Goal: Task Accomplishment & Management: Use online tool/utility

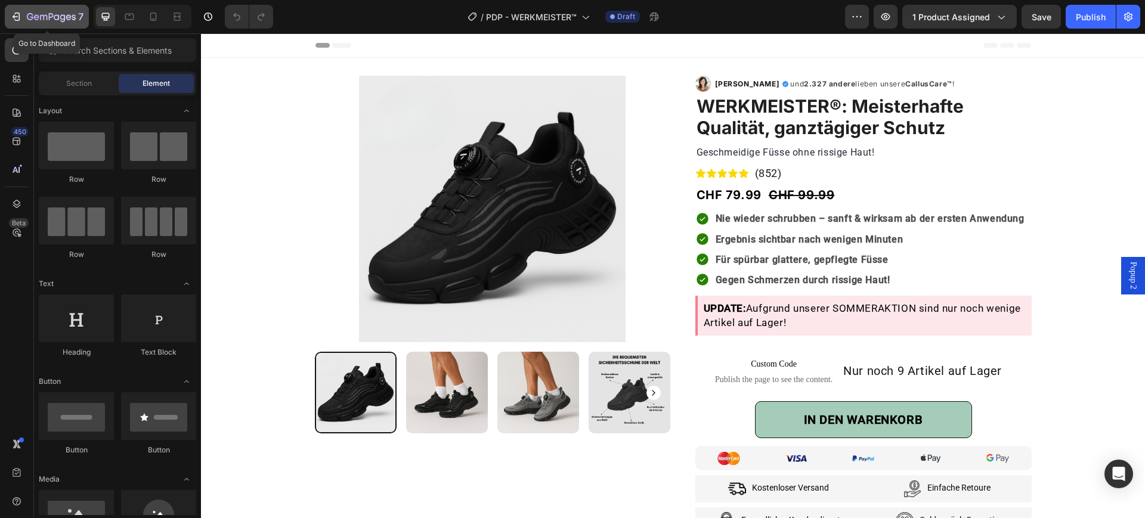
click at [30, 16] on icon "button" at bounding box center [51, 18] width 49 height 10
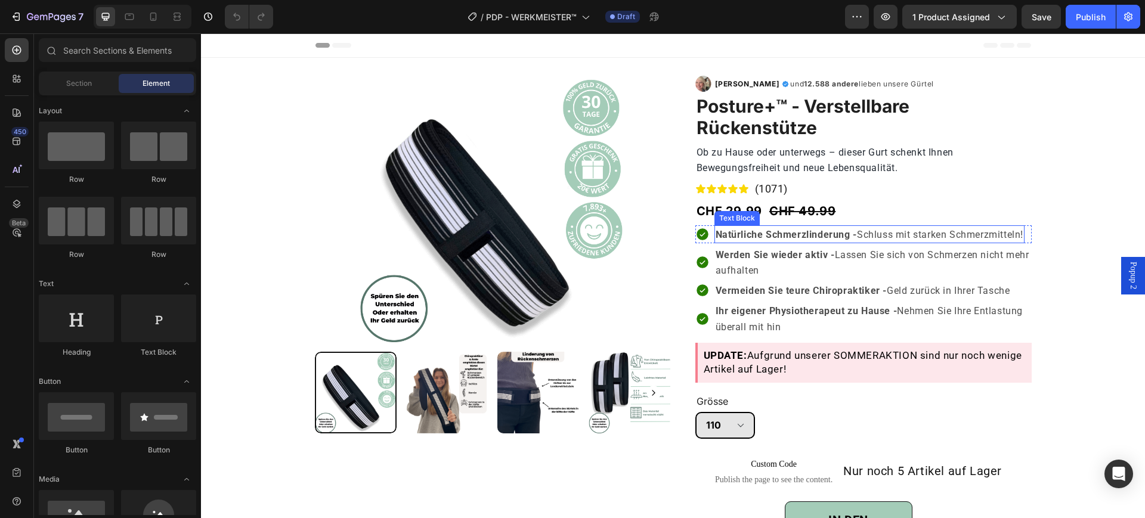
click at [815, 233] on strong "Natürliche Schmerzlinderung -" at bounding box center [786, 234] width 141 height 11
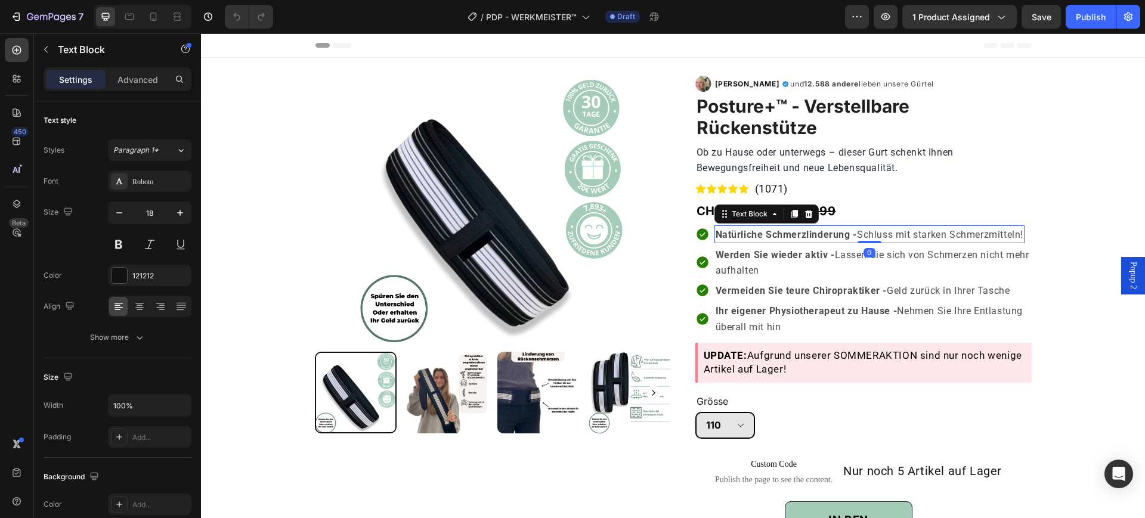
click at [815, 233] on strong "Natürliche Schmerzlinderung -" at bounding box center [786, 234] width 141 height 11
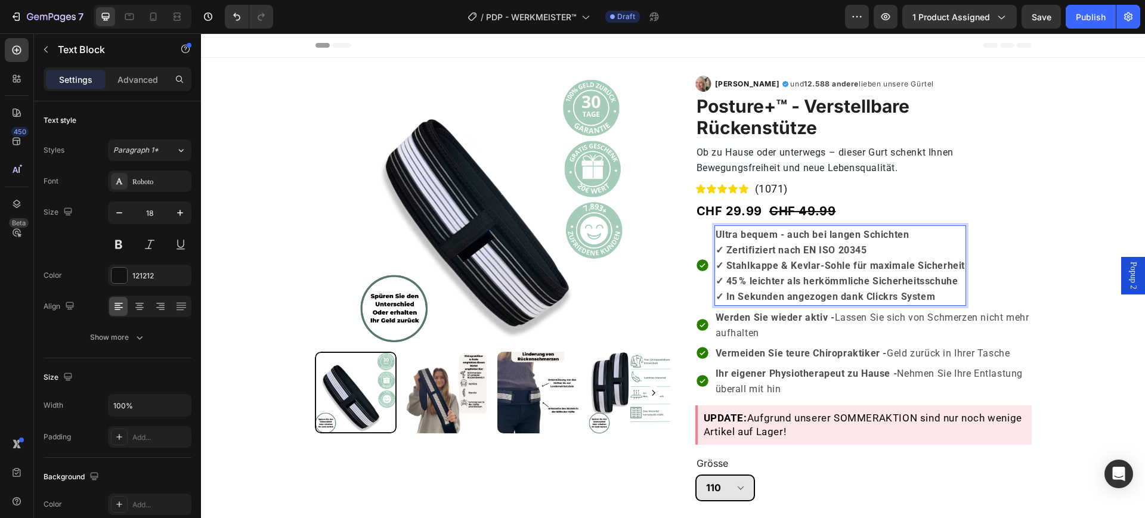
click at [782, 230] on strong "Ultra bequem - auch bei langen Schichten" at bounding box center [813, 234] width 194 height 11
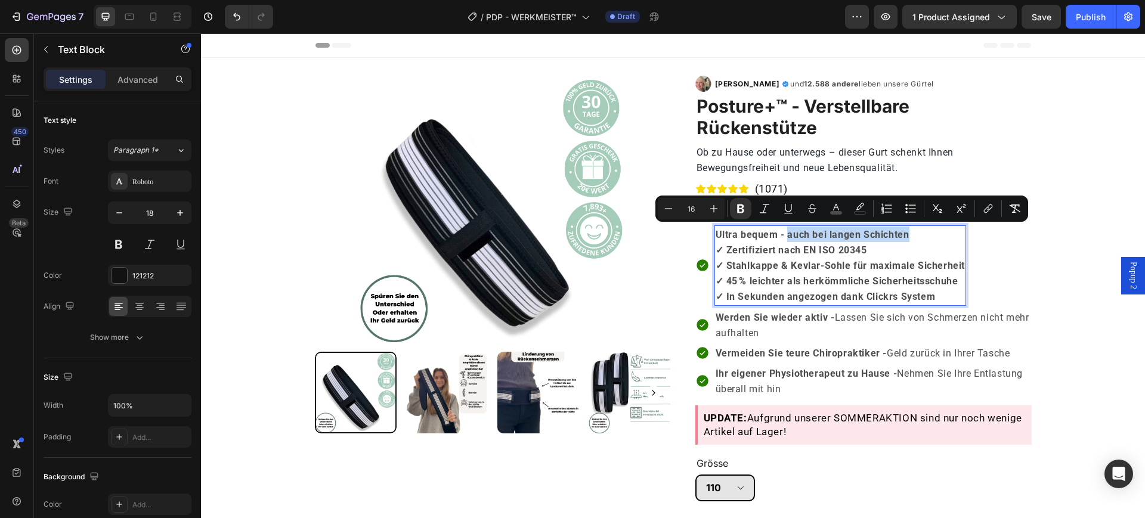
drag, startPoint x: 782, startPoint y: 230, endPoint x: 902, endPoint y: 234, distance: 120.0
click at [902, 234] on strong "Ultra bequem - auch bei langen Schichten" at bounding box center [813, 234] width 194 height 11
click at [737, 199] on button "Bold" at bounding box center [740, 208] width 21 height 21
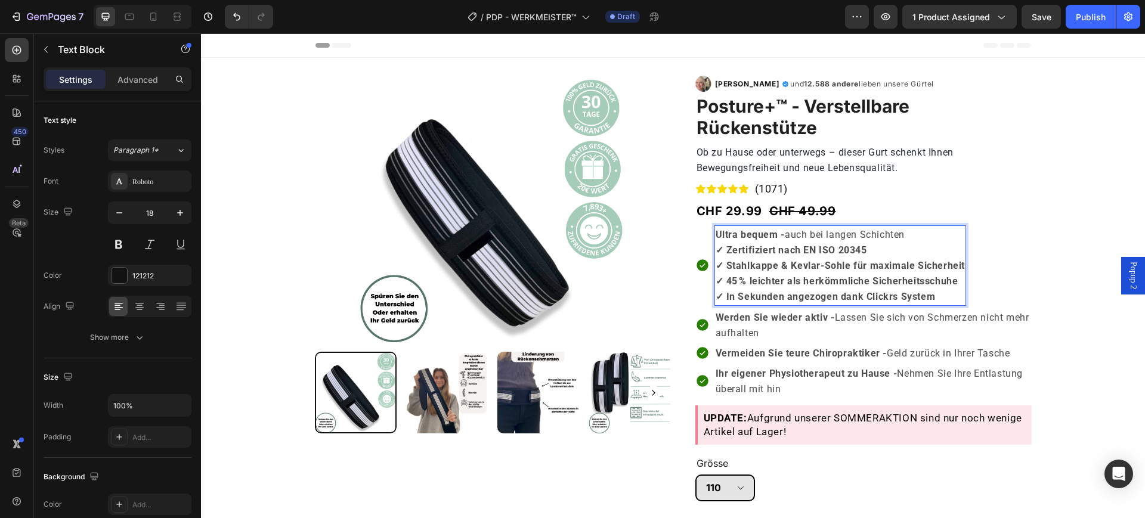
click at [723, 245] on strong "✓ Zertifiziert nach EN ISO 20345" at bounding box center [792, 250] width 152 height 11
click at [727, 246] on p "✓" at bounding box center [841, 250] width 250 height 16
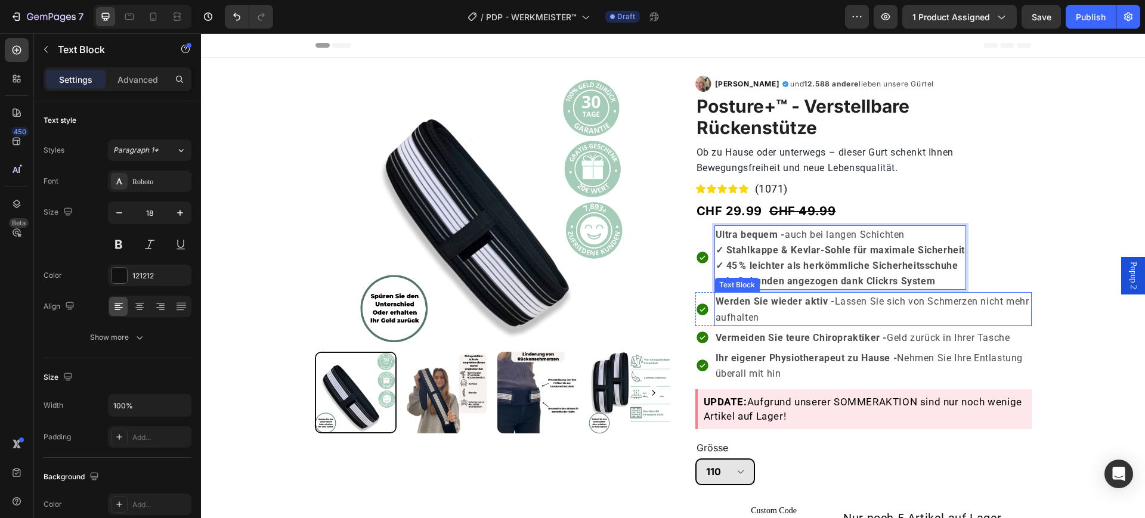
click at [784, 296] on strong "Werden Sie wieder aktiv -" at bounding box center [775, 301] width 119 height 11
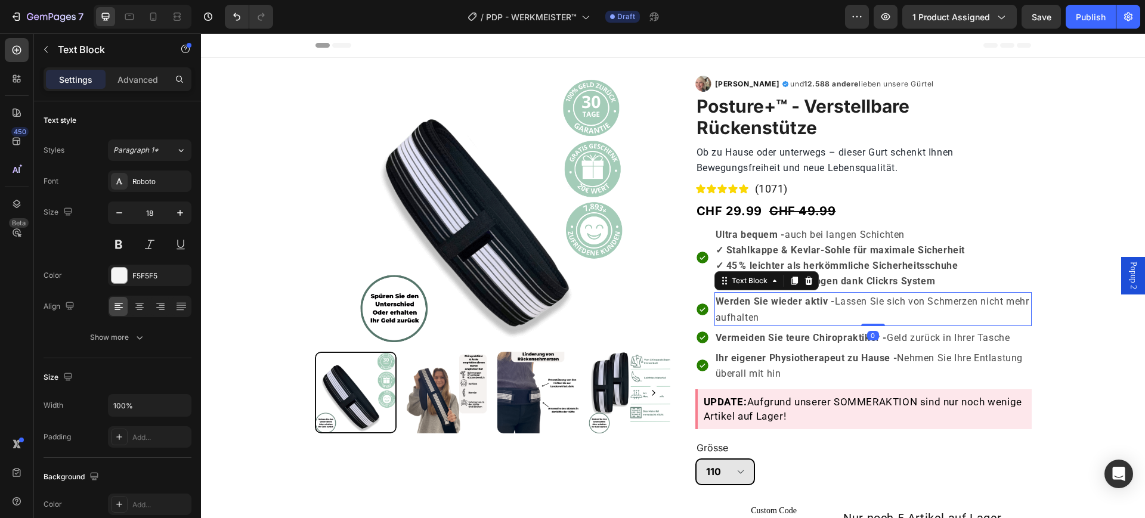
click at [784, 296] on strong "Werden Sie wieder aktiv -" at bounding box center [775, 301] width 119 height 11
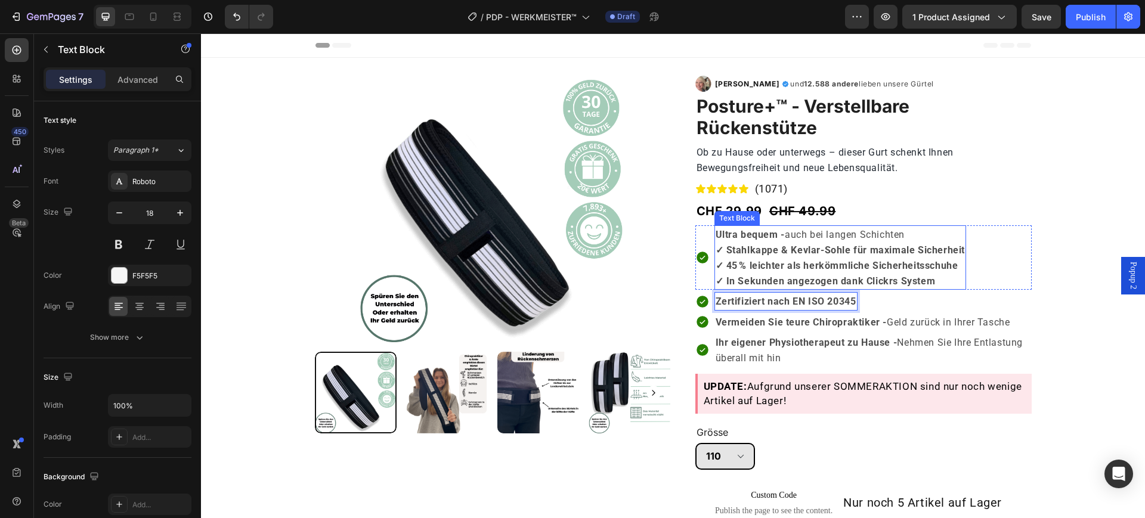
click at [819, 231] on span "Ultra bequem - auch bei langen Schichten" at bounding box center [810, 234] width 189 height 11
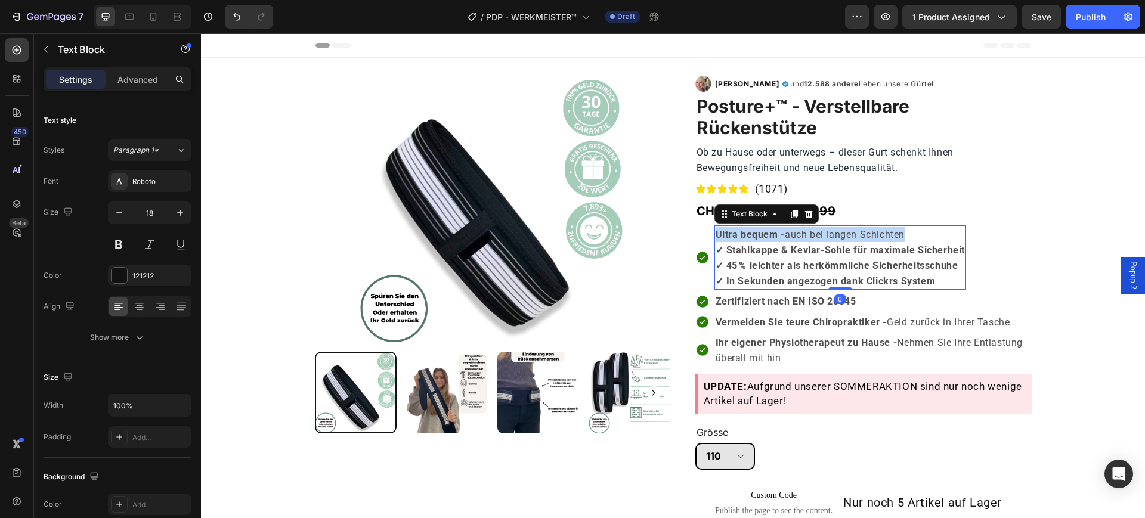
click at [819, 231] on span "Ultra bequem - auch bei langen Schichten" at bounding box center [810, 234] width 189 height 11
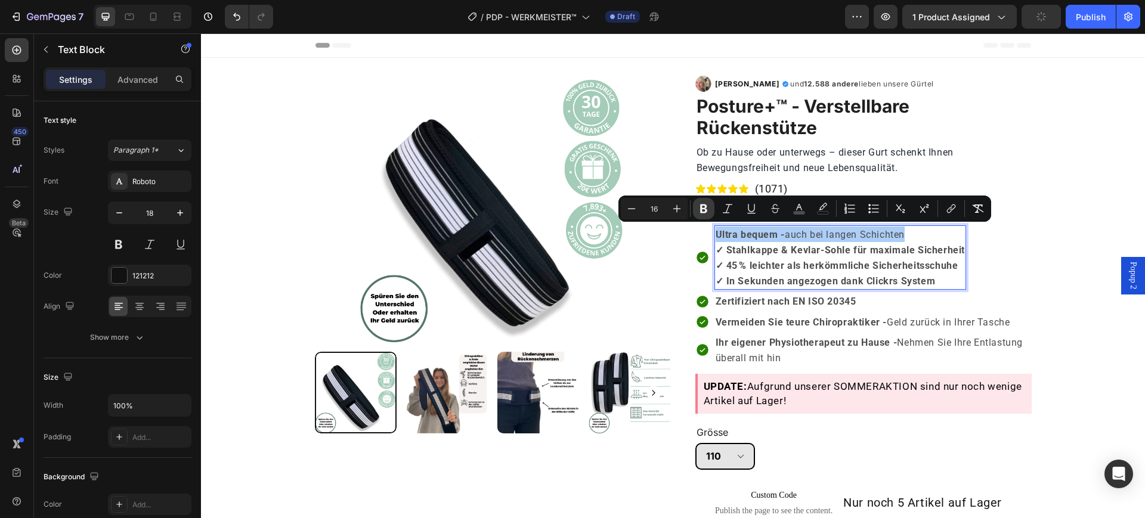
click at [705, 209] on icon "Editor contextual toolbar" at bounding box center [703, 209] width 7 height 9
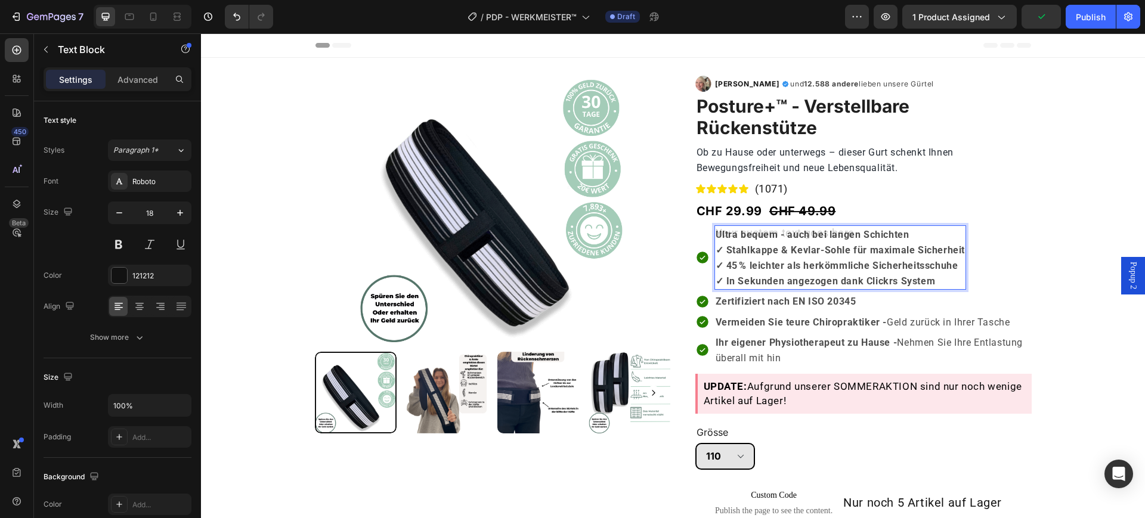
click at [721, 248] on strong "✓ Stahlkappe & Kevlar-Sohle für maximale Sicherheit" at bounding box center [841, 250] width 250 height 11
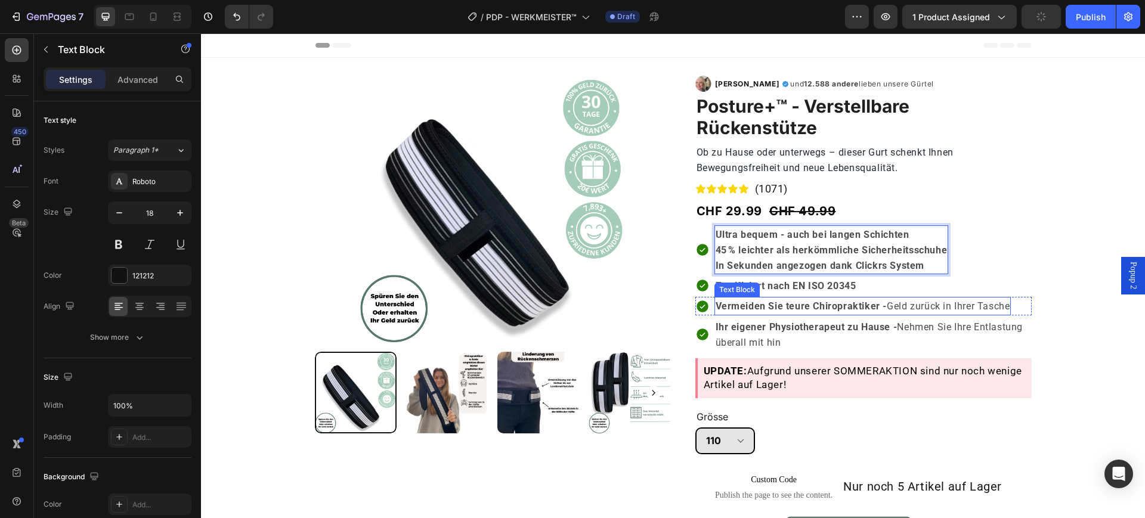
click at [782, 301] on strong "Vermeiden Sie teure Chiropraktiker -" at bounding box center [802, 306] width 172 height 11
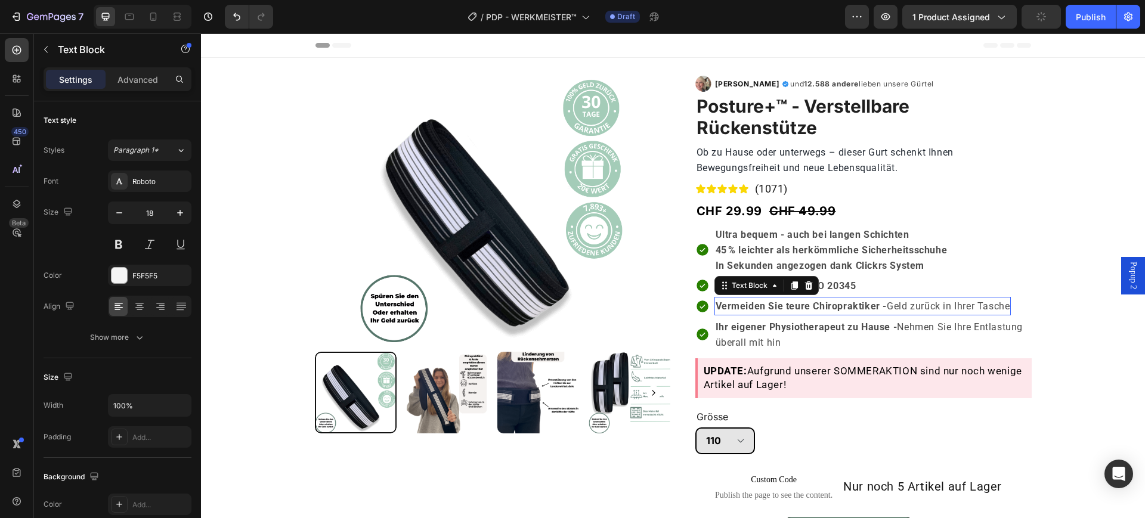
click at [782, 301] on strong "Vermeiden Sie teure Chiropraktiker -" at bounding box center [802, 306] width 172 height 11
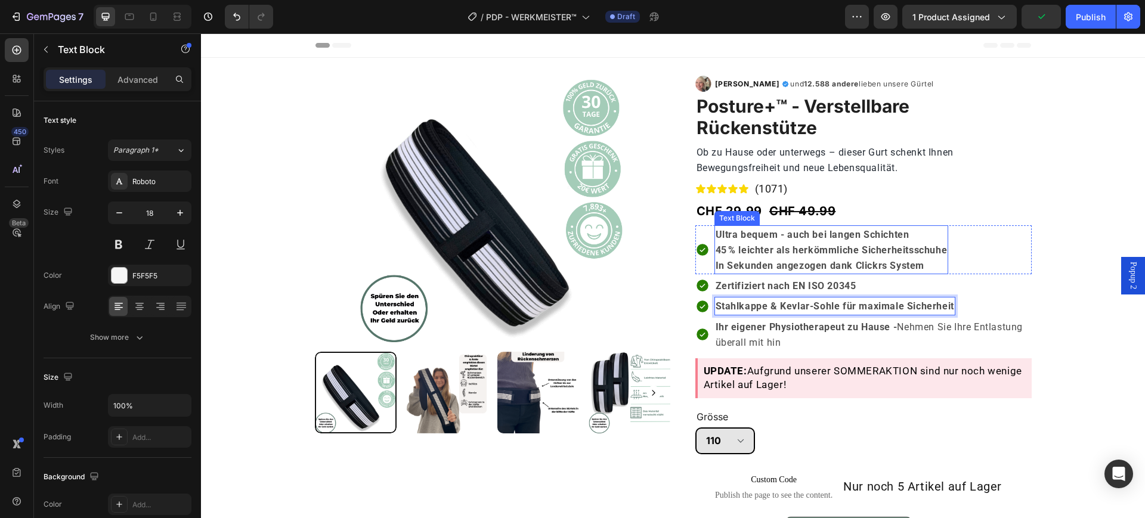
click at [770, 245] on strong "45 % leichter als herkömmliche Sicherheitsschuhe" at bounding box center [832, 250] width 232 height 11
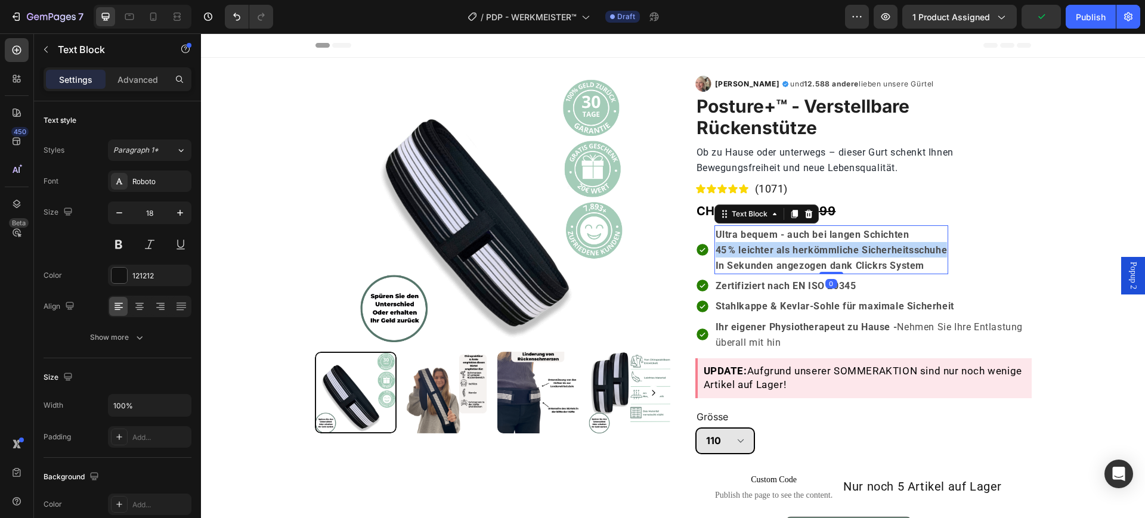
click at [770, 245] on strong "45 % leichter als herkömmliche Sicherheitsschuhe" at bounding box center [832, 250] width 232 height 11
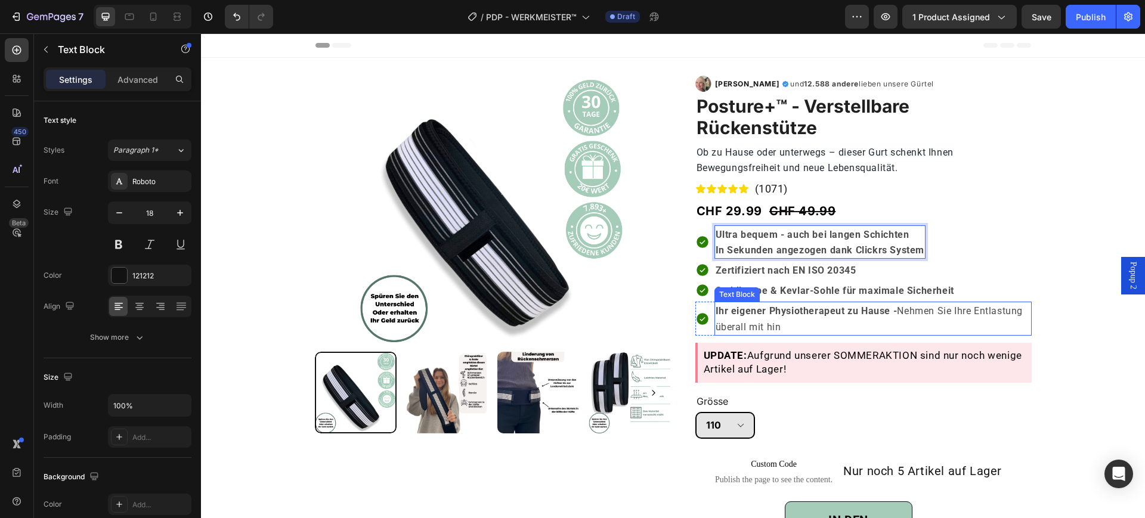
click at [775, 305] on strong "Ihr eigener Physiotherapeut zu Hause -" at bounding box center [807, 310] width 182 height 11
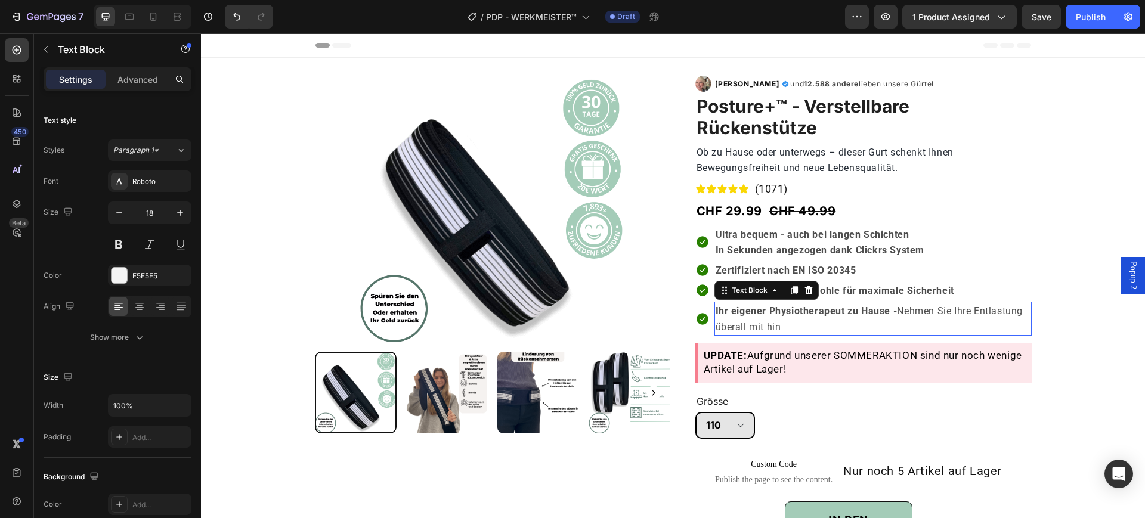
click at [775, 305] on strong "Ihr eigener Physiotherapeut zu Hause -" at bounding box center [807, 310] width 182 height 11
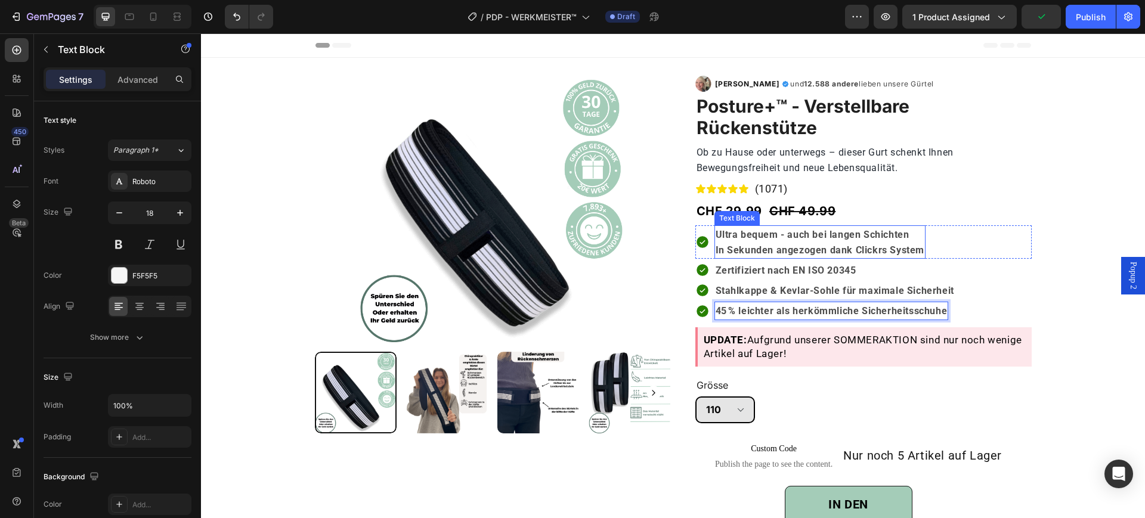
click at [775, 249] on strong "In Sekunden angezogen dank Clickrs System" at bounding box center [820, 250] width 209 height 11
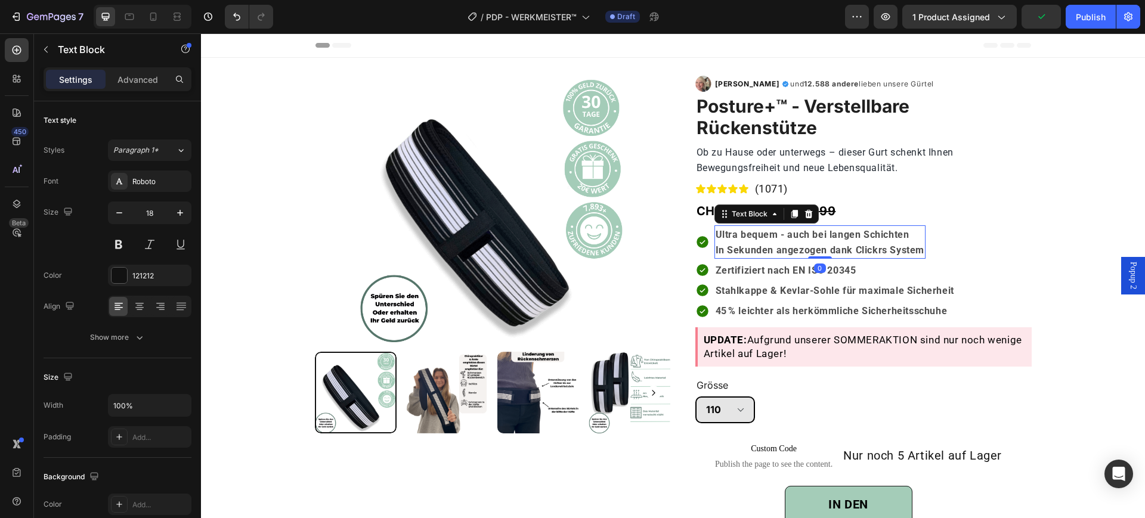
click at [775, 249] on strong "In Sekunden angezogen dank Clickrs System" at bounding box center [820, 250] width 209 height 11
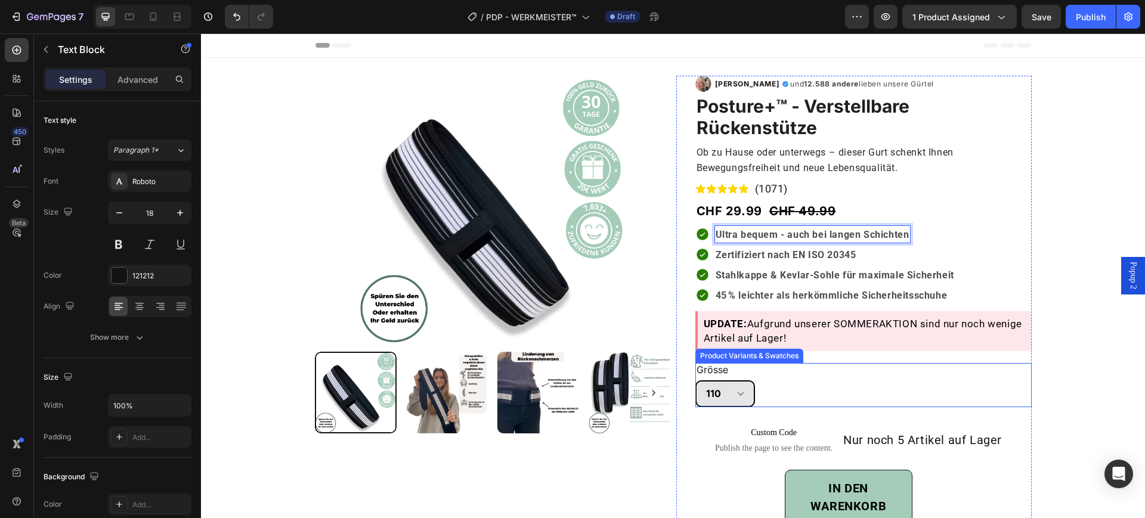
click at [1001, 366] on div "Grösse 110 120 140 Product Variants & Swatches" at bounding box center [864, 385] width 336 height 44
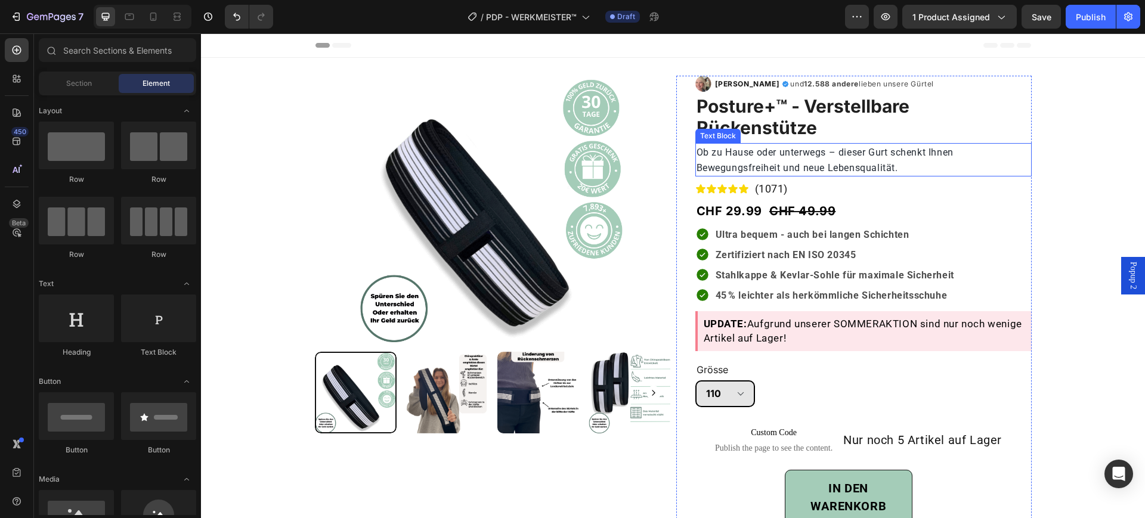
click at [835, 150] on span "Ob zu Hause oder unterwegs – dieser Gurt schenkt Ihnen Bewegungsfreiheit und ne…" at bounding box center [825, 160] width 257 height 27
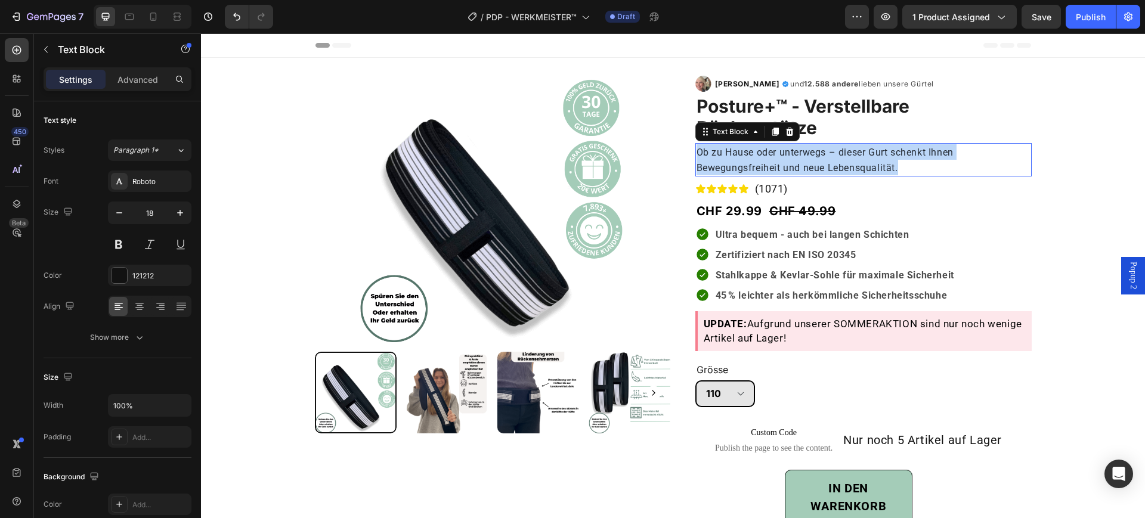
click at [835, 150] on span "Ob zu Hause oder unterwegs – dieser Gurt schenkt Ihnen Bewegungsfreiheit und ne…" at bounding box center [825, 160] width 257 height 27
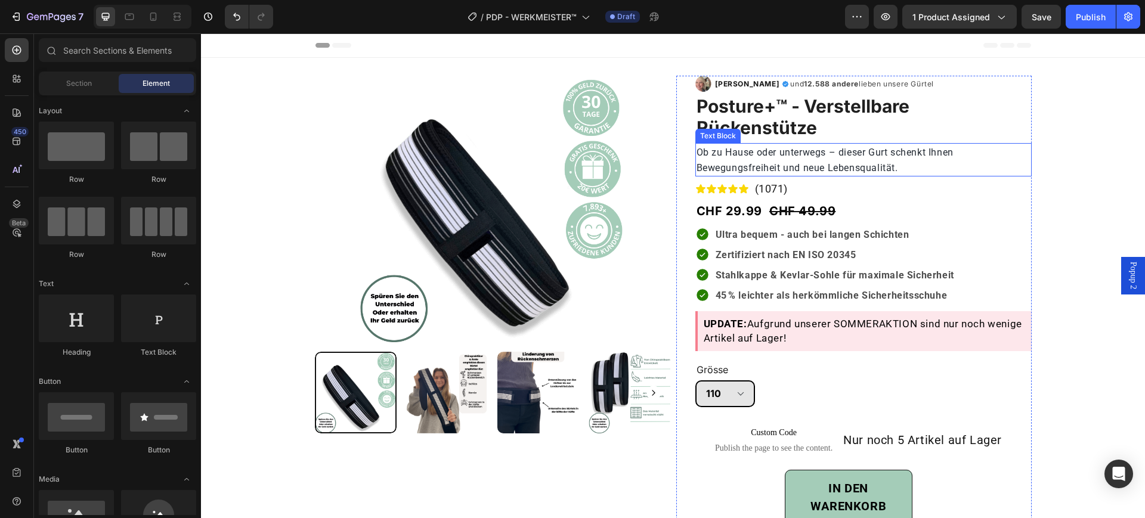
click at [846, 160] on p "Ob zu Hause oder unterwegs – dieser Gurt schenkt Ihnen Bewegungsfreiheit und ne…" at bounding box center [864, 159] width 334 height 31
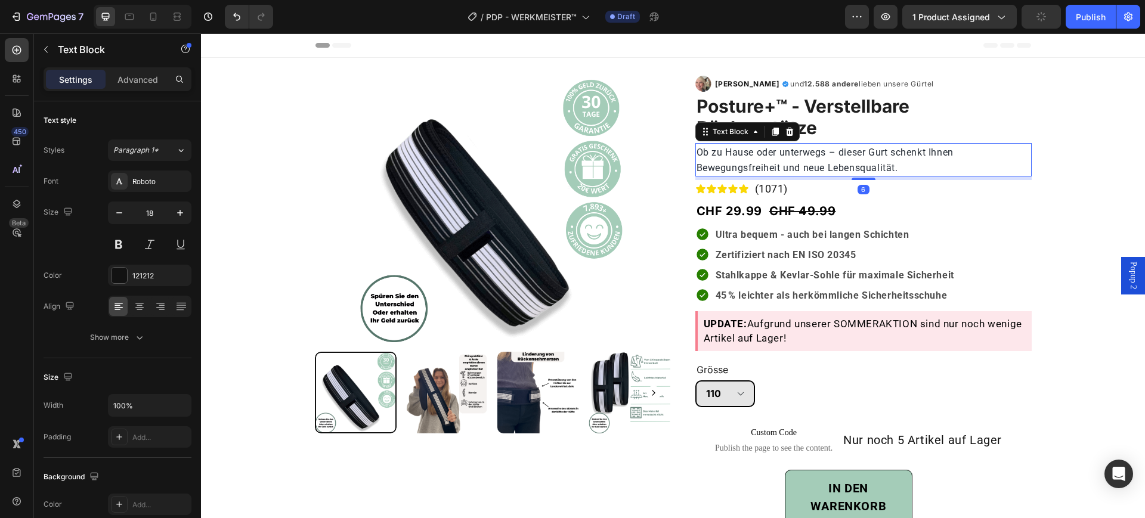
drag, startPoint x: 779, startPoint y: 129, endPoint x: 810, endPoint y: 268, distance: 141.8
click at [785, 129] on icon at bounding box center [790, 132] width 10 height 10
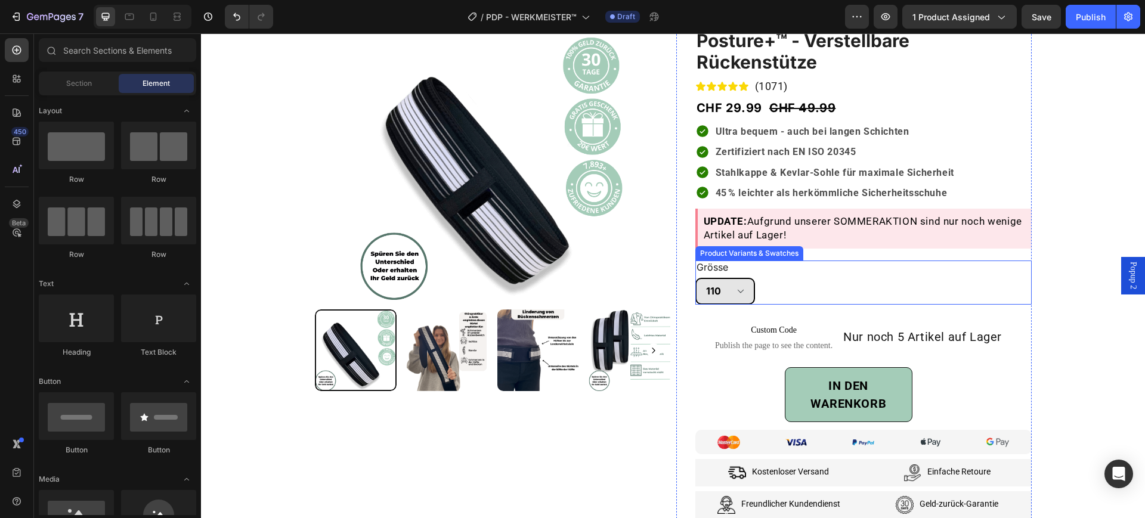
scroll to position [75, 0]
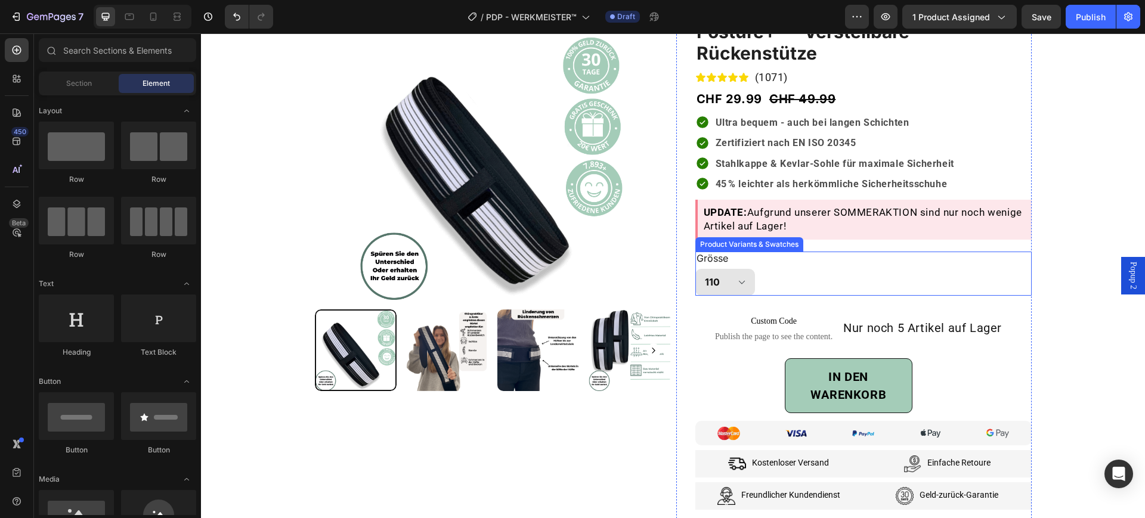
click at [737, 279] on select "110 120 140" at bounding box center [726, 282] width 60 height 27
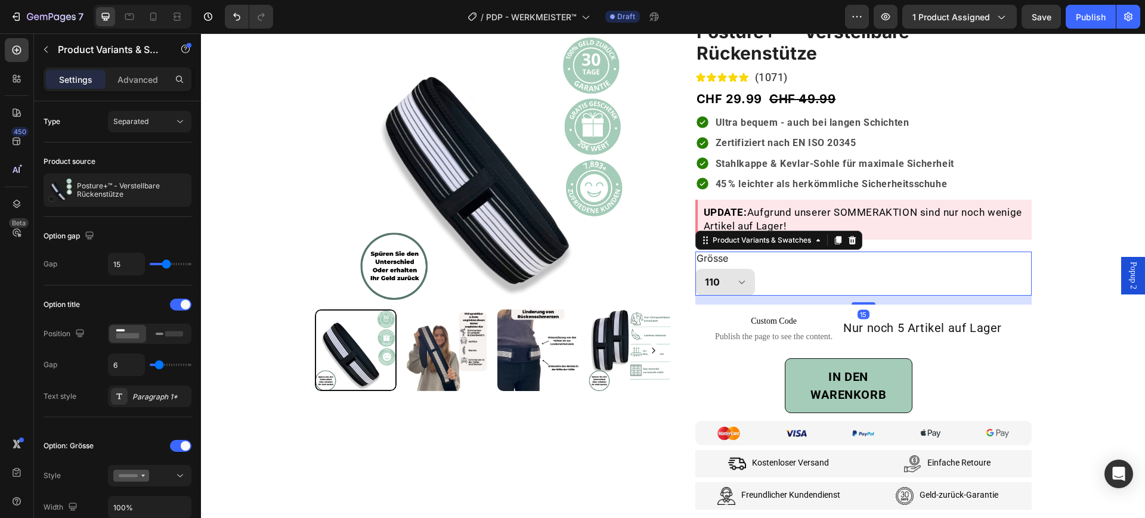
click at [738, 279] on select "110 120 140" at bounding box center [726, 282] width 60 height 27
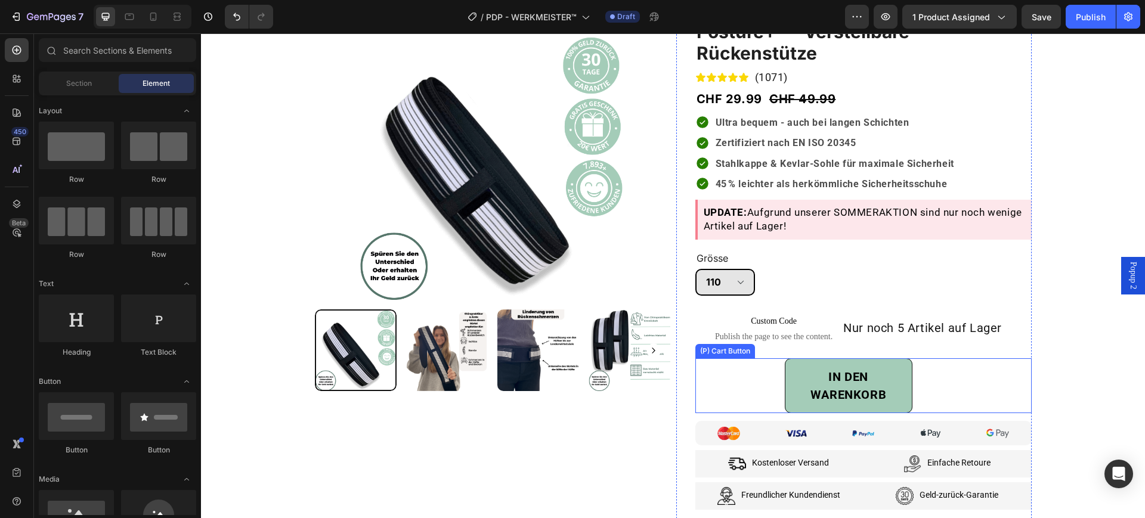
click at [787, 362] on button "IN DEN WARENKORB" at bounding box center [849, 386] width 128 height 55
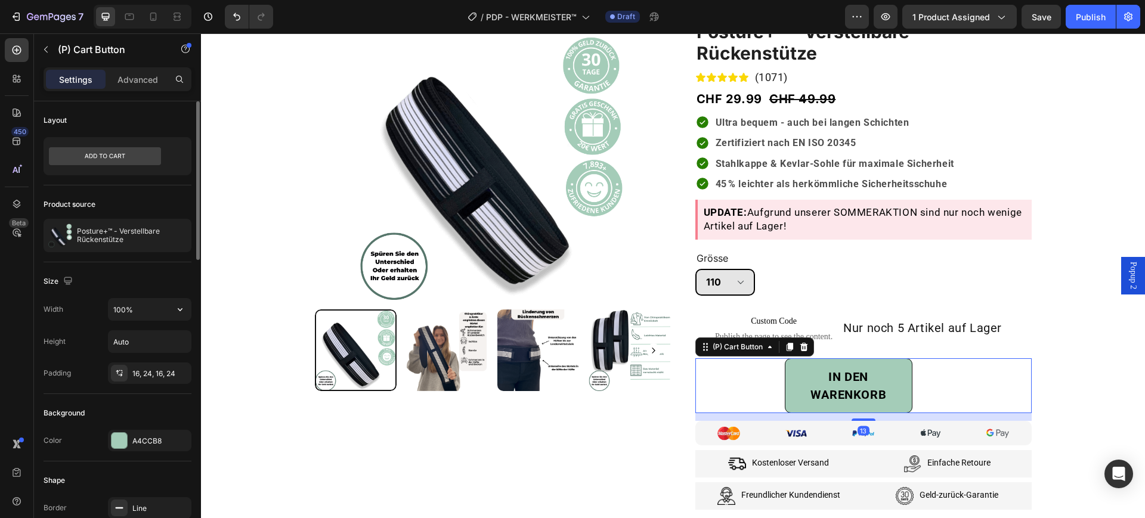
scroll to position [149, 0]
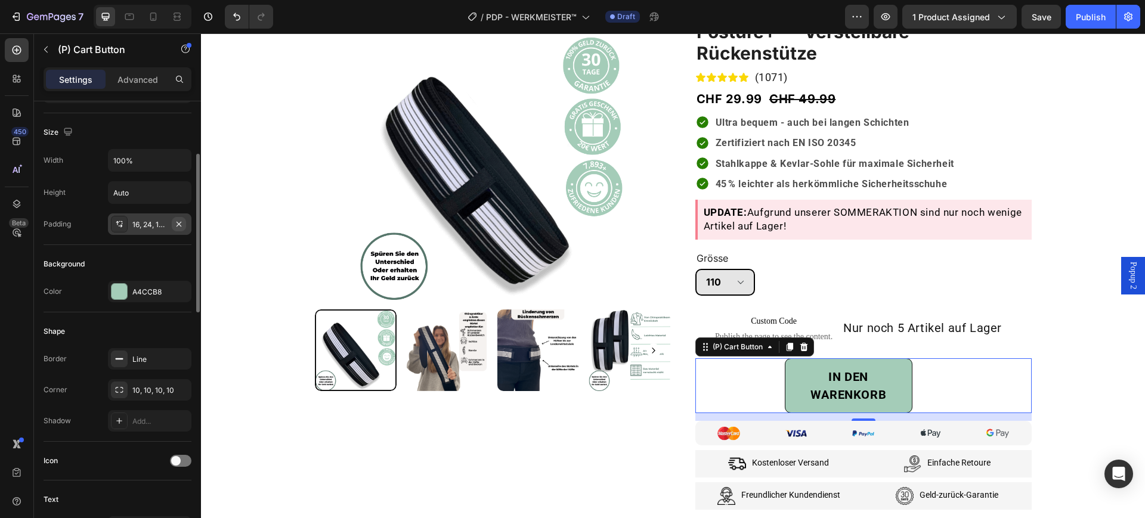
click at [179, 225] on icon "button" at bounding box center [179, 225] width 10 height 10
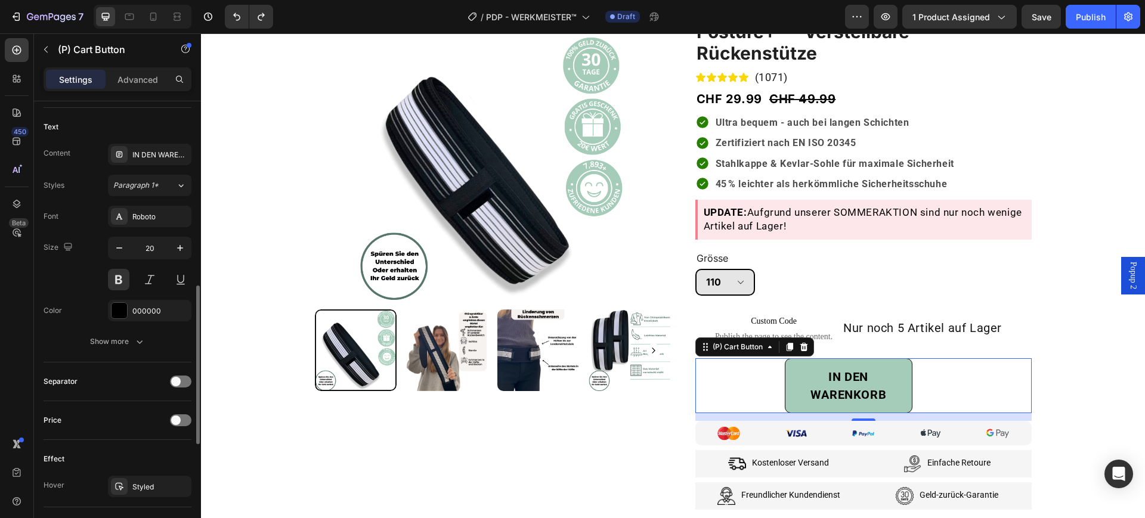
scroll to position [746, 0]
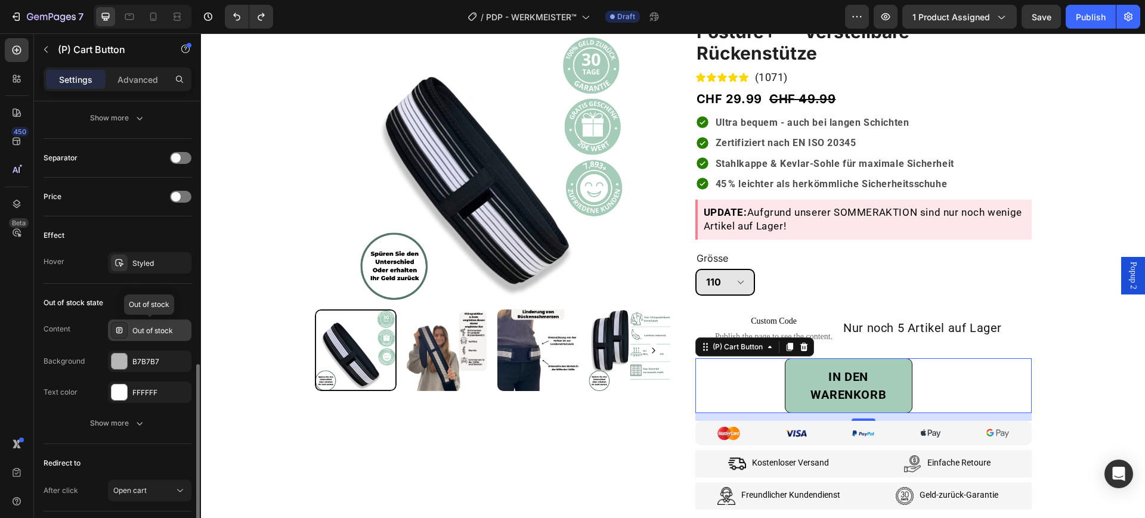
click at [141, 327] on div "Out of stock" at bounding box center [160, 331] width 56 height 11
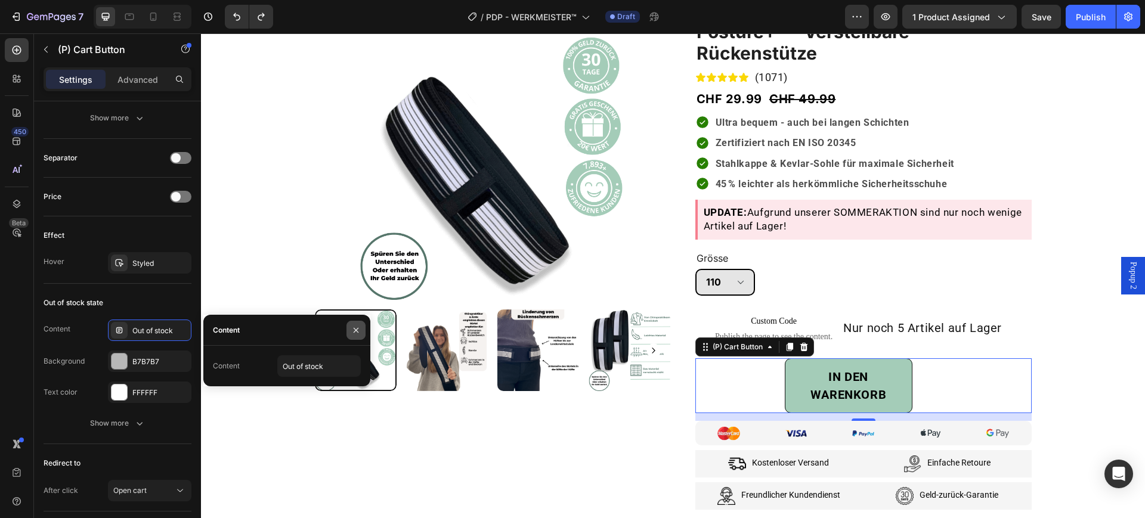
drag, startPoint x: 354, startPoint y: 331, endPoint x: 152, endPoint y: 298, distance: 205.6
click at [354, 331] on icon "button" at bounding box center [356, 329] width 5 height 5
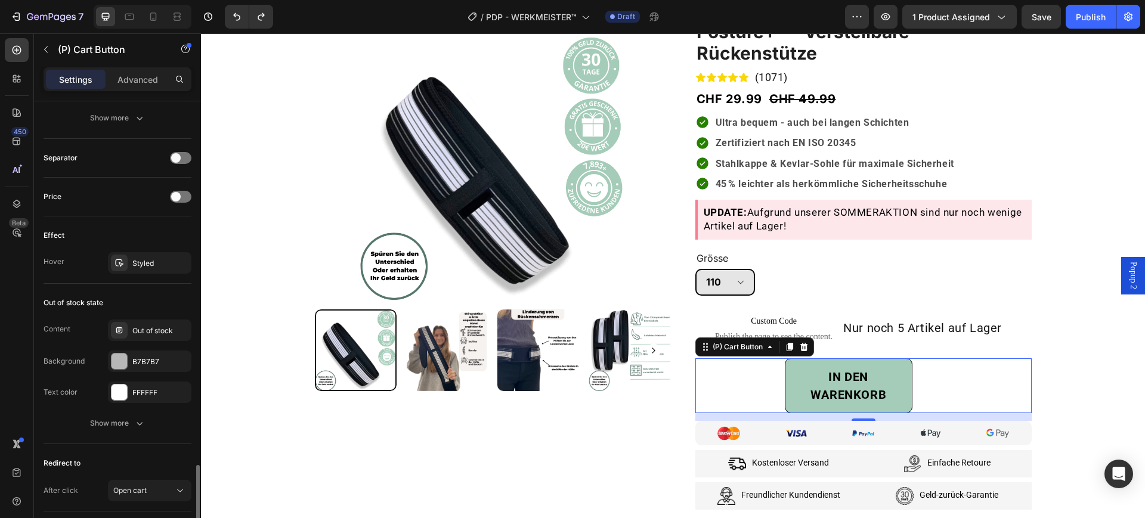
scroll to position [820, 0]
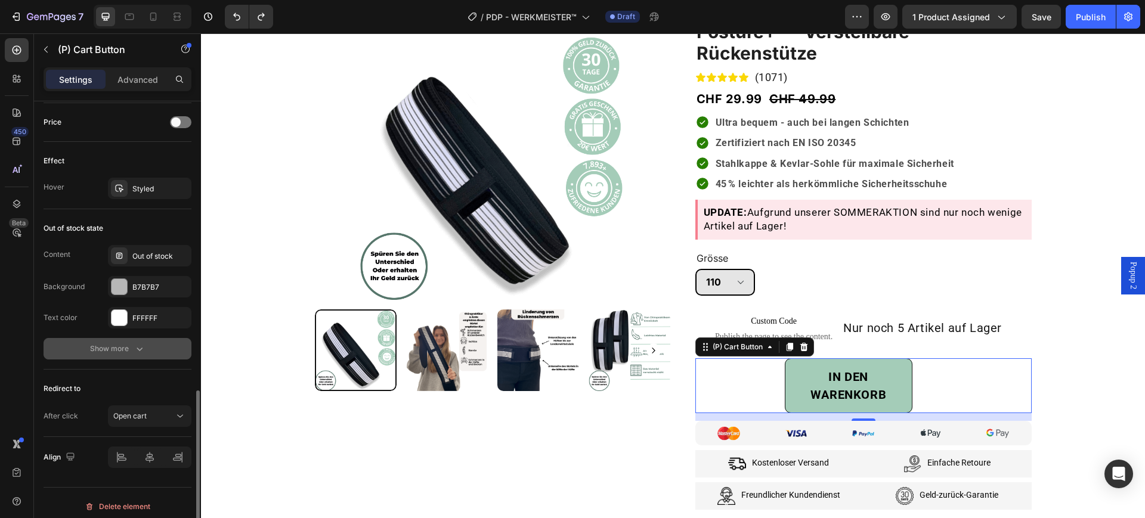
click at [134, 350] on icon "button" at bounding box center [140, 349] width 12 height 12
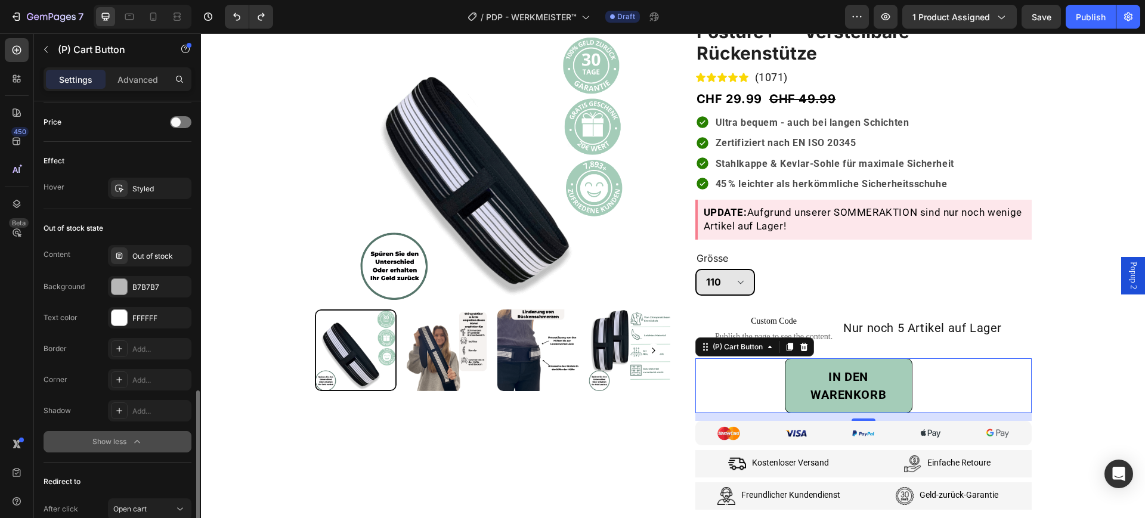
scroll to position [920, 0]
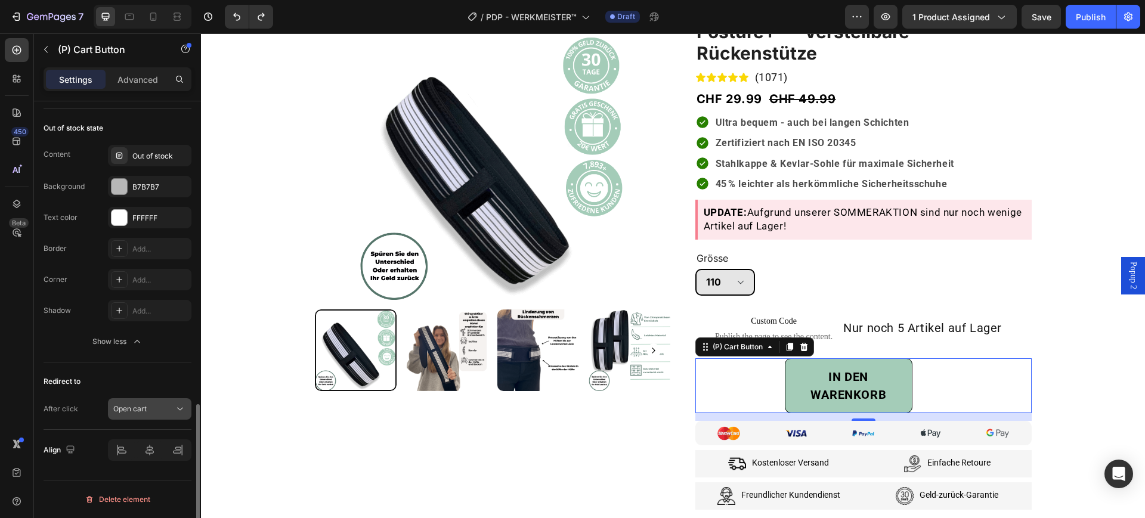
click at [154, 408] on div "Open cart" at bounding box center [143, 409] width 61 height 11
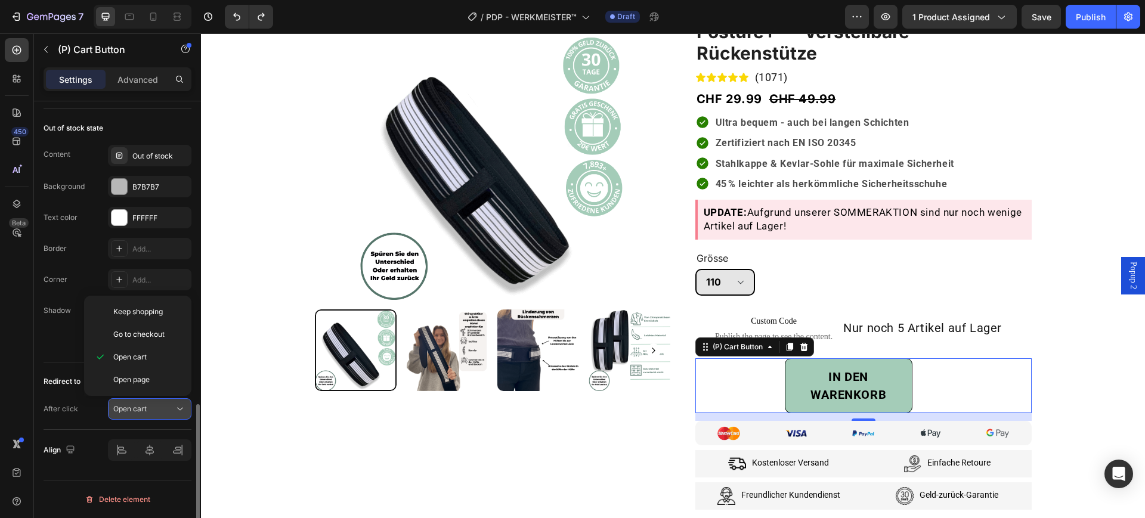
click at [154, 408] on div "Open cart" at bounding box center [143, 409] width 61 height 11
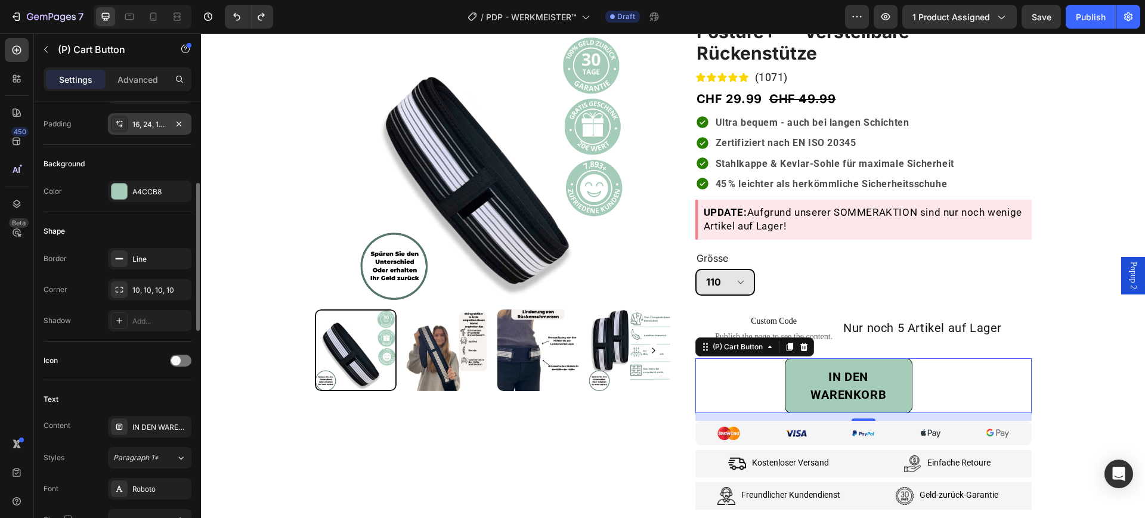
scroll to position [100, 0]
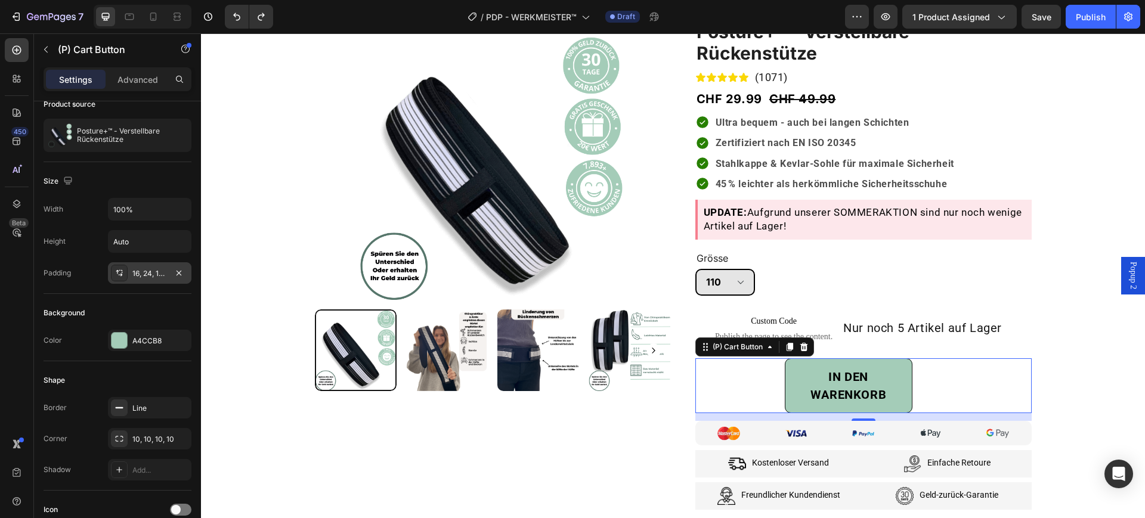
click at [150, 274] on div "16, 24, 16, 24" at bounding box center [149, 273] width 35 height 11
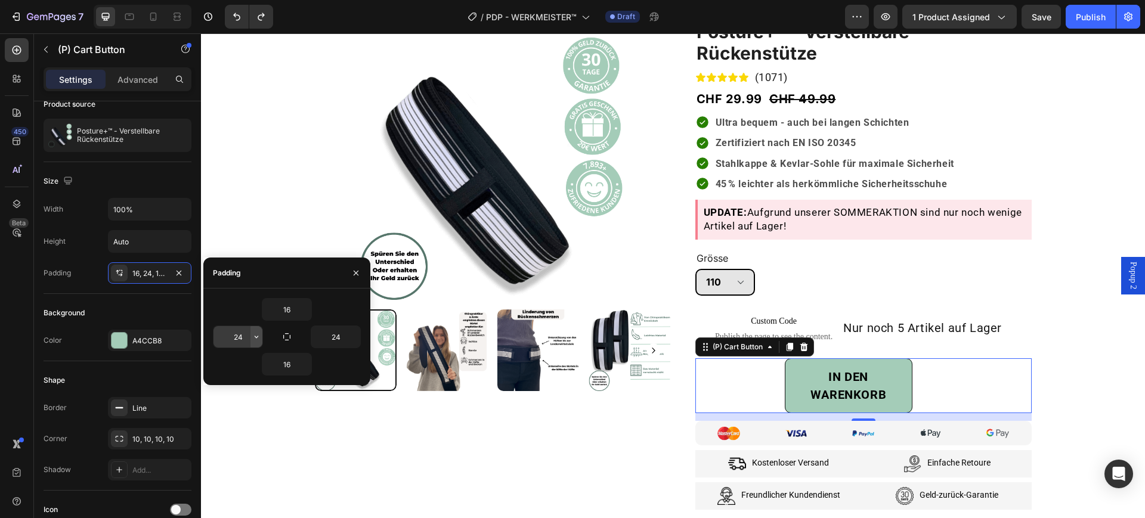
click at [252, 338] on icon "button" at bounding box center [257, 337] width 10 height 10
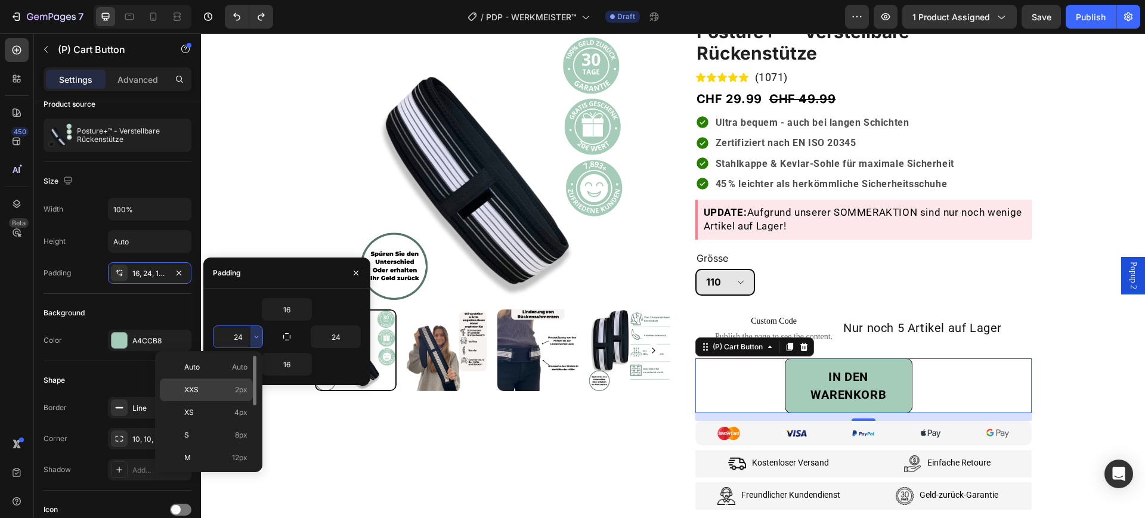
click at [240, 388] on span "2px" at bounding box center [241, 390] width 13 height 11
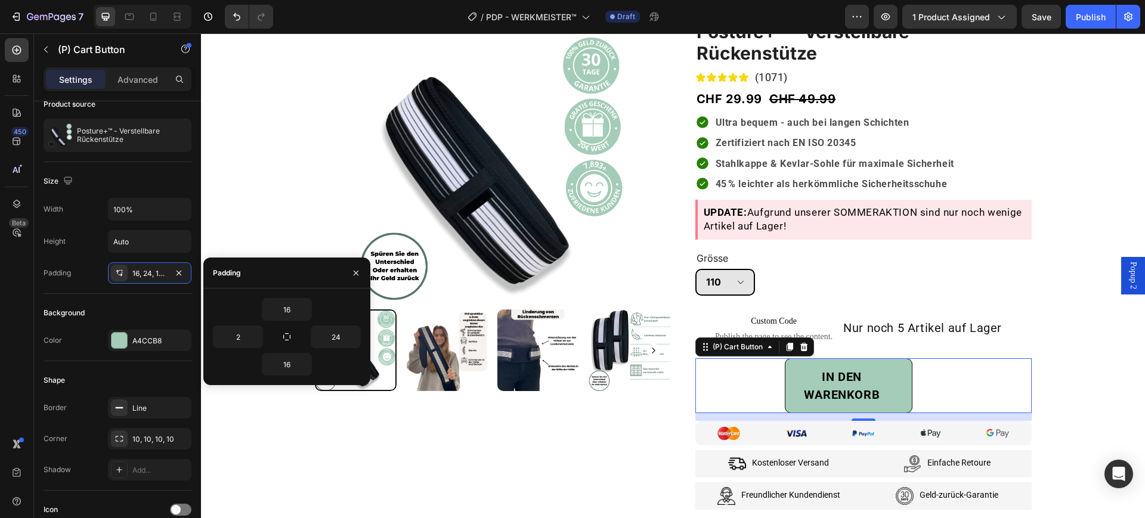
type input "24"
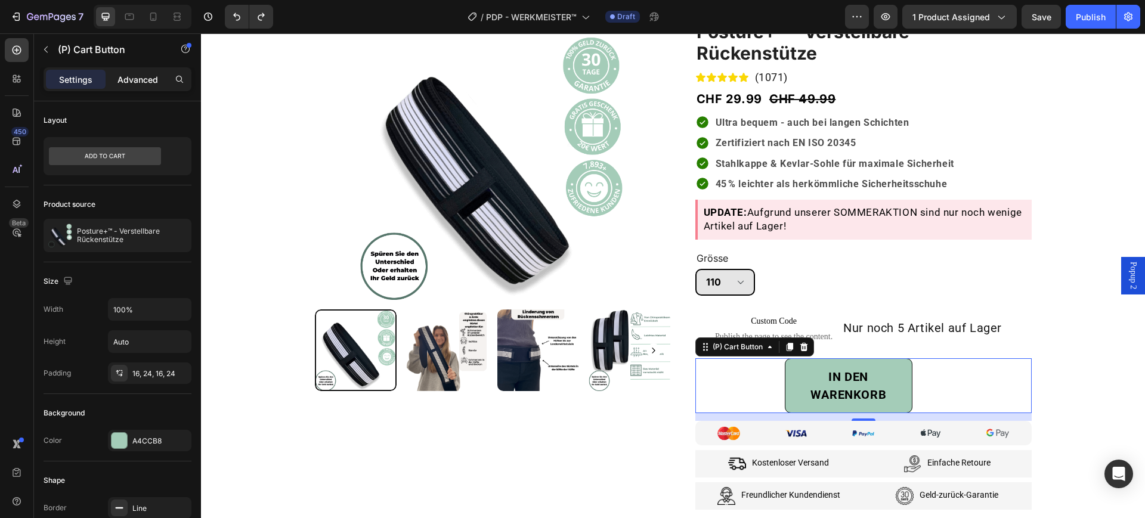
click at [135, 75] on p "Advanced" at bounding box center [138, 79] width 41 height 13
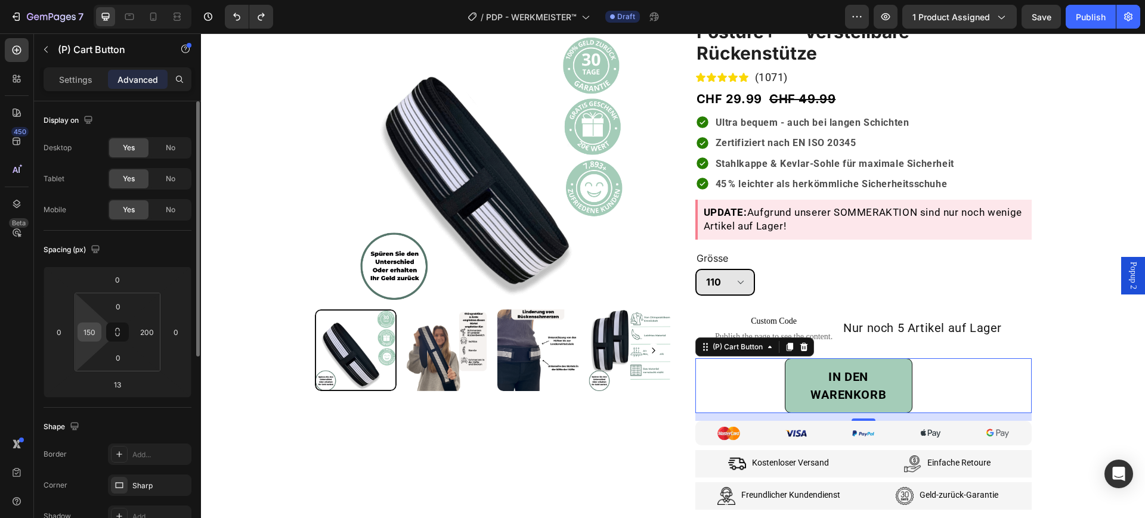
click at [97, 330] on input "150" at bounding box center [90, 332] width 18 height 18
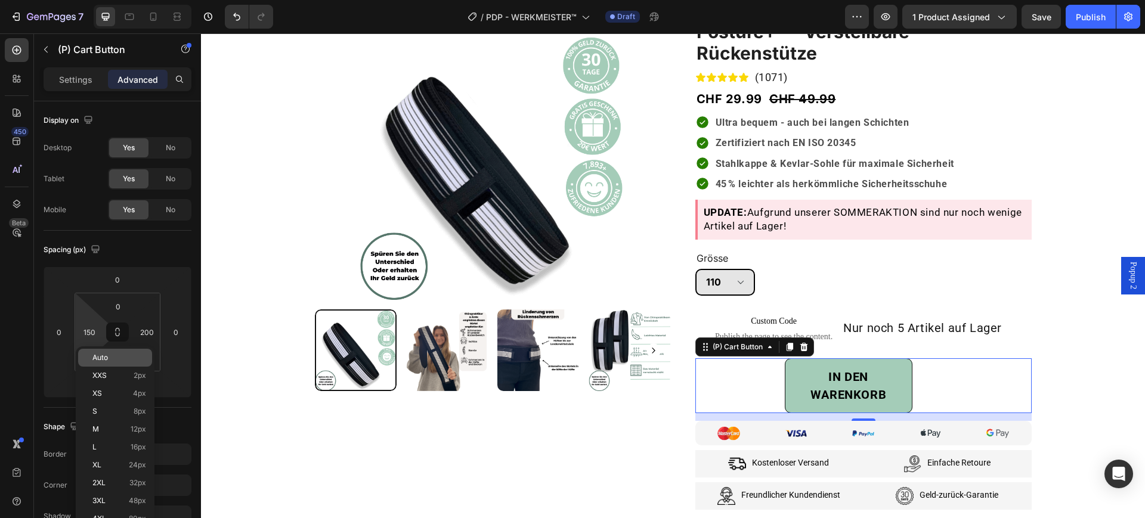
click at [86, 351] on div "Auto" at bounding box center [115, 358] width 74 height 18
type input "Auto"
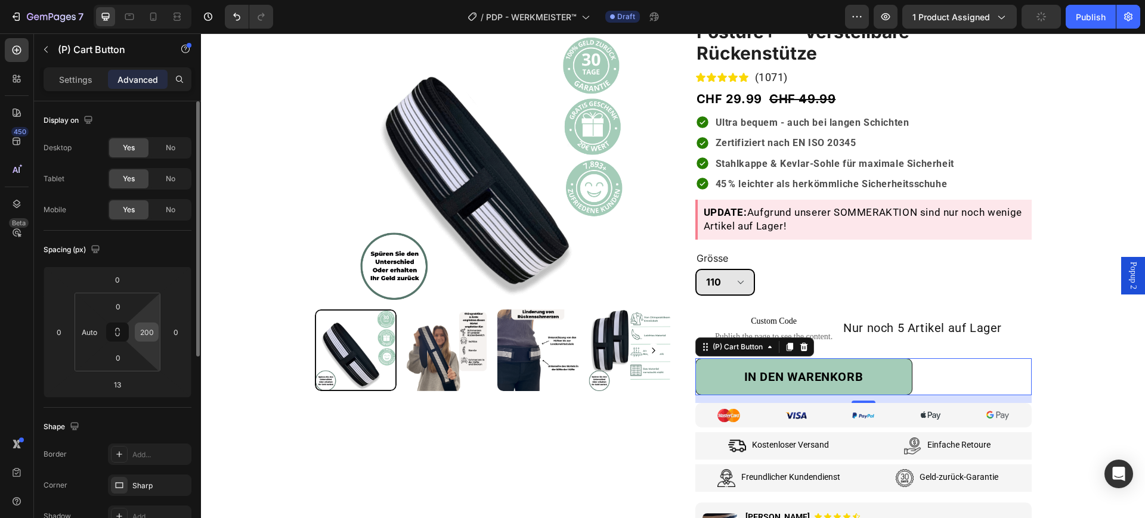
click at [150, 333] on input "200" at bounding box center [147, 332] width 18 height 18
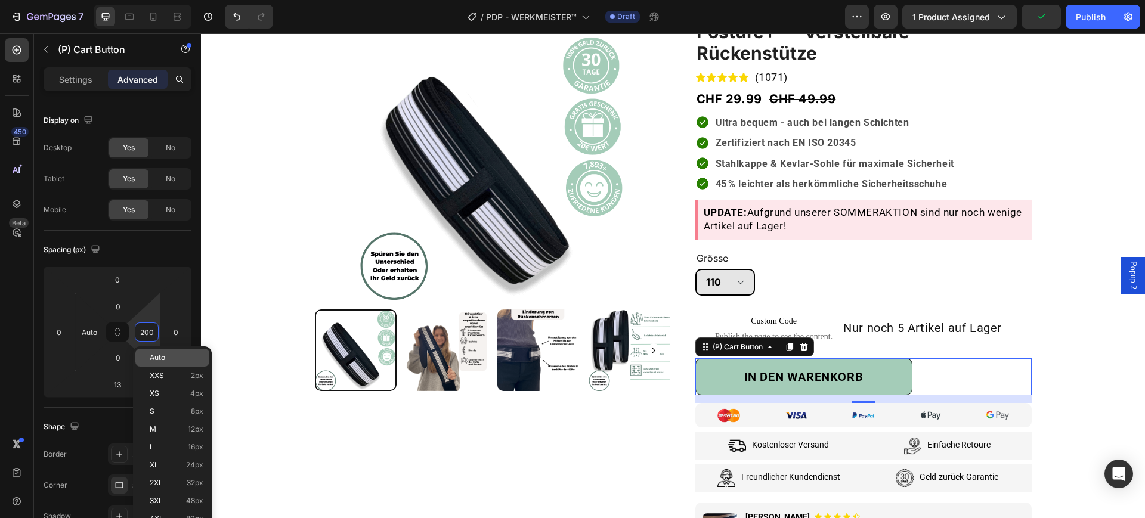
click at [149, 356] on div "Auto" at bounding box center [172, 358] width 74 height 18
type input "Auto"
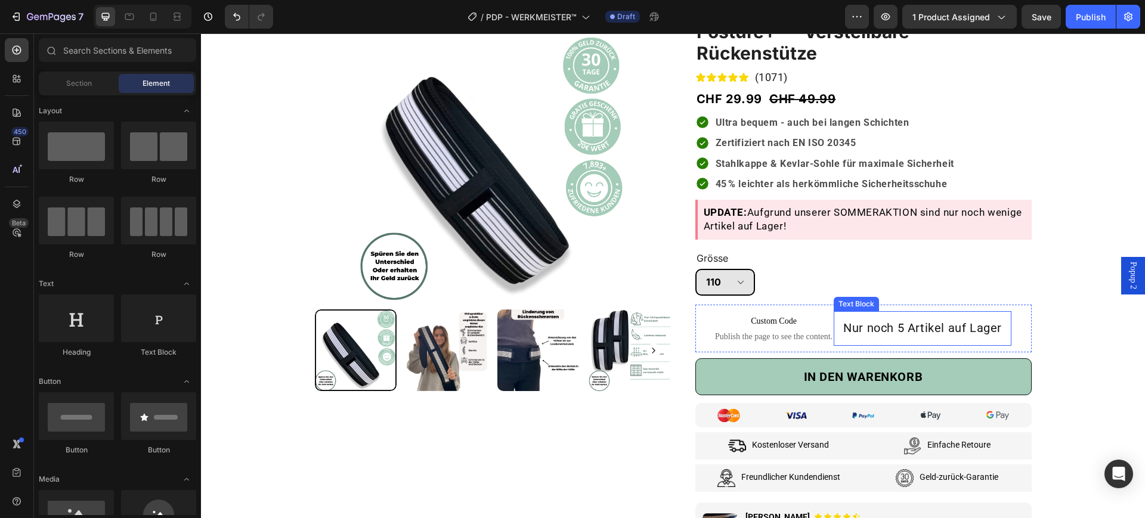
click at [904, 325] on span "Nur noch 5 Artikel auf Lager" at bounding box center [922, 328] width 159 height 14
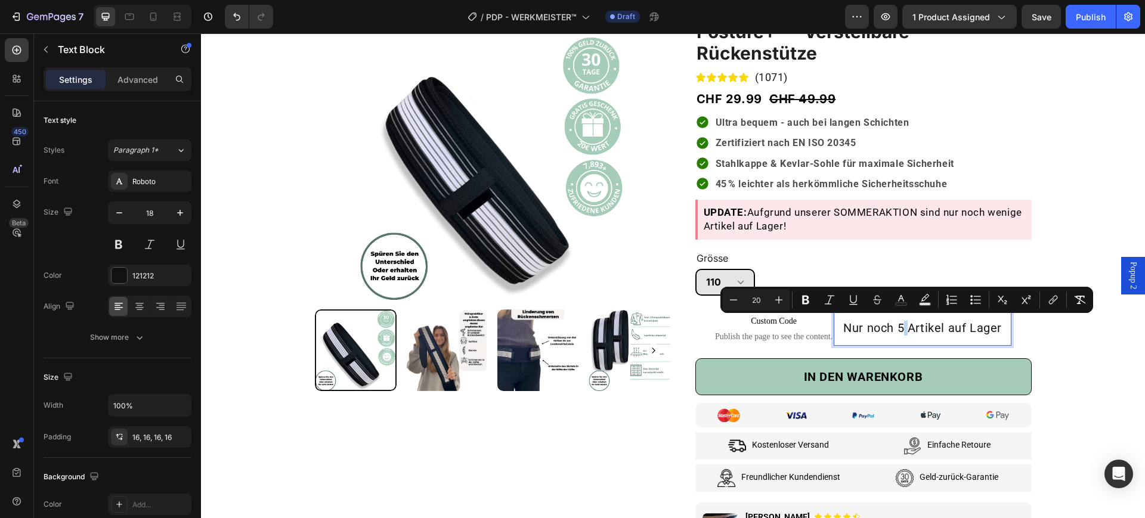
click at [903, 324] on span "Nur noch 5 Artikel auf Lager" at bounding box center [922, 328] width 159 height 14
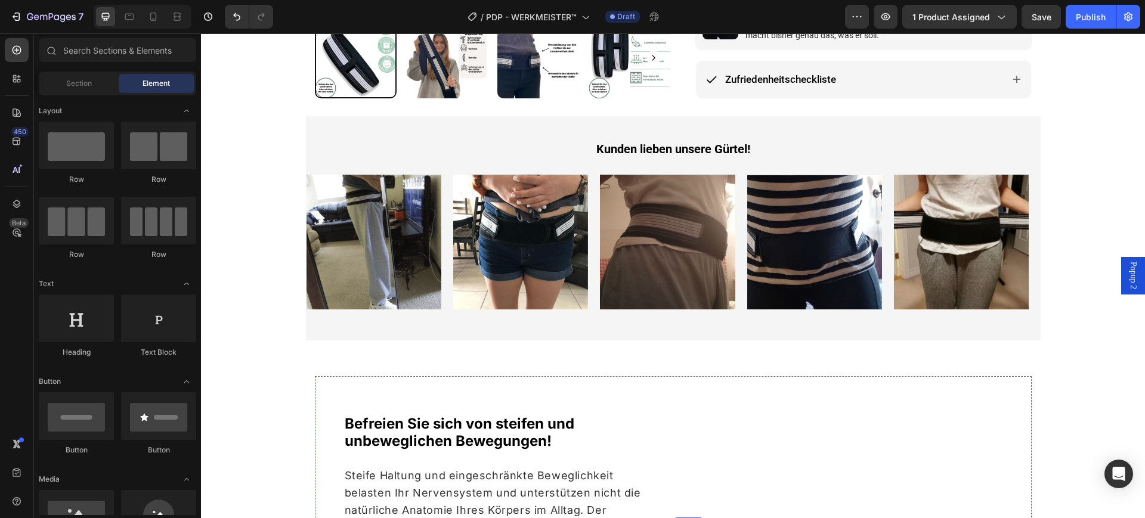
scroll to position [820, 0]
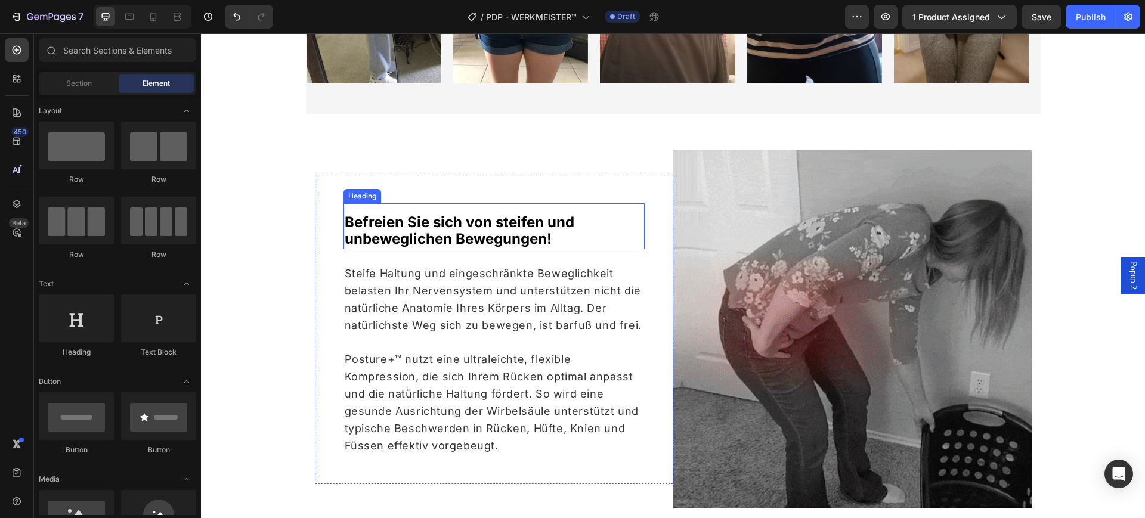
click at [520, 236] on span "Befreien Sie sich von steifen und unbeweglichen Bewegungen!" at bounding box center [460, 231] width 230 height 35
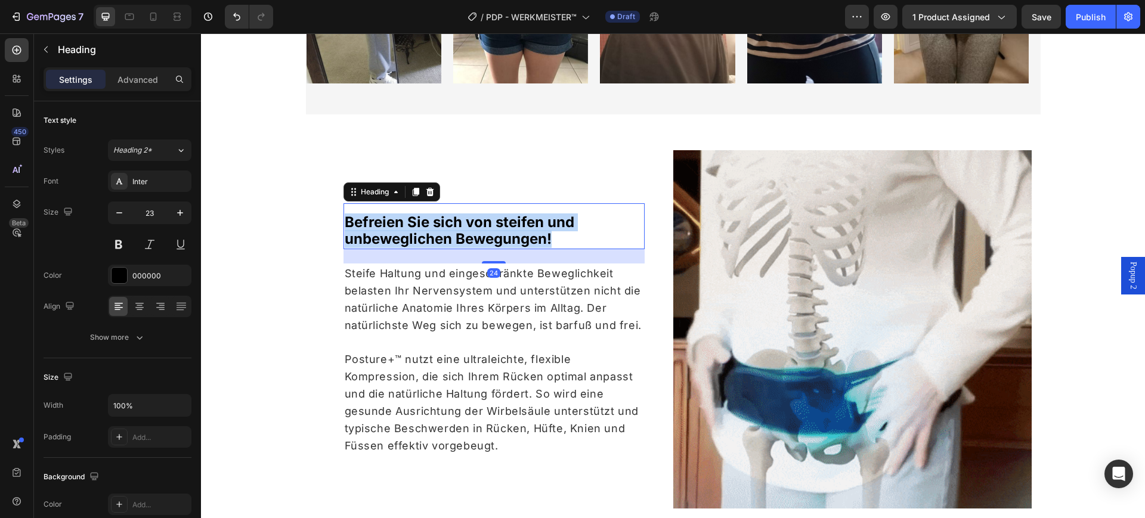
click at [520, 236] on span "Befreien Sie sich von steifen und unbeweglichen Bewegungen!" at bounding box center [460, 231] width 230 height 35
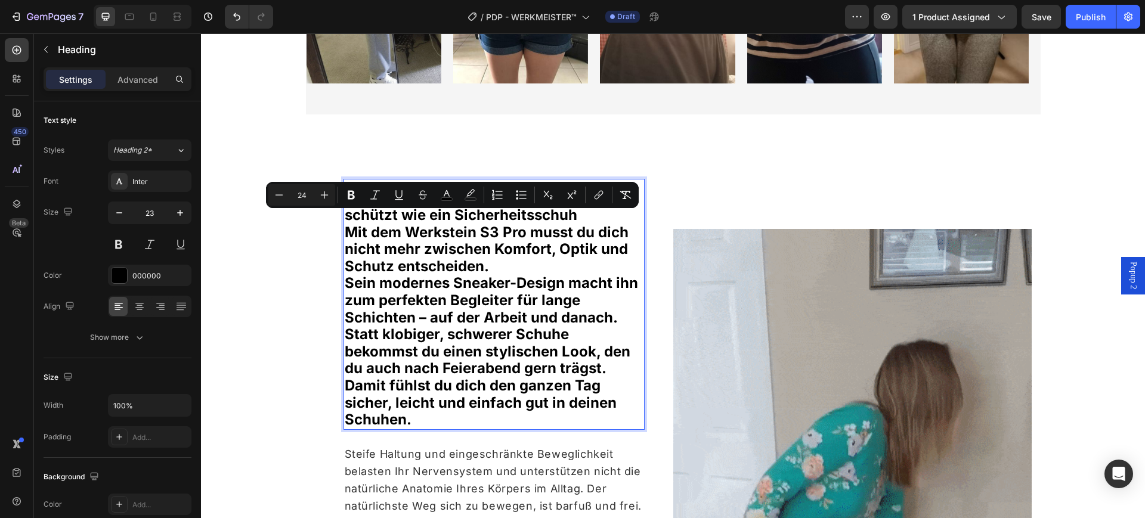
scroll to position [796, 0]
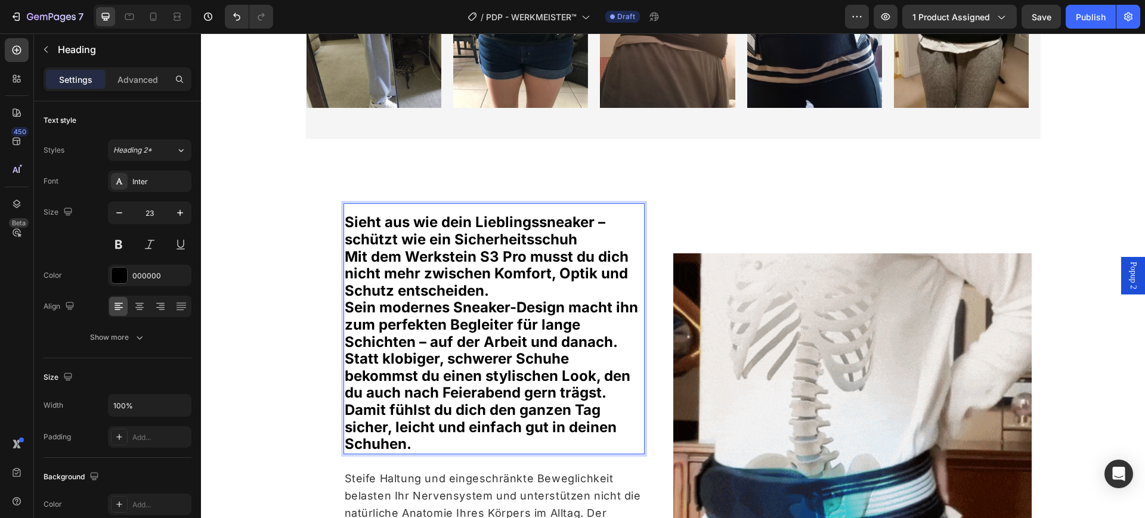
click at [344, 260] on h2 "Sieht aus wie dein Lieblingssneaker – schützt wie ein Sicherheitsschuh Mit dem …" at bounding box center [494, 333] width 301 height 241
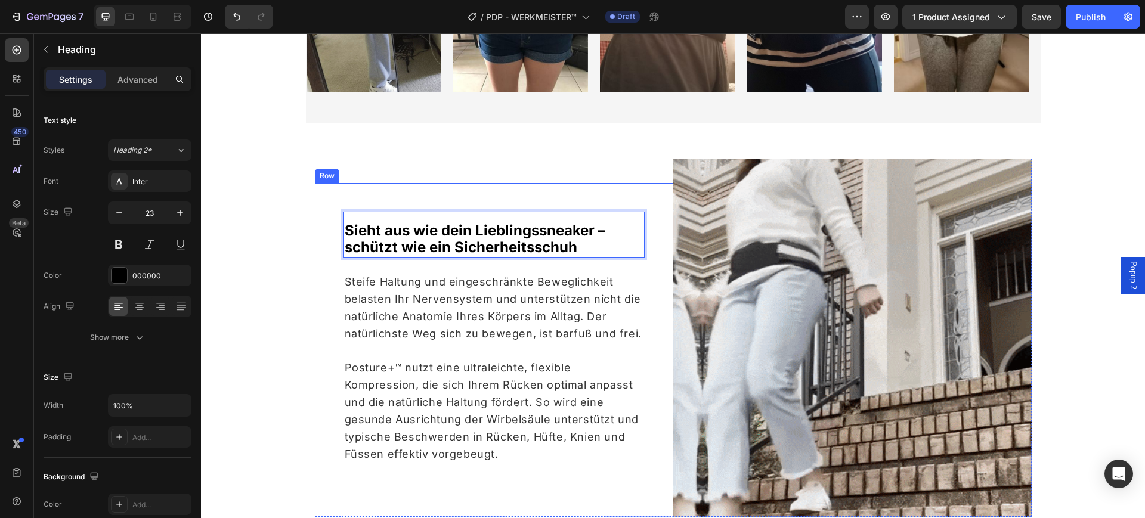
scroll to position [820, 0]
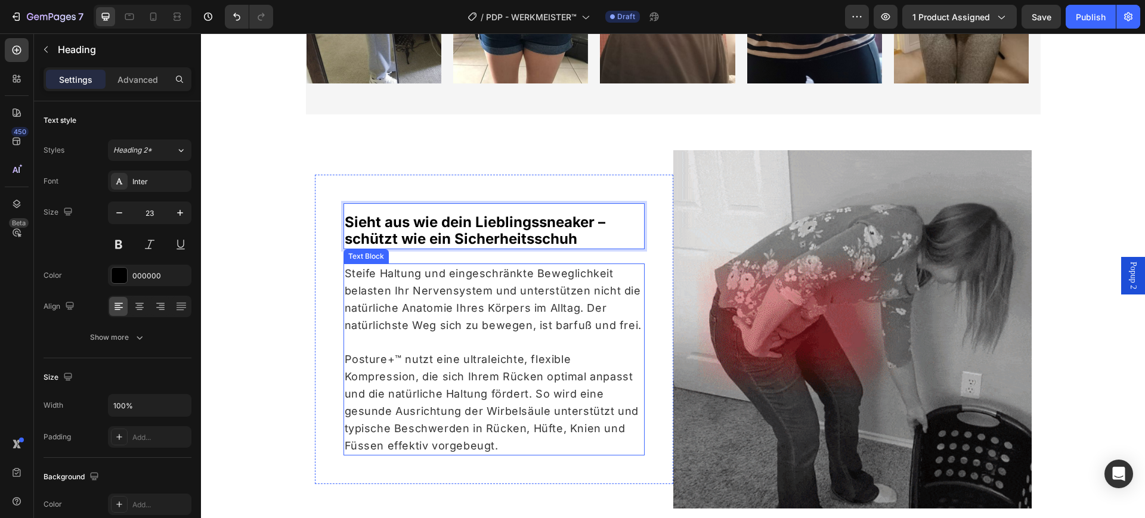
click at [421, 334] on p at bounding box center [494, 342] width 299 height 17
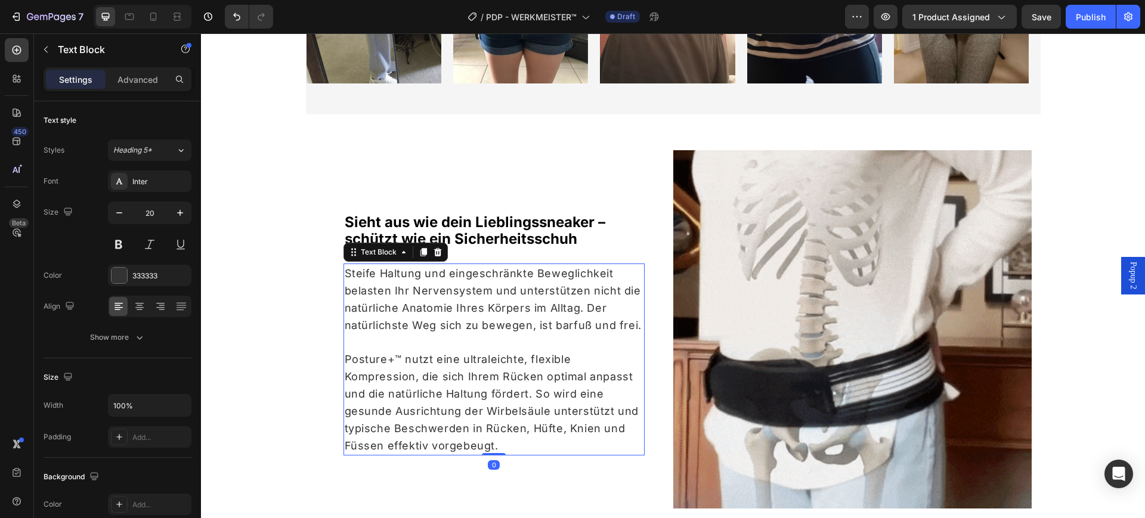
click at [421, 333] on div "Steife Haltung und eingeschränkte Beweglichkeit belasten Ihr Nervensystem und u…" at bounding box center [494, 360] width 301 height 192
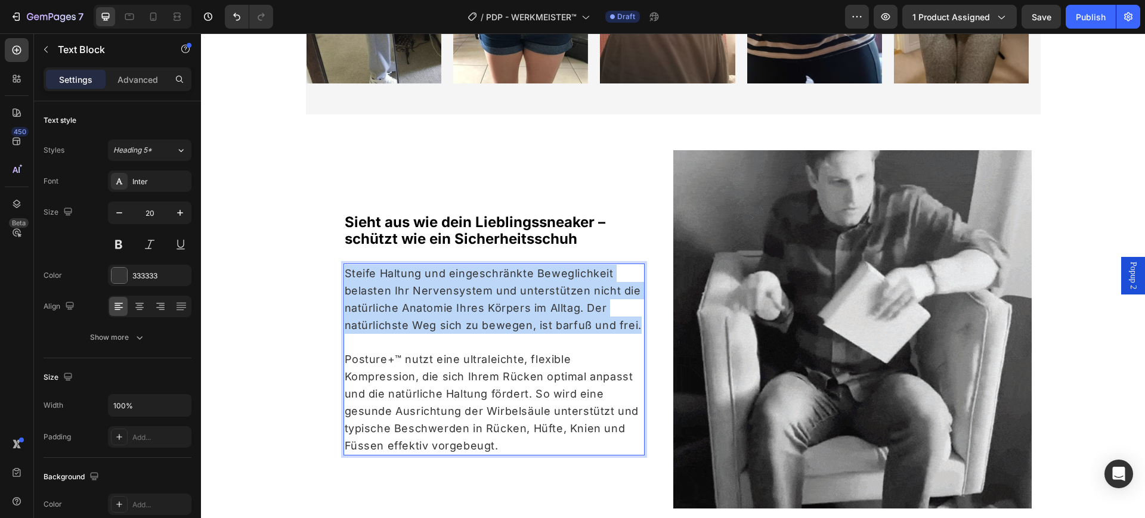
click at [421, 333] on p "Steife Haltung und eingeschränkte Beweglichkeit belasten Ihr Nervensystem und u…" at bounding box center [494, 299] width 299 height 69
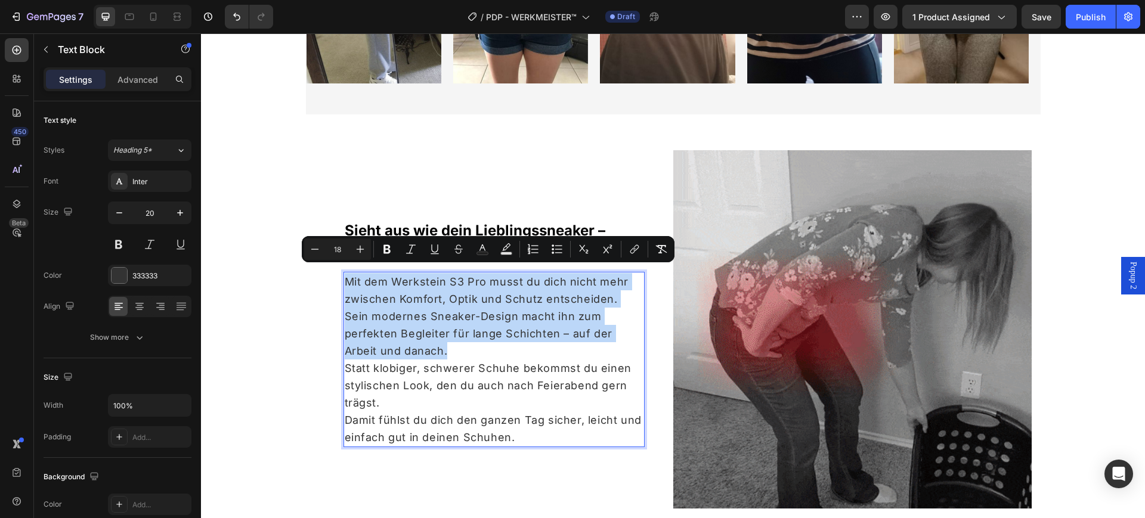
scroll to position [829, 0]
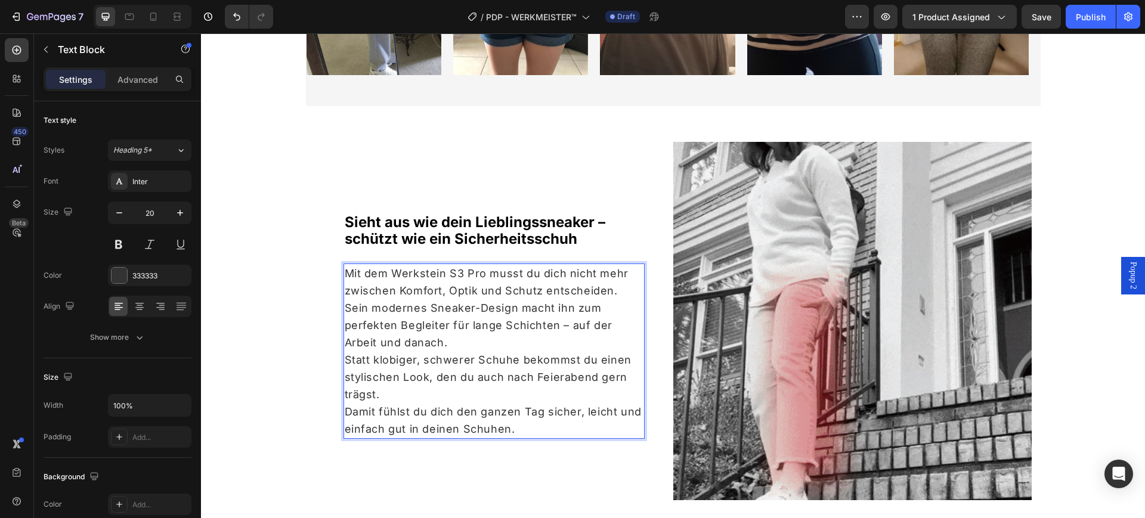
click at [410, 273] on span "Mit dem Werkstein S3 Pro musst du dich nicht mehr zwischen Komfort, Optik und S…" at bounding box center [487, 282] width 284 height 30
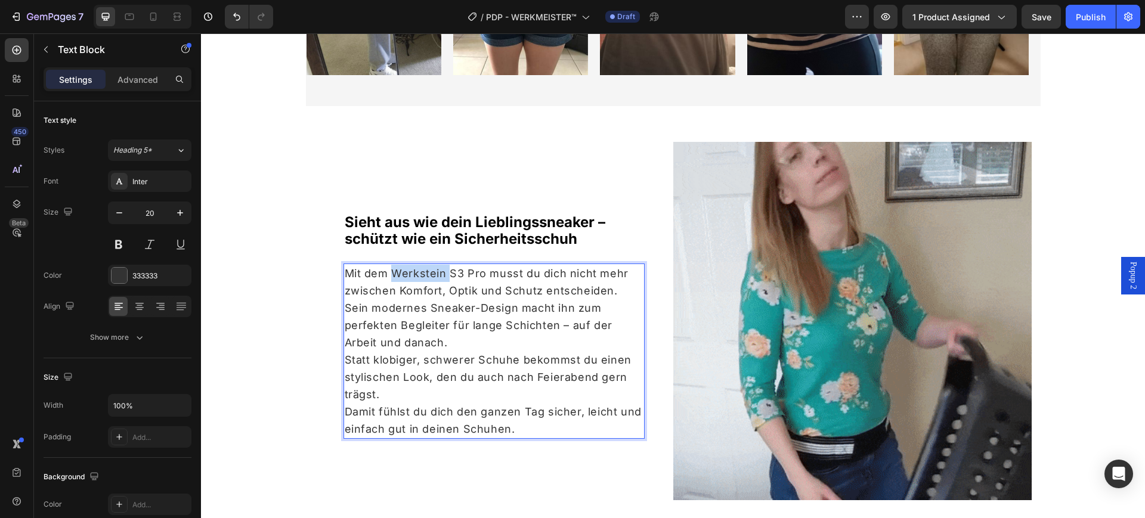
click at [409, 273] on span "Mit dem Werkstein S3 Pro musst du dich nicht mehr zwischen Komfort, Optik und S…" at bounding box center [487, 282] width 284 height 30
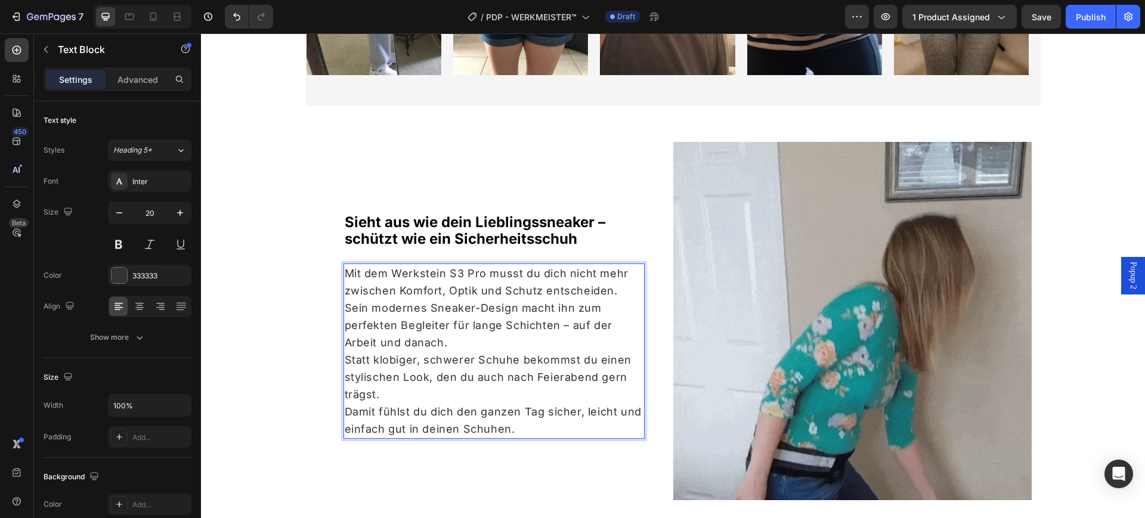
click at [476, 274] on span "Mit dem Werkstein S3 Pro musst du dich nicht mehr zwischen Komfort, Optik und S…" at bounding box center [487, 282] width 284 height 30
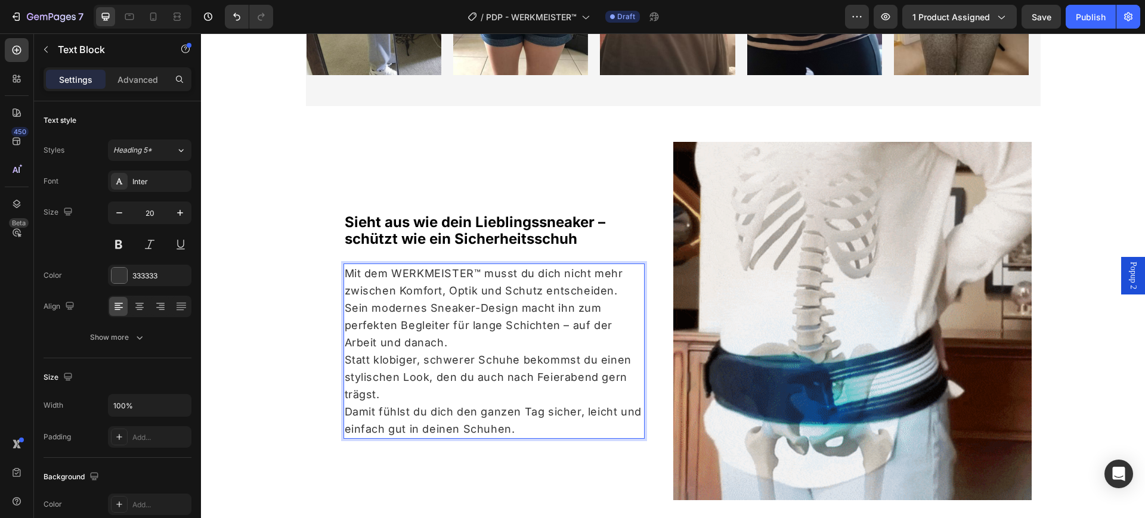
click at [452, 343] on p "Sein modernes Sneaker-Design macht ihn zum perfekten Begleiter für lange Schich…" at bounding box center [494, 325] width 299 height 52
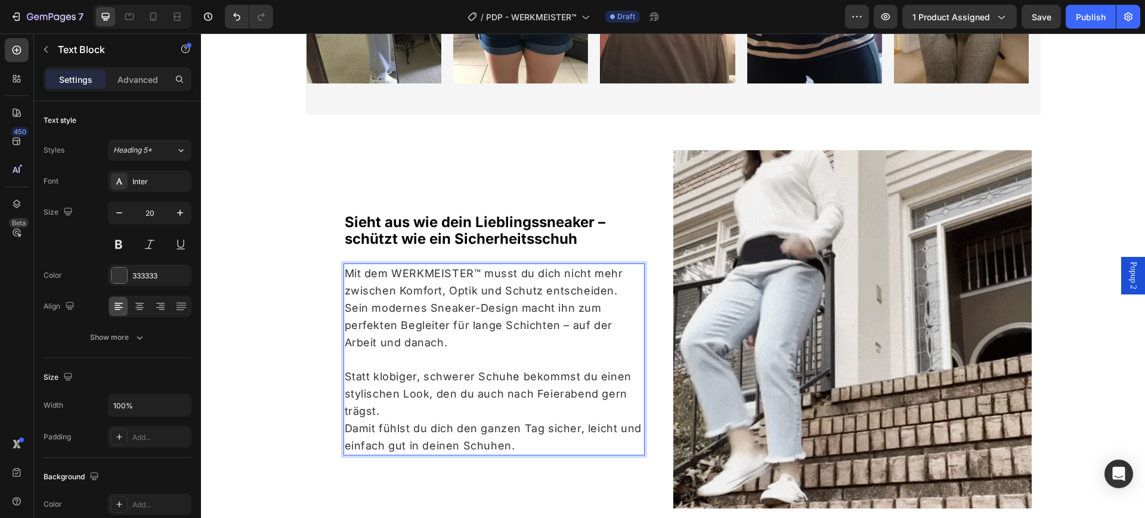
scroll to position [812, 0]
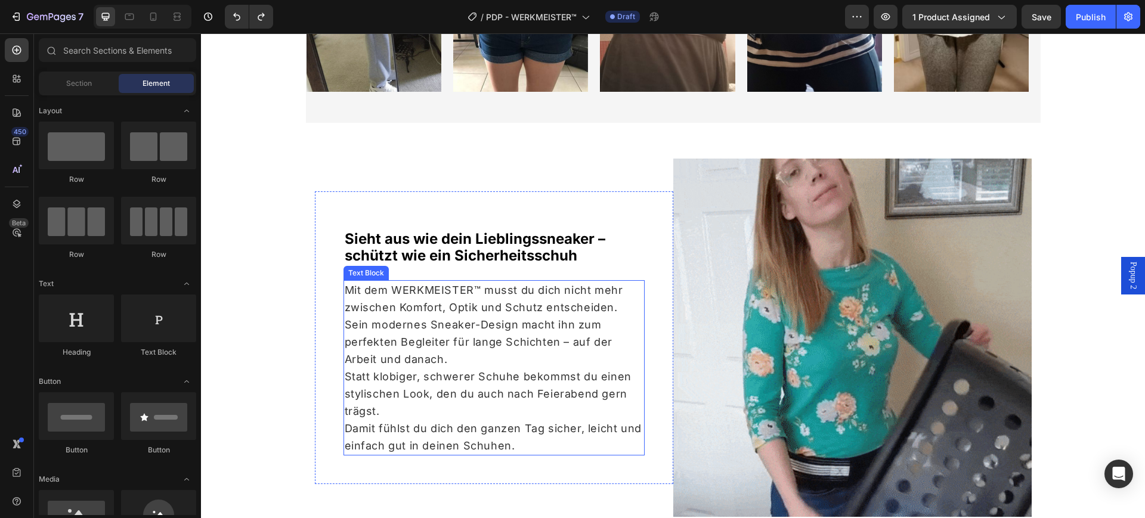
click at [444, 357] on p "Sein modernes Sneaker-Design macht ihn zum perfekten Begleiter für lange Schich…" at bounding box center [494, 342] width 299 height 52
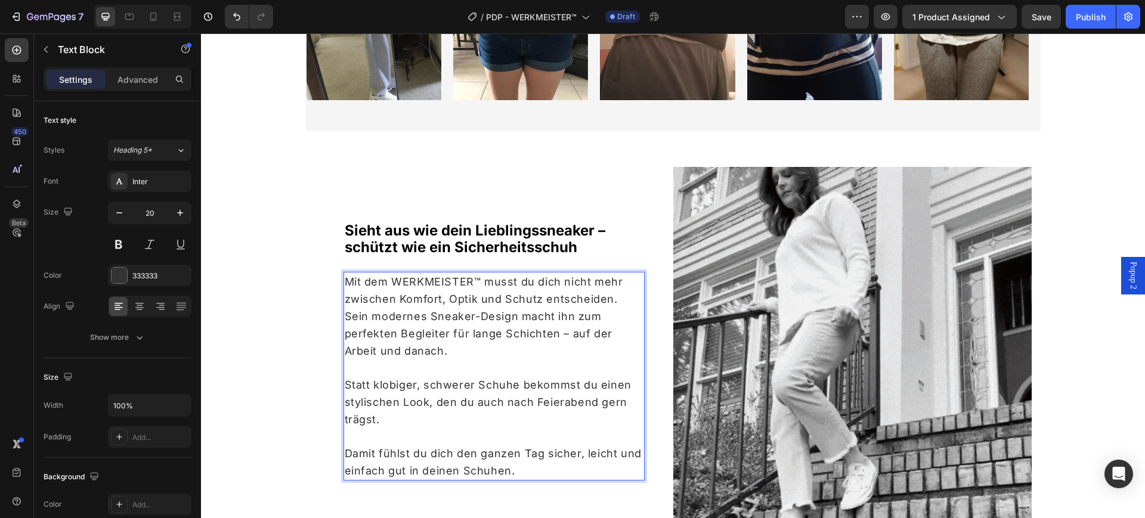
scroll to position [795, 0]
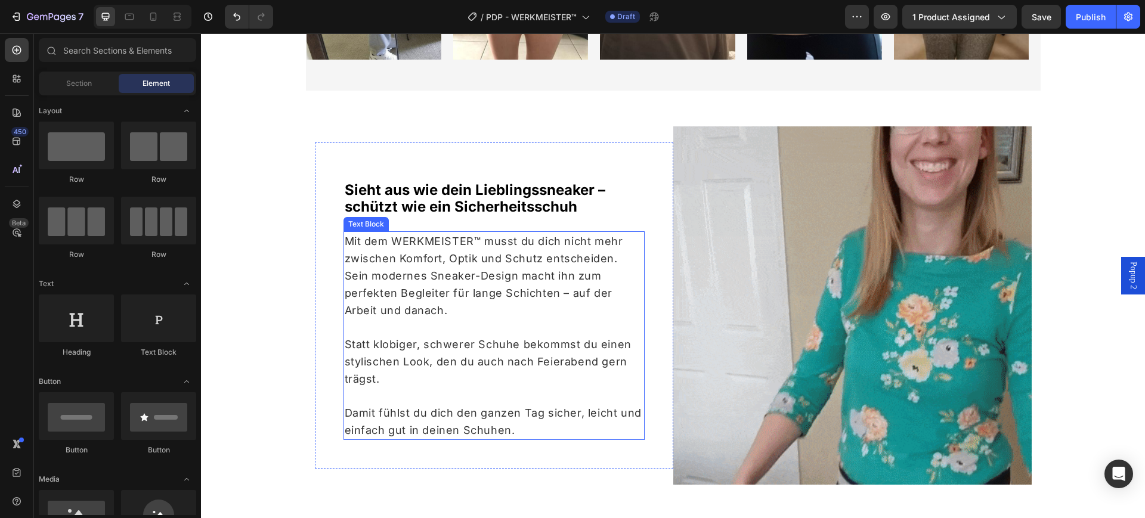
scroll to position [870, 0]
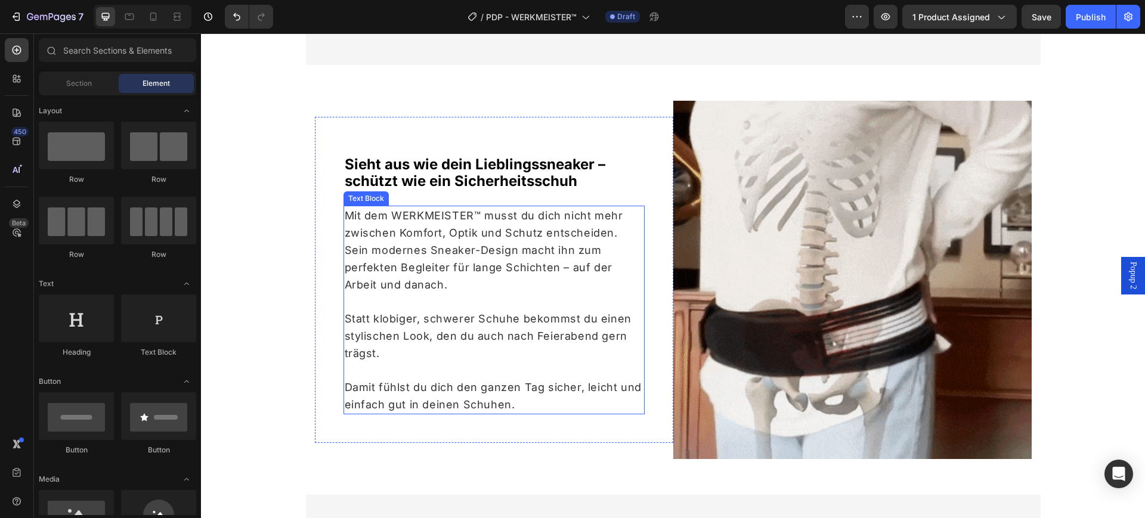
click at [438, 211] on span "Mit dem WERKMEISTER™ musst du dich nicht mehr zwischen Komfort, Optik und Schut…" at bounding box center [484, 224] width 279 height 30
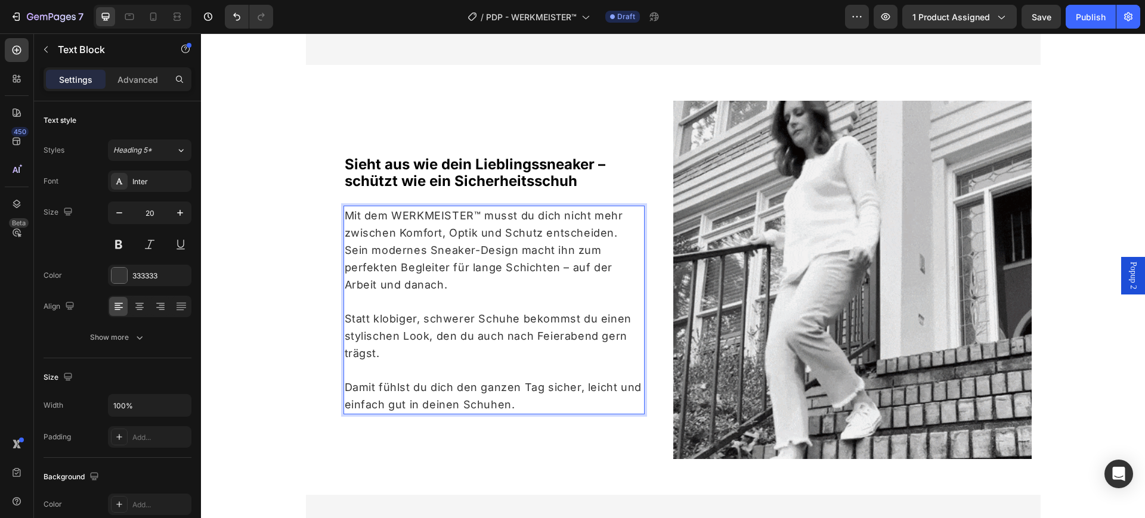
click at [438, 210] on span "Mit dem WERKMEISTER™ musst du dich nicht mehr zwischen Komfort, Optik und Schut…" at bounding box center [484, 224] width 279 height 30
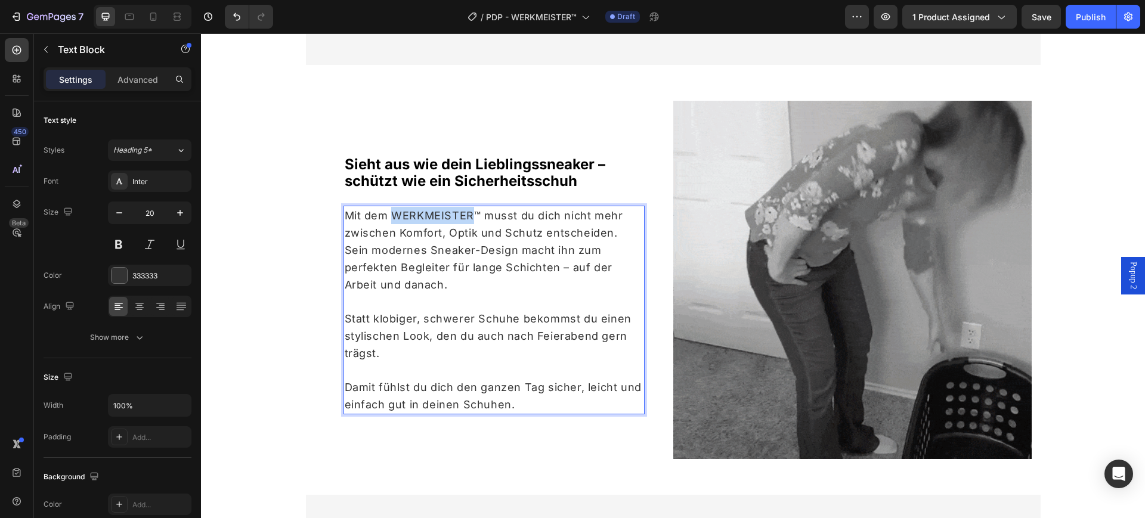
click at [437, 209] on span "Mit dem WERKMEISTER™ musst du dich nicht mehr zwischen Komfort, Optik und Schut…" at bounding box center [484, 224] width 279 height 30
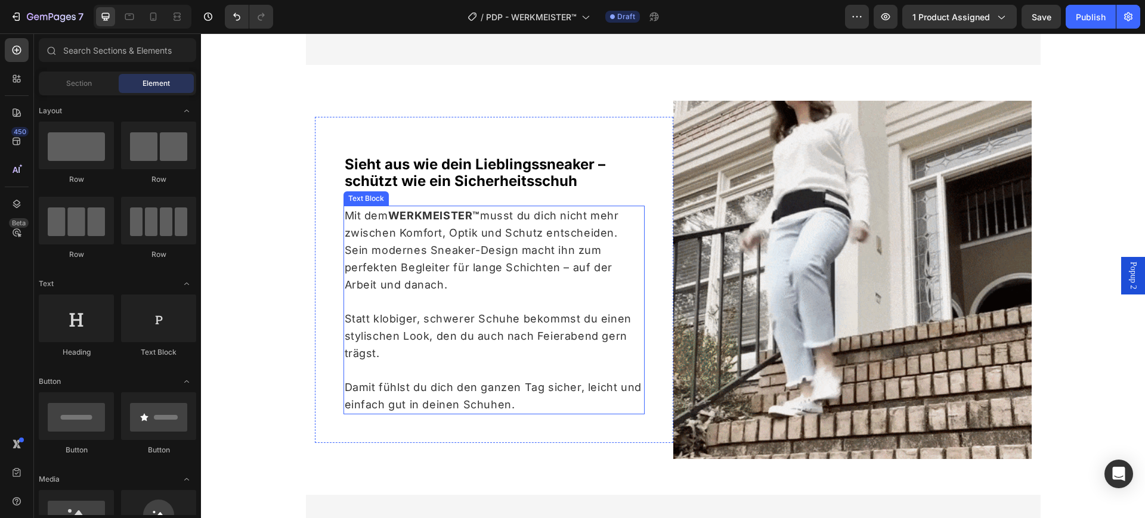
click at [379, 269] on span "Sein modernes Sneaker-Design macht ihn zum perfekten Begleiter für lange Schich…" at bounding box center [479, 267] width 268 height 47
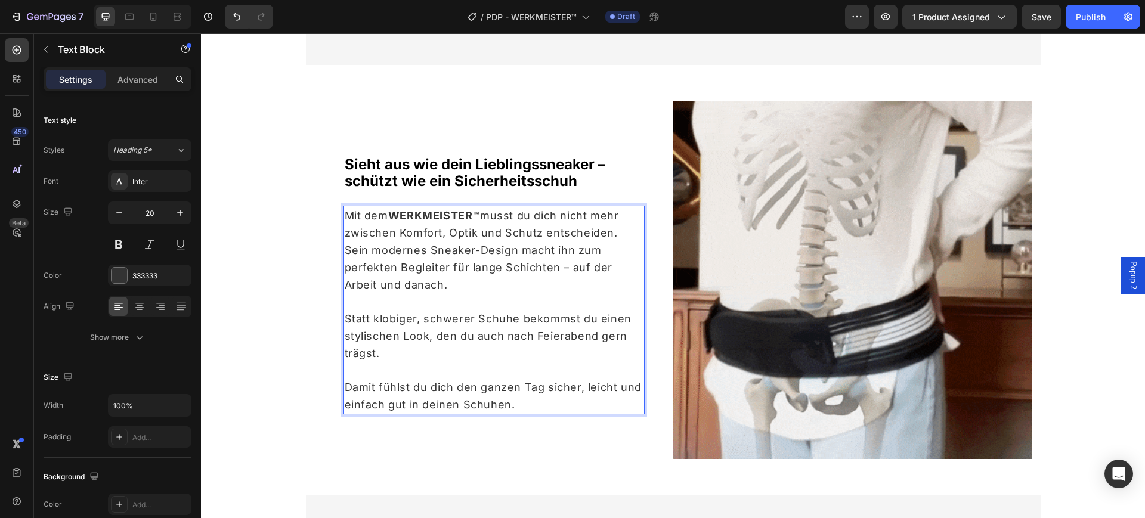
click at [380, 269] on span "Sein modernes Sneaker-Design macht ihn zum perfekten Begleiter für lange Schich…" at bounding box center [479, 267] width 268 height 47
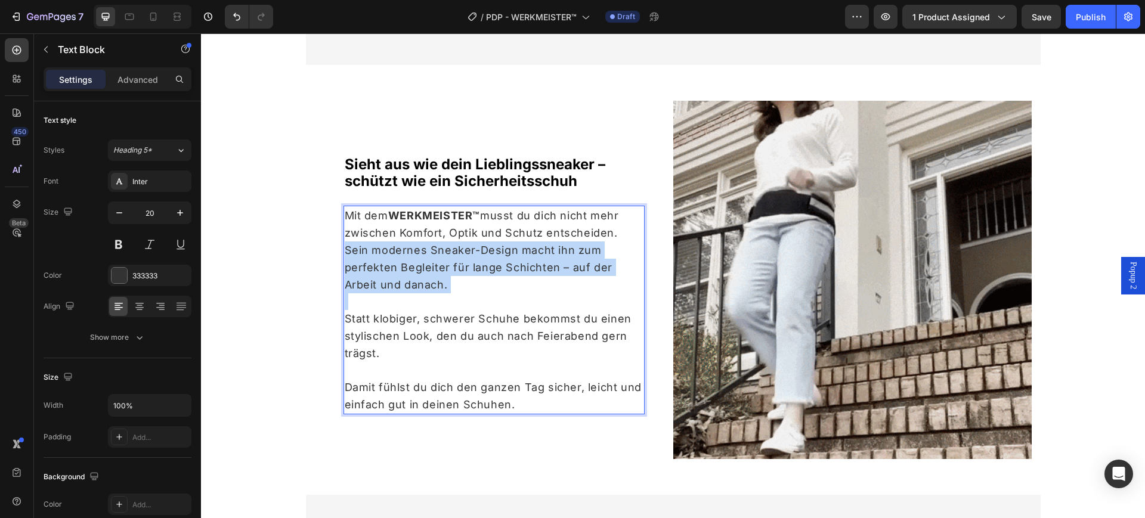
click at [380, 269] on span "Sein modernes Sneaker-Design macht ihn zum perfekten Begleiter für lange Schich…" at bounding box center [479, 267] width 268 height 47
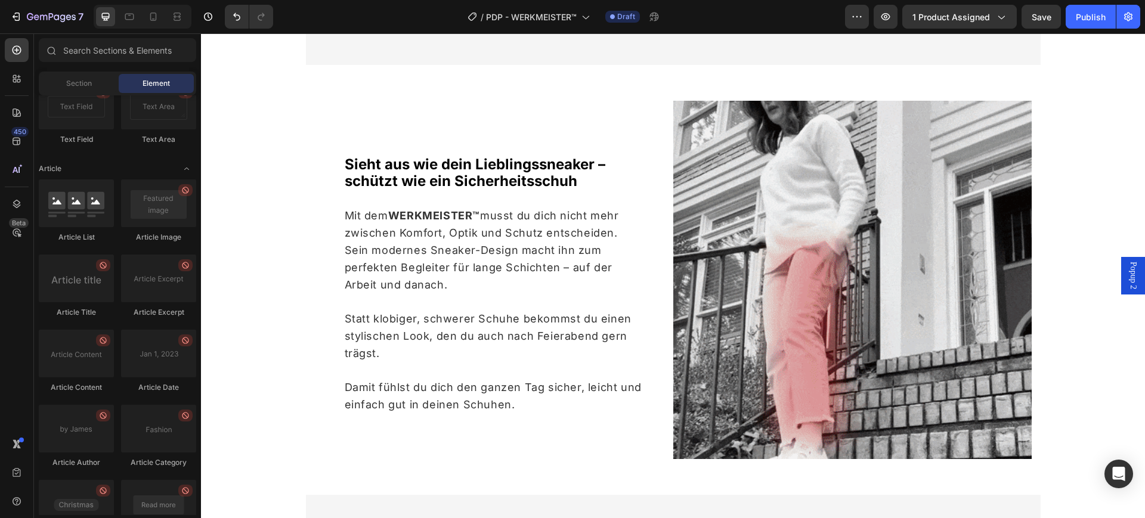
scroll to position [3194, 0]
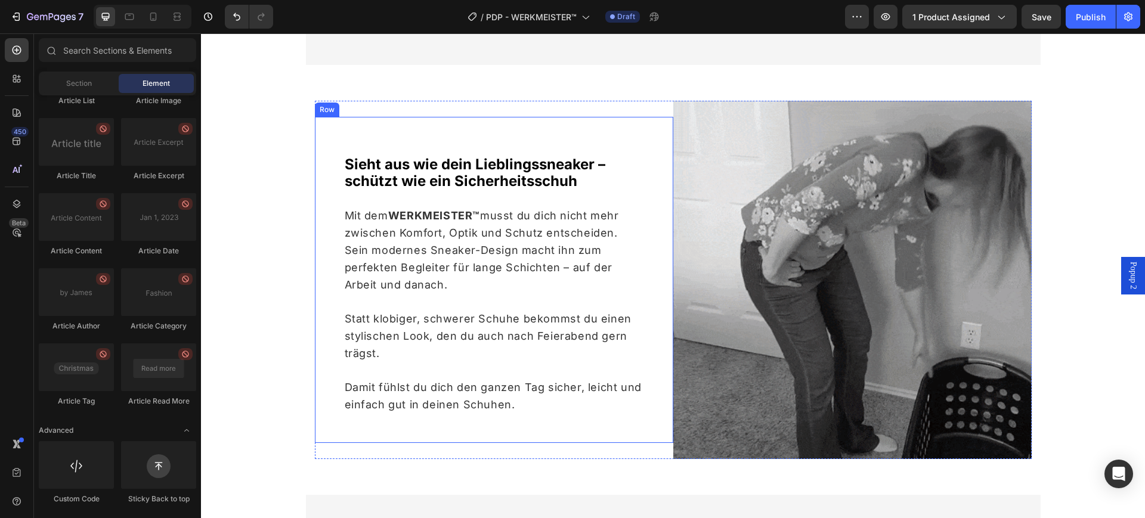
drag, startPoint x: 338, startPoint y: 438, endPoint x: 331, endPoint y: 430, distance: 10.2
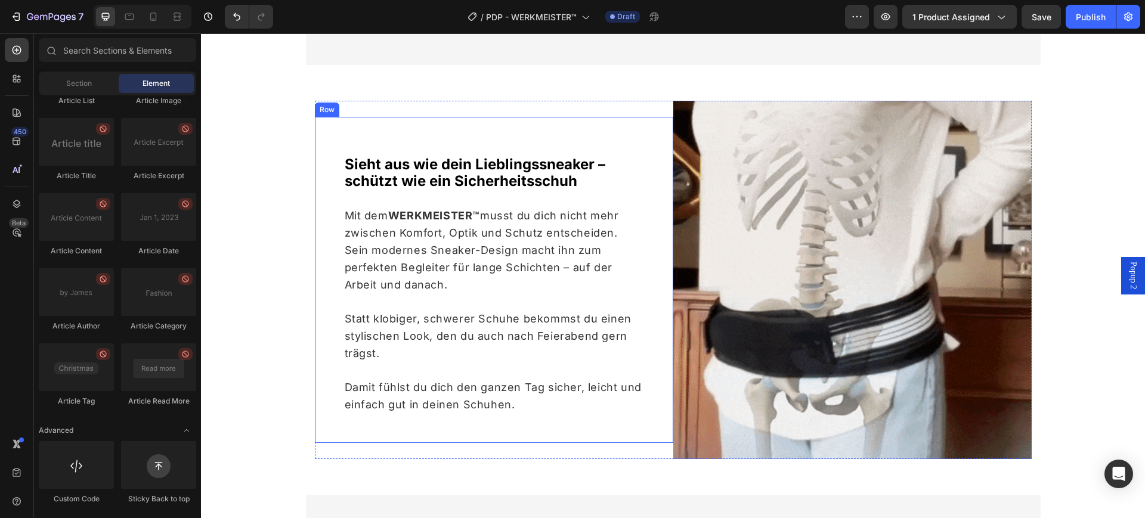
click at [336, 436] on div "⁠⁠⁠⁠⁠⁠⁠ Sieht aus wie dein Lieblingssneaker – schützt wie ein Sicherheitsschuh …" at bounding box center [494, 280] width 359 height 326
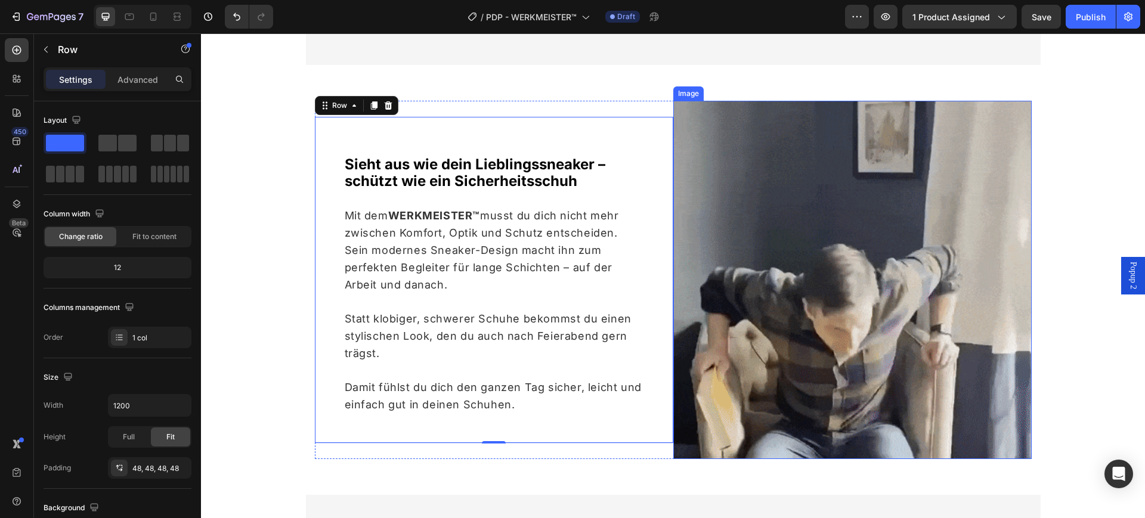
click at [808, 175] on img at bounding box center [852, 280] width 359 height 359
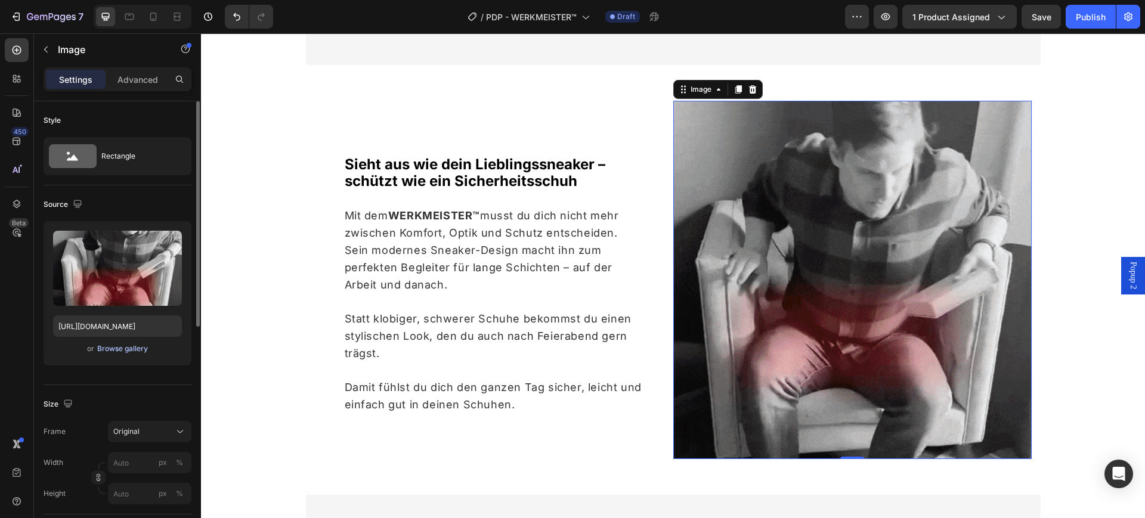
click at [115, 347] on div "Browse gallery" at bounding box center [122, 349] width 51 height 11
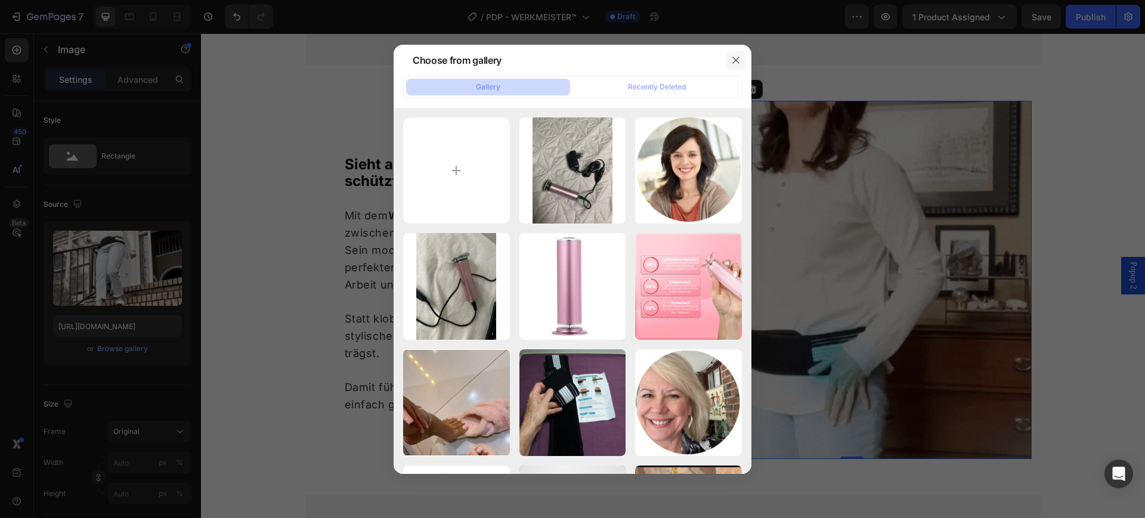
click at [736, 55] on icon "button" at bounding box center [736, 60] width 10 height 10
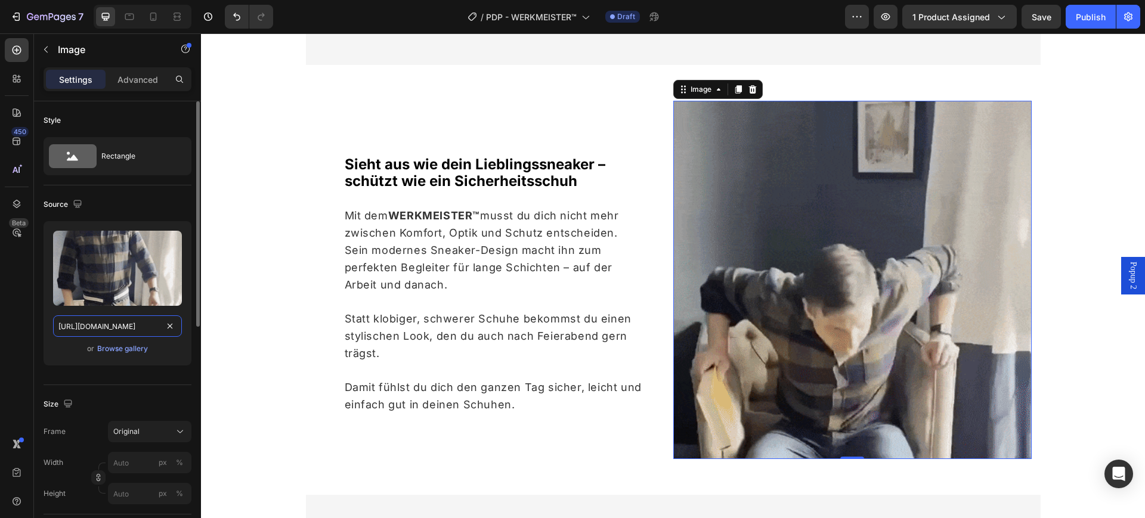
click at [134, 319] on input "https://cdn.shopify.com/s/files/1/0669/3978/1307/files/gempages_577602303473746…" at bounding box center [117, 326] width 129 height 21
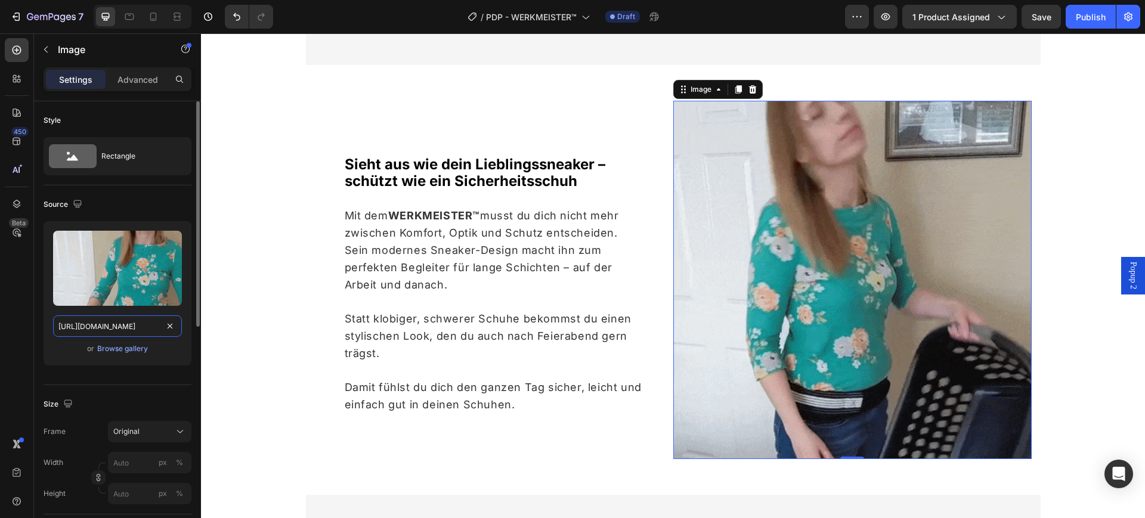
paste input "ChatGPTImage23.Juni2025_21_21_47_900x_af0c42b8-f195-4e3f-bfcf-6d57c169b44a.png?…"
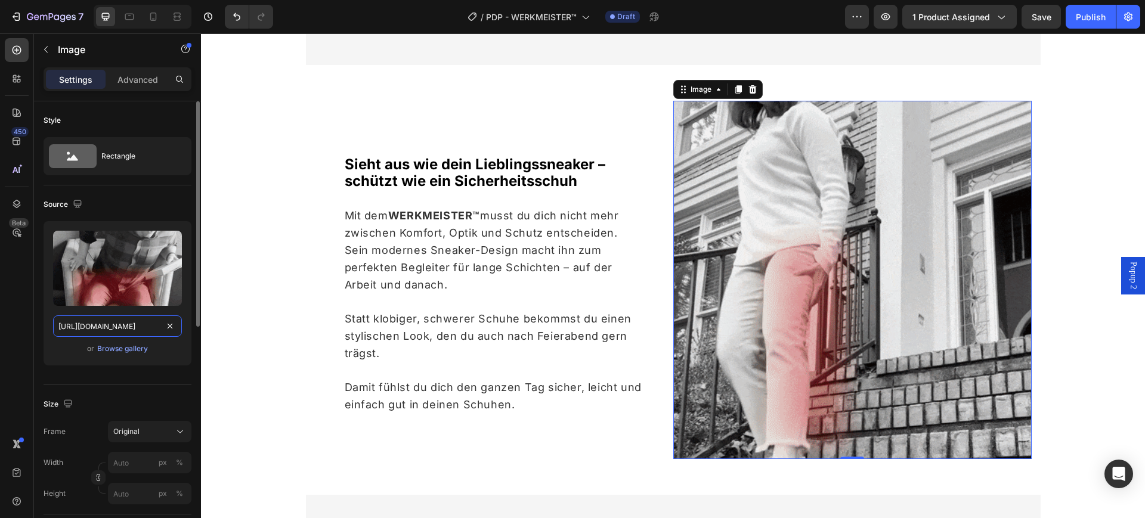
type input "https://cdn.shopify.com/s/files/1/0669/3978/1307/files/ChatGPTImage23.Juni2025_…"
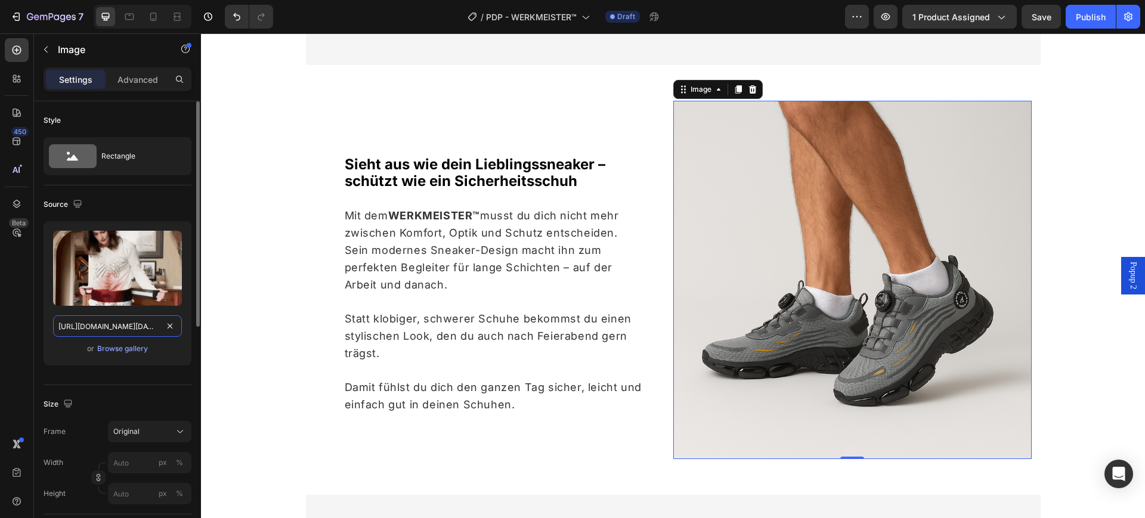
scroll to position [0, 442]
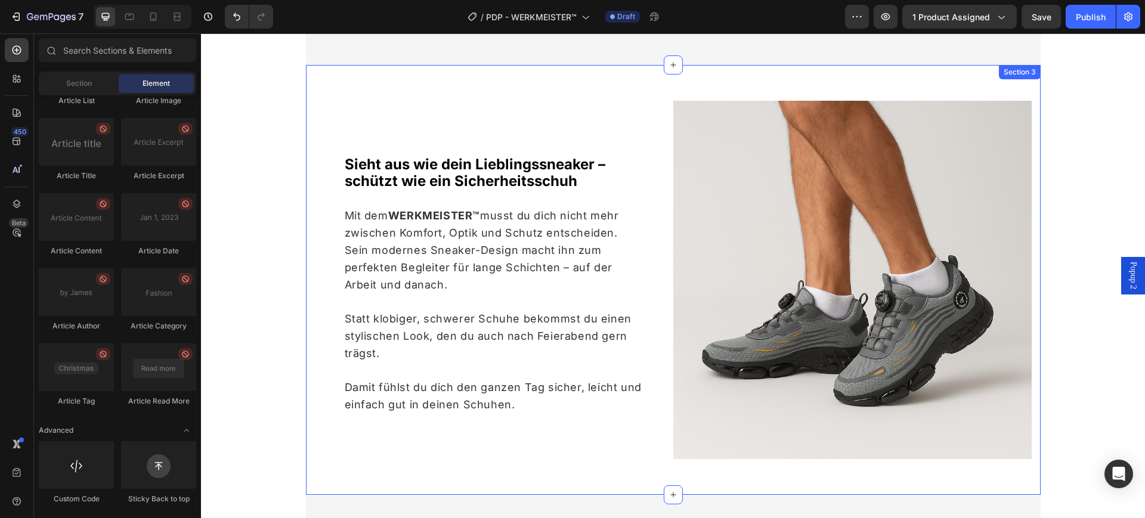
click at [355, 234] on span "Mit dem WERKMEISTER™ musst du dich nicht mehr zwischen Komfort, Optik und Schut…" at bounding box center [482, 224] width 274 height 30
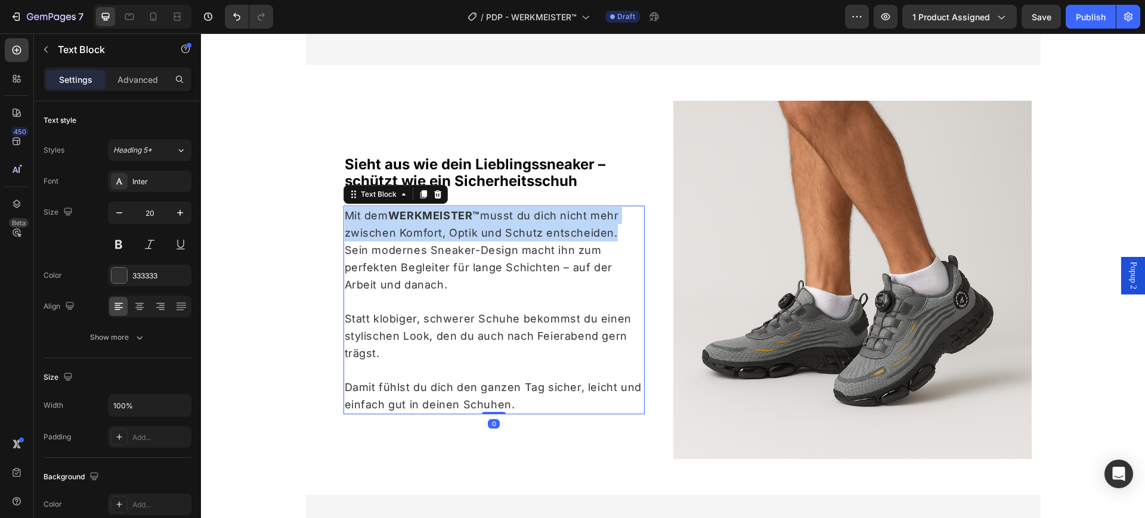
click at [355, 234] on span "Mit dem WERKMEISTER™ musst du dich nicht mehr zwischen Komfort, Optik und Schut…" at bounding box center [482, 224] width 274 height 30
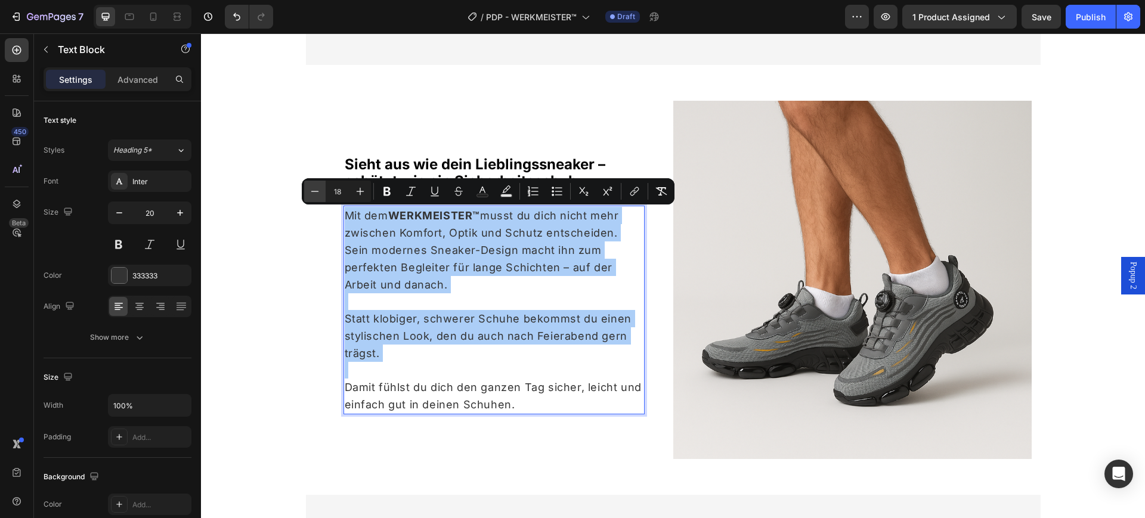
click at [306, 185] on button "Minus" at bounding box center [314, 191] width 21 height 21
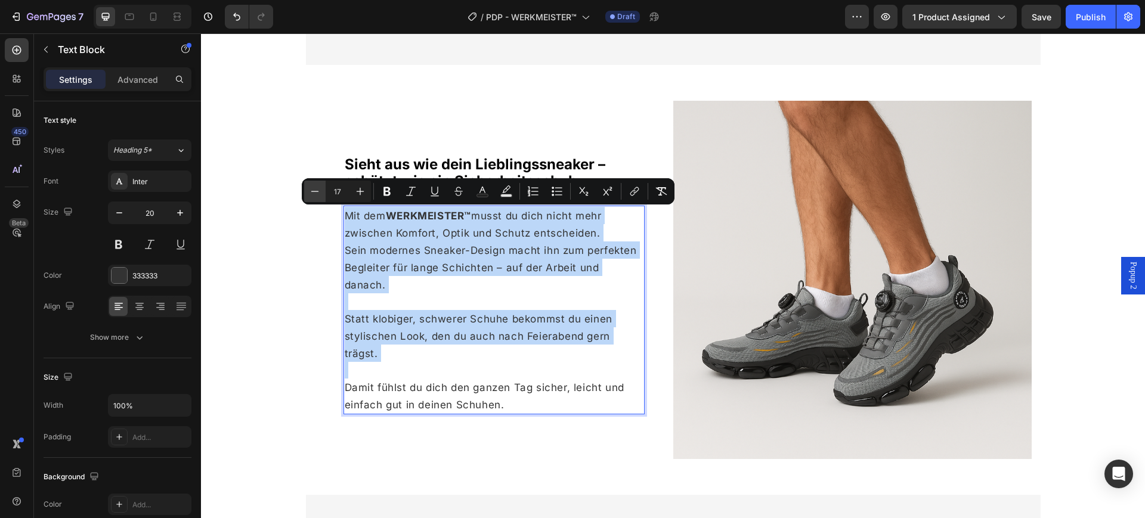
type input "16"
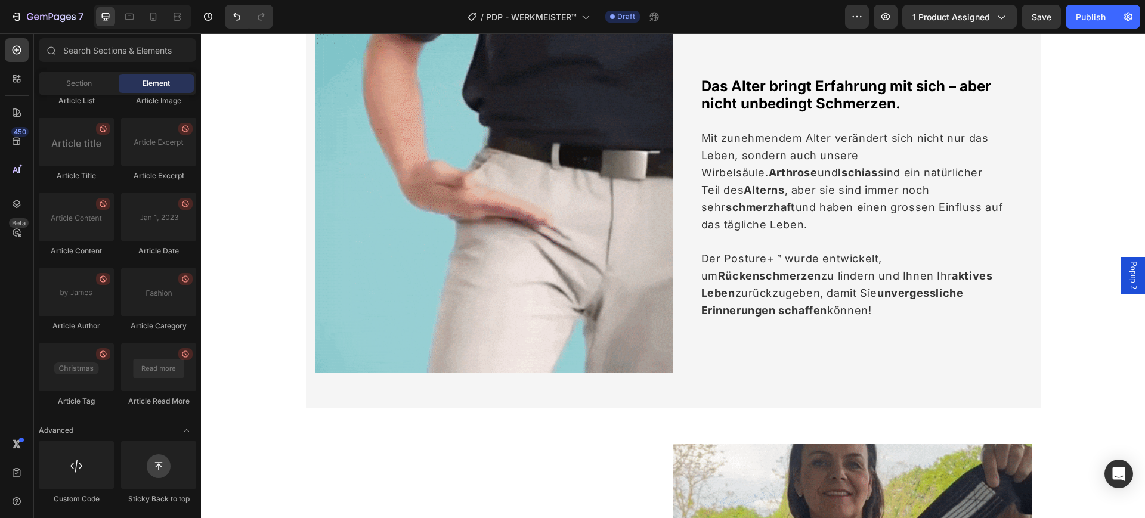
scroll to position [1392, 0]
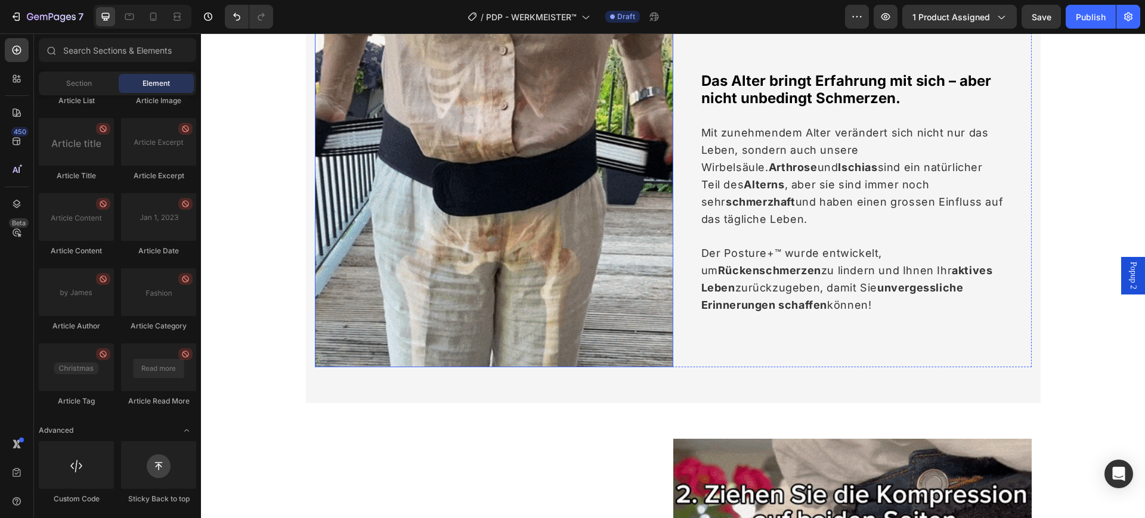
click at [566, 187] on img at bounding box center [494, 188] width 359 height 359
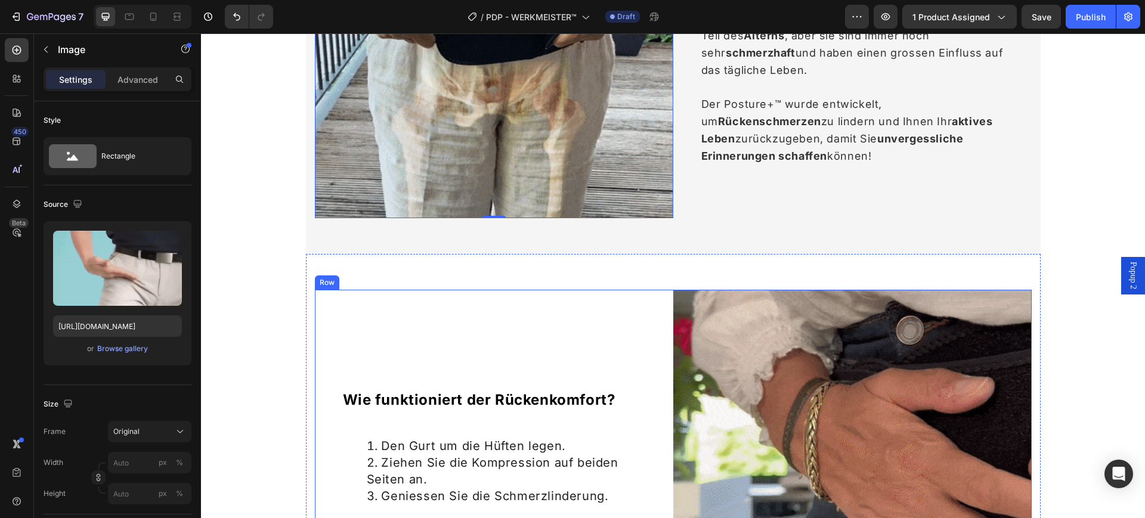
scroll to position [1615, 0]
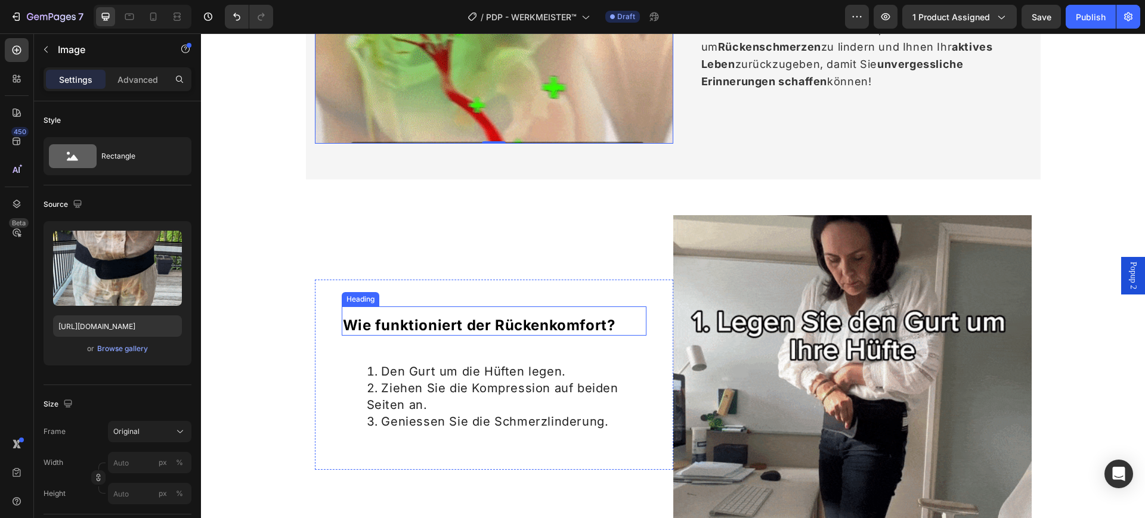
click at [509, 319] on span "Wie funktioniert der Rückenkomfort?" at bounding box center [479, 325] width 273 height 17
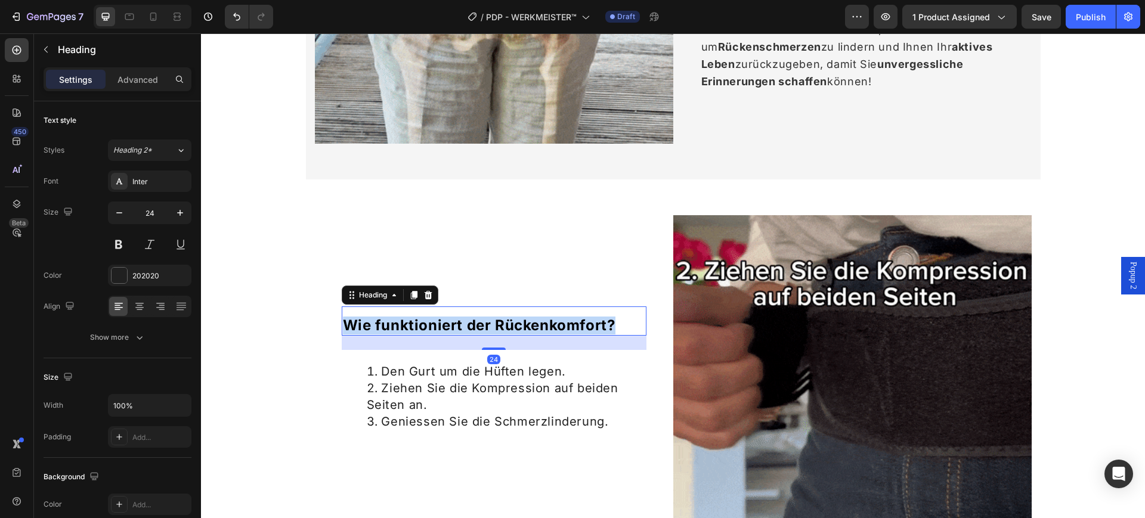
click at [509, 319] on span "Wie funktioniert der Rückenkomfort?" at bounding box center [479, 325] width 273 height 17
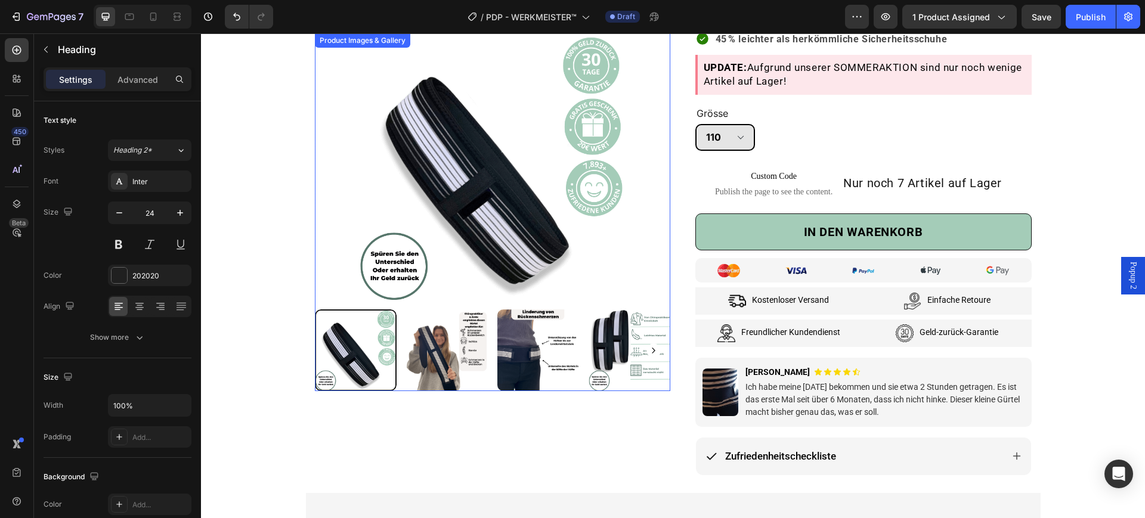
scroll to position [0, 0]
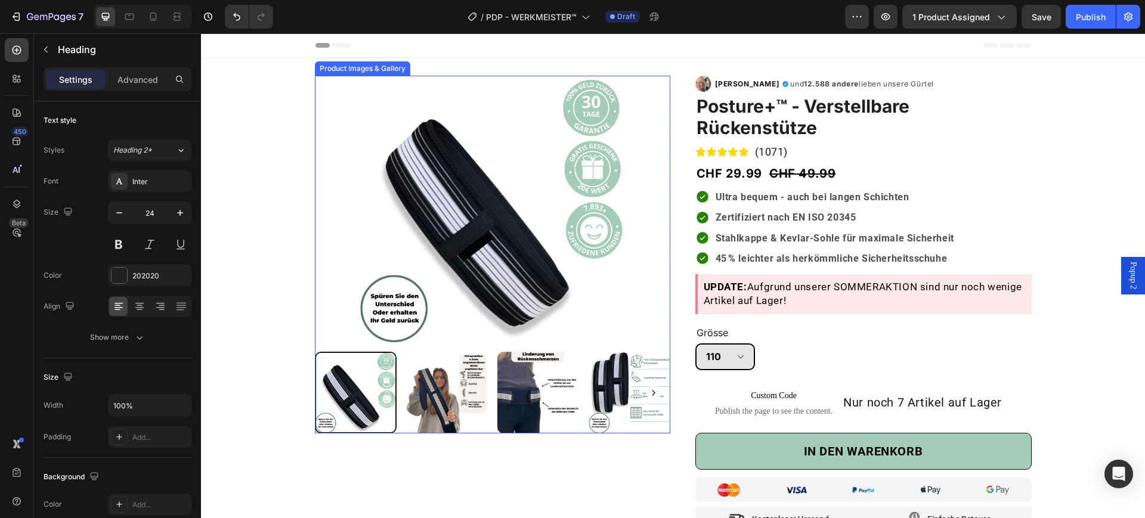
drag, startPoint x: 376, startPoint y: 293, endPoint x: 372, endPoint y: 282, distance: 12.1
click at [376, 293] on img at bounding box center [493, 209] width 356 height 267
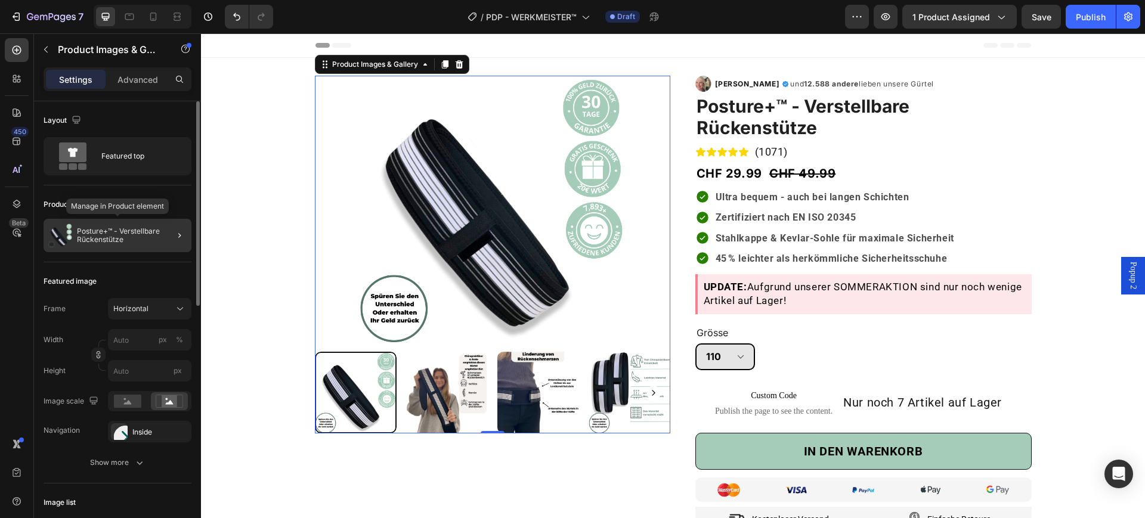
click at [155, 236] on p "Posture+™ - Verstellbare Rückenstütze" at bounding box center [132, 235] width 110 height 17
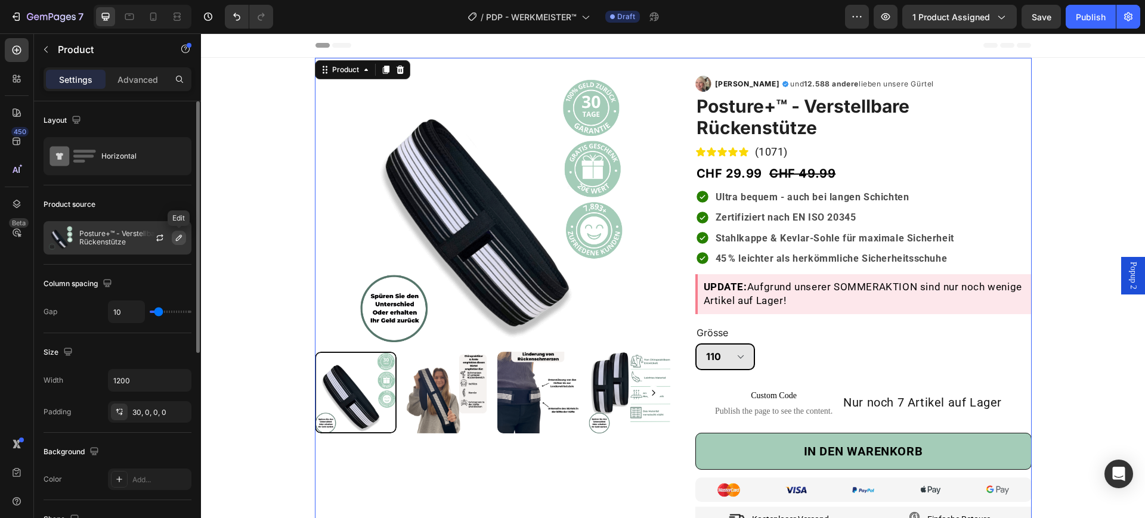
click at [173, 238] on button "button" at bounding box center [179, 238] width 14 height 14
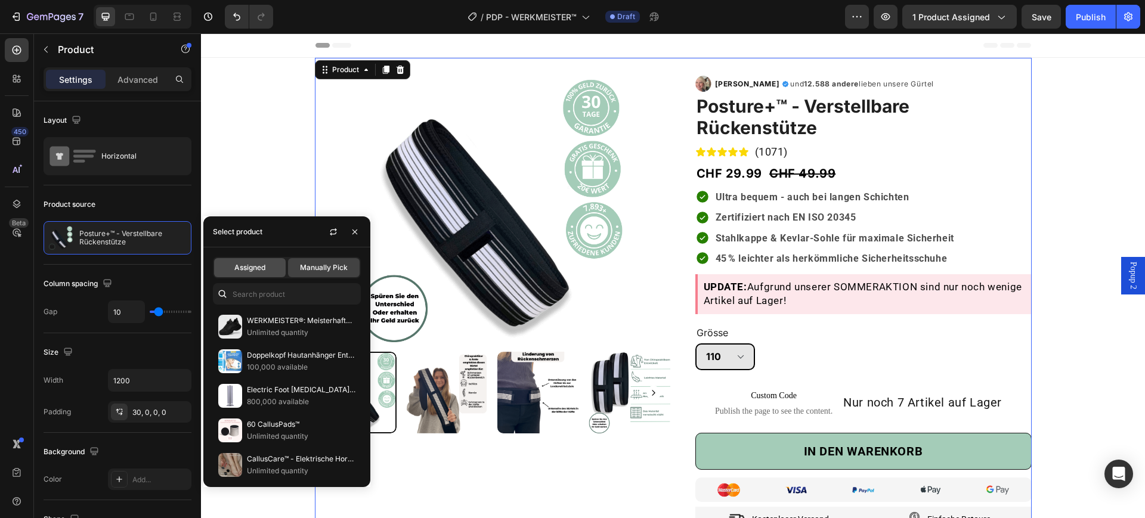
click at [257, 273] on div "Assigned" at bounding box center [250, 267] width 72 height 19
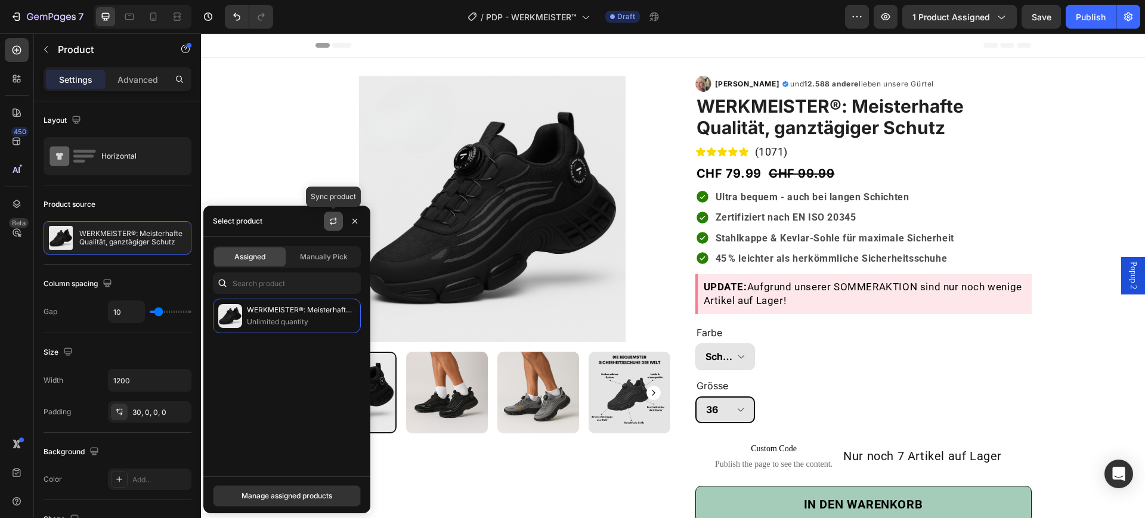
click at [326, 221] on button "button" at bounding box center [333, 221] width 19 height 19
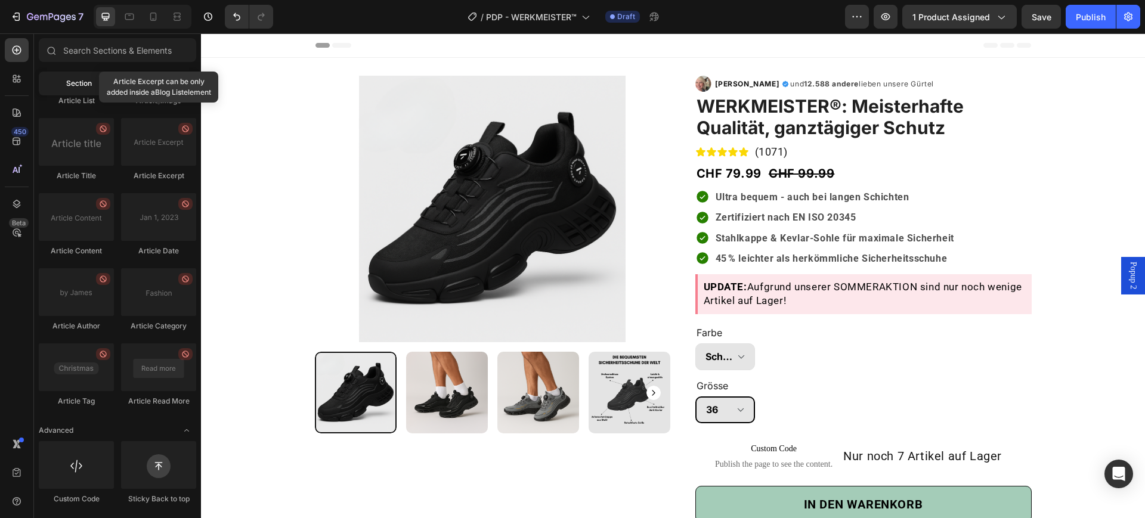
click at [99, 90] on div "Section" at bounding box center [78, 83] width 75 height 19
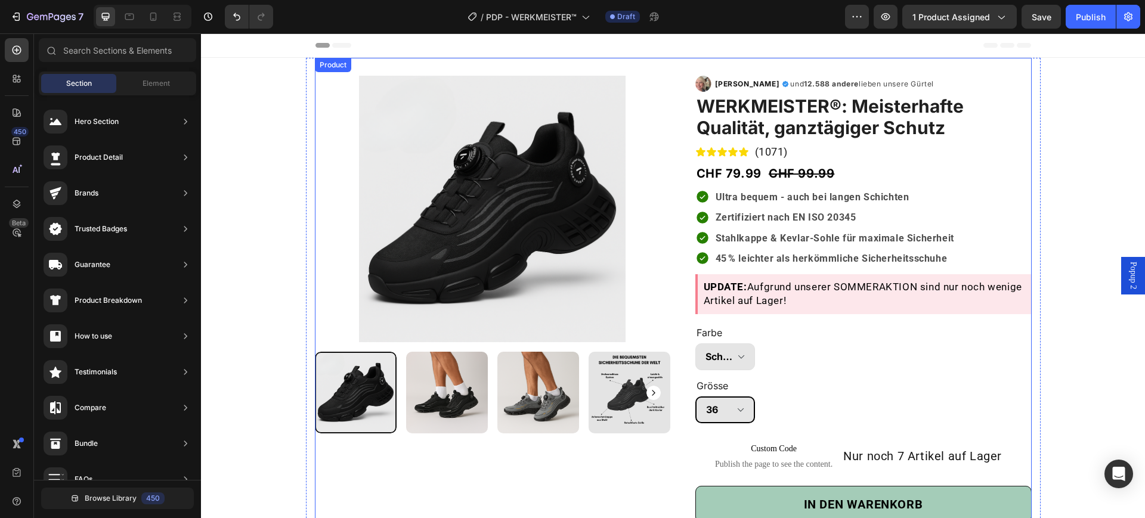
click at [382, 481] on div "Product Images & Gallery Row Row" at bounding box center [493, 412] width 356 height 672
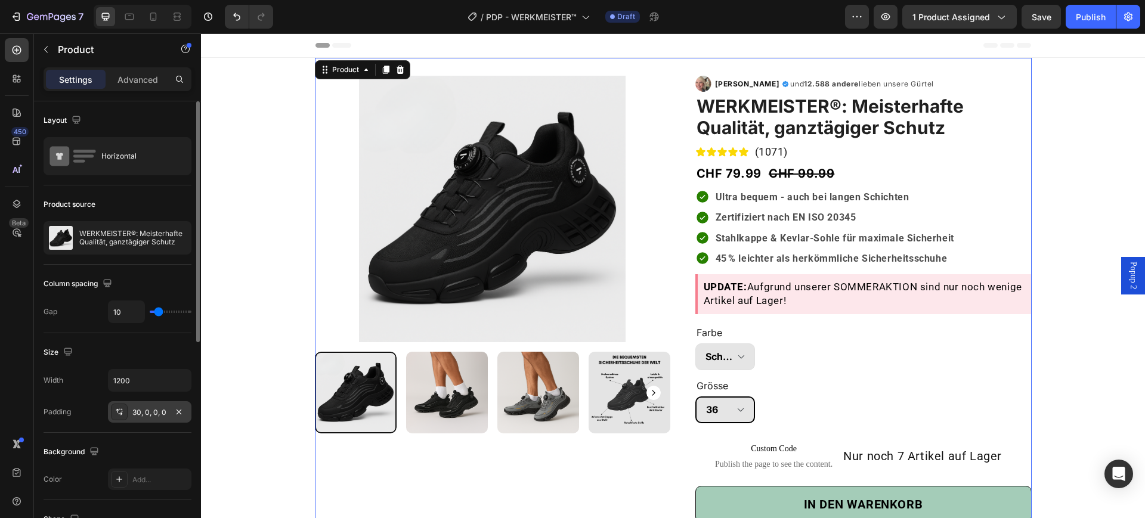
scroll to position [75, 0]
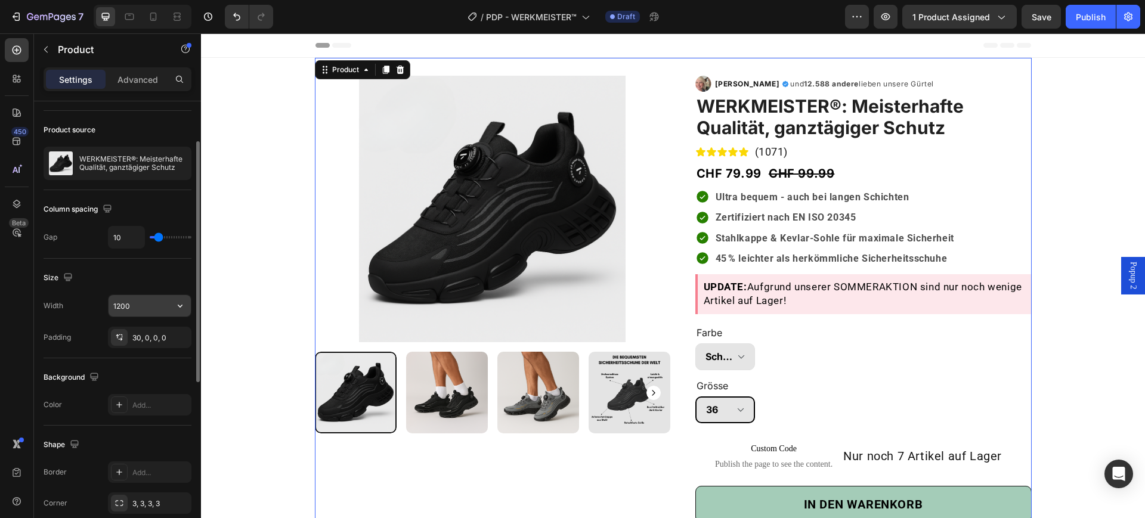
click at [157, 313] on input "1200" at bounding box center [150, 305] width 82 height 21
click at [178, 307] on icon "button" at bounding box center [180, 306] width 12 height 12
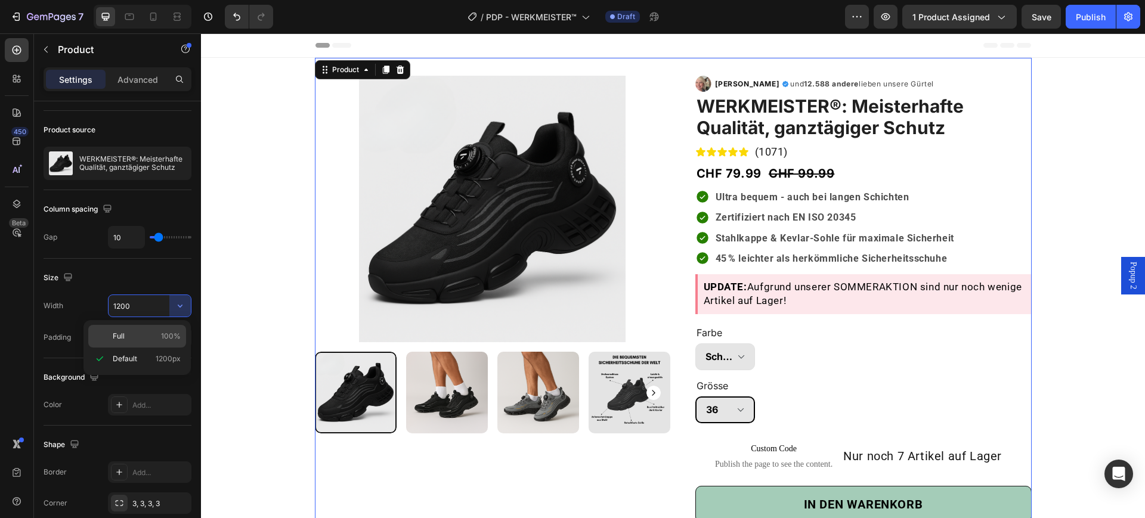
click at [178, 339] on span "100%" at bounding box center [171, 336] width 20 height 11
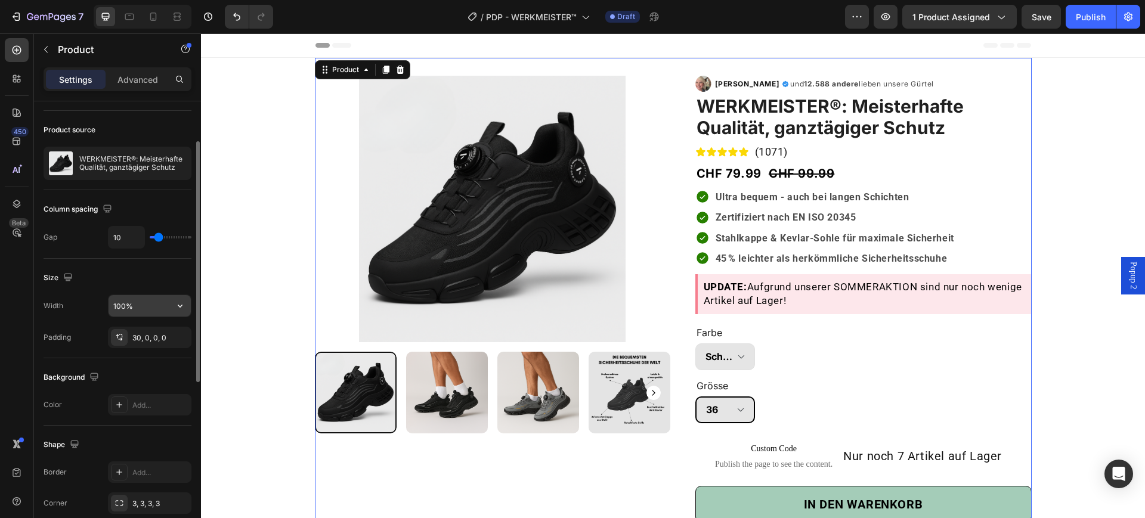
click at [168, 310] on input "100%" at bounding box center [150, 305] width 82 height 21
click at [181, 295] on button "button" at bounding box center [179, 305] width 21 height 21
click at [162, 359] on span "1200px" at bounding box center [168, 359] width 25 height 11
click at [176, 310] on icon "button" at bounding box center [180, 306] width 12 height 12
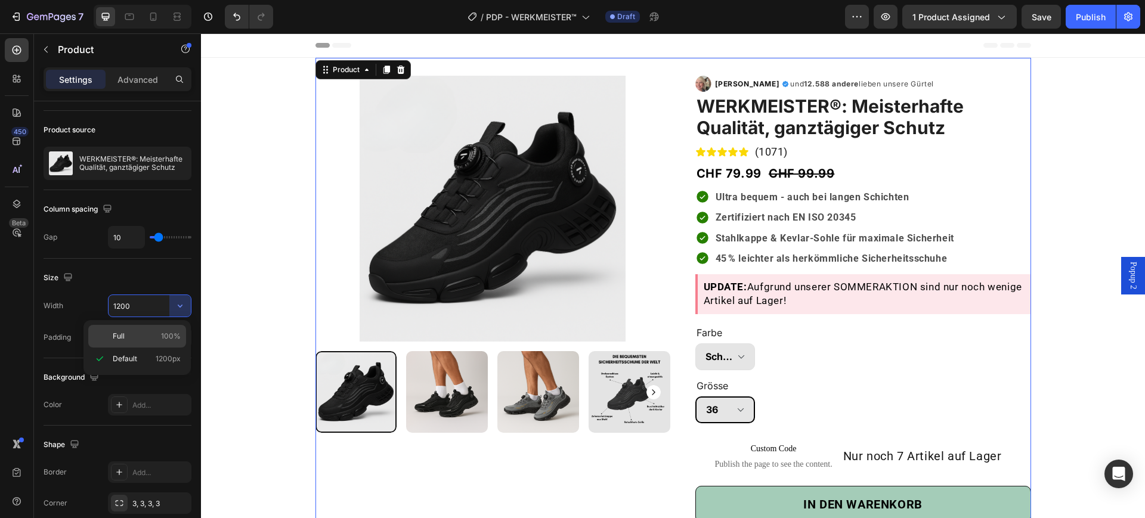
click at [163, 331] on span "100%" at bounding box center [171, 336] width 20 height 11
type input "100%"
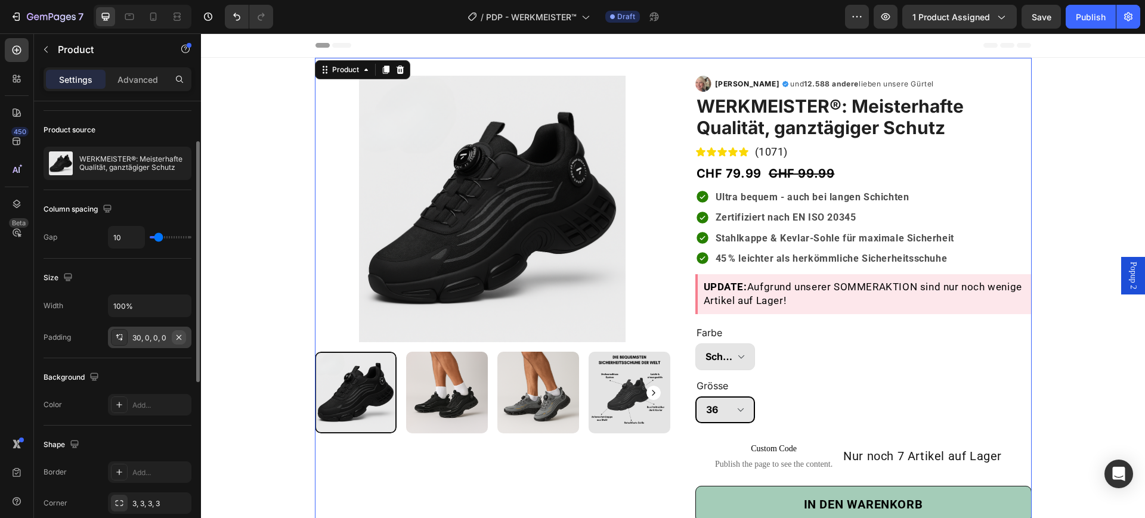
click at [179, 337] on icon "button" at bounding box center [179, 337] width 5 height 5
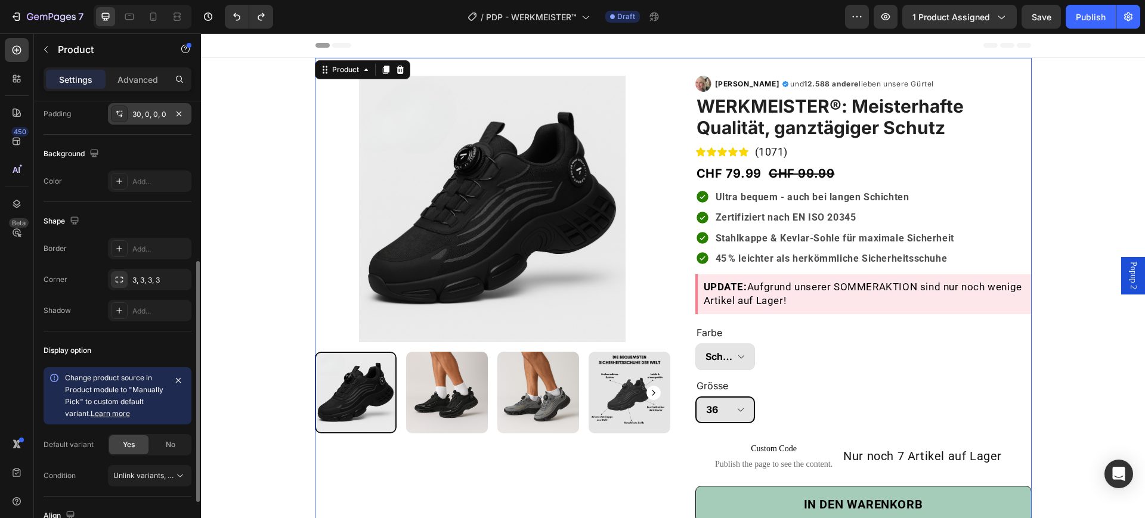
scroll to position [391, 0]
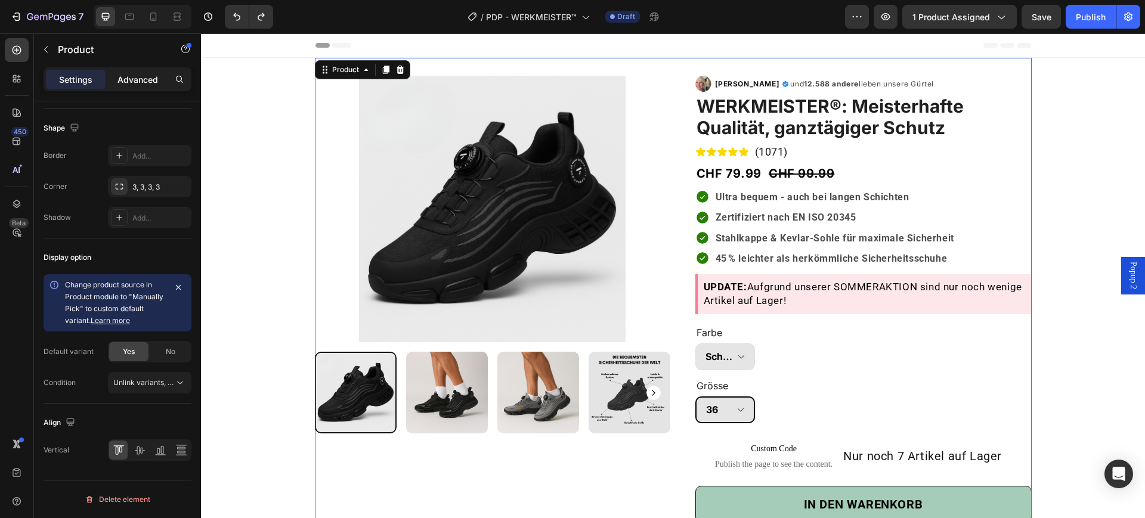
click at [136, 70] on div "Advanced" at bounding box center [138, 79] width 60 height 19
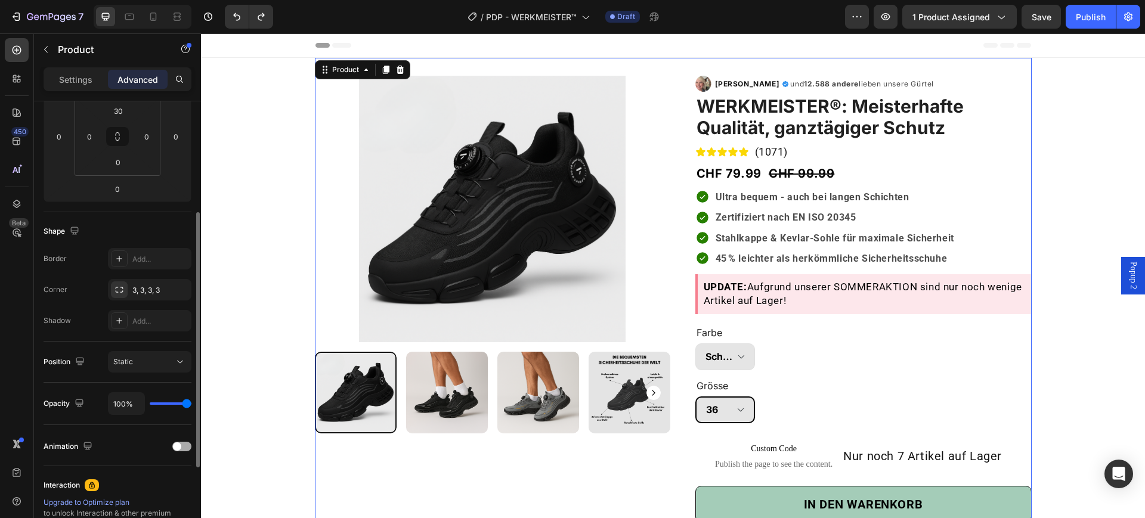
scroll to position [270, 0]
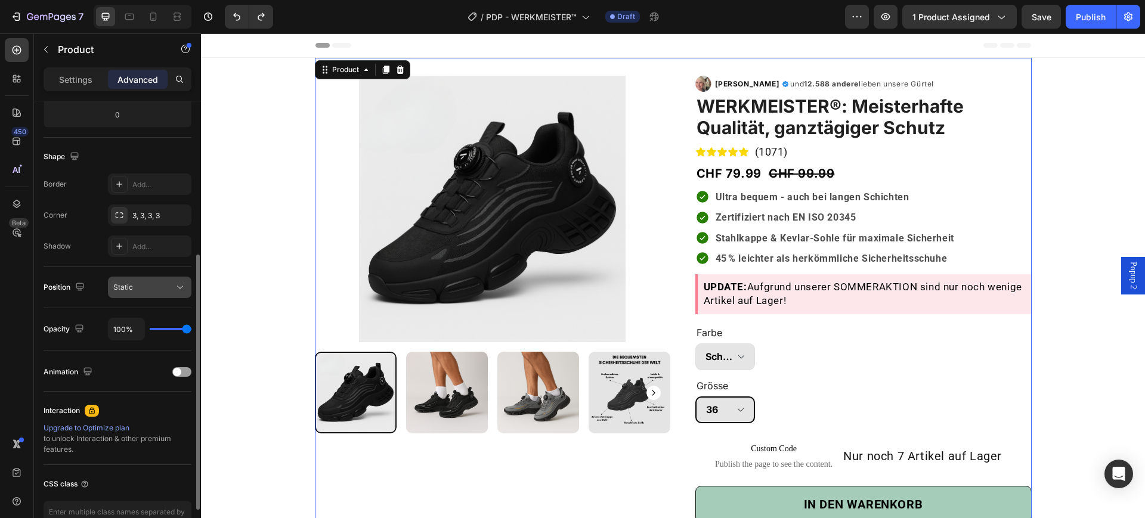
click at [159, 285] on div "Static" at bounding box center [143, 287] width 61 height 11
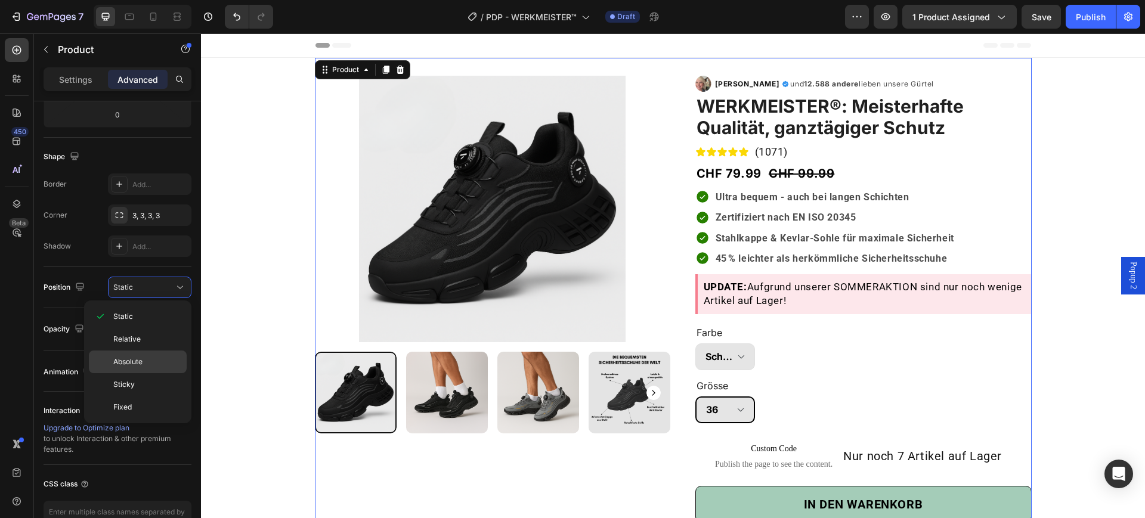
click at [130, 373] on div "Absolute" at bounding box center [138, 384] width 98 height 23
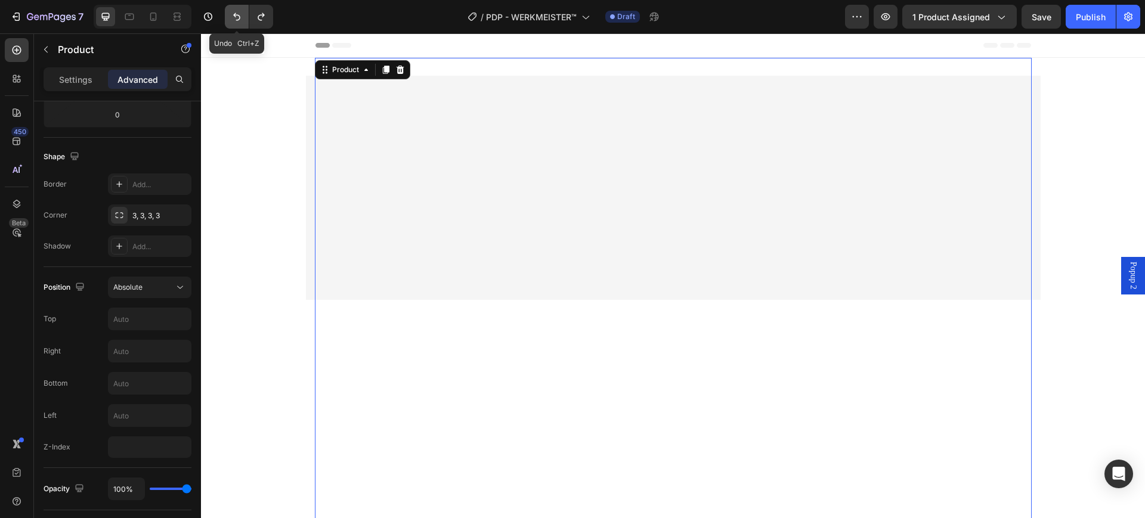
click at [230, 8] on button "Undo/Redo" at bounding box center [237, 17] width 24 height 24
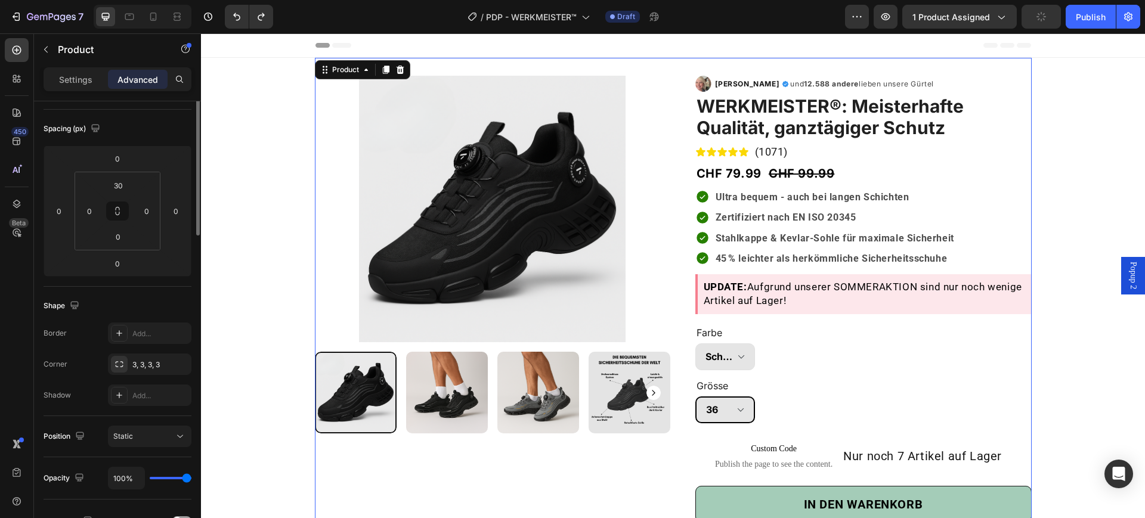
scroll to position [0, 0]
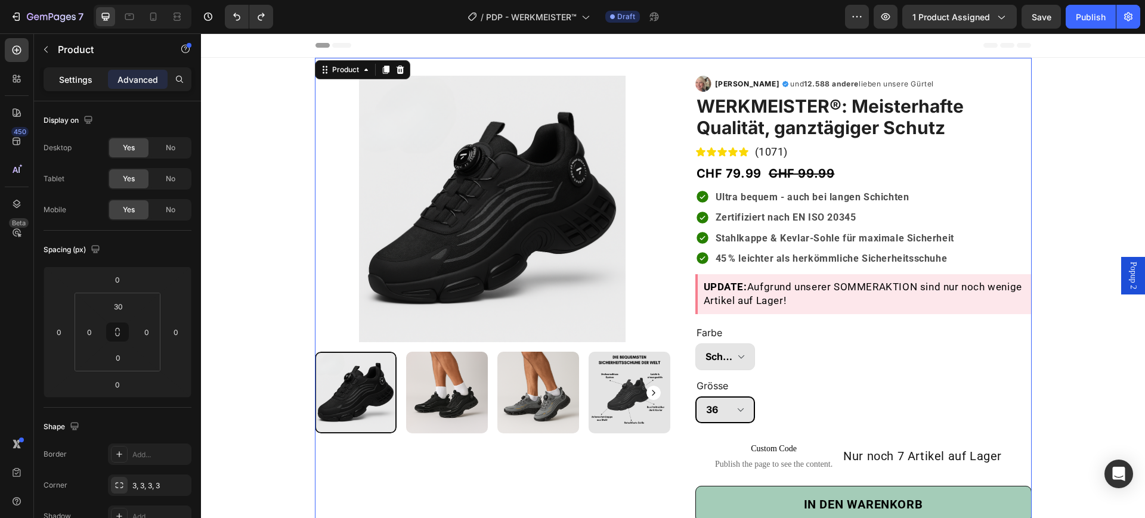
click at [91, 74] on p "Settings" at bounding box center [75, 79] width 33 height 13
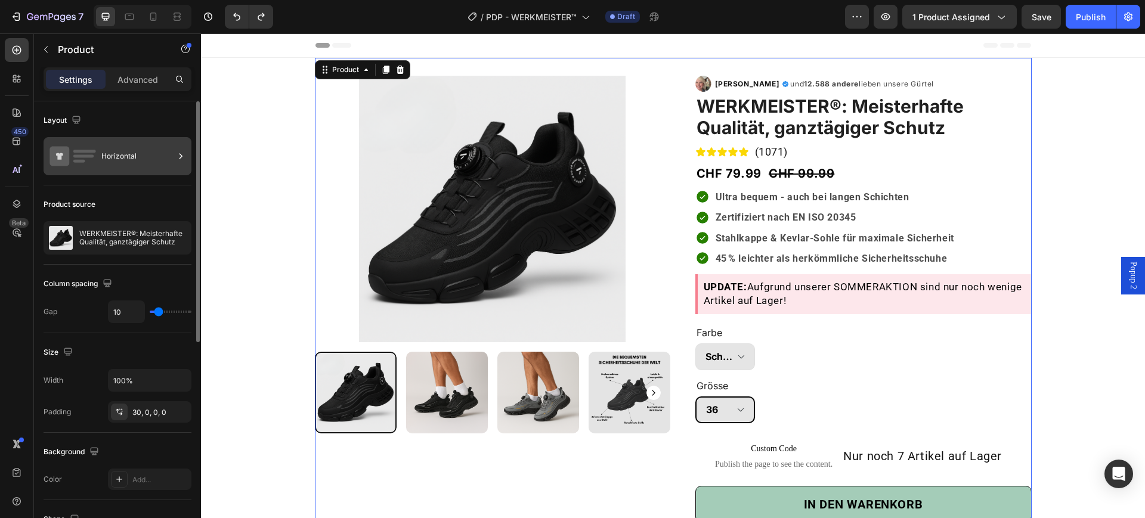
click at [129, 159] on div "Horizontal" at bounding box center [137, 156] width 73 height 27
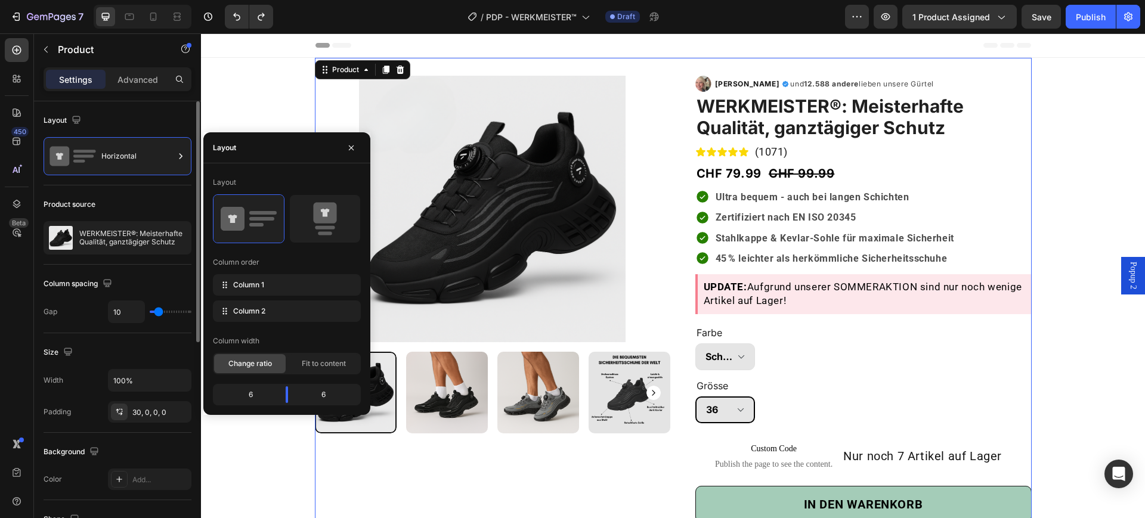
click at [90, 353] on div "Size" at bounding box center [118, 352] width 148 height 19
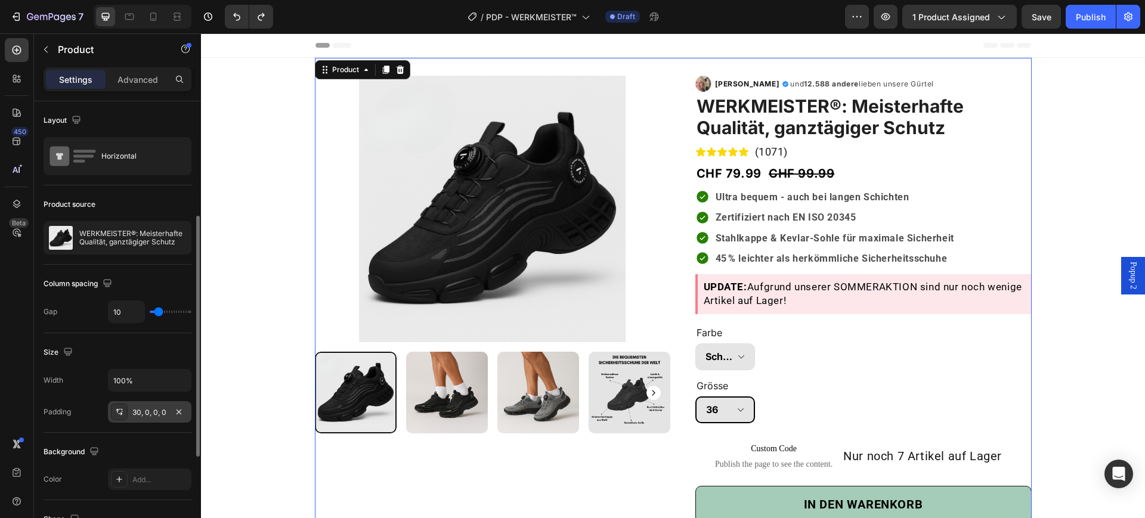
scroll to position [75, 0]
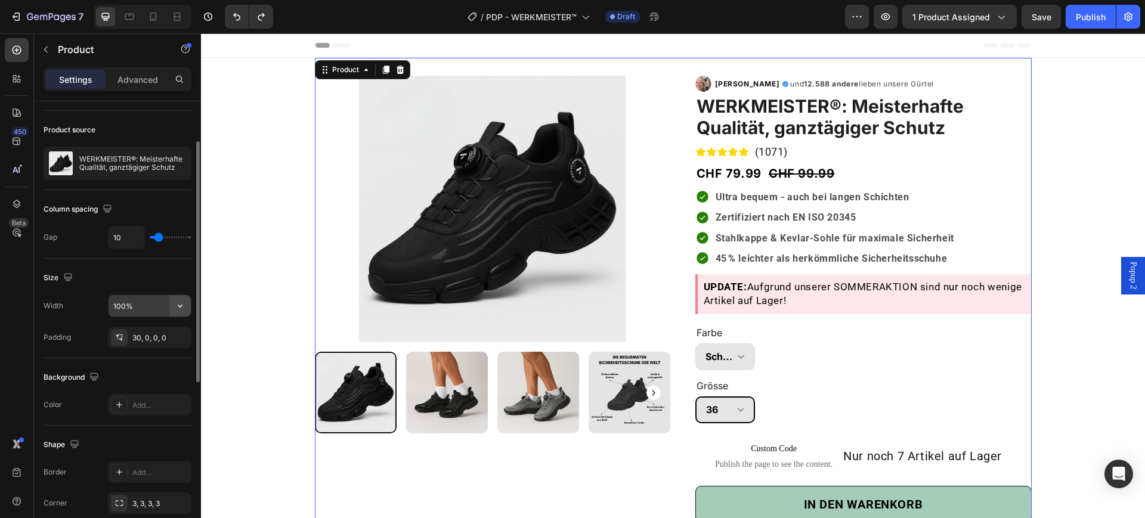
click at [182, 305] on icon "button" at bounding box center [180, 306] width 5 height 3
click at [156, 353] on div "Default 1200px" at bounding box center [137, 359] width 98 height 23
type input "1200"
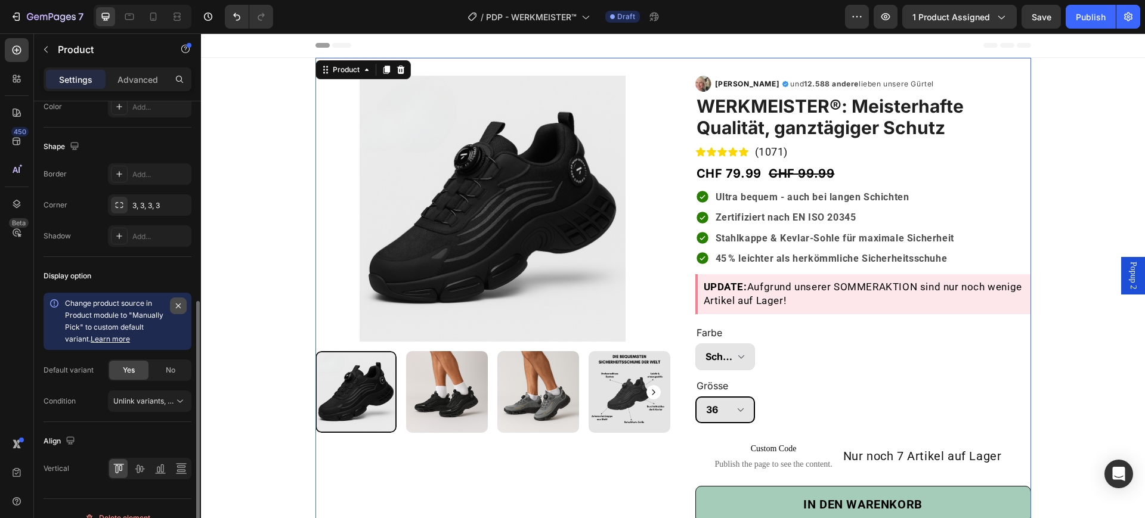
click at [184, 304] on button "button" at bounding box center [178, 306] width 17 height 17
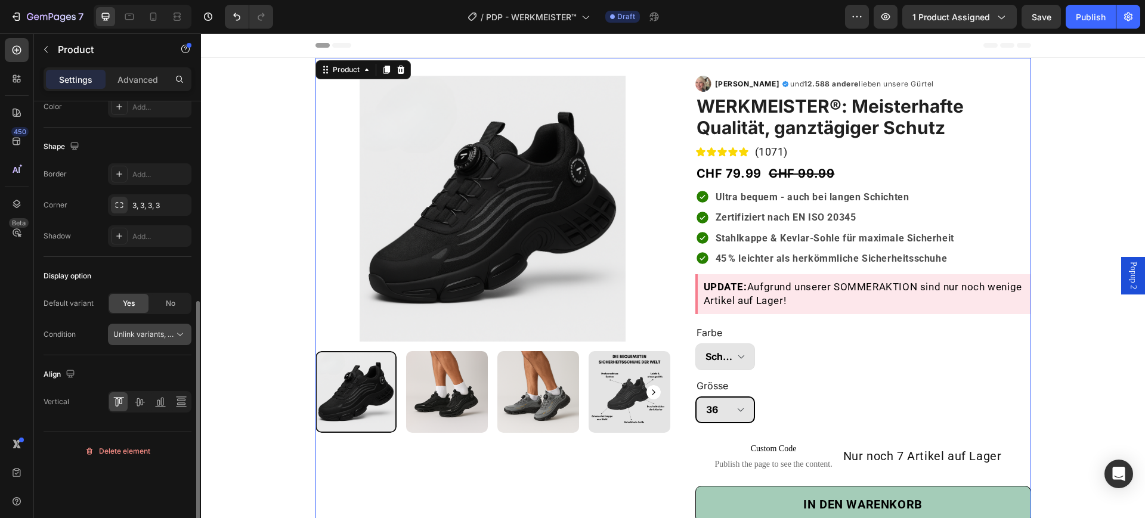
click at [172, 335] on span "Unlink variants, quantity <br> between same products" at bounding box center [204, 334] width 183 height 9
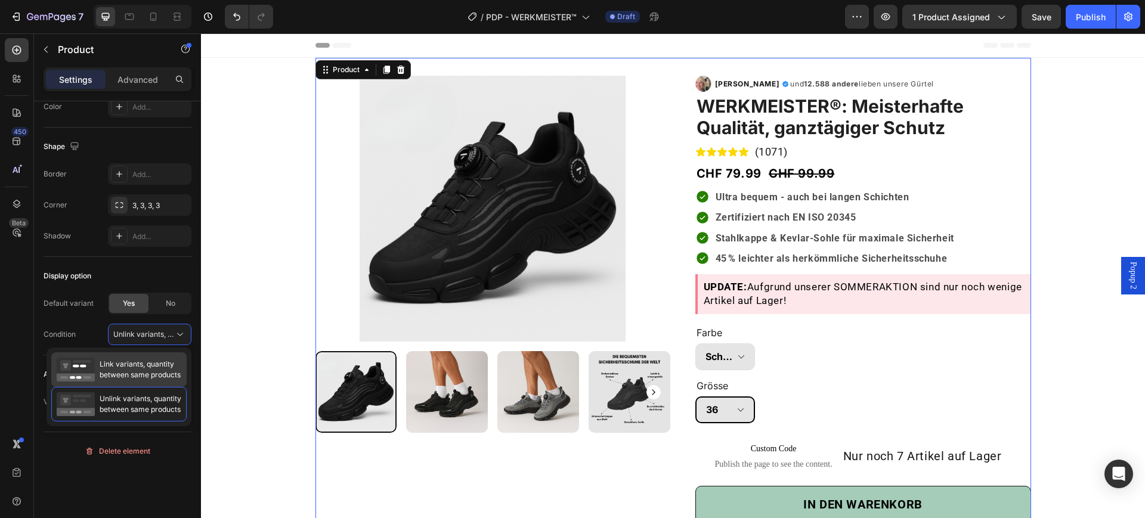
click at [139, 375] on span "Link variants, quantity between same products" at bounding box center [140, 369] width 81 height 21
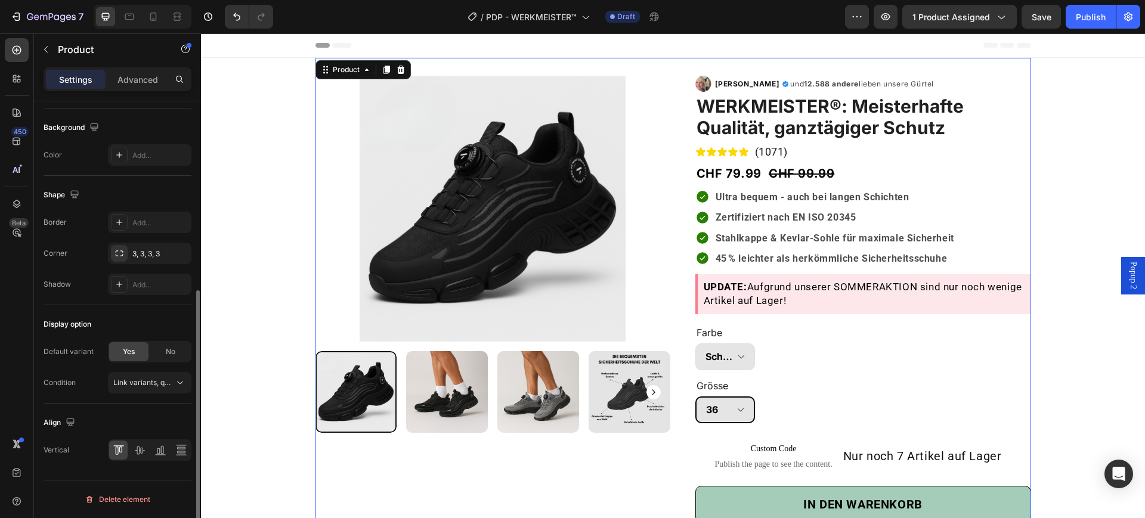
scroll to position [325, 0]
click at [158, 377] on div "Link variants, quantity <br> between same products" at bounding box center [149, 383] width 73 height 12
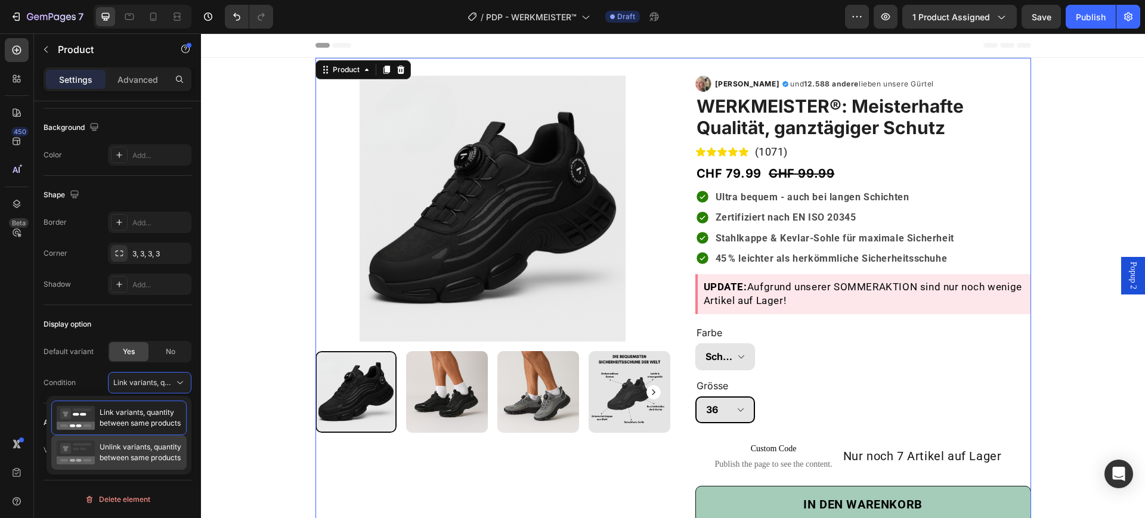
click at [134, 453] on span "Unlink variants, quantity between same products" at bounding box center [141, 452] width 82 height 21
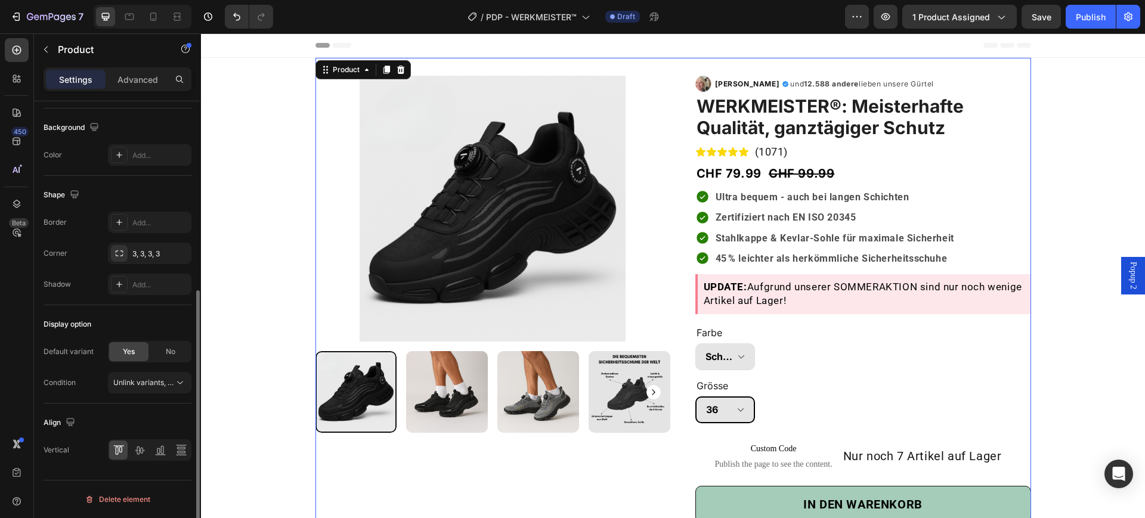
scroll to position [250, 0]
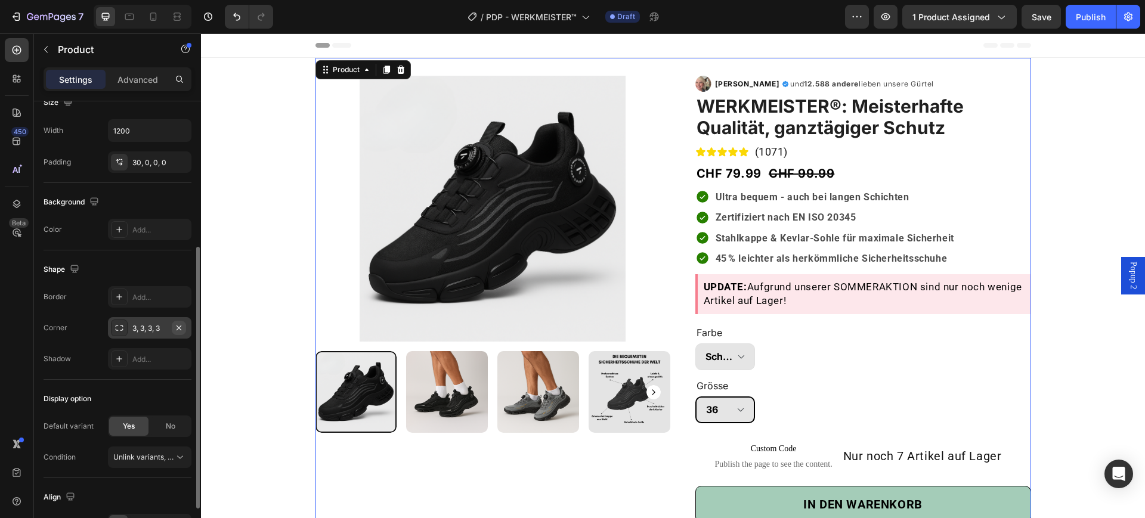
click at [184, 323] on button "button" at bounding box center [179, 328] width 14 height 14
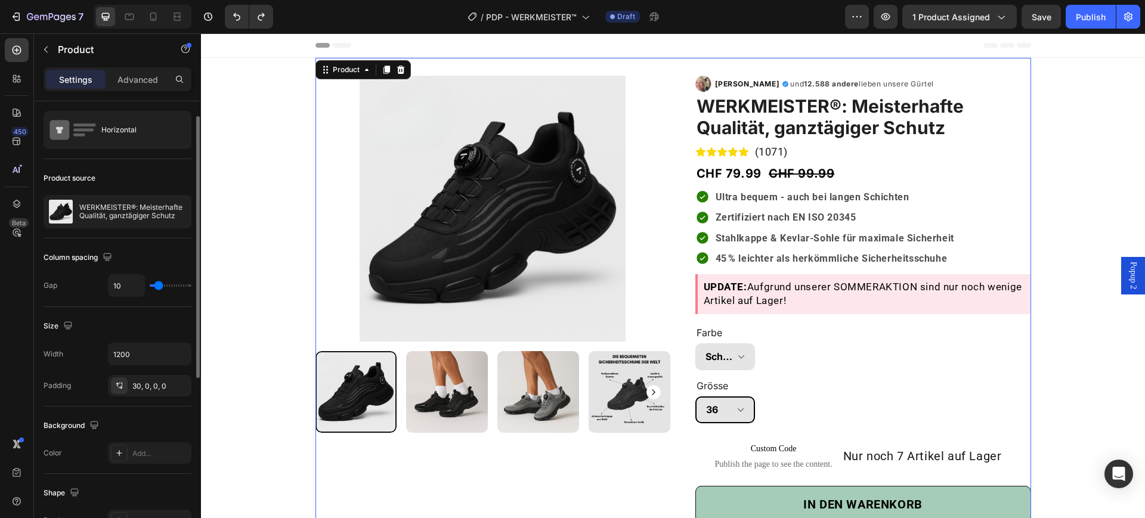
scroll to position [0, 0]
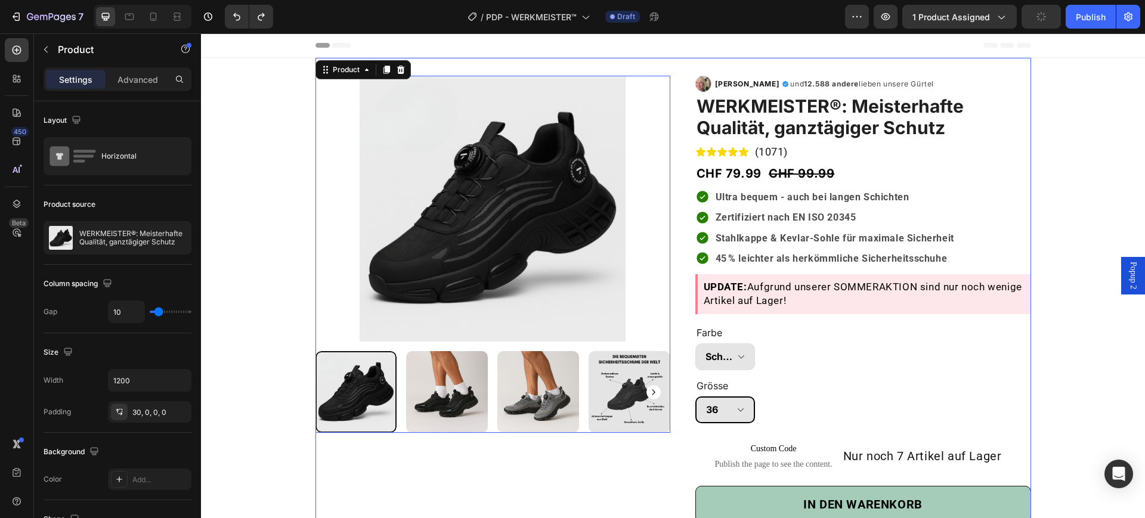
click at [515, 276] on img at bounding box center [493, 209] width 355 height 266
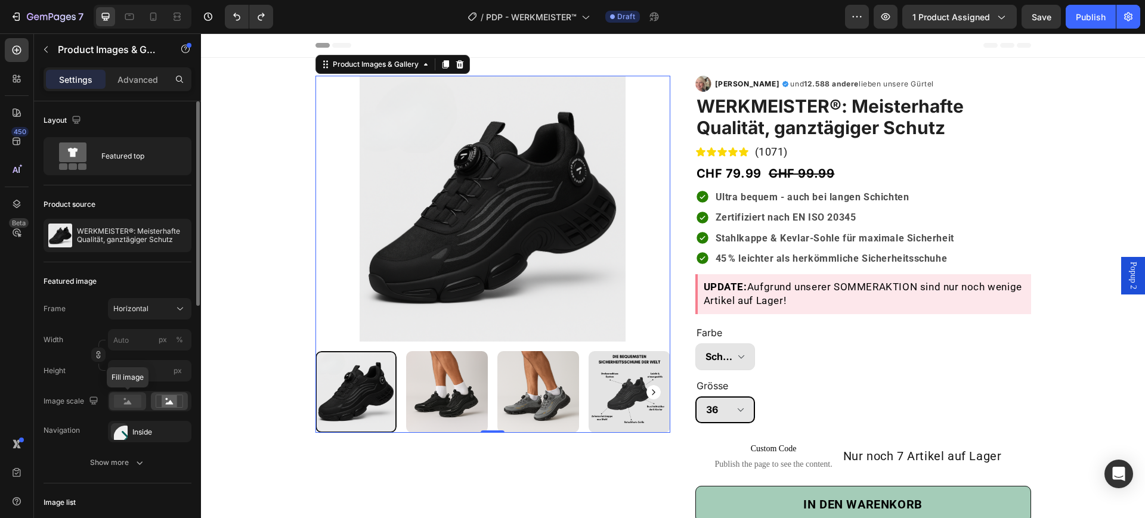
click at [140, 403] on rect at bounding box center [127, 401] width 27 height 13
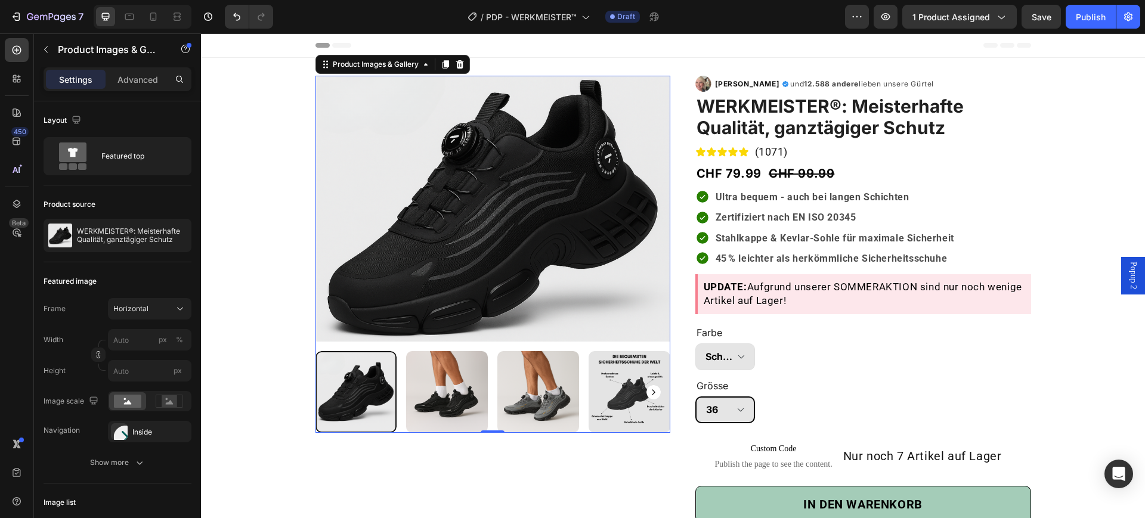
click at [483, 379] on div at bounding box center [493, 392] width 355 height 82
click at [444, 378] on img at bounding box center [447, 392] width 82 height 82
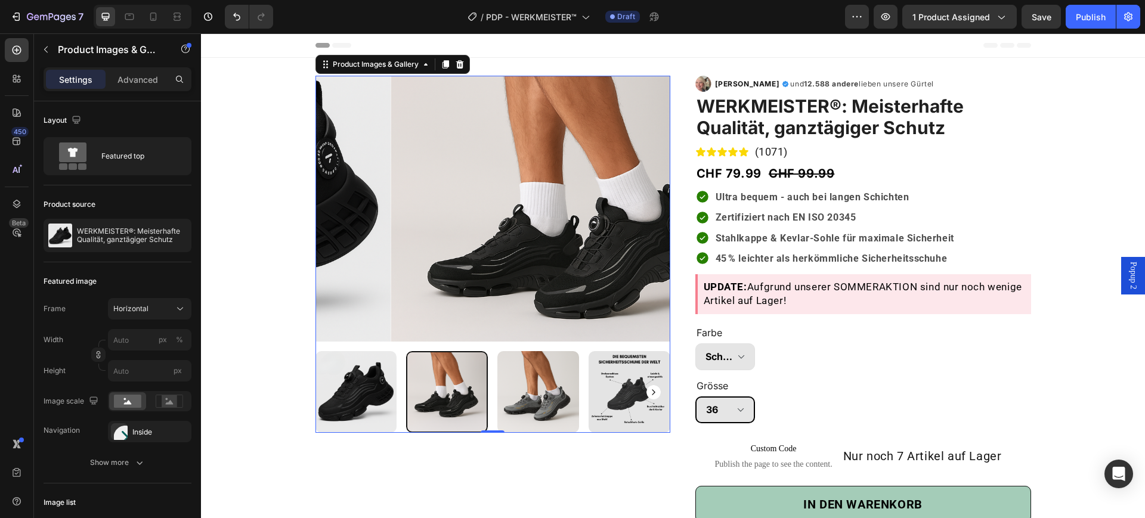
click at [463, 384] on div at bounding box center [447, 392] width 82 height 82
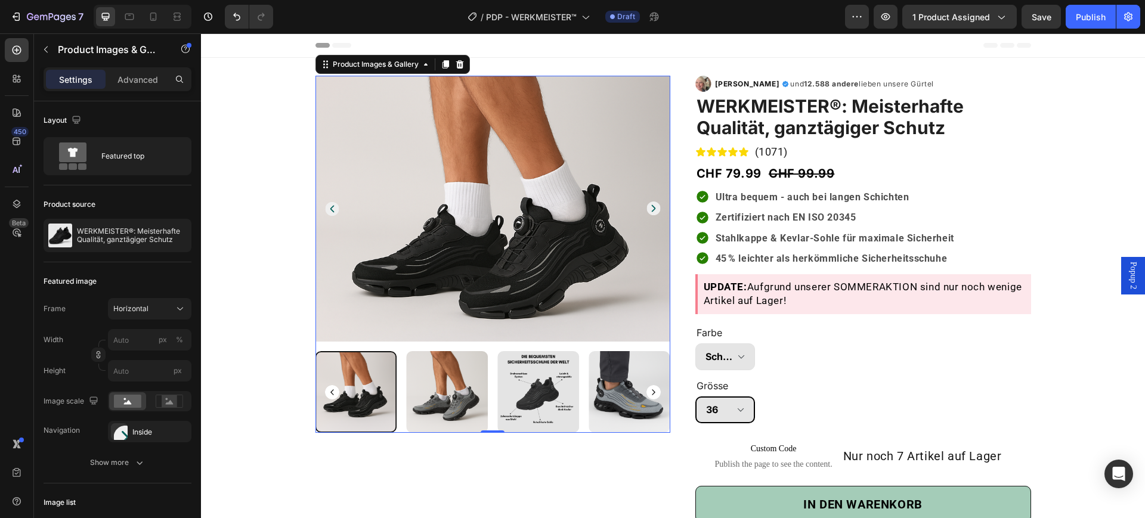
click at [542, 384] on img at bounding box center [539, 392] width 82 height 82
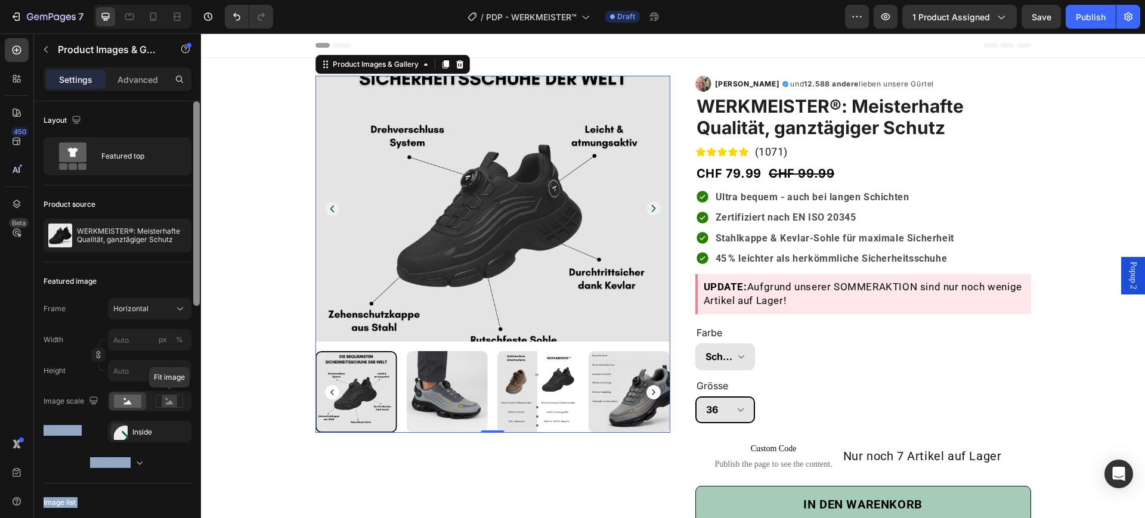
click at [193, 398] on div "Layout Featured top Product source WERKMEISTER®: Meisterhafte Qualität, ganztäg…" at bounding box center [117, 326] width 167 height 451
click at [171, 399] on rect at bounding box center [170, 402] width 16 height 12
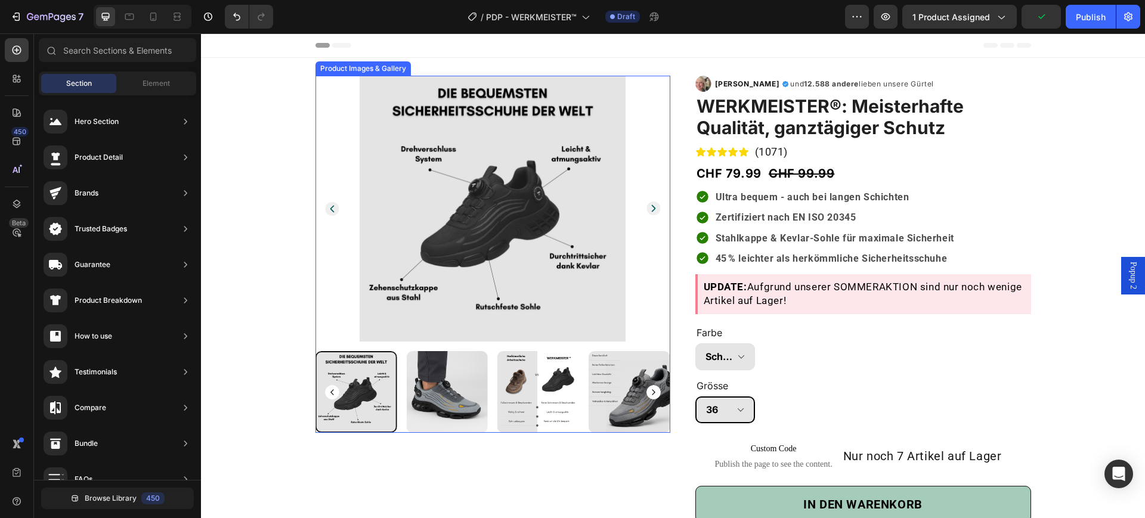
click at [394, 206] on img at bounding box center [493, 209] width 355 height 266
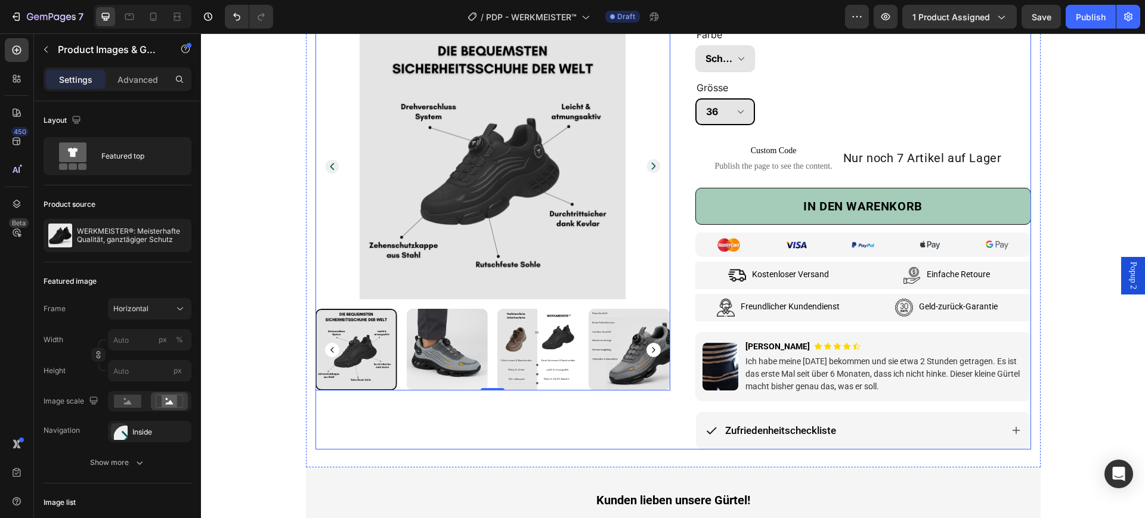
scroll to position [447, 0]
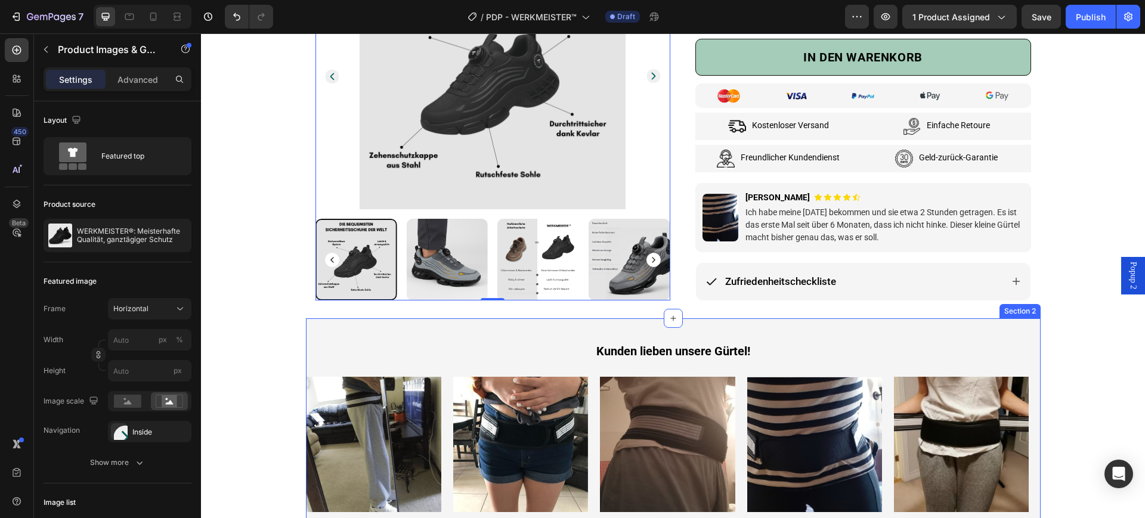
click at [359, 336] on div "Kunden lieben unsere Gürtel! Heading Row Image Image Image Image Image Image Im…" at bounding box center [673, 431] width 735 height 224
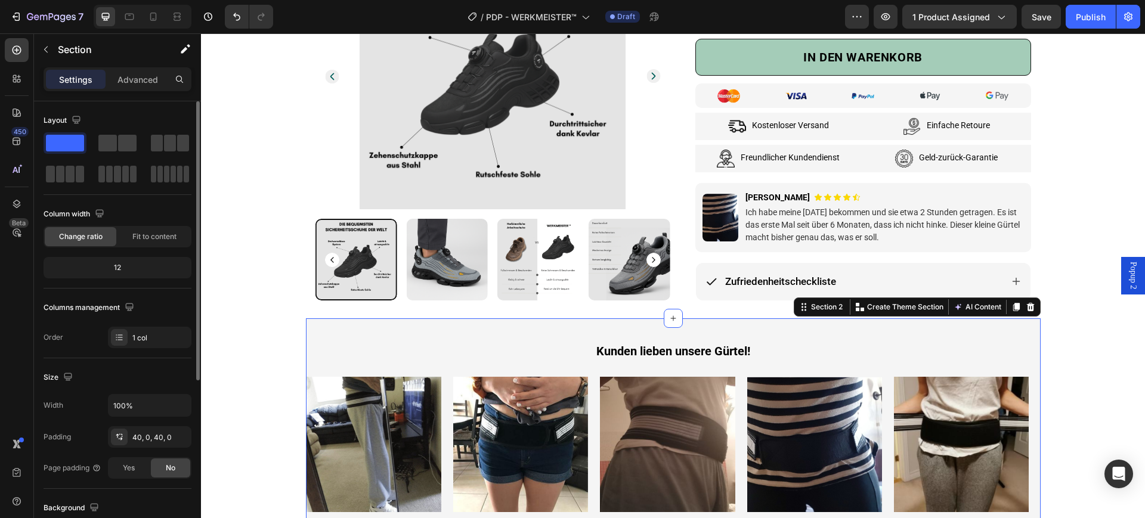
scroll to position [149, 0]
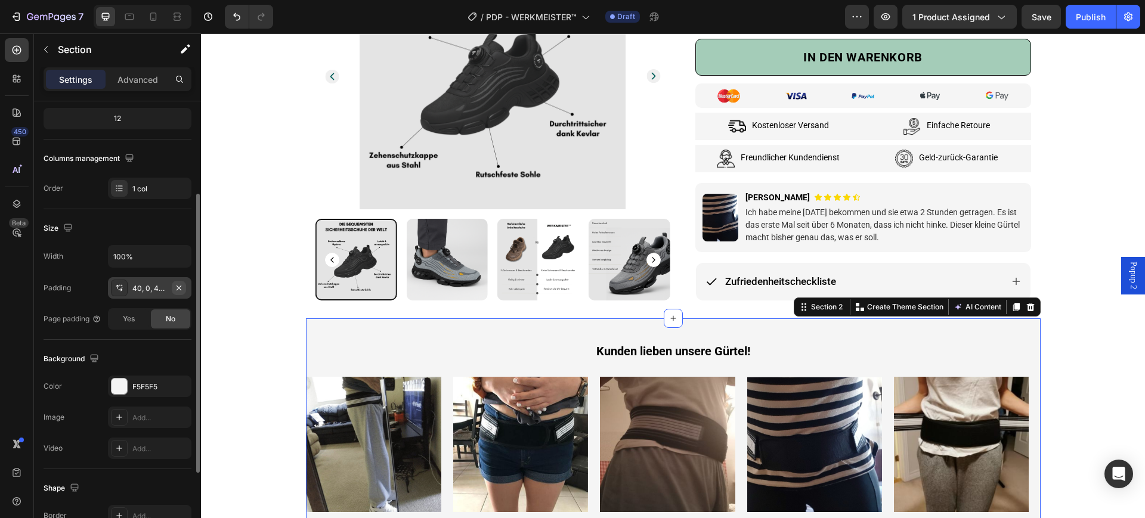
click at [181, 291] on icon "button" at bounding box center [179, 288] width 10 height 10
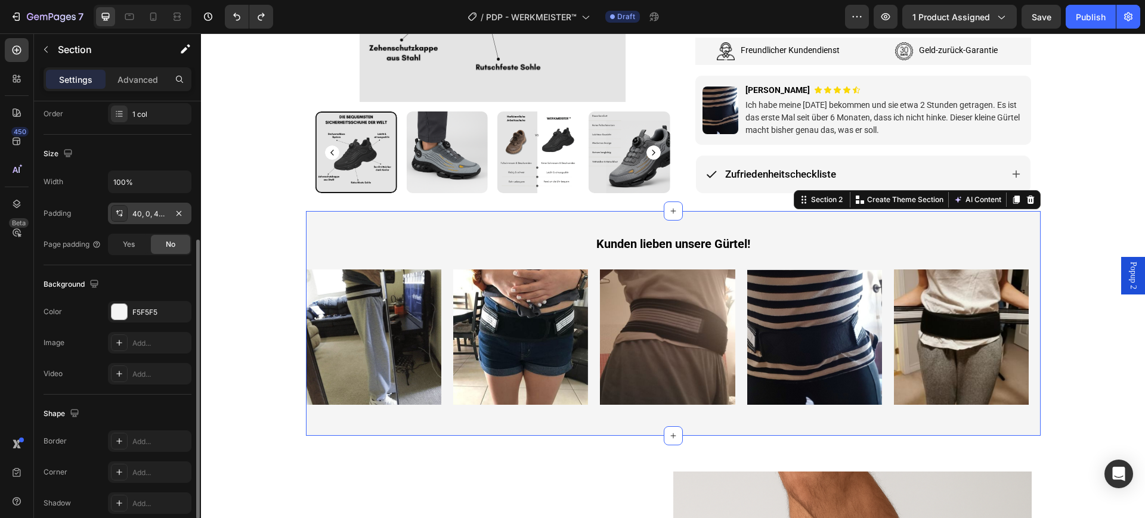
scroll to position [597, 0]
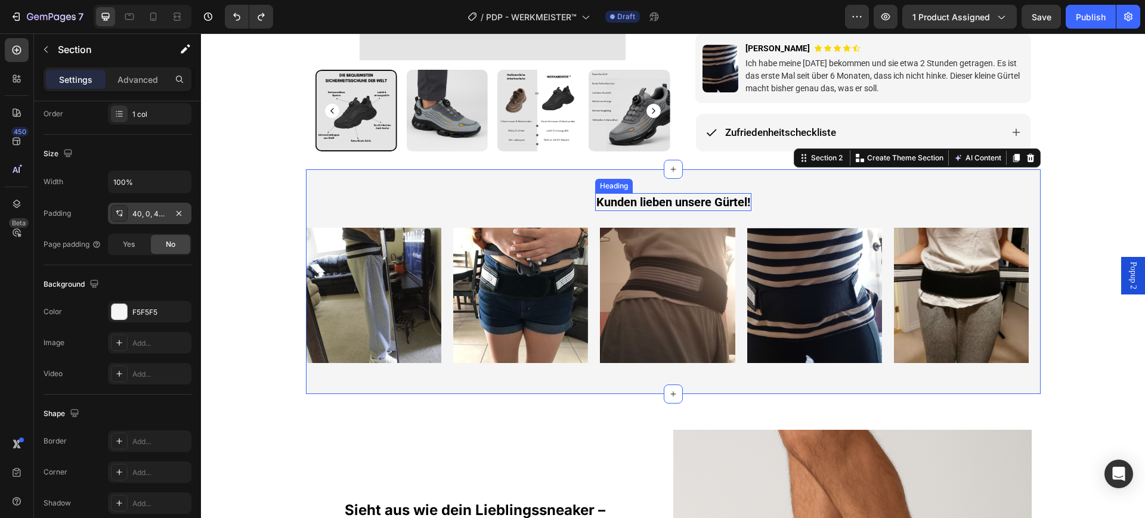
click at [667, 203] on span "Kunden lieben unsere Gürtel!" at bounding box center [674, 202] width 154 height 14
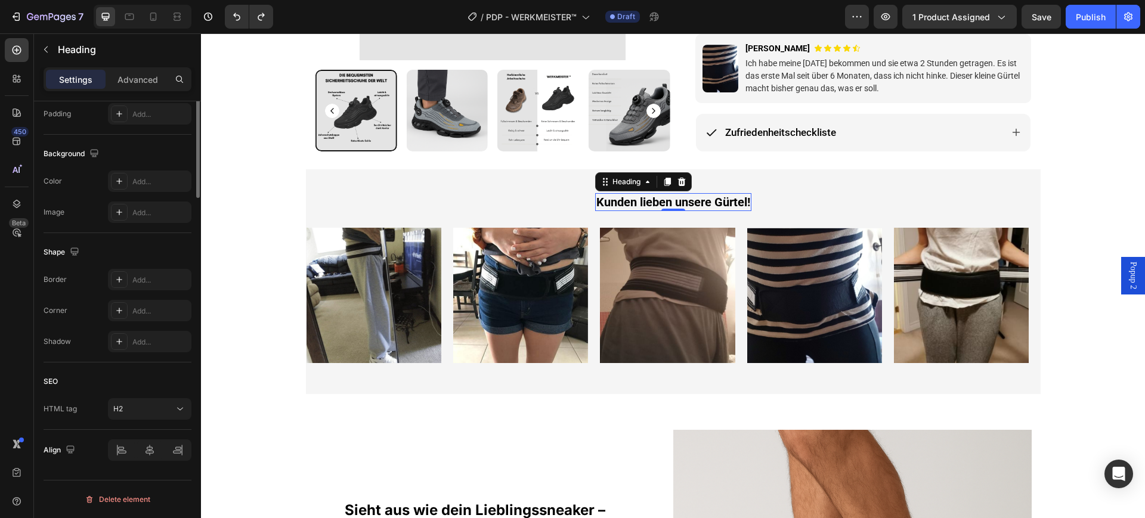
scroll to position [25, 0]
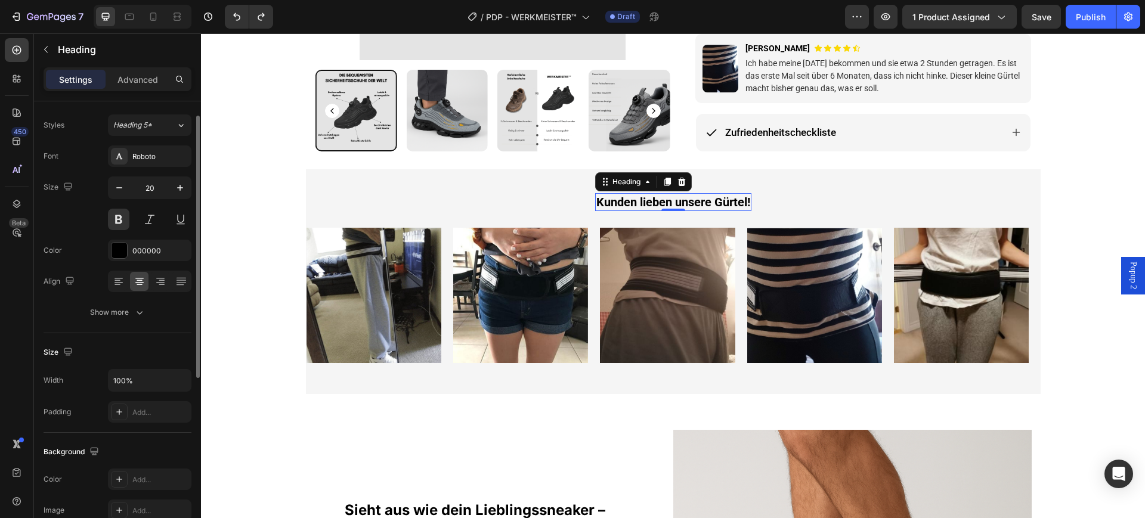
click at [130, 74] on p "Advanced" at bounding box center [138, 79] width 41 height 13
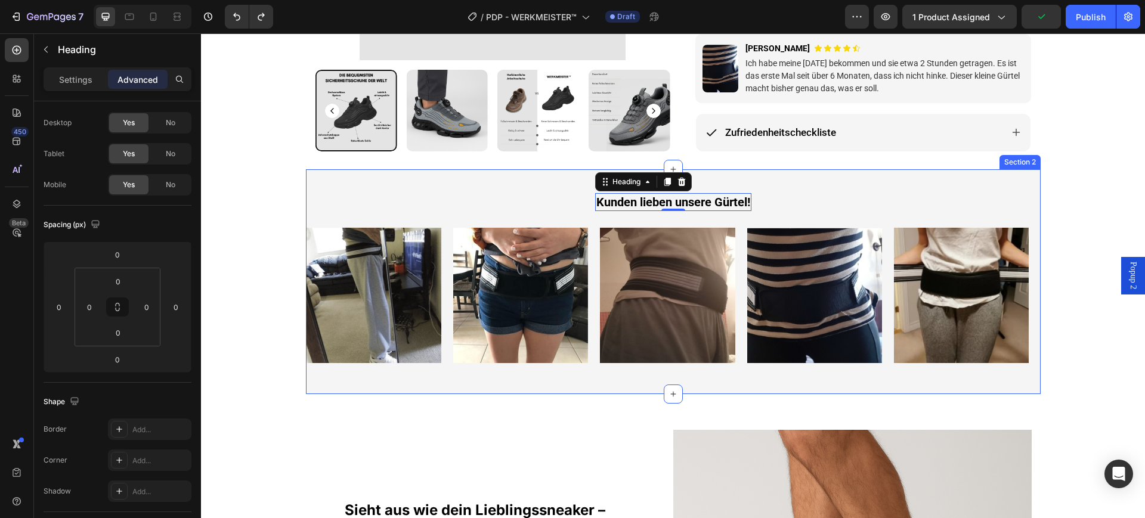
click at [349, 187] on div "Kunden lieben unsere Gürtel! Heading 0 Row Image Image Image Image Image Image …" at bounding box center [673, 281] width 735 height 224
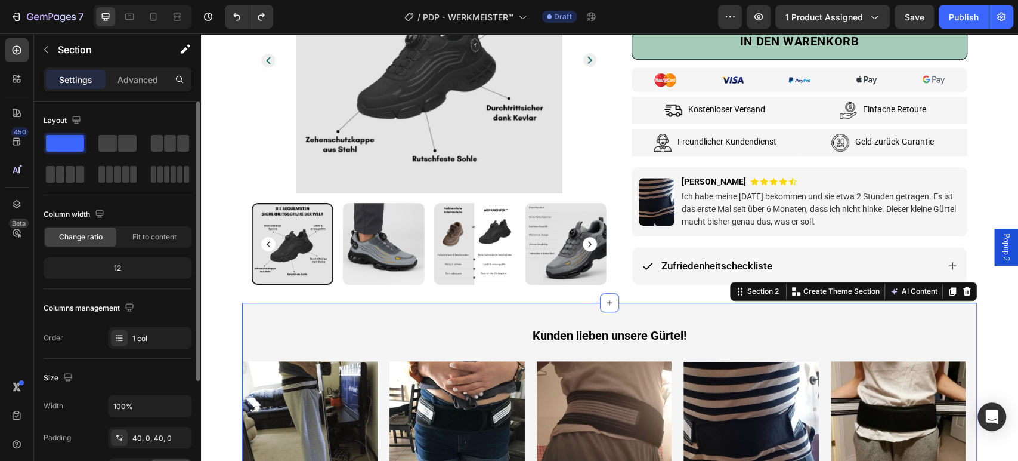
scroll to position [66, 0]
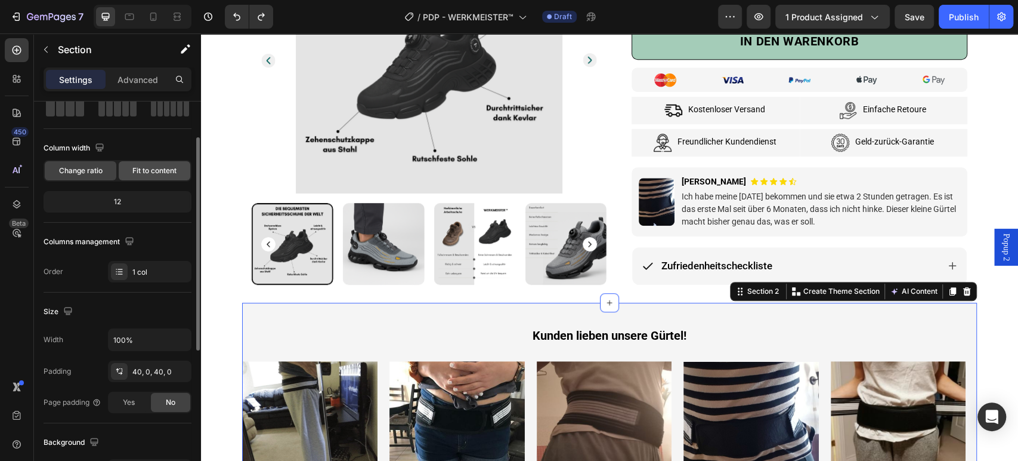
click at [154, 162] on div "Fit to content" at bounding box center [155, 170] width 72 height 19
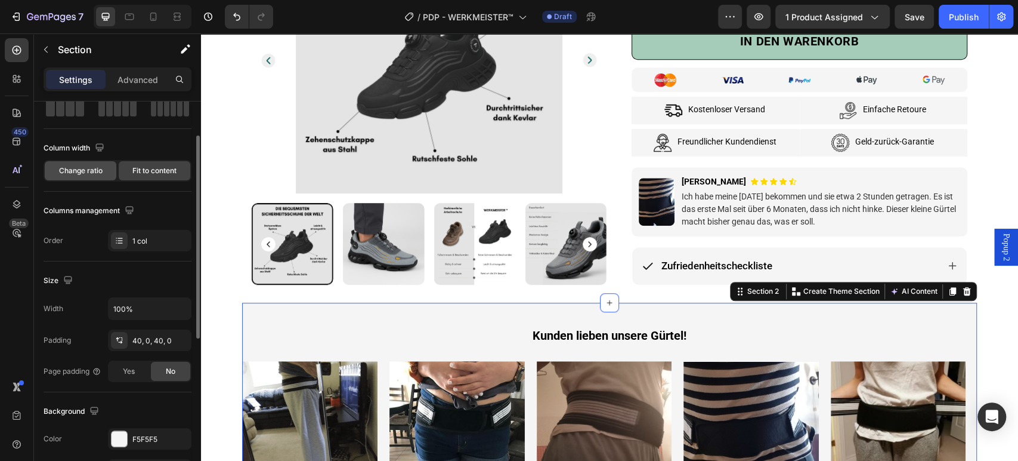
click at [64, 171] on span "Change ratio" at bounding box center [81, 170] width 44 height 11
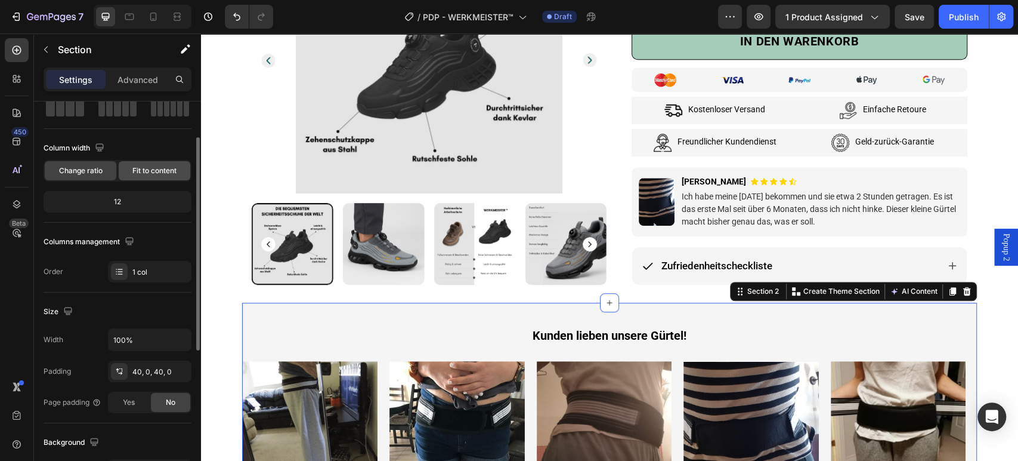
click at [159, 175] on div "Fit to content" at bounding box center [155, 170] width 72 height 19
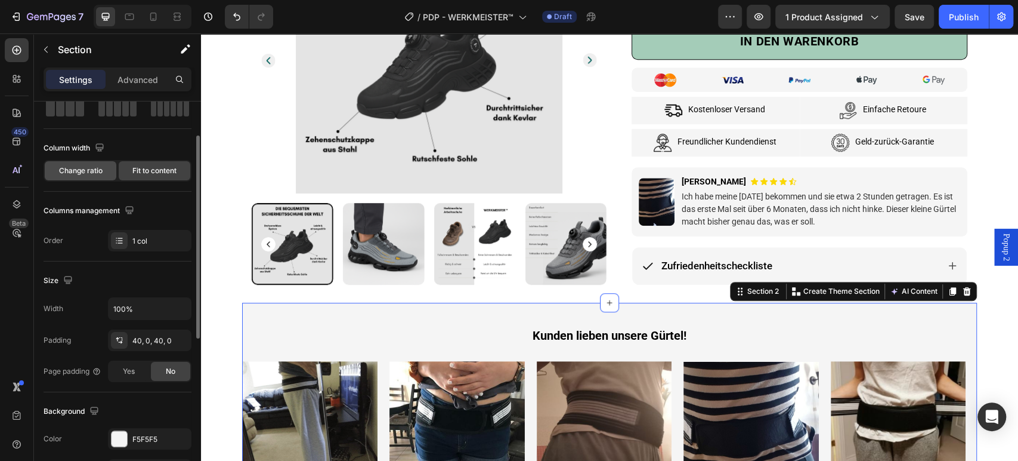
click at [82, 177] on div "Change ratio" at bounding box center [81, 170] width 72 height 19
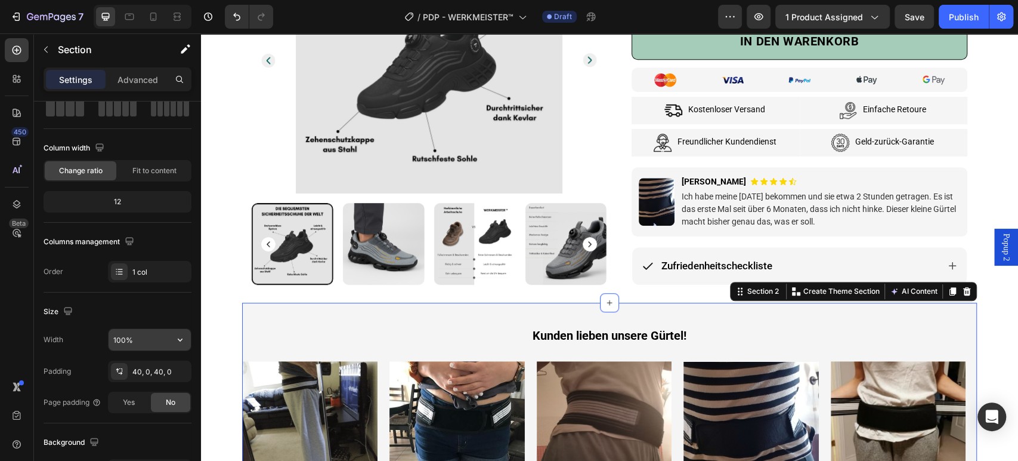
scroll to position [132, 0]
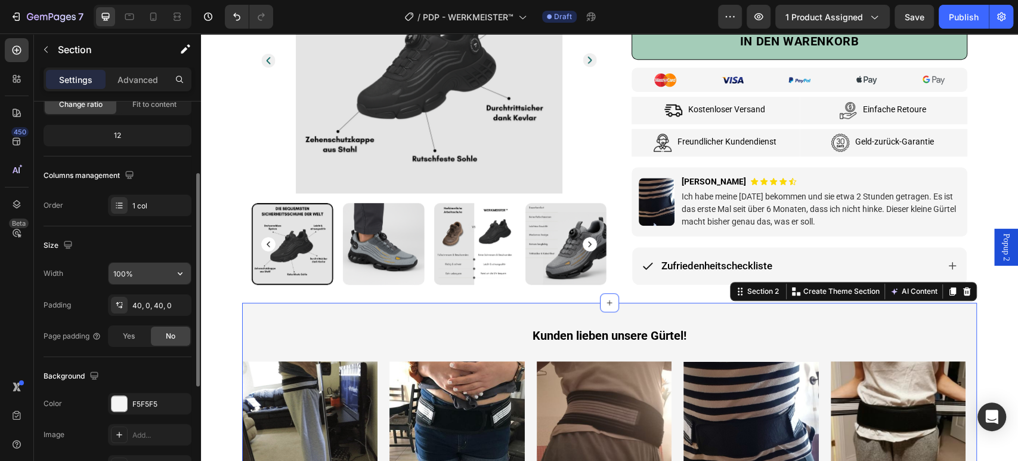
click at [181, 271] on icon "button" at bounding box center [180, 273] width 12 height 12
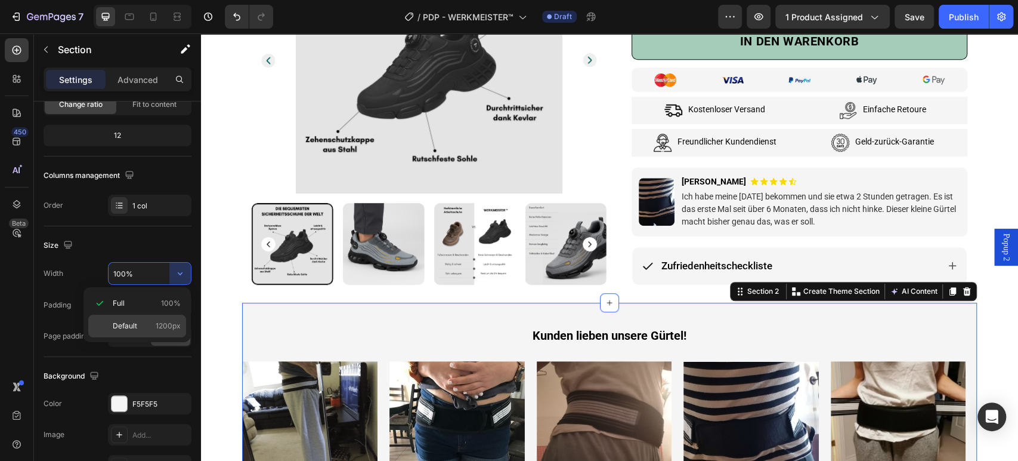
click at [156, 320] on span "1200px" at bounding box center [168, 325] width 25 height 11
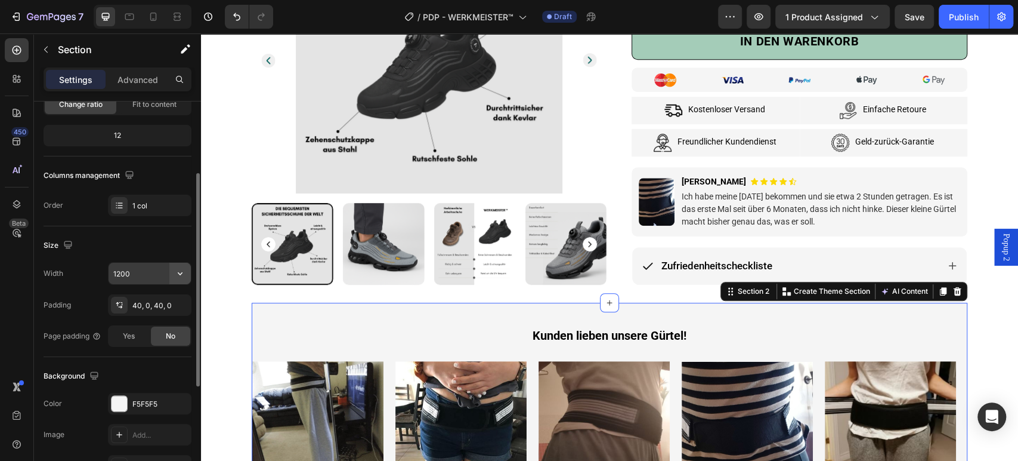
click at [186, 273] on icon "button" at bounding box center [180, 273] width 12 height 12
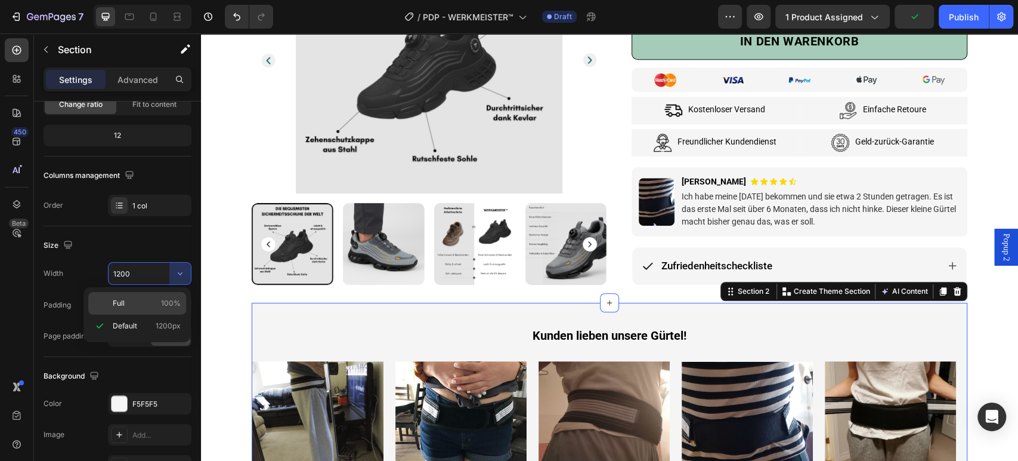
click at [172, 296] on div "Full 100%" at bounding box center [137, 303] width 98 height 23
type input "100%"
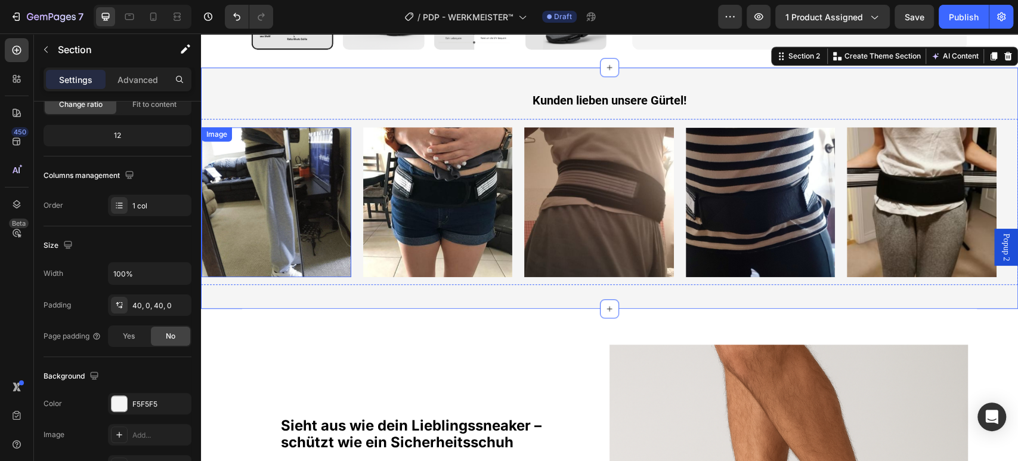
scroll to position [729, 0]
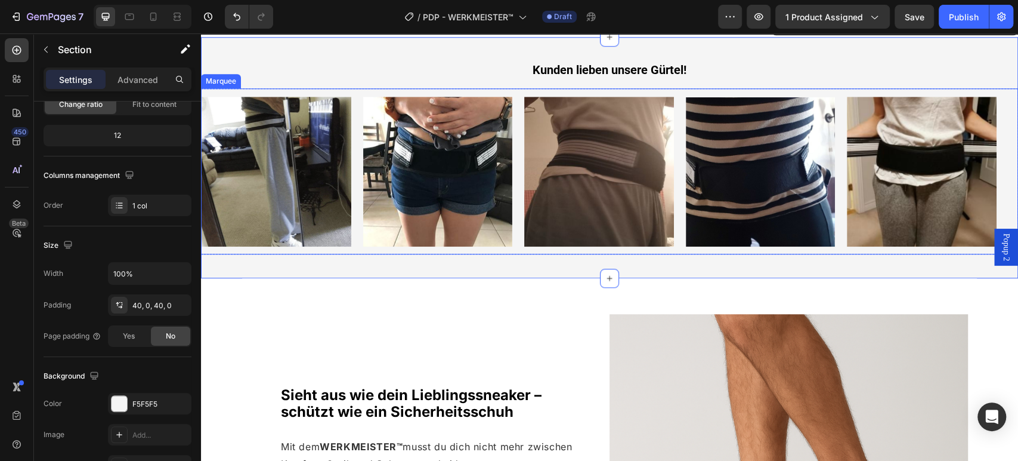
click at [356, 236] on div "Image" at bounding box center [283, 172] width 162 height 150
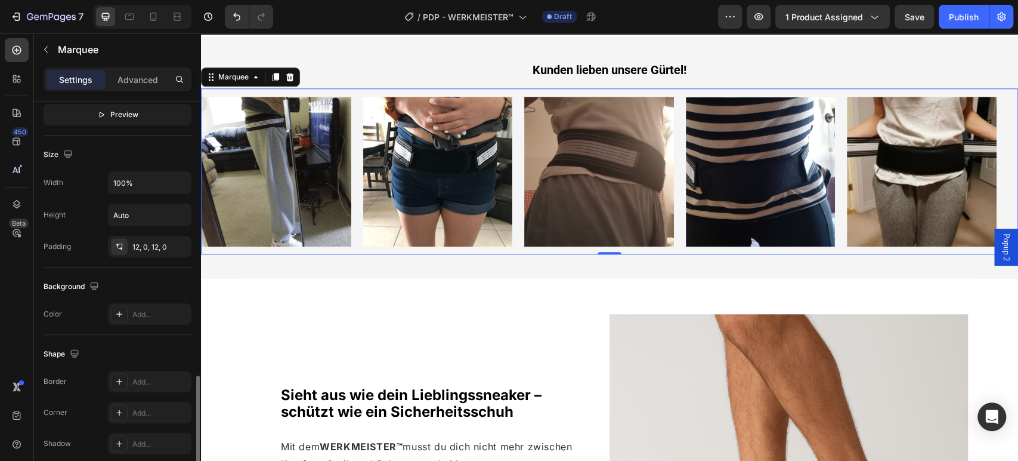
scroll to position [464, 0]
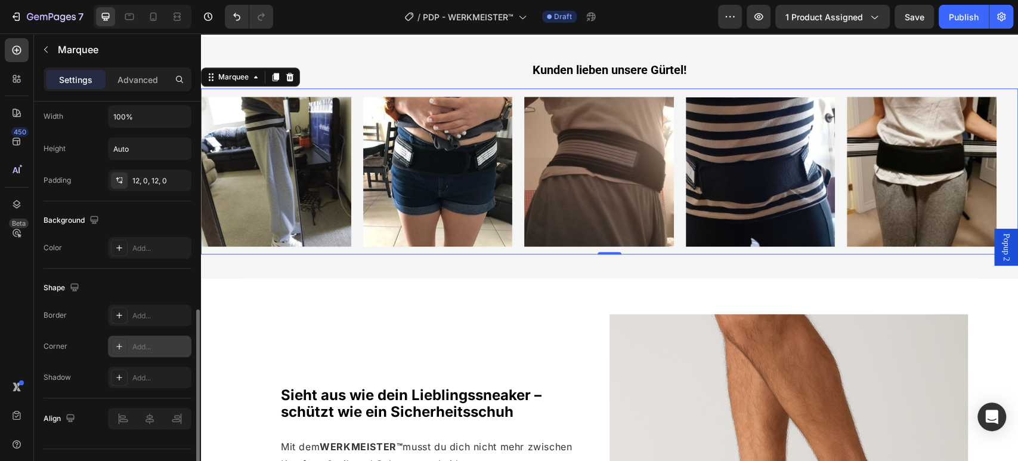
click at [146, 342] on div "Add..." at bounding box center [160, 346] width 56 height 11
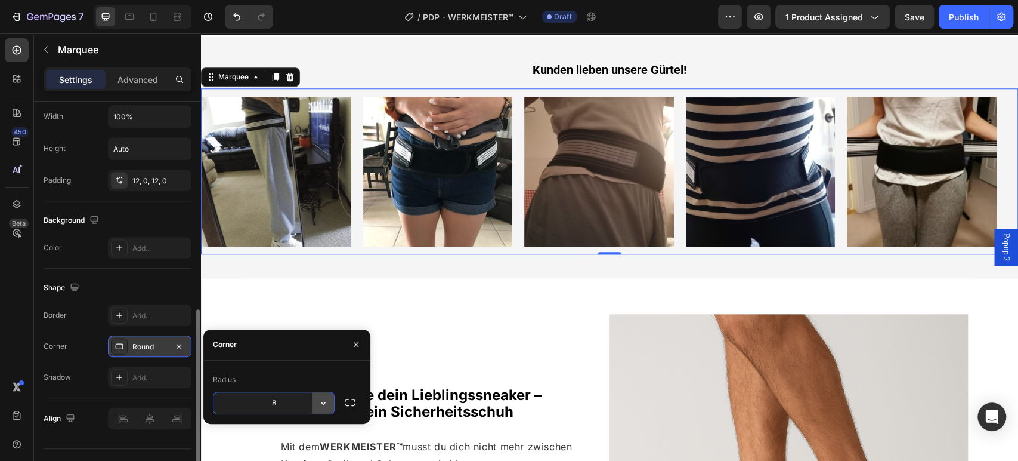
click at [320, 395] on button "button" at bounding box center [323, 402] width 21 height 21
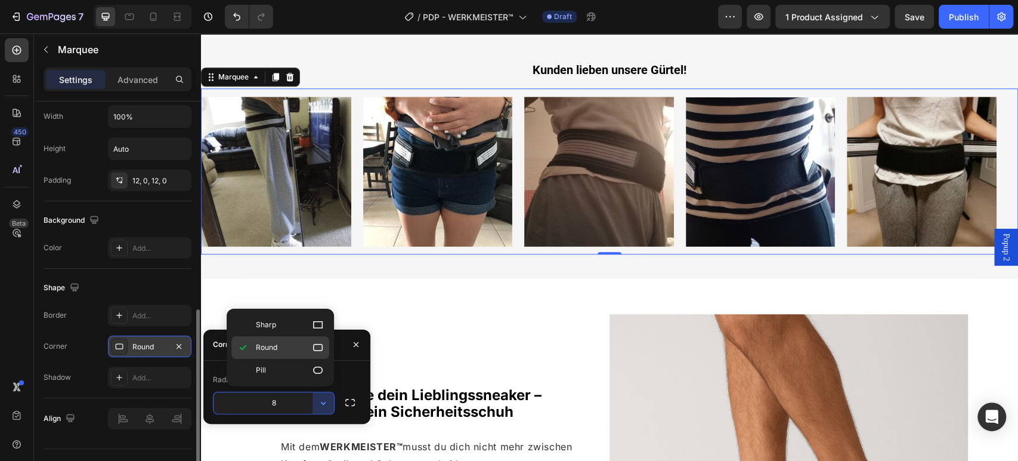
click at [300, 347] on p "Round" at bounding box center [290, 347] width 68 height 12
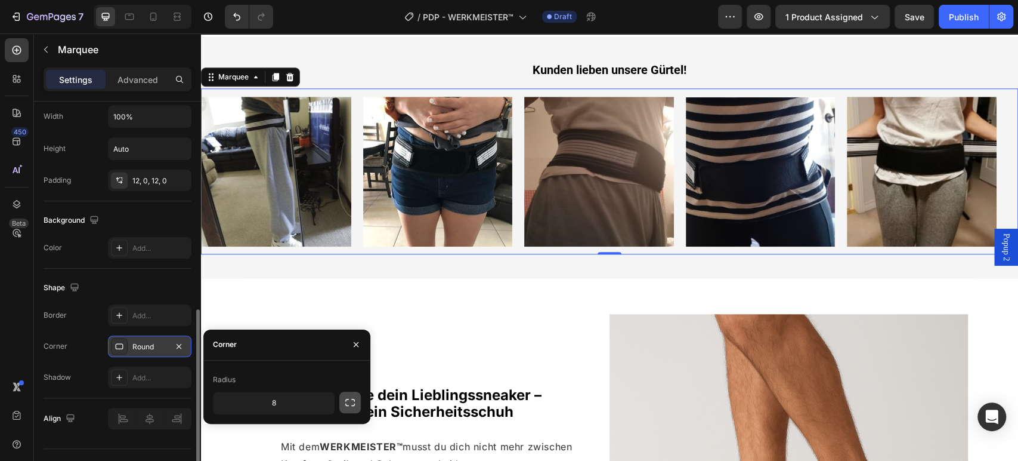
click at [348, 400] on icon "button" at bounding box center [350, 402] width 12 height 12
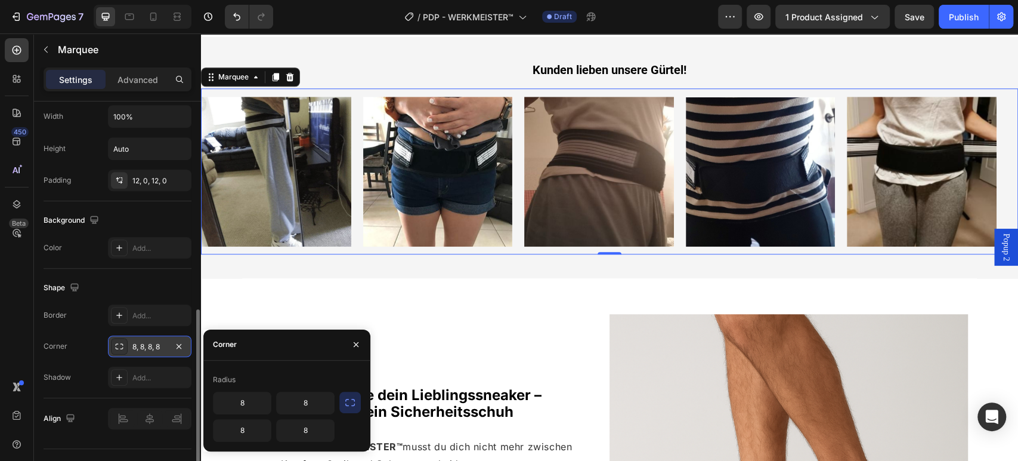
click at [348, 400] on icon "button" at bounding box center [350, 402] width 12 height 12
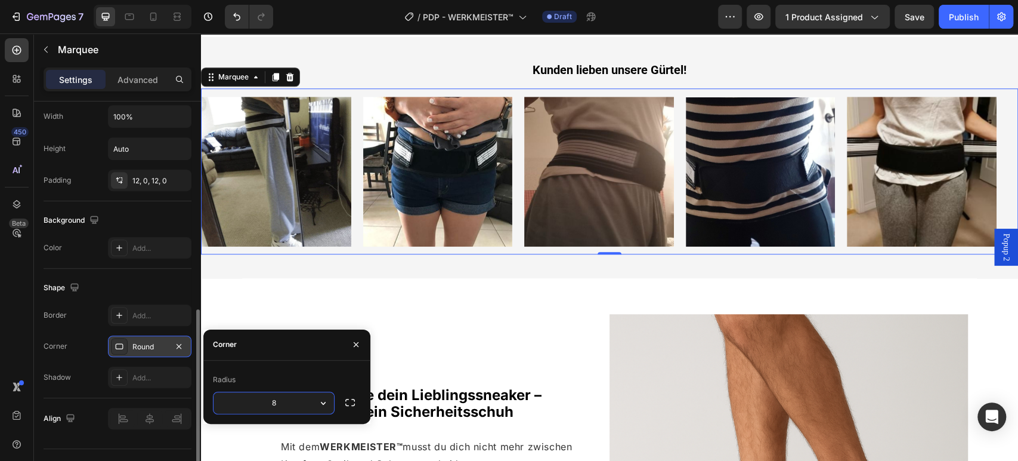
click at [277, 396] on input "8" at bounding box center [274, 402] width 120 height 21
type input "4"
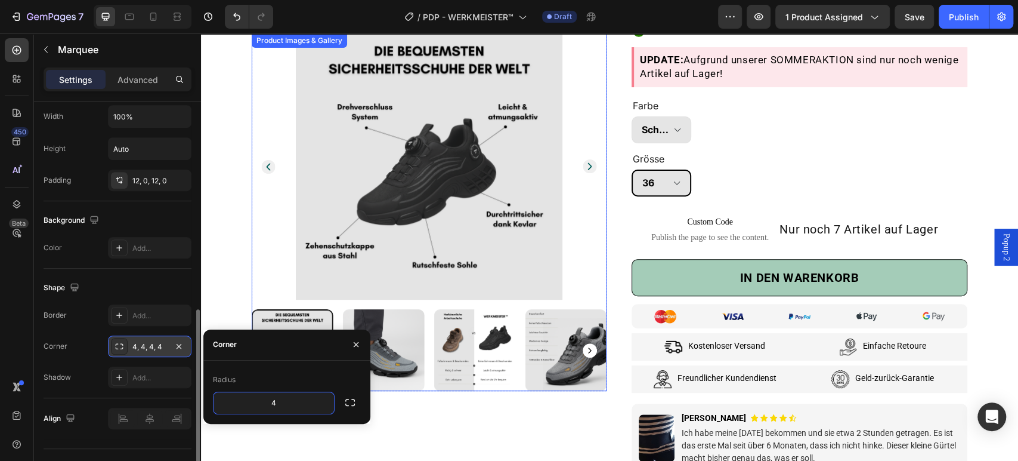
scroll to position [331, 0]
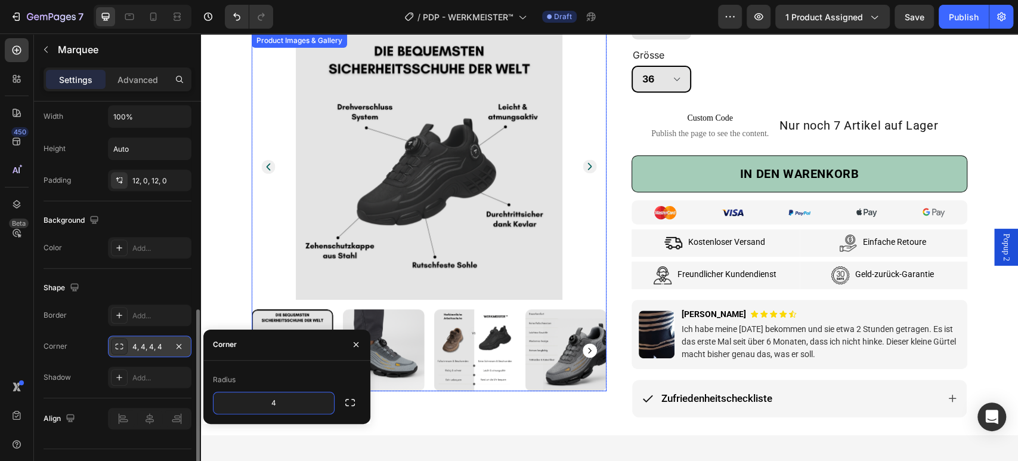
click at [386, 314] on img at bounding box center [384, 350] width 82 height 82
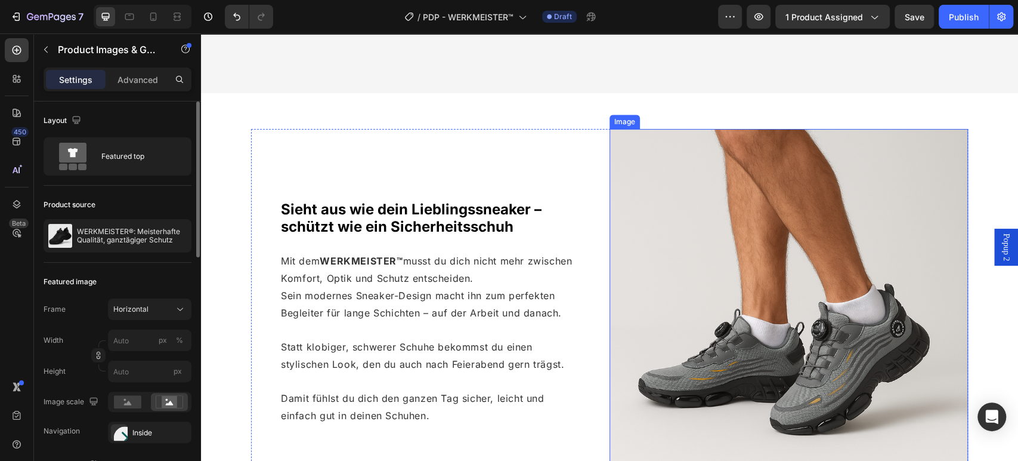
scroll to position [994, 0]
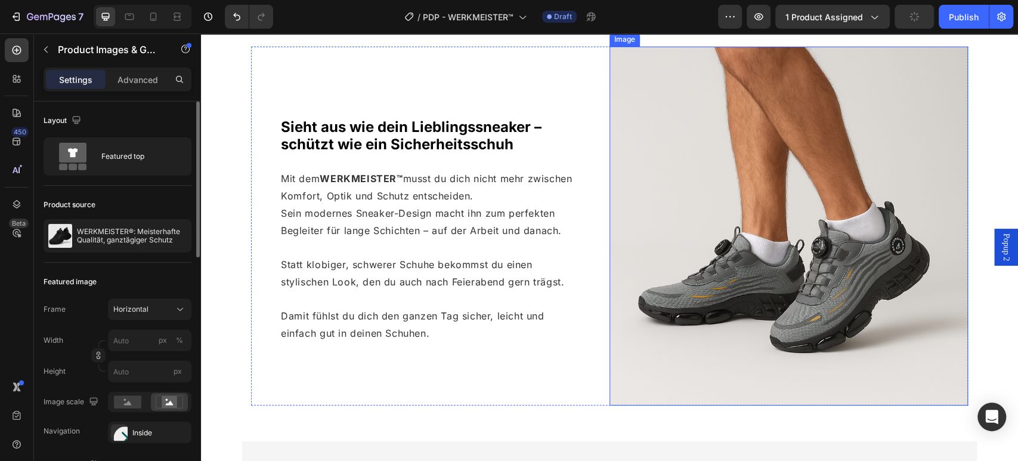
click at [770, 203] on img at bounding box center [789, 226] width 359 height 359
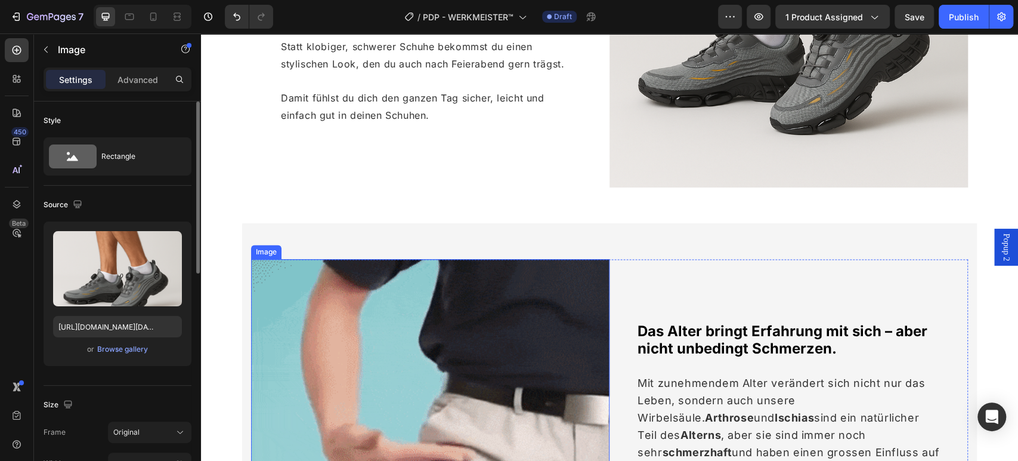
scroll to position [1259, 0]
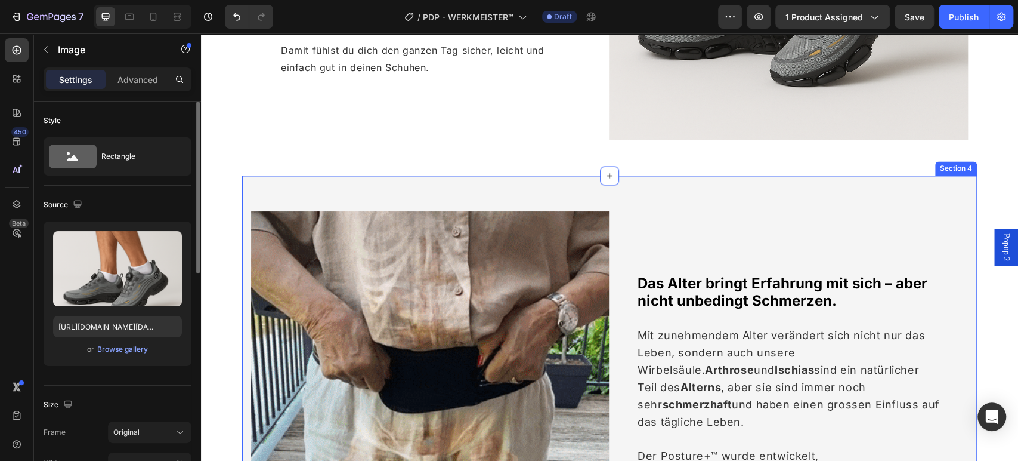
click at [381, 190] on div "Image Das Alter bringt Erfahrung mit sich – aber nicht unbedingt Schmerzen. Hea…" at bounding box center [609, 390] width 735 height 430
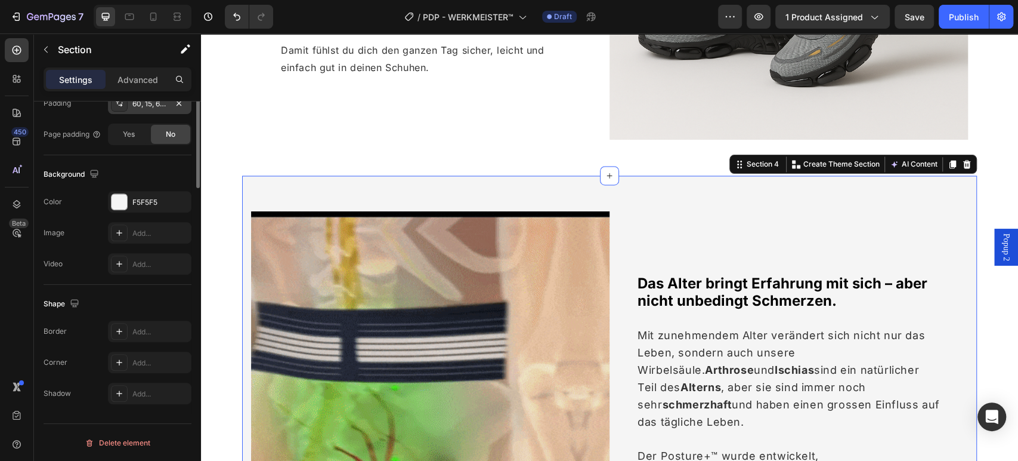
scroll to position [135, 0]
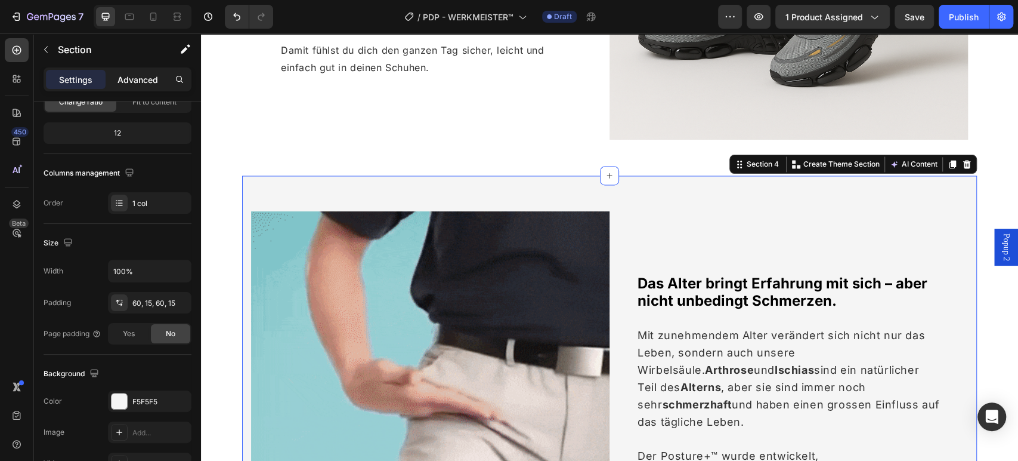
click at [142, 79] on p "Advanced" at bounding box center [138, 79] width 41 height 13
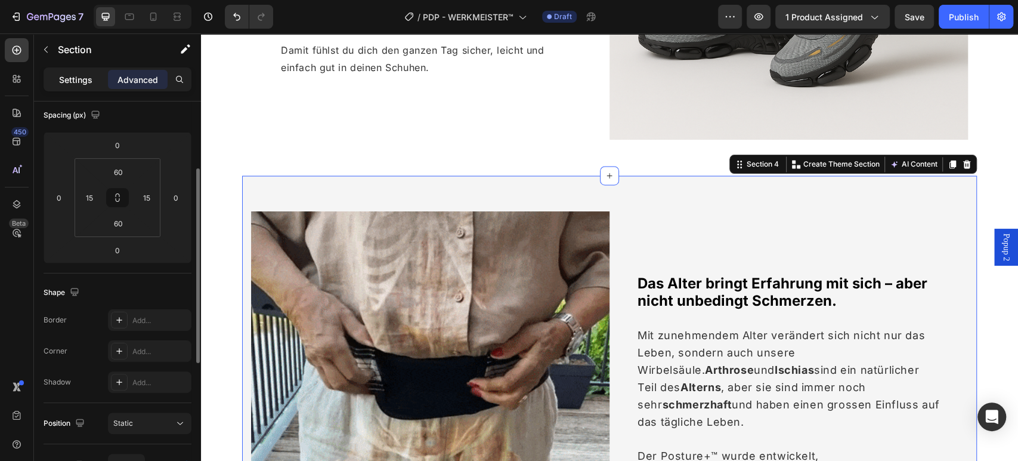
click at [77, 75] on p "Settings" at bounding box center [75, 79] width 33 height 13
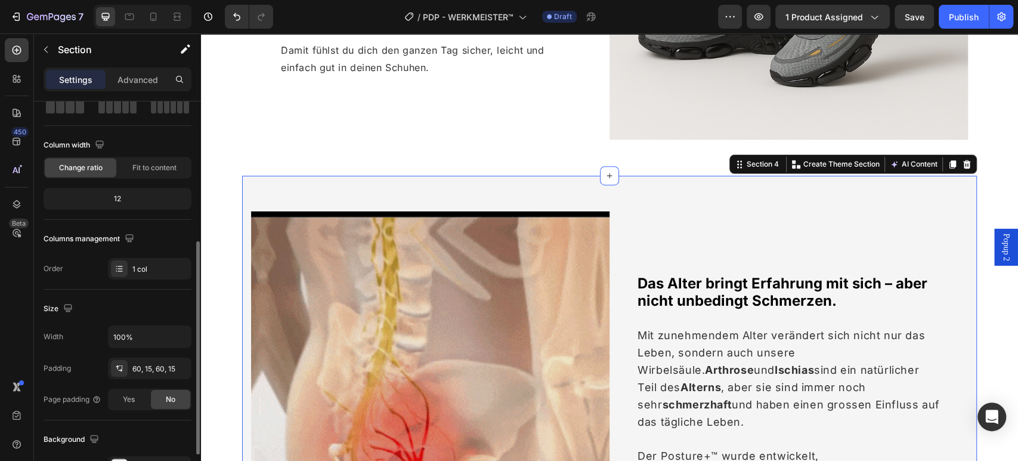
scroll to position [202, 0]
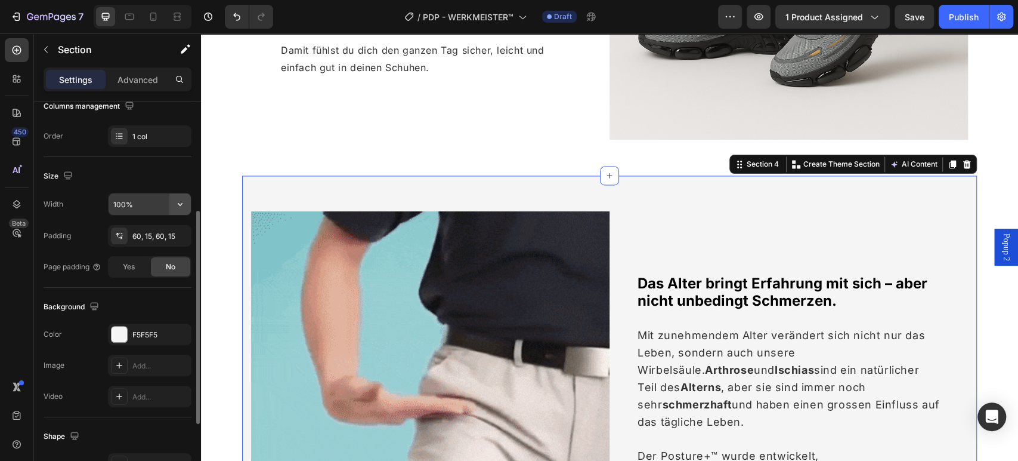
click at [180, 205] on icon "button" at bounding box center [180, 204] width 12 height 12
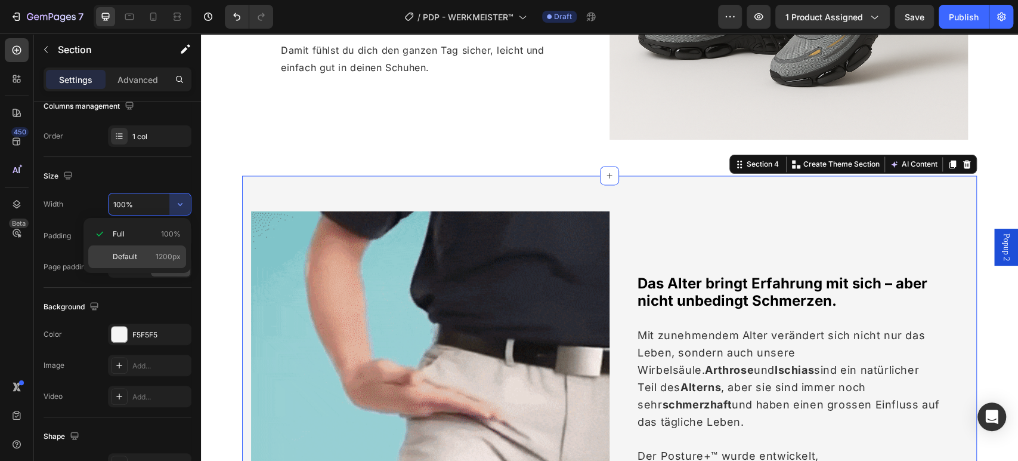
click at [160, 259] on span "1200px" at bounding box center [168, 256] width 25 height 11
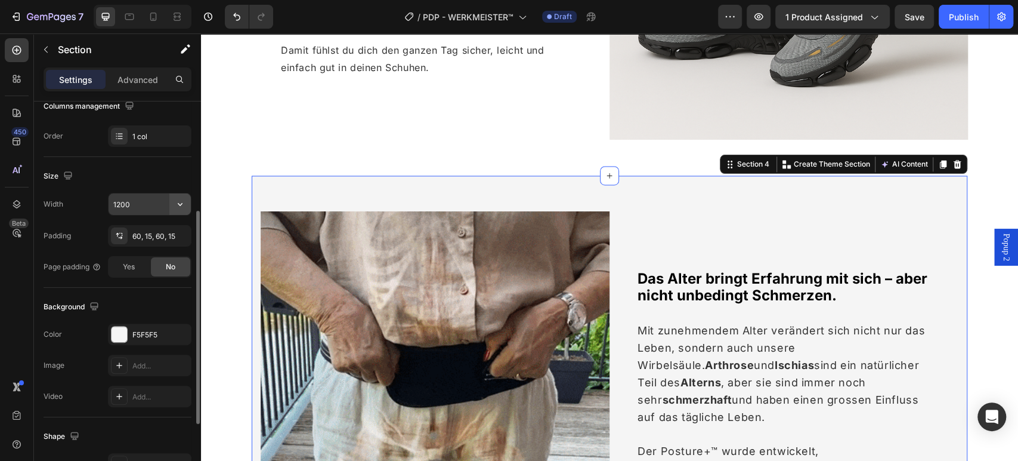
click at [178, 206] on icon "button" at bounding box center [180, 204] width 12 height 12
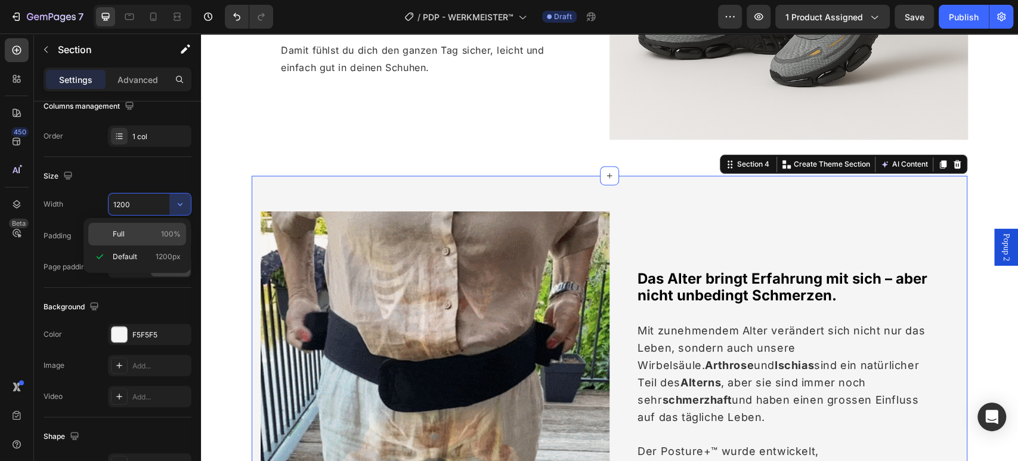
click at [165, 228] on span "100%" at bounding box center [171, 233] width 20 height 11
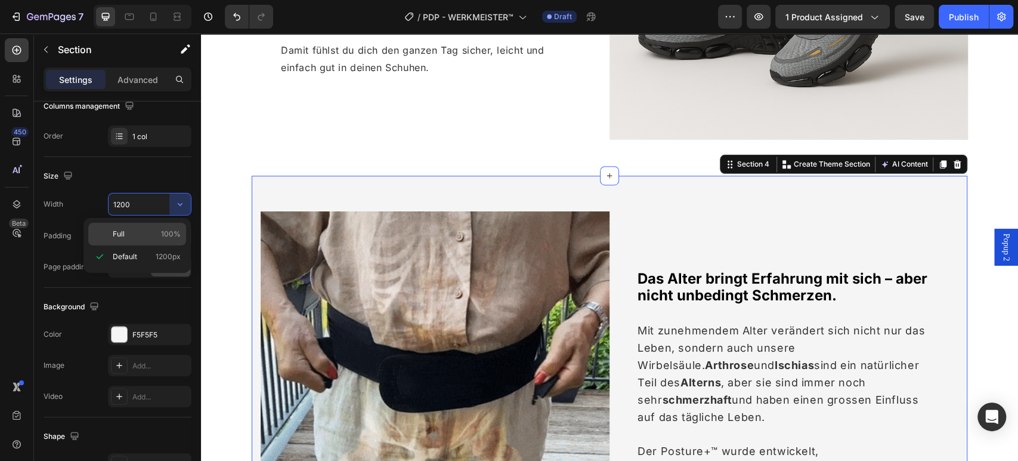
type input "100%"
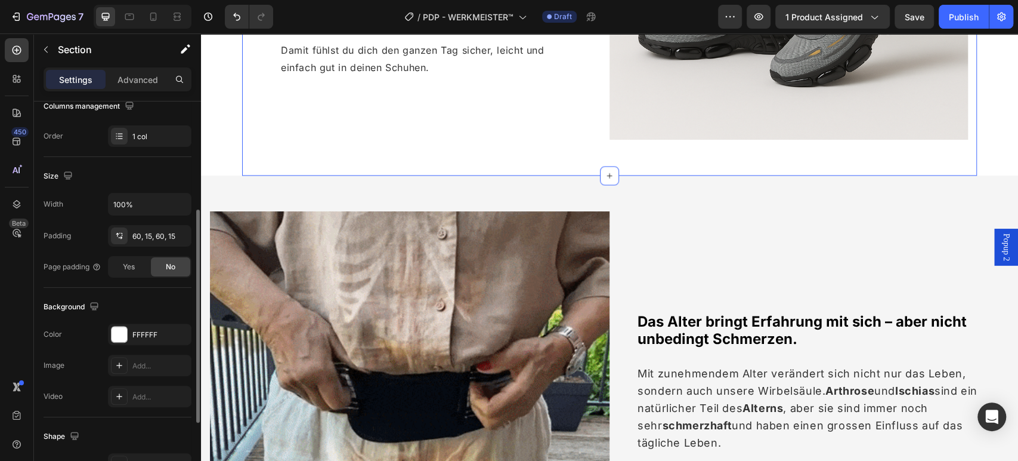
scroll to position [201, 0]
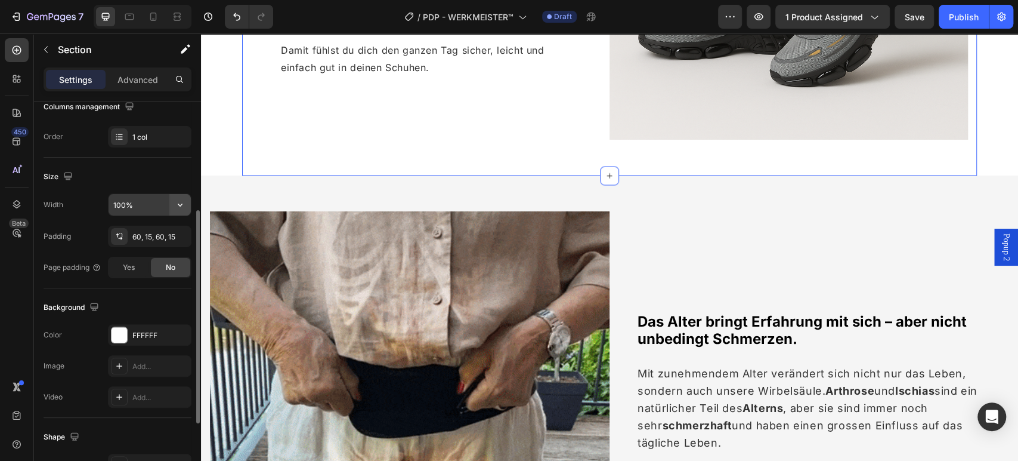
click at [179, 199] on icon "button" at bounding box center [180, 205] width 12 height 12
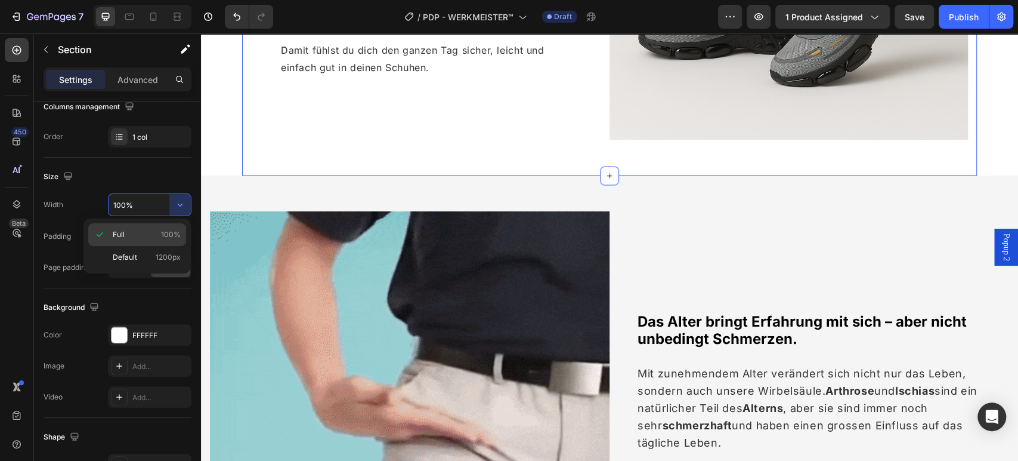
click at [156, 229] on p "Full 100%" at bounding box center [147, 234] width 68 height 11
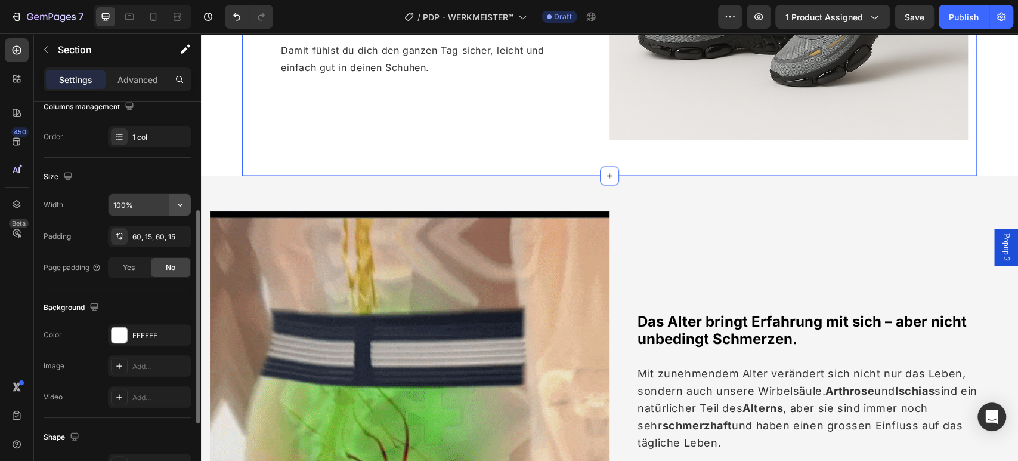
click at [178, 199] on icon "button" at bounding box center [180, 205] width 12 height 12
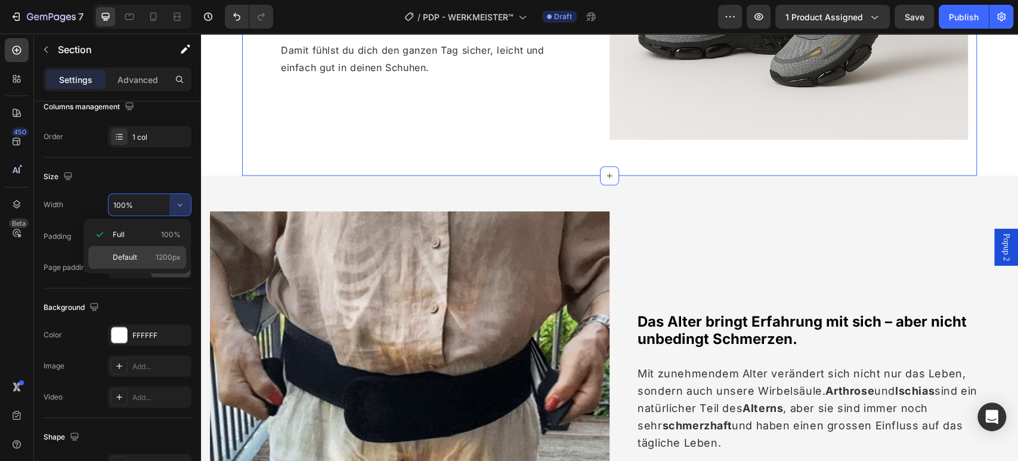
click at [159, 252] on span "1200px" at bounding box center [168, 257] width 25 height 11
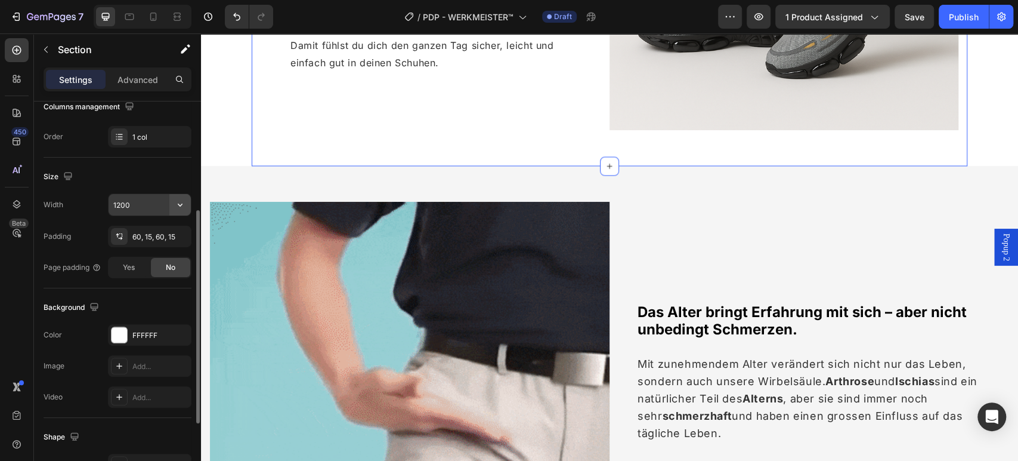
click at [182, 203] on icon "button" at bounding box center [180, 204] width 5 height 3
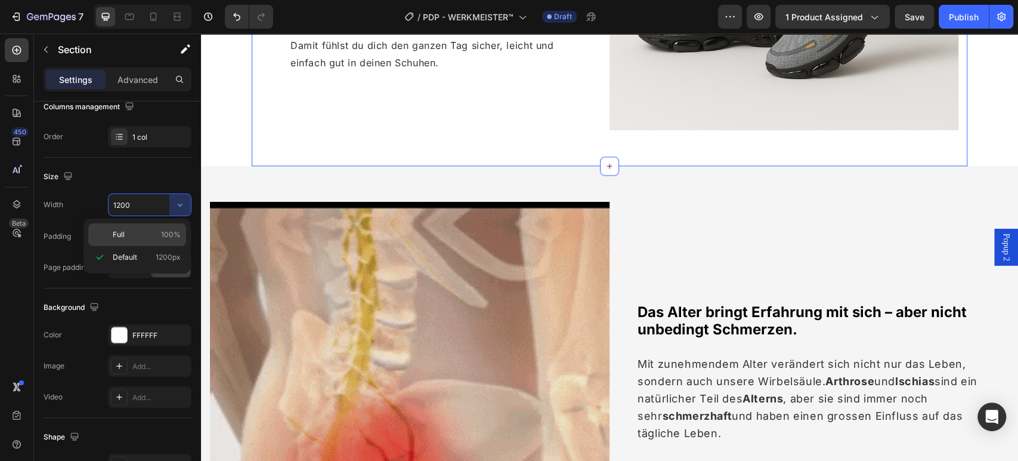
click at [164, 236] on span "100%" at bounding box center [171, 234] width 20 height 11
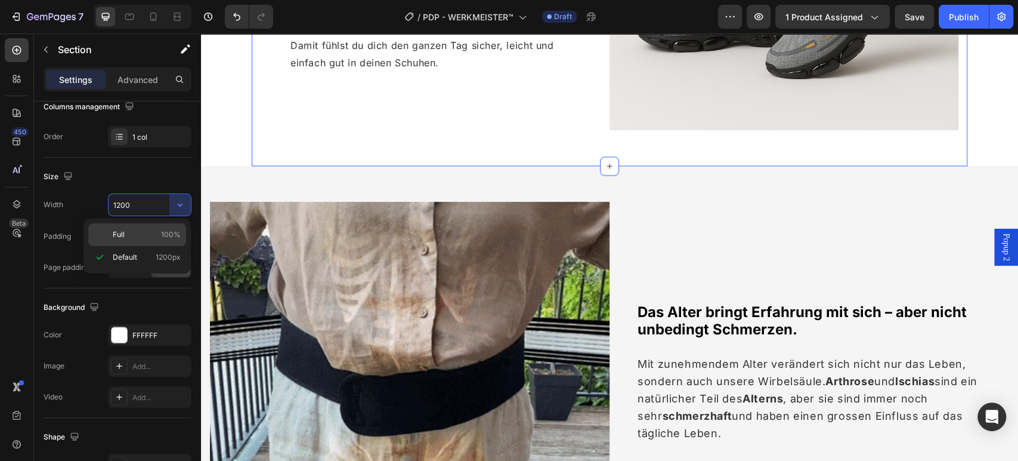
type input "100%"
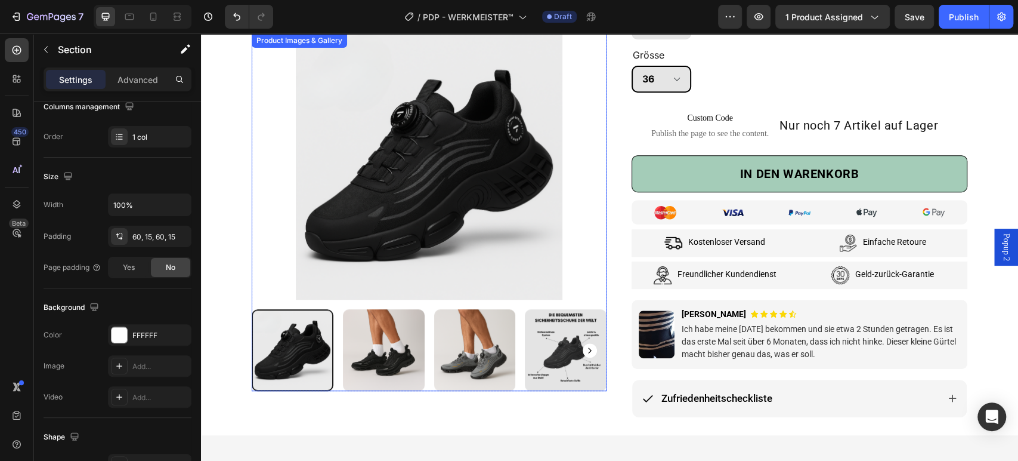
scroll to position [663, 0]
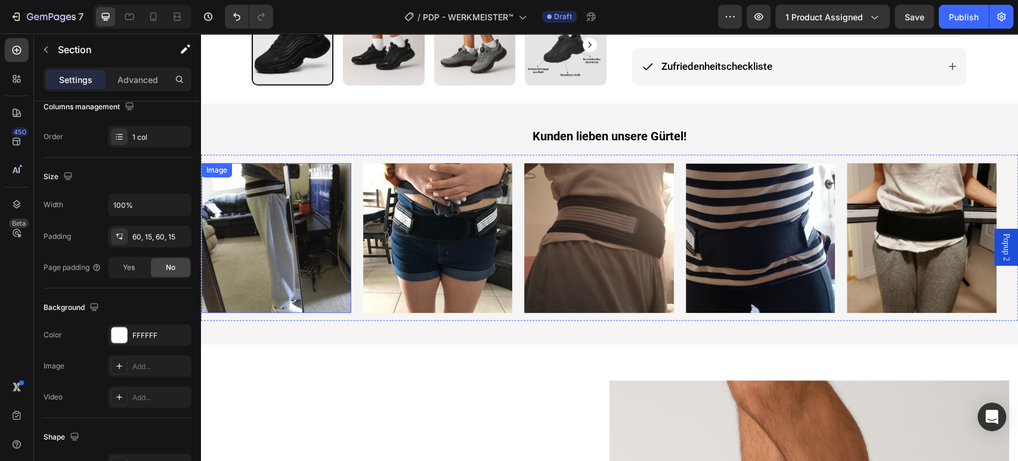
click at [299, 226] on img at bounding box center [277, 238] width 150 height 150
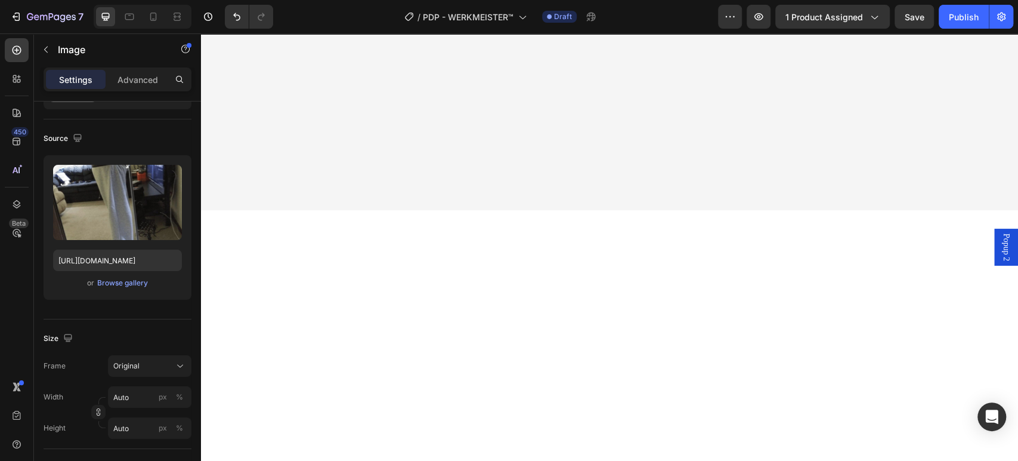
scroll to position [0, 0]
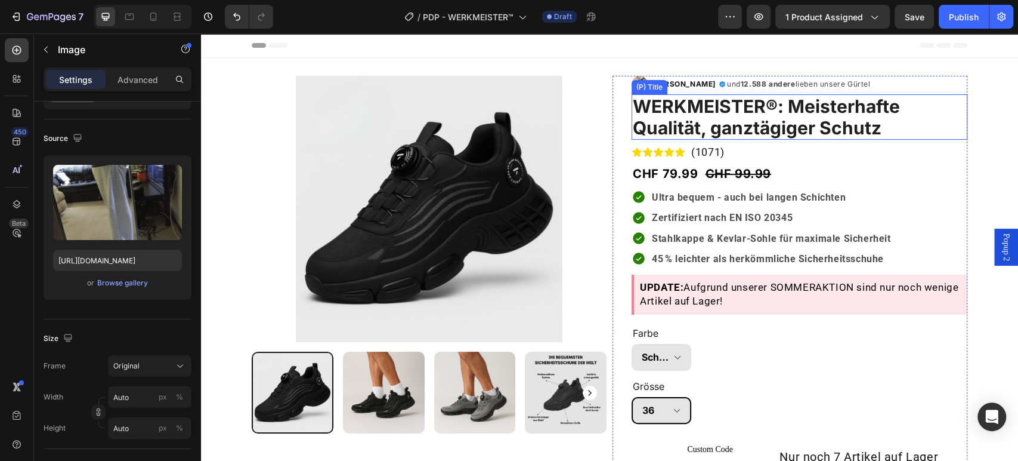
click at [954, 101] on h1 "WERKMEISTER®: Meisterhafte Qualität, ganztägiger Schutz" at bounding box center [800, 116] width 336 height 45
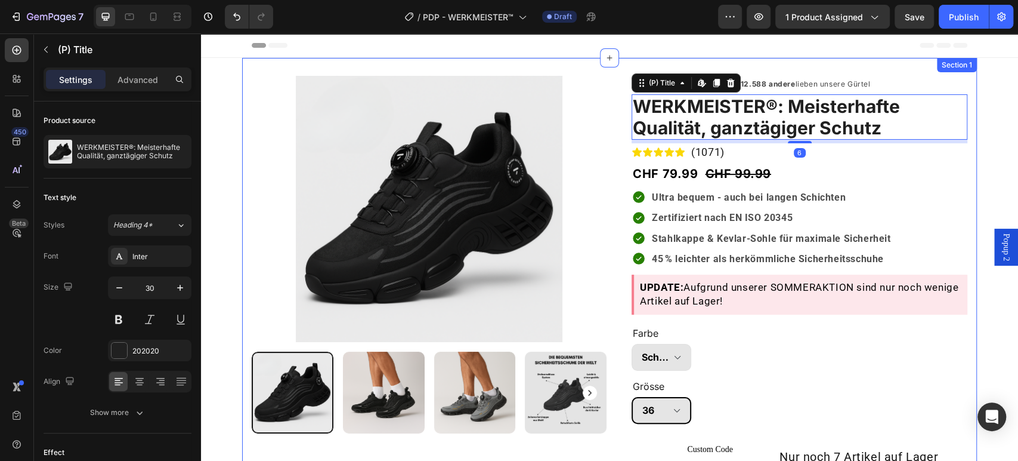
click at [966, 161] on div "Product Images & Gallery Row Row Image Marthe G. Text Block Icon Row und 12.588…" at bounding box center [609, 412] width 735 height 708
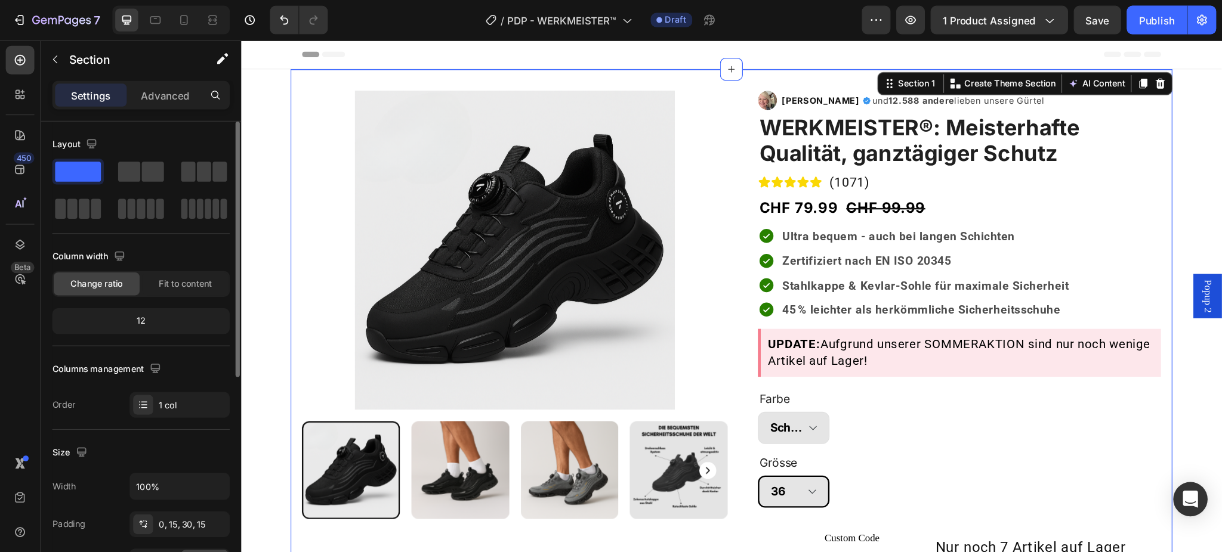
scroll to position [265, 0]
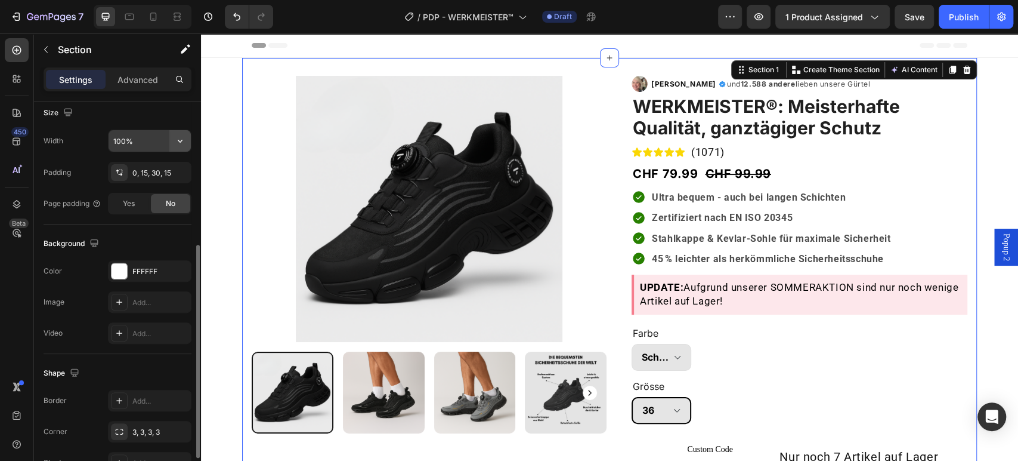
click at [187, 130] on button "button" at bounding box center [179, 140] width 21 height 21
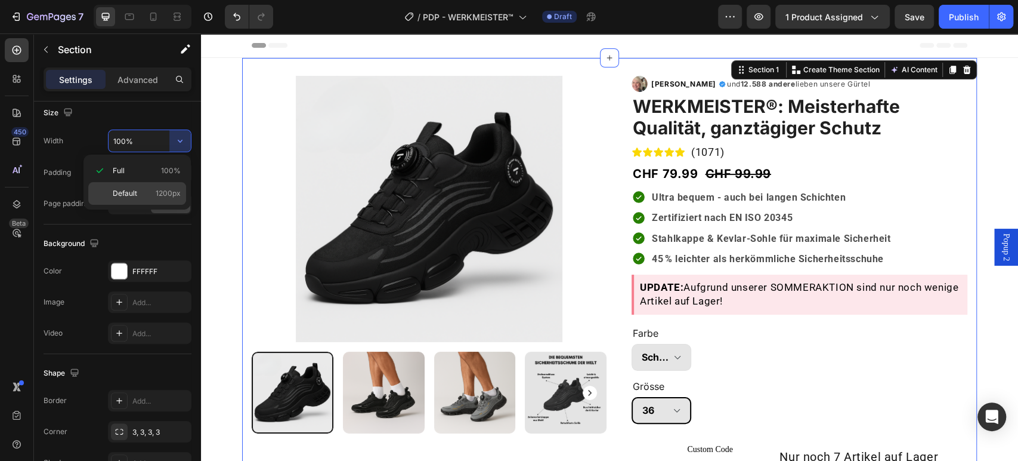
click at [159, 186] on div "Default 1200px" at bounding box center [137, 193] width 98 height 23
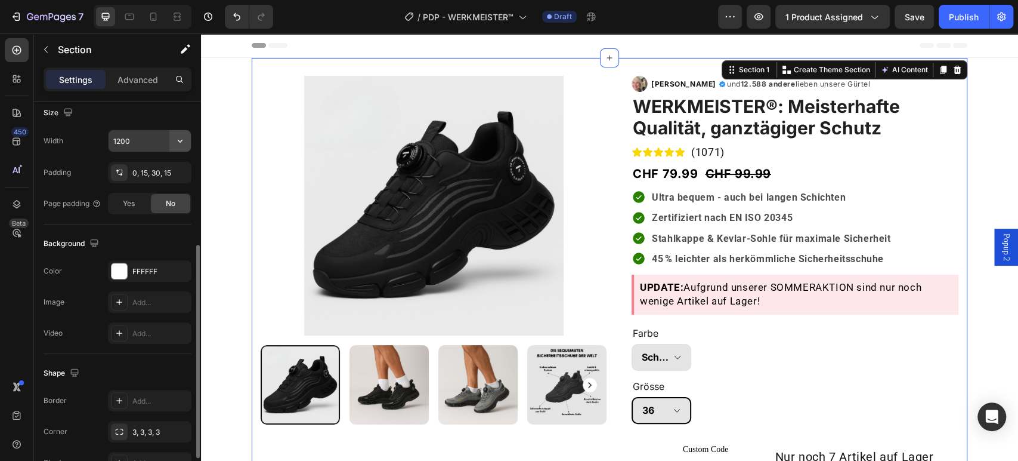
click at [181, 140] on icon "button" at bounding box center [180, 141] width 5 height 3
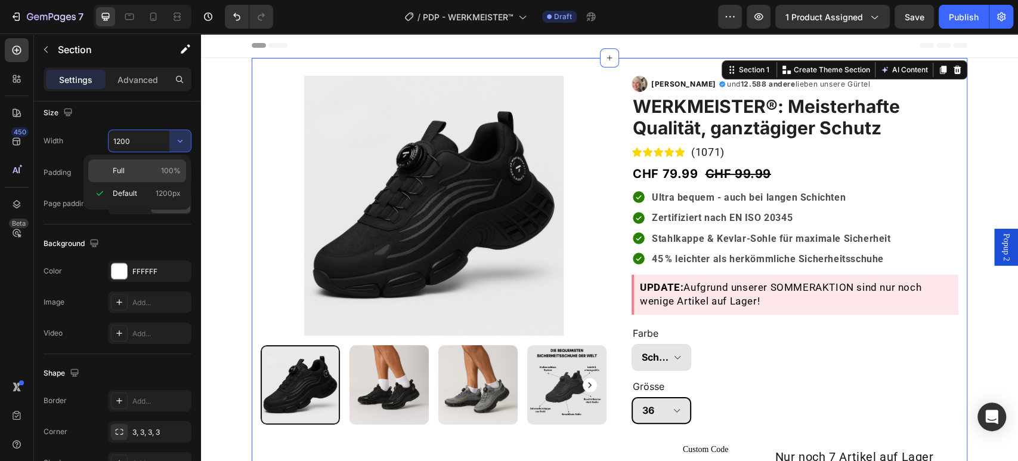
click at [160, 167] on p "Full 100%" at bounding box center [147, 170] width 68 height 11
type input "100%"
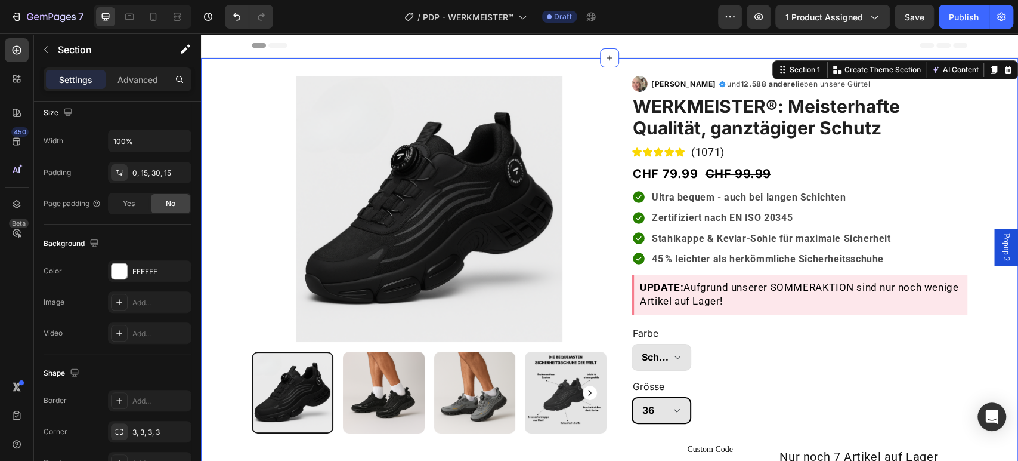
click at [225, 308] on div "Product Images & Gallery Row Row Image [PERSON_NAME] Text Block Icon Row und 12…" at bounding box center [609, 403] width 799 height 690
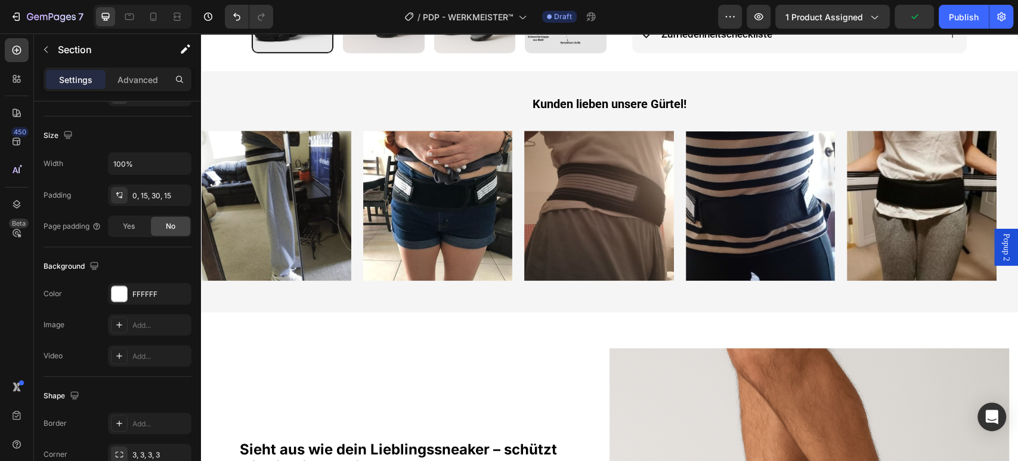
scroll to position [597, 0]
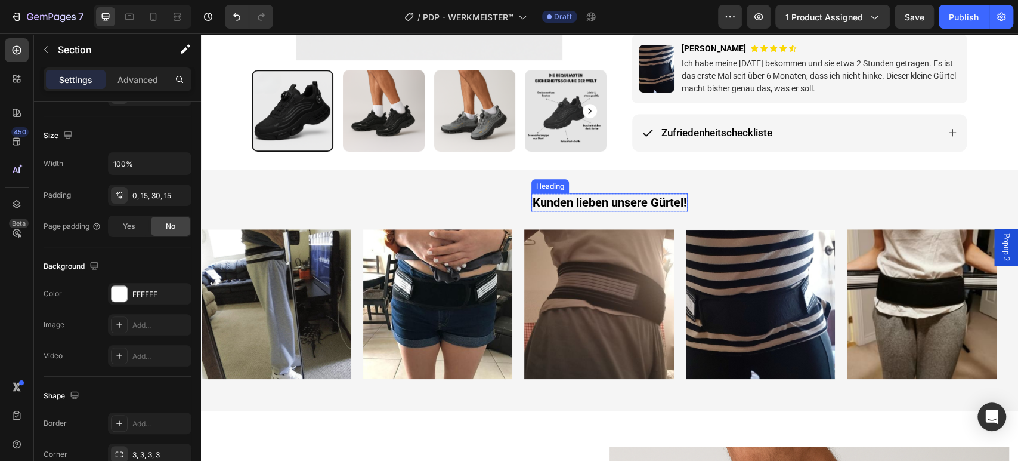
click at [654, 200] on span "Kunden lieben unsere Gürtel!" at bounding box center [610, 202] width 154 height 14
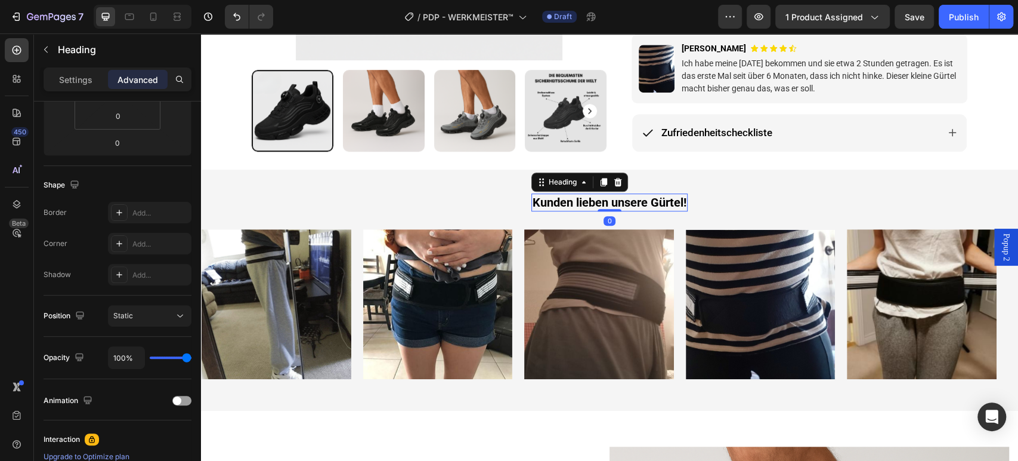
scroll to position [0, 0]
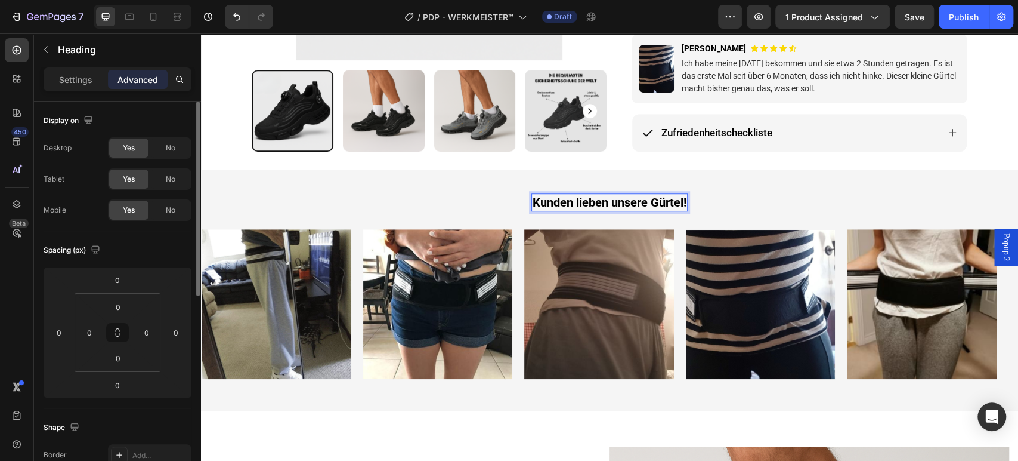
click at [654, 200] on span "Kunden lieben unsere Gürtel!" at bounding box center [610, 202] width 154 height 14
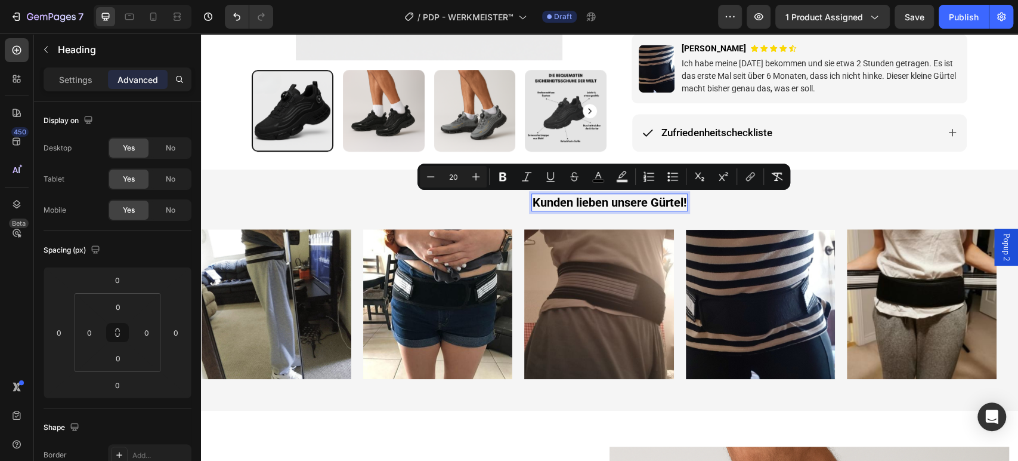
click at [656, 202] on span "Kunden lieben unsere Gürtel!" at bounding box center [610, 202] width 154 height 14
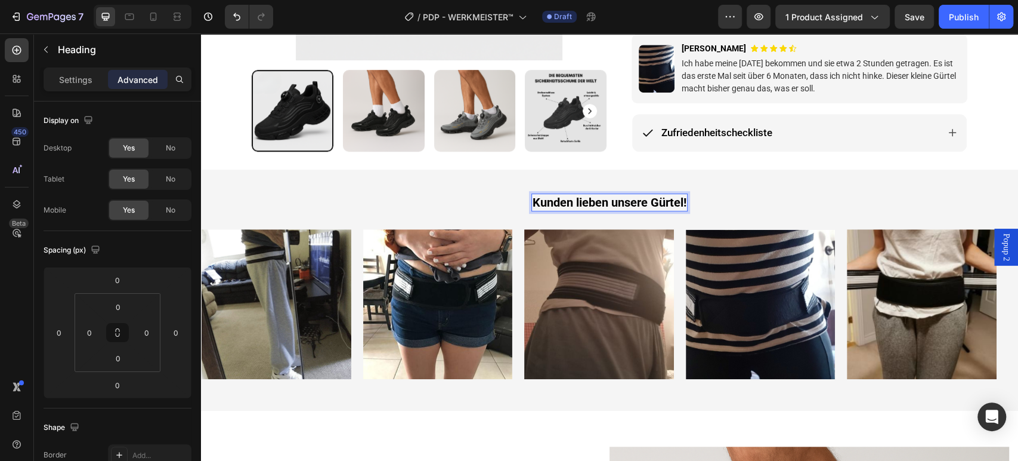
click at [656, 197] on span "Kunden lieben unsere Gürtel!" at bounding box center [610, 202] width 154 height 14
click at [668, 200] on span "Kunden lieben unsere Gürtel!" at bounding box center [610, 202] width 154 height 14
click at [676, 197] on span "Kunden lieben unsere Gürtel!" at bounding box center [610, 202] width 154 height 14
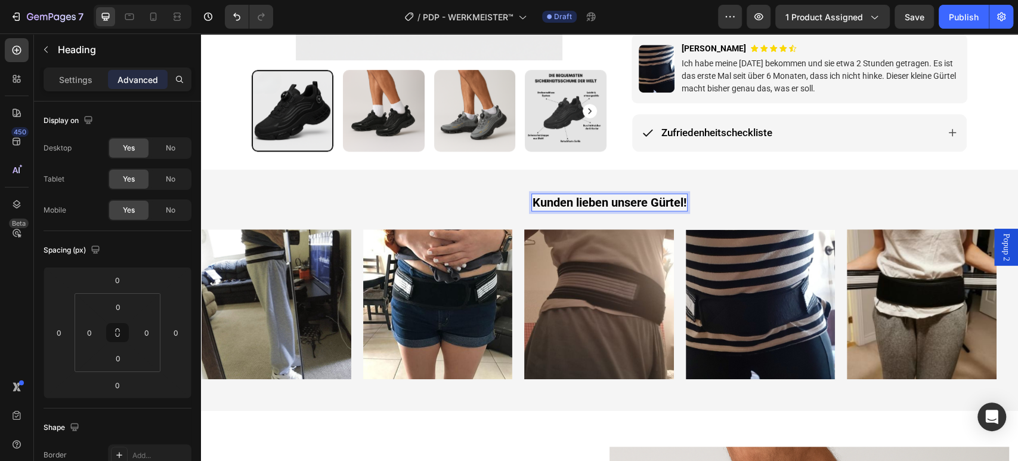
click at [678, 201] on span "Kunden lieben unsere Gürtel!" at bounding box center [610, 202] width 154 height 14
click at [535, 199] on span "KRKunden lieben unsere WO!" at bounding box center [610, 202] width 156 height 14
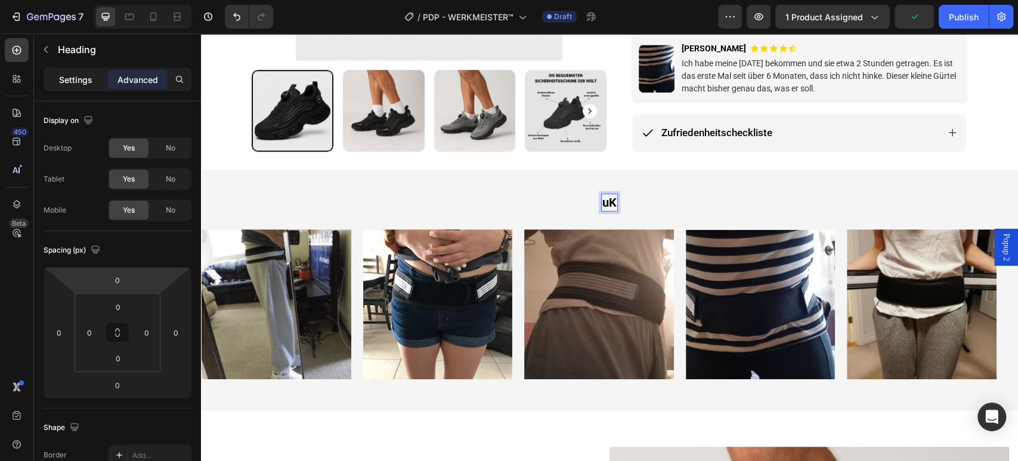
click at [81, 81] on p "Settings" at bounding box center [75, 79] width 33 height 13
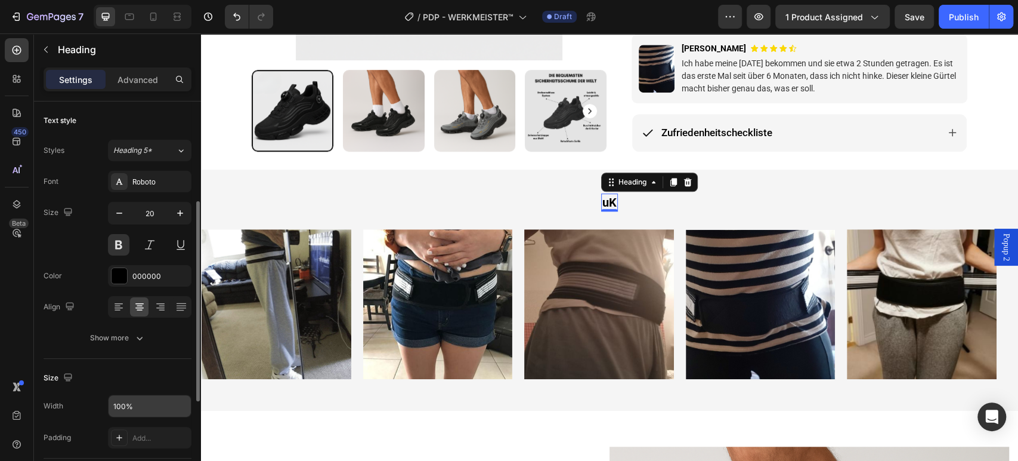
scroll to position [132, 0]
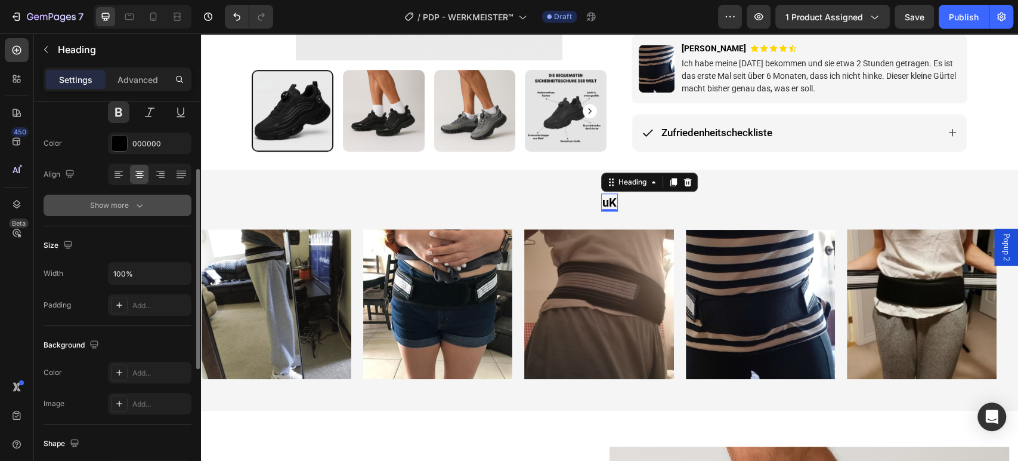
click at [139, 201] on icon "button" at bounding box center [140, 205] width 12 height 12
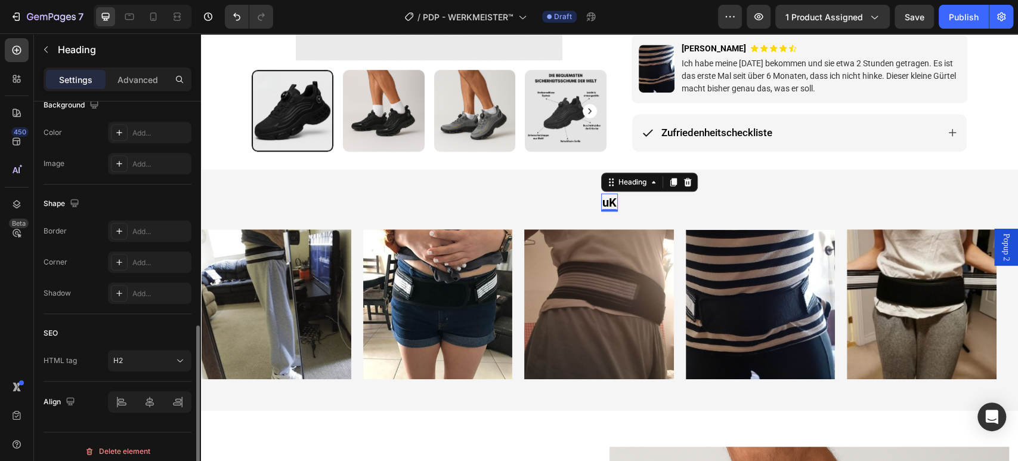
scroll to position [537, 0]
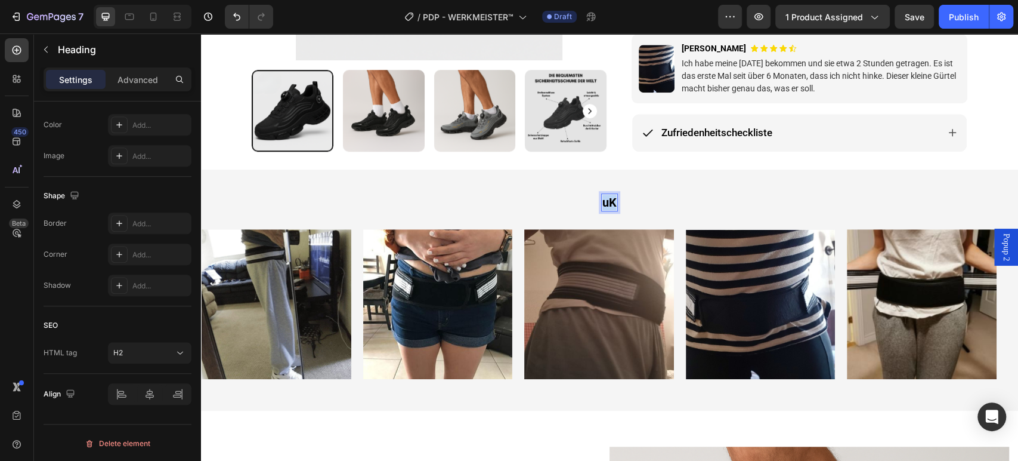
click at [602, 199] on p "uK" at bounding box center [609, 202] width 14 height 16
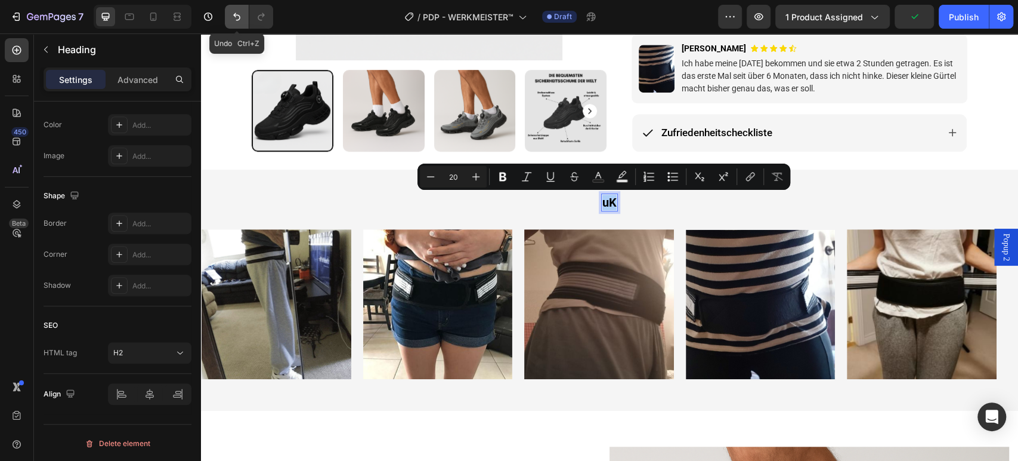
click at [235, 13] on icon "Undo/Redo" at bounding box center [236, 17] width 7 height 8
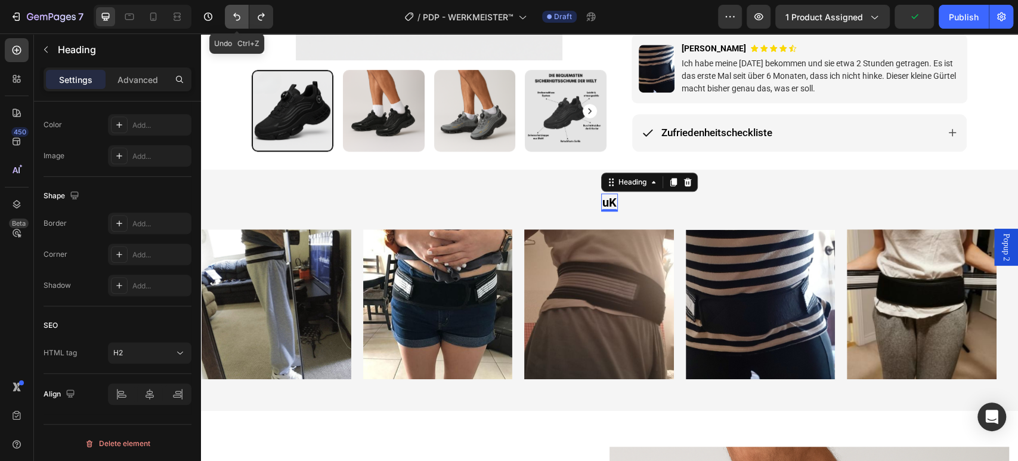
click at [235, 13] on icon "Undo/Redo" at bounding box center [236, 17] width 7 height 8
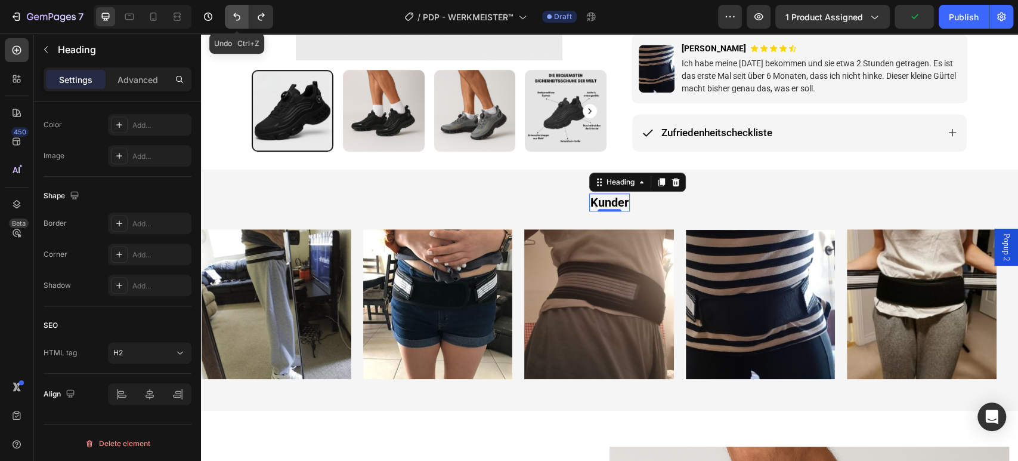
click at [235, 13] on icon "Undo/Redo" at bounding box center [236, 17] width 7 height 8
click at [235, 10] on button "Undo/Redo" at bounding box center [237, 17] width 24 height 24
click at [234, 11] on button "Undo/Redo" at bounding box center [237, 17] width 24 height 24
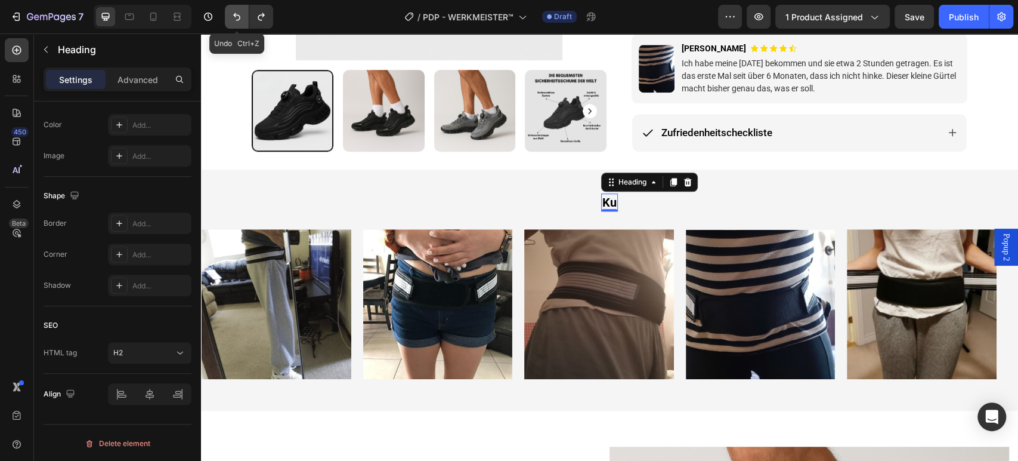
click at [234, 11] on icon "Undo/Redo" at bounding box center [237, 17] width 12 height 12
click at [234, 13] on icon "Undo/Redo" at bounding box center [237, 17] width 12 height 12
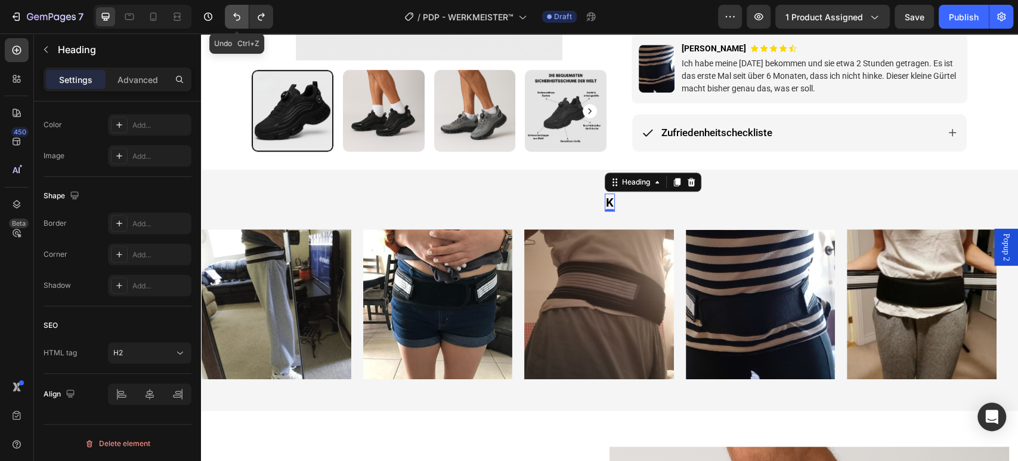
click at [234, 13] on icon "Undo/Redo" at bounding box center [237, 17] width 12 height 12
click at [233, 13] on icon "Undo/Redo" at bounding box center [237, 17] width 12 height 12
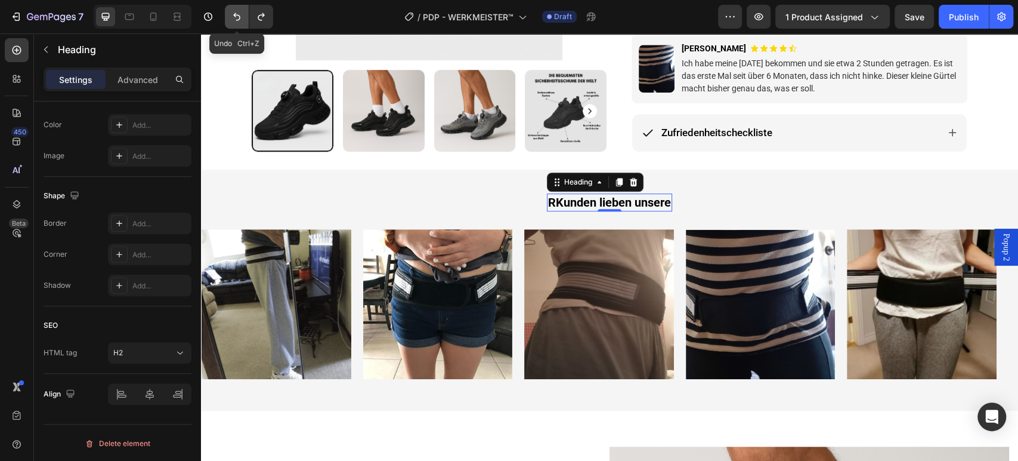
click at [233, 13] on icon "Undo/Redo" at bounding box center [237, 17] width 12 height 12
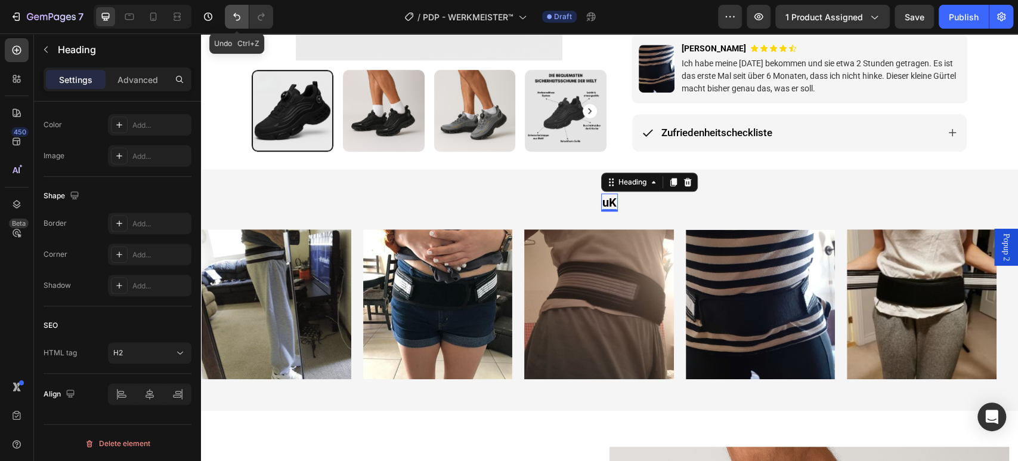
click at [231, 11] on icon "Undo/Redo" at bounding box center [237, 17] width 12 height 12
click at [601, 196] on h2 "uK" at bounding box center [609, 202] width 17 height 18
click at [602, 196] on p "uK" at bounding box center [609, 202] width 14 height 16
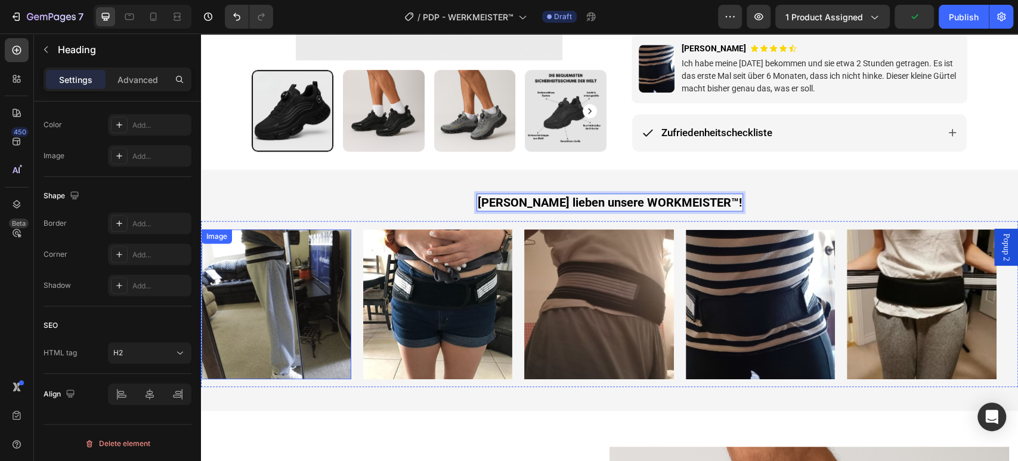
click at [298, 290] on img at bounding box center [277, 304] width 150 height 150
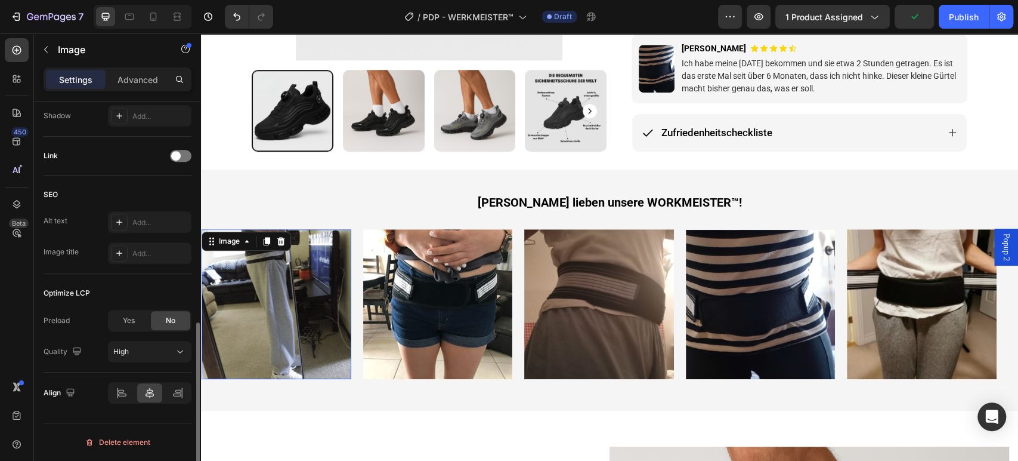
scroll to position [0, 0]
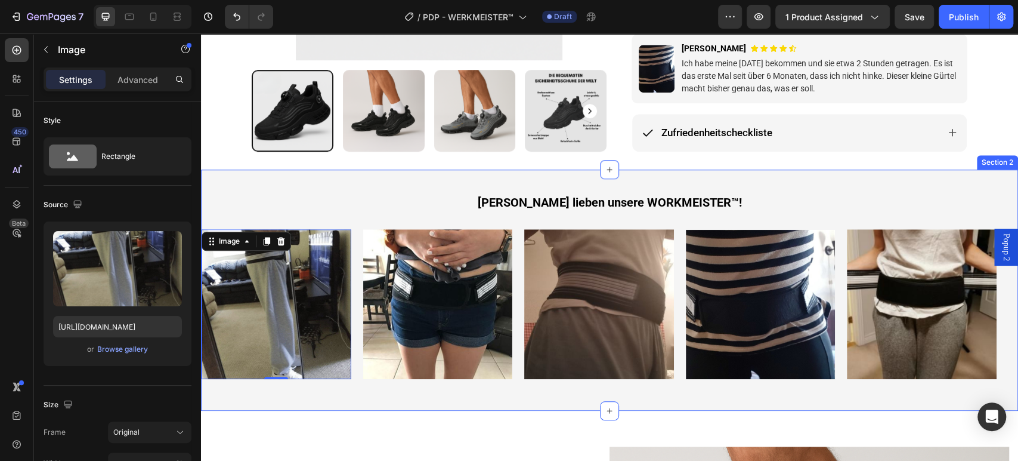
click at [351, 389] on div "Kunden lieben unsere WORKMEISTER™! Heading Row Image 0 Image Image Image Image …" at bounding box center [609, 289] width 817 height 241
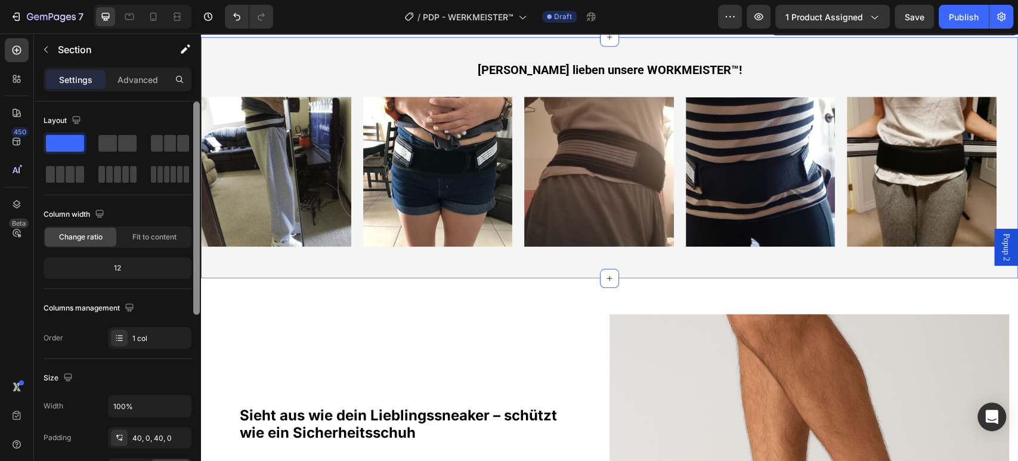
scroll to position [132, 0]
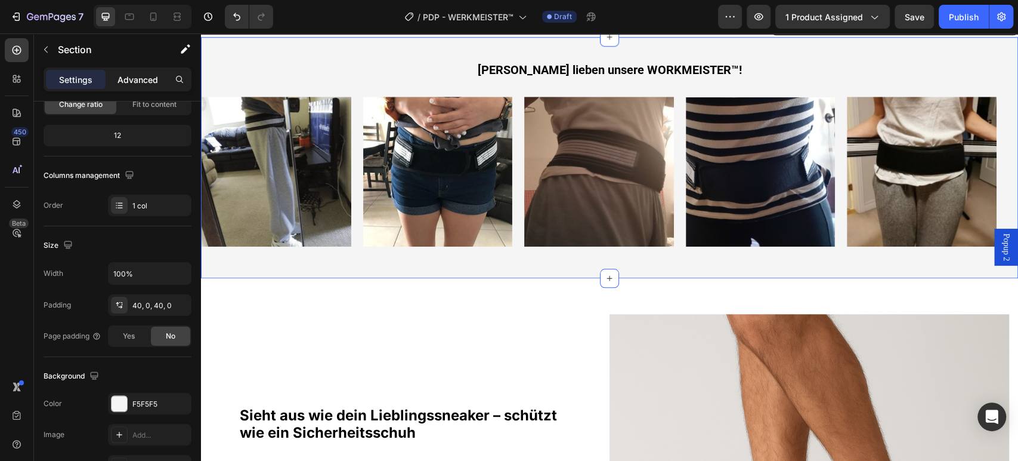
click at [137, 76] on p "Advanced" at bounding box center [138, 79] width 41 height 13
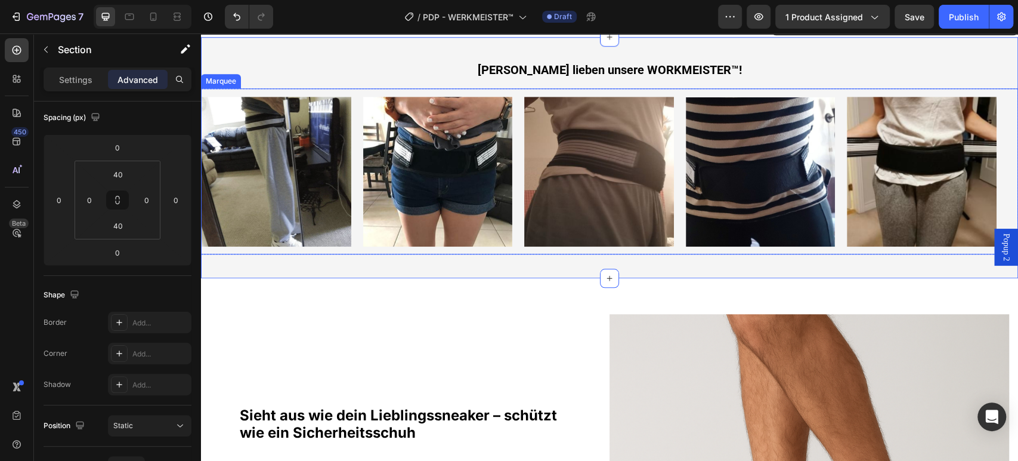
click at [354, 233] on div "Image" at bounding box center [283, 172] width 162 height 150
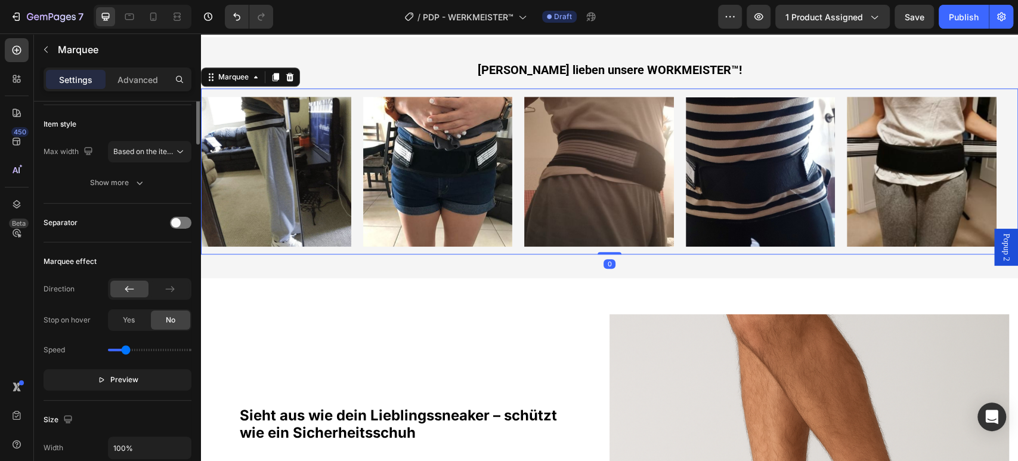
scroll to position [0, 0]
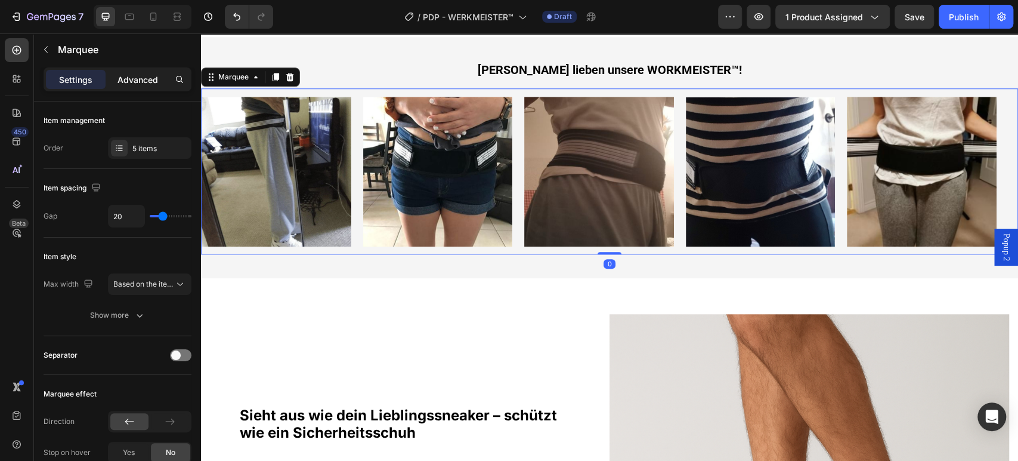
click at [129, 82] on p "Advanced" at bounding box center [138, 79] width 41 height 13
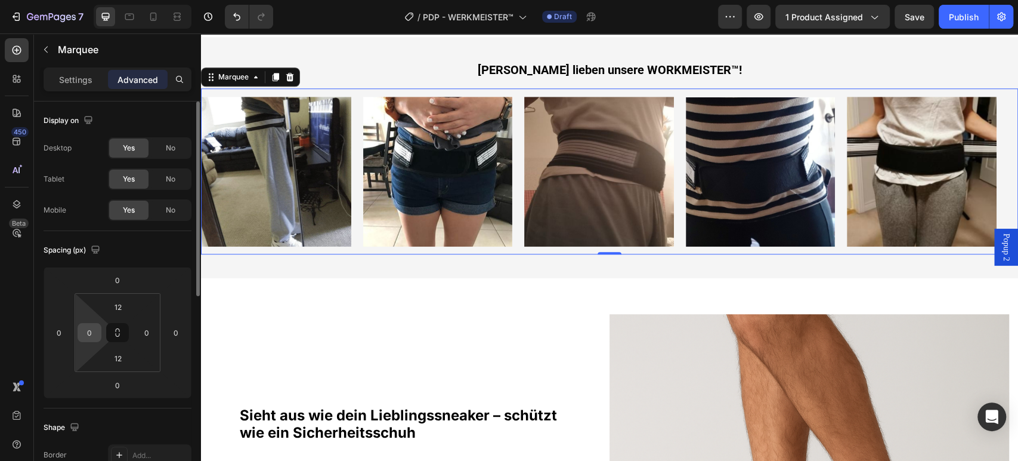
click at [97, 325] on input "0" at bounding box center [90, 332] width 18 height 18
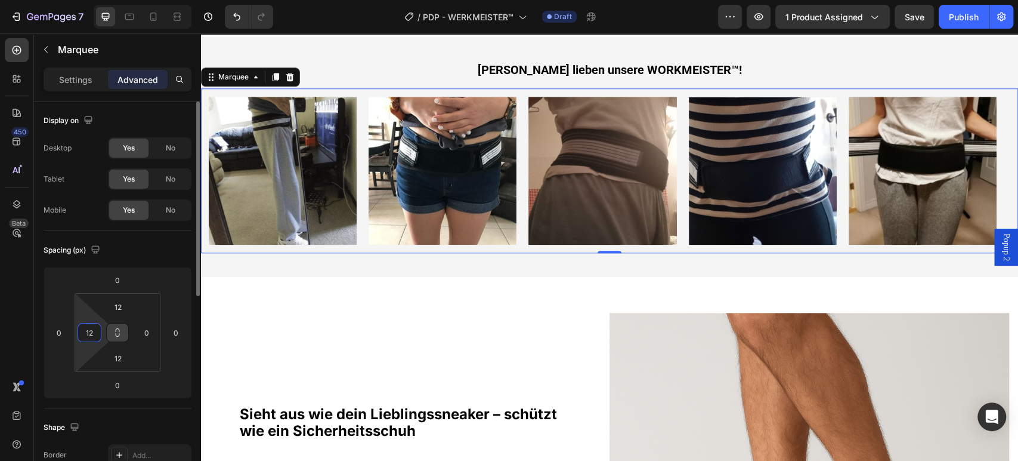
type input "12"
click at [123, 335] on button at bounding box center [117, 332] width 23 height 19
click at [124, 334] on button at bounding box center [117, 332] width 23 height 19
click at [124, 332] on button at bounding box center [117, 332] width 23 height 19
click at [152, 333] on input "0" at bounding box center [147, 332] width 18 height 18
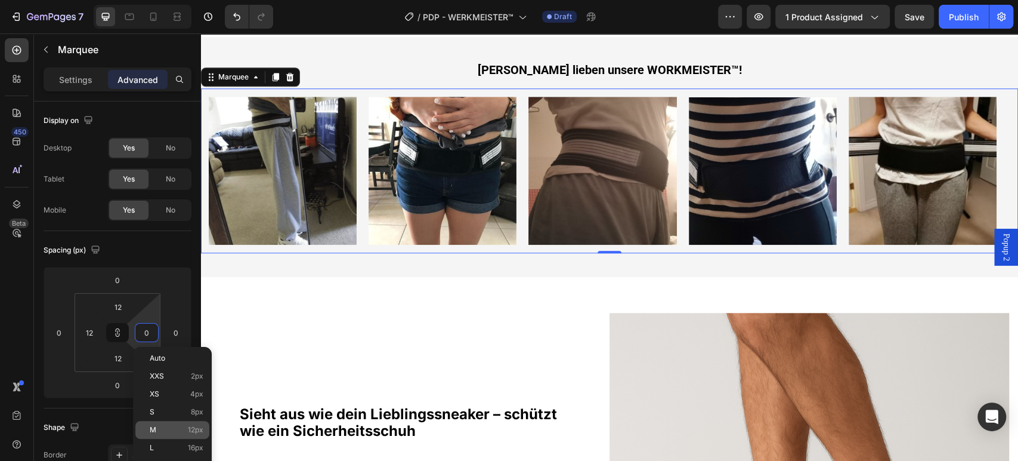
click at [183, 431] on p "M 12px" at bounding box center [177, 429] width 54 height 8
type input "12"
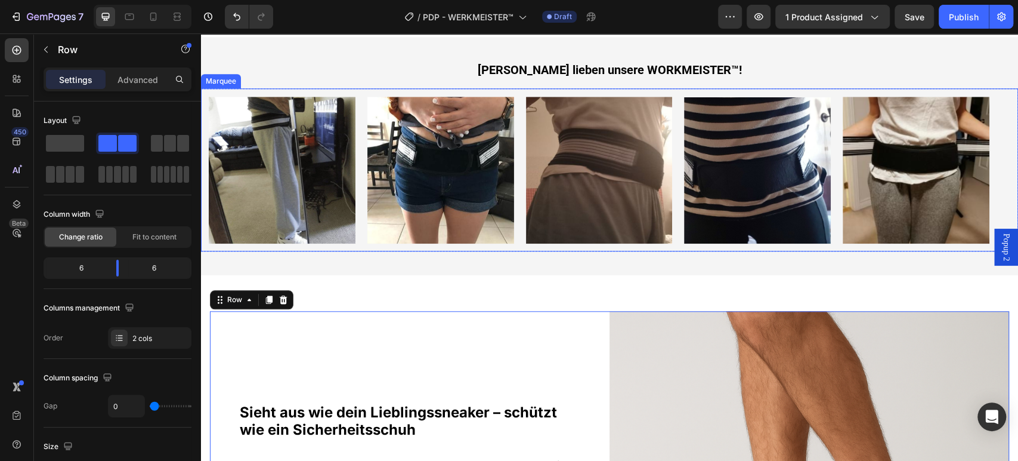
click at [993, 158] on div "Image" at bounding box center [922, 170] width 159 height 147
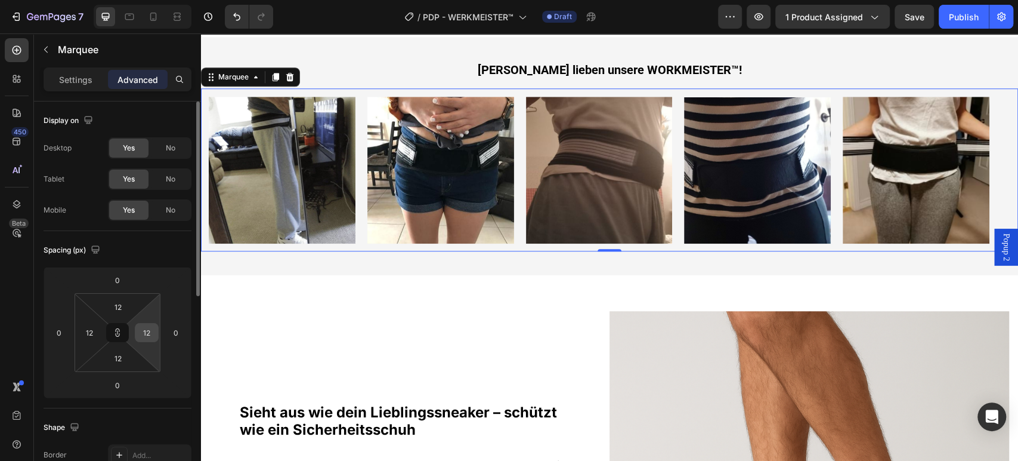
click at [144, 328] on input "12" at bounding box center [147, 332] width 18 height 18
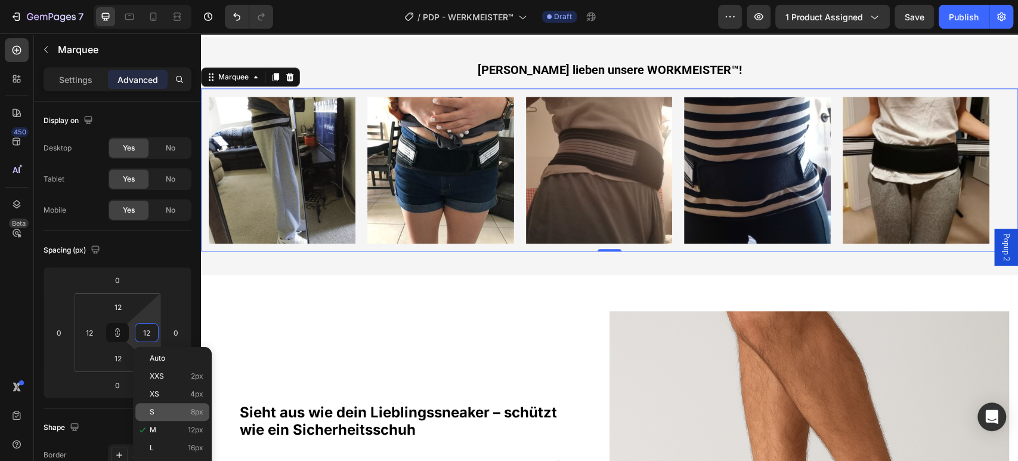
click at [178, 413] on p "S 8px" at bounding box center [177, 411] width 54 height 8
type input "8"
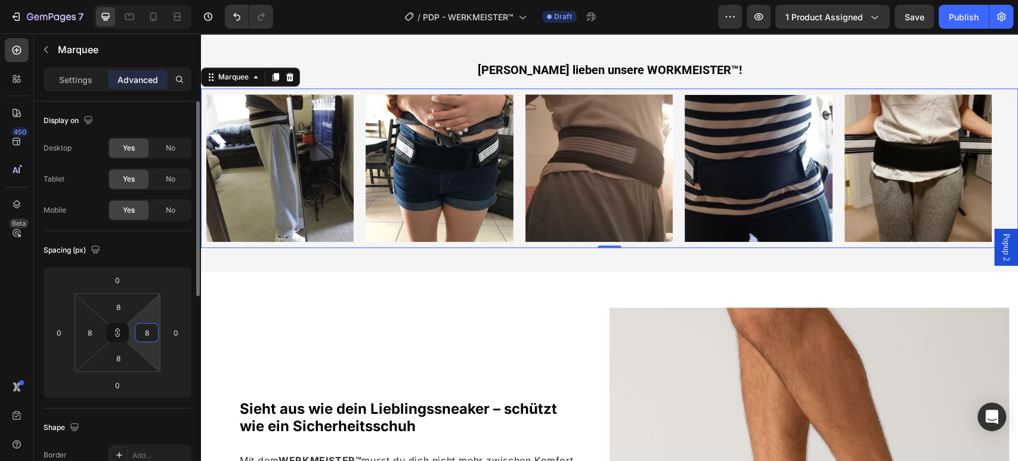
click at [153, 333] on input "8" at bounding box center [147, 332] width 18 height 18
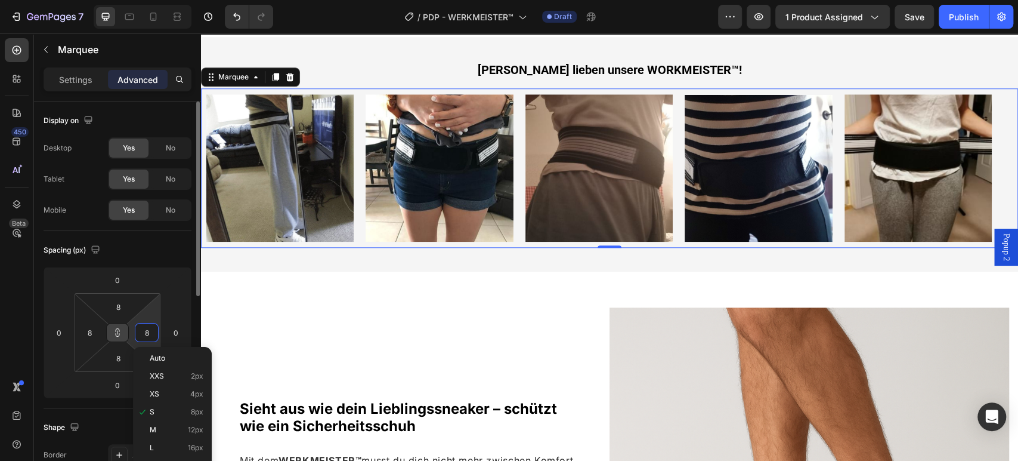
click at [115, 327] on icon at bounding box center [118, 332] width 10 height 10
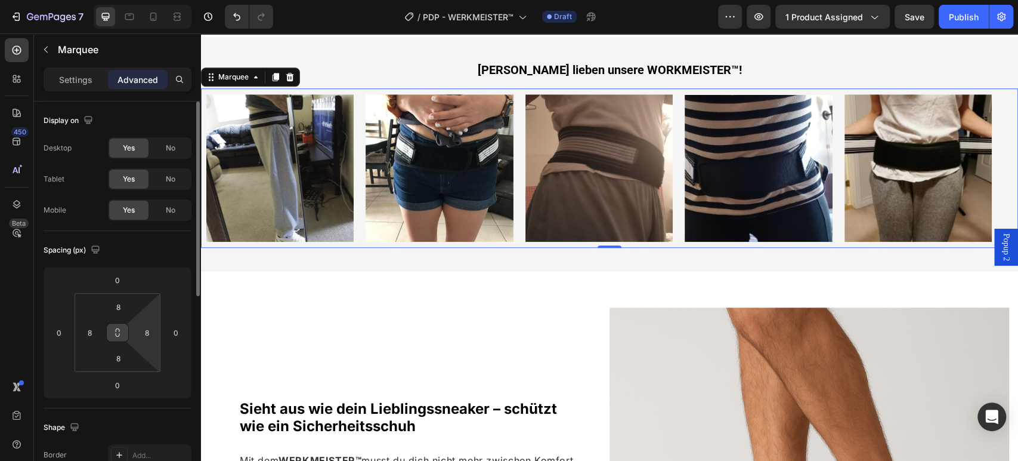
click at [115, 327] on icon at bounding box center [118, 332] width 10 height 10
click at [118, 310] on input "8" at bounding box center [118, 307] width 24 height 18
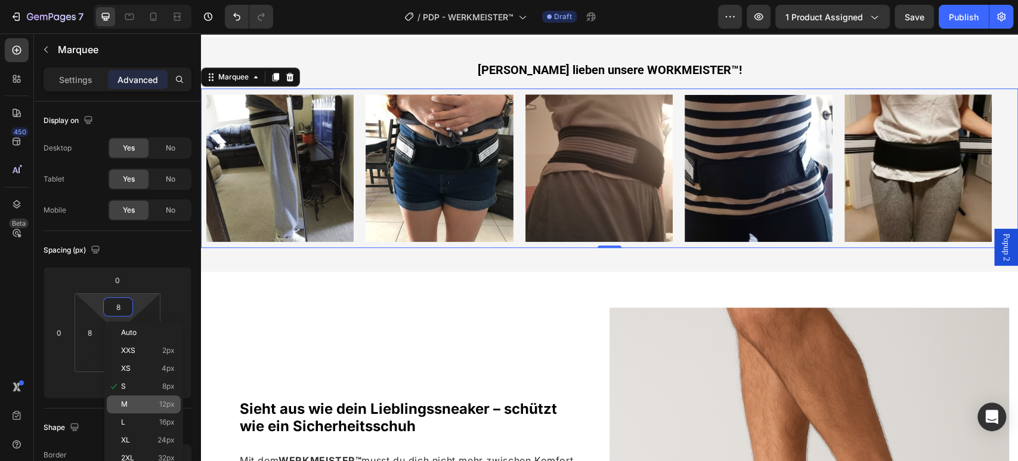
click at [146, 396] on div "M 12px" at bounding box center [144, 404] width 74 height 18
type input "12"
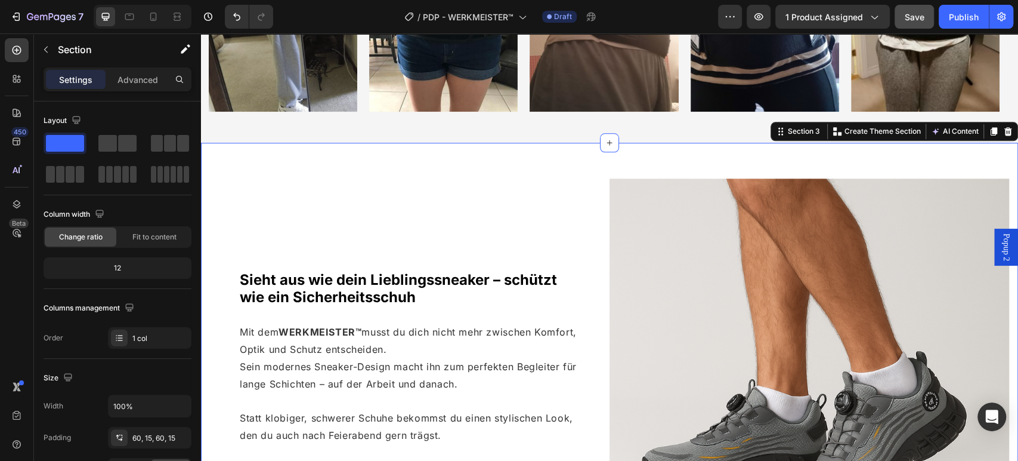
scroll to position [265, 0]
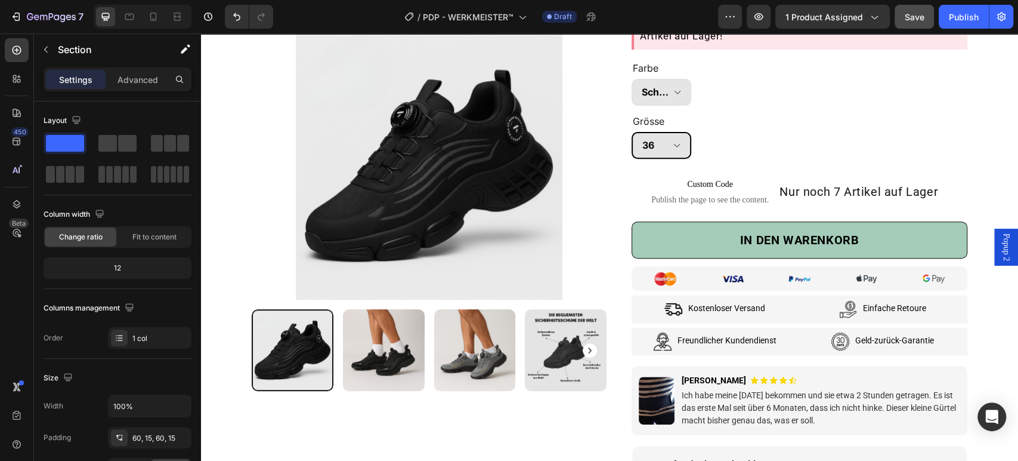
click at [927, 28] on div "7 Version history / PDP - WERKMEISTER™ Draft Preview 1 product assigned Save Pu…" at bounding box center [509, 17] width 1018 height 34
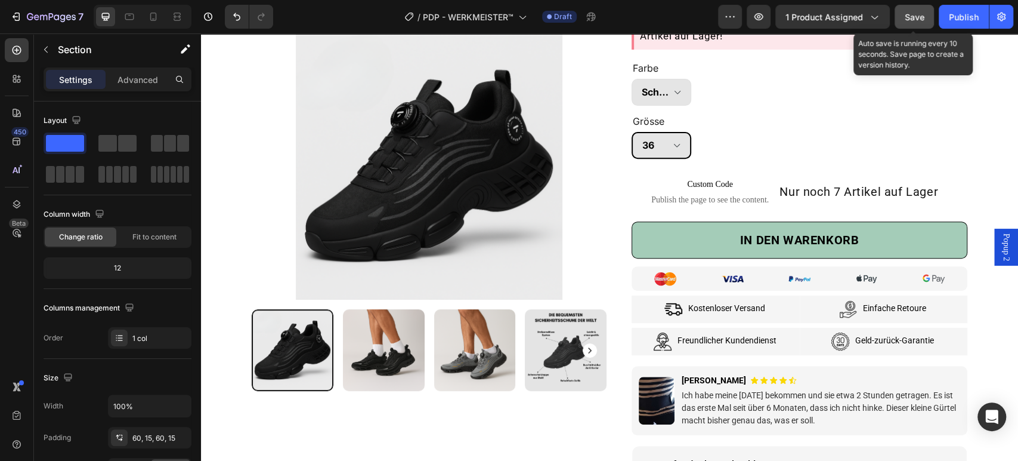
click at [922, 20] on span "Save" at bounding box center [915, 17] width 20 height 10
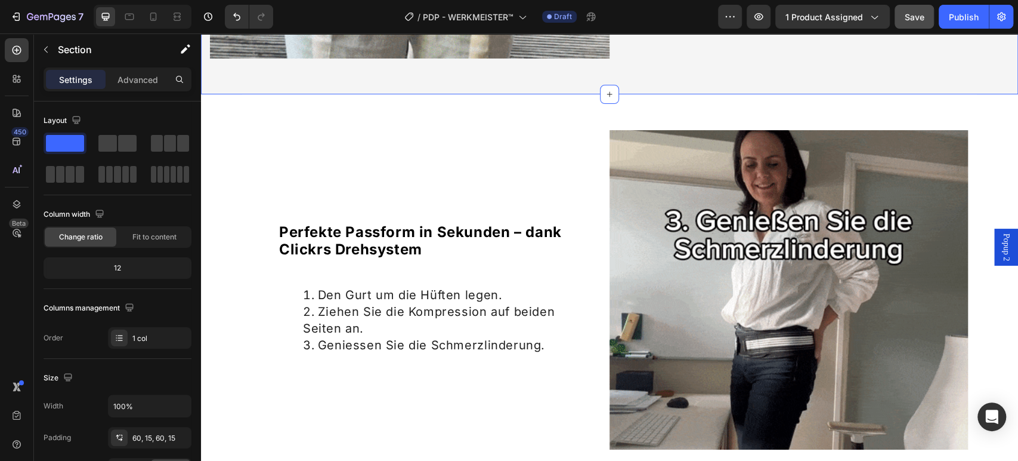
scroll to position [1905, 0]
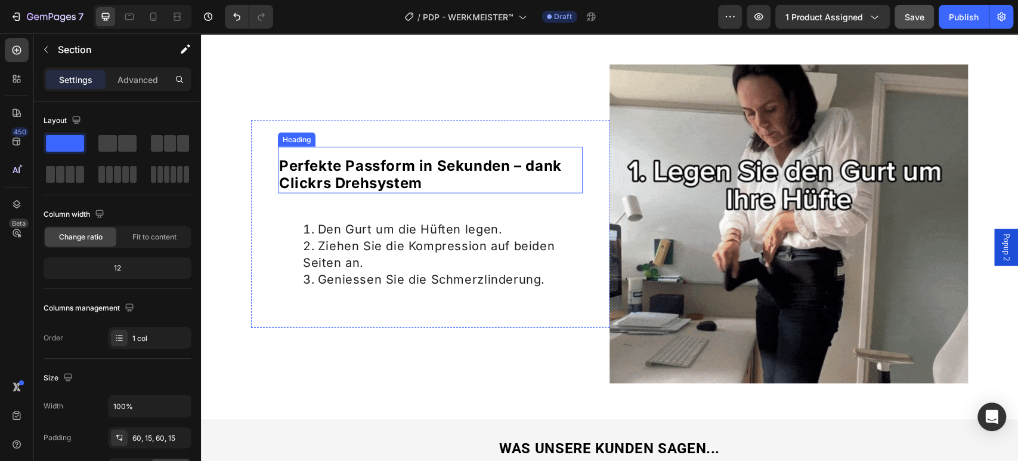
click at [378, 171] on span "Perfekte Passform in Sekunden – dank Clickrs Drehsystem" at bounding box center [420, 174] width 283 height 35
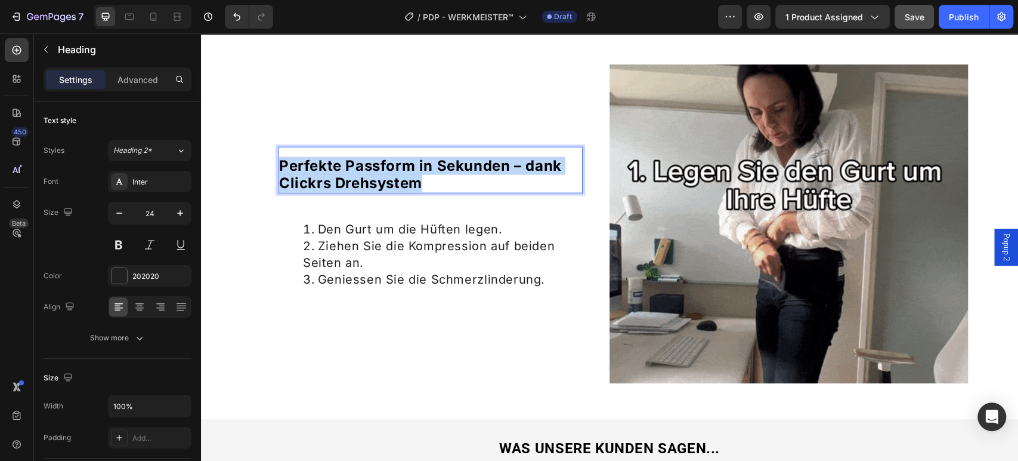
click at [378, 171] on span "Perfekte Passform in Sekunden – dank Clickrs Drehsystem" at bounding box center [420, 174] width 283 height 35
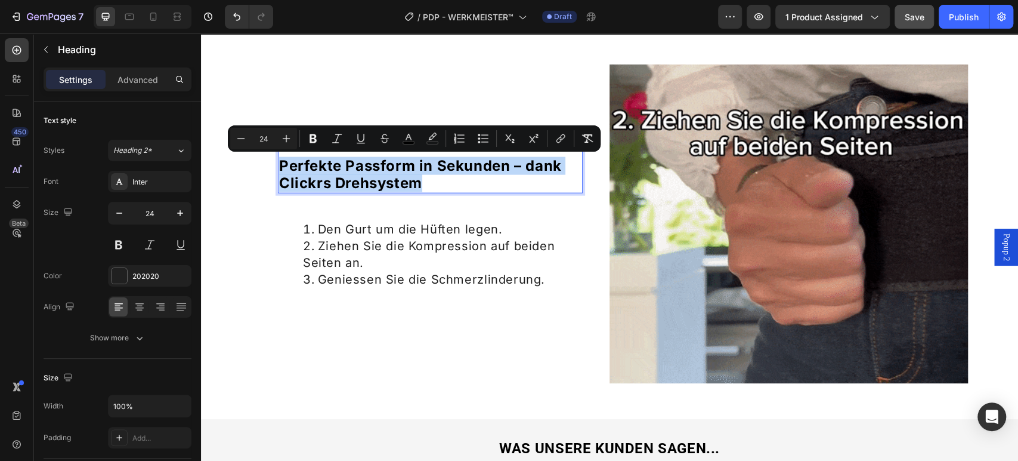
copy span "Perfekte Passform in Sekunden – dank Clickrs Drehsystem"
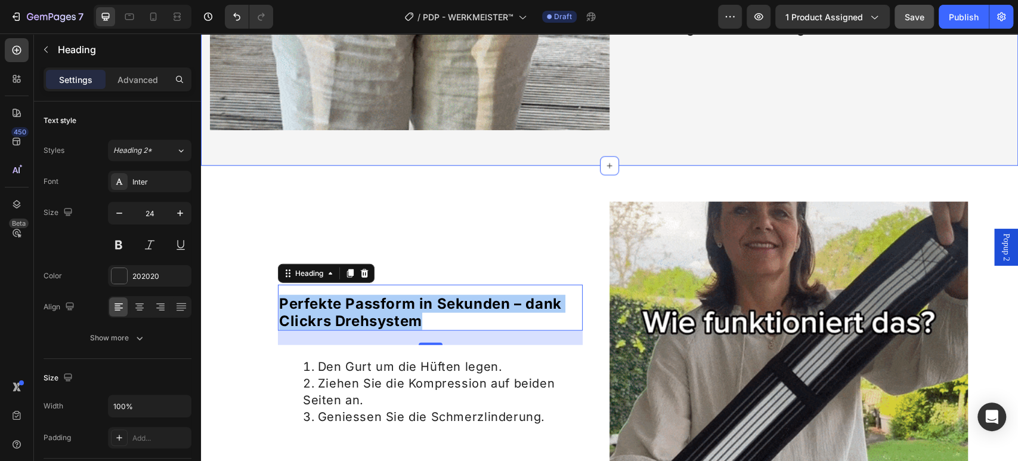
scroll to position [1707, 0]
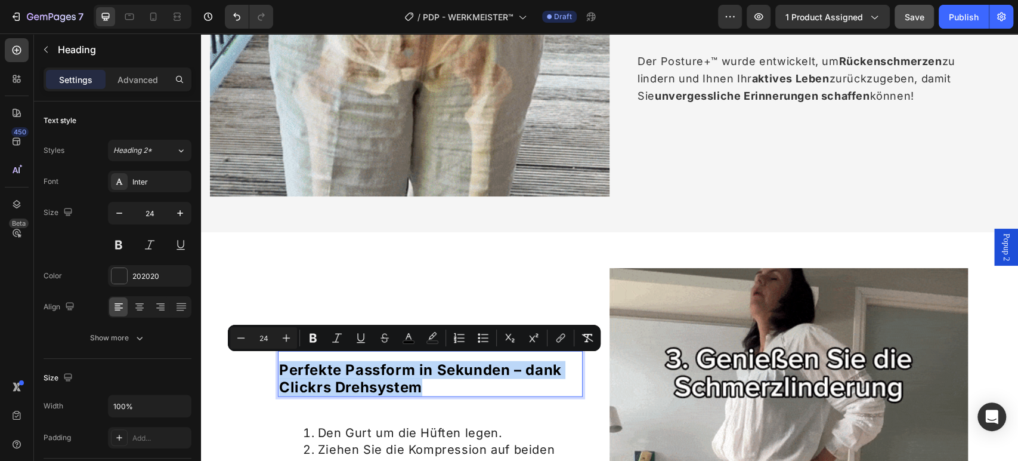
click at [563, 361] on p "Perfekte Passform in Sekunden – dank Clickrs Drehsystem" at bounding box center [430, 378] width 302 height 35
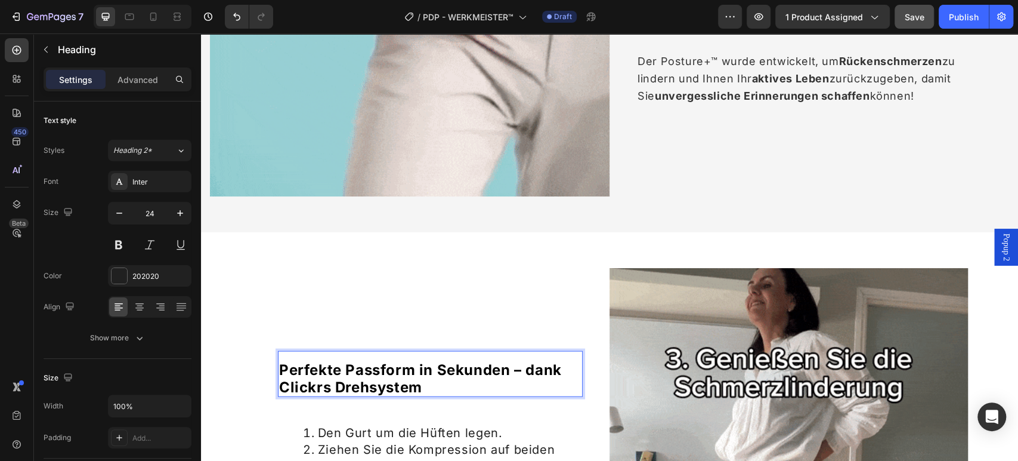
click at [455, 387] on p "Perfekte Passform in Sekunden – dank Clickrs Drehsystem" at bounding box center [430, 378] width 302 height 35
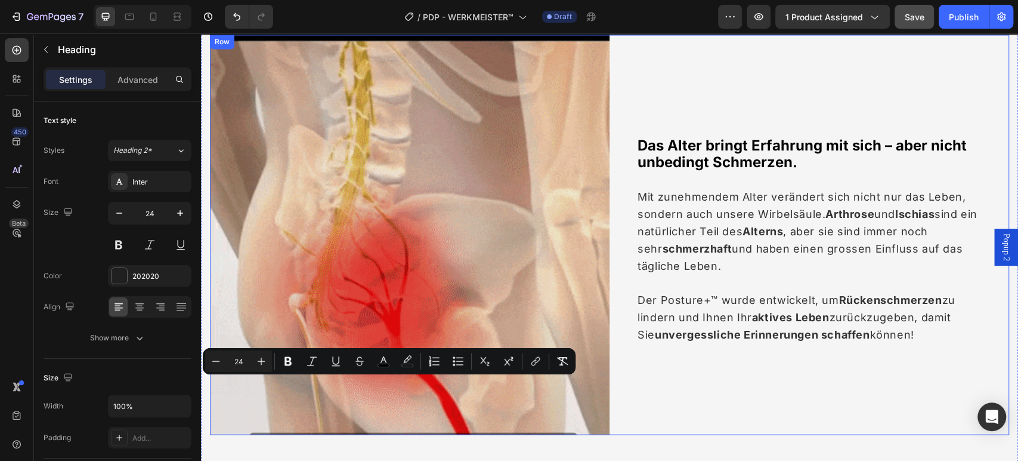
scroll to position [1450, 0]
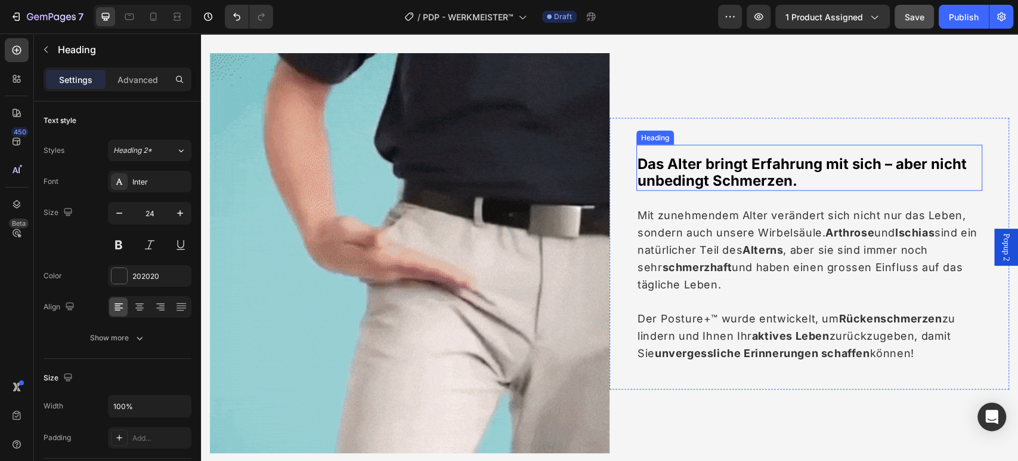
click at [763, 163] on span "Das Alter bringt Erfahrung mit sich – aber nicht unbedingt Schmerzen." at bounding box center [802, 172] width 329 height 35
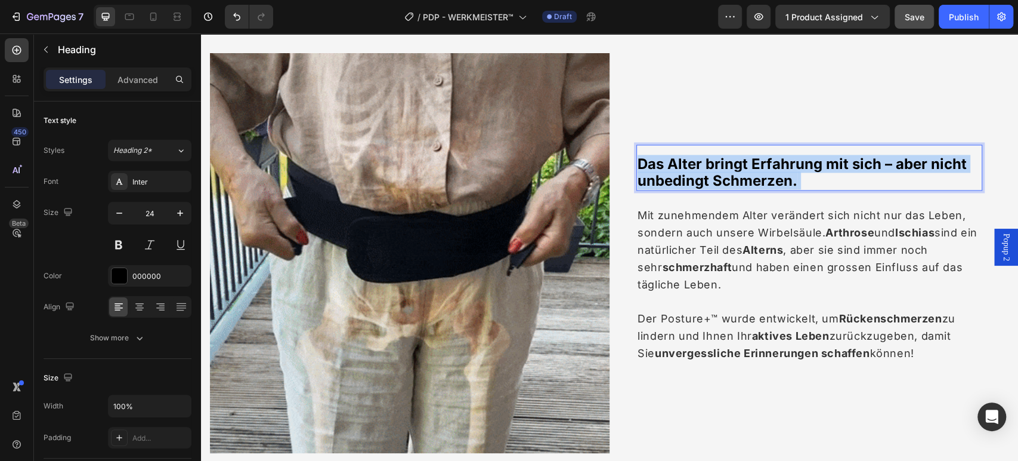
click at [763, 163] on span "Das Alter bringt Erfahrung mit sich – aber nicht unbedingt Schmerzen." at bounding box center [802, 172] width 329 height 35
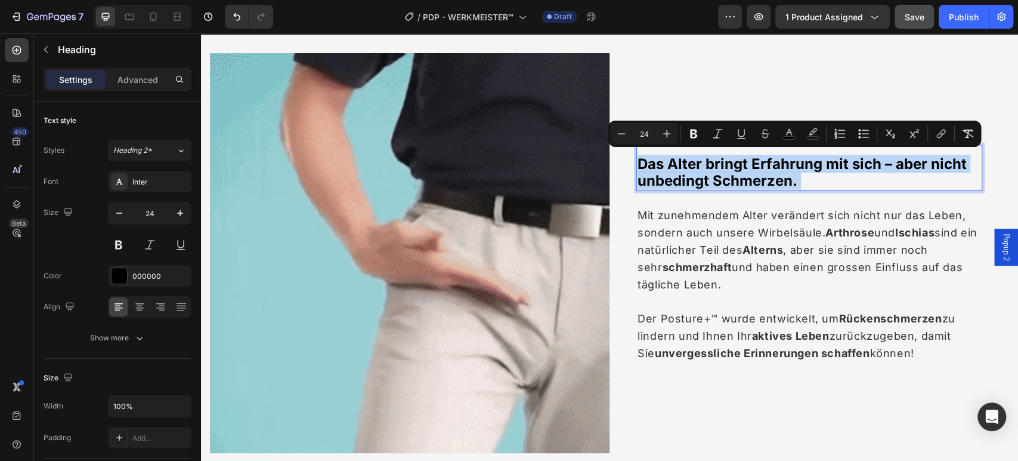
scroll to position [1459, 0]
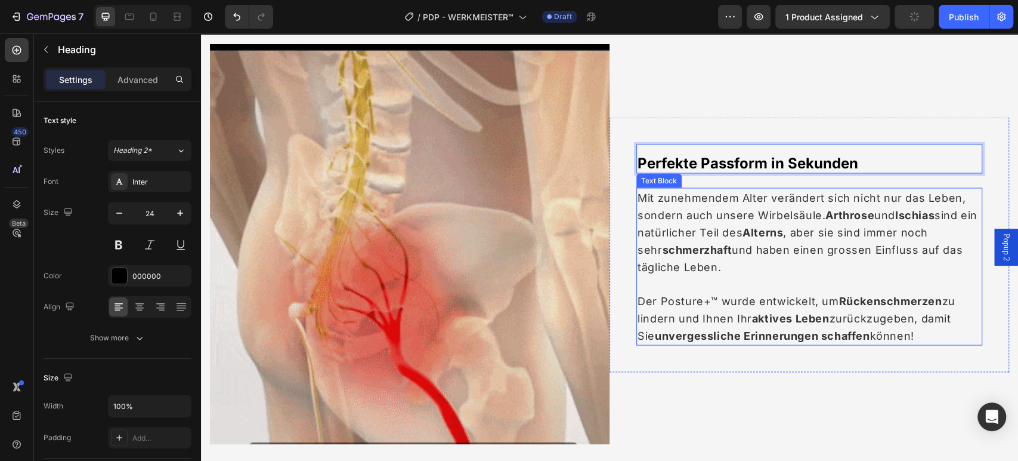
click at [786, 214] on span "Mit zunehmendem Alter verändert sich nicht nur das Leben, sondern auch unsere W…" at bounding box center [808, 232] width 340 height 82
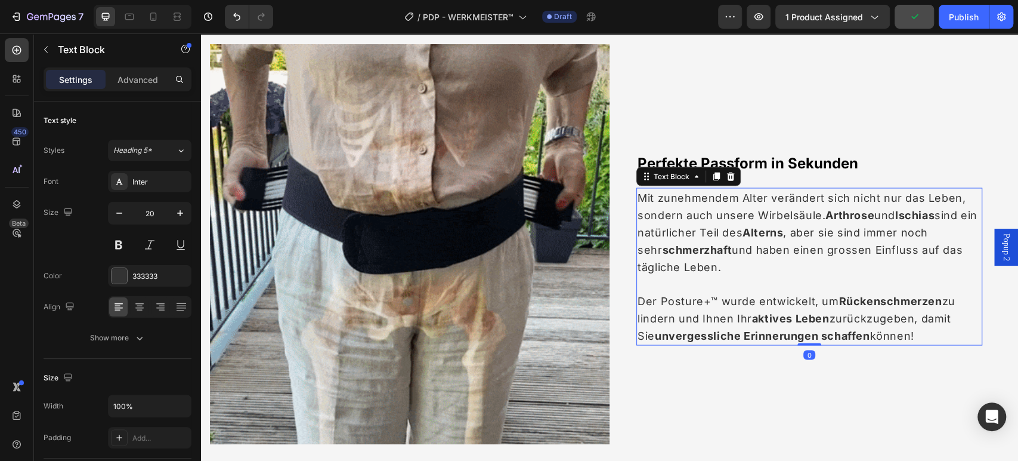
click at [786, 214] on span "Mit zunehmendem Alter verändert sich nicht nur das Leben, sondern auch unsere W…" at bounding box center [808, 232] width 340 height 82
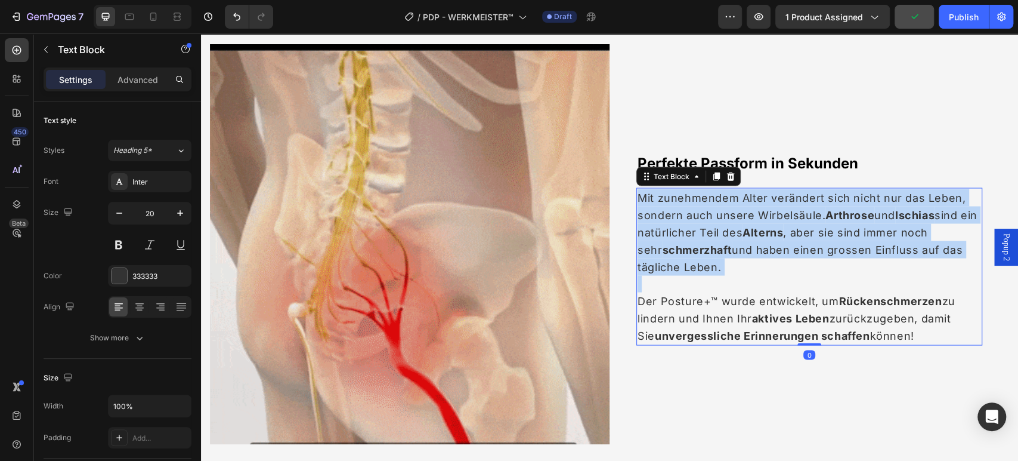
click at [786, 214] on span "Mit zunehmendem Alter verändert sich nicht nur das Leben, sondern auch unsere W…" at bounding box center [808, 232] width 340 height 82
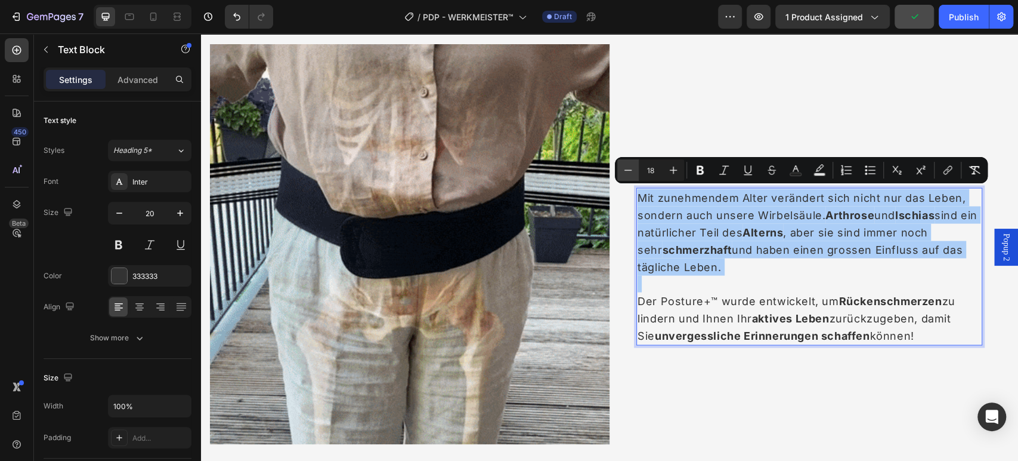
click at [629, 165] on icon "Editor contextual toolbar" at bounding box center [628, 170] width 12 height 12
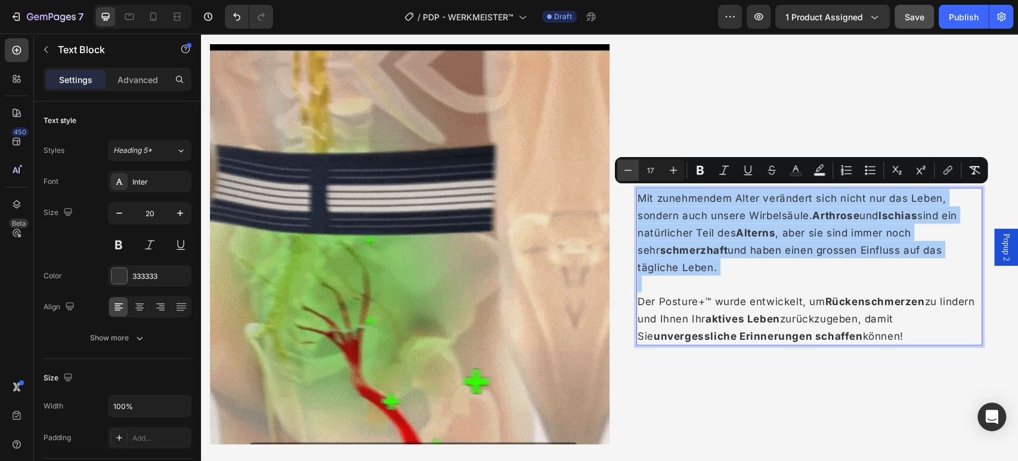
click at [629, 165] on icon "Editor contextual toolbar" at bounding box center [628, 170] width 12 height 12
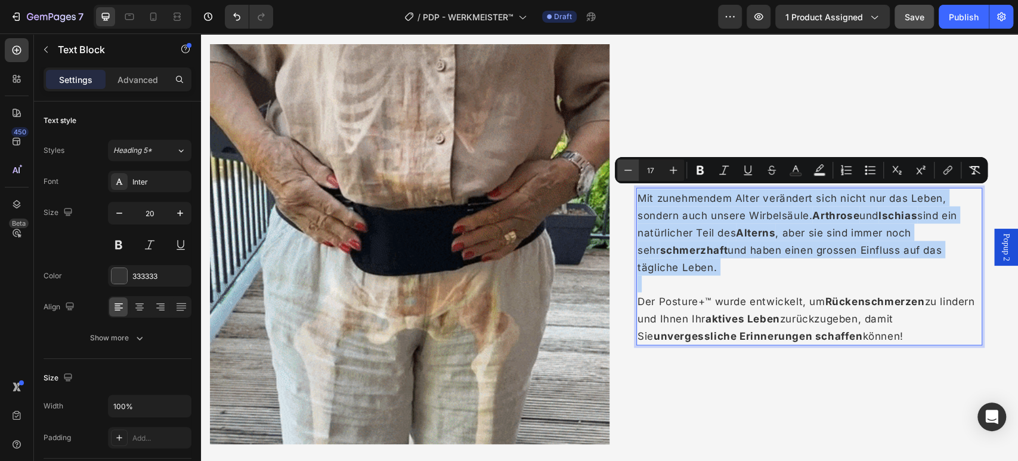
type input "16"
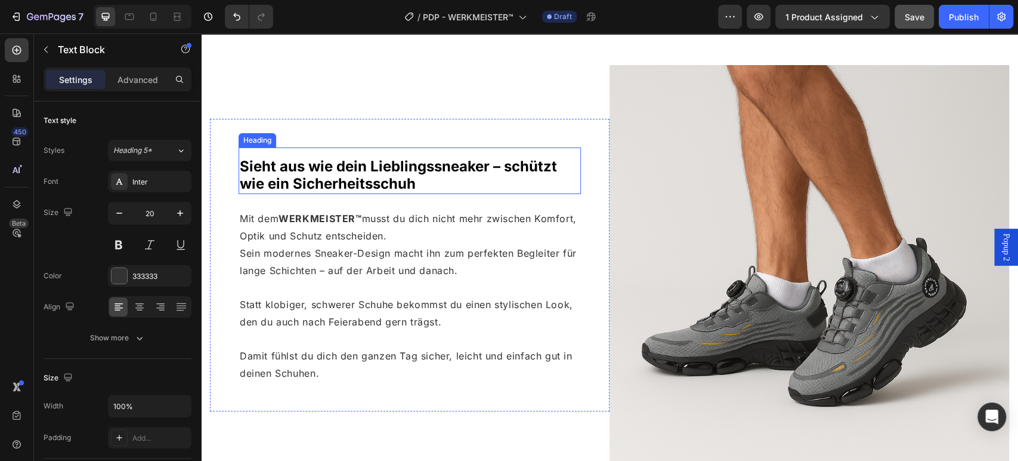
scroll to position [929, 0]
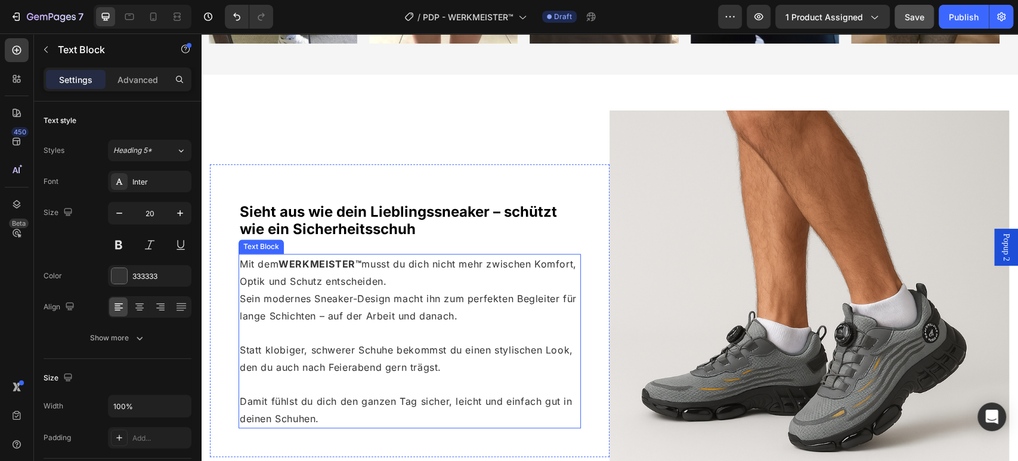
click at [410, 270] on span "Mit dem WERKMEISTER™ musst du dich nicht mehr zwischen Komfort, Optik und Schut…" at bounding box center [408, 272] width 337 height 29
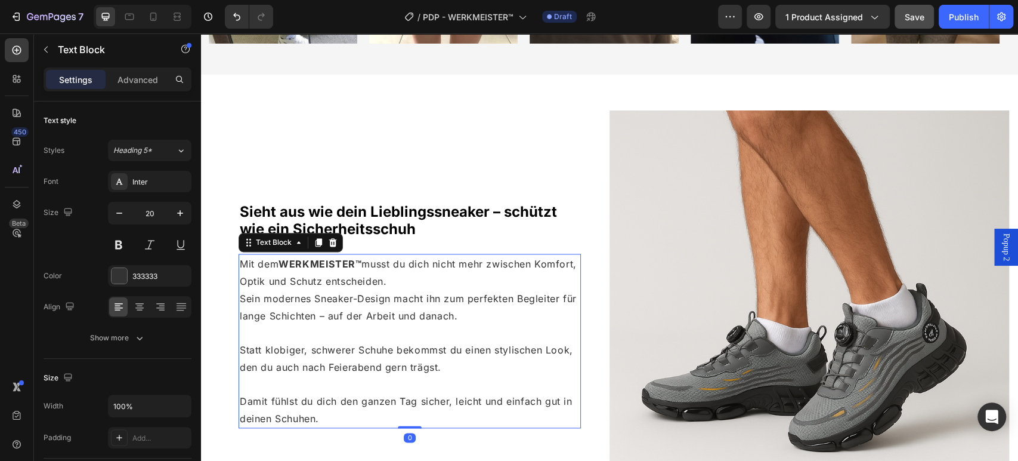
click at [410, 270] on span "Mit dem WERKMEISTER™ musst du dich nicht mehr zwischen Komfort, Optik und Schut…" at bounding box center [408, 272] width 337 height 29
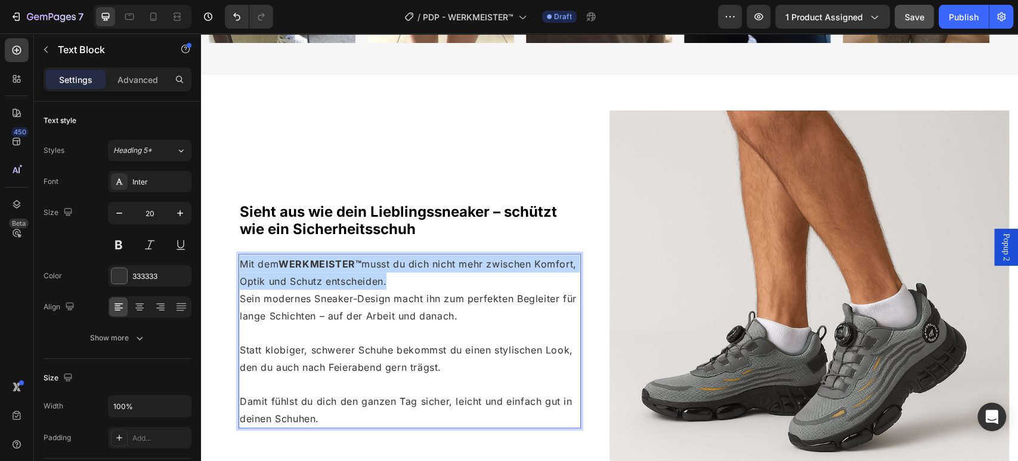
click at [410, 270] on span "Mit dem WERKMEISTER™ musst du dich nicht mehr zwischen Komfort, Optik und Schut…" at bounding box center [408, 272] width 337 height 29
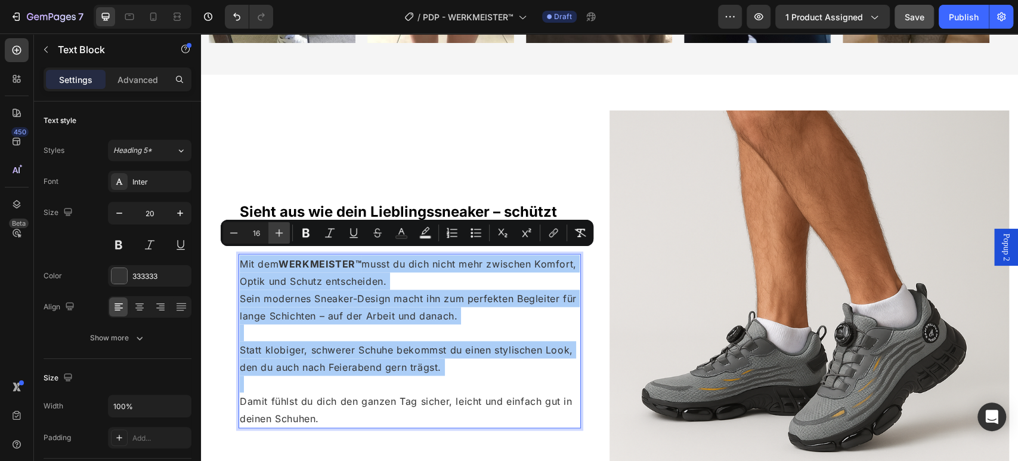
click at [285, 231] on icon "Editor contextual toolbar" at bounding box center [279, 233] width 12 height 12
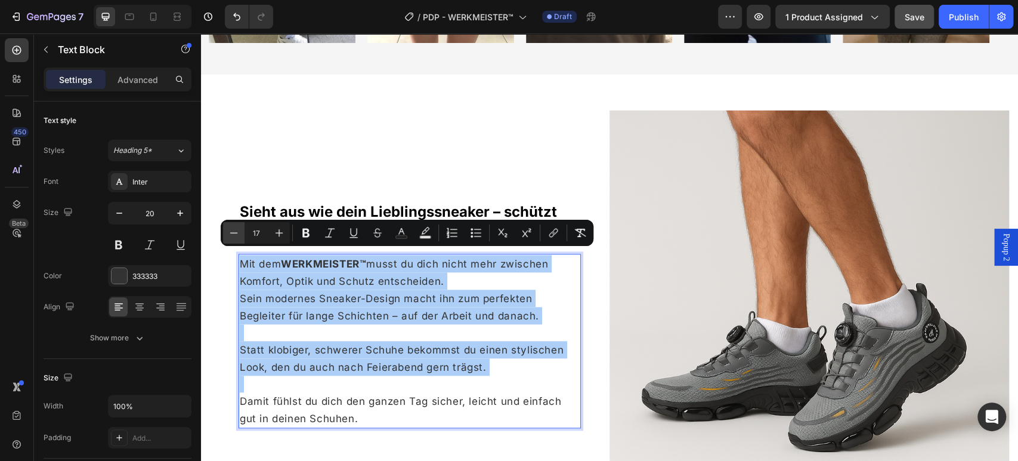
click at [231, 233] on icon "Editor contextual toolbar" at bounding box center [234, 233] width 12 height 12
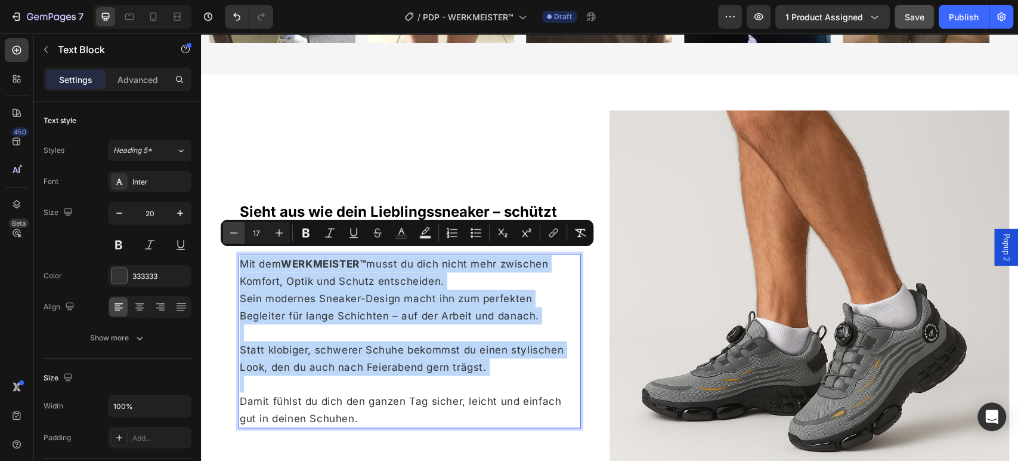
type input "16"
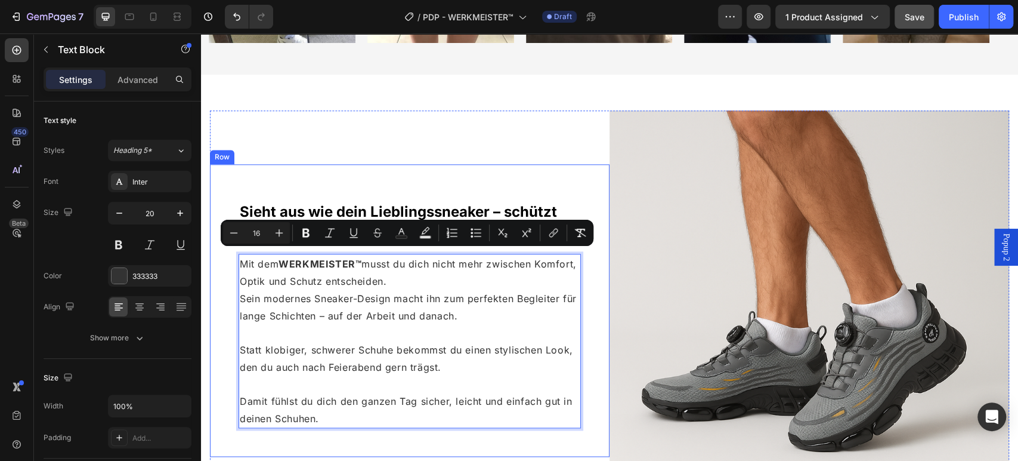
click at [230, 305] on div "Sieht aus wie dein Lieblingssneaker – schützt wie ein Sicherheitsschuh Heading …" at bounding box center [410, 310] width 400 height 292
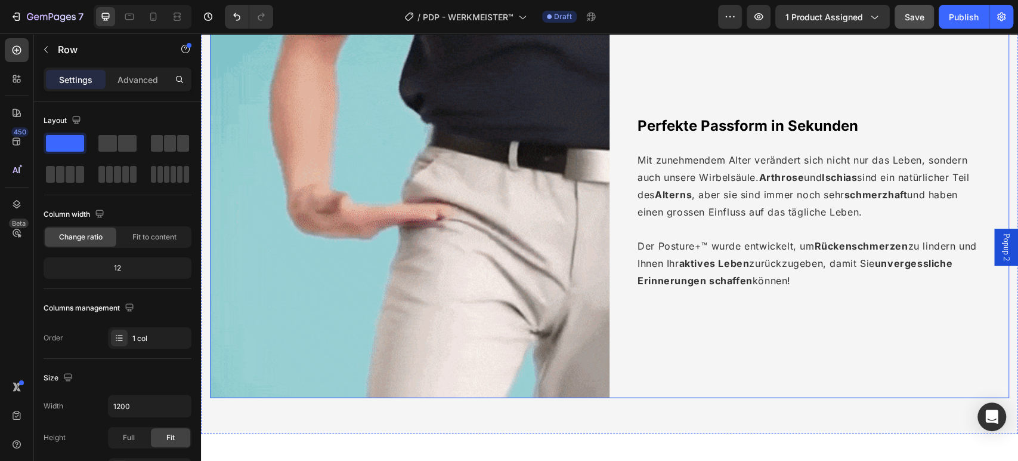
scroll to position [1525, 0]
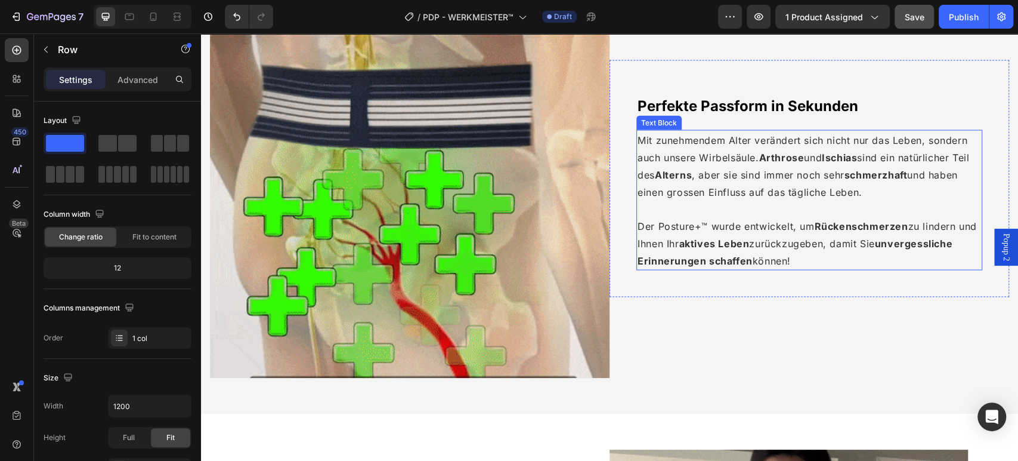
click at [755, 174] on span "Mit zunehmendem Alter verändert sich nicht nur das Leben, sondern auch unsere W…" at bounding box center [804, 166] width 332 height 64
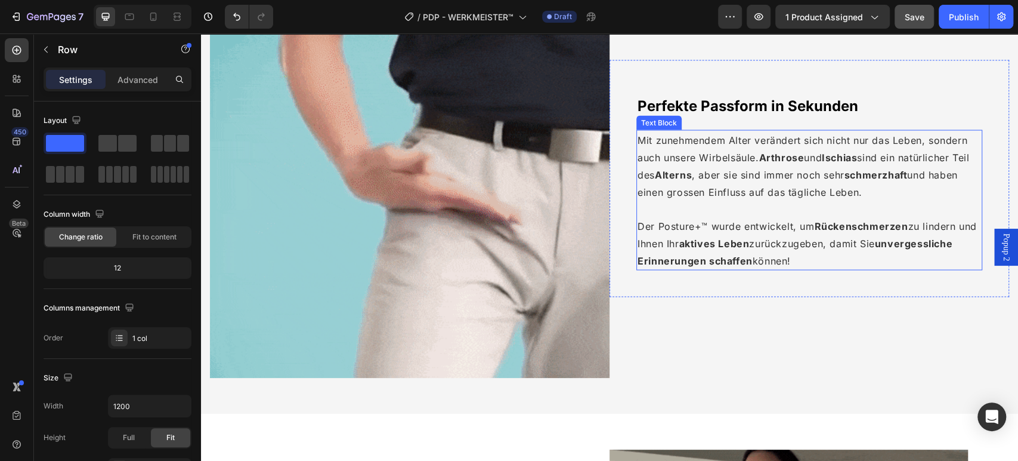
click at [755, 174] on span "Mit zunehmendem Alter verändert sich nicht nur das Leben, sondern auch unsere W…" at bounding box center [804, 166] width 332 height 64
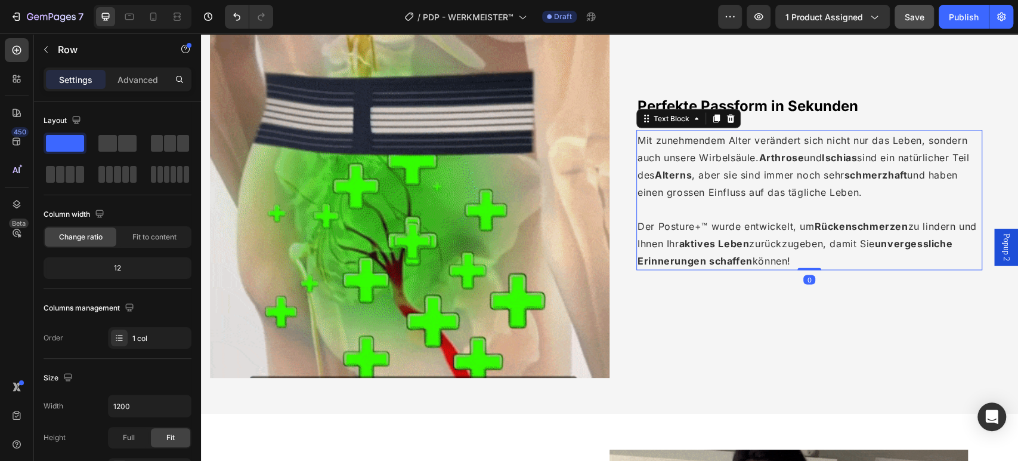
click at [755, 175] on span "Mit zunehmendem Alter verändert sich nicht nur das Leben, sondern auch unsere W…" at bounding box center [804, 166] width 332 height 64
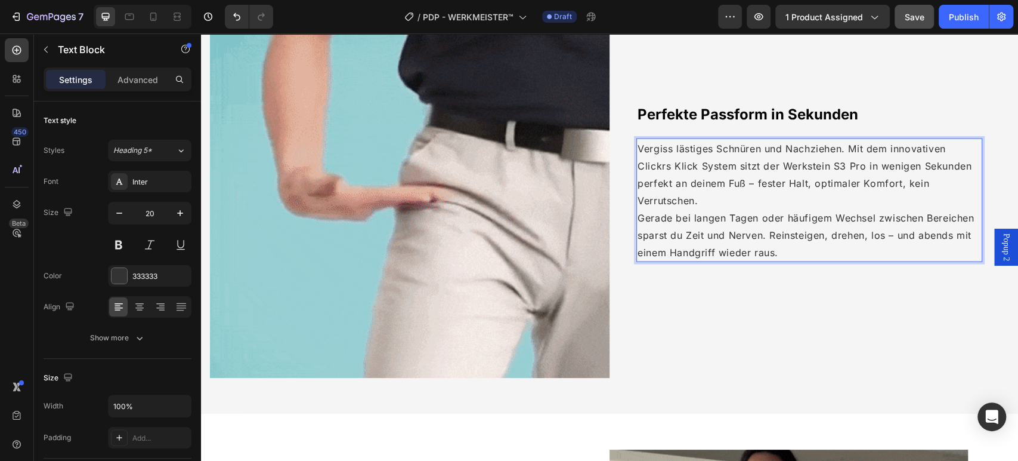
click at [718, 193] on p "Vergiss lästiges Schnüren und Nachziehen. Mit dem innovativen Clickrs Klick Sys…" at bounding box center [810, 173] width 344 height 69
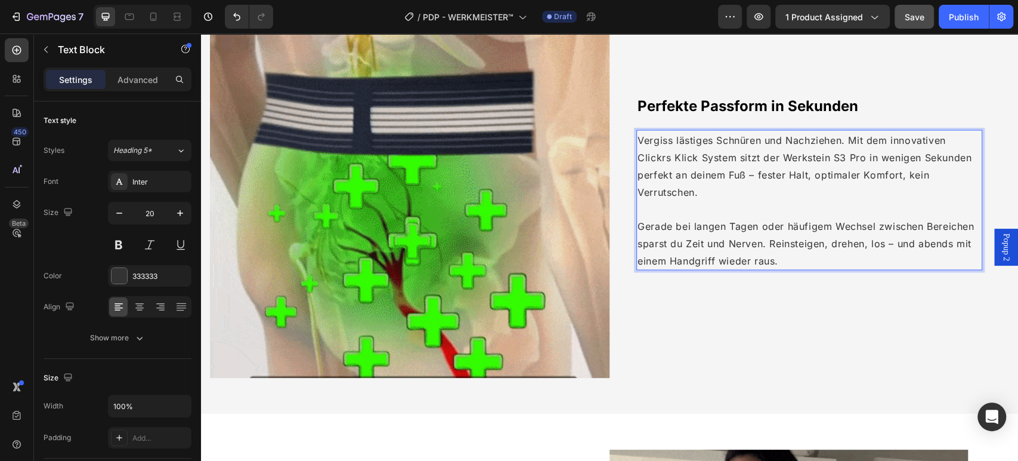
click at [740, 171] on span "Vergiss lästiges Schnüren und Nachziehen. Mit dem innovativen Clickrs Klick Sys…" at bounding box center [805, 166] width 334 height 64
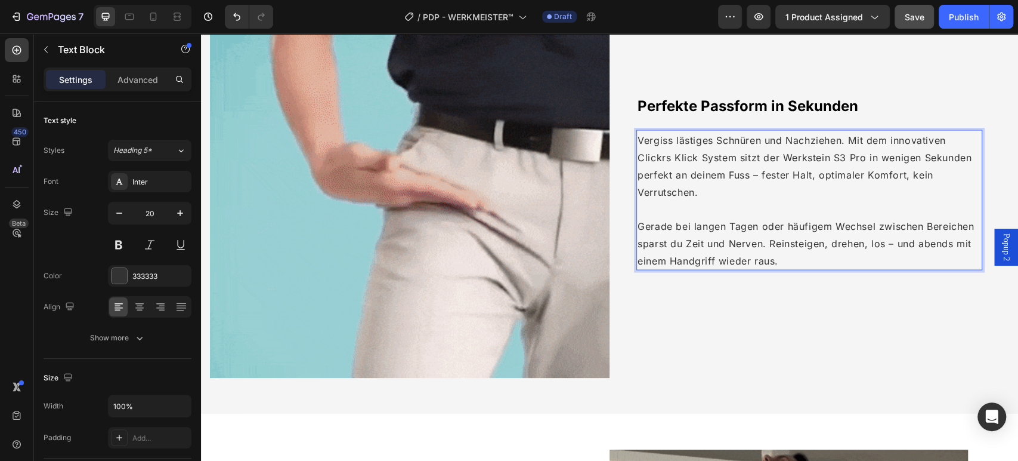
click at [658, 154] on span "Vergiss lästiges Schnüren und Nachziehen. Mit dem innovativen Clickrs Klick Sys…" at bounding box center [805, 166] width 334 height 64
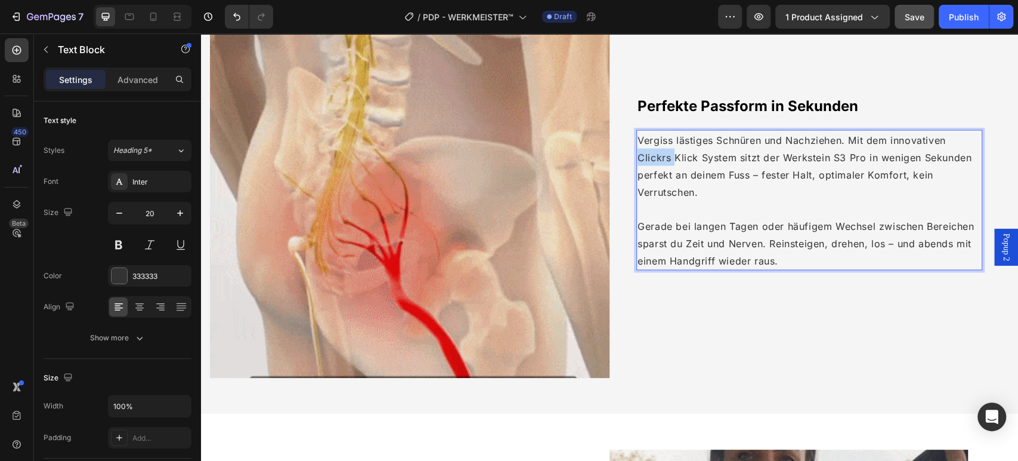
click at [658, 154] on span "Vergiss lästiges Schnüren und Nachziehen. Mit dem innovativen Clickrs Klick Sys…" at bounding box center [805, 166] width 334 height 64
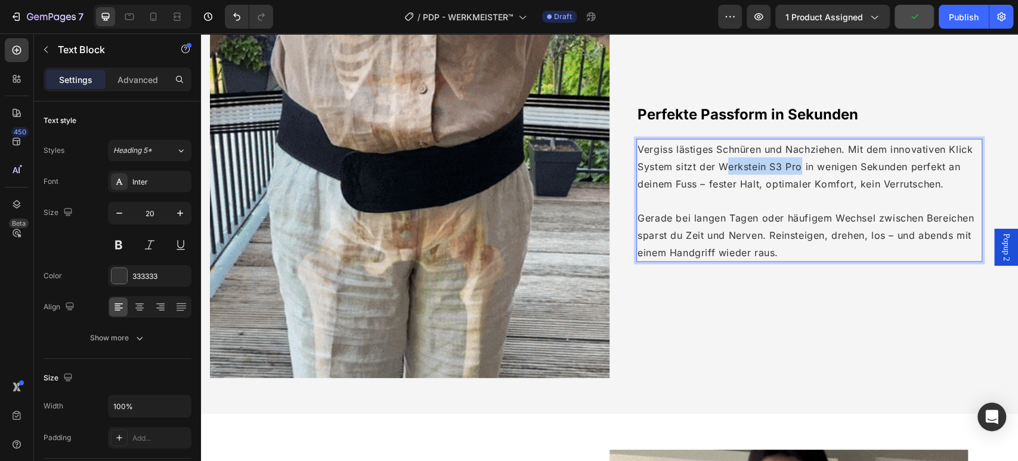
drag, startPoint x: 796, startPoint y: 162, endPoint x: 725, endPoint y: 166, distance: 71.1
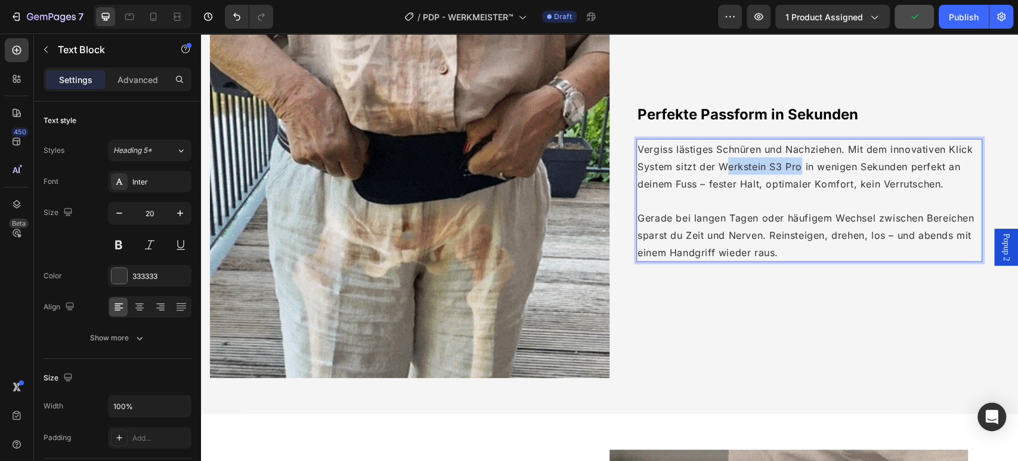
click at [725, 166] on span "Vergiss lästiges Schnüren und Nachziehen. Mit dem innovativen Klick System sitz…" at bounding box center [805, 166] width 335 height 47
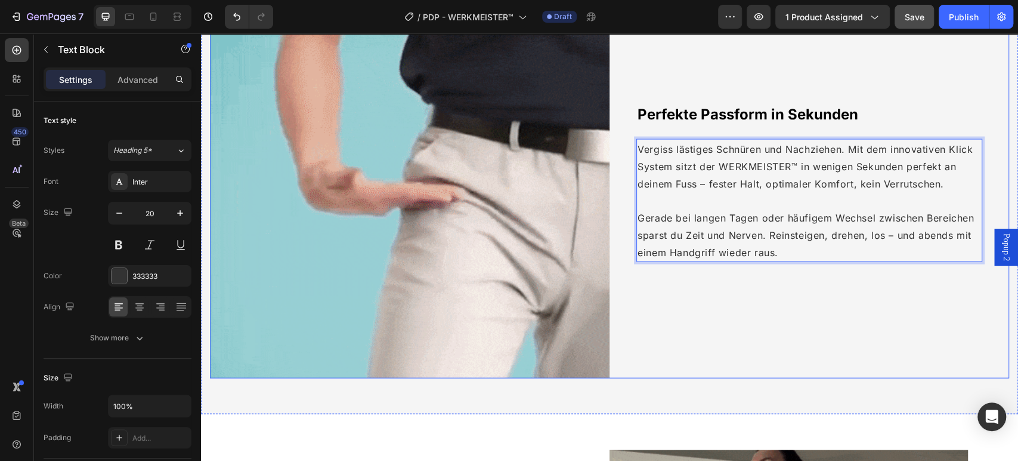
click at [821, 305] on div "Perfekte Passform in Sekunden Heading Vergiss lästiges Schnüren und Nachziehen.…" at bounding box center [810, 178] width 400 height 400
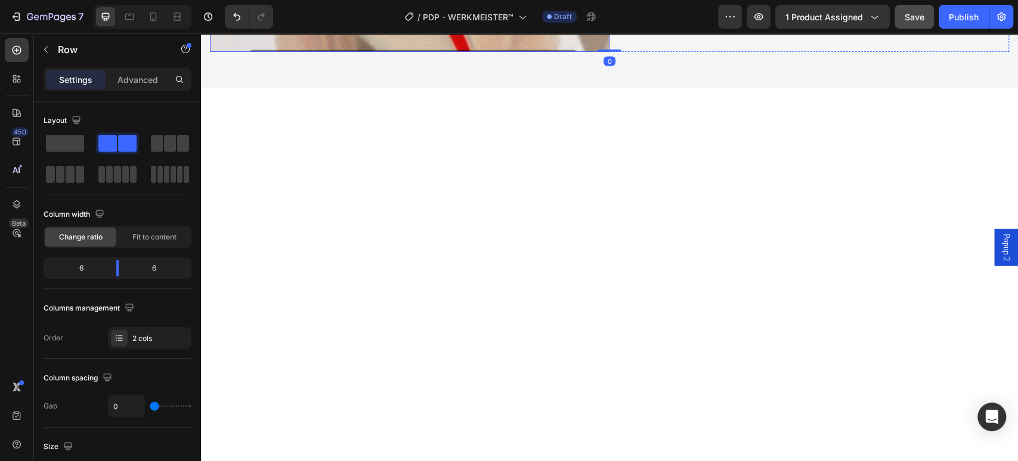
scroll to position [1393, 0]
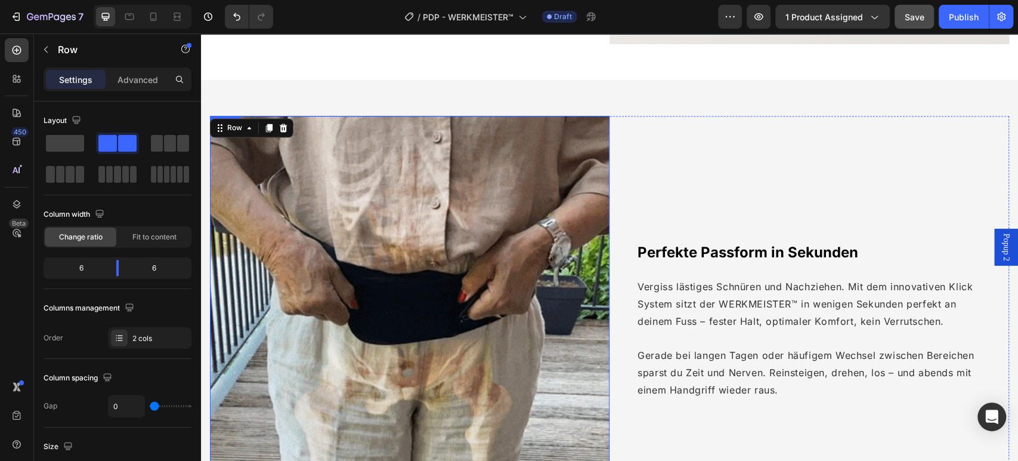
click at [452, 236] on img at bounding box center [410, 316] width 400 height 400
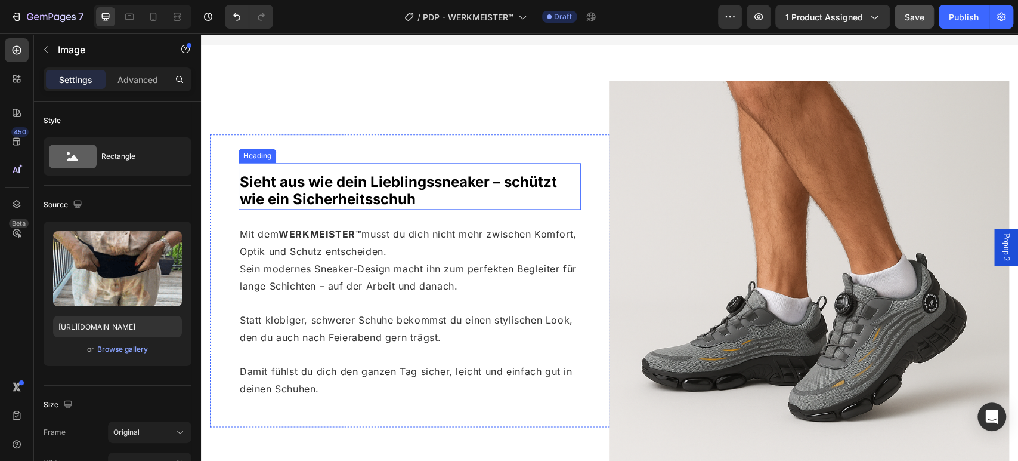
scroll to position [1327, 0]
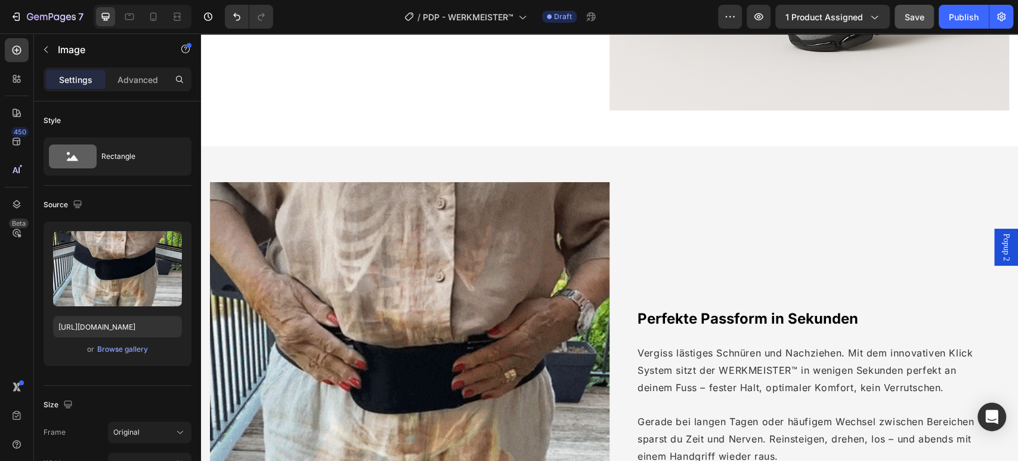
click at [456, 254] on img at bounding box center [410, 382] width 400 height 400
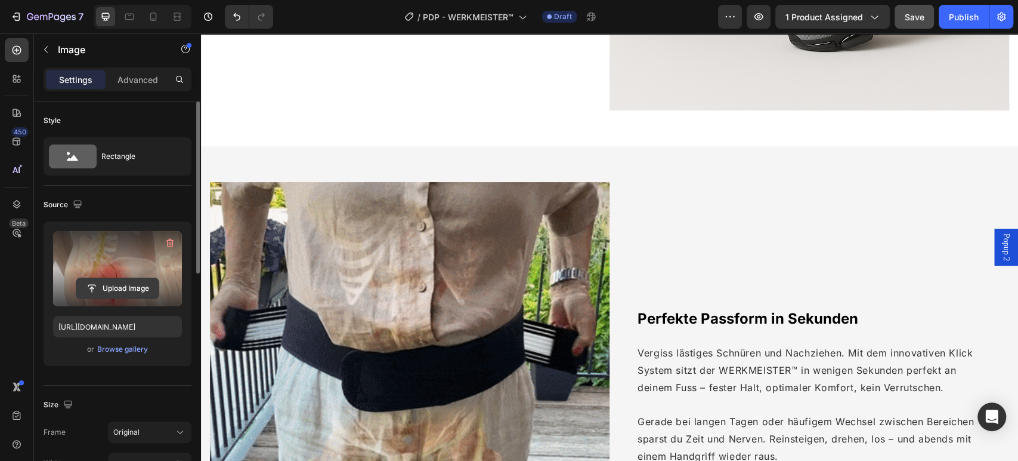
click at [116, 287] on input "file" at bounding box center [117, 288] width 82 height 20
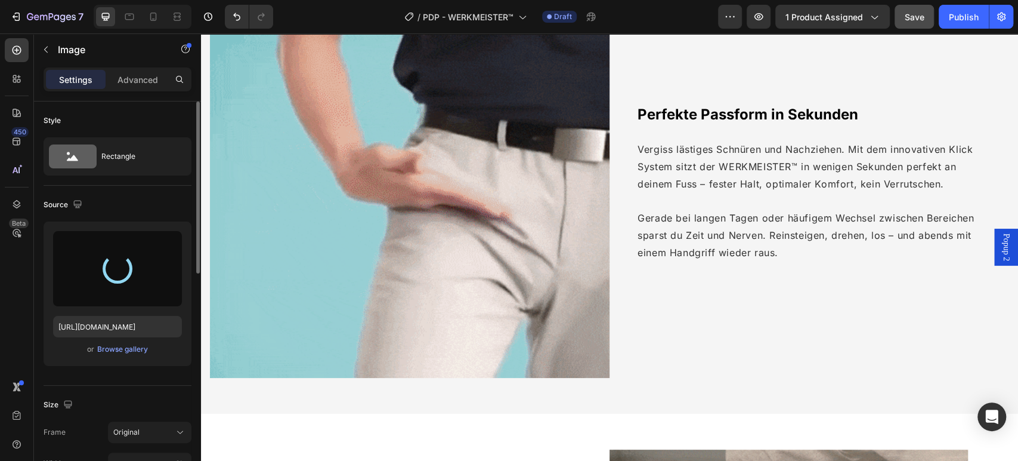
scroll to position [1724, 0]
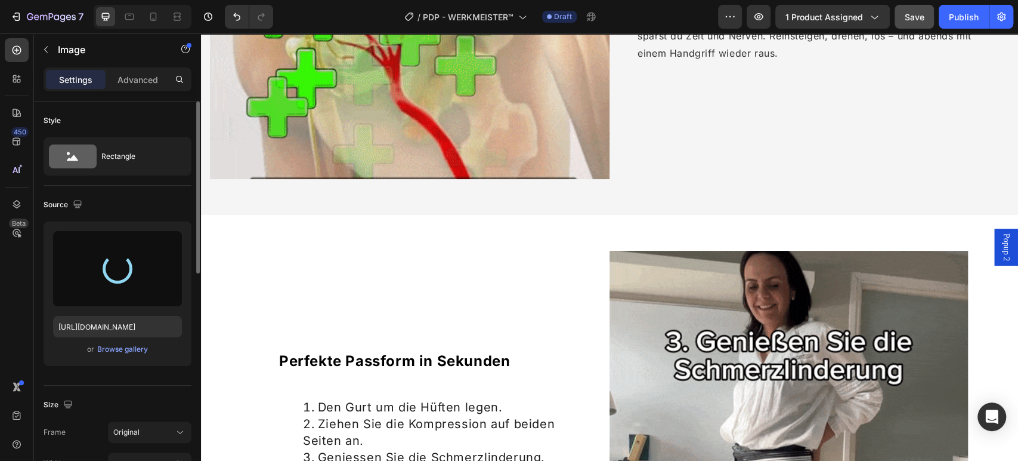
type input "https://cdn.shopify.com/s/files/1/0669/3978/1307/files/gempages_577602303473746…"
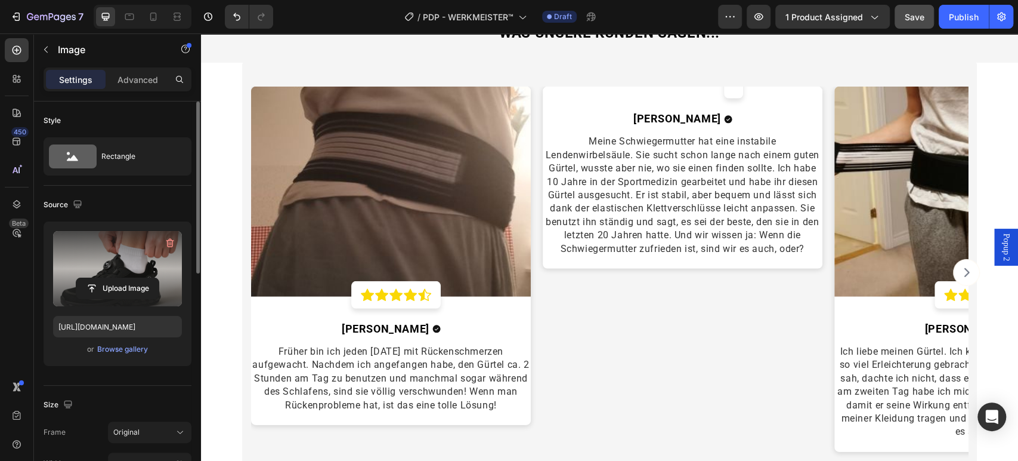
scroll to position [2056, 0]
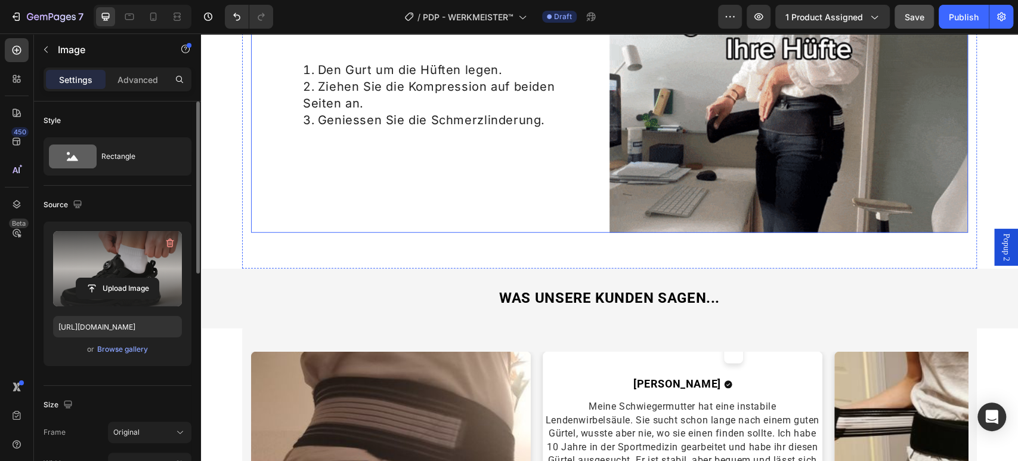
click at [339, 217] on div "Perfekte Passform in Sekunden Heading Den Gurt um die Hüften legen. Ziehen Sie …" at bounding box center [430, 73] width 359 height 319
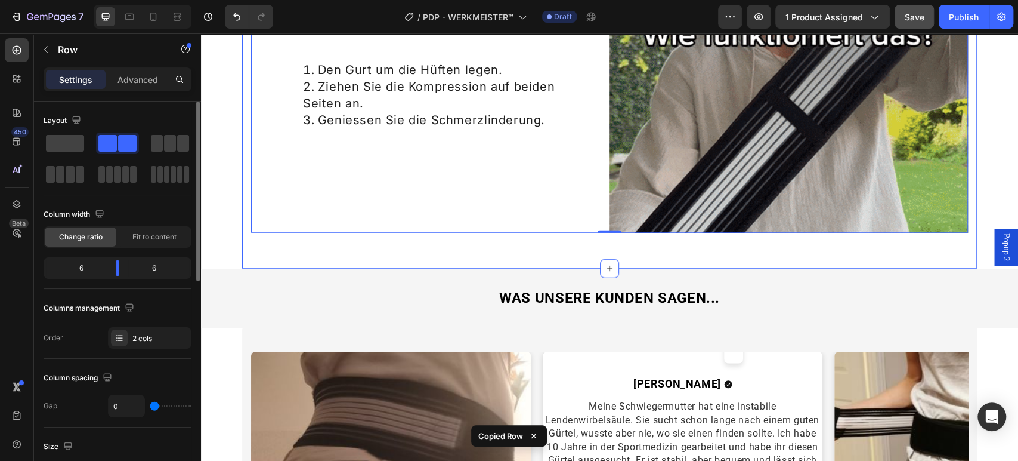
click at [296, 250] on div "Perfekte Passform in Sekunden Heading Den Gurt um die Hüften legen. Ziehen Sie …" at bounding box center [609, 73] width 735 height 390
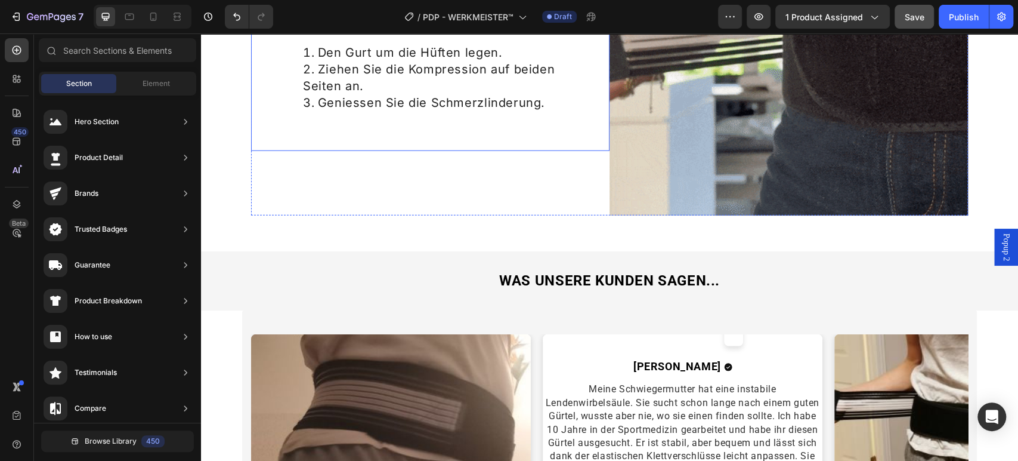
scroll to position [2122, 0]
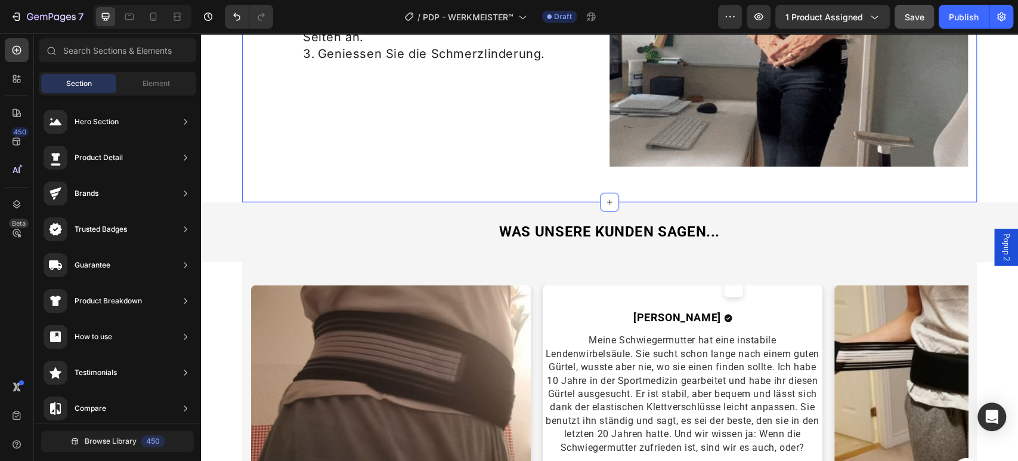
click at [262, 178] on div "Perfekte Passform in Sekunden Heading Den Gurt um die Hüften legen. Ziehen Sie …" at bounding box center [609, 7] width 735 height 390
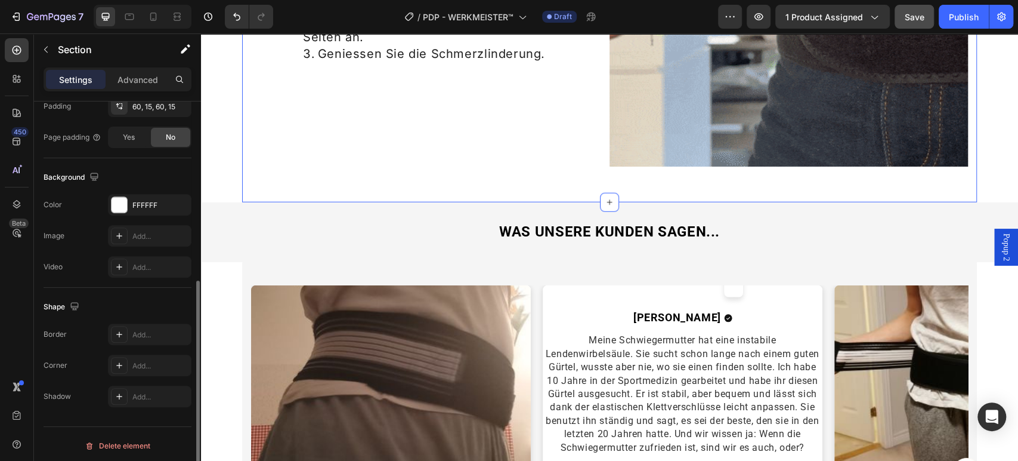
scroll to position [132, 0]
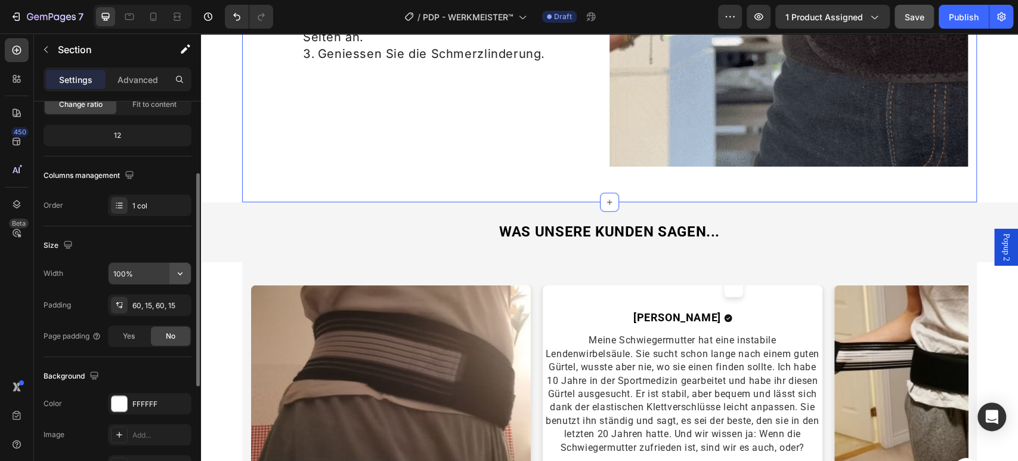
click at [187, 273] on button "button" at bounding box center [179, 272] width 21 height 21
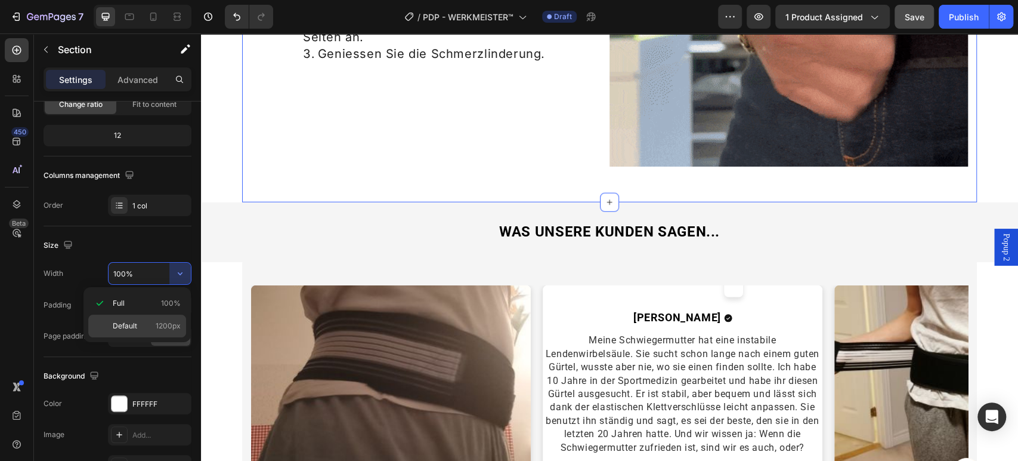
click at [171, 320] on span "1200px" at bounding box center [168, 325] width 25 height 11
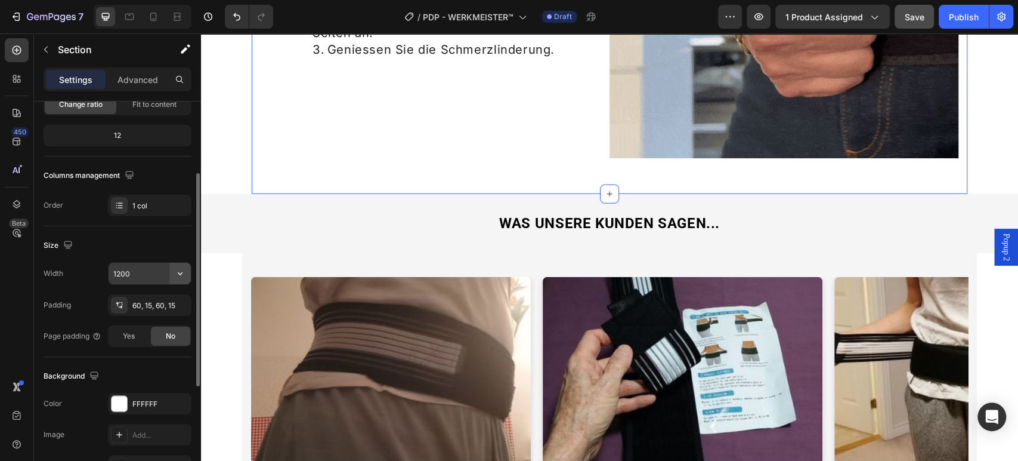
click at [181, 274] on icon "button" at bounding box center [180, 273] width 5 height 3
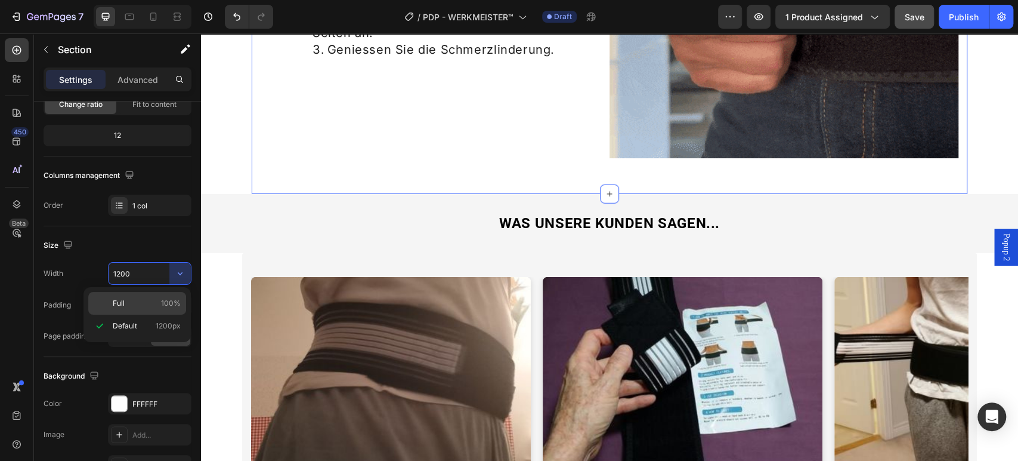
click at [176, 299] on span "100%" at bounding box center [171, 303] width 20 height 11
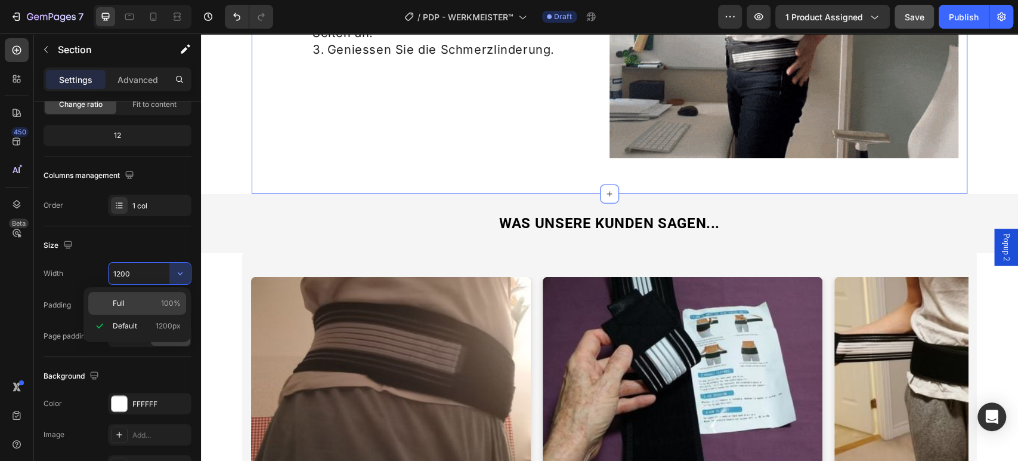
type input "100%"
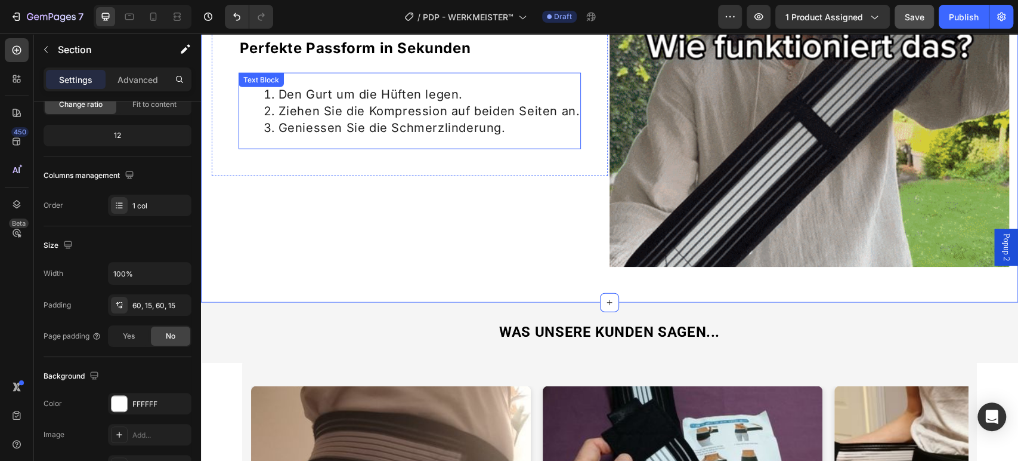
scroll to position [1923, 0]
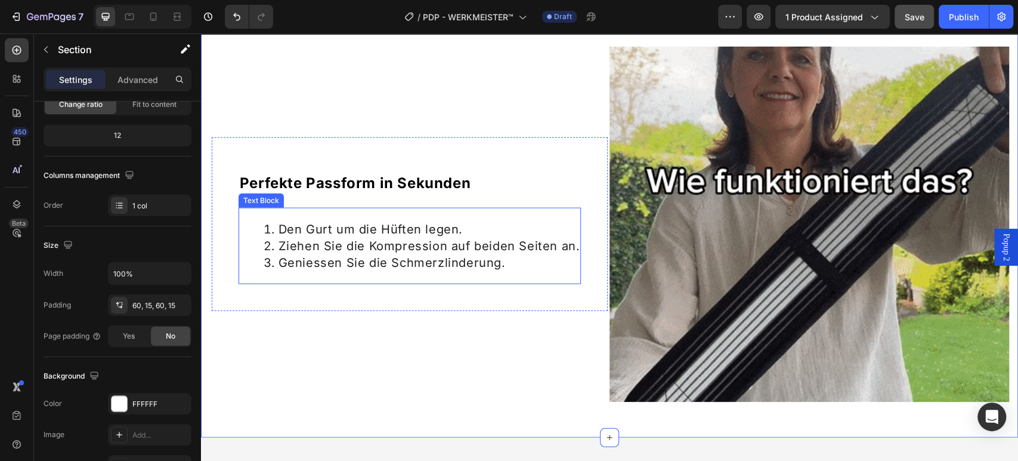
click at [353, 237] on li "Ziehen Sie die Kompression auf beiden Seiten an." at bounding box center [422, 245] width 317 height 17
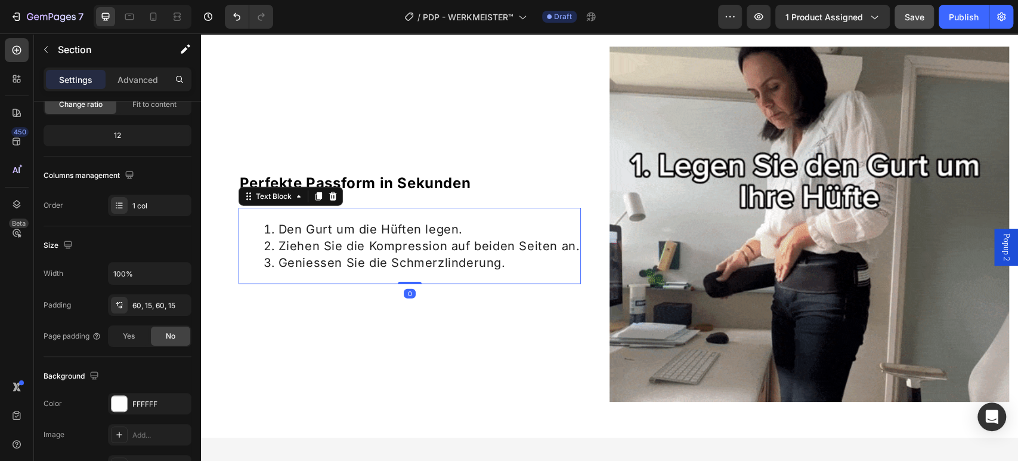
click at [353, 237] on li "Ziehen Sie die Kompression auf beiden Seiten an." at bounding box center [422, 245] width 317 height 17
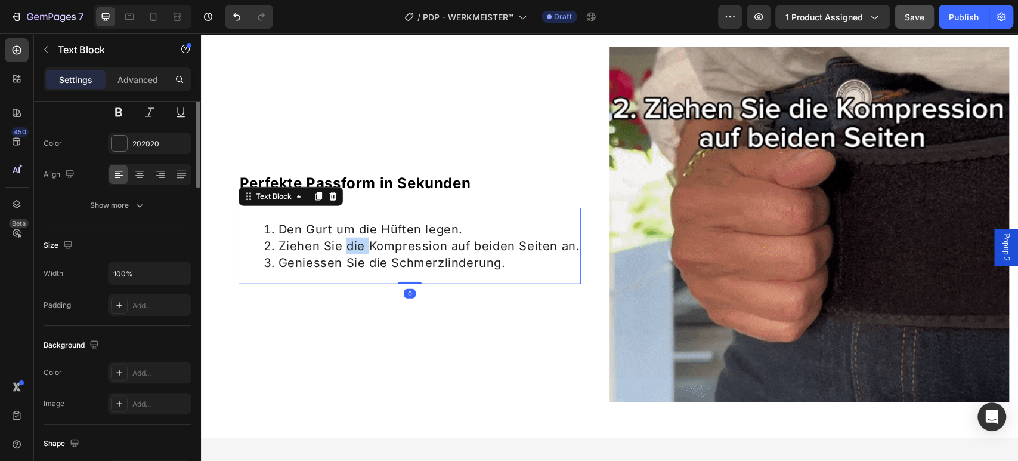
scroll to position [0, 0]
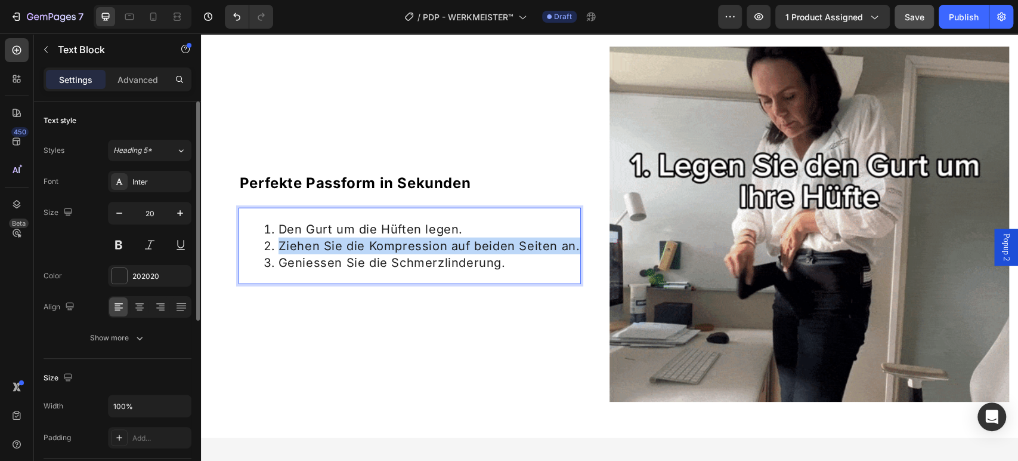
click at [353, 237] on li "Ziehen Sie die Kompression auf beiden Seiten an." at bounding box center [422, 245] width 317 height 17
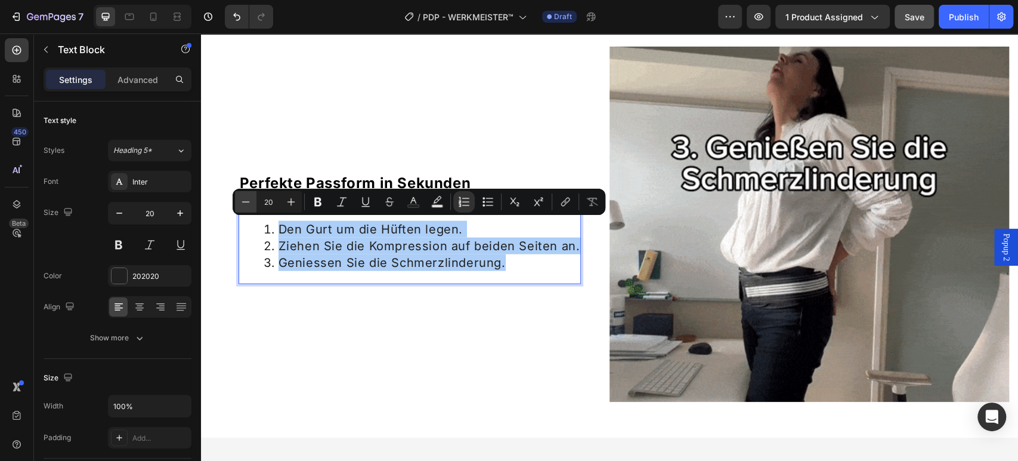
click at [251, 202] on icon "Editor contextual toolbar" at bounding box center [246, 202] width 12 height 12
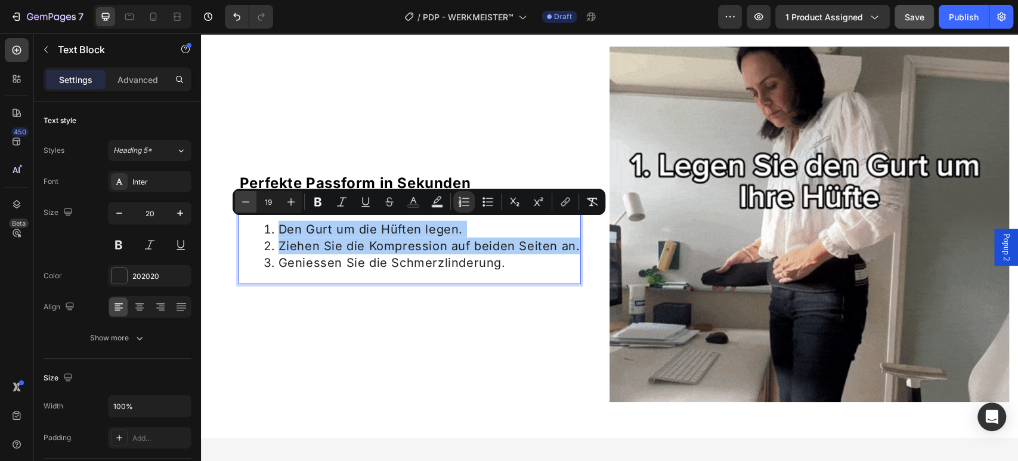
click at [251, 202] on icon "Editor contextual toolbar" at bounding box center [246, 202] width 12 height 12
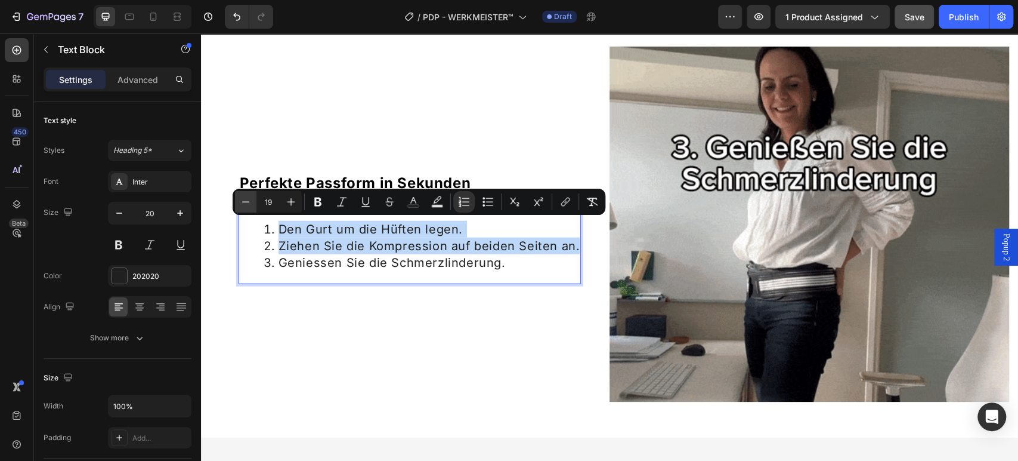
type input "18"
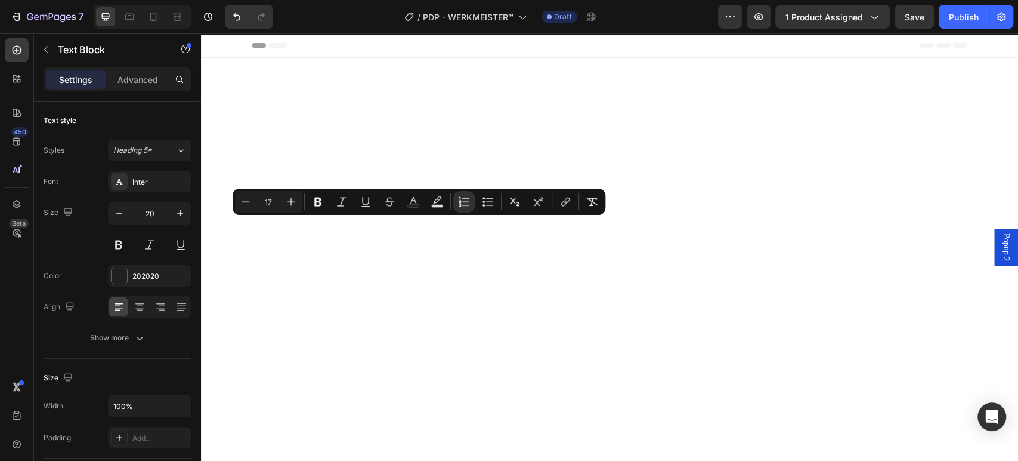
click at [251, 200] on icon "Editor contextual toolbar" at bounding box center [246, 202] width 12 height 12
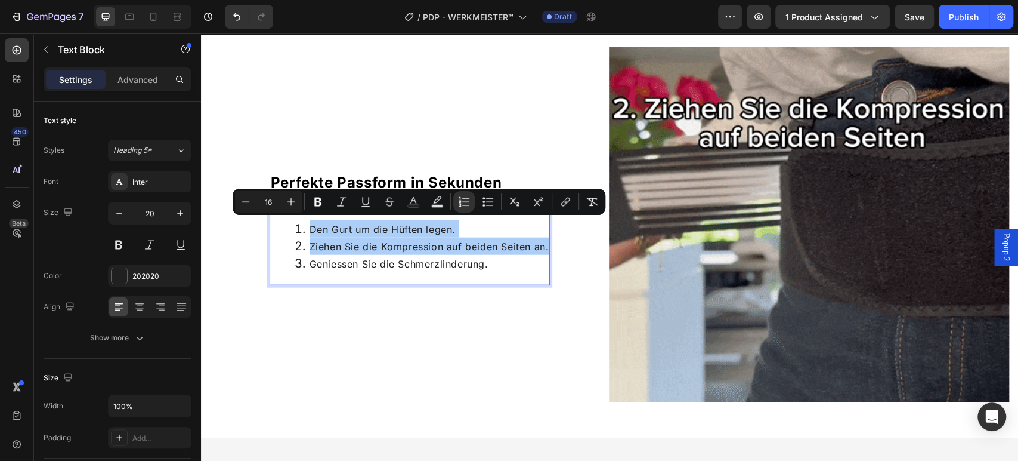
click at [251, 200] on icon "Editor contextual toolbar" at bounding box center [246, 202] width 12 height 12
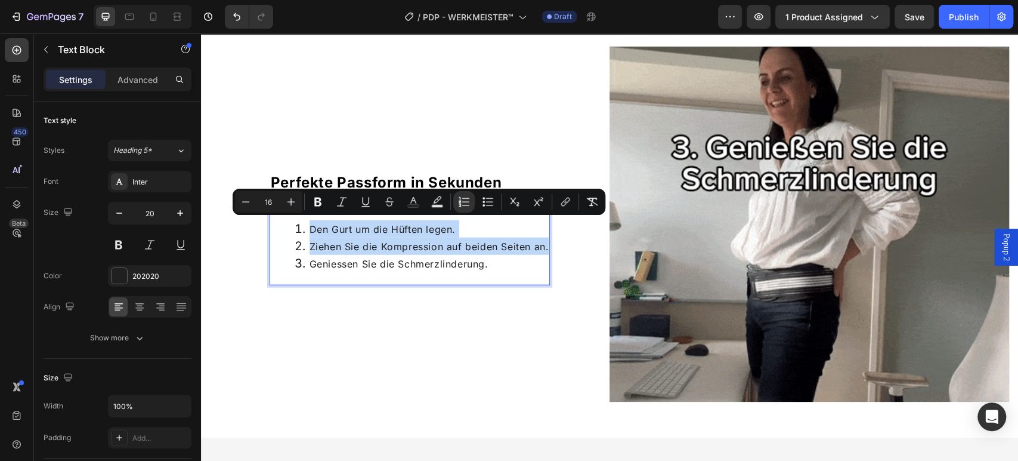
type input "15"
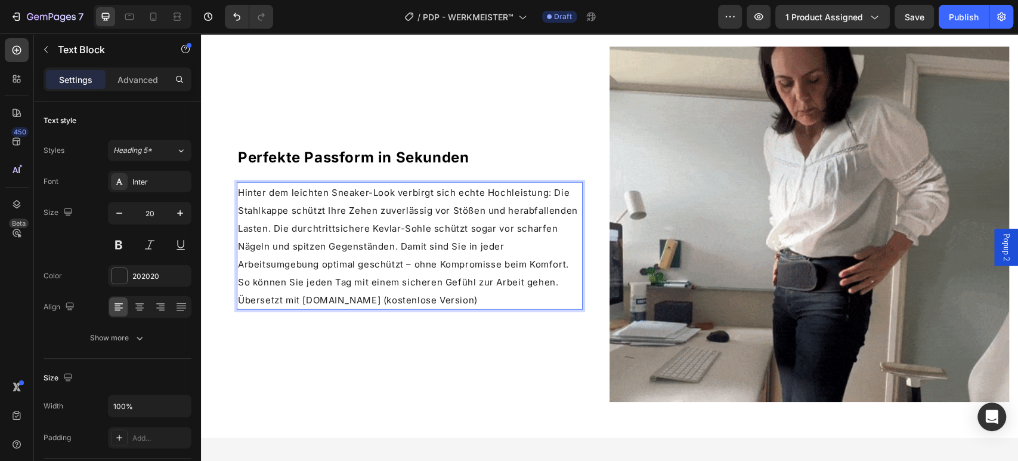
click at [511, 245] on p "Hinter dem leichten Sneaker-Look verbirgt sich echte Hochleistung: Die Stahlkap…" at bounding box center [410, 227] width 344 height 89
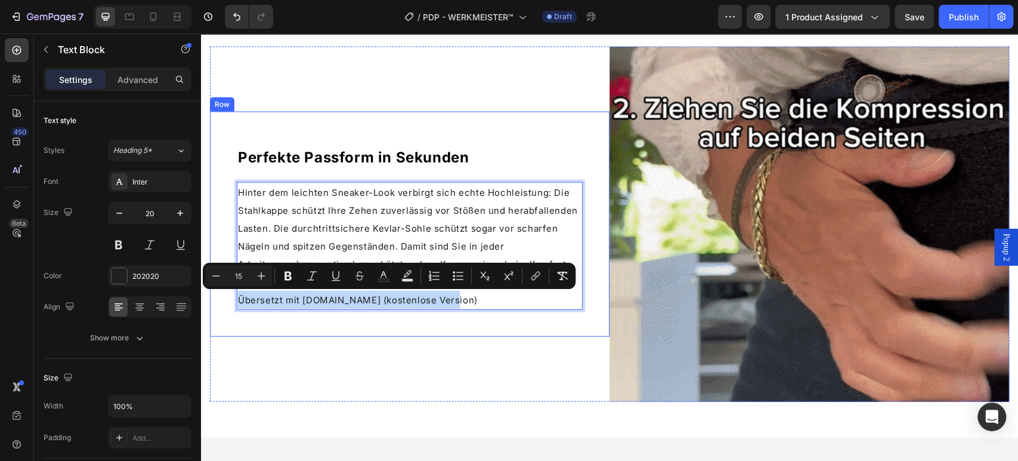
drag, startPoint x: 471, startPoint y: 298, endPoint x: 234, endPoint y: 302, distance: 236.3
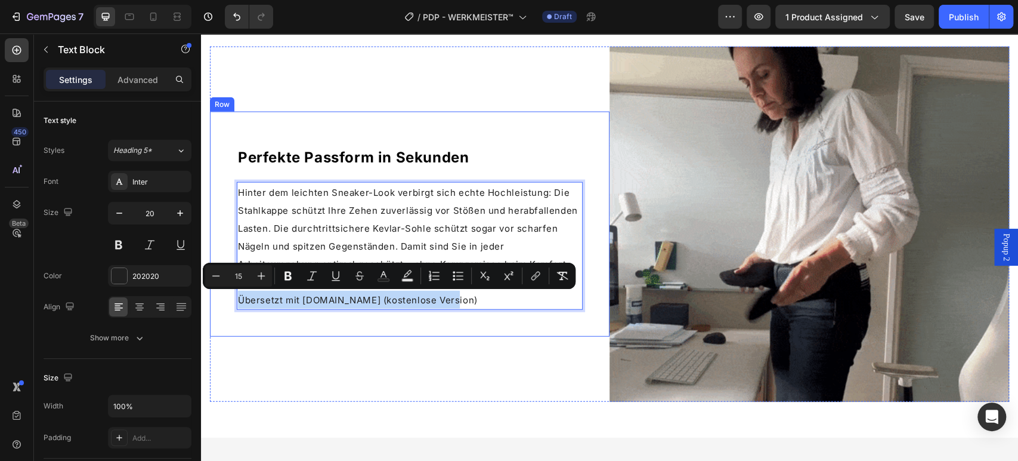
click at [234, 302] on div "Perfekte Passform in Sekunden Heading Hinter dem leichten Sneaker-Look verbirgt…" at bounding box center [410, 224] width 400 height 225
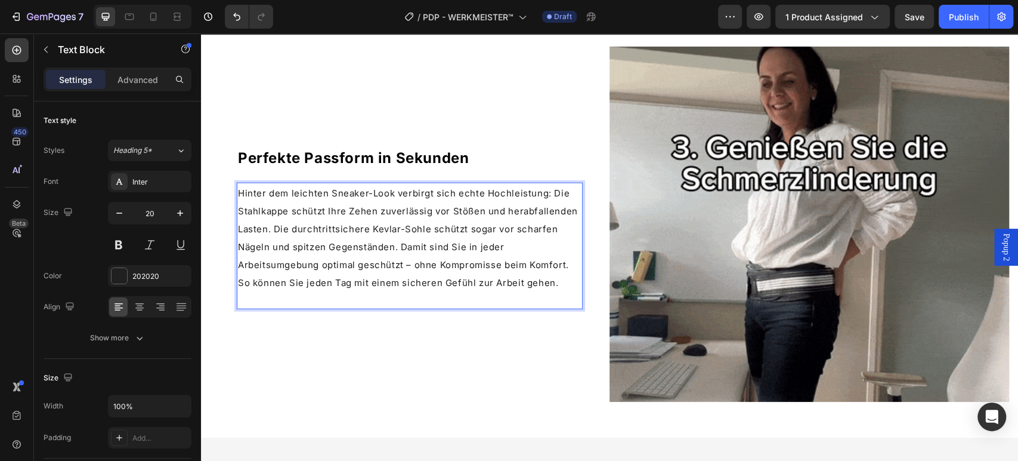
click at [509, 222] on span "Hinter dem leichten Sneaker-Look verbirgt sich echte Hochleistung: Die Stahlkap…" at bounding box center [408, 228] width 340 height 83
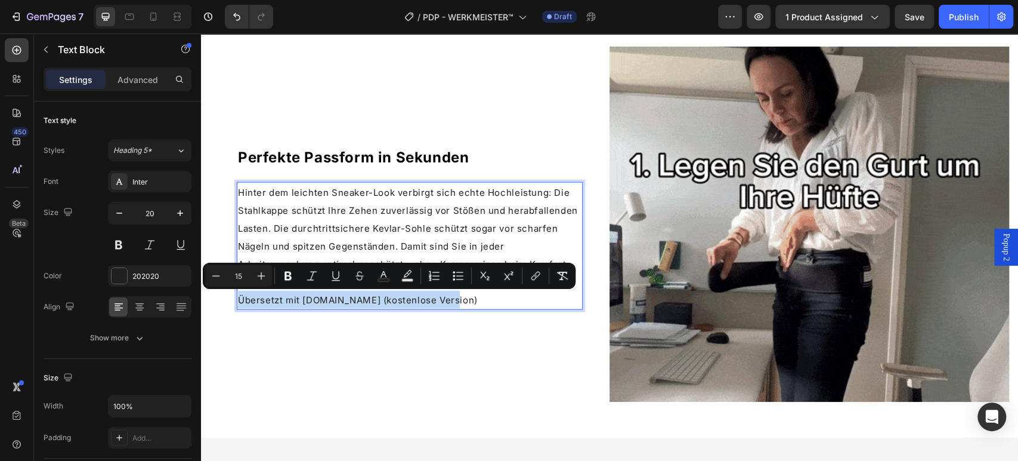
drag, startPoint x: 325, startPoint y: 293, endPoint x: 240, endPoint y: 289, distance: 84.2
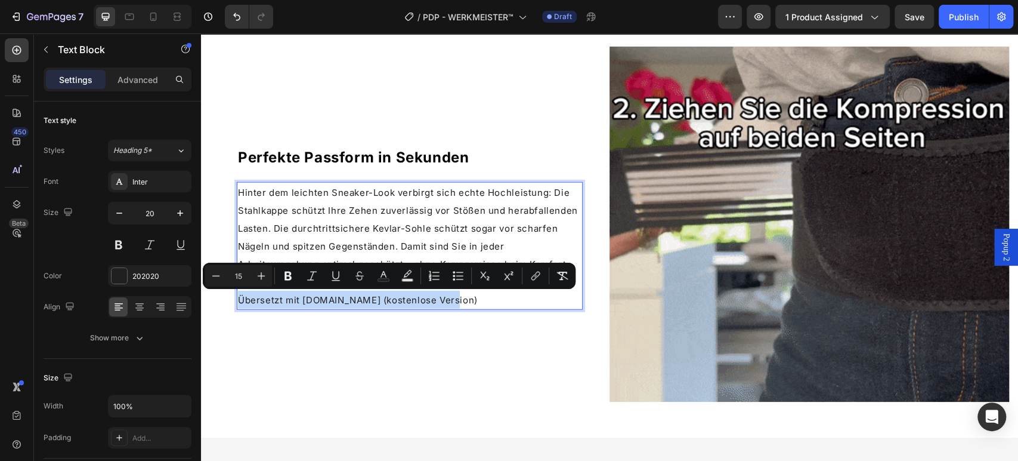
click at [240, 291] on p "Übersetzt mit [DOMAIN_NAME] (kostenlose Version)" at bounding box center [410, 300] width 344 height 18
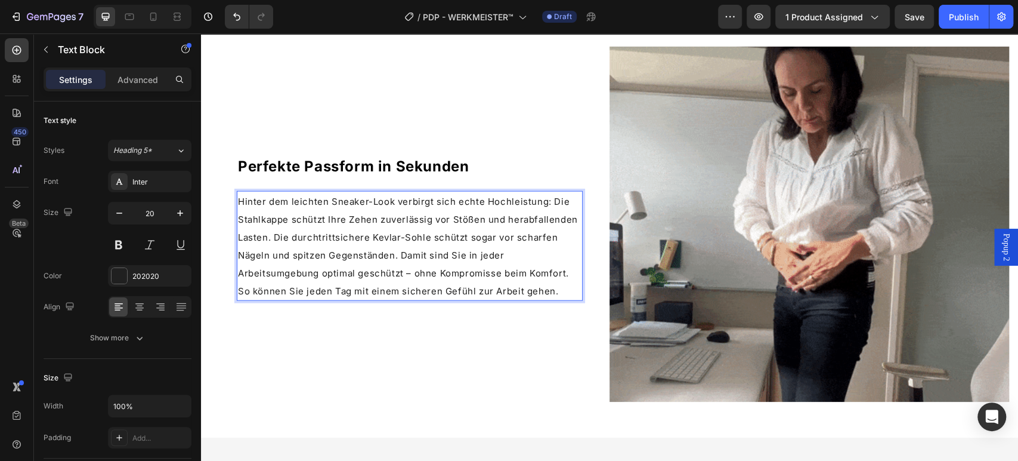
click at [568, 273] on p "Hinter dem leichten Sneaker-Look verbirgt sich echte Hochleistung: Die Stahlkap…" at bounding box center [410, 236] width 344 height 89
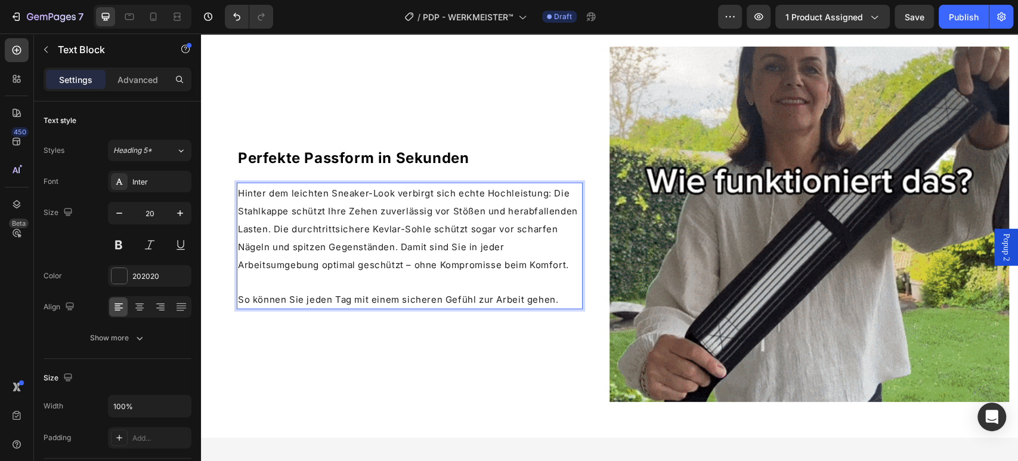
click at [415, 224] on span "Hinter dem leichten Sneaker-Look verbirgt sich echte Hochleistung: Die Stahlkap…" at bounding box center [408, 228] width 340 height 83
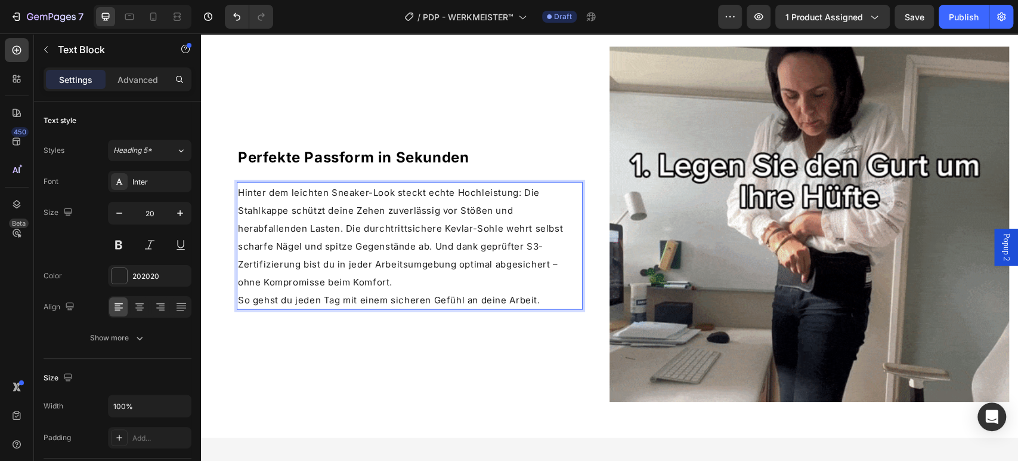
drag, startPoint x: 432, startPoint y: 265, endPoint x: 435, endPoint y: 273, distance: 8.3
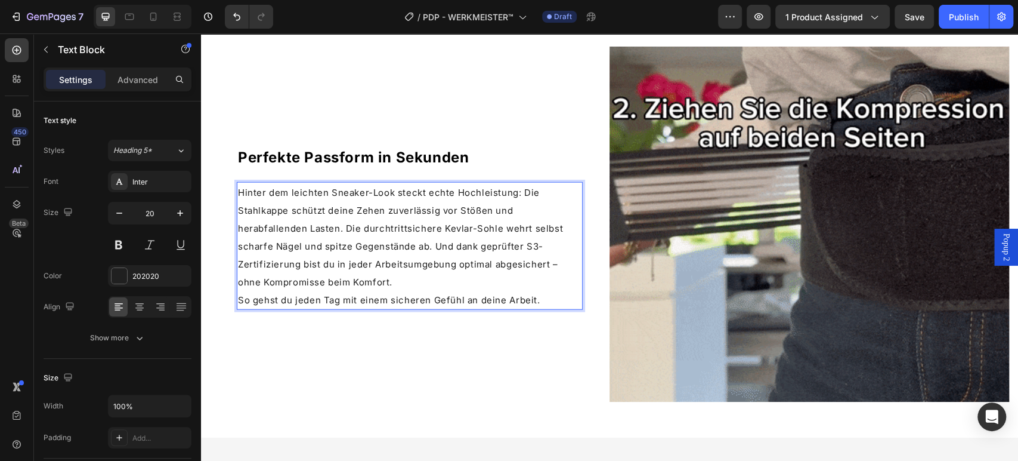
click at [432, 265] on span "Hinter dem leichten Sneaker-Look steckt echte Hochleistung: Die Stahlkappe schü…" at bounding box center [400, 237] width 325 height 101
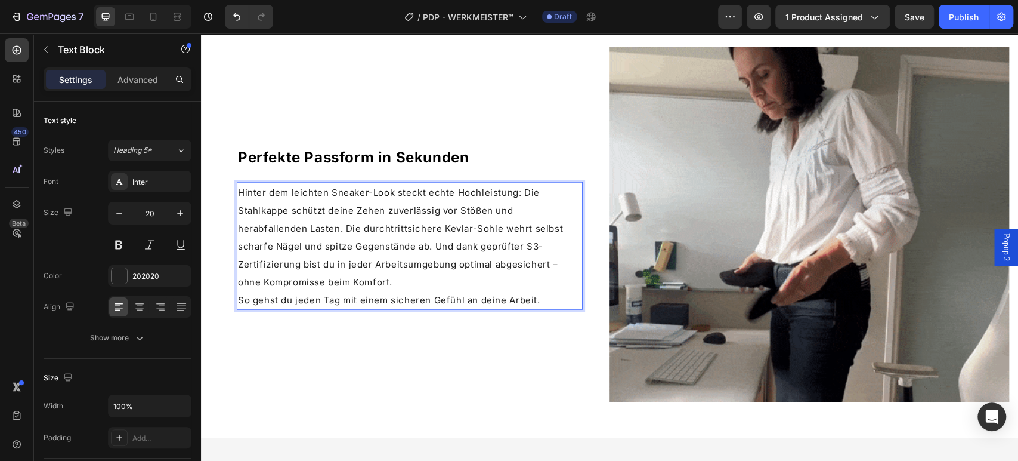
click at [434, 284] on p "Hinter dem leichten Sneaker-Look steckt echte Hochleistung: Die Stahlkappe schü…" at bounding box center [410, 236] width 344 height 107
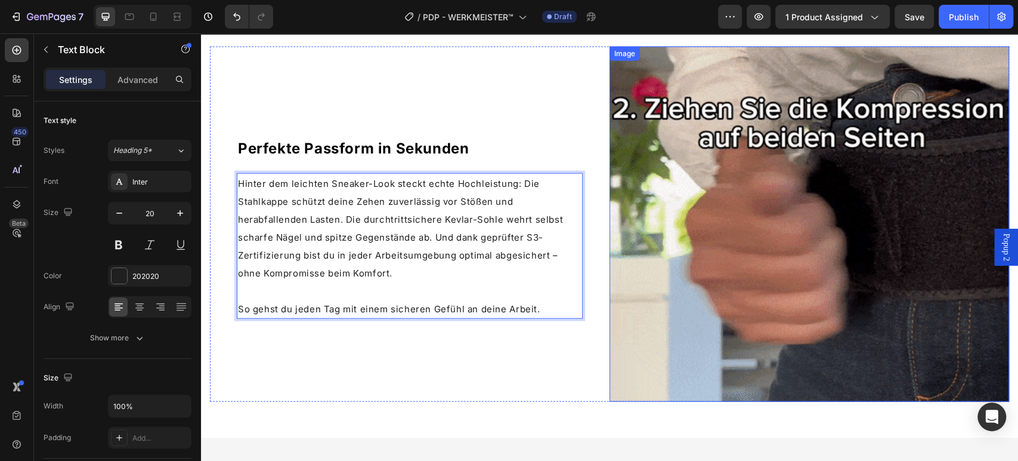
click at [707, 235] on img at bounding box center [810, 225] width 400 height 356
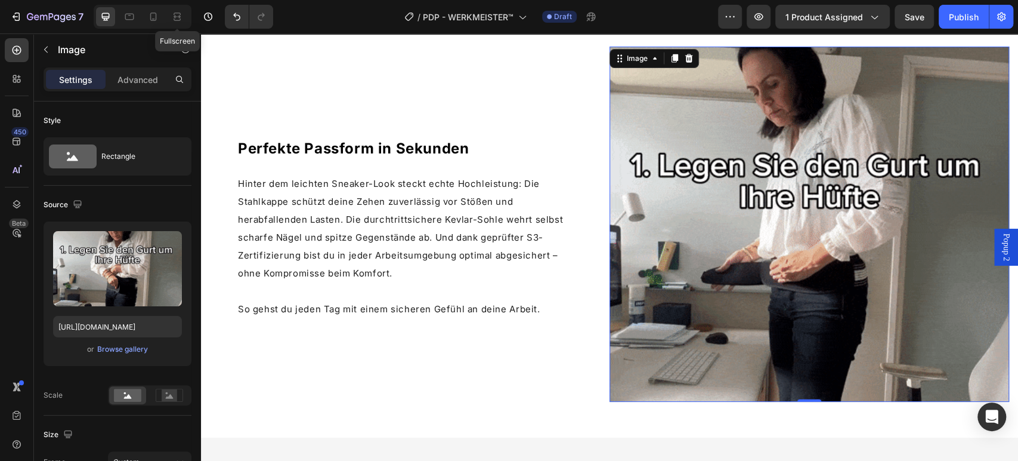
click at [761, 193] on img at bounding box center [810, 225] width 400 height 356
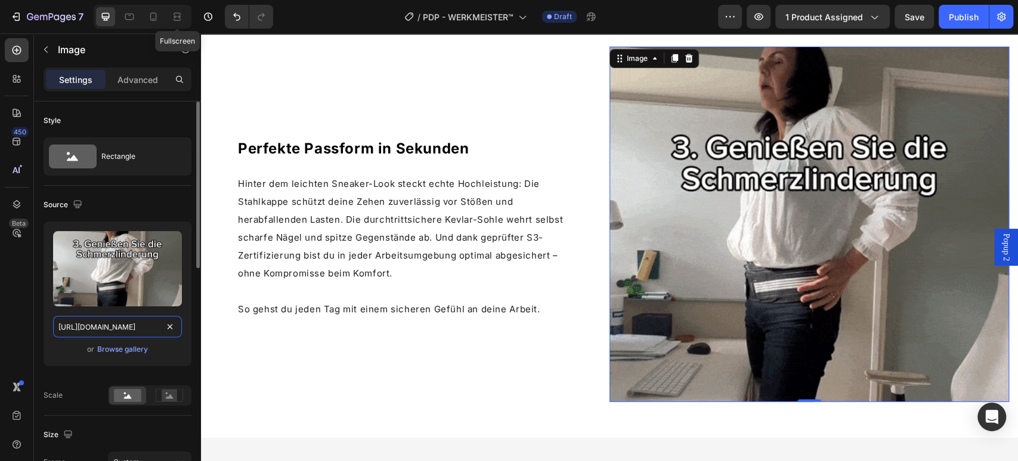
click at [105, 325] on input "[URL][DOMAIN_NAME]" at bounding box center [117, 326] width 129 height 21
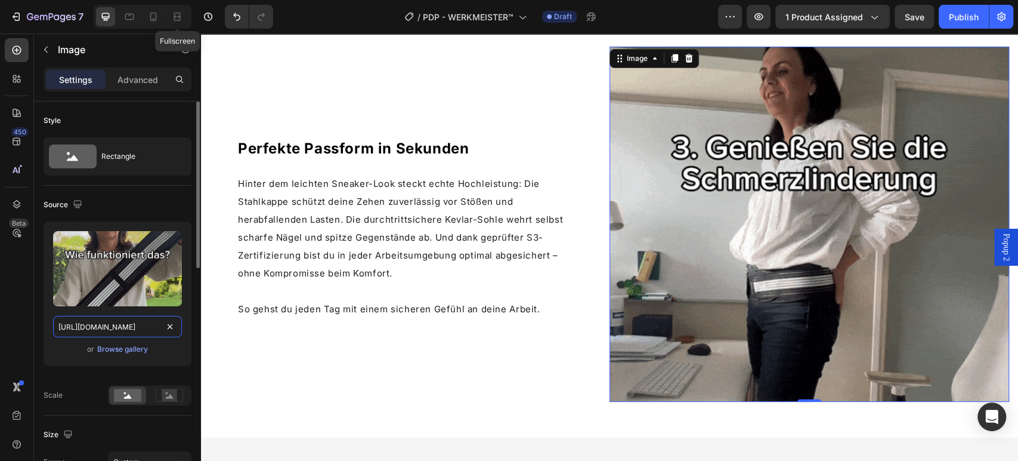
paste input "ChatGPTImage[DATE]_21_21_27_900x_ba93e417-c21f-458c-ae5a-11ef5e1545aa.png?v=175…"
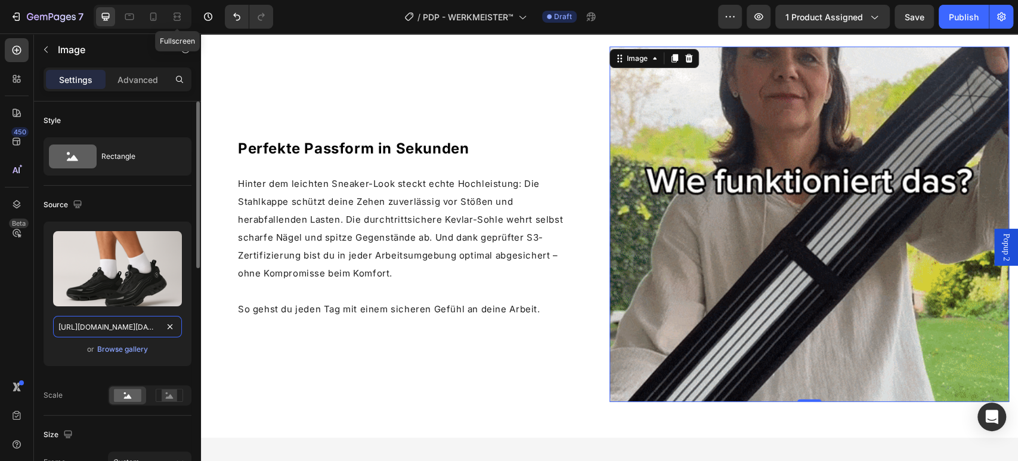
scroll to position [0, 441]
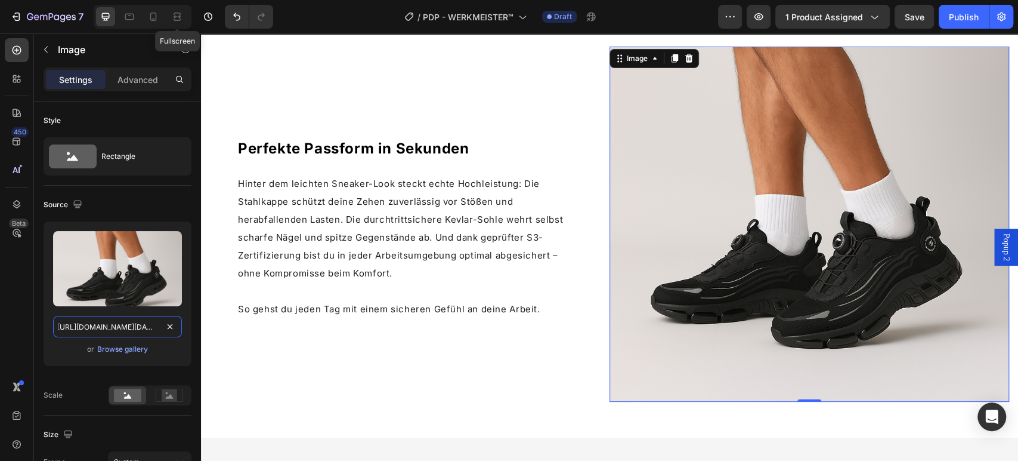
type input "[URL][DOMAIN_NAME][DATE]"
click at [388, 146] on span "Perfekte Passform in Sekunden" at bounding box center [353, 148] width 231 height 17
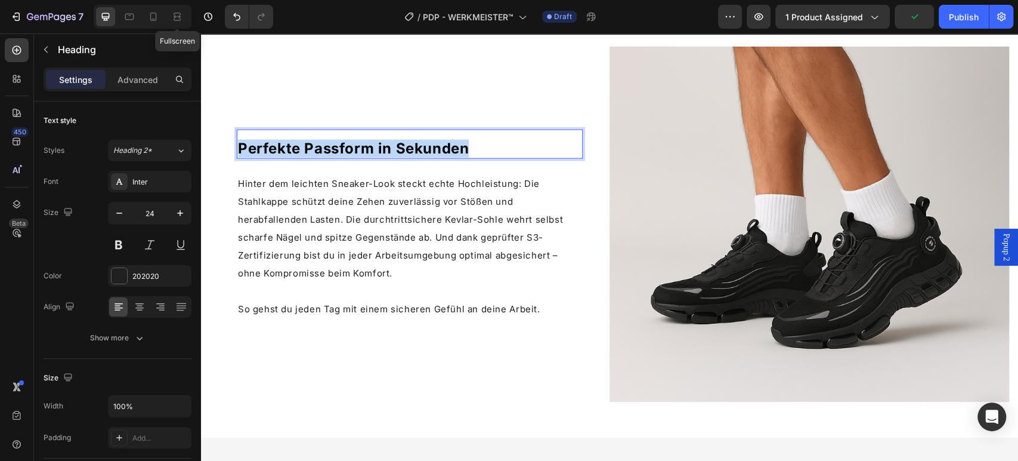
click at [388, 146] on span "Perfekte Passform in Sekunden" at bounding box center [353, 148] width 231 height 17
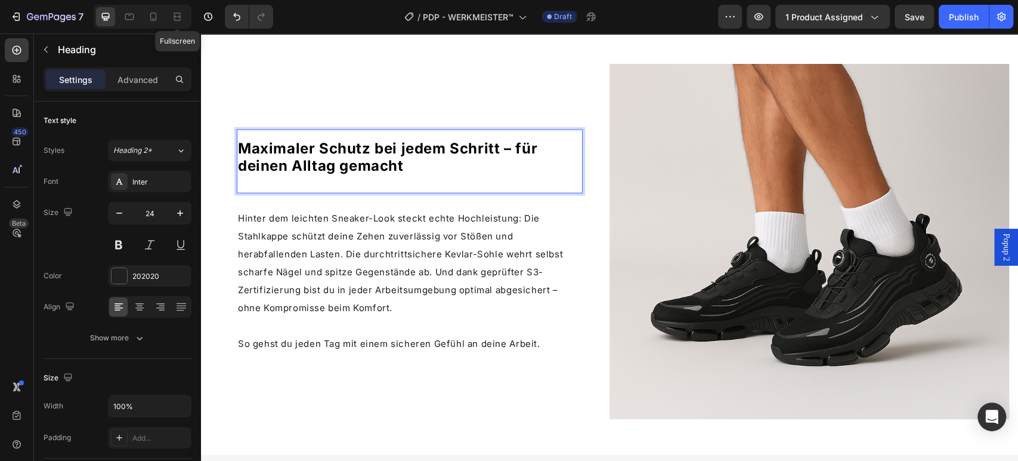
scroll to position [1914, 0]
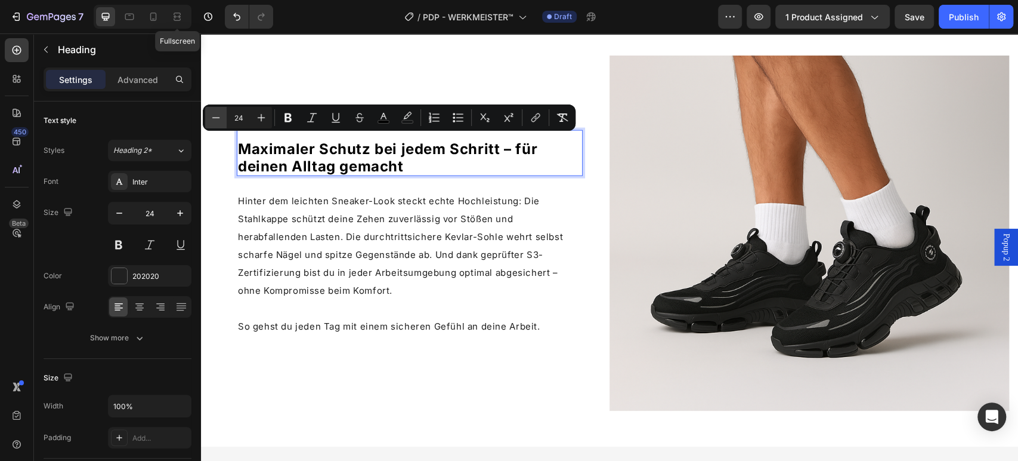
click at [217, 112] on icon "Editor contextual toolbar" at bounding box center [216, 118] width 12 height 12
type input "22"
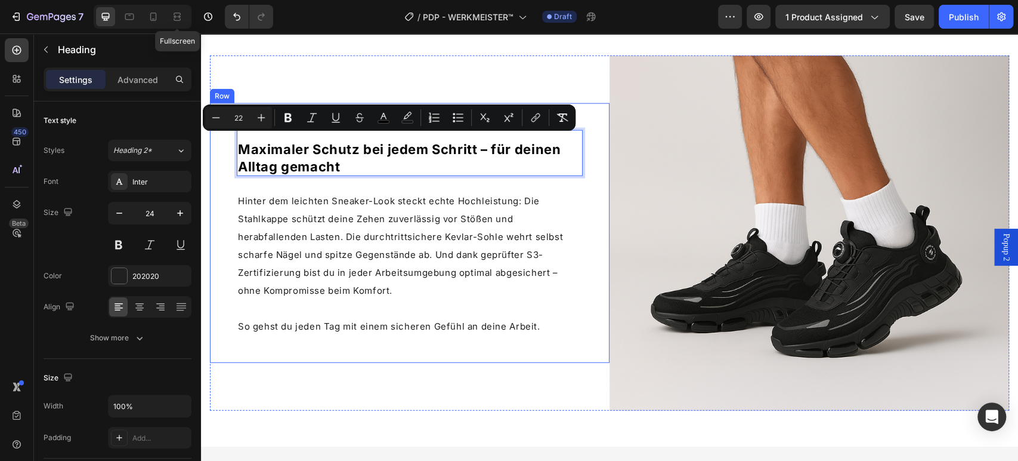
click at [218, 205] on div "Maximaler Schutz bei jedem Schritt – für deinen Alltag gemacht Heading 24 Hinte…" at bounding box center [410, 233] width 400 height 260
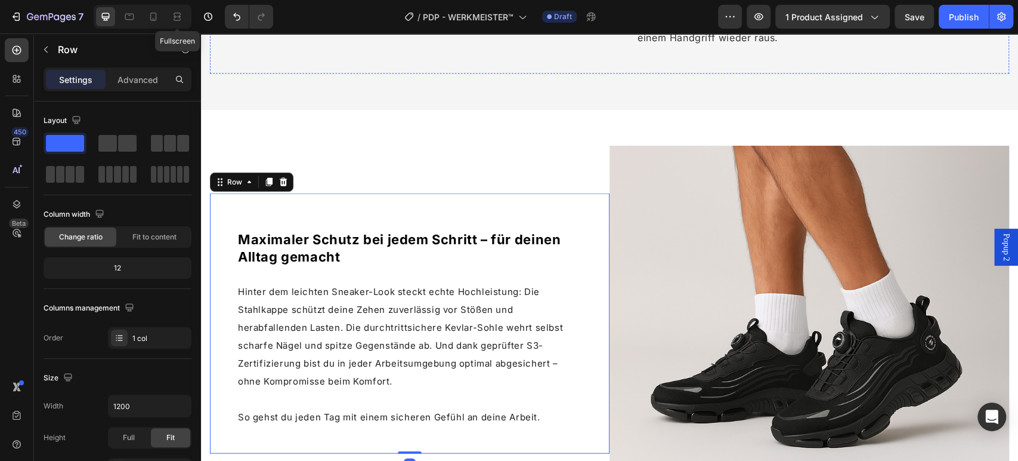
scroll to position [1517, 0]
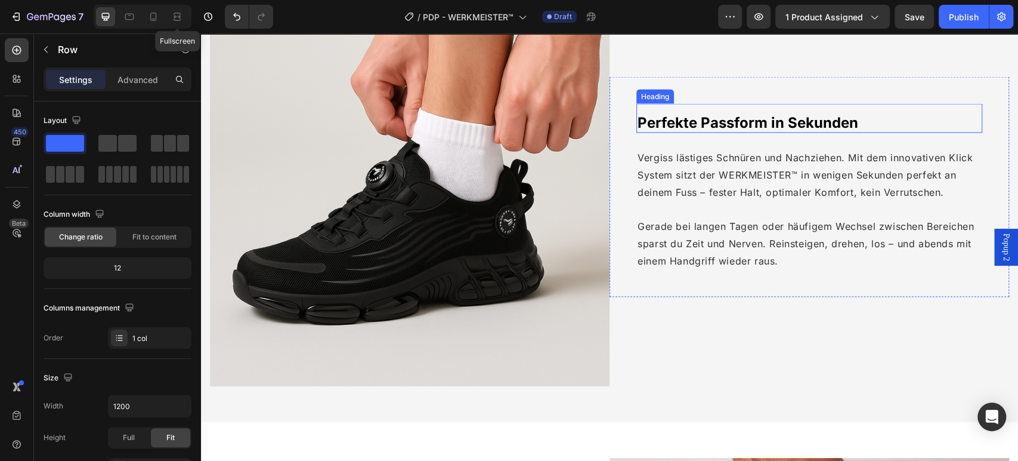
click at [705, 118] on span "Perfekte Passform in Sekunden" at bounding box center [748, 121] width 221 height 17
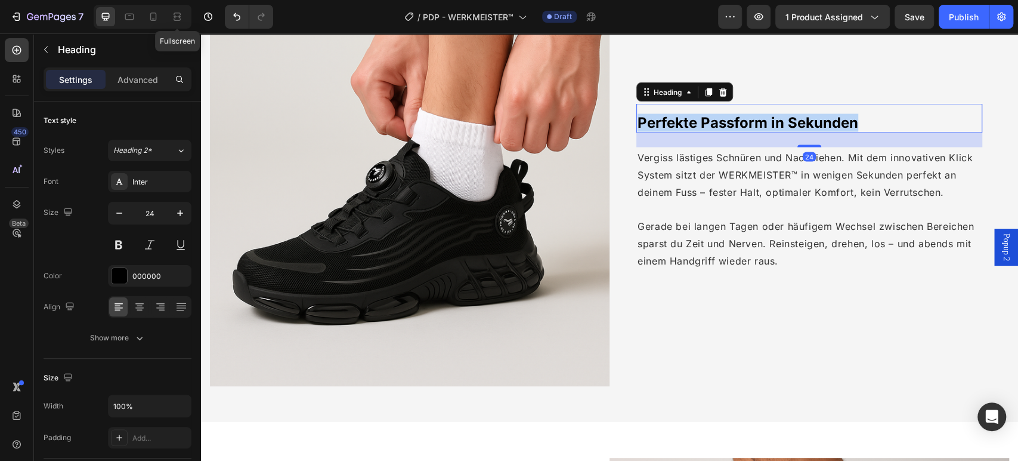
click at [705, 121] on span "Perfekte Passform in Sekunden" at bounding box center [748, 121] width 221 height 17
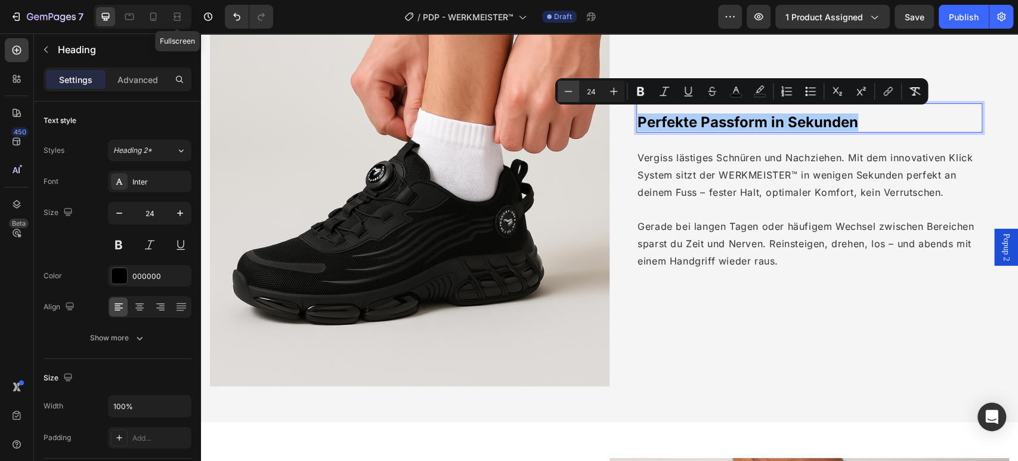
click at [577, 88] on button "Minus" at bounding box center [568, 91] width 21 height 21
type input "22"
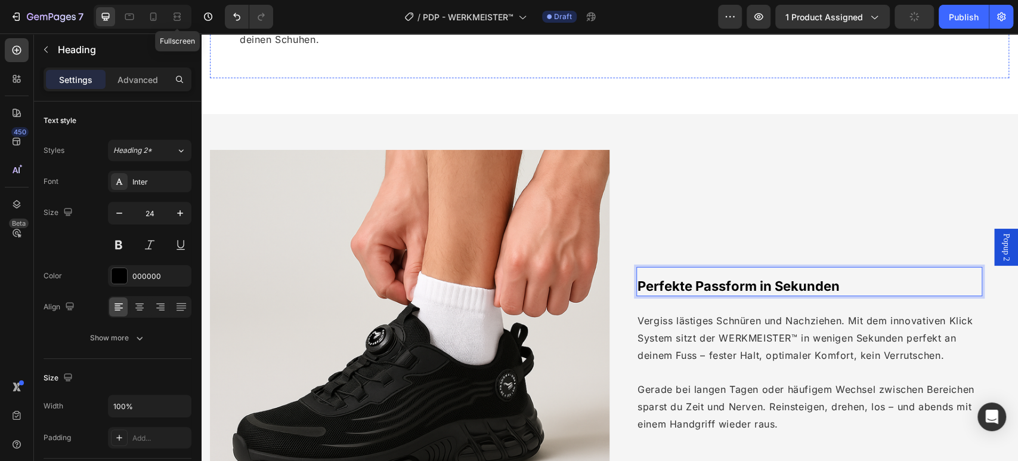
scroll to position [1053, 0]
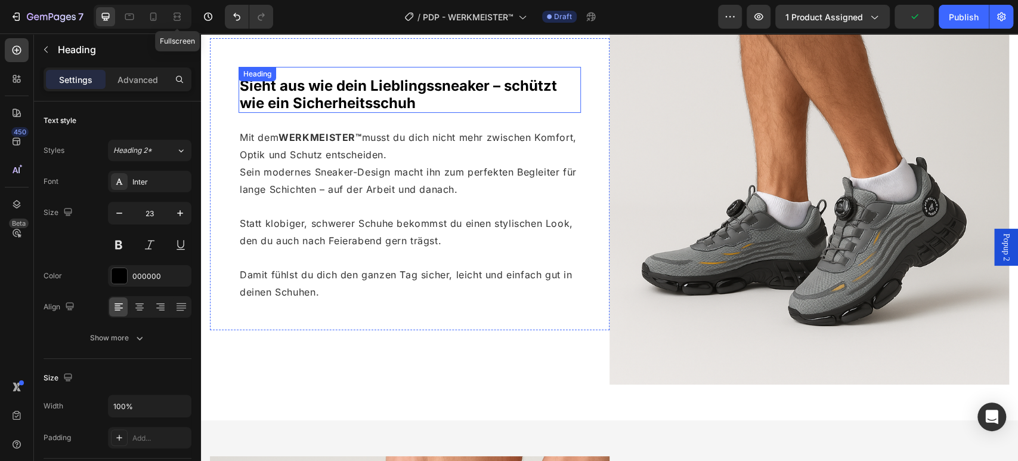
click at [428, 81] on span "Sieht aus wie dein Lieblingssneaker – schützt wie ein Sicherheitsschuh" at bounding box center [398, 94] width 317 height 35
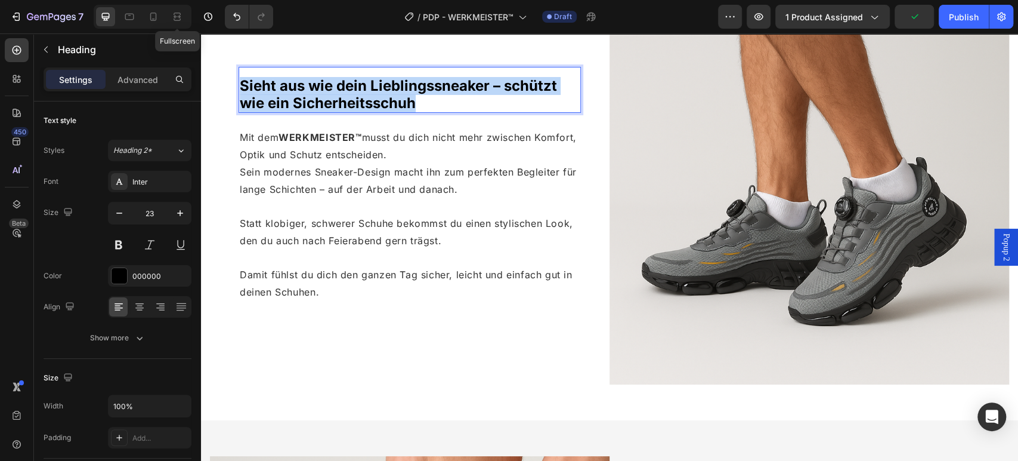
click at [428, 81] on span "Sieht aus wie dein Lieblingssneaker – schützt wie ein Sicherheitsschuh" at bounding box center [398, 94] width 317 height 35
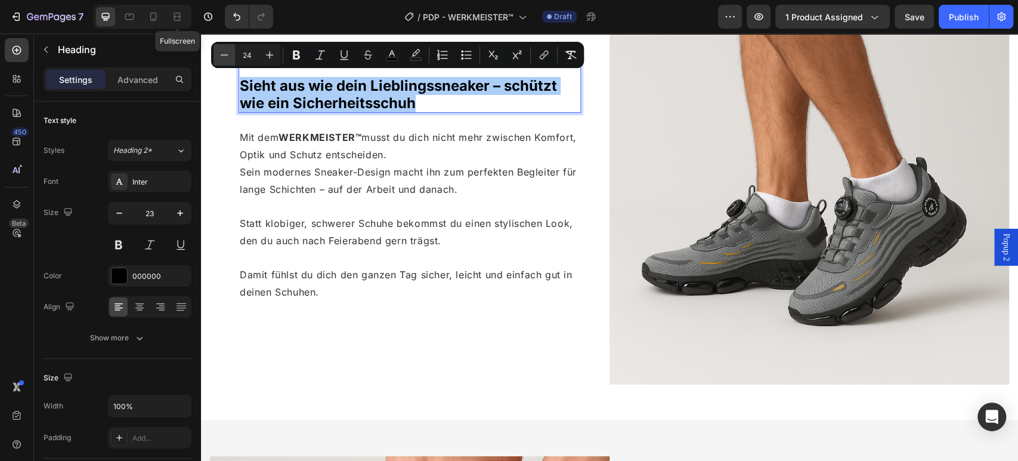
click at [228, 51] on icon "Editor contextual toolbar" at bounding box center [224, 55] width 12 height 12
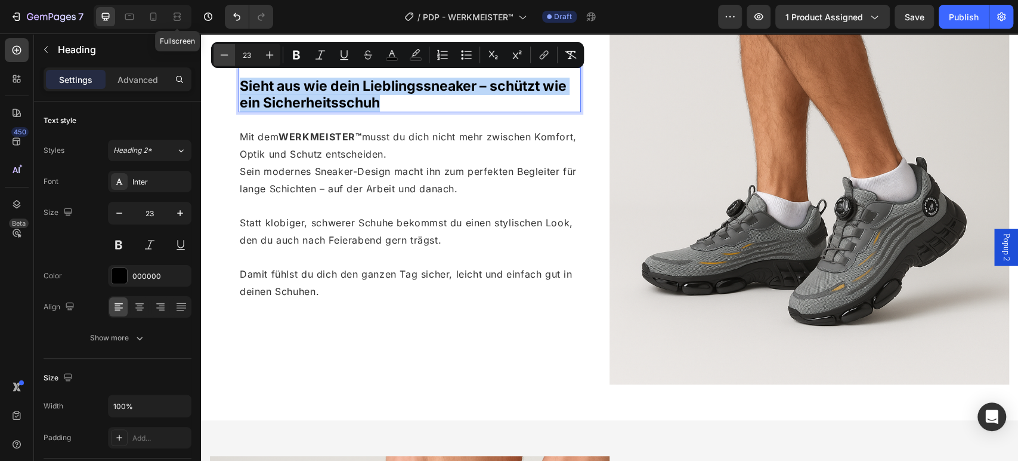
type input "22"
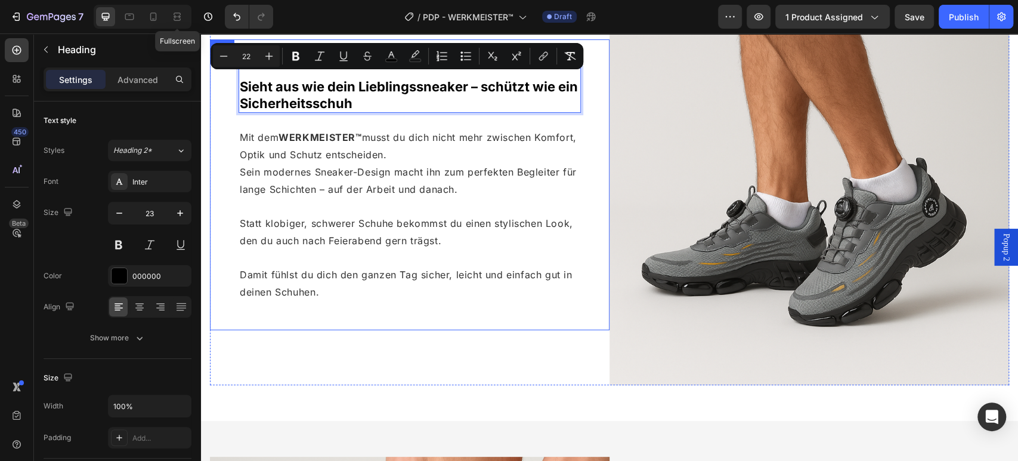
click at [225, 132] on div "Sieht aus wie dein Lieblingssneaker – schützt wie ein Sicherheitsschuh Heading …" at bounding box center [410, 184] width 400 height 291
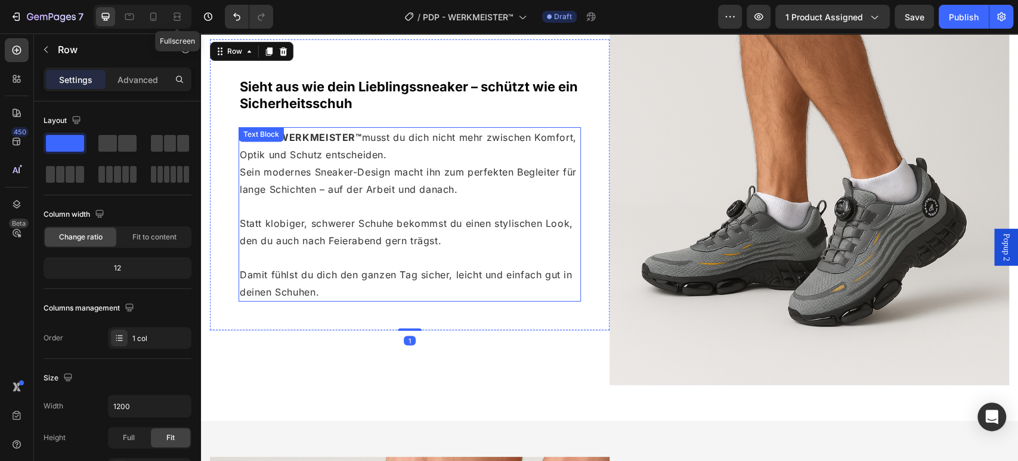
click at [371, 150] on span "Mit dem WERKMEISTER™ musst du dich nicht mehr zwischen Komfort, Optik und Schut…" at bounding box center [408, 145] width 337 height 29
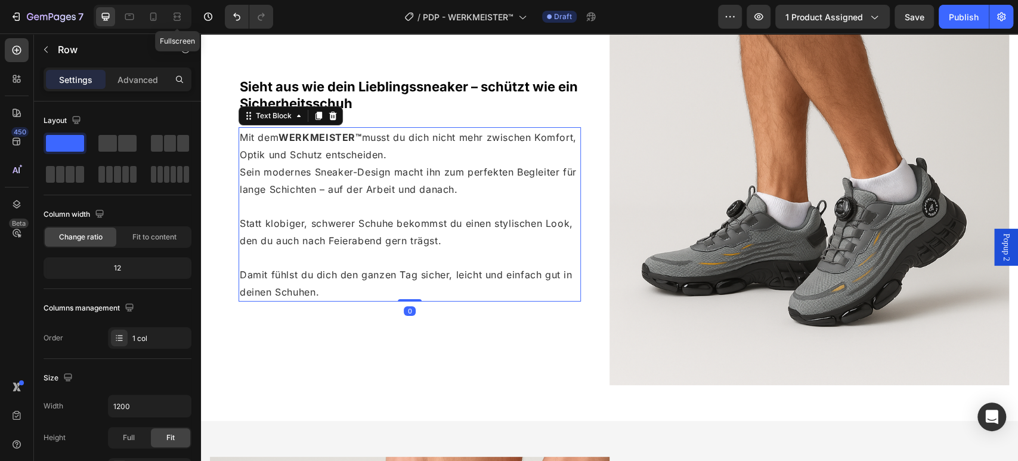
click at [371, 150] on span "Mit dem WERKMEISTER™ musst du dich nicht mehr zwischen Komfort, Optik und Schut…" at bounding box center [408, 145] width 337 height 29
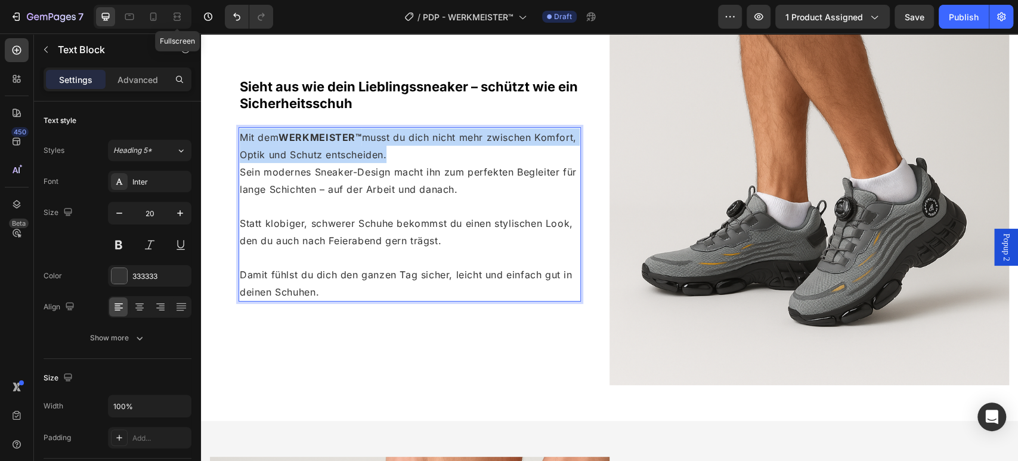
click at [371, 150] on span "Mit dem WERKMEISTER™ musst du dich nicht mehr zwischen Komfort, Optik und Schut…" at bounding box center [408, 145] width 337 height 29
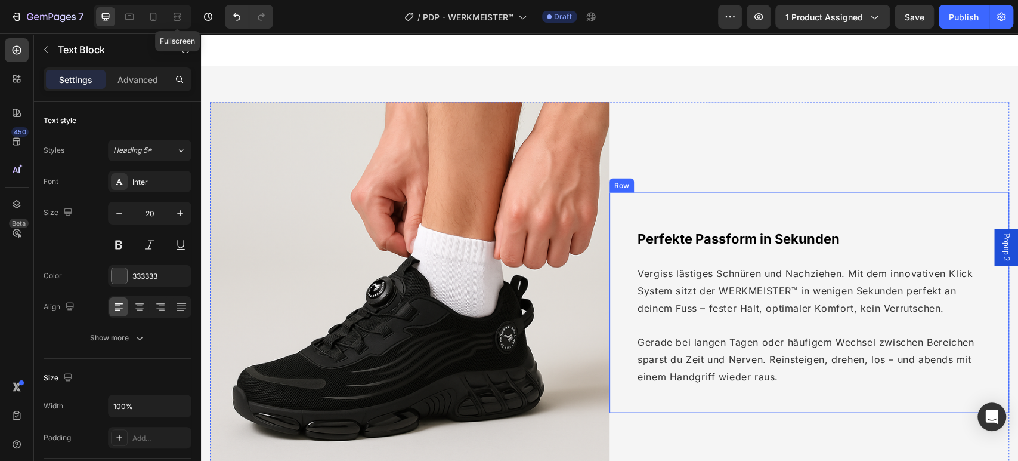
scroll to position [1450, 0]
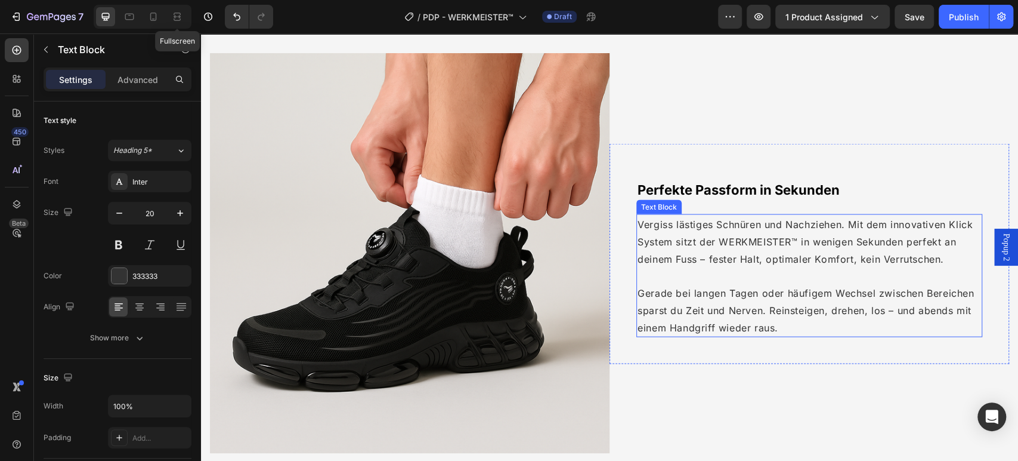
click at [716, 267] on p at bounding box center [810, 275] width 344 height 17
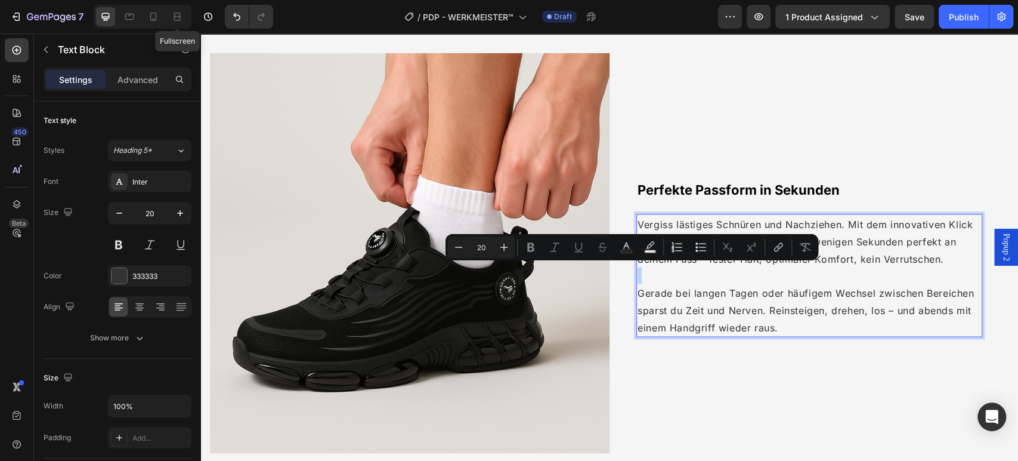
type input "16"
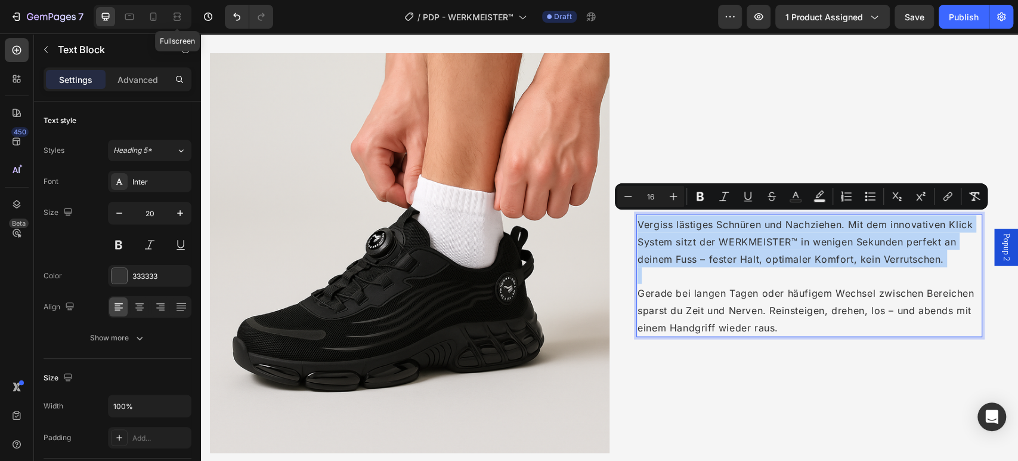
click at [742, 237] on span "Vergiss lästiges Schnüren und Nachziehen. Mit dem innovativen Klick System sitz…" at bounding box center [805, 241] width 335 height 47
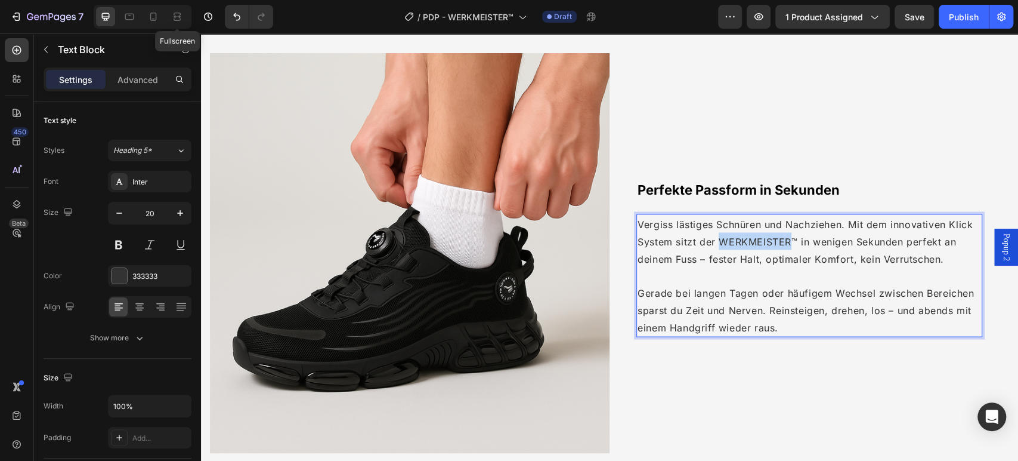
click at [742, 237] on span "Vergiss lästiges Schnüren und Nachziehen. Mit dem innovativen Klick System sitz…" at bounding box center [805, 241] width 335 height 47
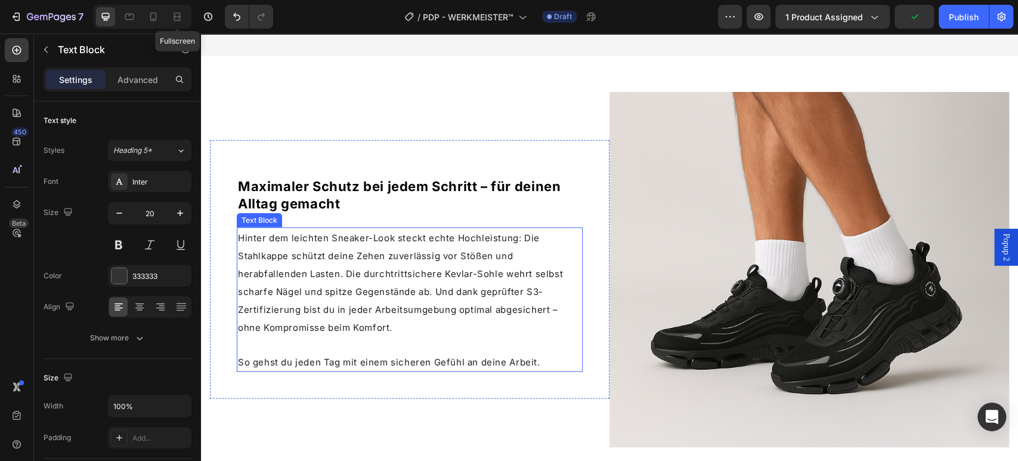
scroll to position [1980, 0]
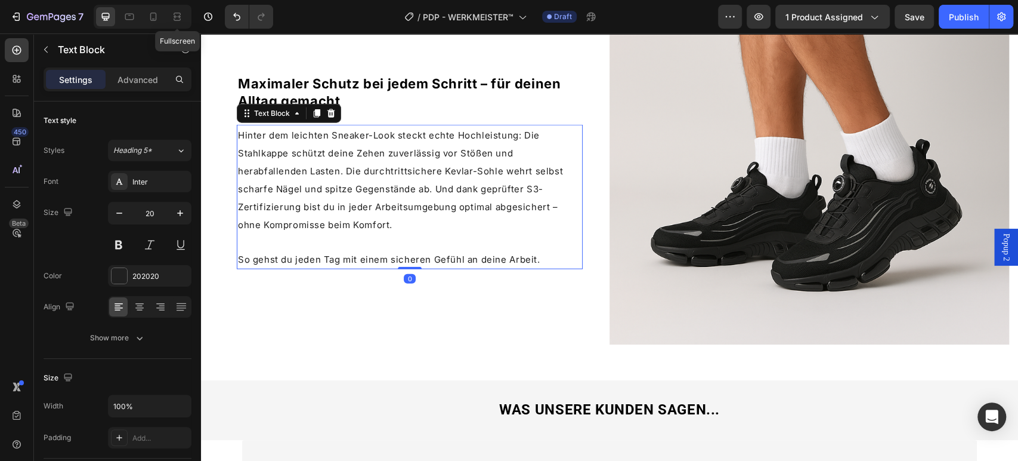
click at [529, 190] on span "Hinter dem leichten Sneaker-Look steckt echte Hochleistung: Die Stahlkappe schü…" at bounding box center [400, 179] width 325 height 101
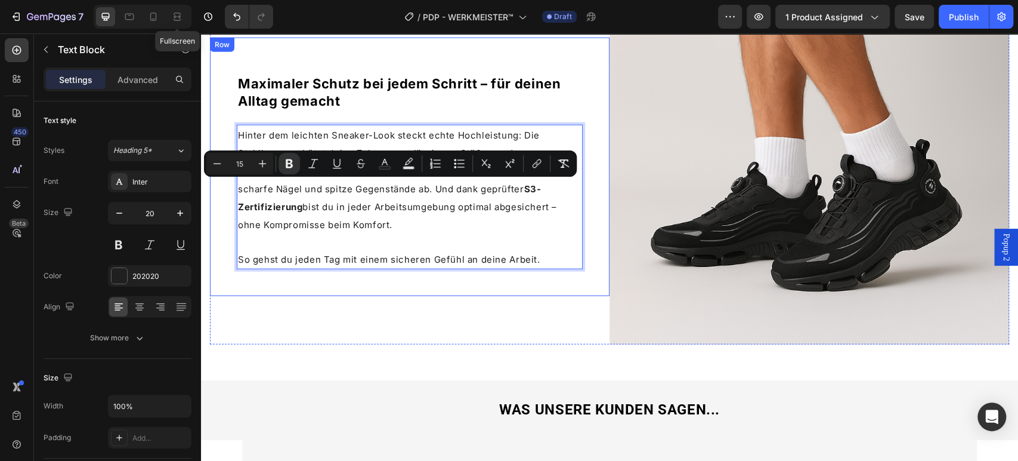
click at [296, 289] on div "Maximaler Schutz bei jedem Schritt – für deinen Alltag gemacht Heading Hinter d…" at bounding box center [410, 167] width 400 height 259
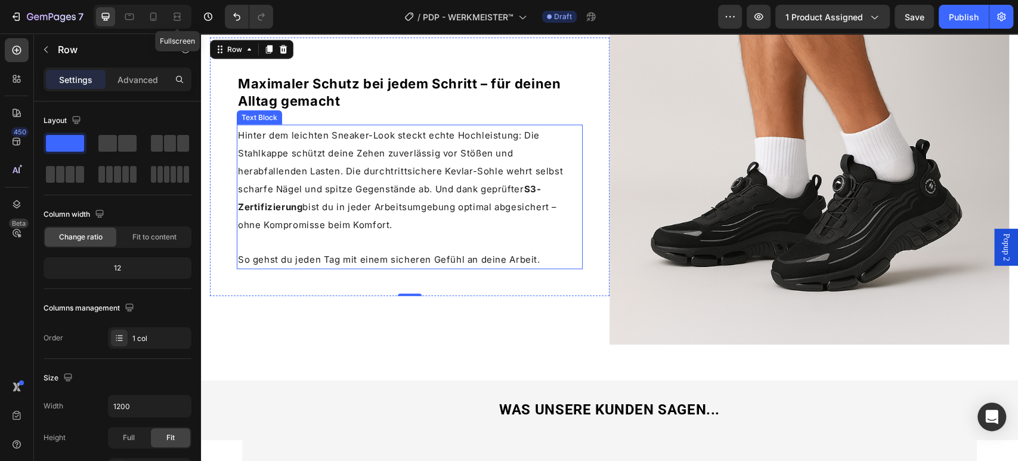
click at [428, 206] on span "Hinter dem leichten Sneaker-Look steckt echte Hochleistung: Die Stahlkappe schü…" at bounding box center [400, 179] width 325 height 101
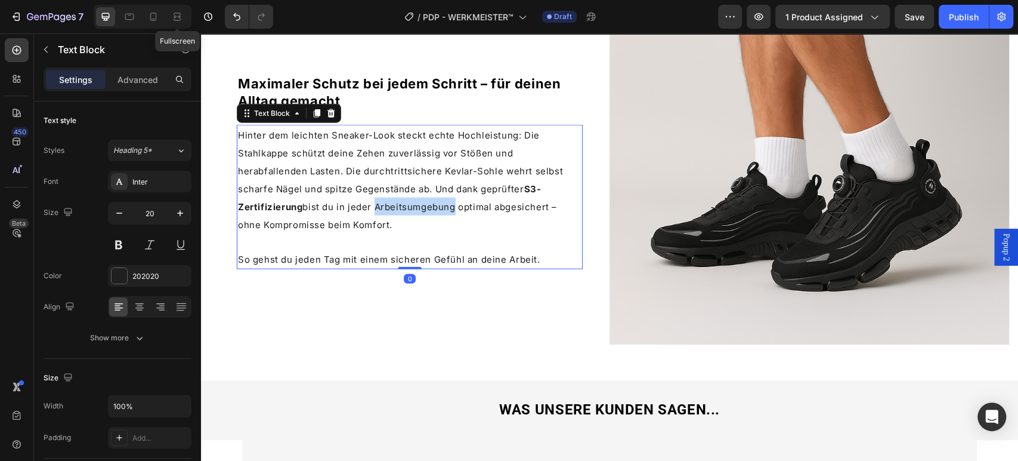
click at [425, 208] on span "Hinter dem leichten Sneaker-Look steckt echte Hochleistung: Die Stahlkappe schü…" at bounding box center [400, 179] width 325 height 101
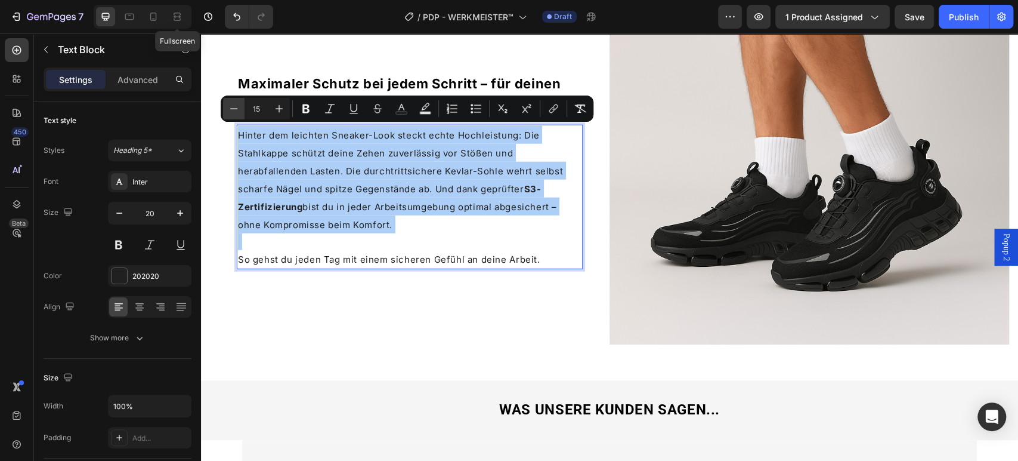
click at [230, 104] on icon "Editor contextual toolbar" at bounding box center [234, 109] width 12 height 12
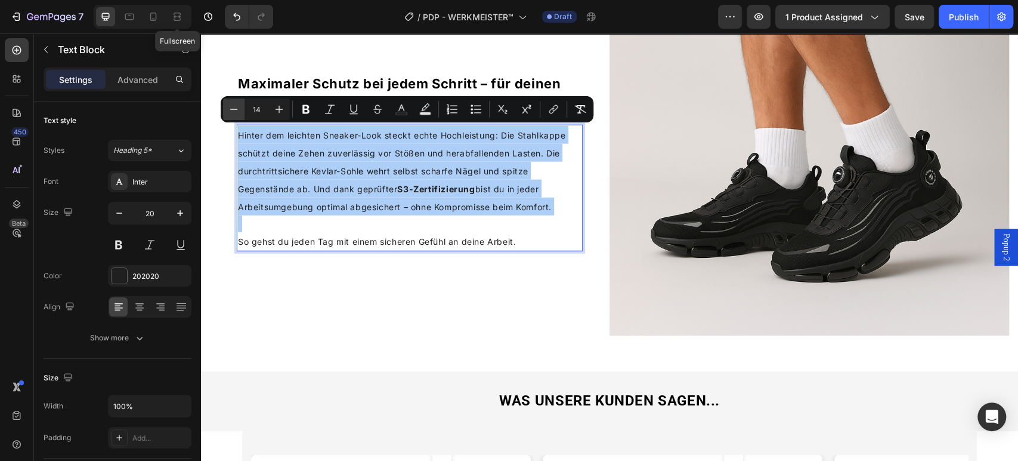
click at [230, 104] on icon "Editor contextual toolbar" at bounding box center [234, 109] width 12 height 12
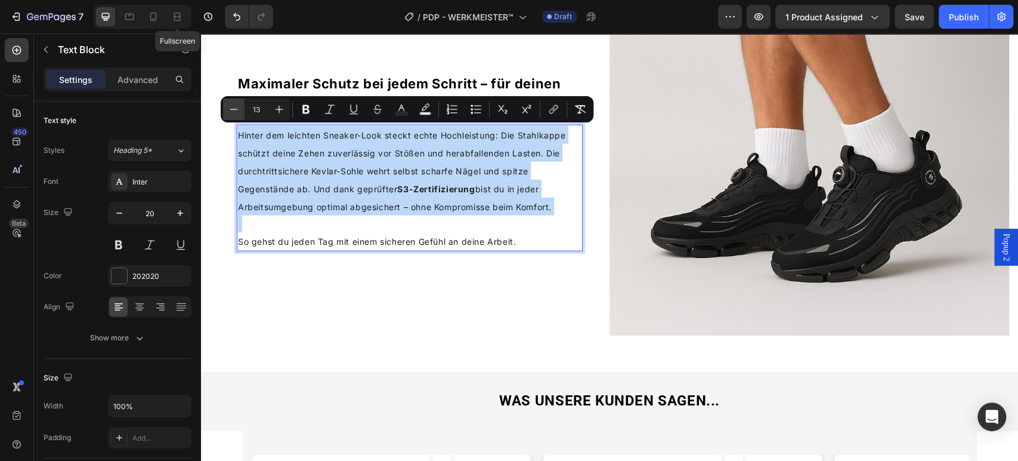
scroll to position [1988, 0]
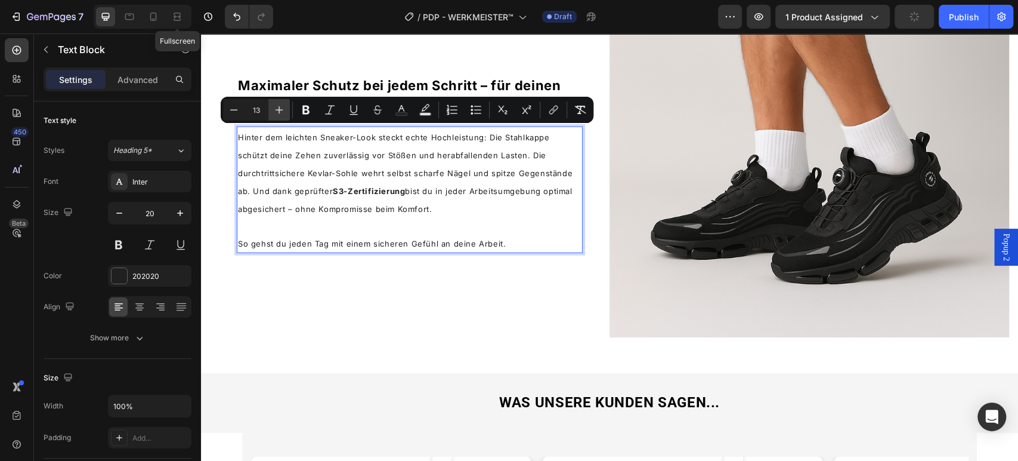
click at [274, 109] on icon "Editor contextual toolbar" at bounding box center [279, 110] width 12 height 12
type input "14"
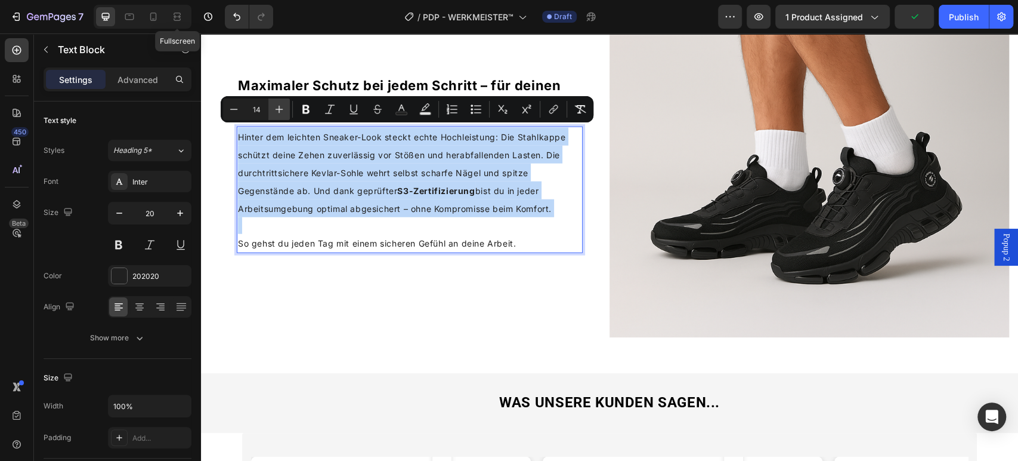
scroll to position [1989, 0]
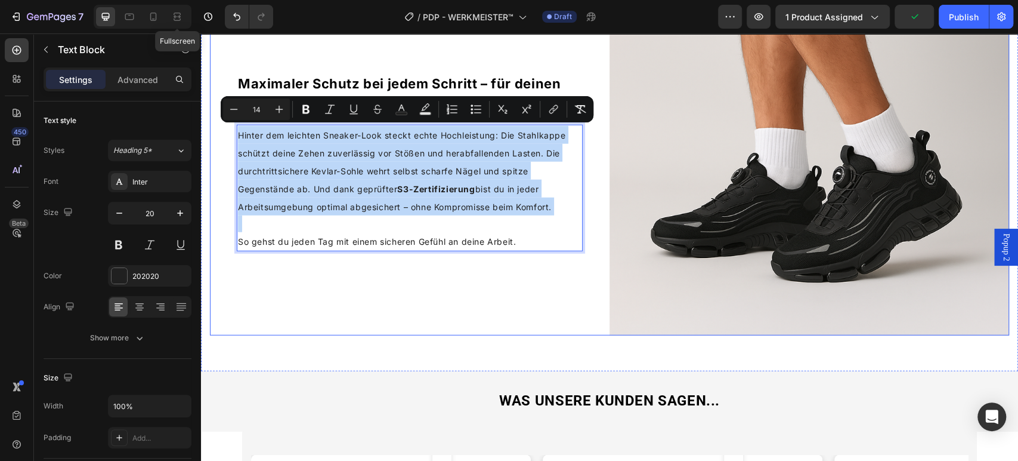
click at [249, 290] on div "Maximaler Schutz bei jedem Schritt – für deinen Alltag gemacht Heading Hinter d…" at bounding box center [410, 158] width 400 height 356
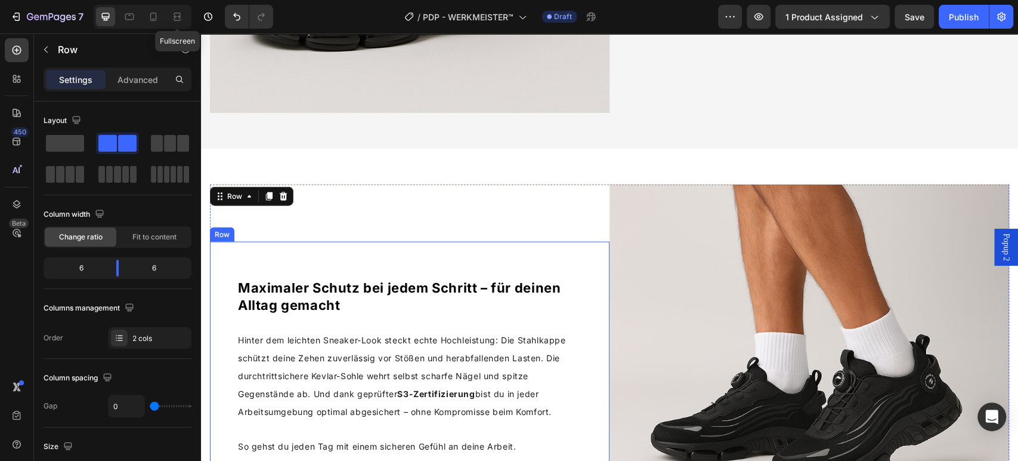
scroll to position [1459, 0]
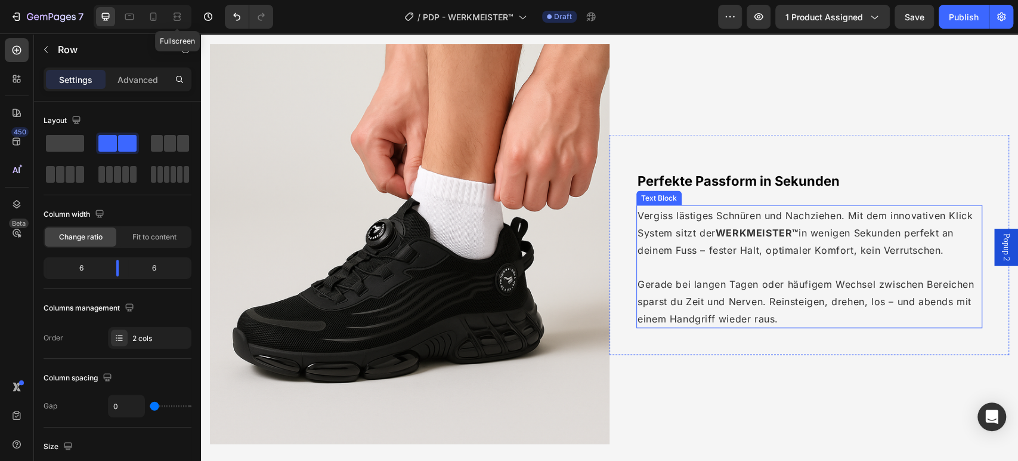
click at [713, 227] on span "Vergiss lästiges Schnüren und Nachziehen. Mit dem innovativen Klick System sitz…" at bounding box center [805, 232] width 335 height 47
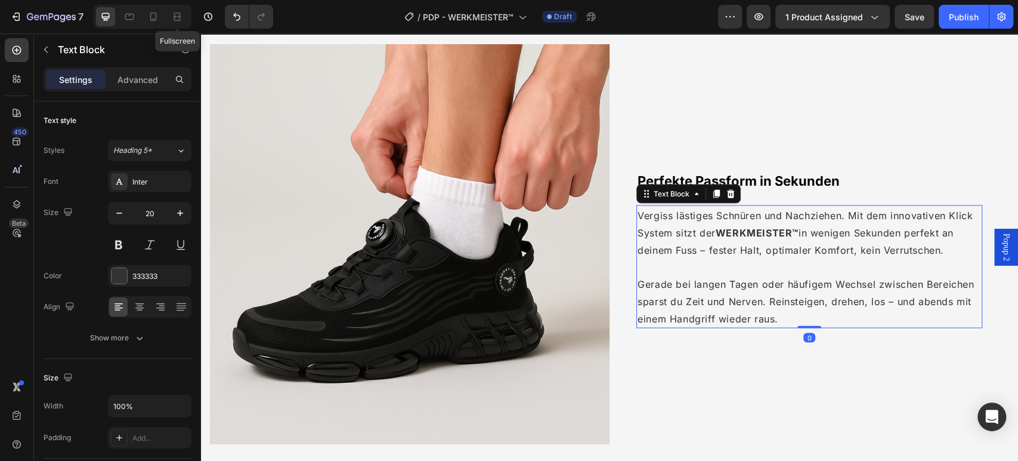
click at [713, 227] on span "Vergiss lästiges Schnüren und Nachziehen. Mit dem innovativen Klick System sitz…" at bounding box center [805, 232] width 335 height 47
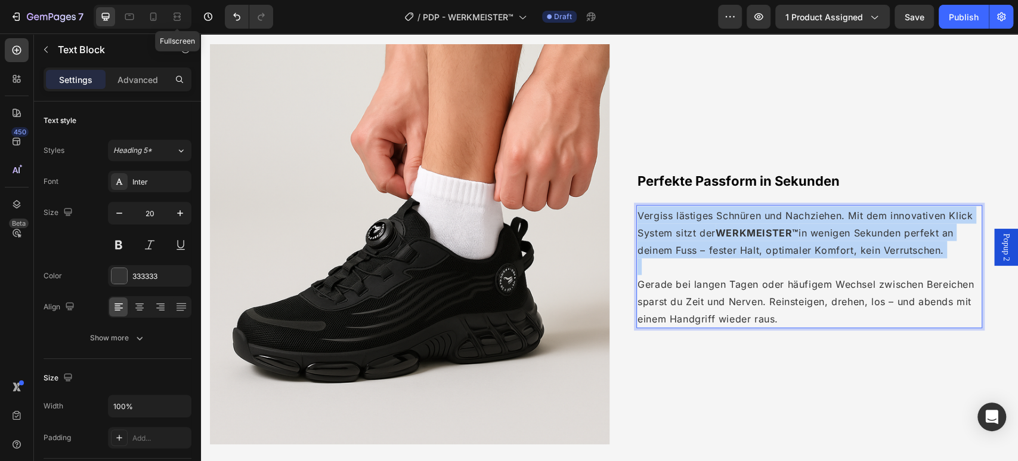
click at [713, 227] on span "Vergiss lästiges Schnüren und Nachziehen. Mit dem innovativen Klick System sitz…" at bounding box center [805, 232] width 335 height 47
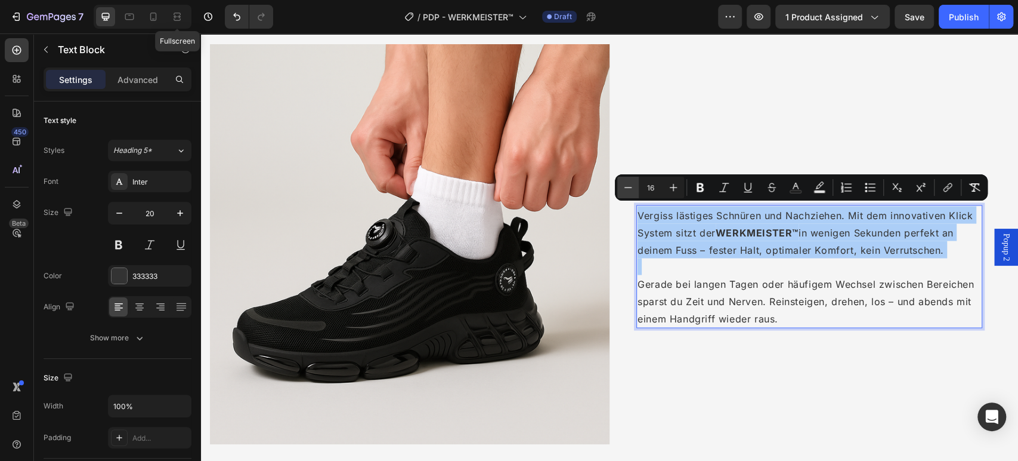
click at [625, 187] on icon "Editor contextual toolbar" at bounding box center [629, 187] width 8 height 1
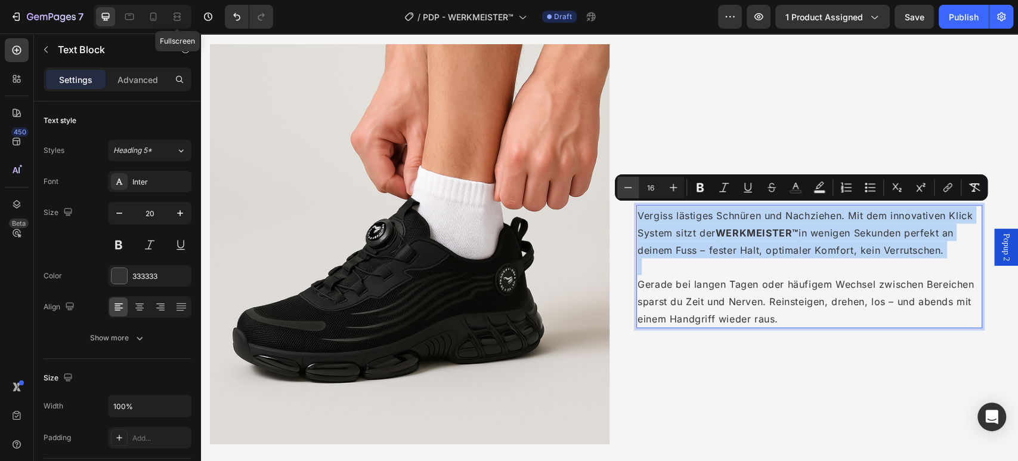
type input "15"
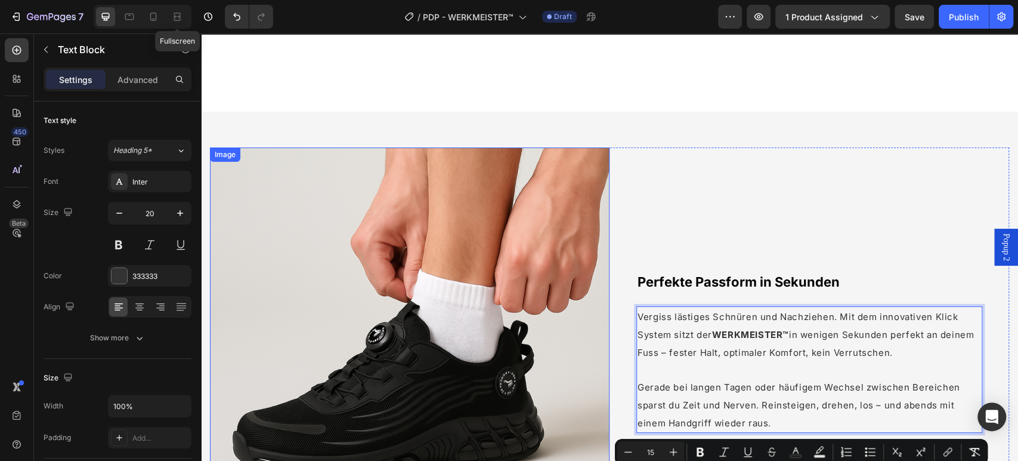
scroll to position [1194, 0]
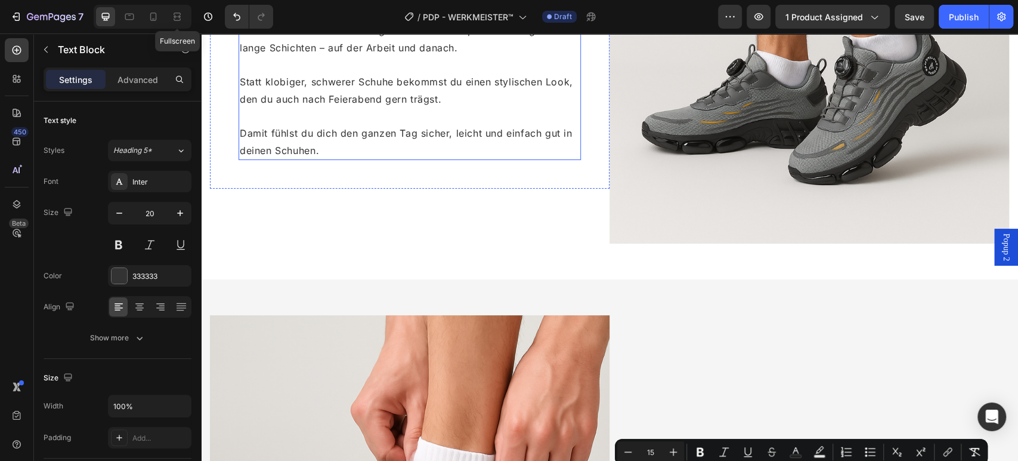
click at [362, 132] on span "Damit fühlst du dich den ganzen Tag sicher, leicht und einfach gut in deinen Sc…" at bounding box center [406, 141] width 332 height 29
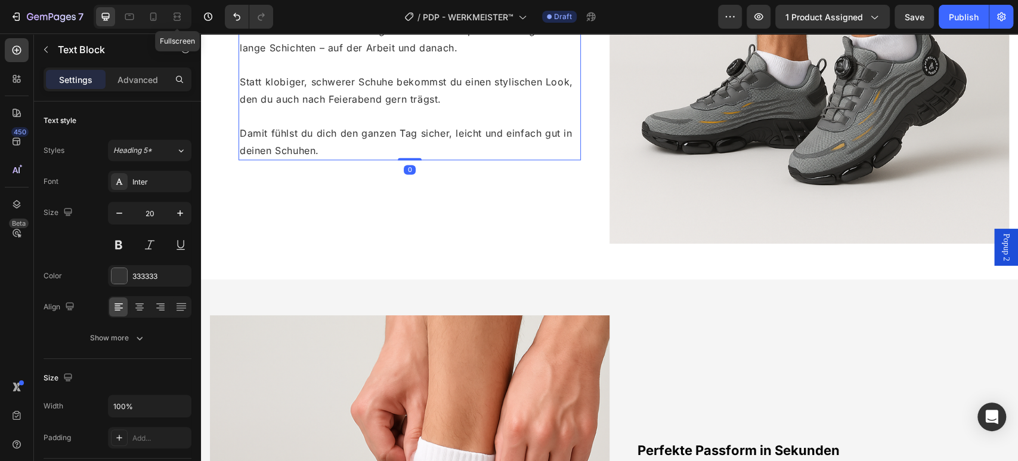
click at [362, 132] on span "Damit fühlst du dich den ganzen Tag sicher, leicht und einfach gut in deinen Sc…" at bounding box center [406, 141] width 332 height 29
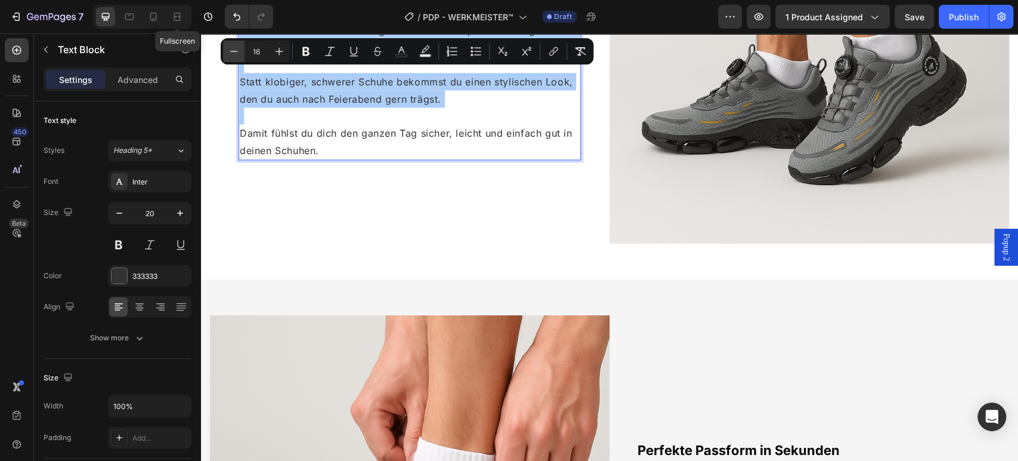
click at [239, 49] on icon "Editor contextual toolbar" at bounding box center [234, 51] width 12 height 12
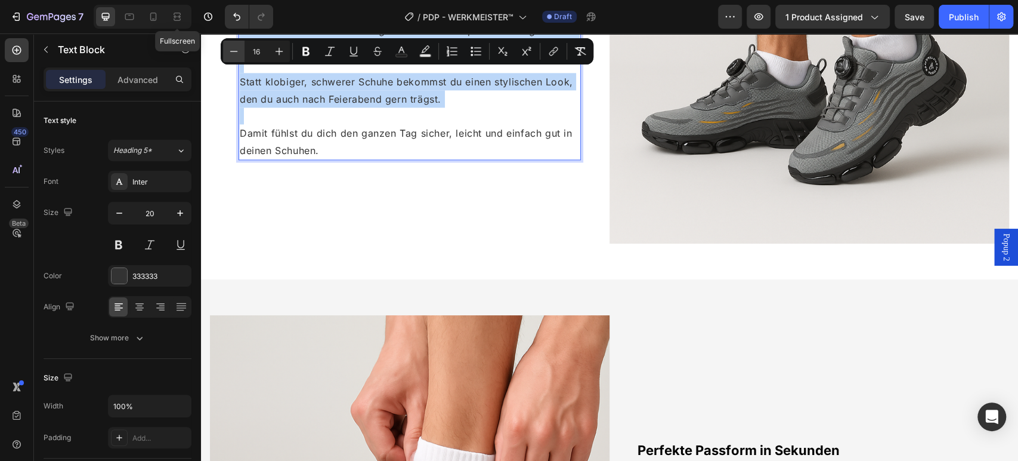
type input "15"
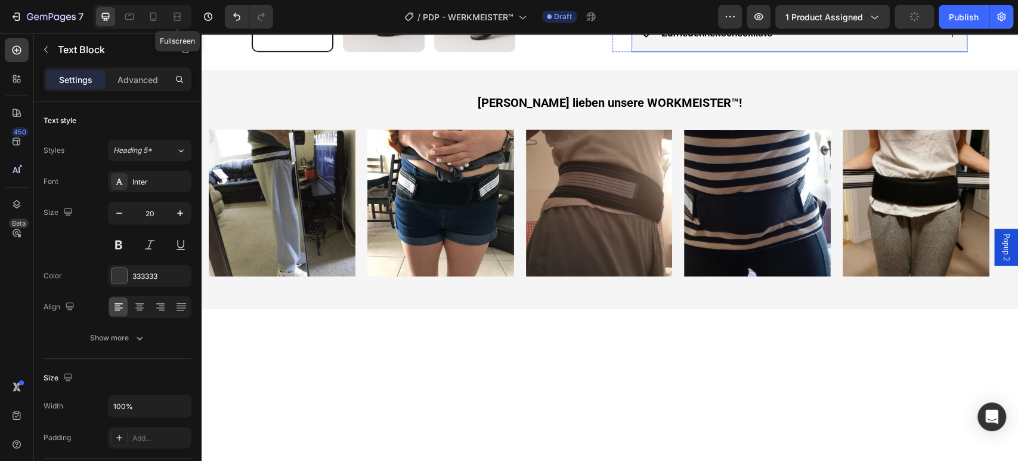
scroll to position [530, 0]
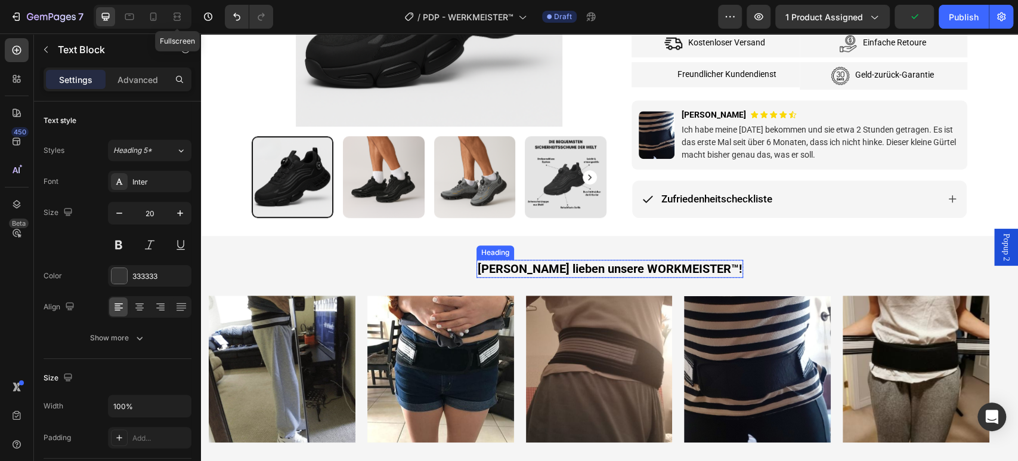
click at [579, 265] on h2 "[PERSON_NAME] lieben unsere WORKMEISTER™!" at bounding box center [610, 268] width 267 height 18
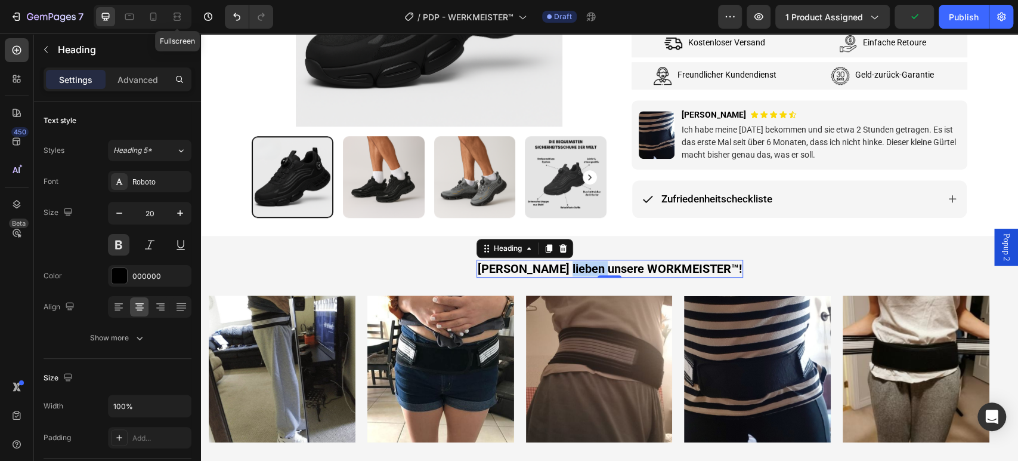
click at [579, 265] on h2 "[PERSON_NAME] lieben unsere WORKMEISTER™!" at bounding box center [610, 268] width 267 height 18
click at [579, 265] on p "[PERSON_NAME] lieben unsere WORKMEISTER™!" at bounding box center [610, 269] width 264 height 16
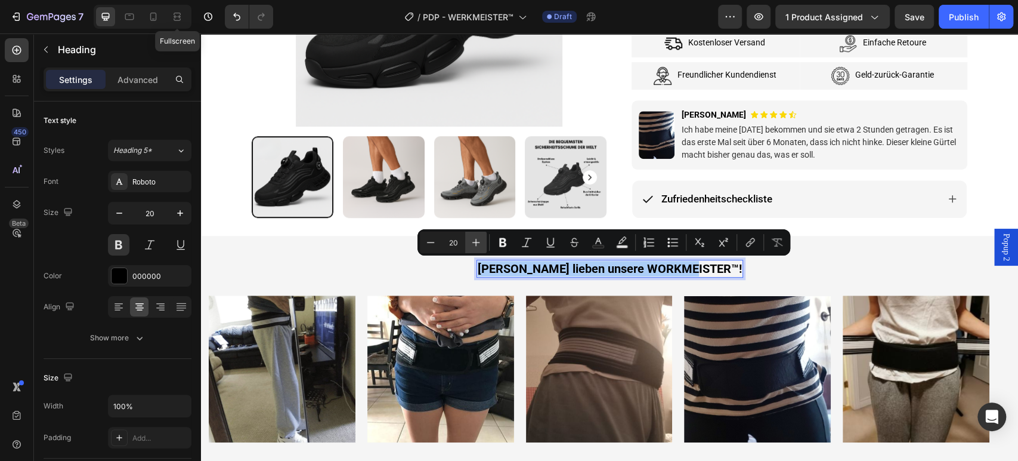
click at [472, 240] on icon "Editor contextual toolbar" at bounding box center [476, 242] width 12 height 12
type input "22"
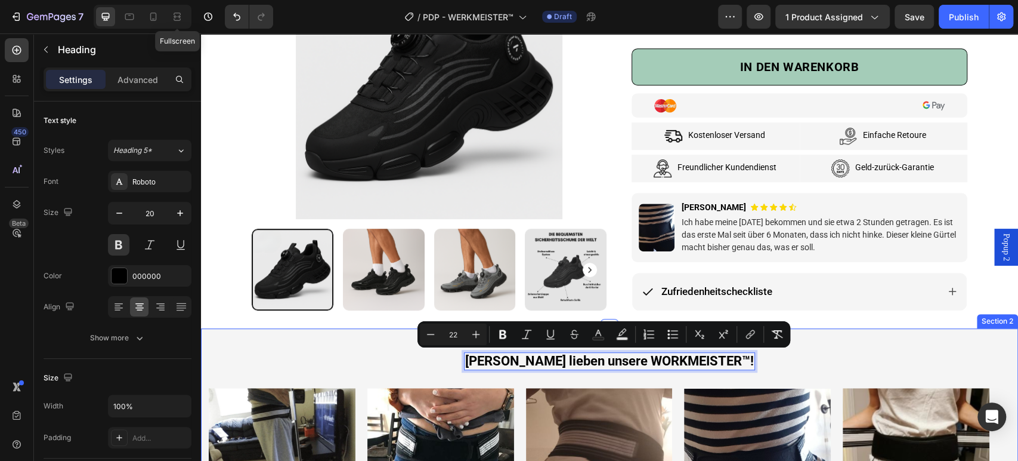
scroll to position [398, 0]
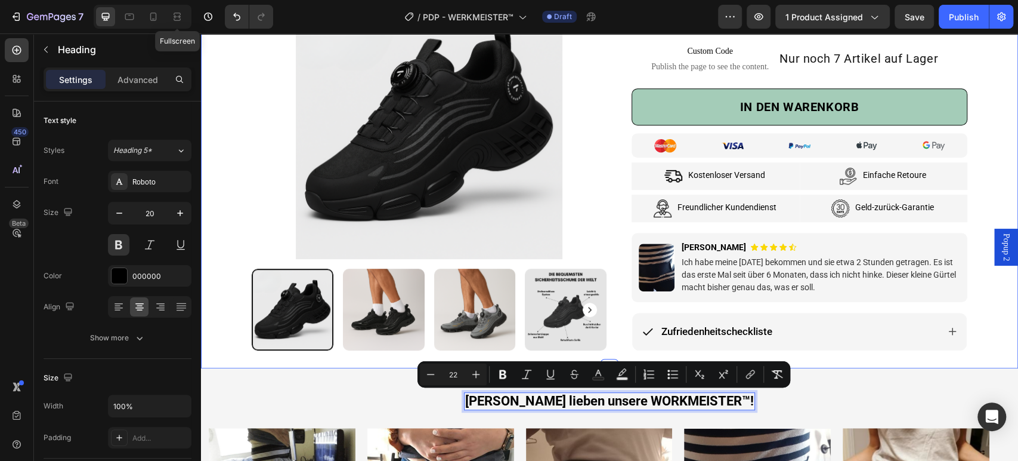
click at [988, 307] on div "Product Images & Gallery Row Row Image [PERSON_NAME] Text Block Icon Row und 12…" at bounding box center [609, 5] width 799 height 690
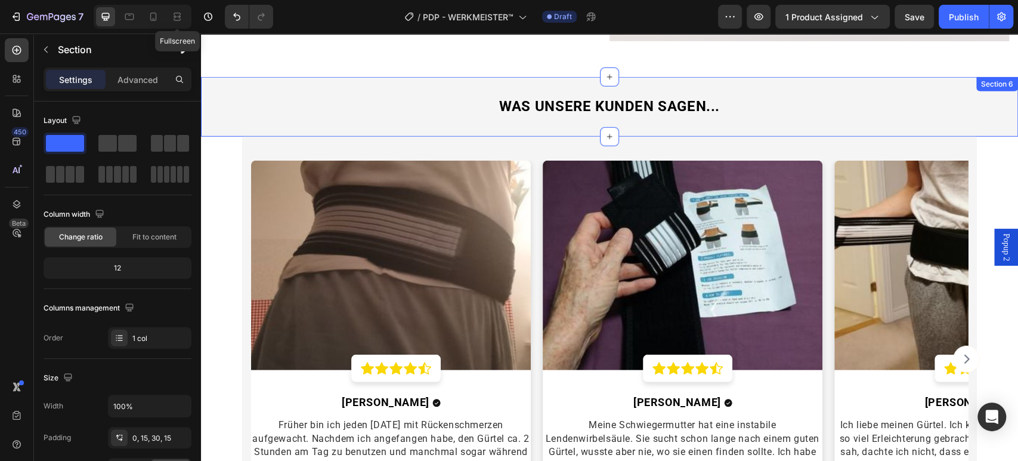
scroll to position [2254, 0]
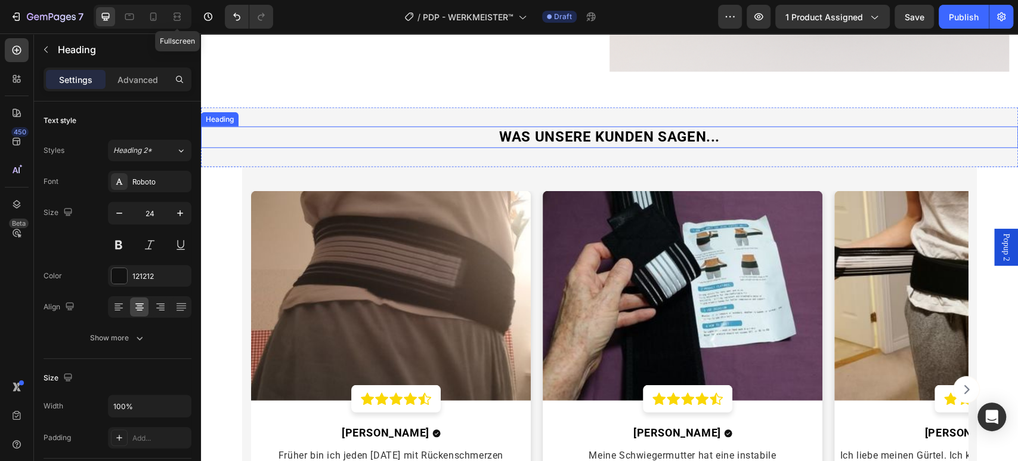
click at [610, 132] on strong "WAS UNSERE KUNDEN SAGEN..." at bounding box center [609, 136] width 221 height 17
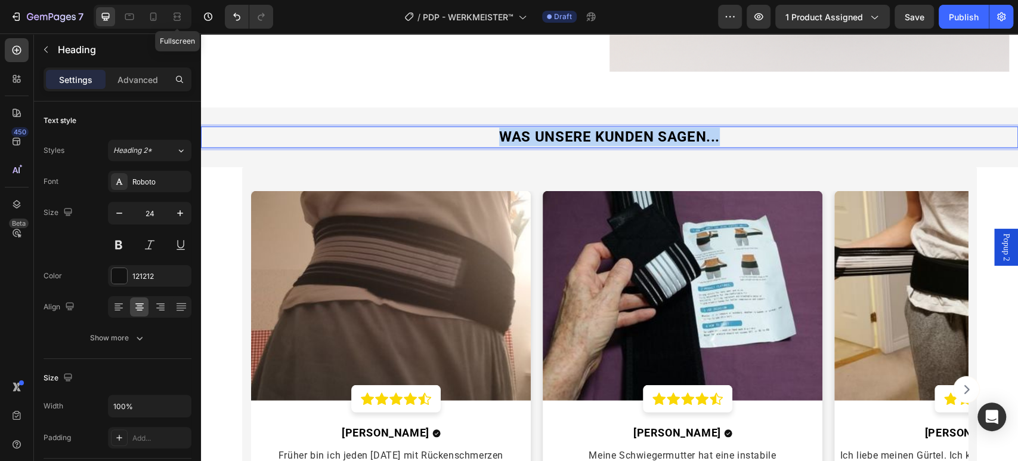
click at [610, 132] on strong "WAS UNSERE KUNDEN SAGEN..." at bounding box center [609, 136] width 221 height 17
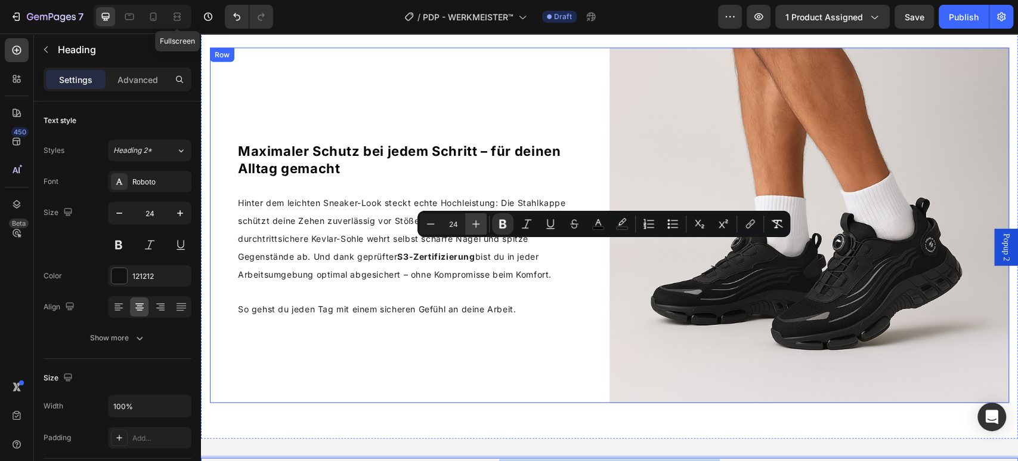
scroll to position [2187, 0]
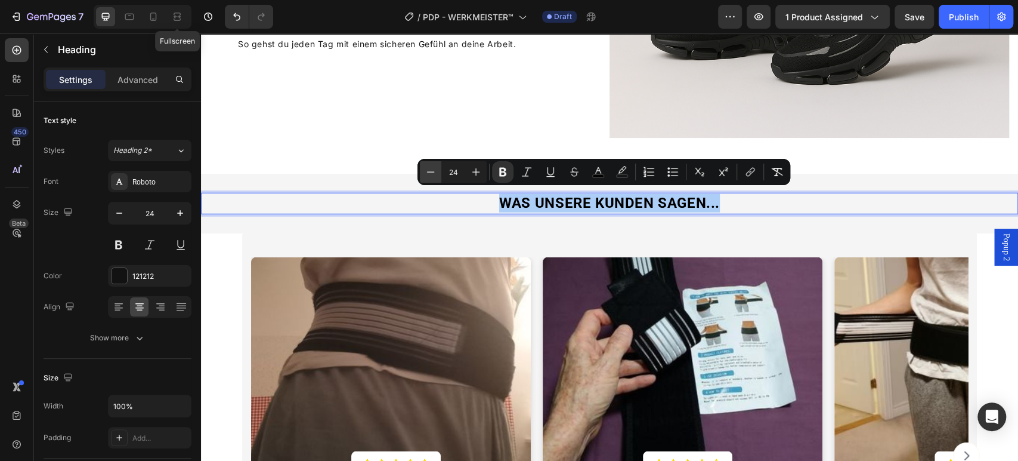
click at [436, 166] on icon "Editor contextual toolbar" at bounding box center [431, 172] width 12 height 12
click at [435, 166] on icon "Editor contextual toolbar" at bounding box center [431, 172] width 12 height 12
type input "22"
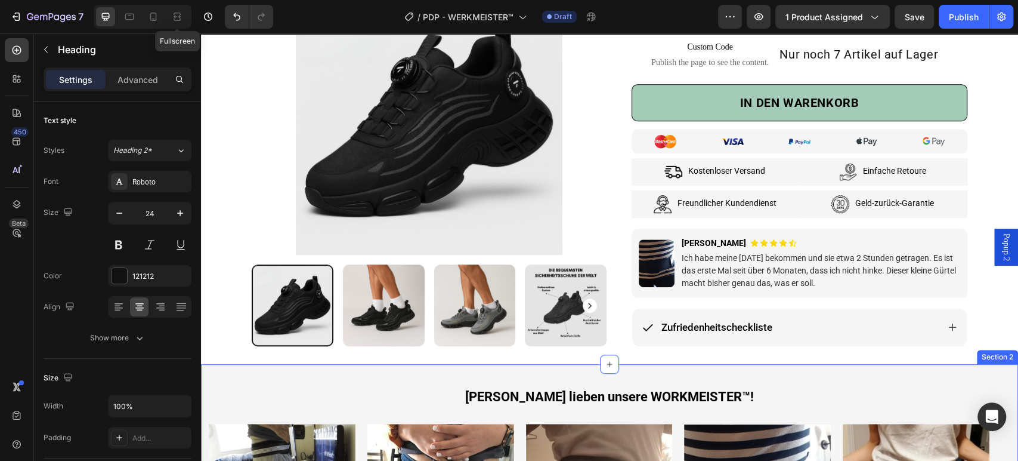
scroll to position [597, 0]
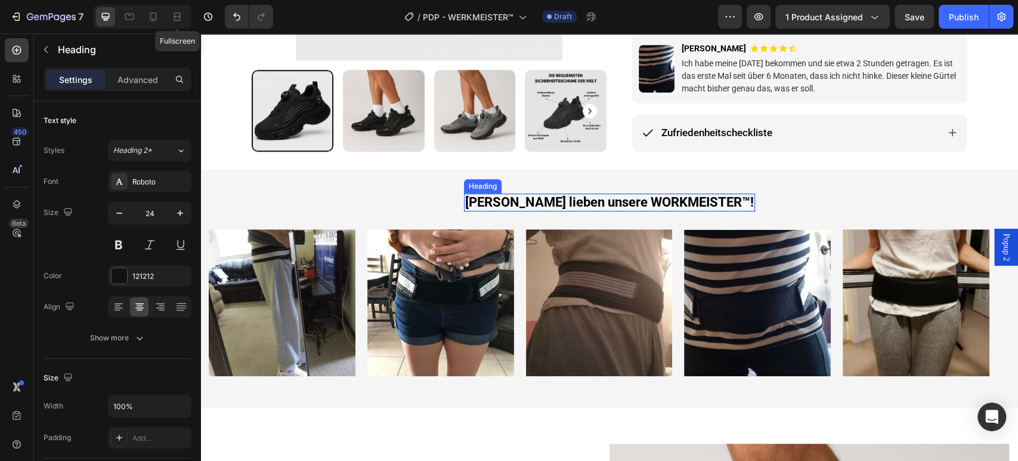
click at [589, 203] on span "[PERSON_NAME] lieben unsere WORKMEISTER™!" at bounding box center [609, 201] width 289 height 15
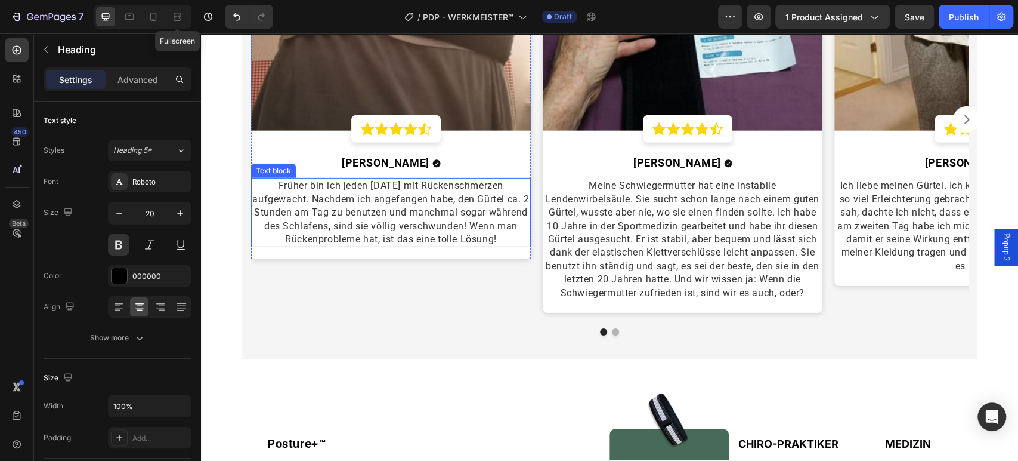
scroll to position [2320, 0]
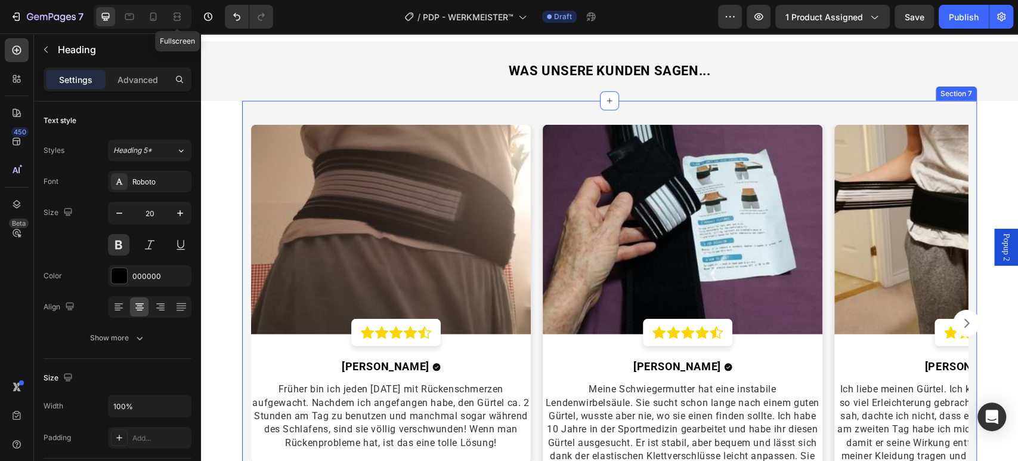
click at [338, 107] on div "Image Icon Icon Icon Icon Icon Row Row [PERSON_NAME] Text block Icon Row Früher…" at bounding box center [609, 332] width 735 height 462
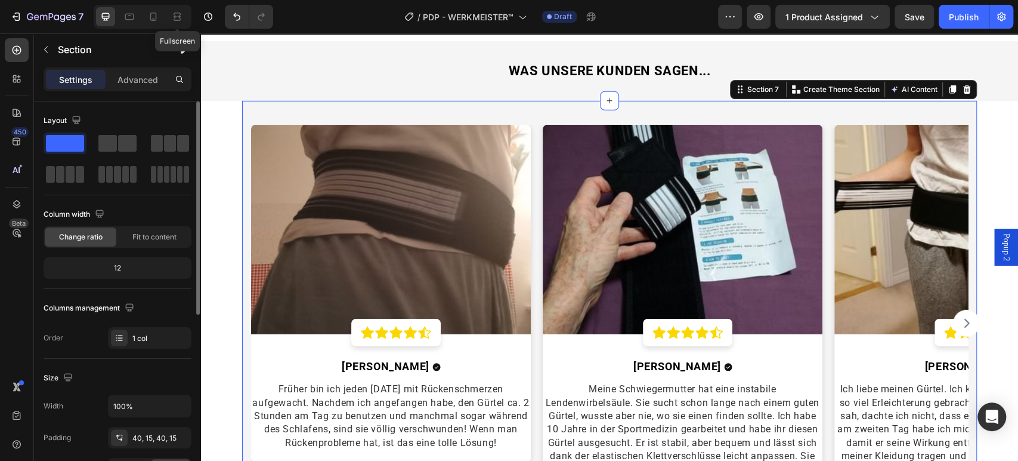
scroll to position [265, 0]
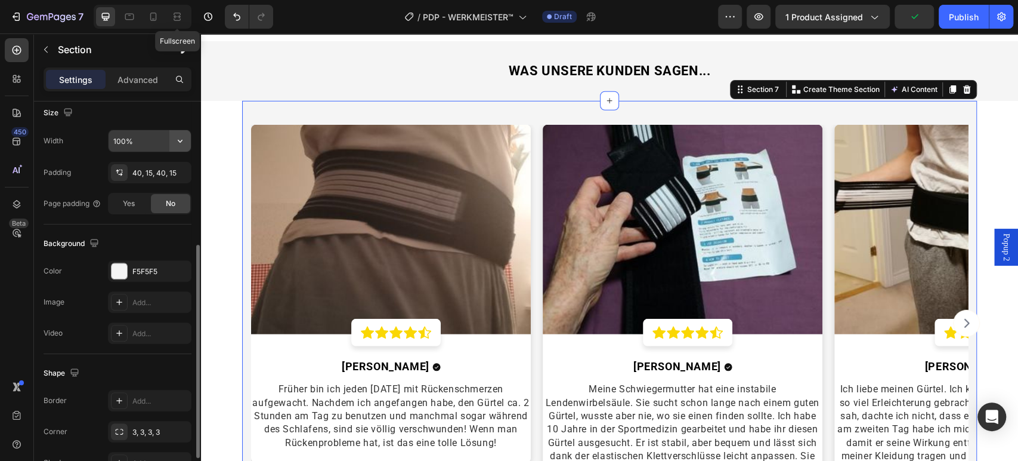
click at [174, 139] on icon "button" at bounding box center [180, 141] width 12 height 12
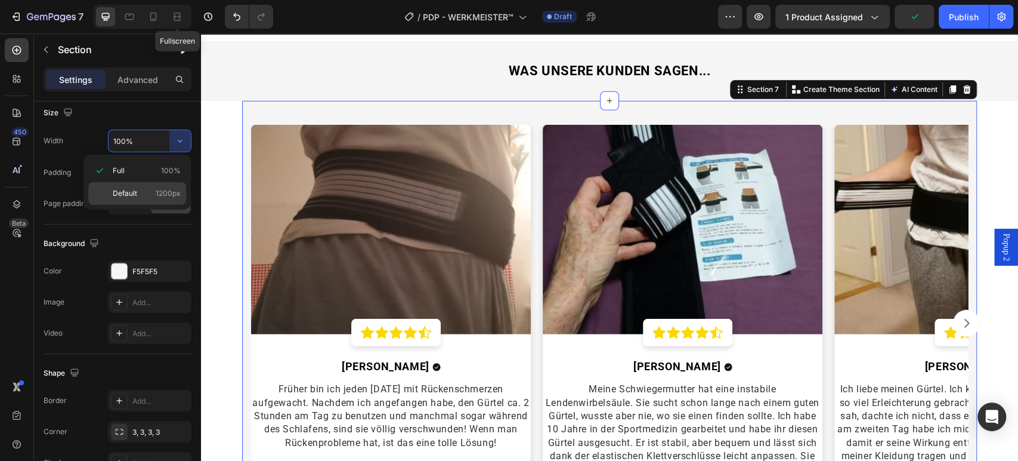
click at [162, 190] on span "1200px" at bounding box center [168, 193] width 25 height 11
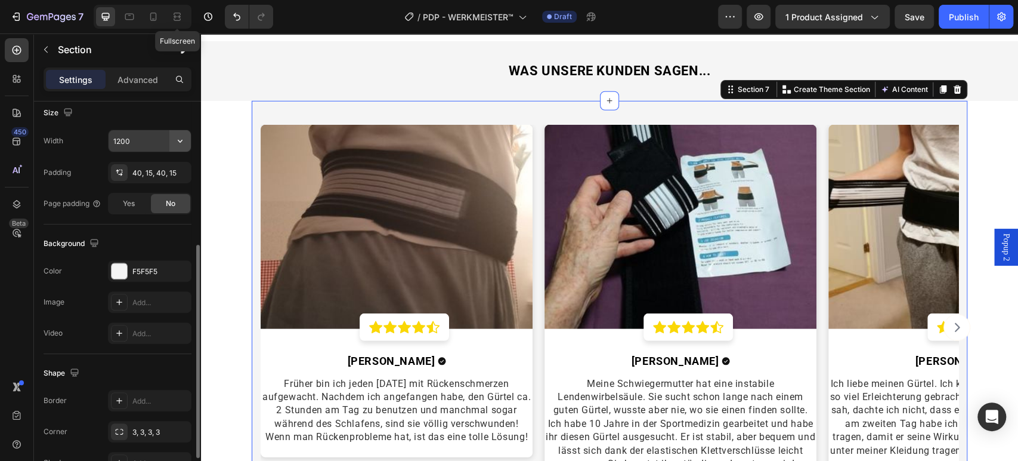
click at [181, 143] on icon "button" at bounding box center [180, 141] width 12 height 12
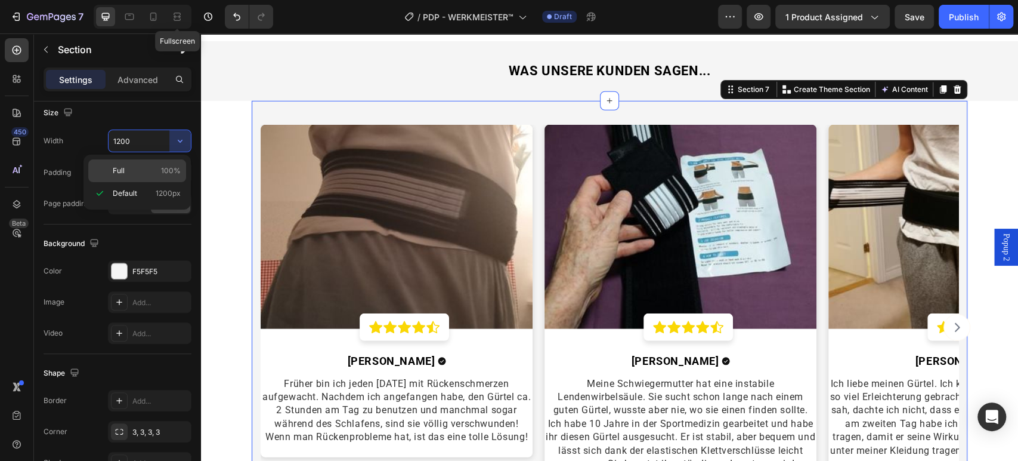
click at [177, 168] on span "100%" at bounding box center [171, 170] width 20 height 11
type input "100%"
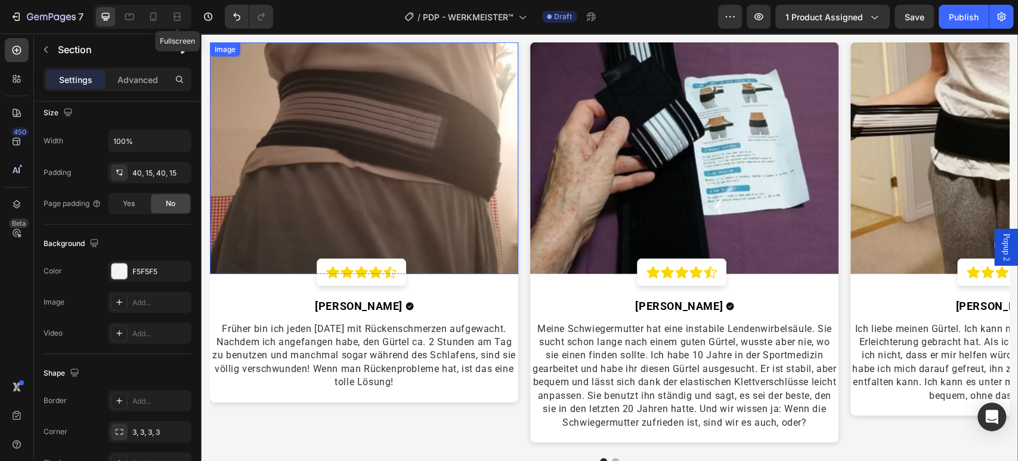
scroll to position [2519, 0]
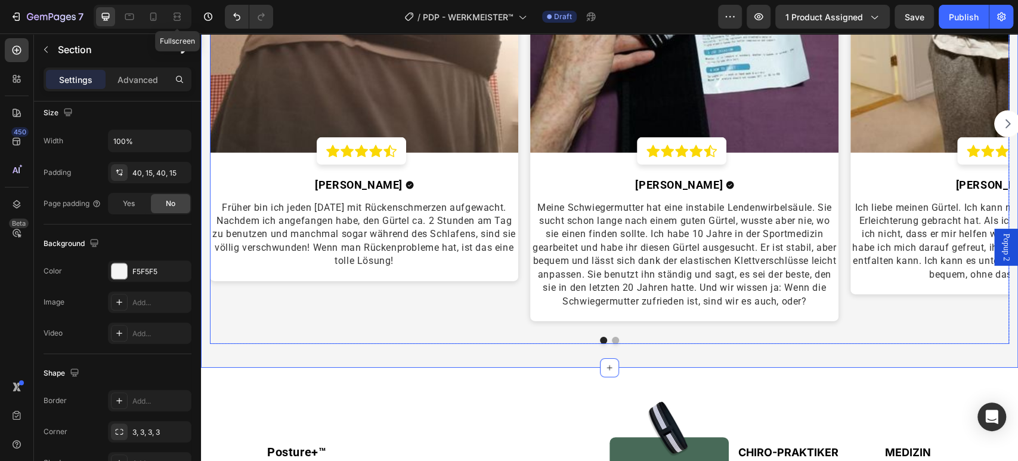
click at [467, 304] on div "Image Icon Icon Icon Icon Icon Row Row [PERSON_NAME] Text block Icon Row Früher…" at bounding box center [364, 124] width 308 height 406
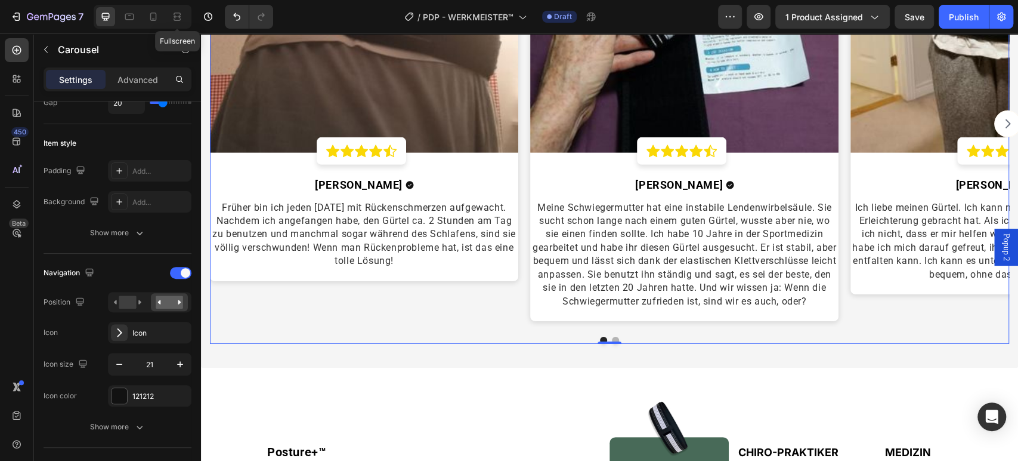
scroll to position [0, 0]
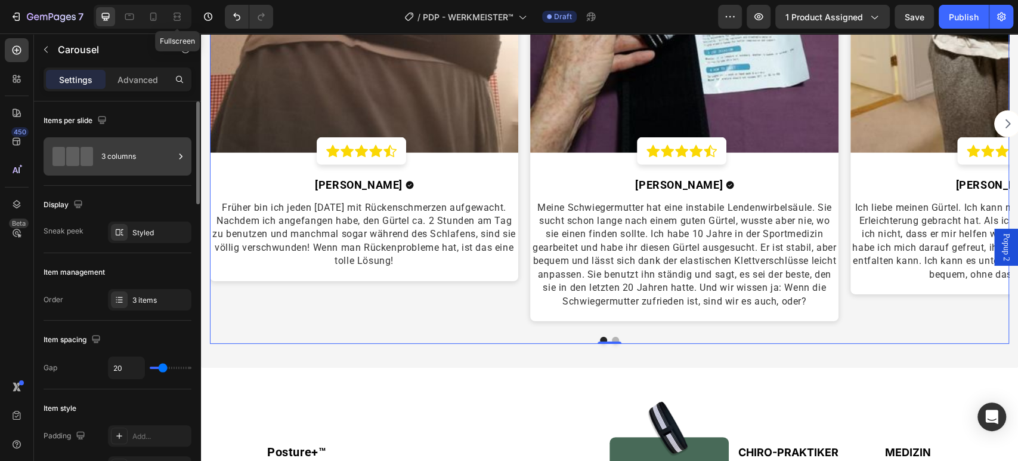
click at [115, 155] on div "3 columns" at bounding box center [137, 156] width 73 height 27
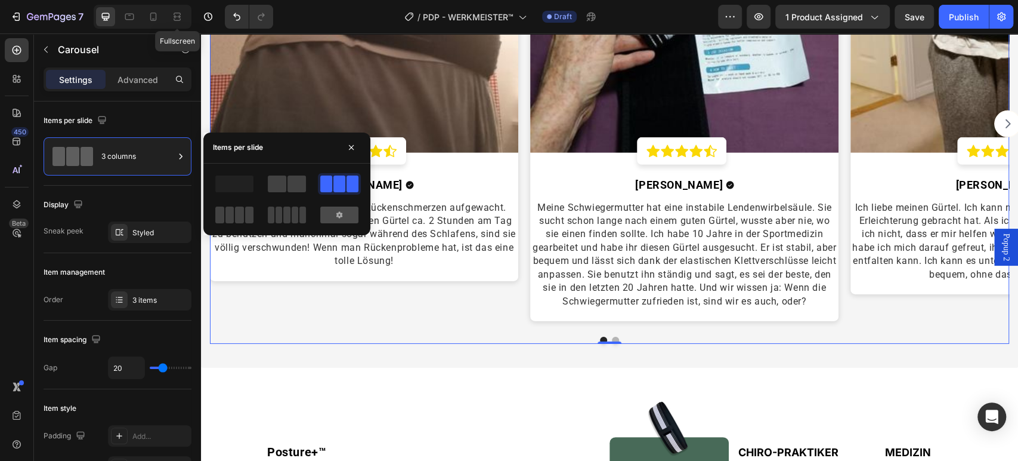
click at [332, 213] on div at bounding box center [339, 214] width 38 height 17
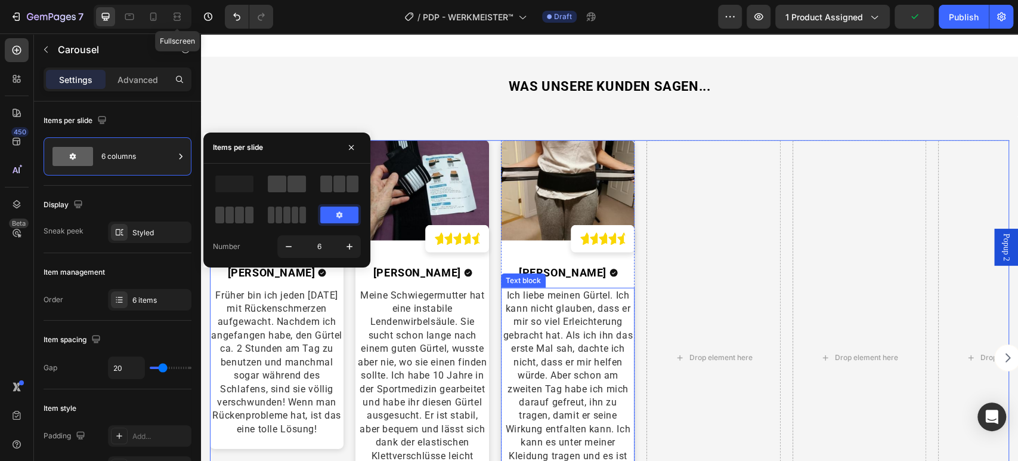
scroll to position [2269, 0]
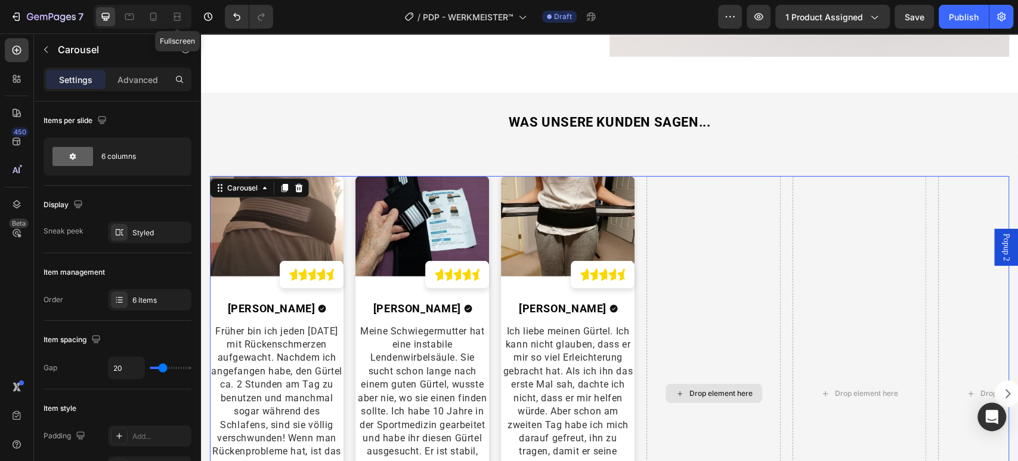
click at [724, 247] on div "Drop element here" at bounding box center [714, 393] width 134 height 435
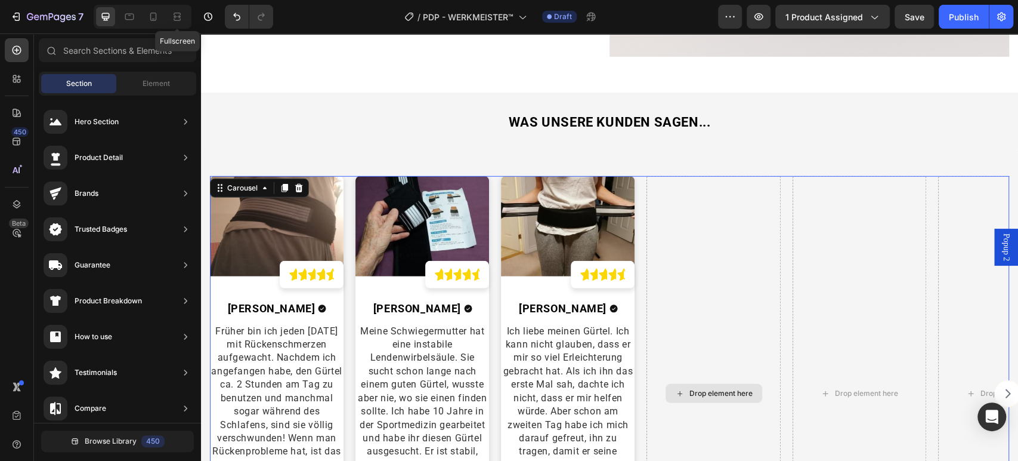
click at [719, 397] on div "Drop element here" at bounding box center [714, 393] width 97 height 19
click at [631, 160] on div "Image Icon Icon Icon Icon Icon Row Row [PERSON_NAME] Text block Icon Row Früher…" at bounding box center [609, 401] width 817 height 499
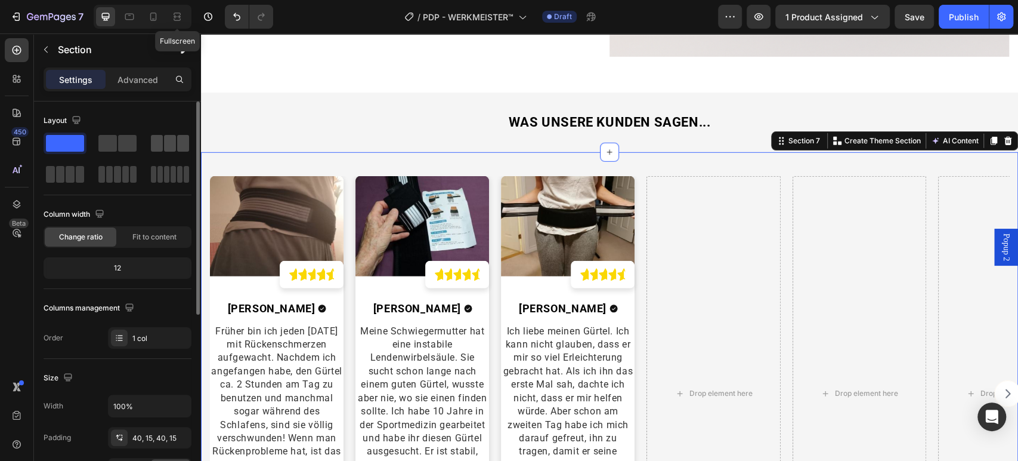
click at [162, 142] on span at bounding box center [157, 143] width 12 height 17
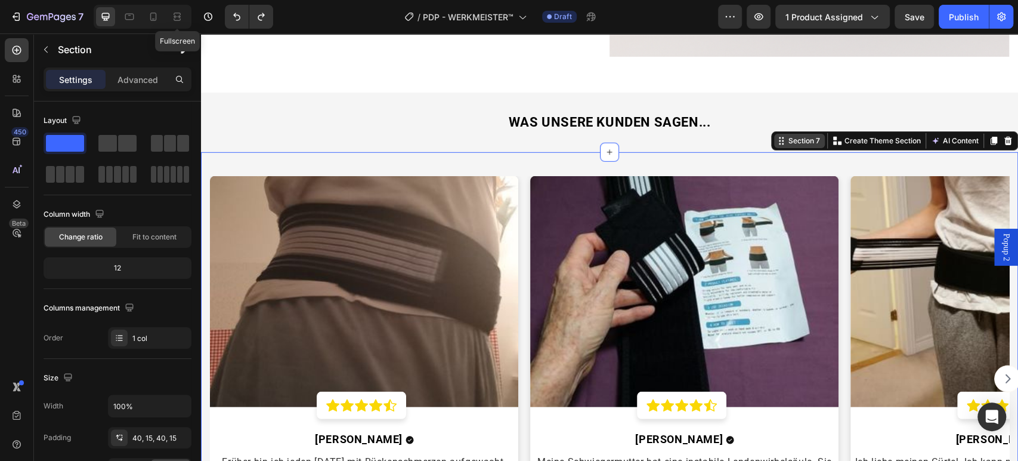
click at [801, 135] on div "Section 7" at bounding box center [804, 140] width 36 height 11
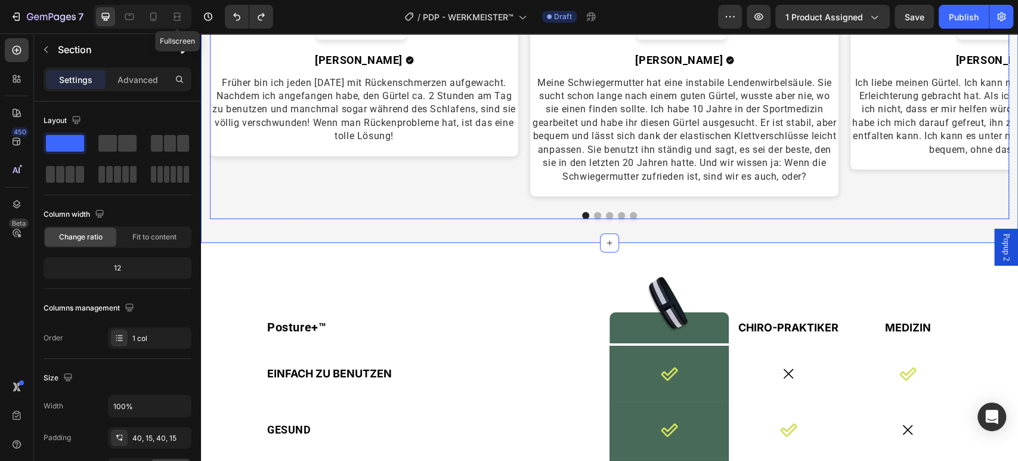
scroll to position [2667, 0]
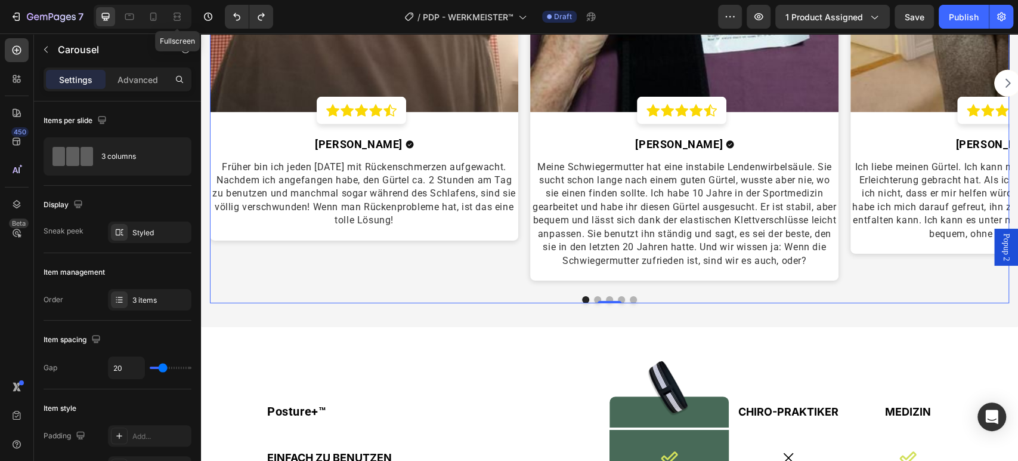
scroll to position [2401, 0]
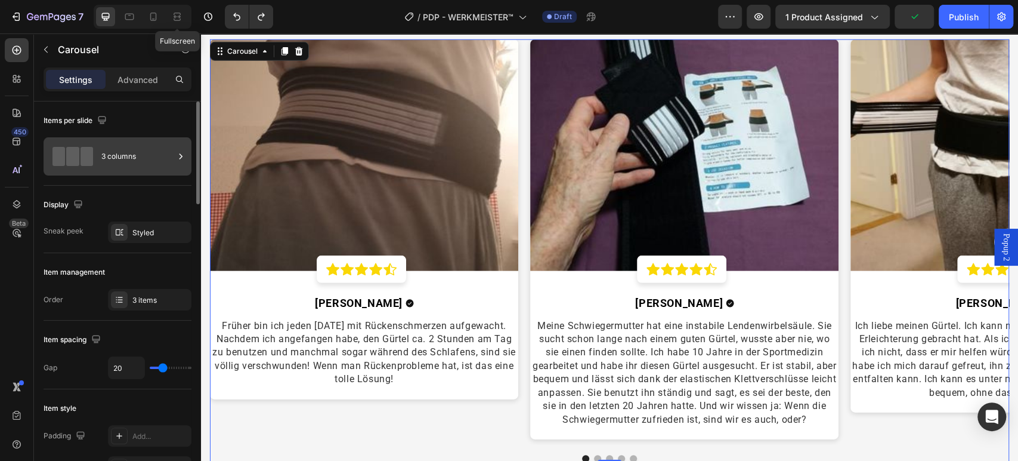
click at [130, 158] on div "3 columns" at bounding box center [137, 156] width 73 height 27
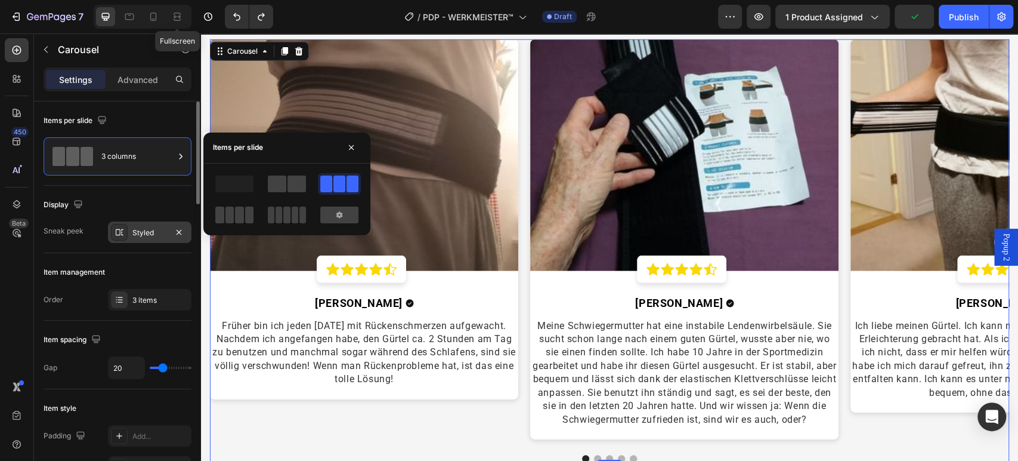
click at [147, 239] on div "Styled" at bounding box center [150, 231] width 84 height 21
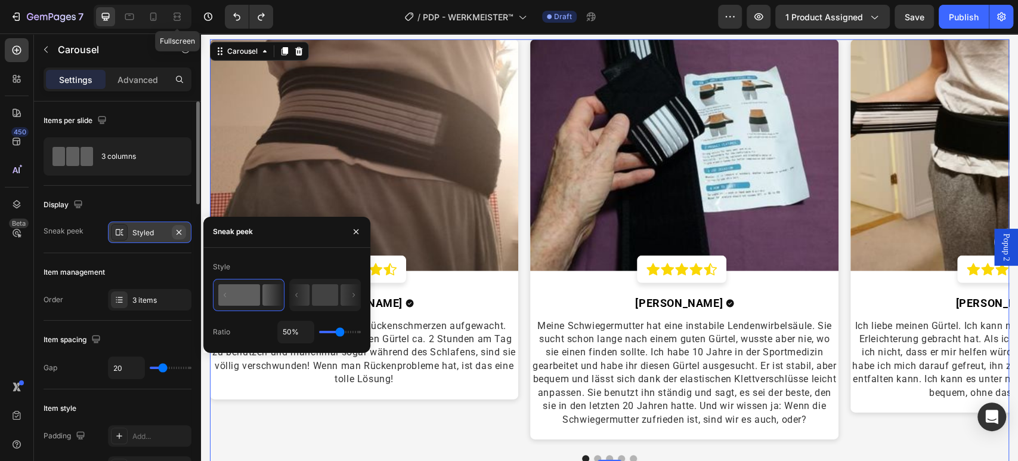
click at [181, 228] on icon "button" at bounding box center [179, 232] width 10 height 10
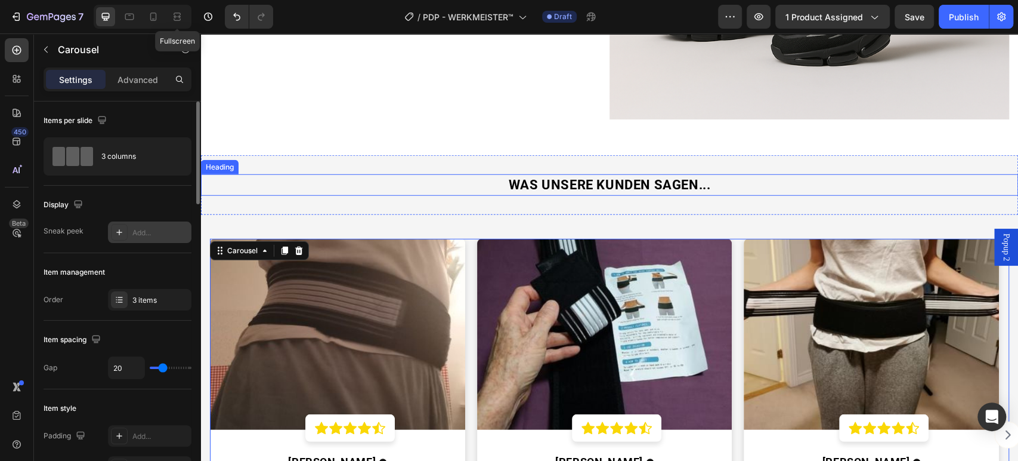
scroll to position [2202, 0]
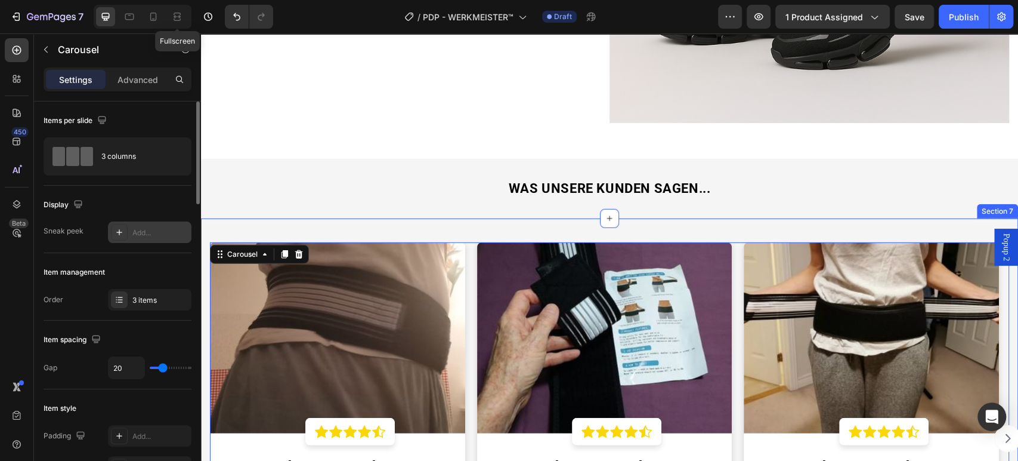
click at [231, 218] on div "Image Icon Icon Icon Icon Icon Row Row [PERSON_NAME] Text block Icon Row Früher…" at bounding box center [609, 446] width 817 height 457
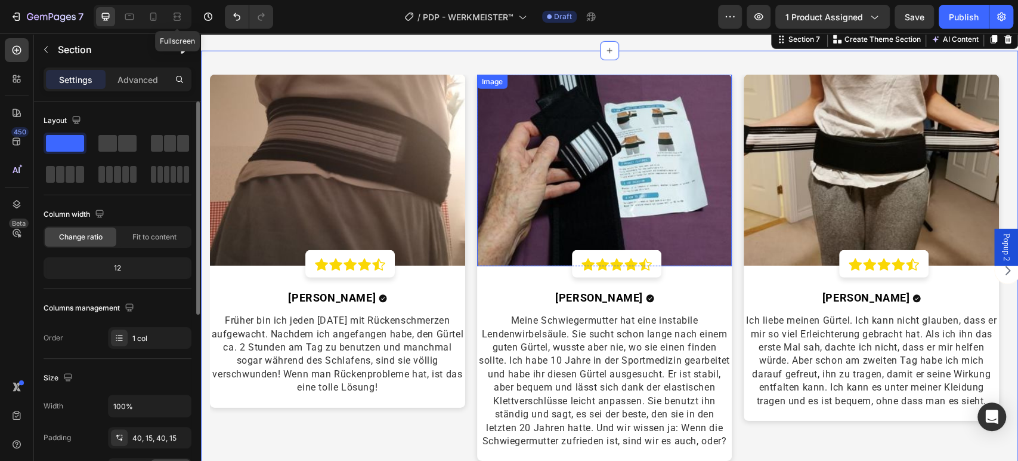
scroll to position [2401, 0]
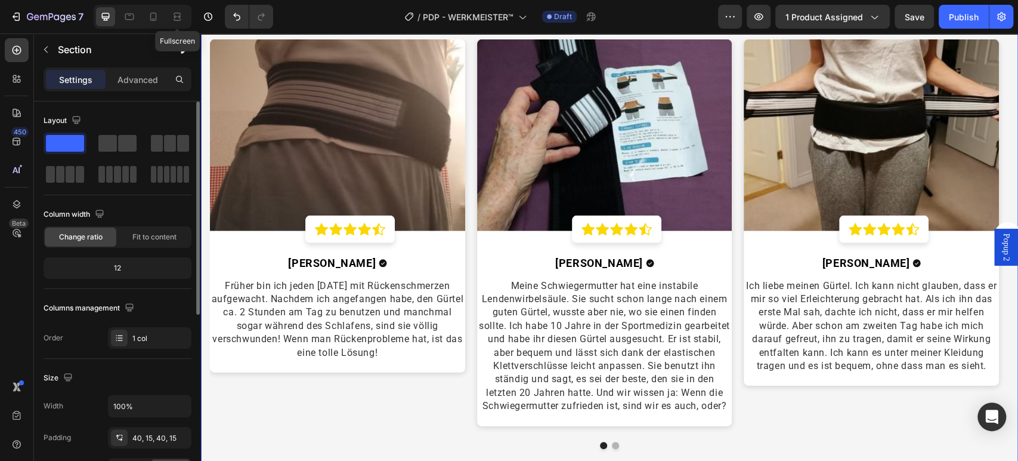
click at [205, 60] on div "Image Icon Icon Icon Icon Icon Row Row [PERSON_NAME] Text block Icon Row Früher…" at bounding box center [609, 244] width 817 height 457
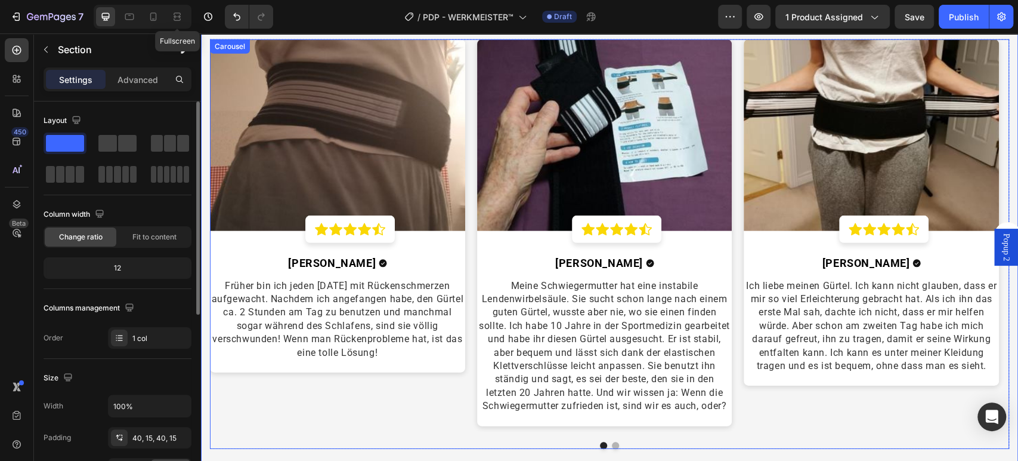
scroll to position [2600, 0]
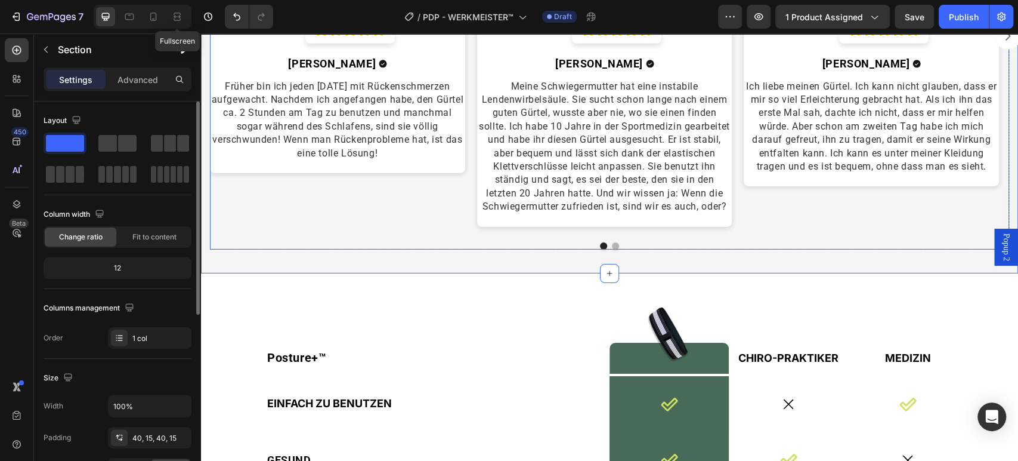
click at [853, 222] on div "Image Icon Icon Icon Icon Icon Row Row [PERSON_NAME] Text block Icon Row Ich li…" at bounding box center [871, 36] width 255 height 393
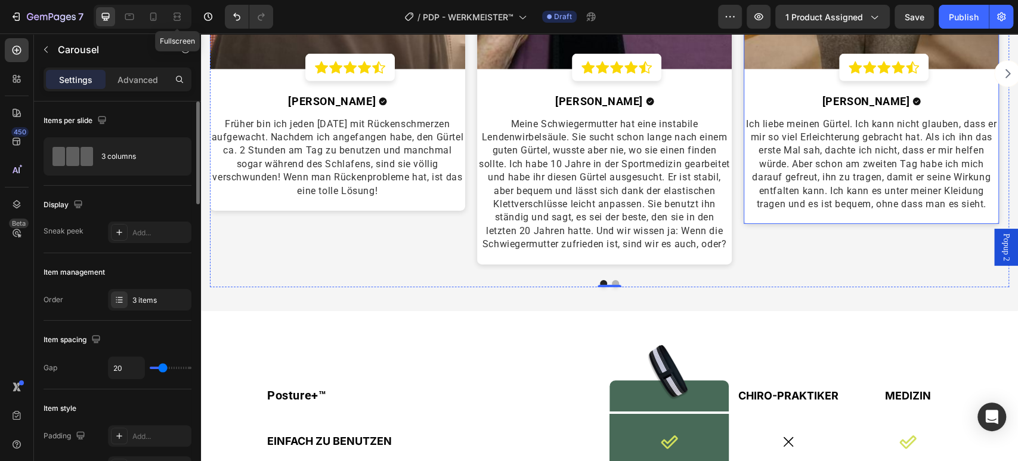
scroll to position [2534, 0]
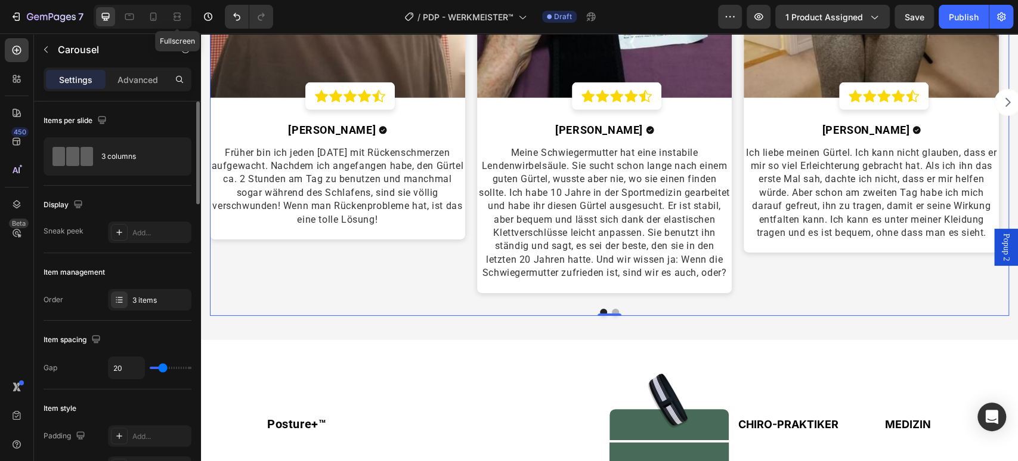
click at [1008, 106] on button "Carousel Next Arrow" at bounding box center [1007, 102] width 27 height 27
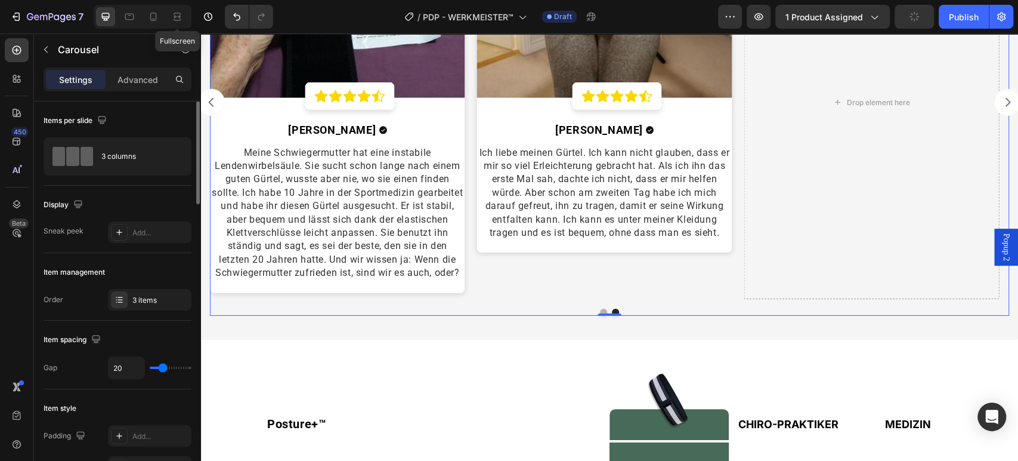
click at [1002, 106] on icon "Carousel Next Arrow" at bounding box center [1008, 102] width 13 height 13
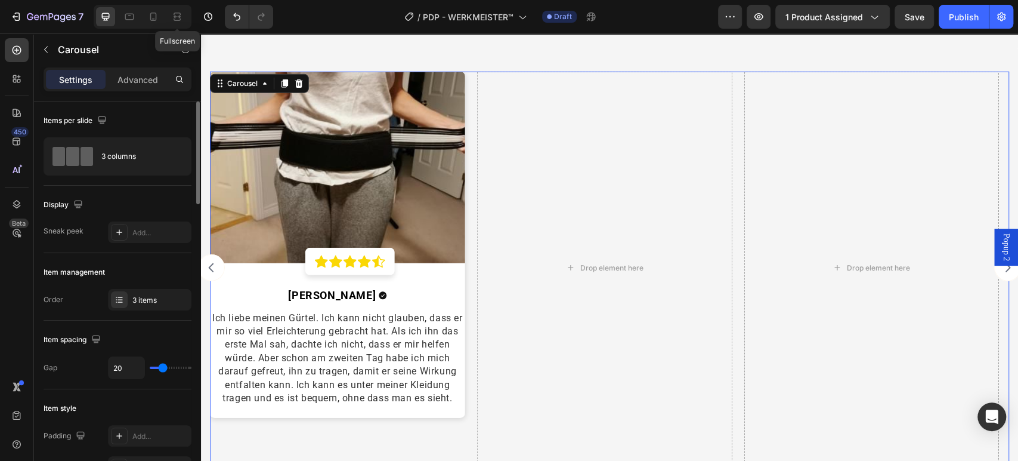
scroll to position [2467, 0]
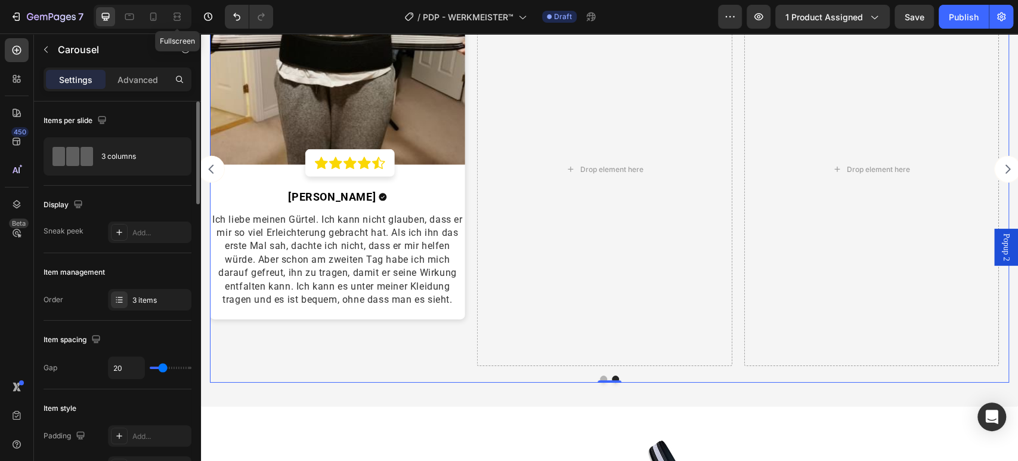
click at [1002, 175] on icon "Carousel Next Arrow" at bounding box center [1008, 169] width 13 height 13
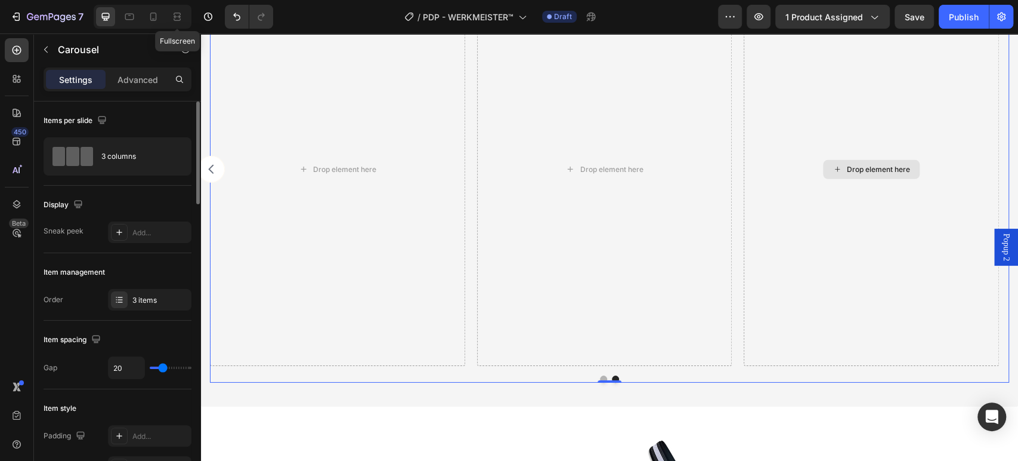
click at [996, 175] on div "Drop element here" at bounding box center [871, 169] width 255 height 393
click at [205, 174] on icon "Carousel Back Arrow" at bounding box center [211, 169] width 13 height 13
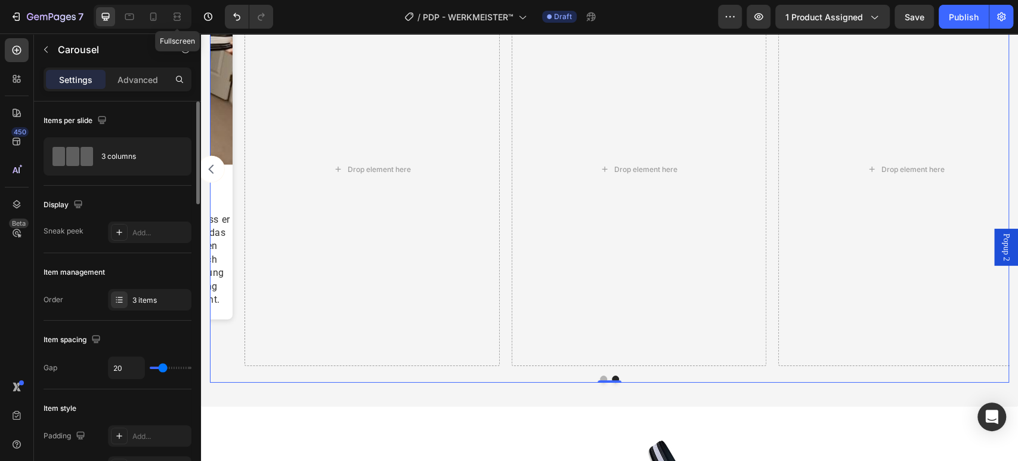
click at [205, 174] on icon "Carousel Back Arrow" at bounding box center [211, 169] width 13 height 13
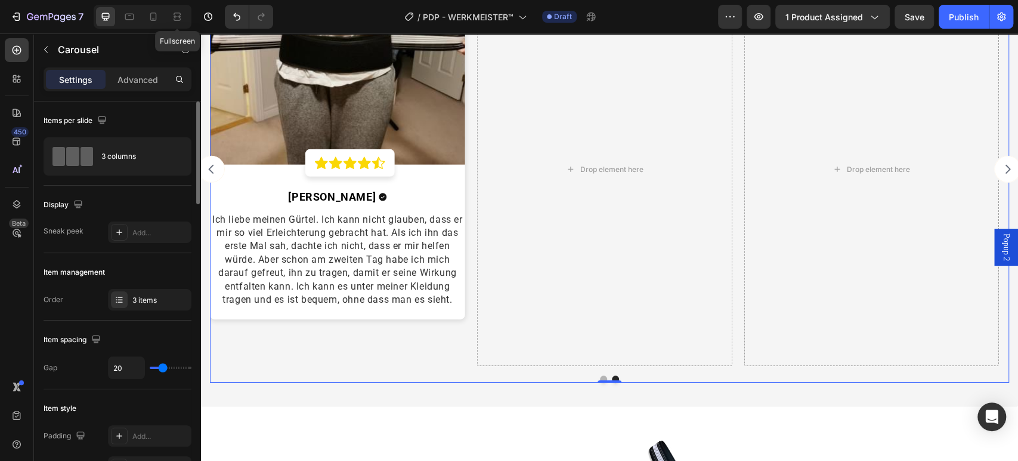
click at [465, 283] on div "Image Icon Icon Icon Icon Icon Row Row [PERSON_NAME] Text block Icon Row Früher…" at bounding box center [609, 169] width 799 height 393
click at [558, 190] on div "Drop element here" at bounding box center [604, 169] width 255 height 393
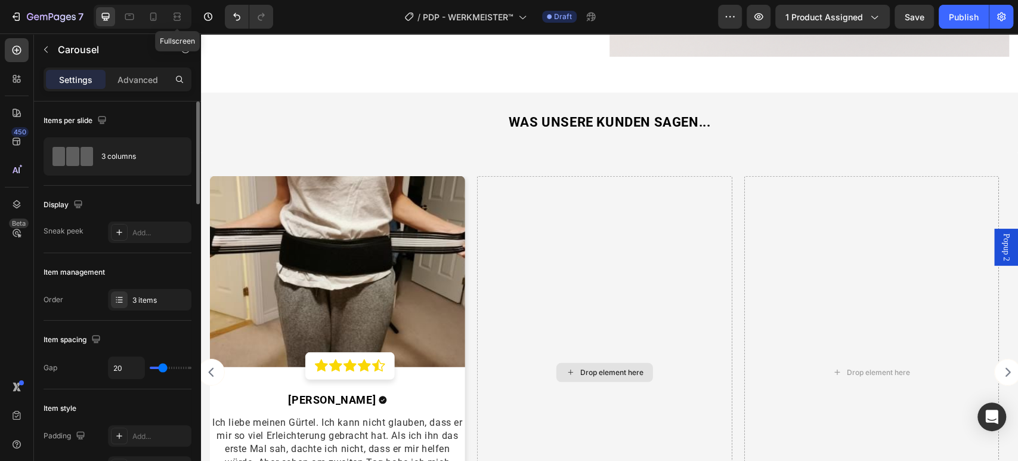
click at [601, 380] on div "Drop element here" at bounding box center [604, 371] width 97 height 19
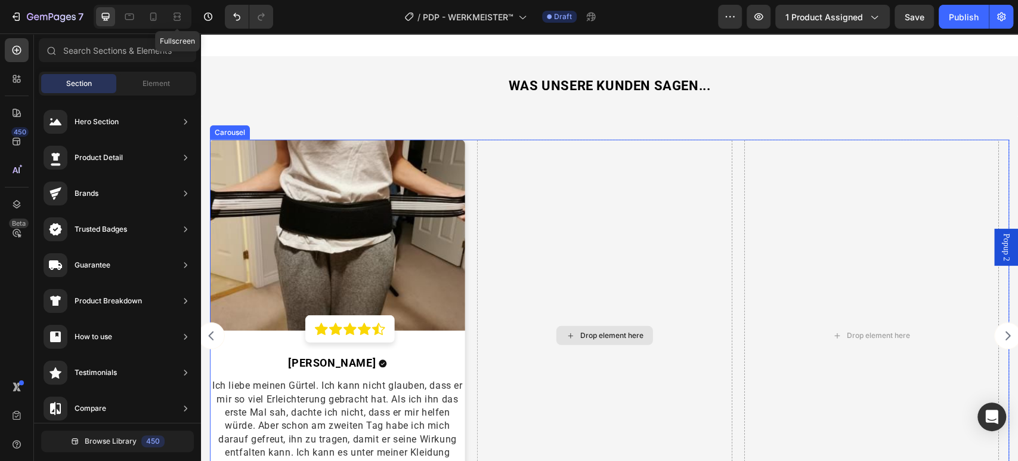
scroll to position [2335, 0]
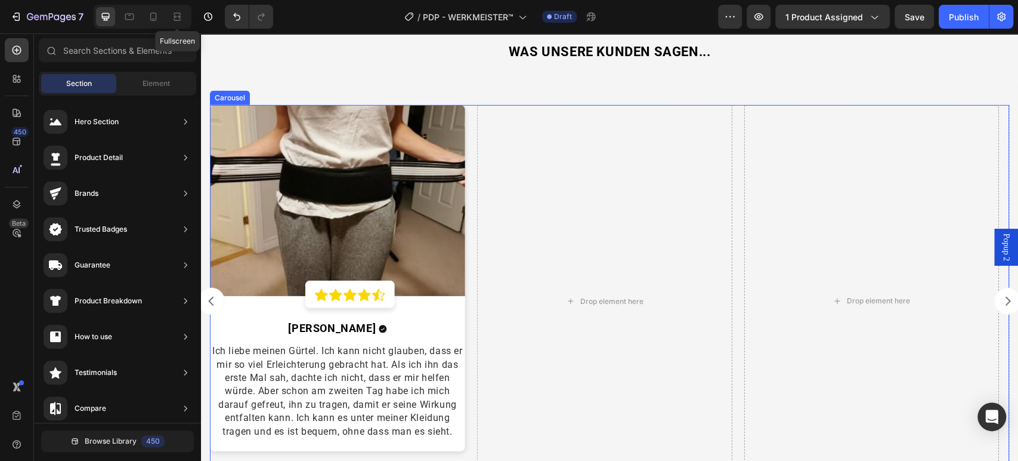
click at [466, 118] on div "Image Icon Icon Icon Icon Icon Row Row [PERSON_NAME] Text block Icon Row Früher…" at bounding box center [609, 301] width 799 height 393
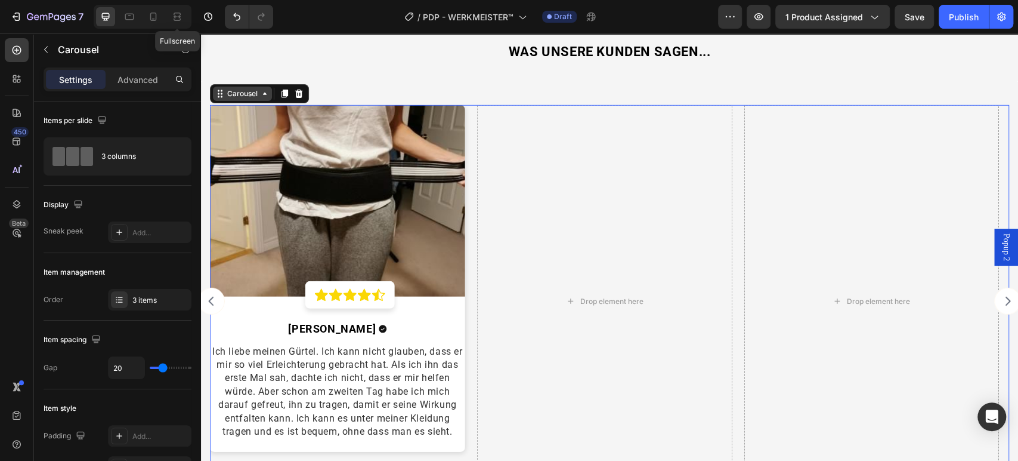
click at [249, 94] on div "Carousel" at bounding box center [242, 93] width 35 height 11
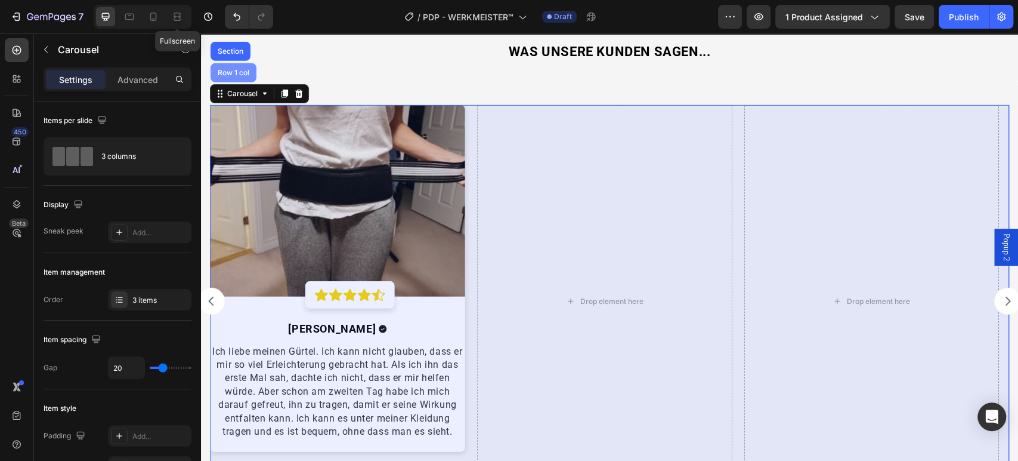
click at [239, 80] on div "Row 1 col" at bounding box center [234, 72] width 46 height 19
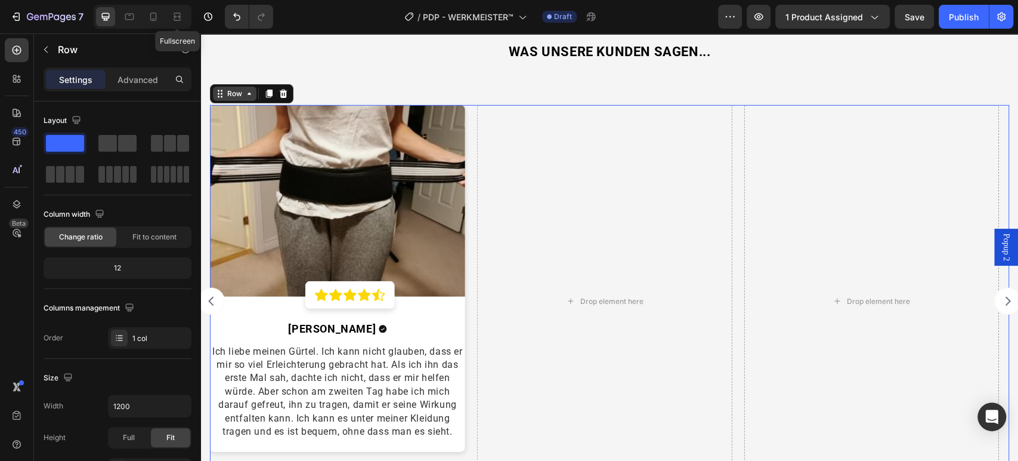
click at [233, 97] on div "Row" at bounding box center [235, 93] width 20 height 11
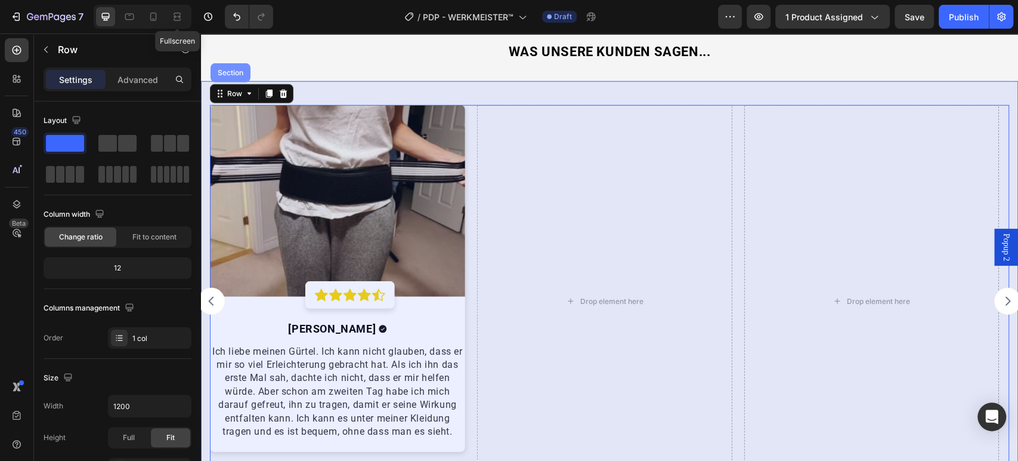
click at [234, 69] on div "Section" at bounding box center [230, 72] width 30 height 7
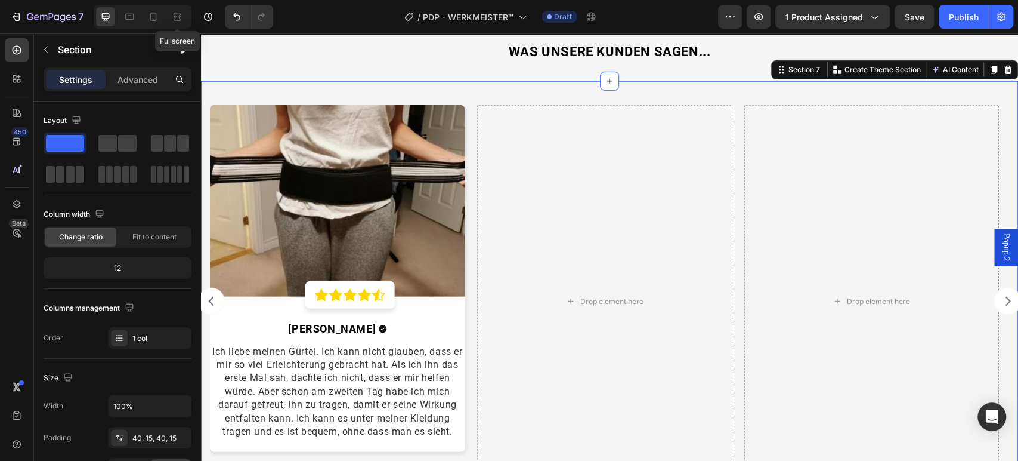
click at [473, 92] on div "Image Icon Icon Icon Icon Icon Row Row [PERSON_NAME] Text block Icon Row Früher…" at bounding box center [609, 309] width 817 height 457
click at [178, 139] on span at bounding box center [183, 143] width 12 height 17
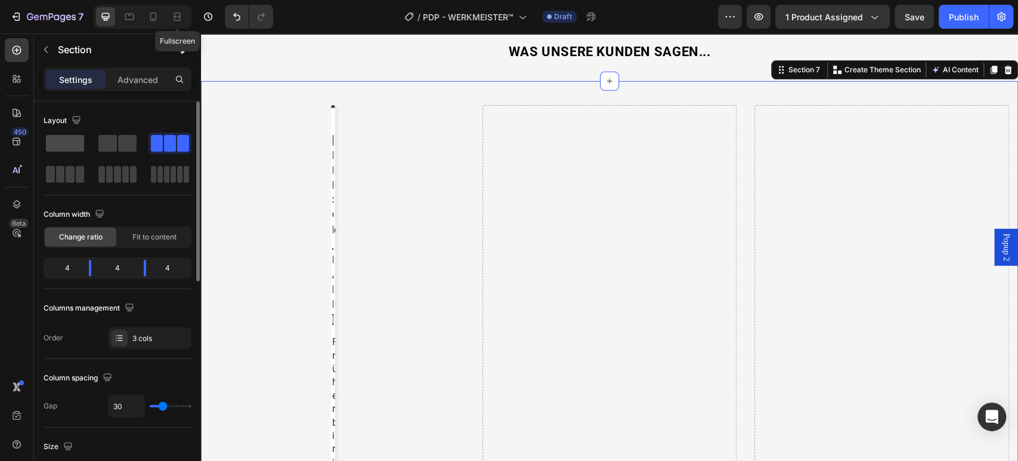
click at [67, 146] on span at bounding box center [65, 143] width 38 height 17
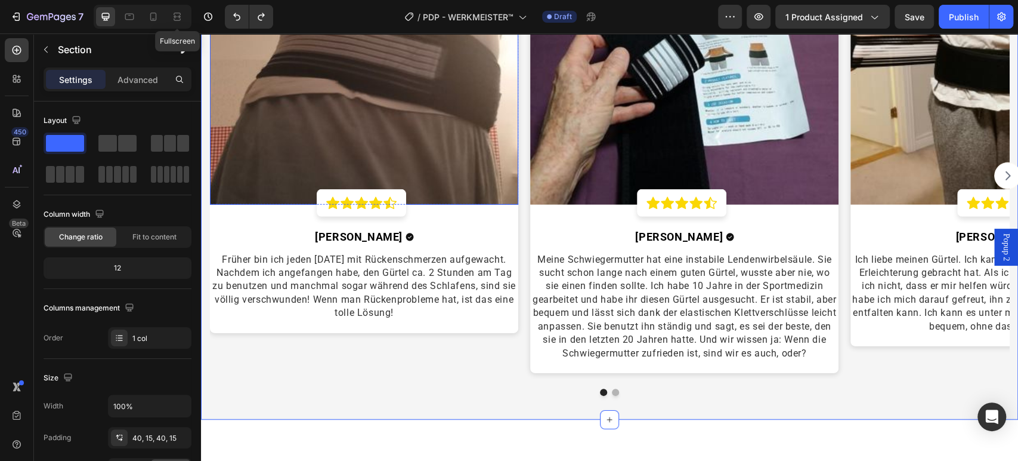
scroll to position [2202, 0]
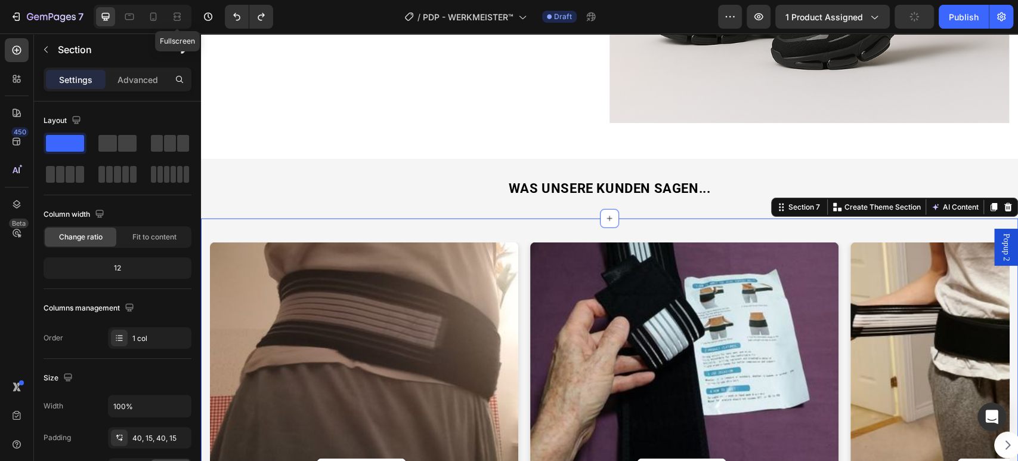
click at [516, 230] on div "Image Icon Icon Icon Icon Icon Row Row [PERSON_NAME] Text block Icon Row Früher…" at bounding box center [609, 453] width 817 height 470
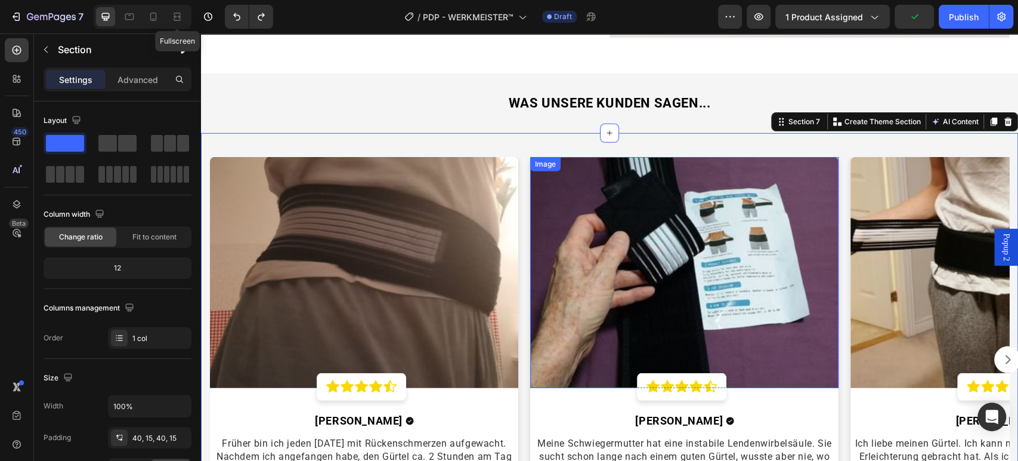
scroll to position [2335, 0]
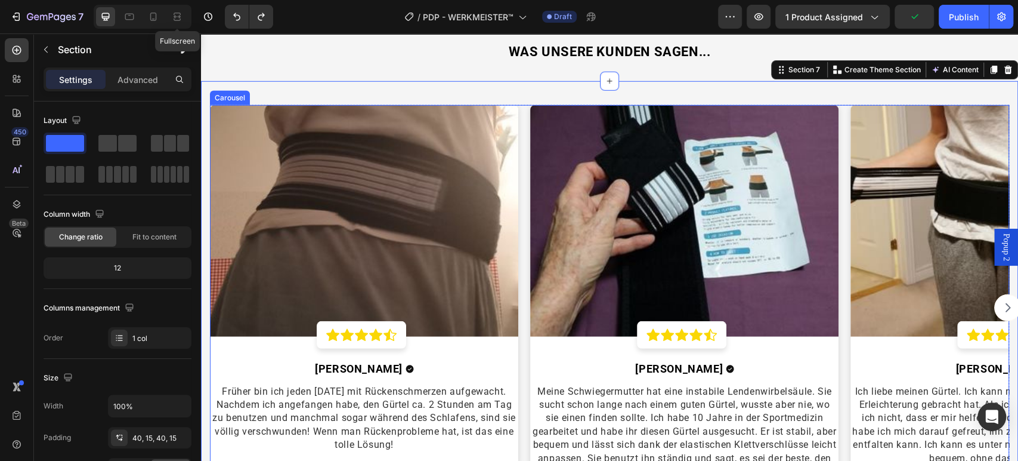
click at [521, 199] on div "Image Icon Icon Icon Icon Icon Row Row [PERSON_NAME] Text block Icon Row Früher…" at bounding box center [609, 308] width 799 height 406
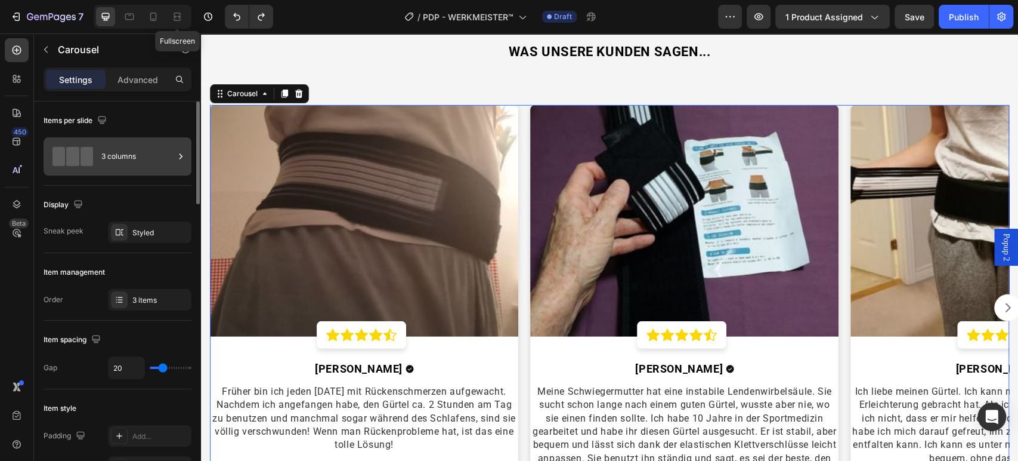
click at [178, 157] on icon at bounding box center [181, 156] width 12 height 12
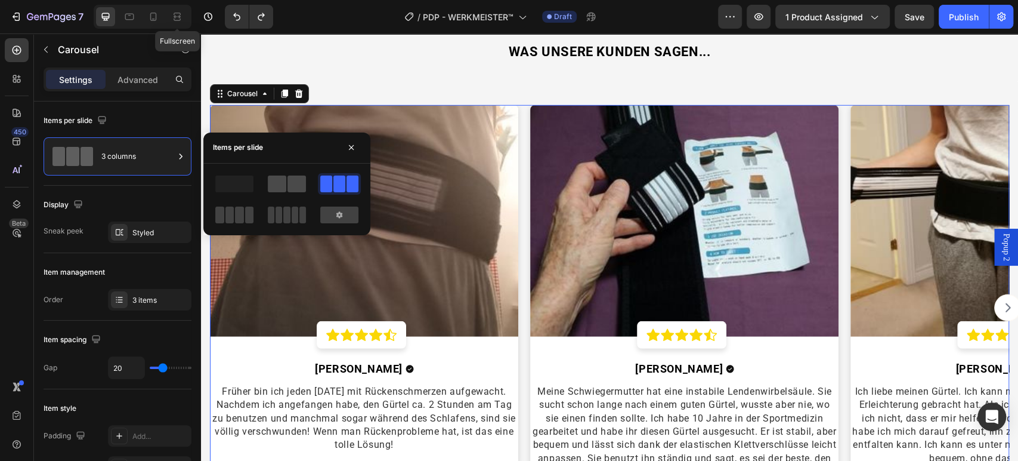
click at [286, 183] on div at bounding box center [287, 183] width 38 height 17
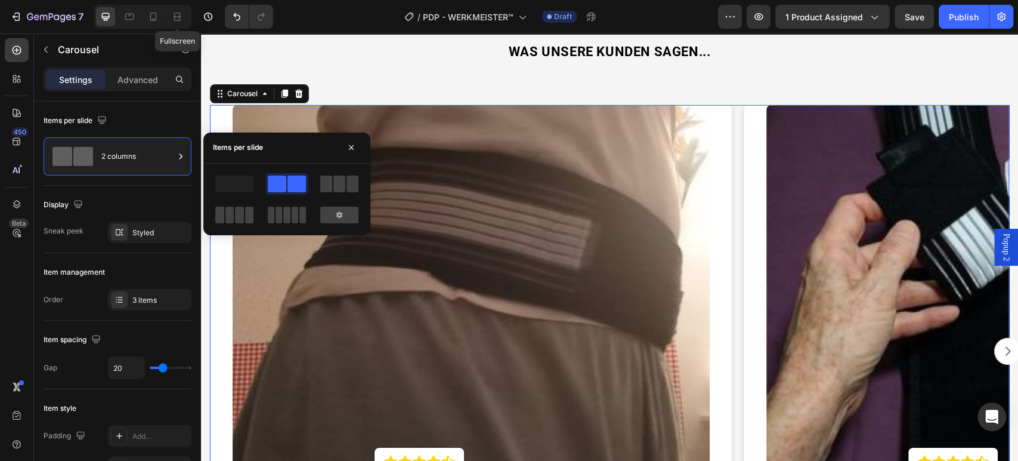
drag, startPoint x: 330, startPoint y: 183, endPoint x: 258, endPoint y: 208, distance: 77.0
click at [331, 184] on span at bounding box center [326, 183] width 12 height 17
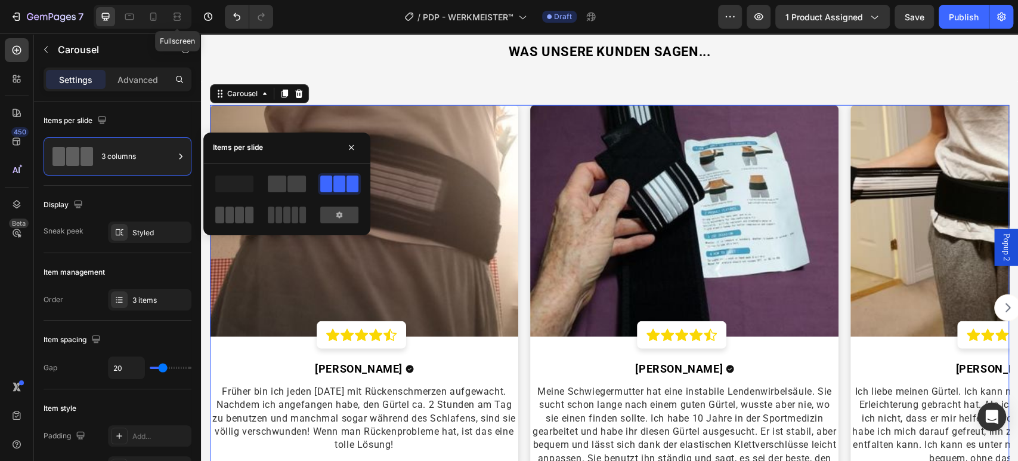
click at [242, 215] on span at bounding box center [239, 214] width 9 height 17
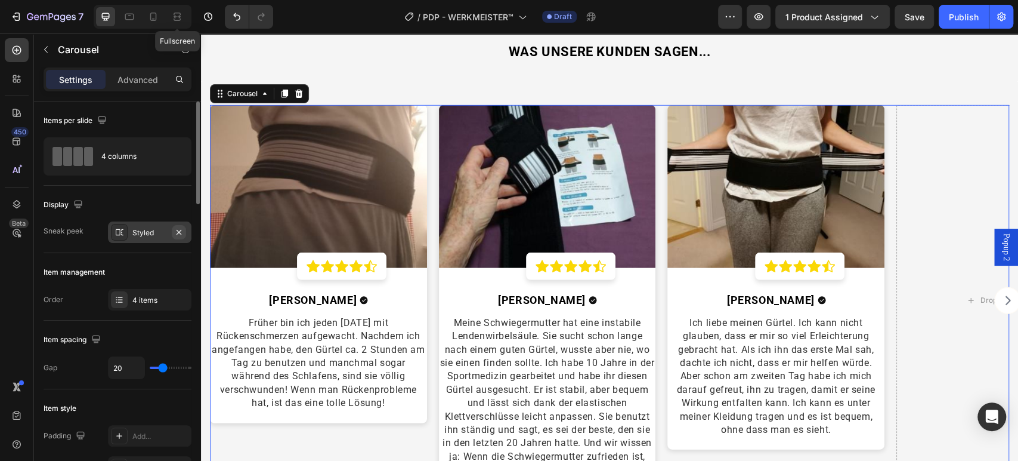
click at [178, 233] on icon "button" at bounding box center [179, 232] width 10 height 10
click at [928, 160] on div "Drop element here" at bounding box center [1005, 300] width 217 height 391
click at [894, 155] on div "Image Icon Icon Icon Icon Icon Row Row [PERSON_NAME] Text block Icon Row Früher…" at bounding box center [609, 300] width 799 height 391
click at [174, 152] on div "4 columns" at bounding box center [137, 156] width 73 height 27
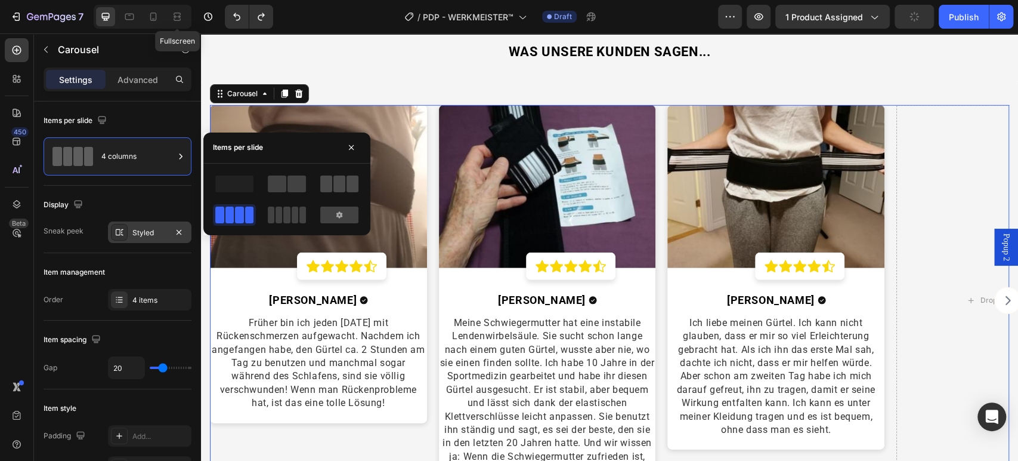
click at [298, 206] on span at bounding box center [295, 214] width 7 height 17
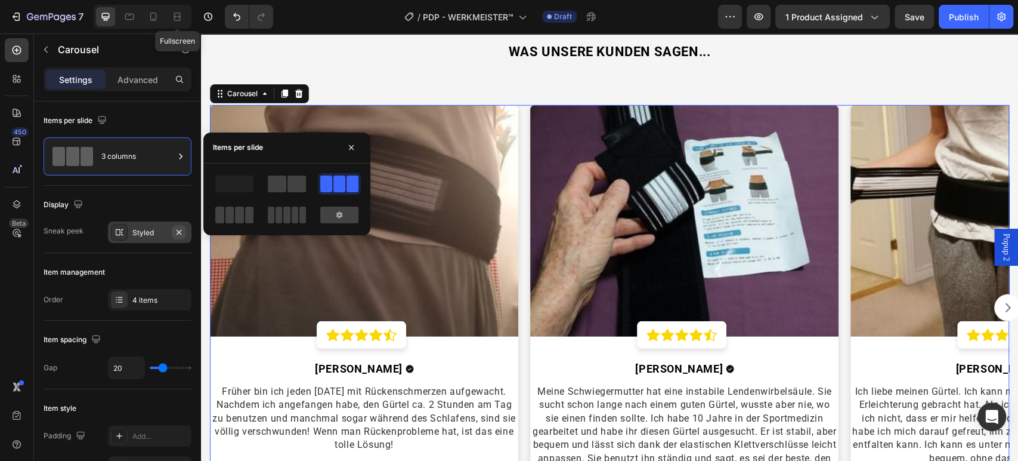
click at [180, 227] on icon "button" at bounding box center [179, 232] width 10 height 10
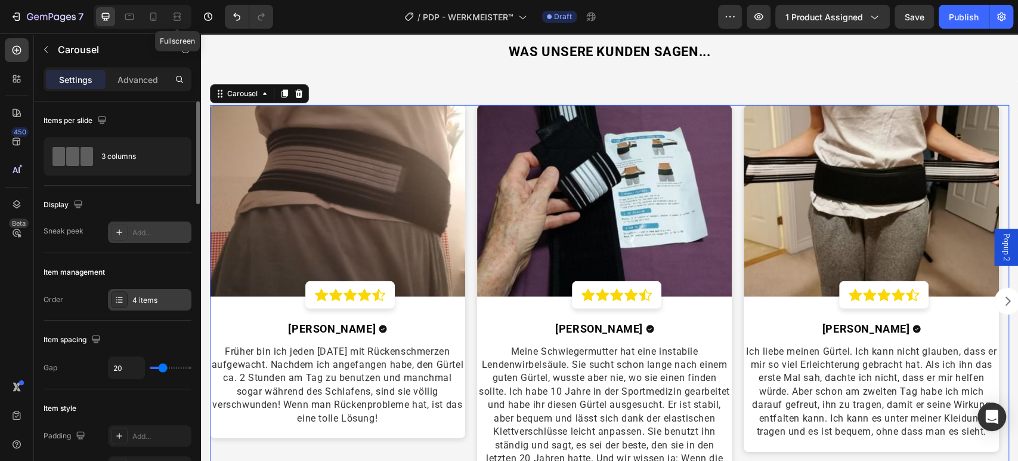
click at [169, 297] on div "4 items" at bounding box center [160, 300] width 56 height 11
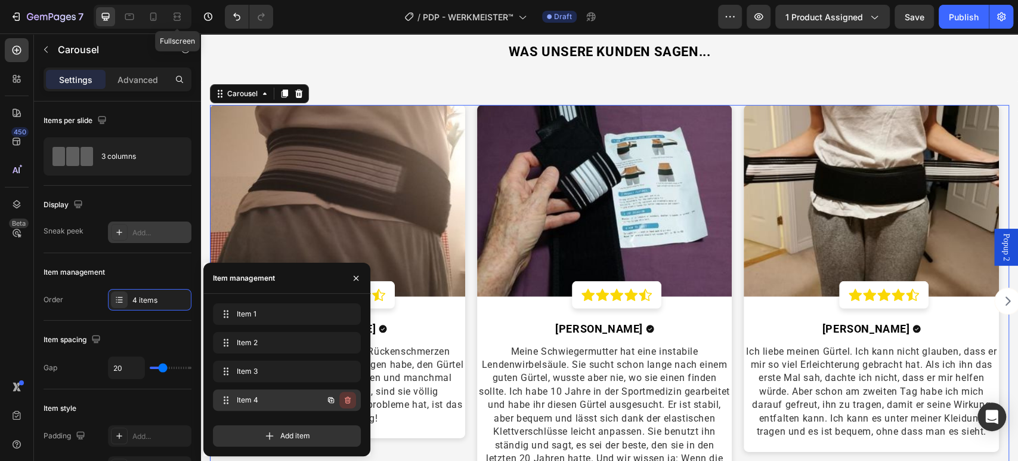
click at [345, 397] on icon "button" at bounding box center [348, 400] width 10 height 10
click at [345, 397] on div "Delete" at bounding box center [340, 399] width 22 height 11
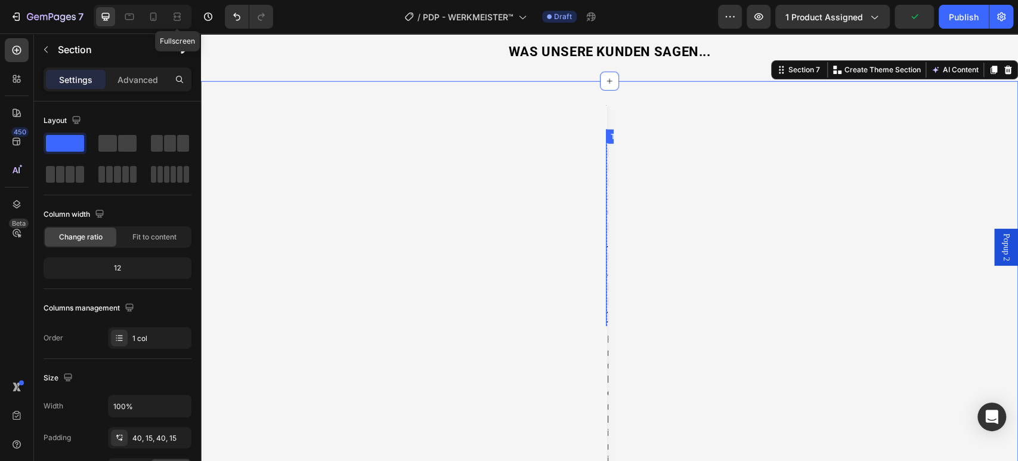
click at [605, 131] on div "[PERSON_NAME] Text block" at bounding box center [605, 227] width 0 height 196
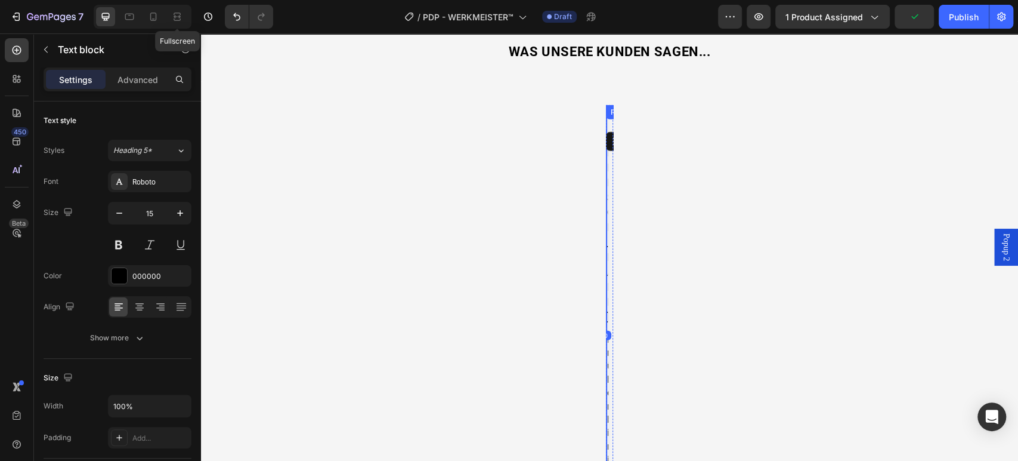
click at [606, 110] on div "Row" at bounding box center [618, 112] width 24 height 14
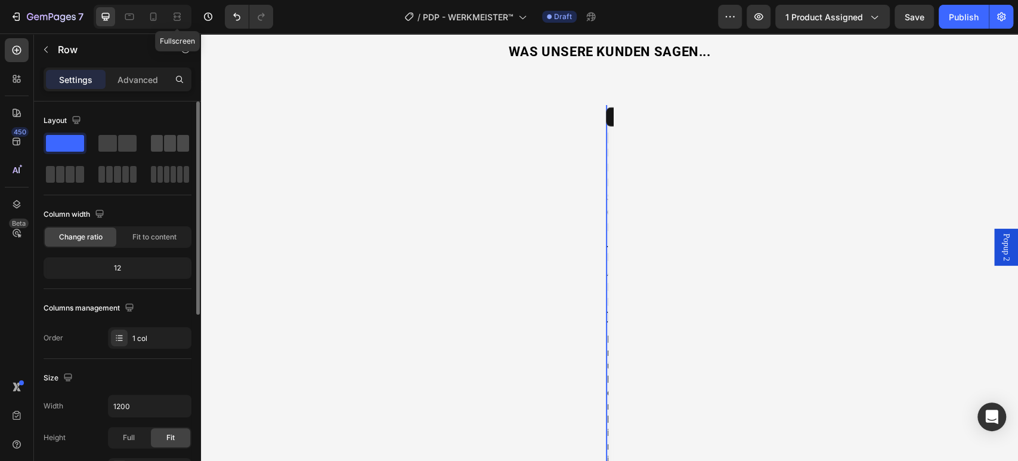
click at [160, 140] on span at bounding box center [157, 143] width 12 height 17
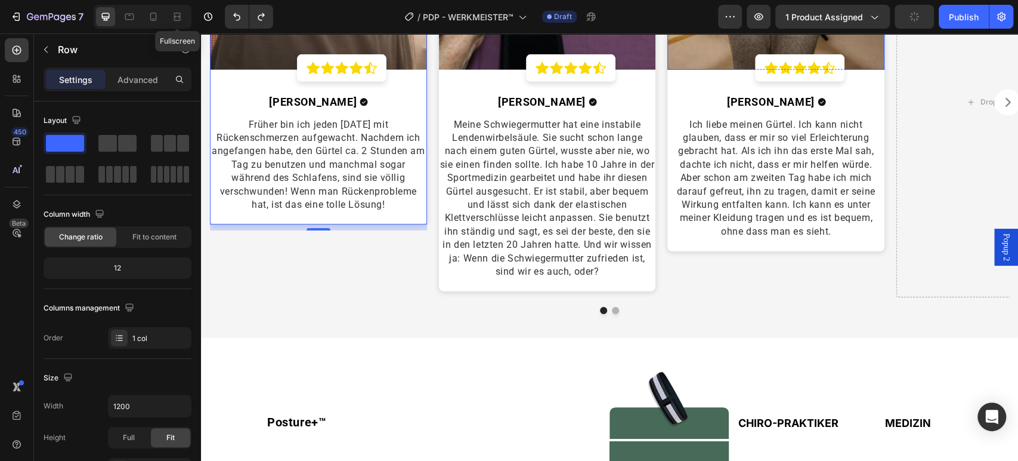
scroll to position [2534, 0]
click at [1002, 102] on icon "Carousel Next Arrow" at bounding box center [1008, 101] width 13 height 13
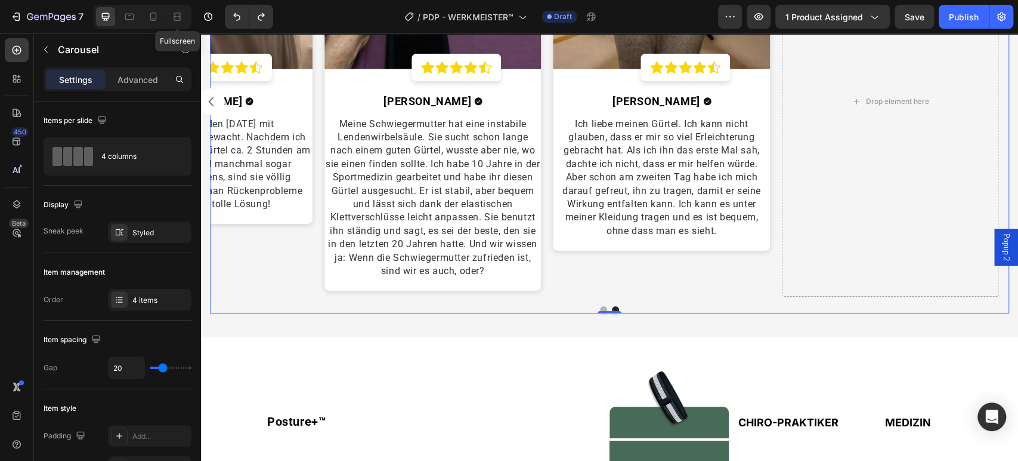
click at [212, 97] on icon "Carousel Back Arrow" at bounding box center [211, 101] width 5 height 9
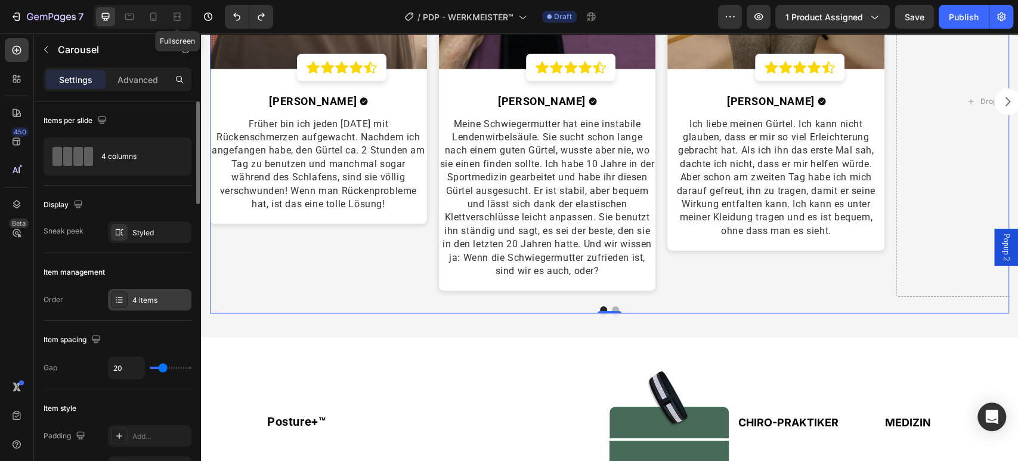
click at [169, 299] on div "4 items" at bounding box center [160, 300] width 56 height 11
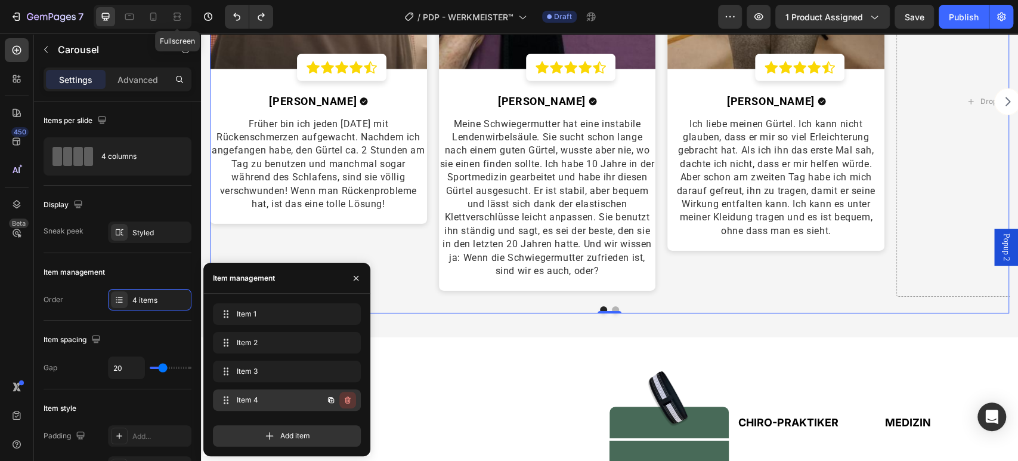
click at [353, 401] on button "button" at bounding box center [347, 399] width 17 height 17
click at [342, 400] on div "Delete" at bounding box center [340, 399] width 22 height 11
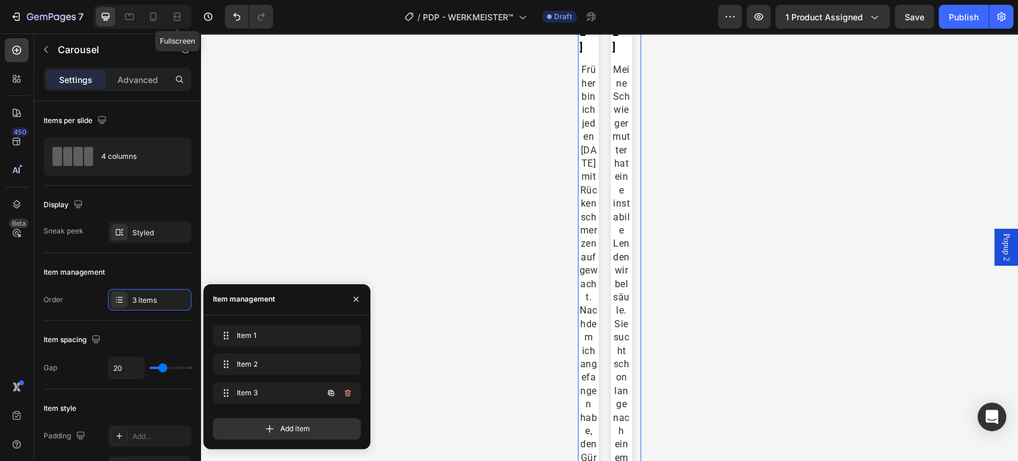
scroll to position [5166, 0]
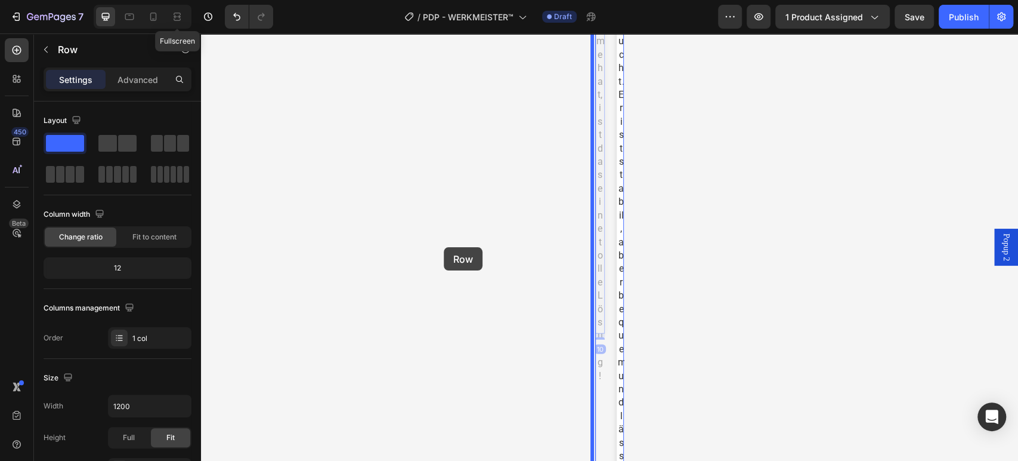
drag, startPoint x: 596, startPoint y: 328, endPoint x: 444, endPoint y: 247, distance: 172.4
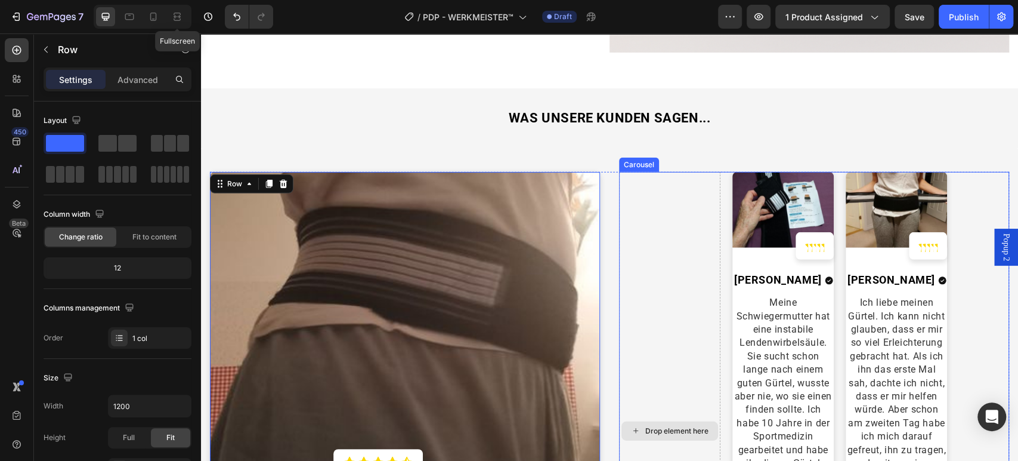
scroll to position [2266, 0]
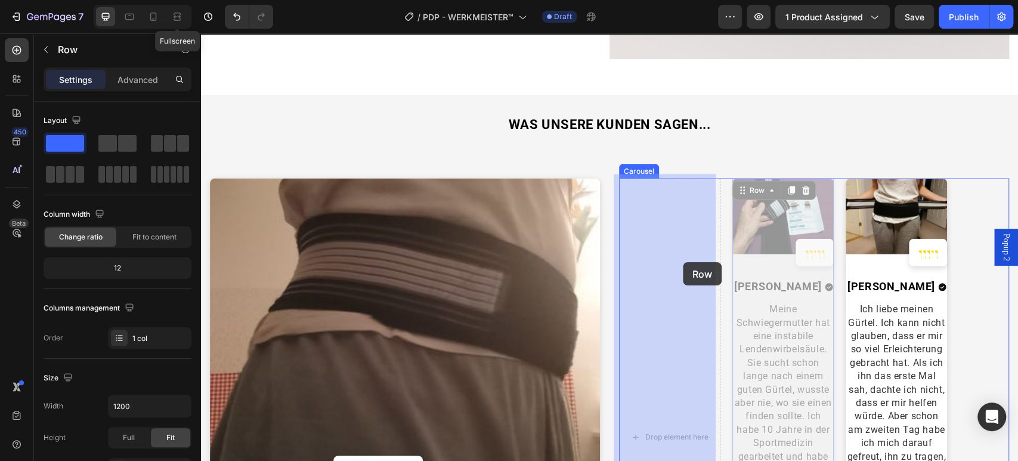
drag, startPoint x: 739, startPoint y: 261, endPoint x: 683, endPoint y: 262, distance: 55.5
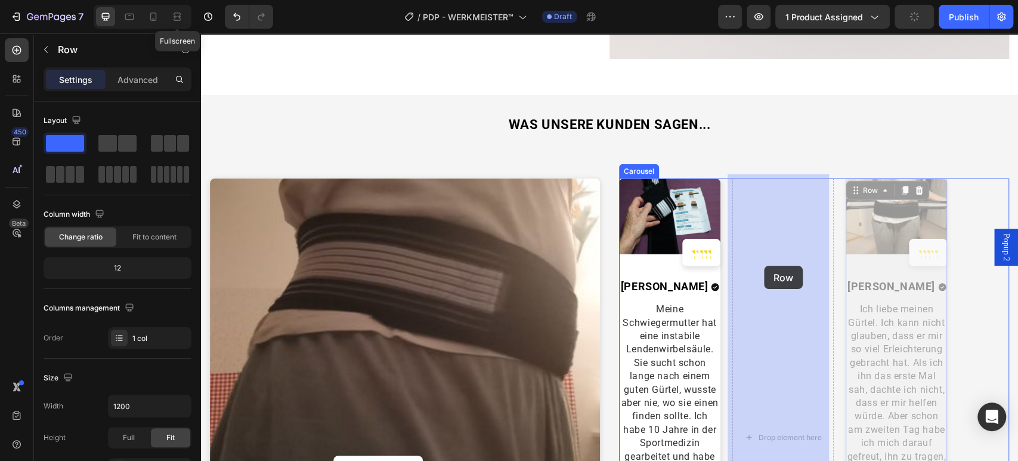
drag, startPoint x: 864, startPoint y: 261, endPoint x: 793, endPoint y: 265, distance: 71.1
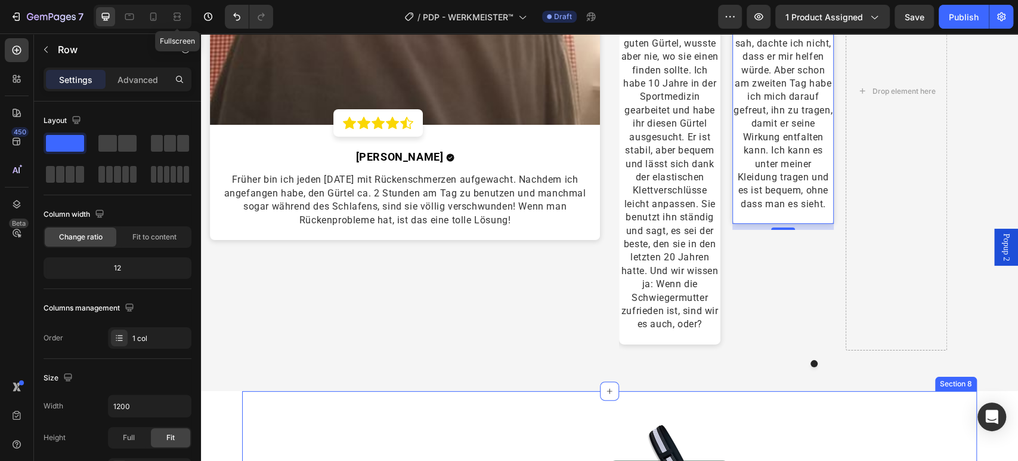
scroll to position [2664, 0]
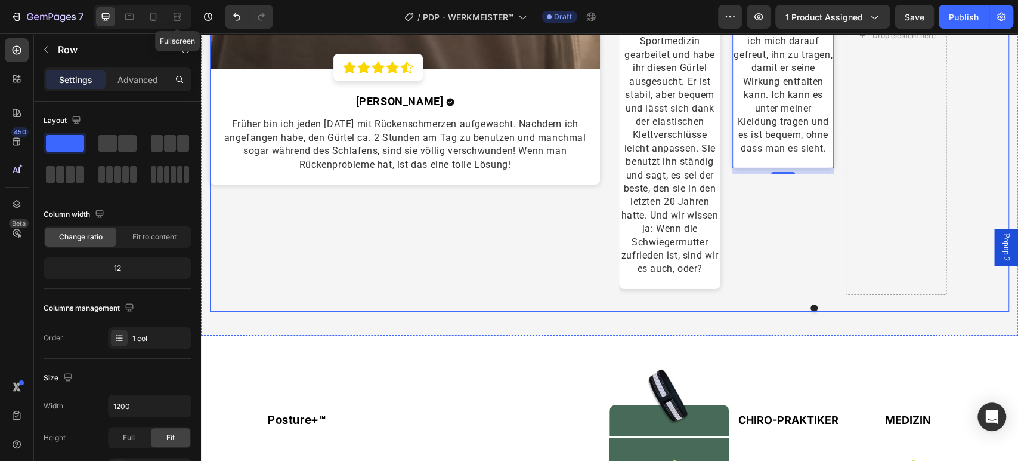
click at [610, 244] on div "Image Icon Icon Icon Icon Icon Row Row [PERSON_NAME] Text block Icon Row Früher…" at bounding box center [609, 44] width 799 height 534
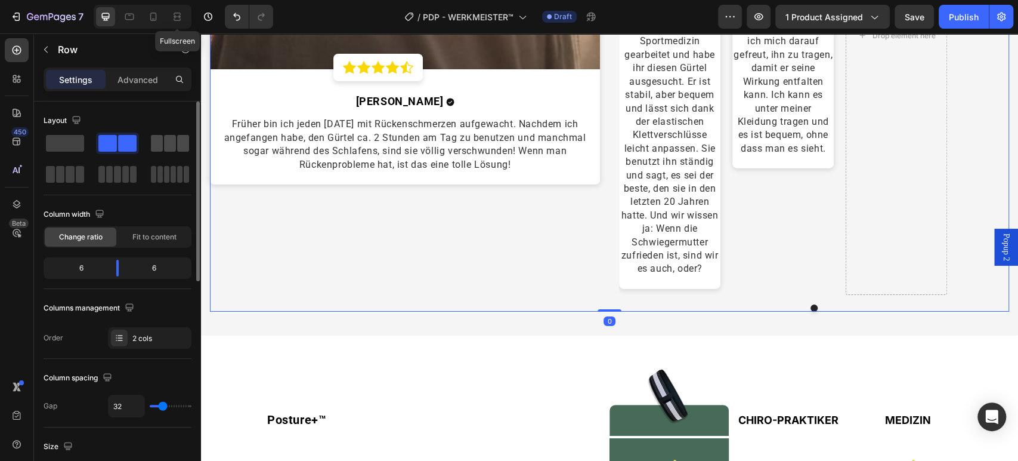
click at [158, 143] on span at bounding box center [157, 143] width 12 height 17
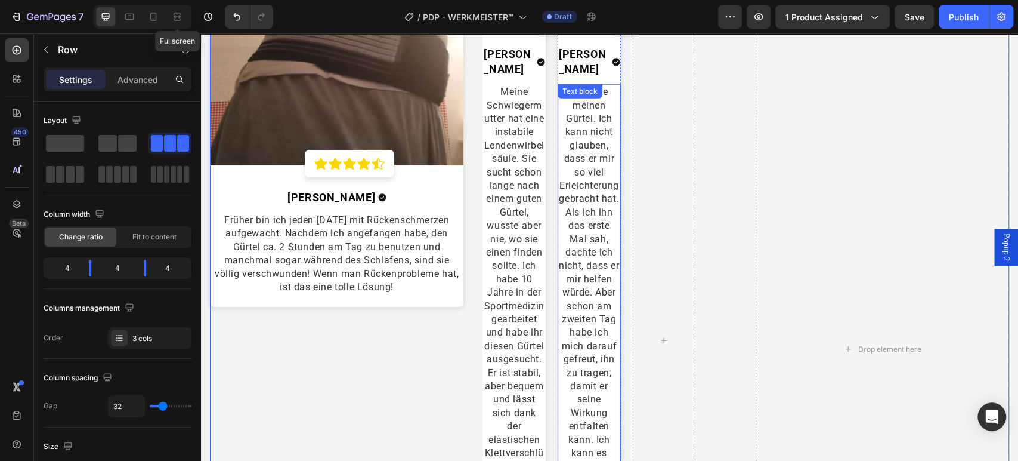
scroll to position [2200, 0]
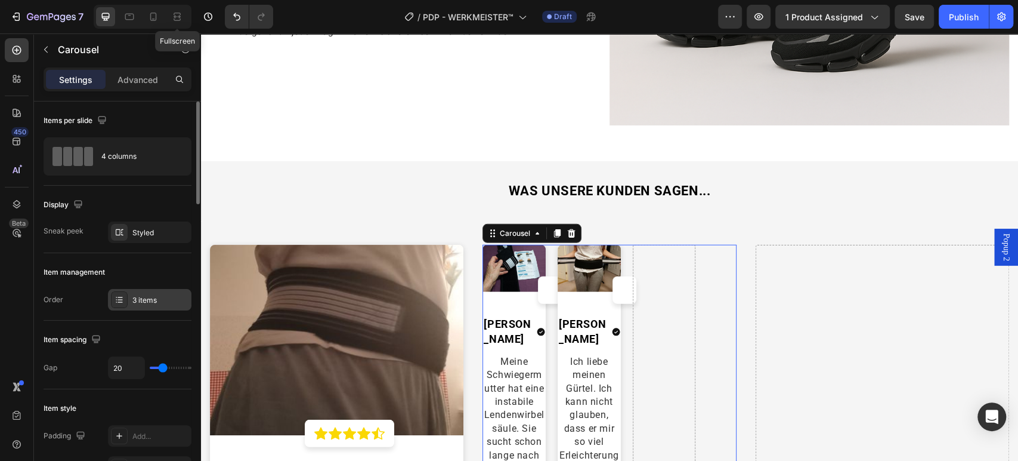
click at [179, 302] on div "3 items" at bounding box center [160, 300] width 56 height 11
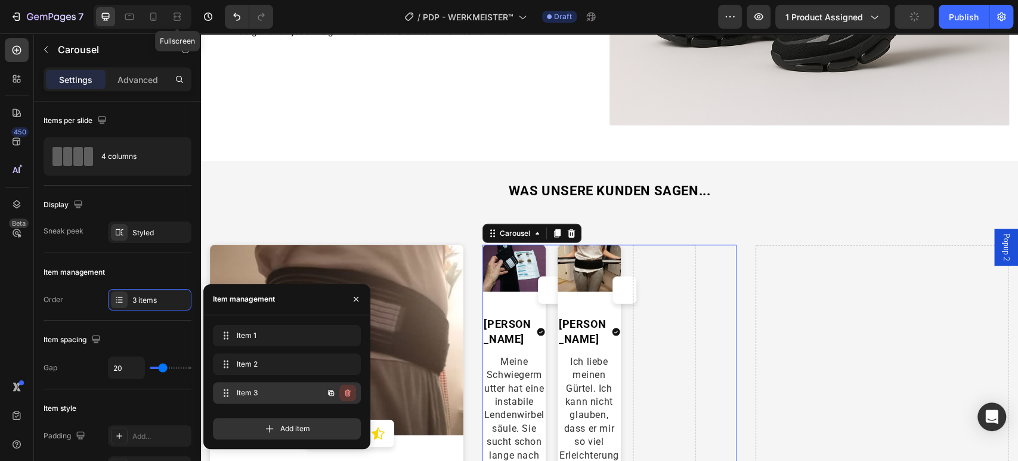
click at [348, 390] on icon "button" at bounding box center [348, 392] width 6 height 7
click at [340, 389] on div "Delete" at bounding box center [340, 392] width 22 height 11
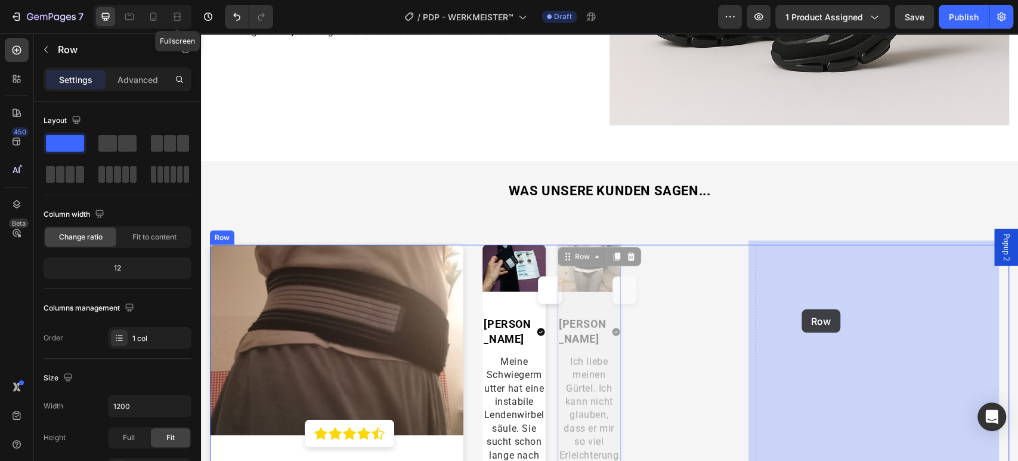
drag, startPoint x: 595, startPoint y: 298, endPoint x: 802, endPoint y: 309, distance: 207.3
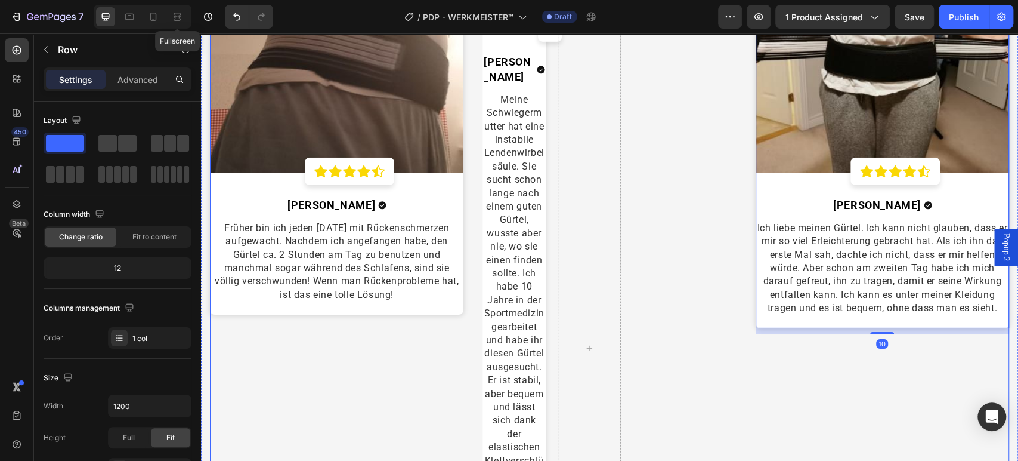
scroll to position [2465, 0]
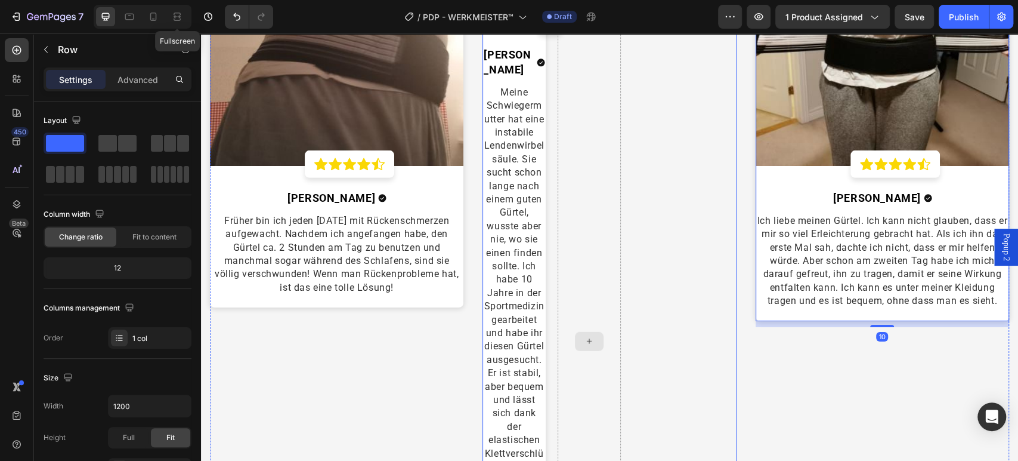
click at [584, 183] on div at bounding box center [589, 341] width 63 height 731
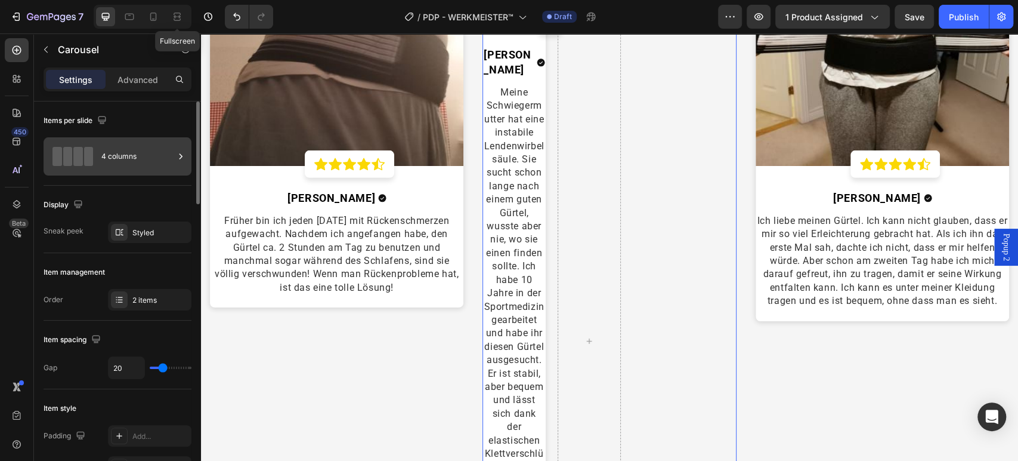
click at [145, 159] on div "4 columns" at bounding box center [137, 156] width 73 height 27
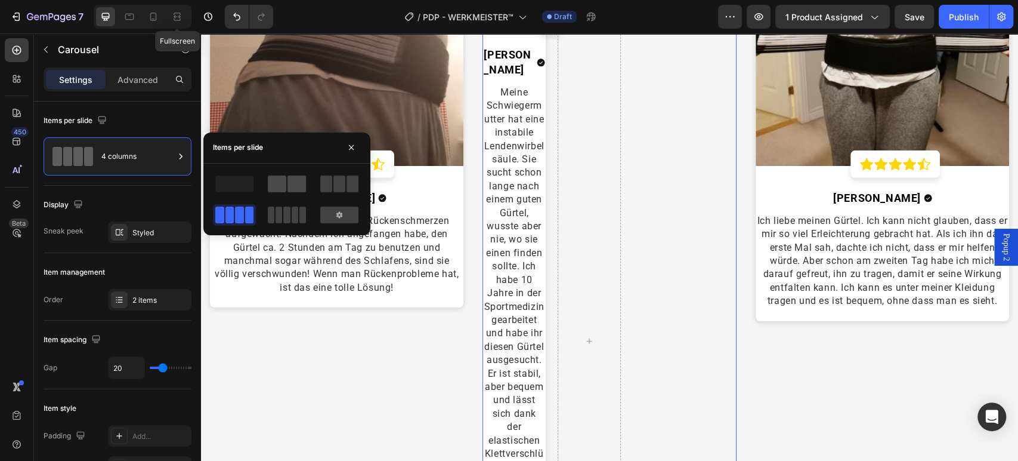
click at [277, 186] on span at bounding box center [277, 183] width 18 height 17
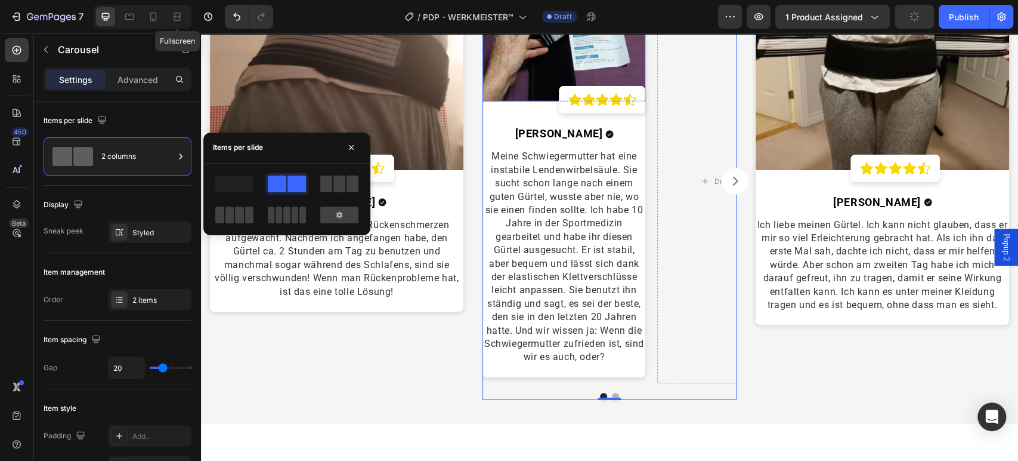
scroll to position [2266, 0]
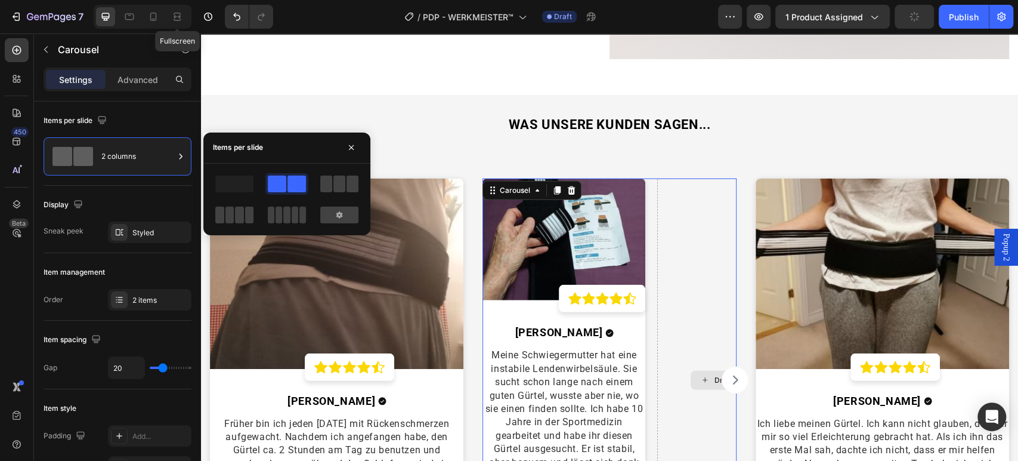
click at [657, 244] on div "Drop element here" at bounding box center [738, 379] width 163 height 403
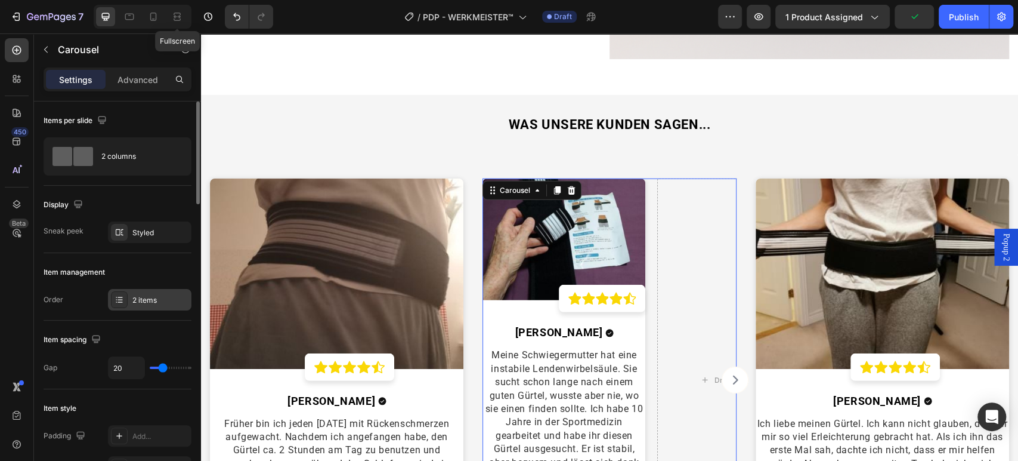
click at [164, 298] on div "2 items" at bounding box center [160, 300] width 56 height 11
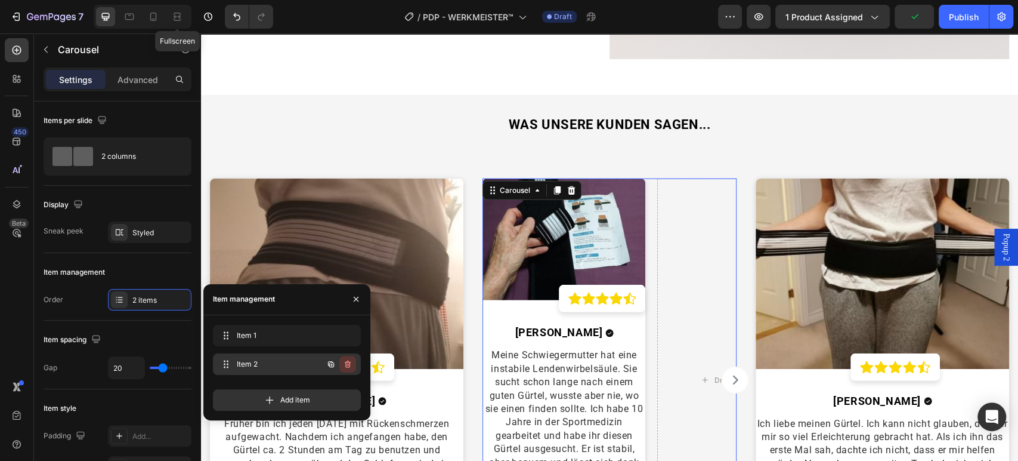
click at [351, 365] on icon "button" at bounding box center [348, 364] width 10 height 10
click at [351, 365] on button "Delete" at bounding box center [339, 364] width 33 height 17
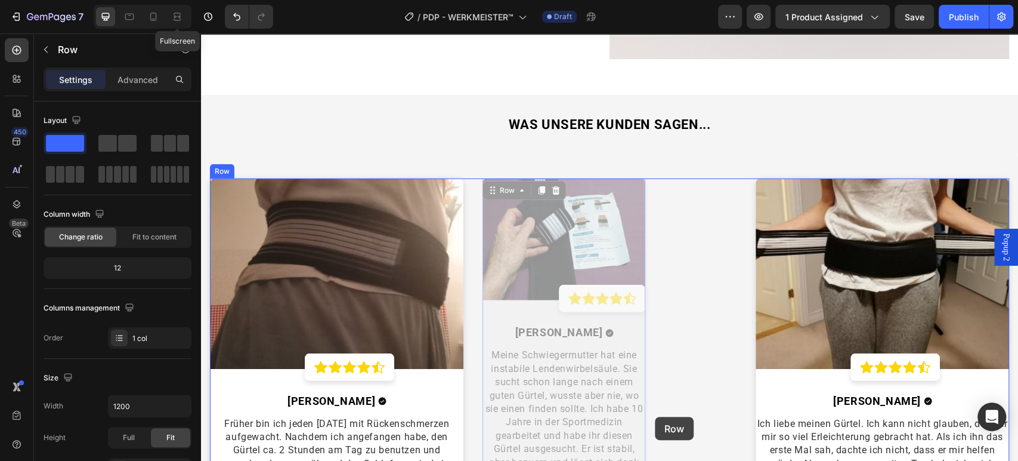
scroll to position [2282, 0]
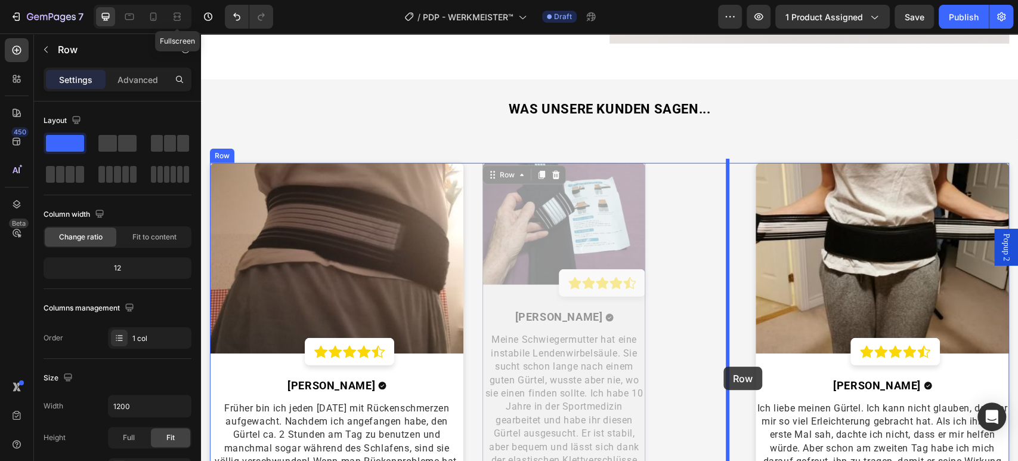
drag, startPoint x: 502, startPoint y: 316, endPoint x: 724, endPoint y: 366, distance: 227.5
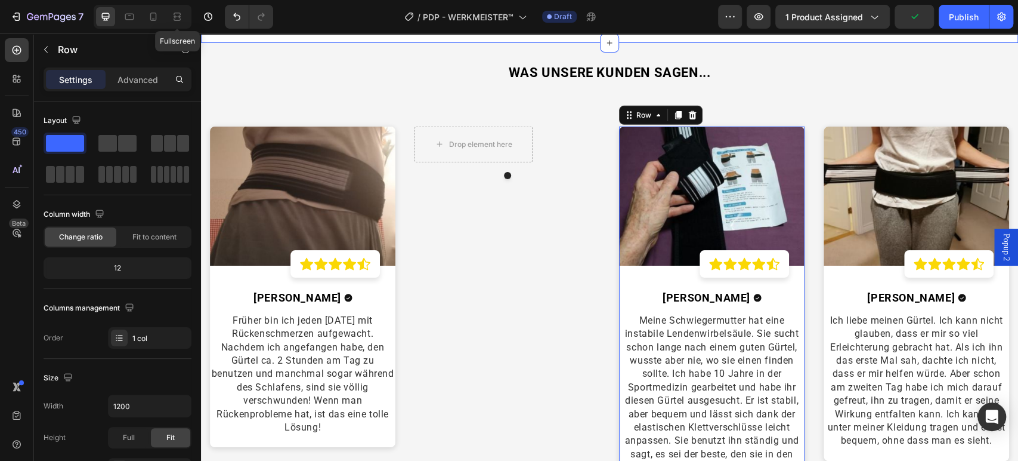
scroll to position [2216, 0]
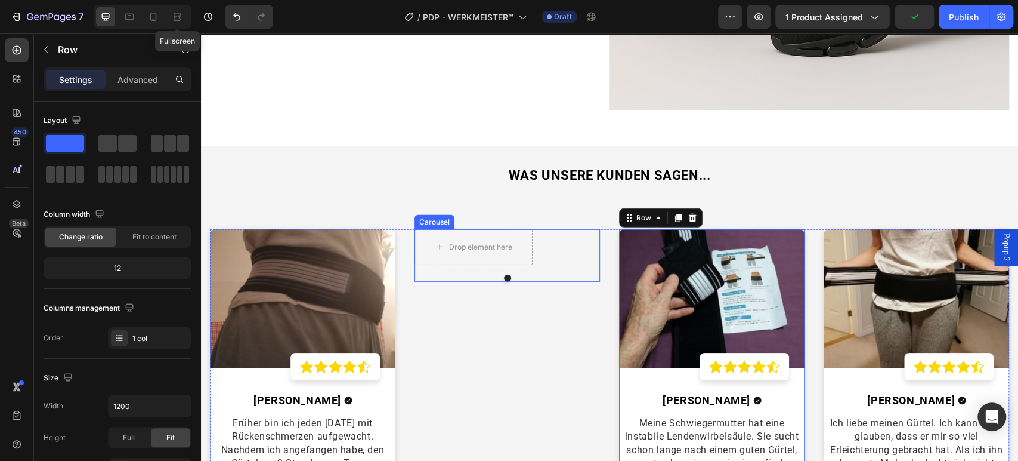
click at [546, 258] on div "Drop element here" at bounding box center [508, 247] width 186 height 36
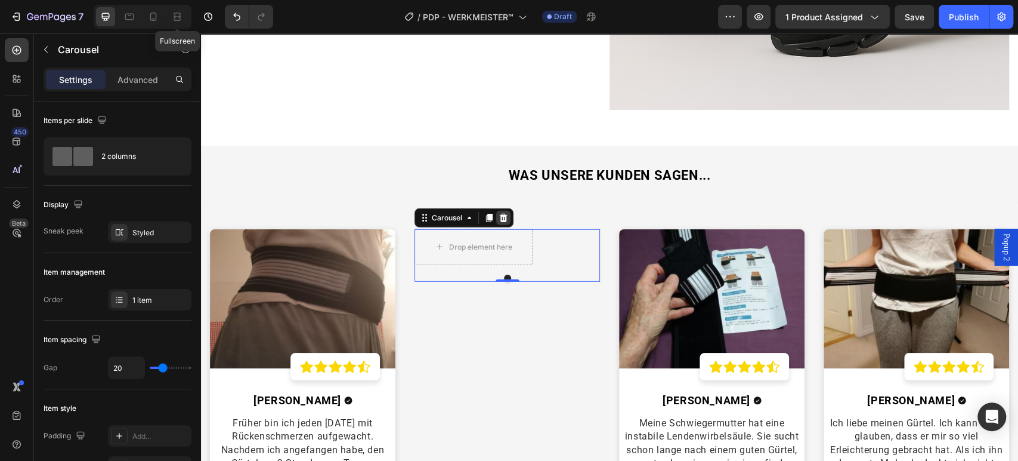
click at [502, 213] on icon at bounding box center [504, 217] width 8 height 8
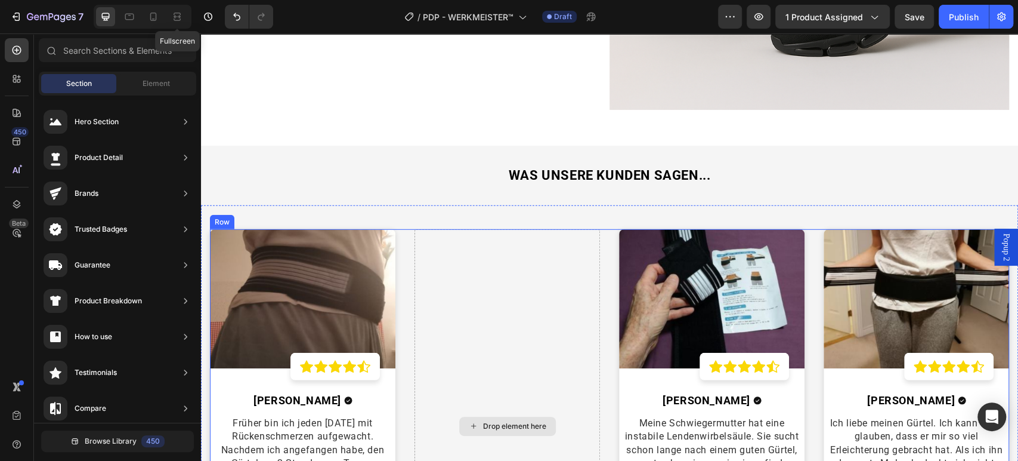
scroll to position [2282, 0]
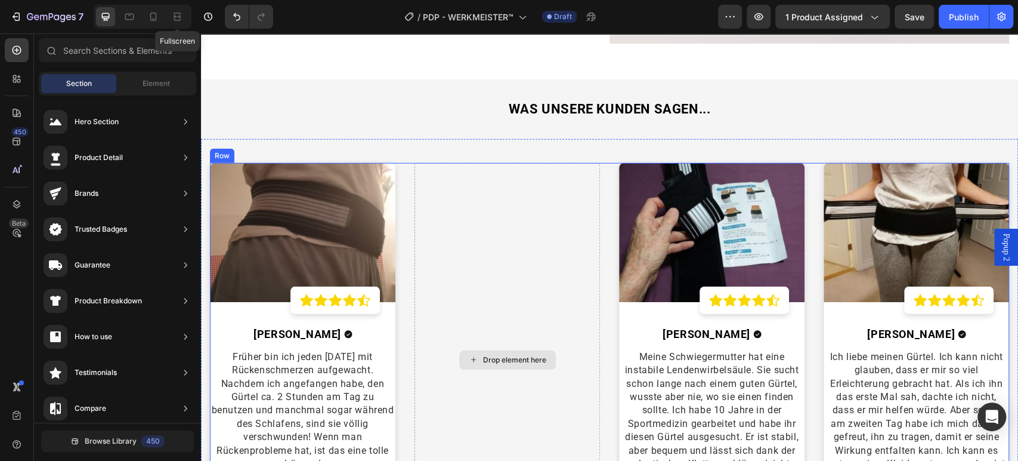
click at [577, 209] on div "Drop element here" at bounding box center [508, 360] width 186 height 394
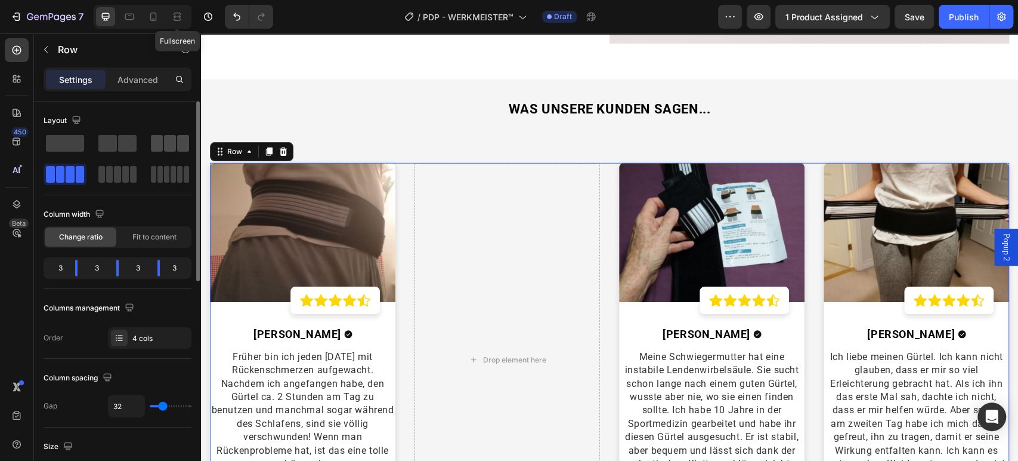
click at [166, 144] on span at bounding box center [170, 143] width 12 height 17
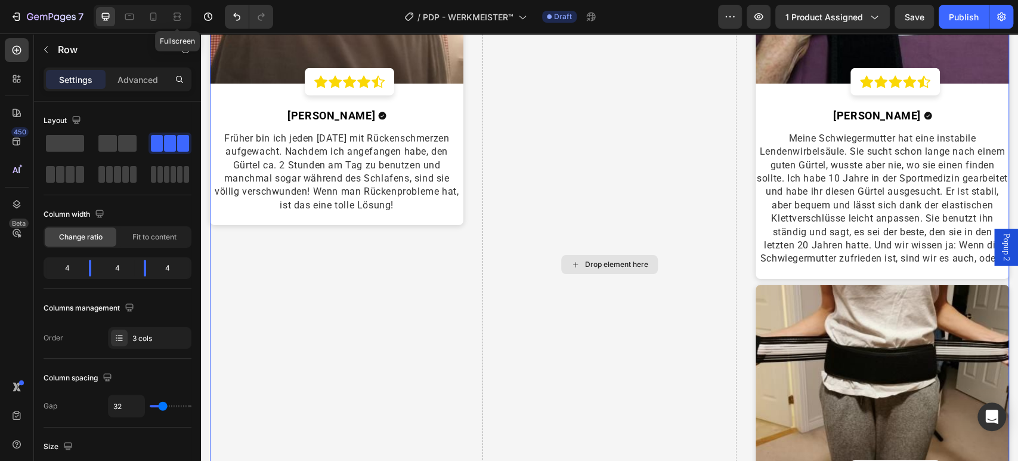
scroll to position [2680, 0]
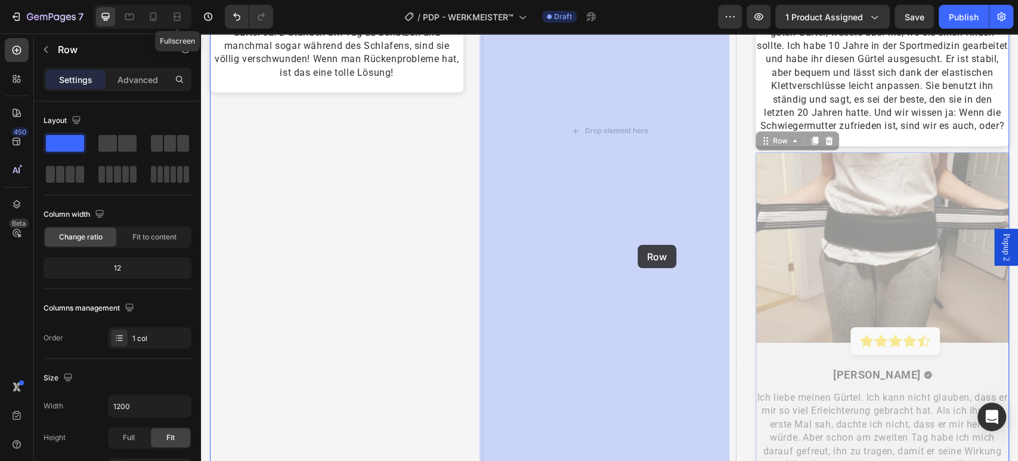
drag, startPoint x: 777, startPoint y: 370, endPoint x: 639, endPoint y: 246, distance: 185.9
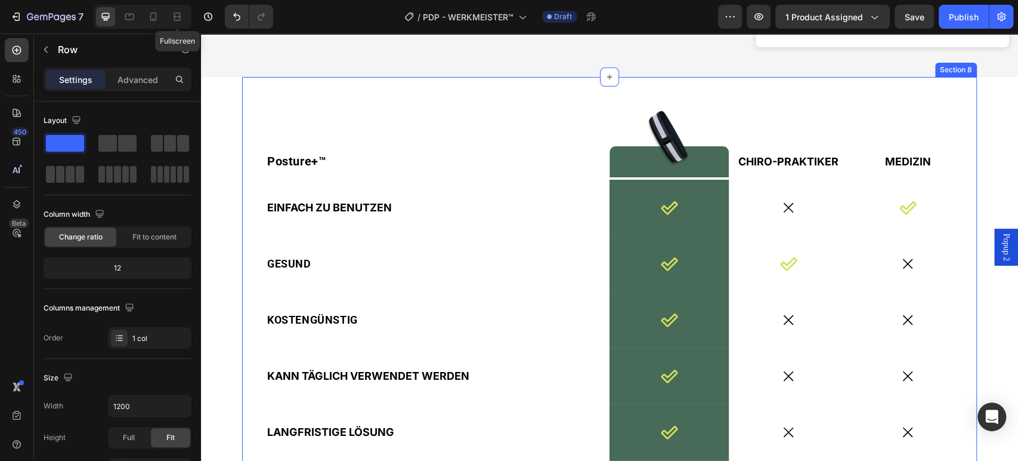
scroll to position [2746, 0]
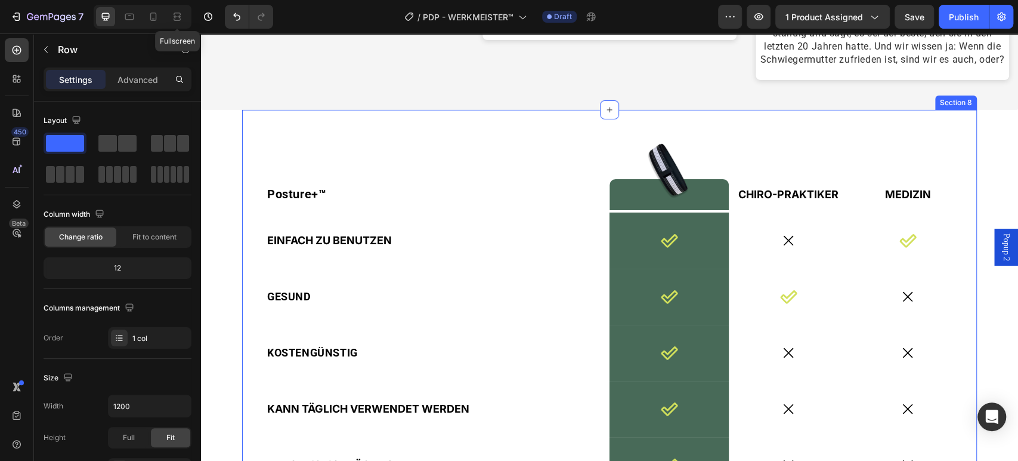
click at [429, 169] on div "Posture+™ Text Block Image Row CHIRO-PRAKTIKER Text Block MEDIZIN Text Block Ro…" at bounding box center [609, 353] width 735 height 487
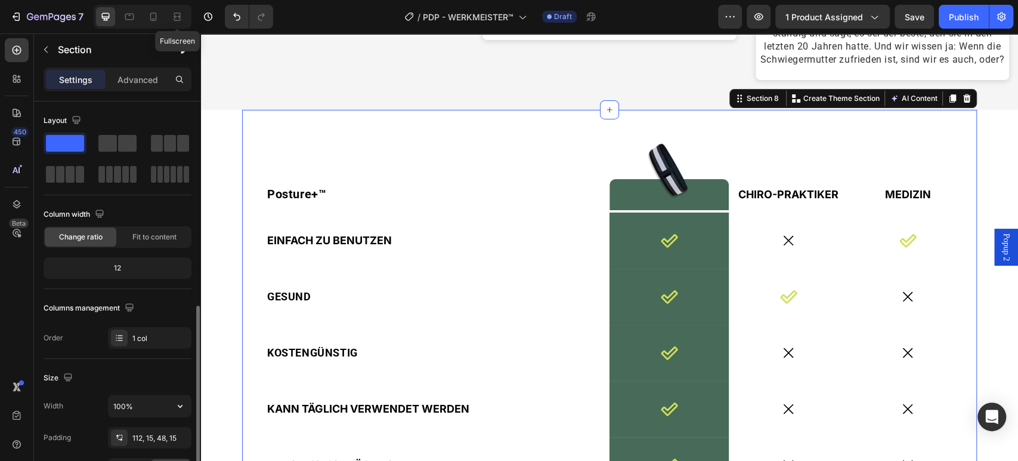
scroll to position [132, 0]
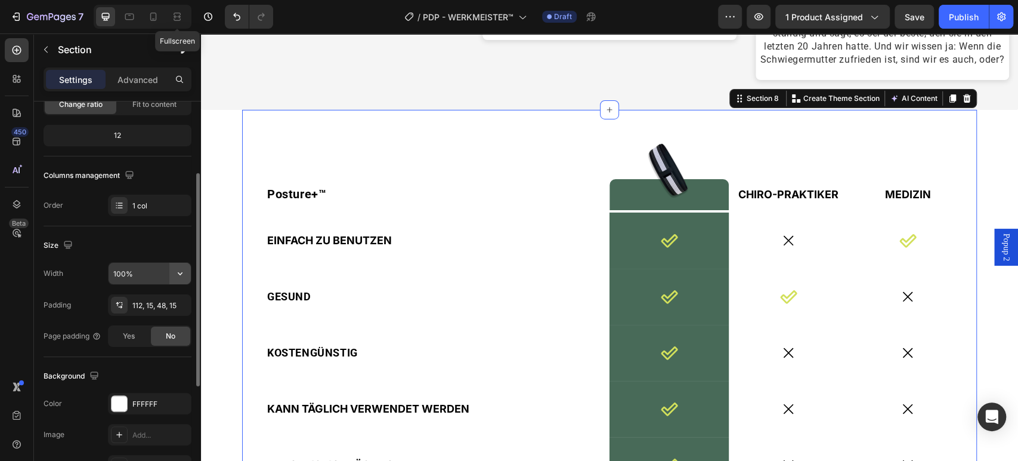
click at [182, 267] on icon "button" at bounding box center [180, 273] width 12 height 12
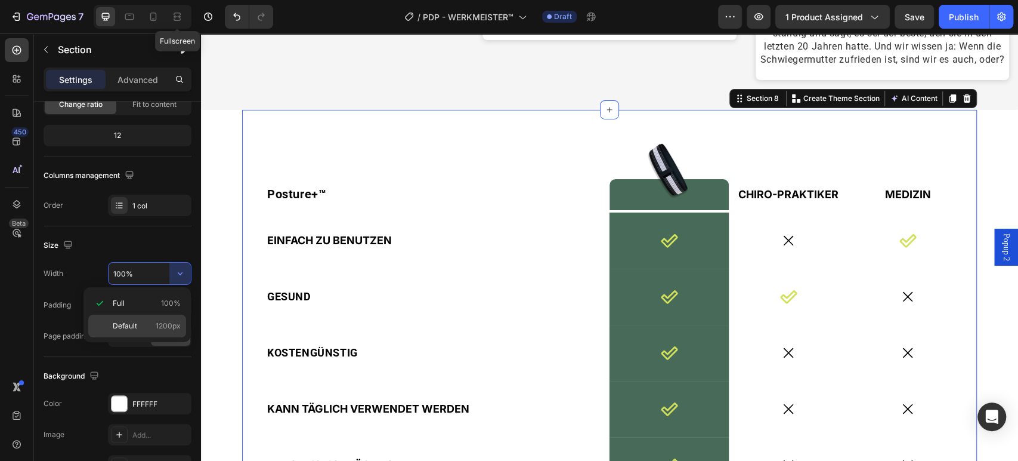
click at [170, 322] on span "1200px" at bounding box center [168, 325] width 25 height 11
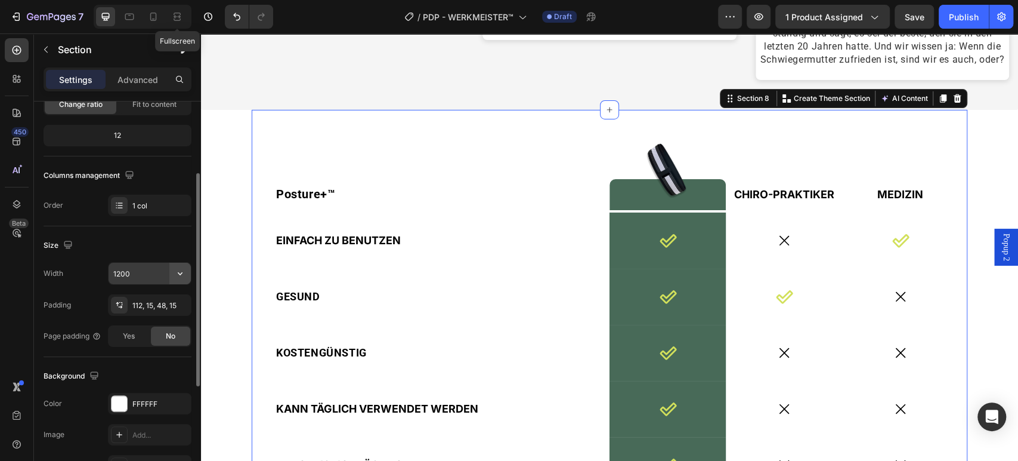
click at [184, 274] on icon "button" at bounding box center [180, 273] width 12 height 12
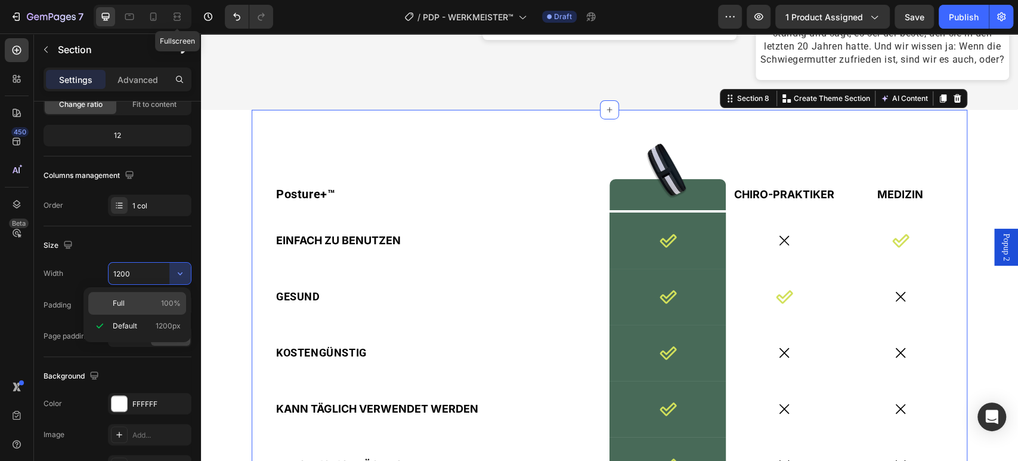
click at [169, 298] on span "100%" at bounding box center [171, 303] width 20 height 11
type input "100%"
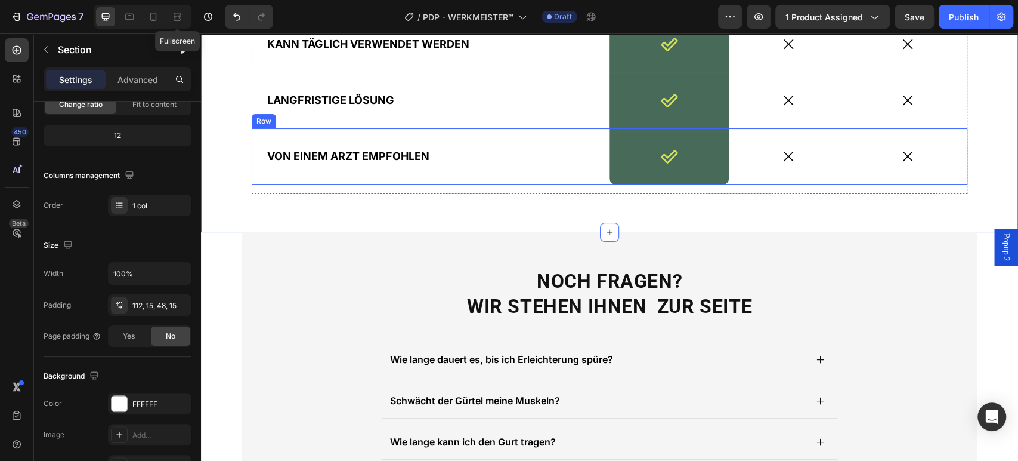
scroll to position [3144, 0]
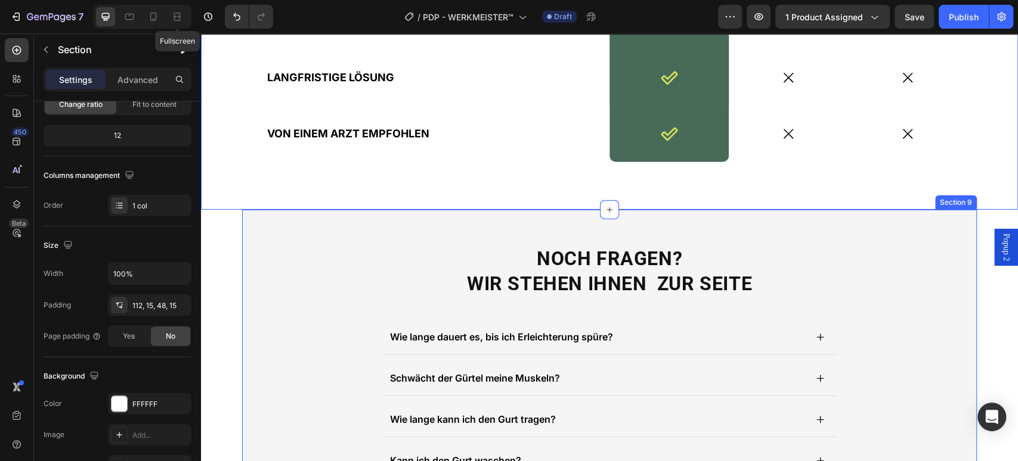
click at [289, 233] on div "NOCH FRAGEN? WIR STEHEN IHNEN ZUR SEITE Heading Wie lange dauert es, bis ich Er…" at bounding box center [609, 423] width 735 height 428
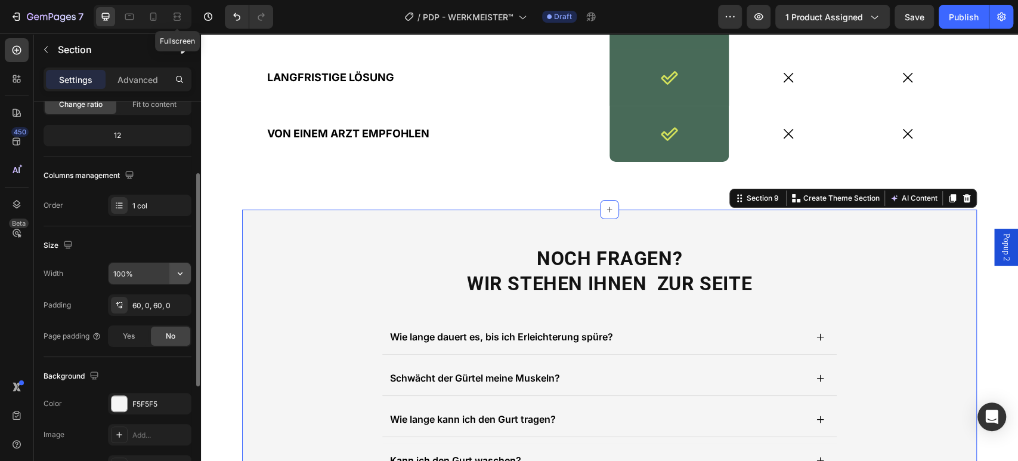
click at [177, 271] on icon "button" at bounding box center [180, 273] width 12 height 12
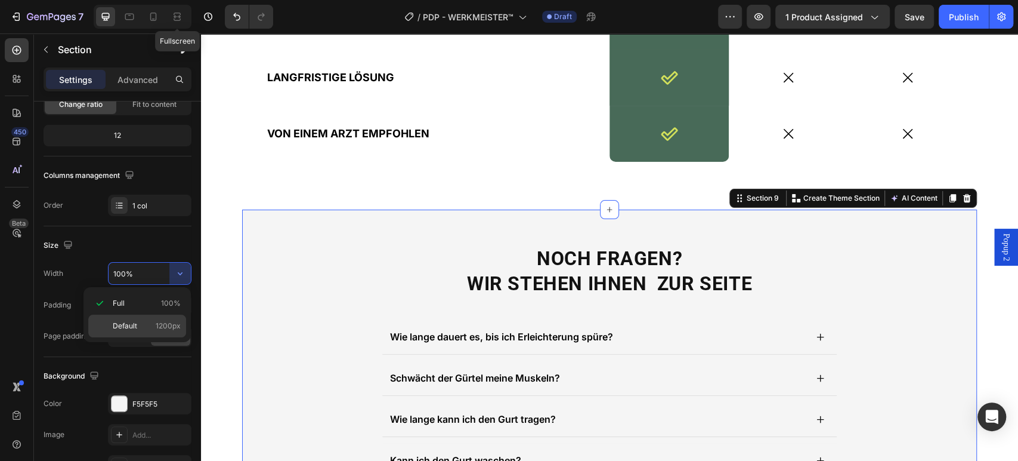
click at [161, 323] on span "1200px" at bounding box center [168, 325] width 25 height 11
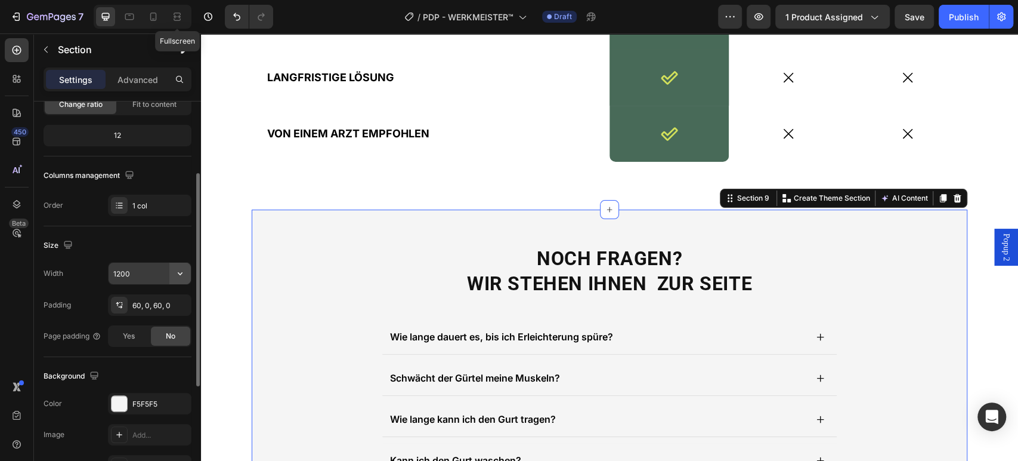
click at [181, 271] on icon "button" at bounding box center [180, 273] width 12 height 12
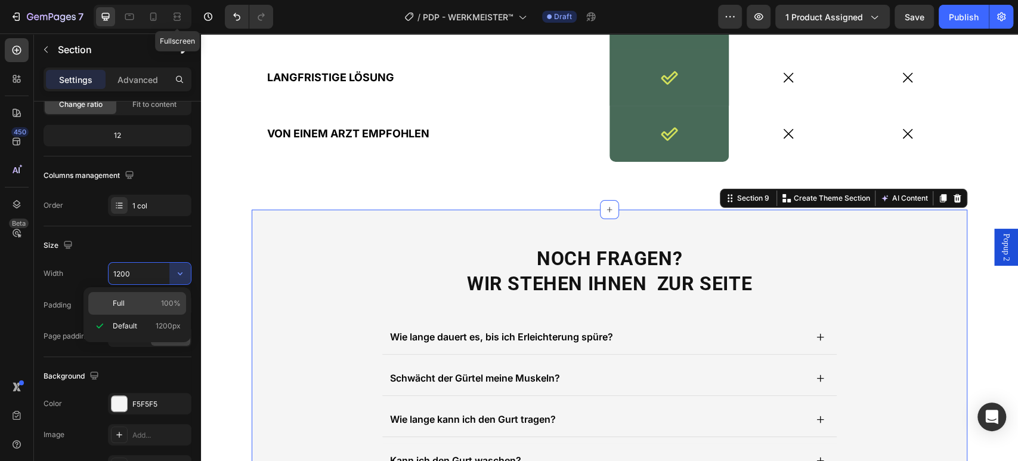
click at [162, 305] on span "100%" at bounding box center [171, 303] width 20 height 11
type input "100%"
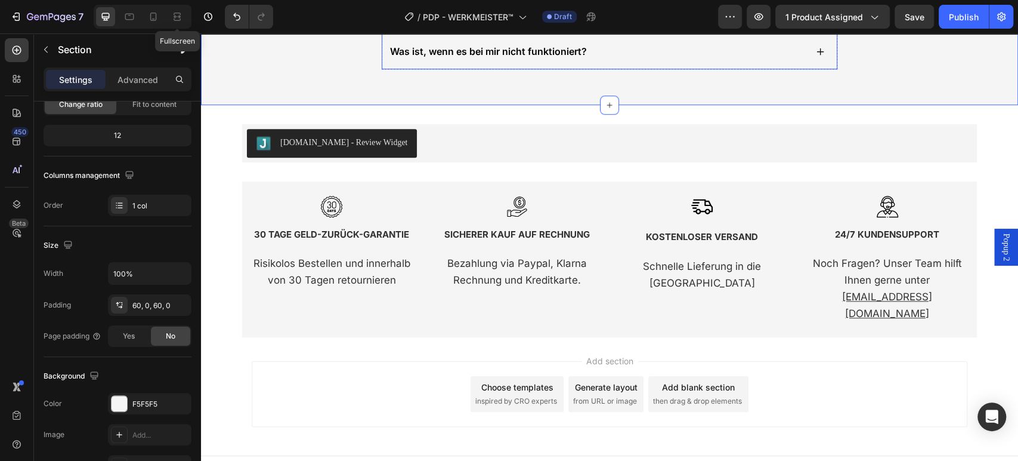
scroll to position [3676, 0]
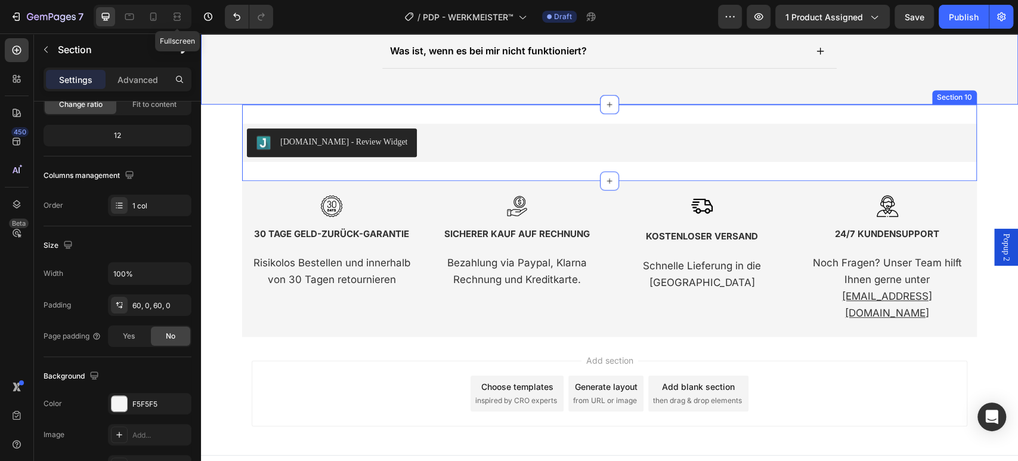
click at [409, 172] on div "[DOMAIN_NAME] - Review Widget [DOMAIN_NAME] Section 10" at bounding box center [609, 142] width 735 height 76
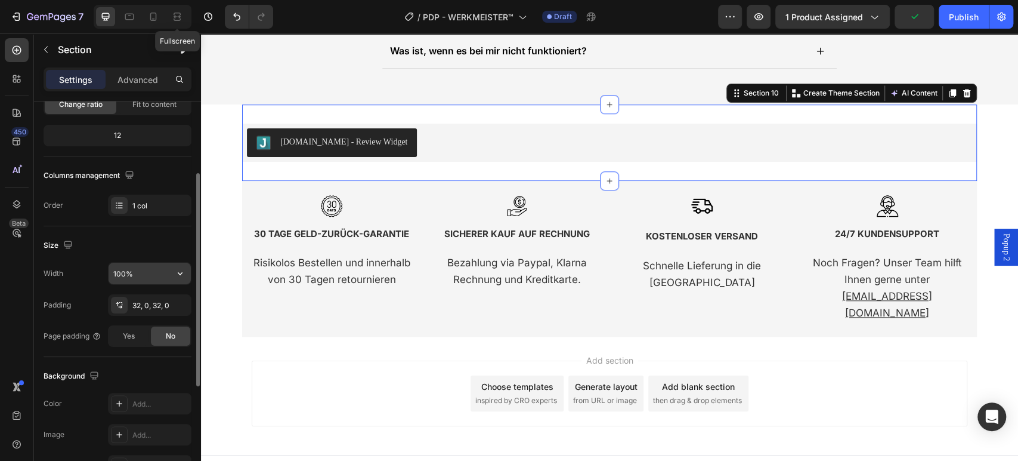
click at [175, 270] on icon "button" at bounding box center [180, 273] width 12 height 12
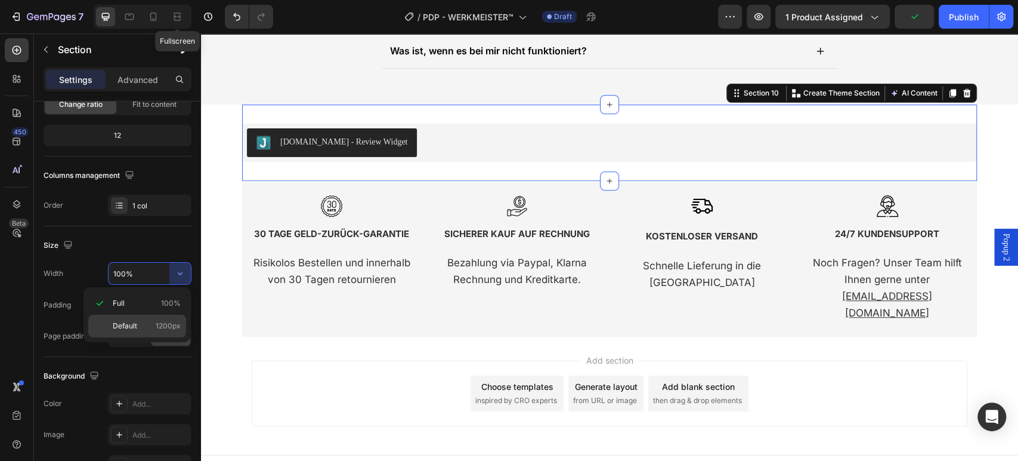
click at [161, 317] on div "Default 1200px" at bounding box center [137, 325] width 98 height 23
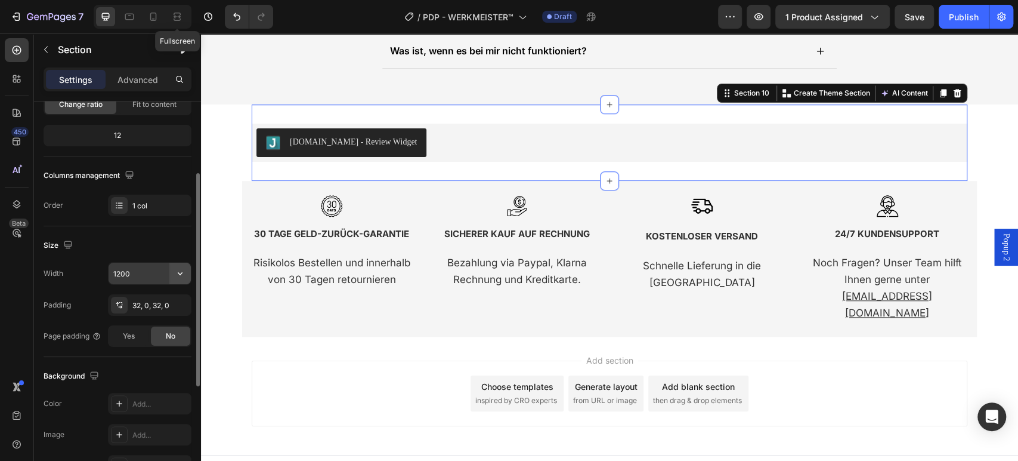
click at [177, 270] on icon "button" at bounding box center [180, 273] width 12 height 12
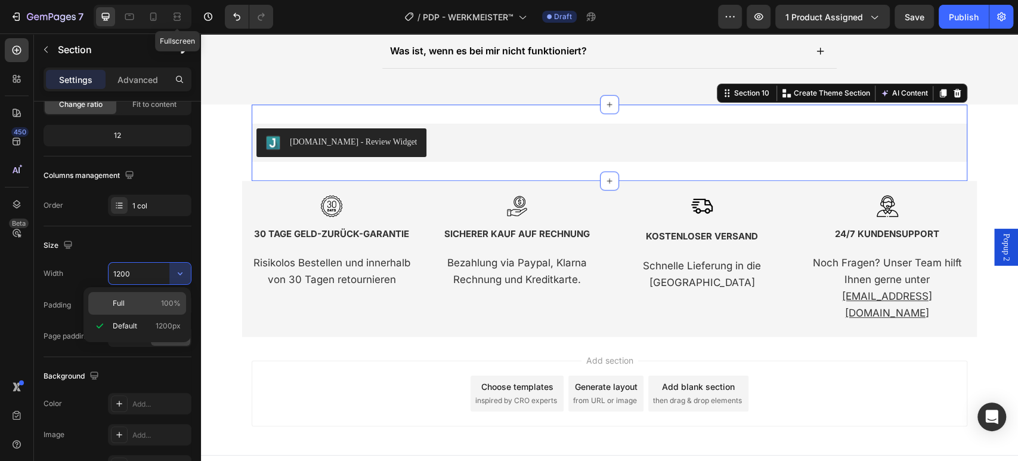
click at [172, 302] on span "100%" at bounding box center [171, 303] width 20 height 11
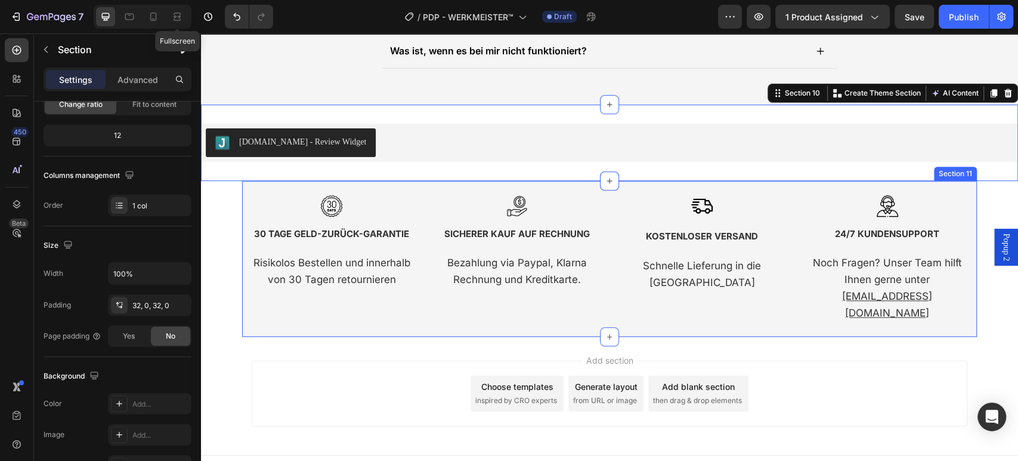
type input "1200"
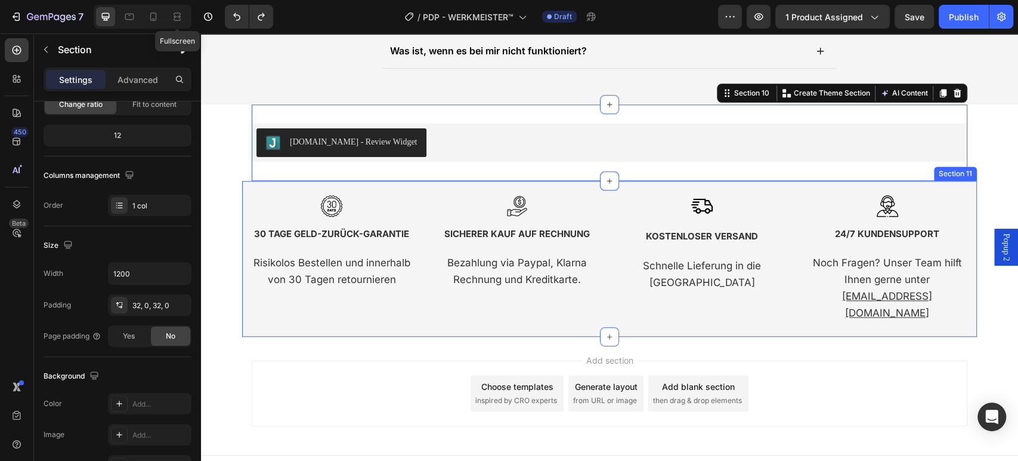
click at [242, 190] on div "Image 30 TAGE GELD-ZURÜCK-GARANTIE Text Block Risikolos Bestellen und innerhalb…" at bounding box center [609, 259] width 735 height 156
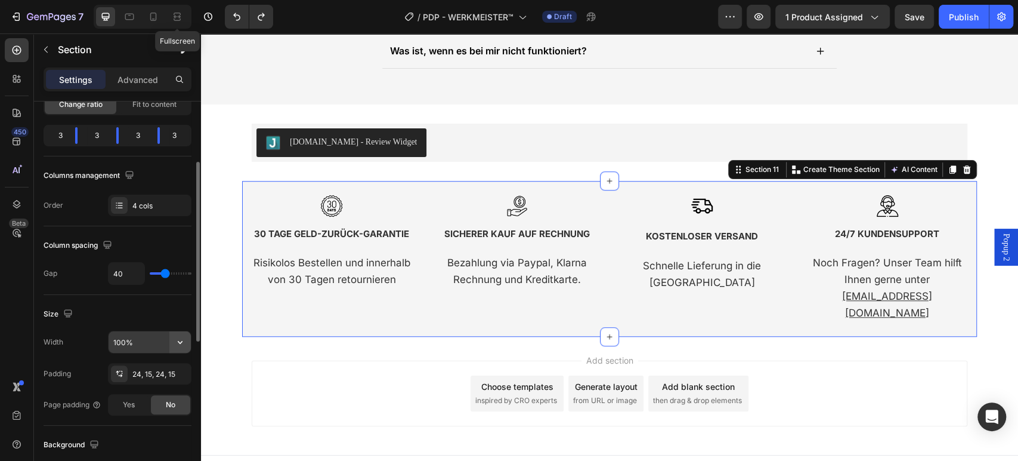
click at [174, 336] on icon "button" at bounding box center [180, 342] width 12 height 12
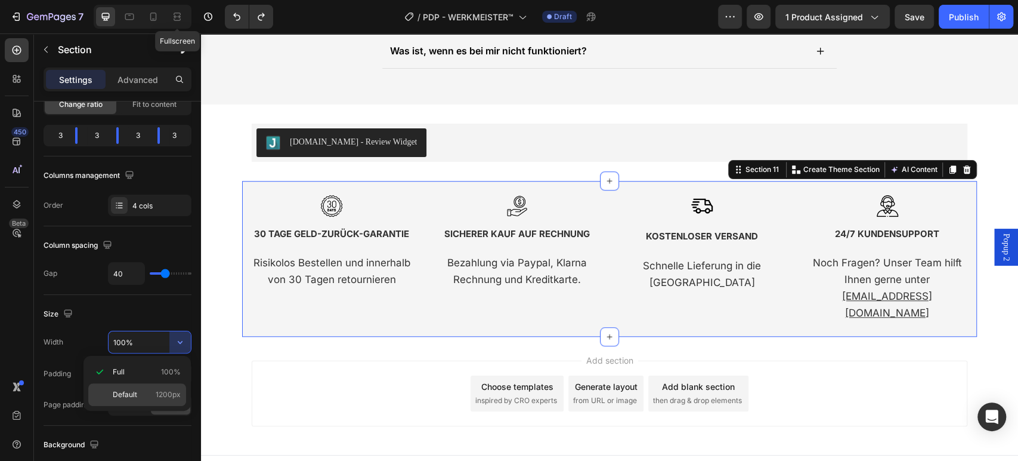
click at [166, 389] on span "1200px" at bounding box center [168, 394] width 25 height 11
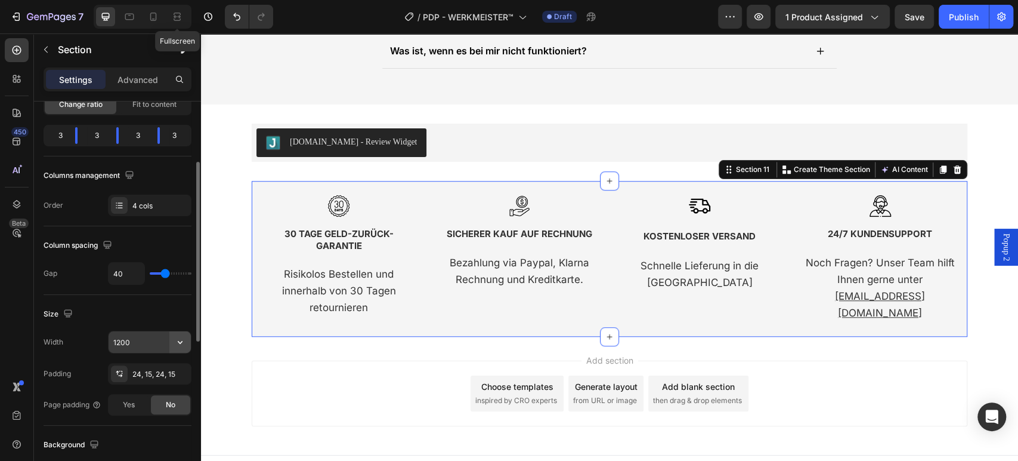
click at [184, 336] on icon "button" at bounding box center [180, 342] width 12 height 12
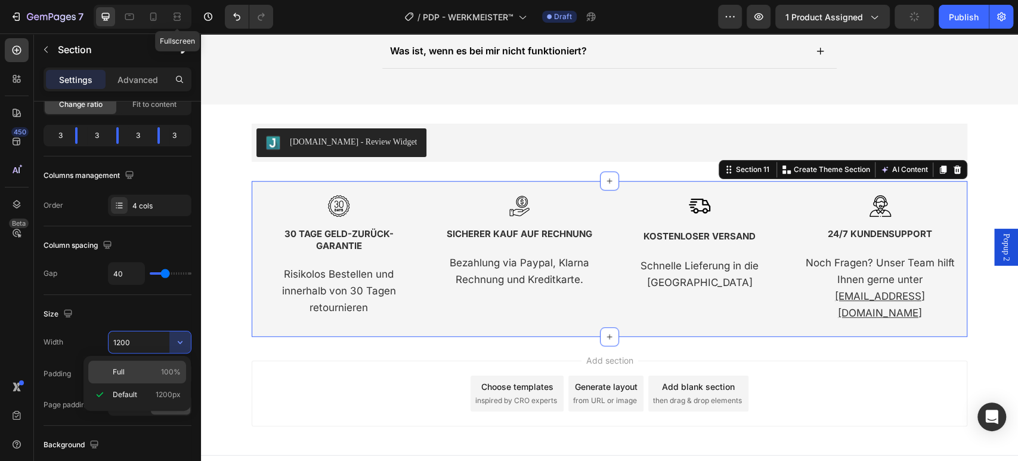
click at [172, 370] on span "100%" at bounding box center [171, 371] width 20 height 11
type input "100%"
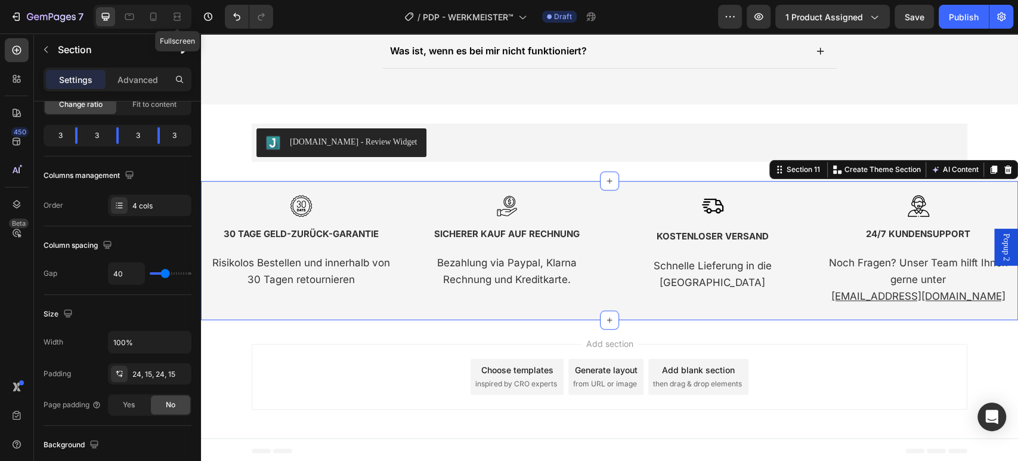
click at [233, 316] on div "Image 30 TAGE GELD-ZURÜCK-GARANTIE Text Block Risikolos Bestellen und innerhalb…" at bounding box center [609, 250] width 817 height 139
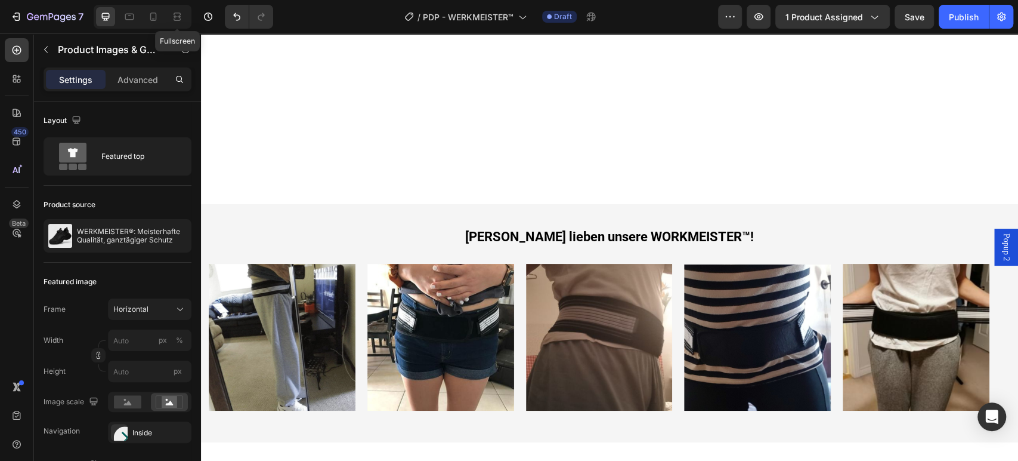
scroll to position [892, 0]
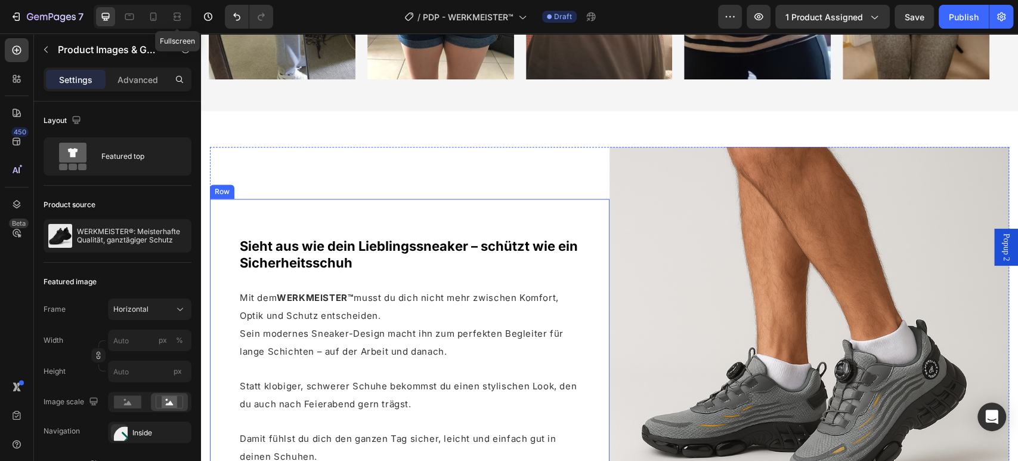
click at [300, 79] on img at bounding box center [282, 6] width 147 height 147
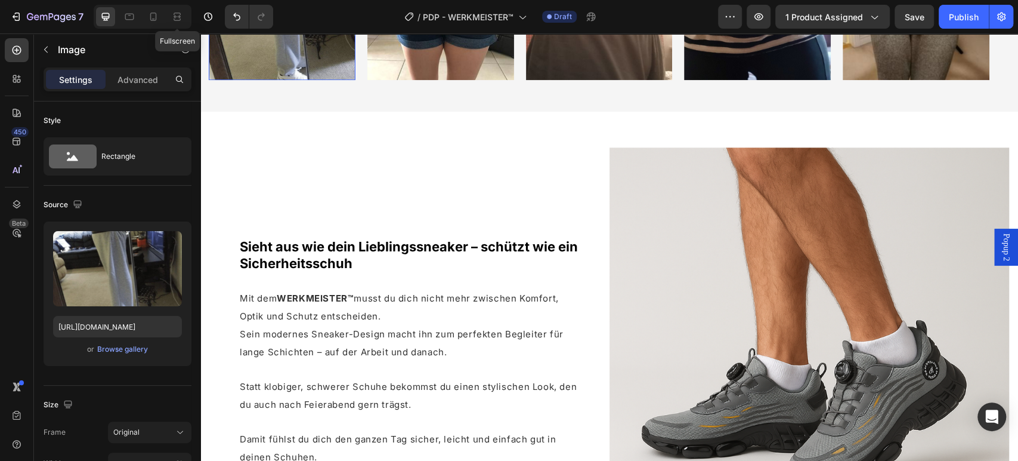
scroll to position [628, 0]
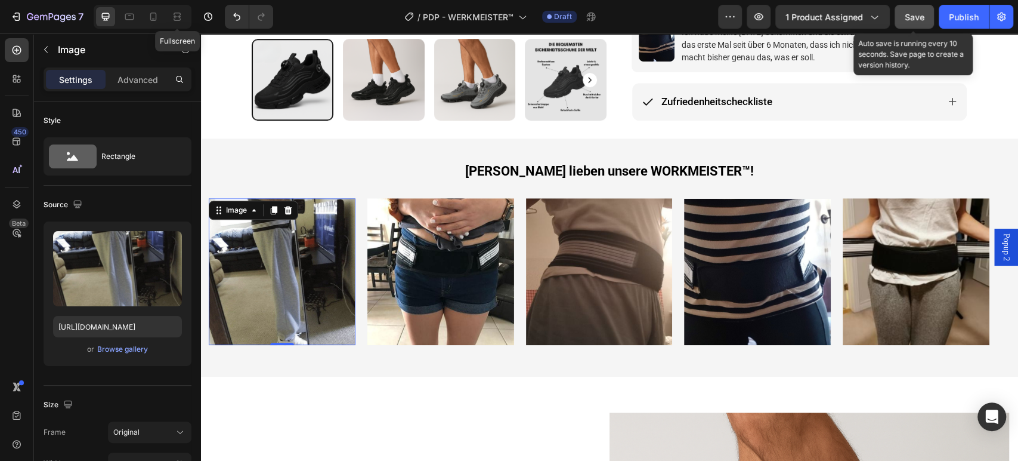
click at [905, 18] on span "Save" at bounding box center [915, 17] width 20 height 10
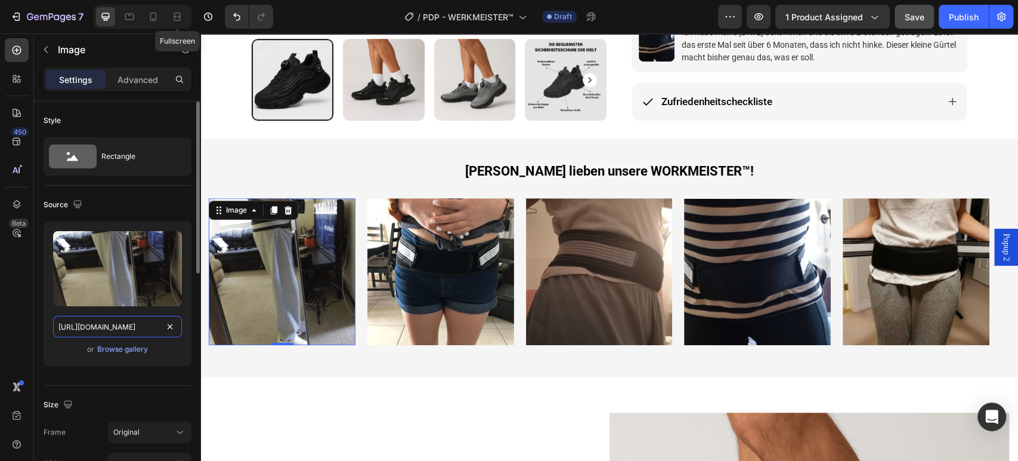
click at [128, 329] on input "[URL][DOMAIN_NAME]" at bounding box center [117, 326] width 129 height 21
paste input "149254166-1731343354.4852_540x_70d3bb1d-fb2e-4f84-a51a-c4dec70bcd13.jpg?v=17563…"
type input "[URL][DOMAIN_NAME]"
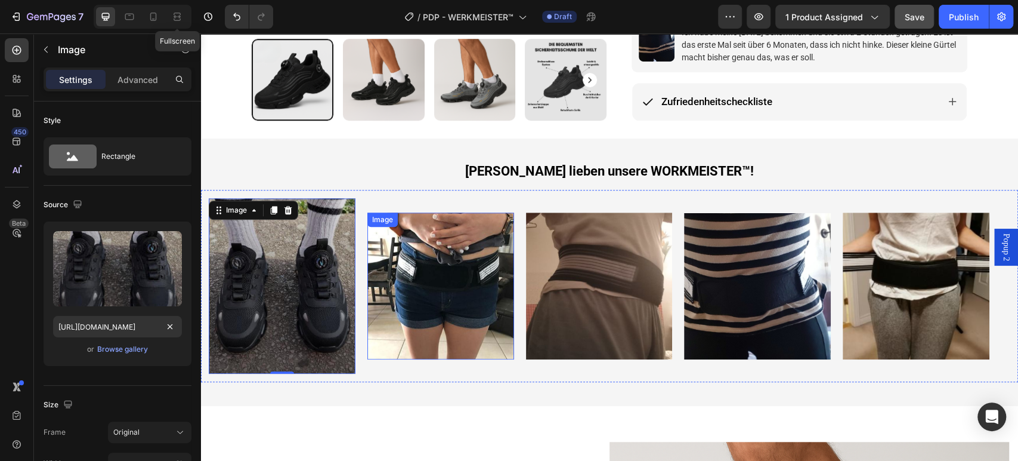
click at [448, 295] on img at bounding box center [440, 285] width 147 height 147
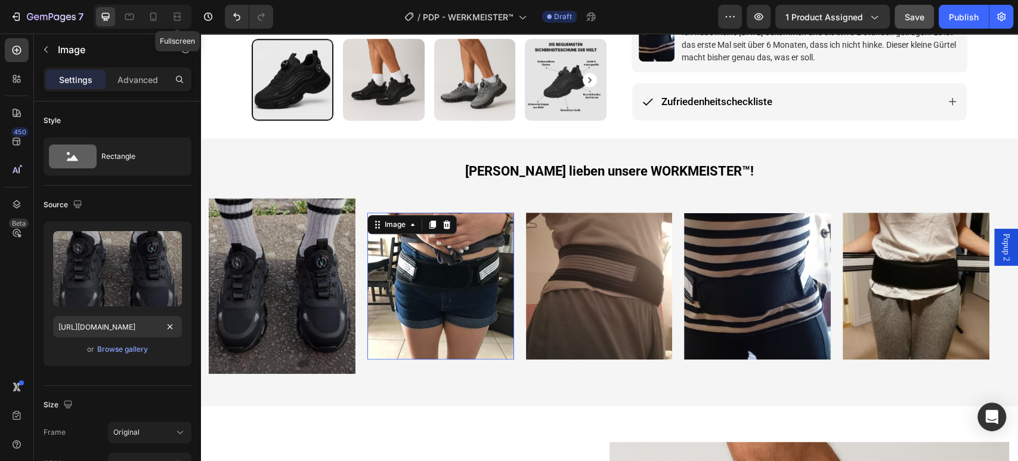
scroll to position [132, 0]
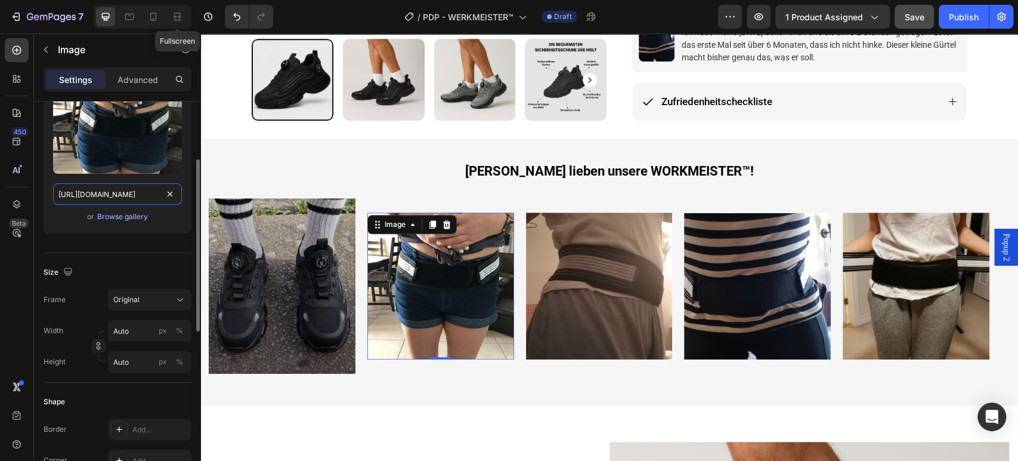
click at [135, 195] on input "[URL][DOMAIN_NAME]" at bounding box center [117, 193] width 129 height 21
paste input "149254171-1731343332.9934_540x_0472cbbb-dc0d-4022-a30b-7b2e7a50583a.jpg?v=17563…"
type input "[URL][DOMAIN_NAME]"
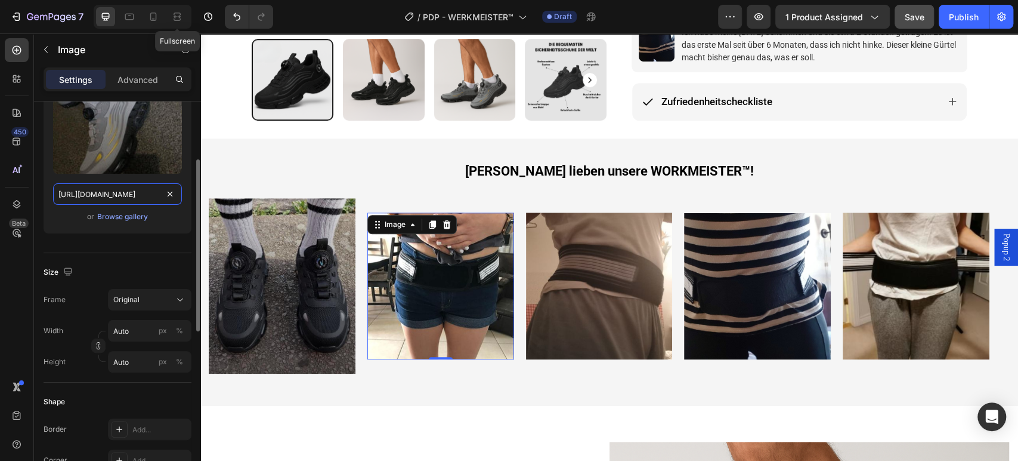
scroll to position [0, 426]
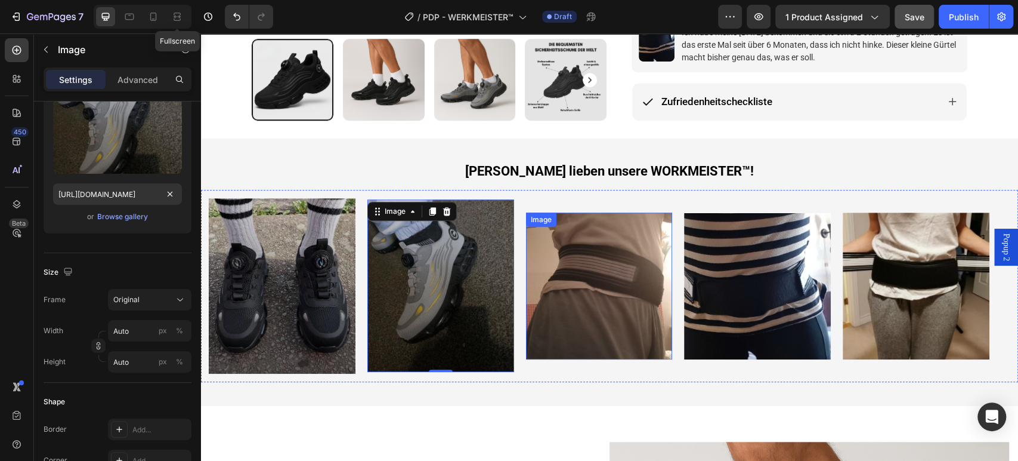
click at [578, 276] on img at bounding box center [599, 285] width 147 height 147
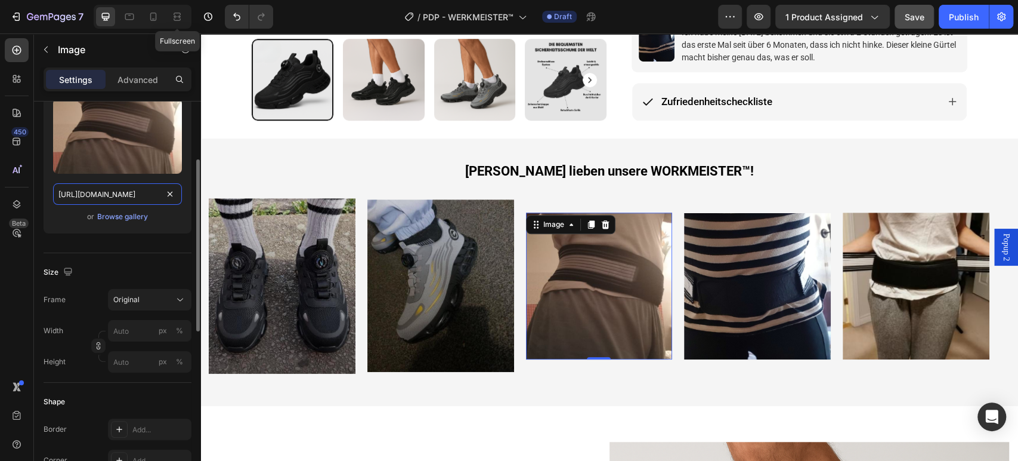
click at [126, 193] on input "[URL][DOMAIN_NAME]" at bounding box center [117, 193] width 129 height 21
paste input "149254172-1731343300.6326_540x_04bd8c01-3b89-4b32-accc-537a41c12662.jpg?v=17563…"
type input "[URL][DOMAIN_NAME]"
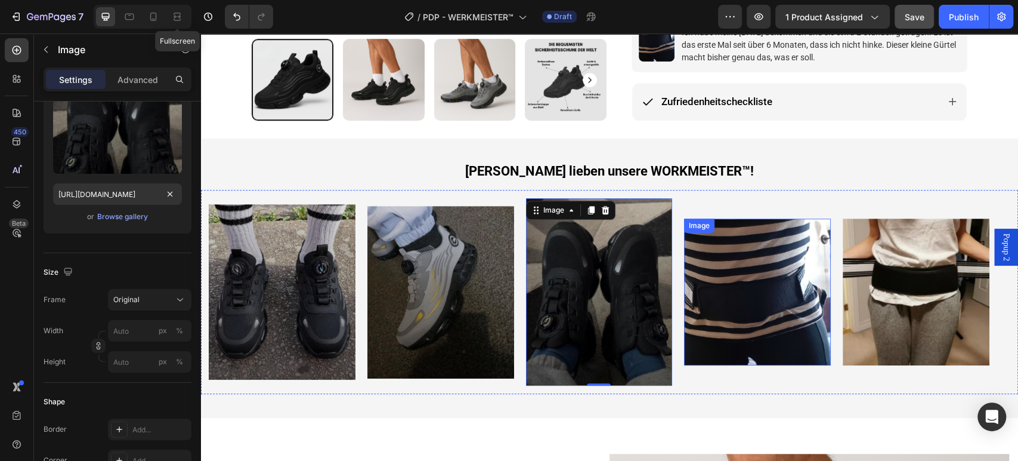
click at [719, 289] on img at bounding box center [757, 291] width 147 height 147
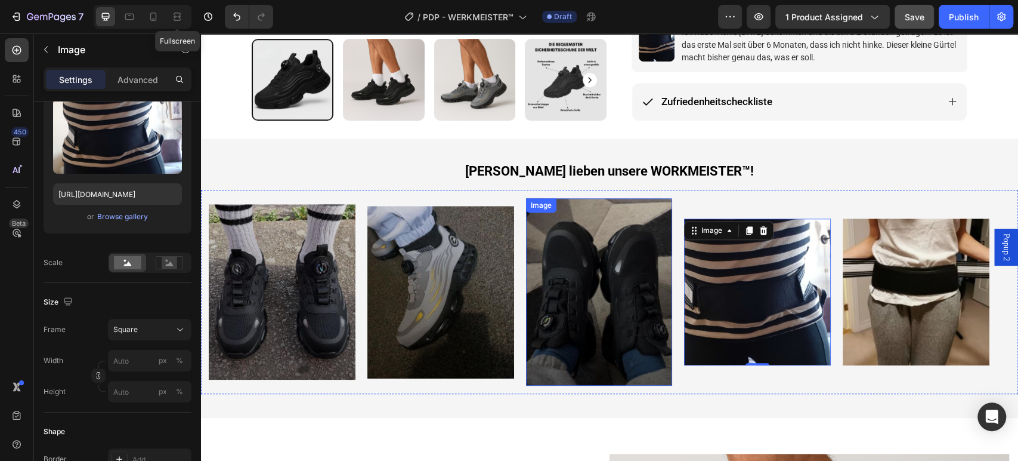
click at [589, 276] on img at bounding box center [599, 291] width 147 height 187
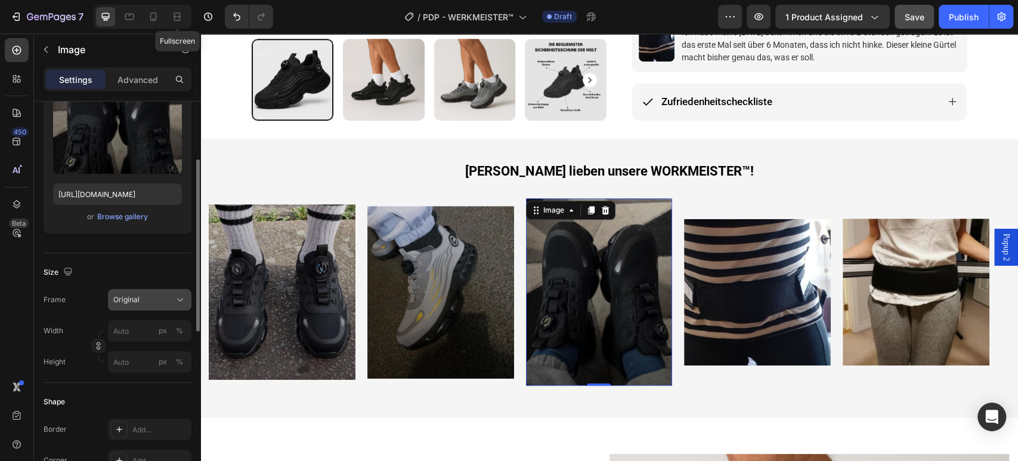
click at [184, 299] on icon at bounding box center [180, 299] width 12 height 12
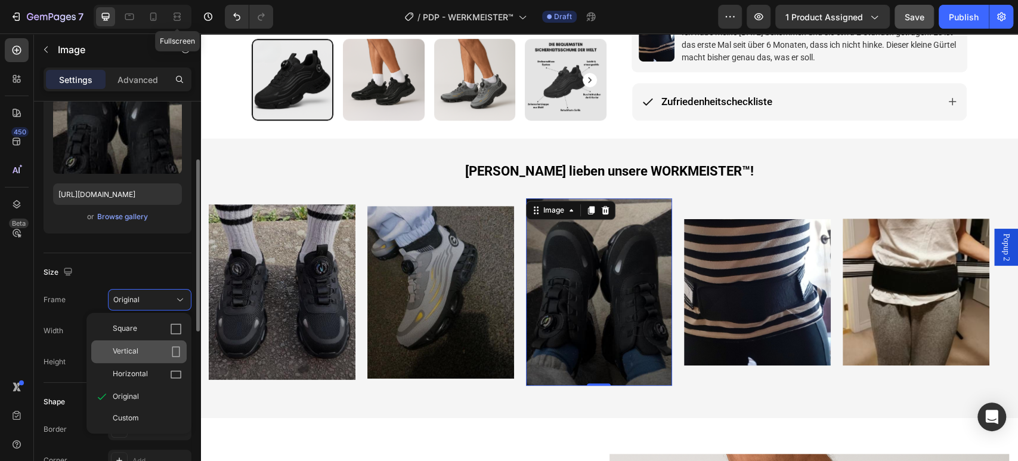
click at [162, 346] on div "Vertical" at bounding box center [147, 351] width 69 height 12
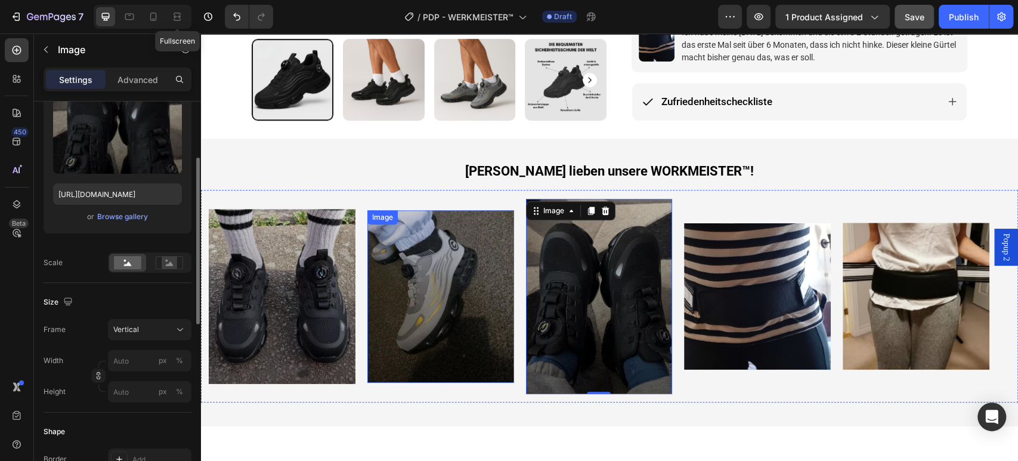
click at [449, 271] on img at bounding box center [440, 296] width 147 height 172
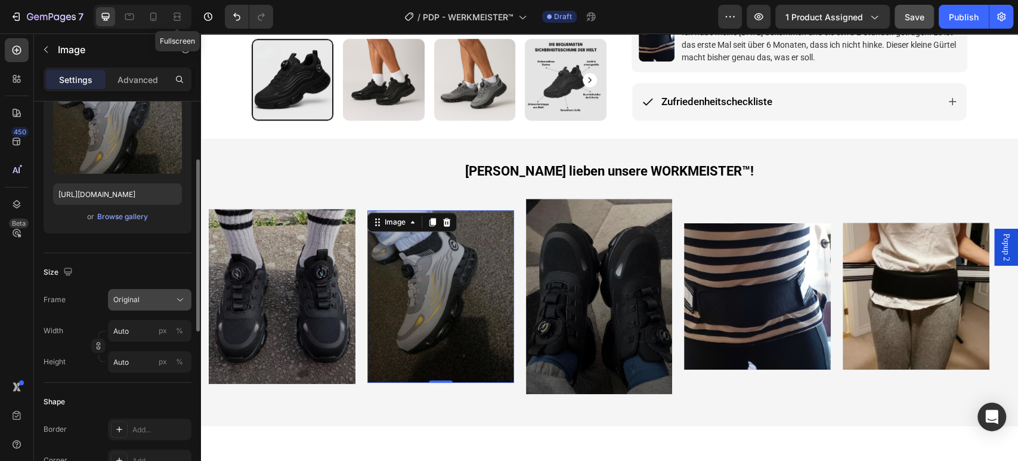
click at [179, 299] on icon at bounding box center [180, 299] width 6 height 3
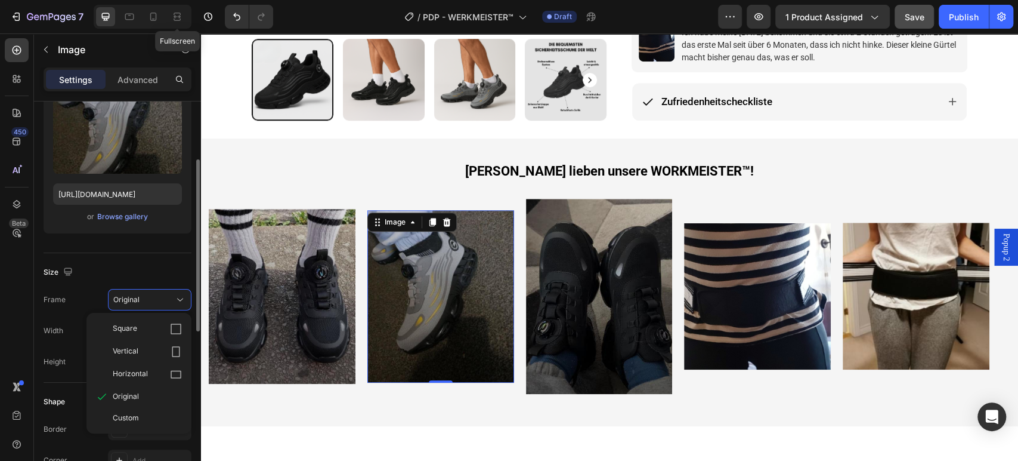
click at [154, 353] on div "Vertical" at bounding box center [147, 351] width 69 height 12
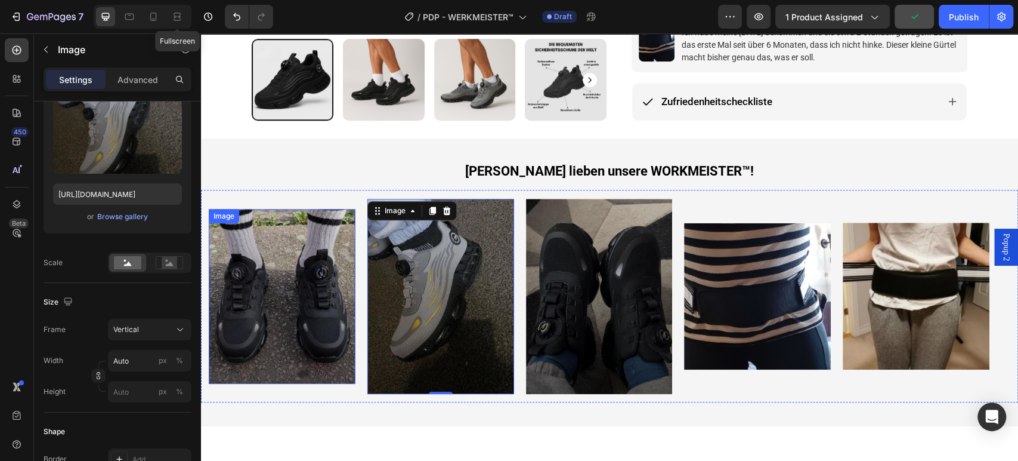
click at [262, 299] on img at bounding box center [282, 296] width 147 height 175
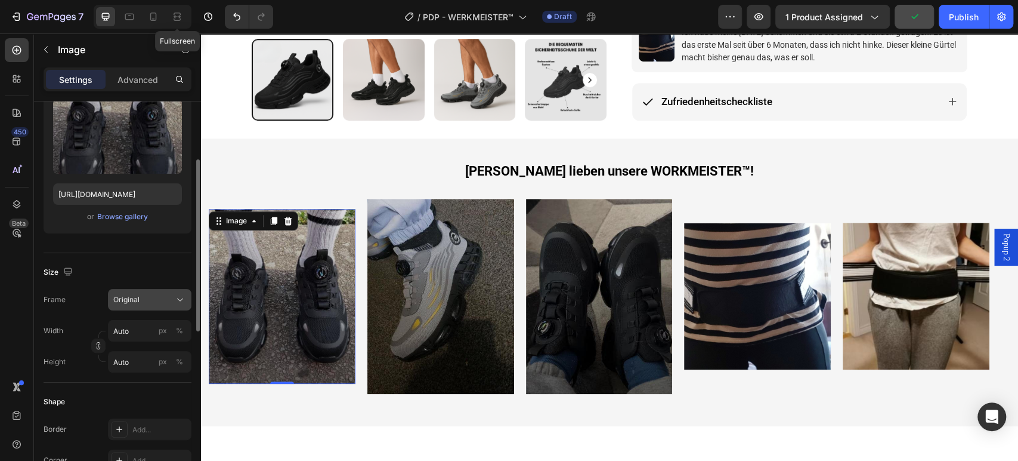
click at [169, 296] on div "Original" at bounding box center [142, 299] width 58 height 11
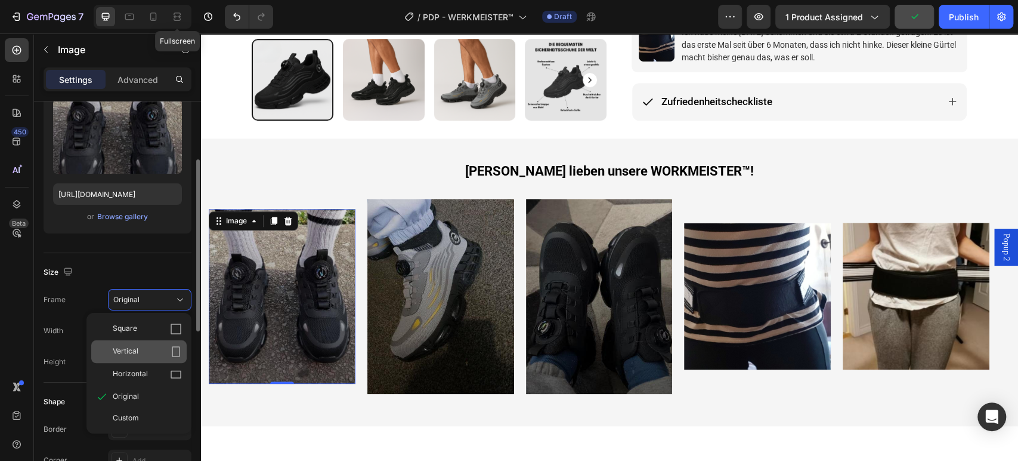
click at [162, 353] on div "Vertical" at bounding box center [147, 351] width 69 height 12
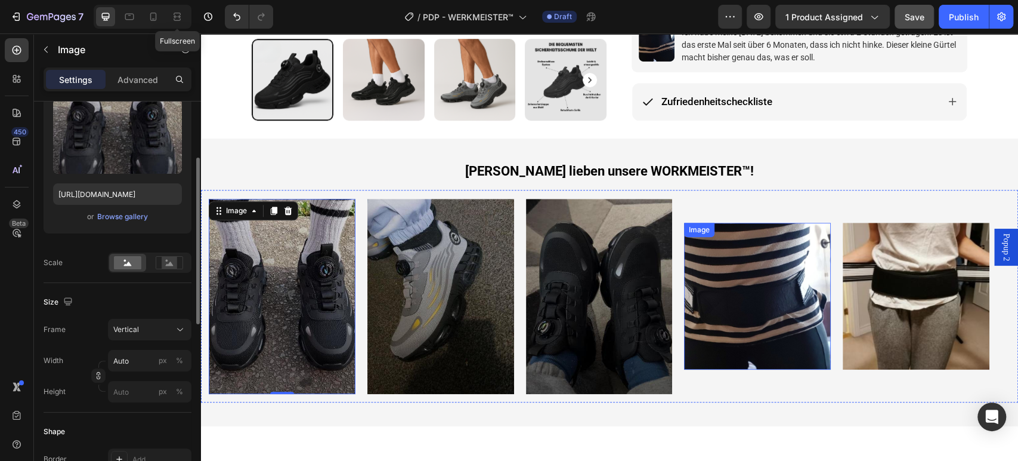
click at [710, 295] on img at bounding box center [757, 296] width 147 height 147
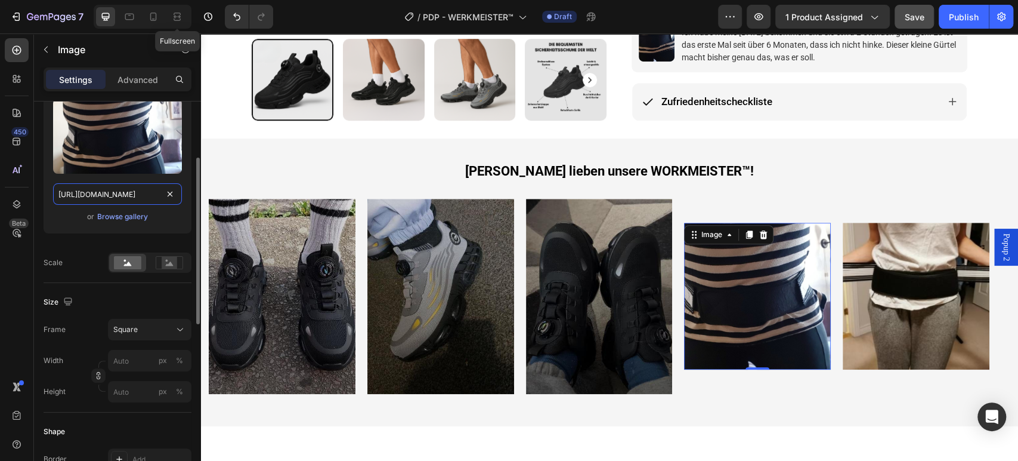
click at [123, 189] on input "[URL][DOMAIN_NAME]" at bounding box center [117, 193] width 129 height 21
paste input "149254169-1731343178.6921_540x_792c1cef-88cf-461d-9d0d-9bff6b6650a4.jpg?v=17563…"
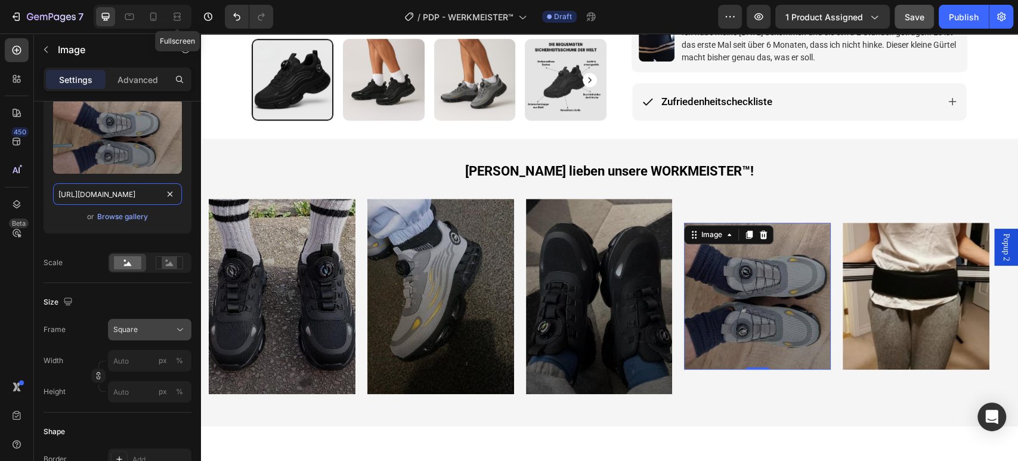
type input "[URL][DOMAIN_NAME]"
click at [179, 330] on icon at bounding box center [180, 329] width 12 height 12
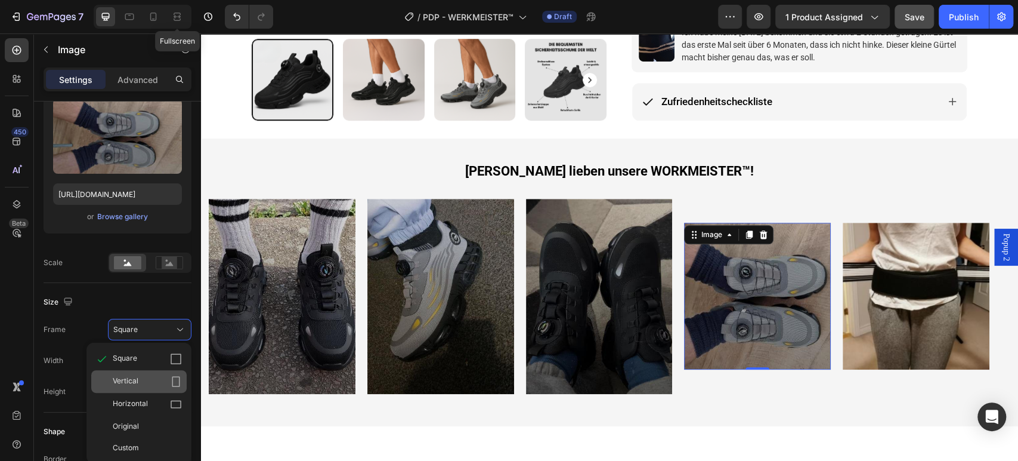
click at [165, 378] on div "Vertical" at bounding box center [147, 381] width 69 height 12
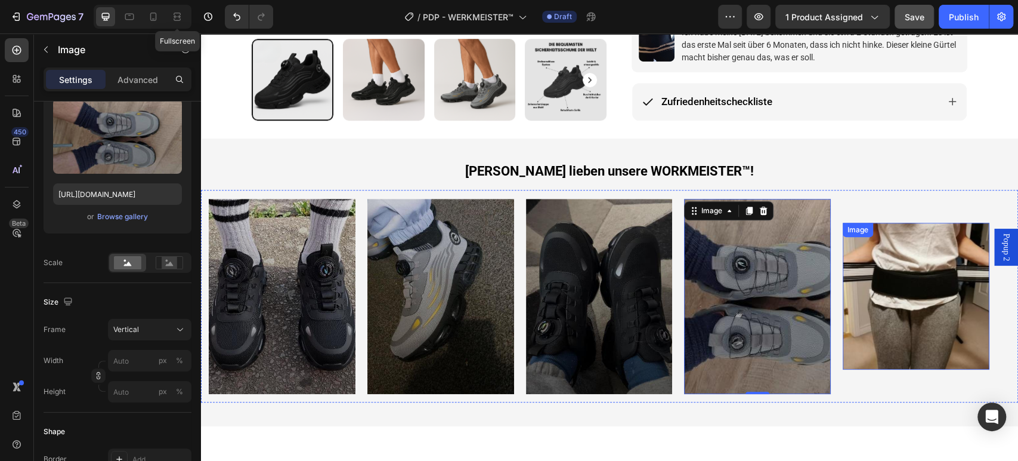
click at [971, 267] on img at bounding box center [916, 296] width 147 height 147
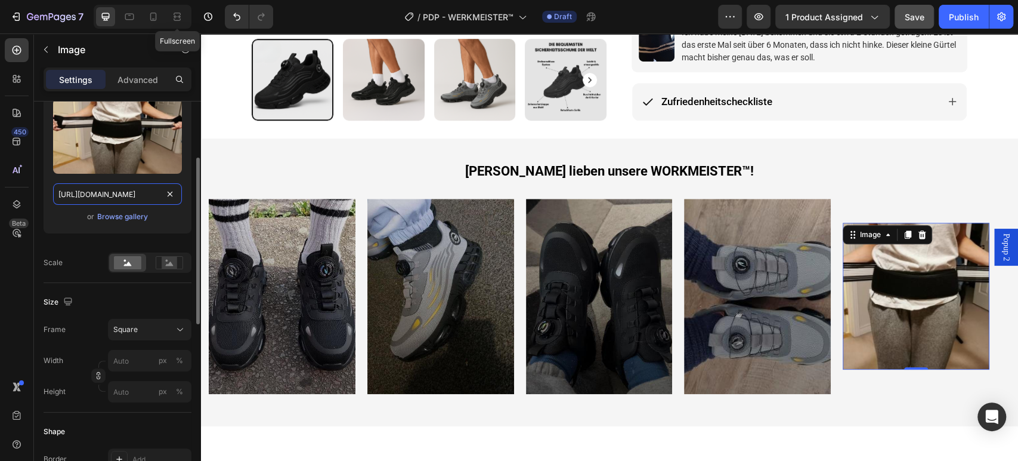
click at [144, 192] on input "[URL][DOMAIN_NAME]" at bounding box center [117, 193] width 129 height 21
paste input "149254168-1731343249.6359_540x_8322e36f-d545-4fc8-a2e5-61a807de25a3.jpg?v=17563…"
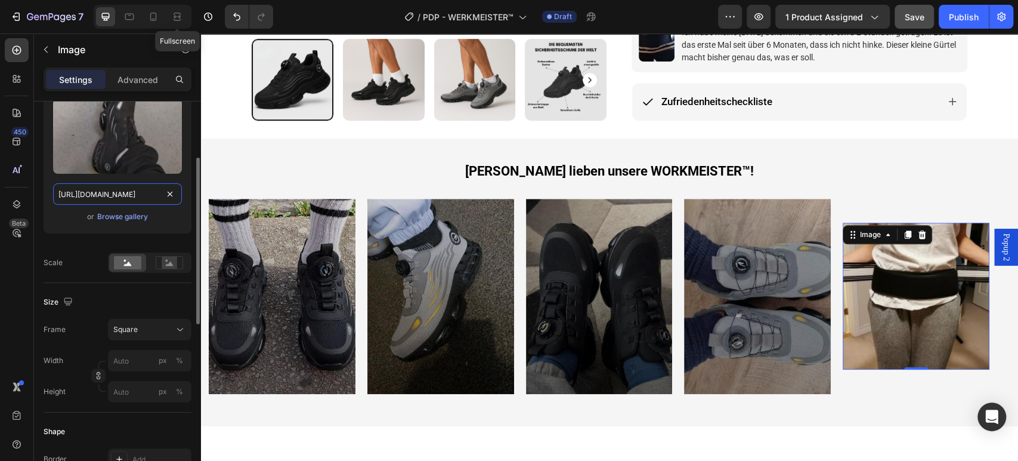
scroll to position [0, 421]
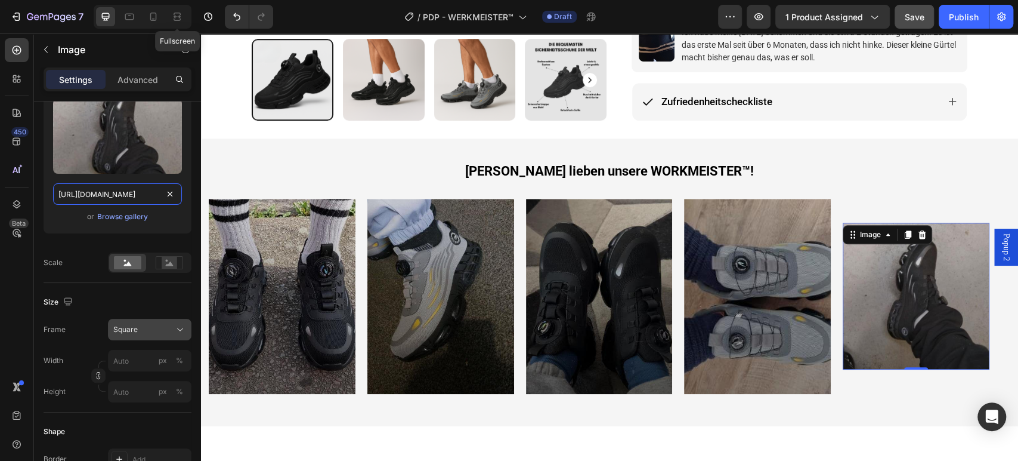
type input "[URL][DOMAIN_NAME]"
click at [183, 330] on icon at bounding box center [180, 329] width 12 height 12
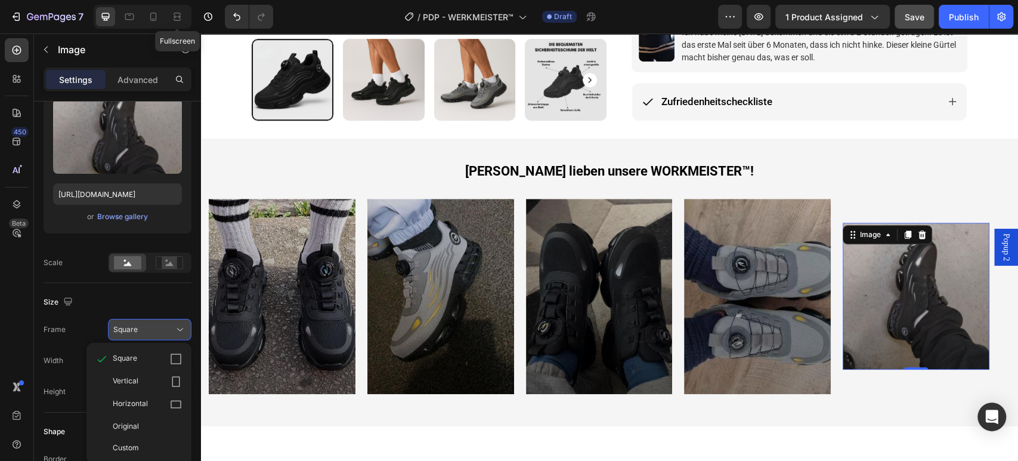
scroll to position [0, 0]
click at [163, 377] on div "Vertical" at bounding box center [147, 381] width 69 height 12
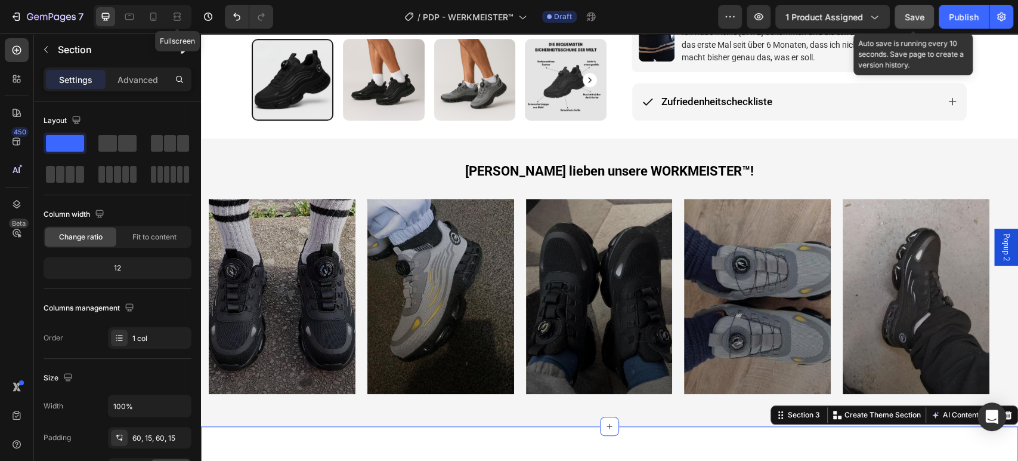
click at [919, 16] on span "Save" at bounding box center [915, 17] width 20 height 10
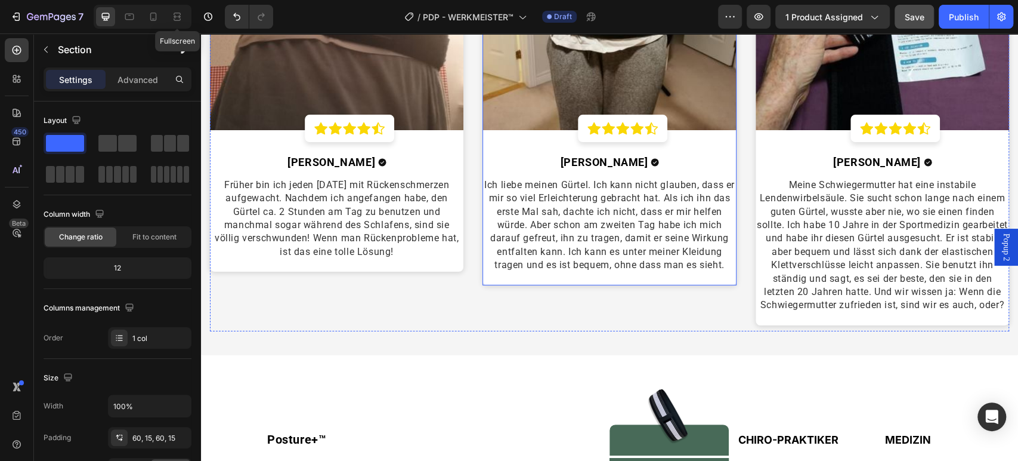
scroll to position [2351, 0]
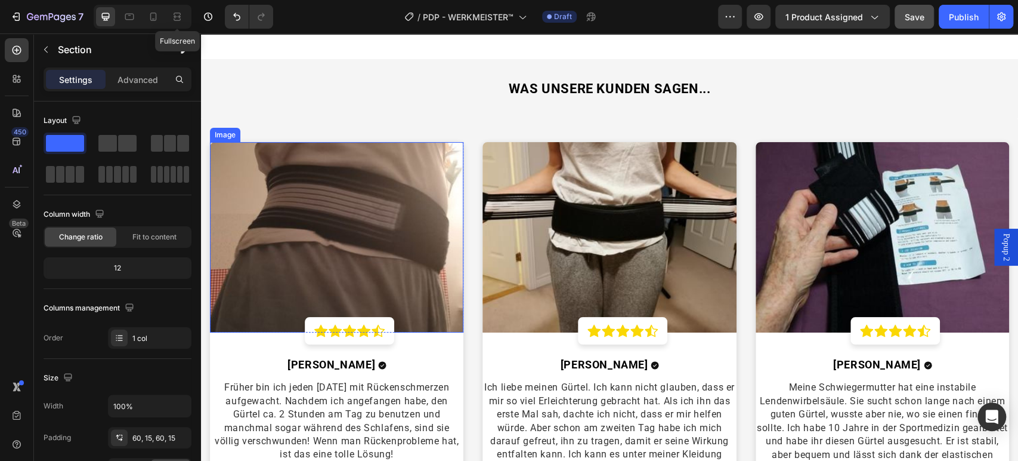
drag, startPoint x: 351, startPoint y: 226, endPoint x: 366, endPoint y: 227, distance: 15.0
click at [352, 225] on img at bounding box center [337, 237] width 254 height 190
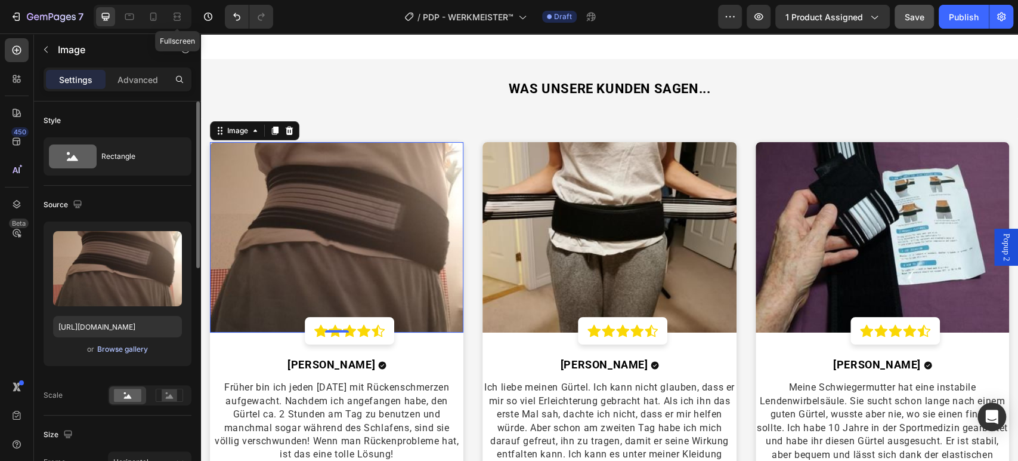
click at [130, 348] on div "Browse gallery" at bounding box center [122, 349] width 51 height 11
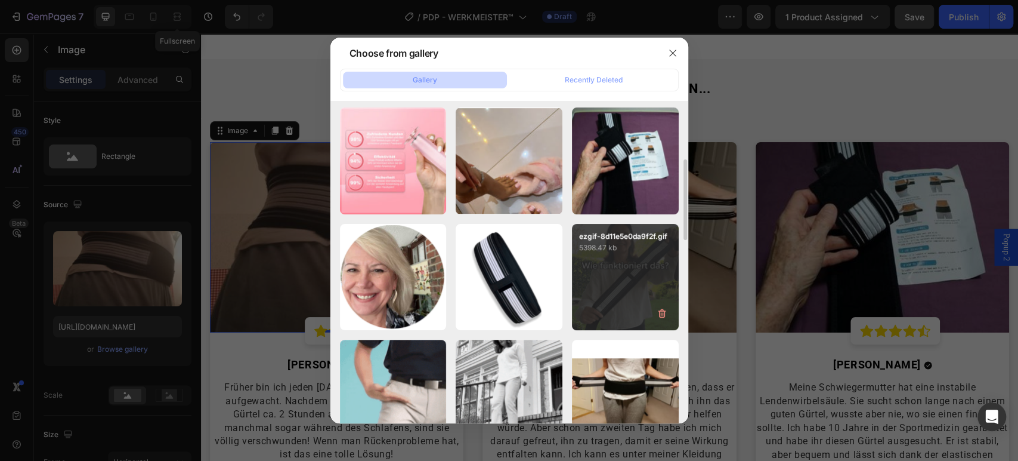
scroll to position [0, 0]
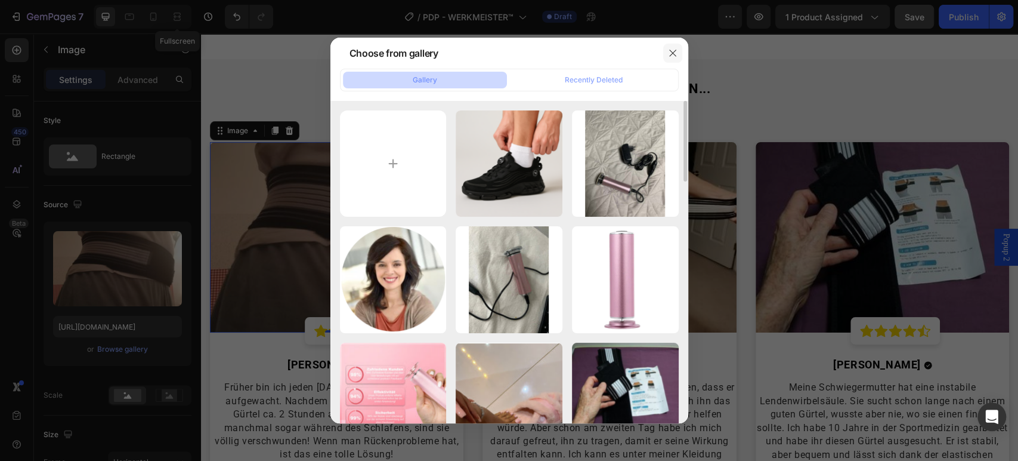
click at [675, 51] on icon "button" at bounding box center [673, 53] width 10 height 10
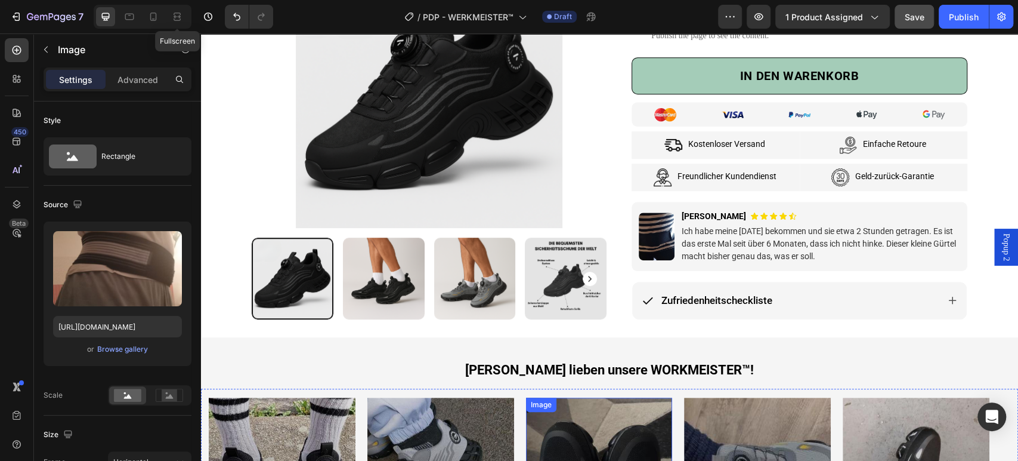
scroll to position [694, 0]
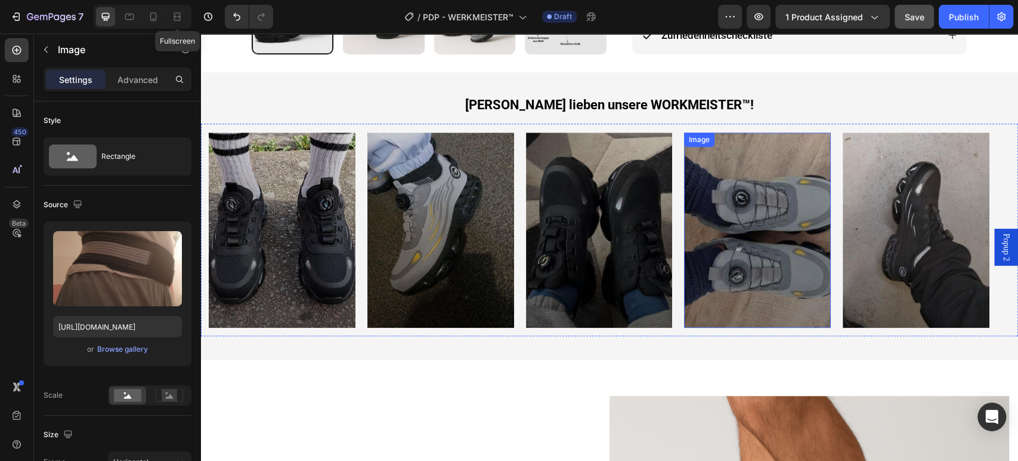
click at [741, 214] on img at bounding box center [757, 230] width 147 height 196
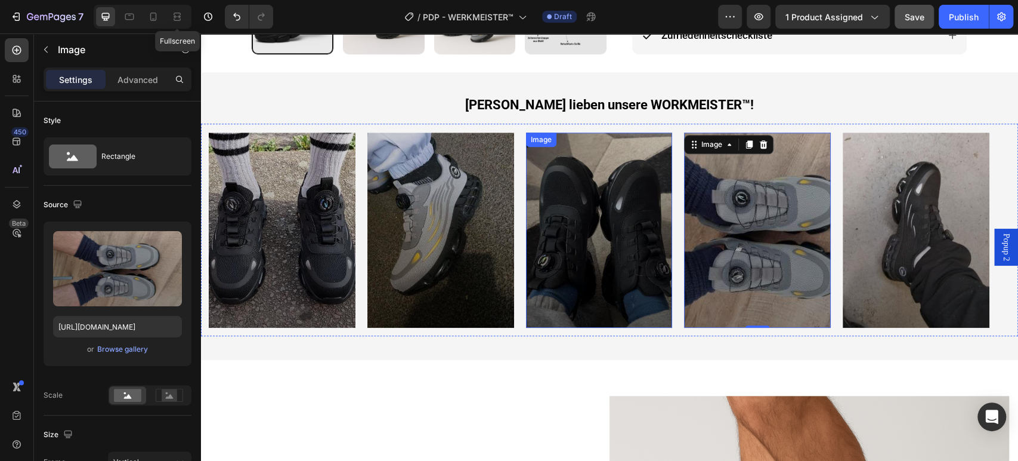
click at [588, 231] on img at bounding box center [599, 230] width 147 height 196
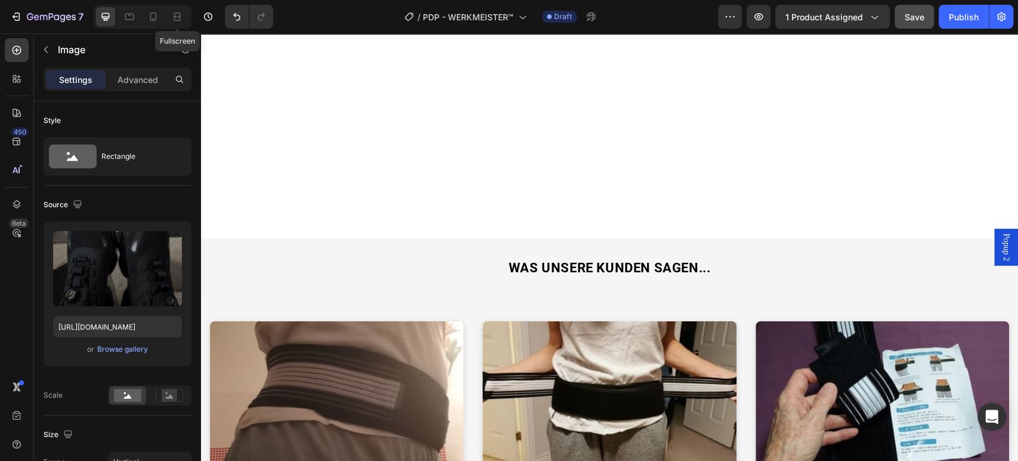
scroll to position [2417, 0]
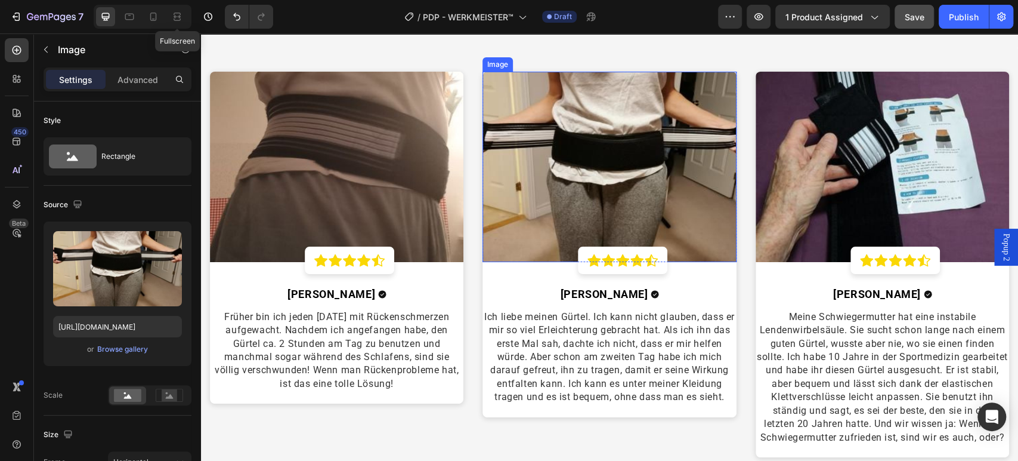
click at [611, 171] on img at bounding box center [610, 167] width 254 height 190
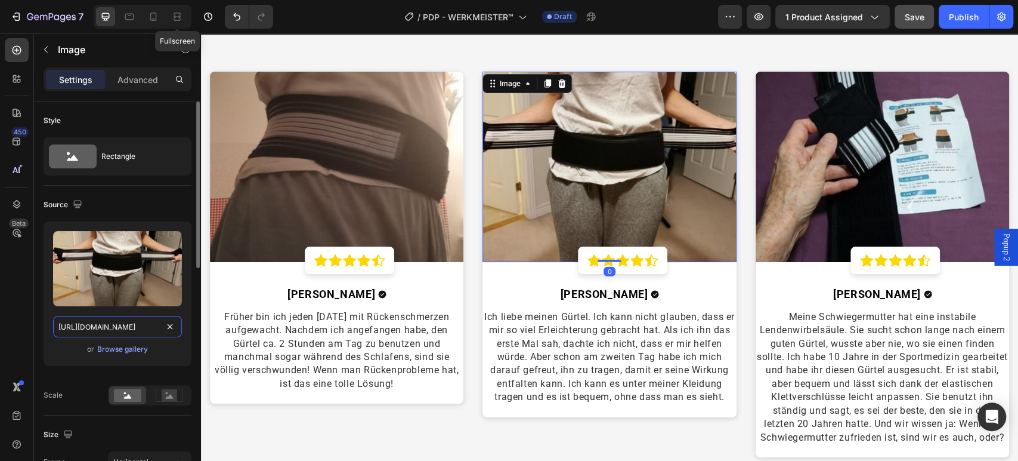
click at [154, 322] on input "[URL][DOMAIN_NAME]" at bounding box center [117, 326] width 129 height 21
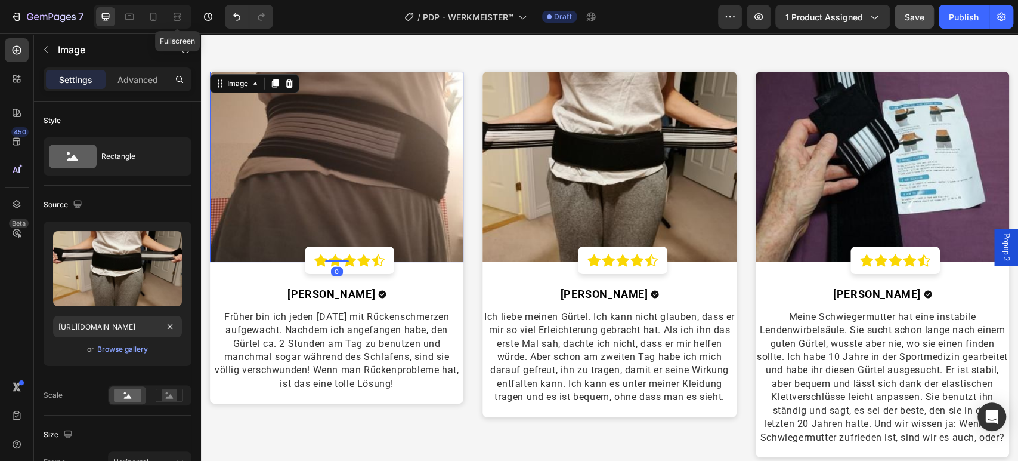
click at [415, 100] on img at bounding box center [337, 167] width 254 height 190
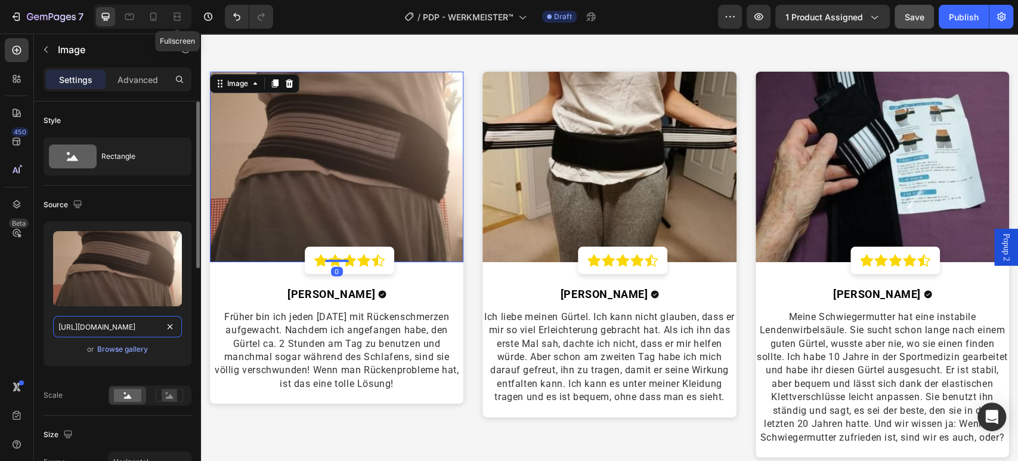
click at [143, 319] on input "[URL][DOMAIN_NAME]" at bounding box center [117, 326] width 129 height 21
paste input "149254165-1731343225.2683_540x_cf28a543-6564-49f9-8cfa-ade04ed2f48d.jpg?v=17563…"
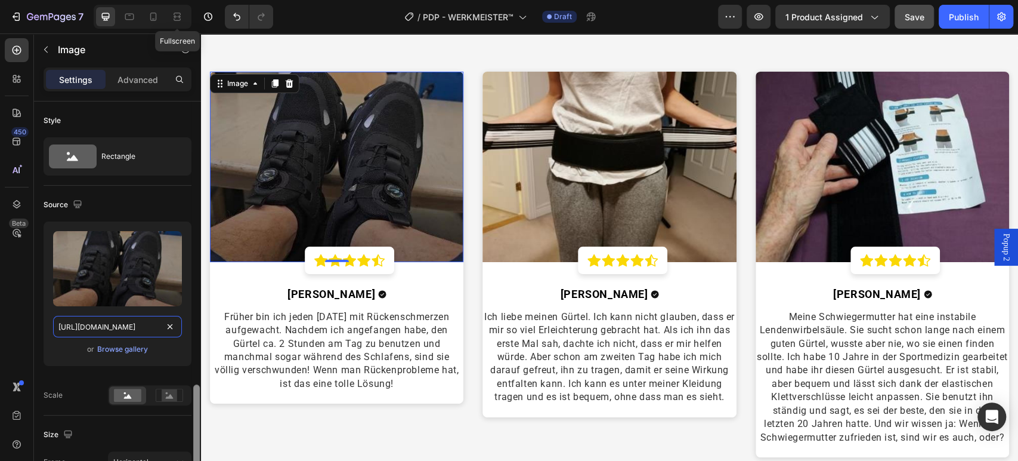
scroll to position [199, 0]
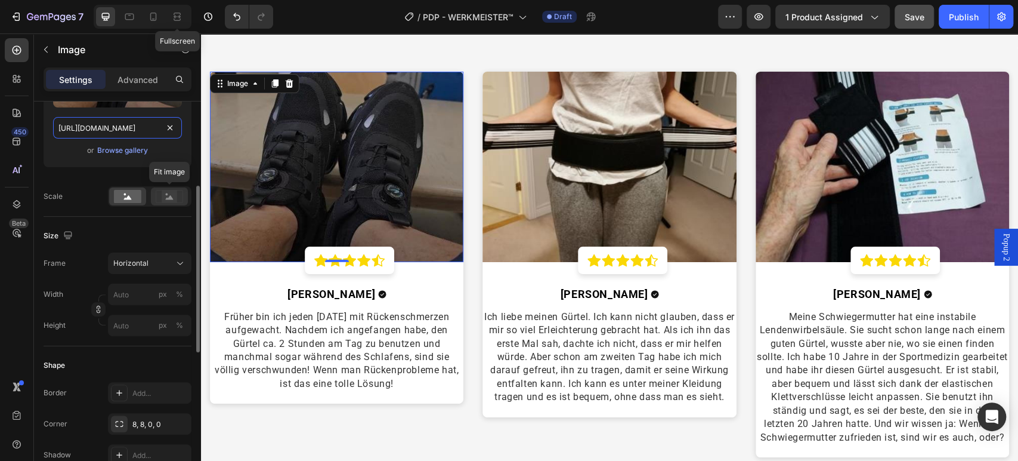
type input "[URL][DOMAIN_NAME]"
click at [160, 194] on icon at bounding box center [169, 196] width 27 height 13
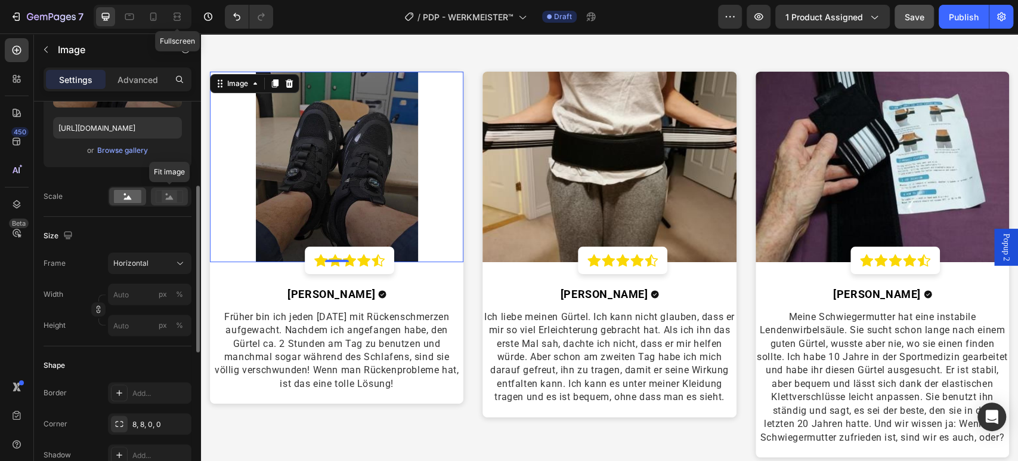
scroll to position [0, 0]
click at [127, 196] on icon at bounding box center [128, 197] width 8 height 4
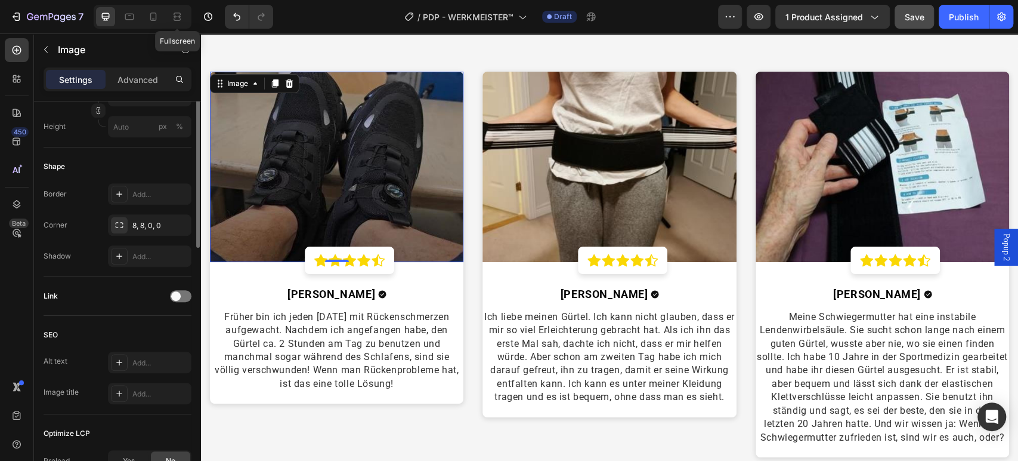
scroll to position [265, 0]
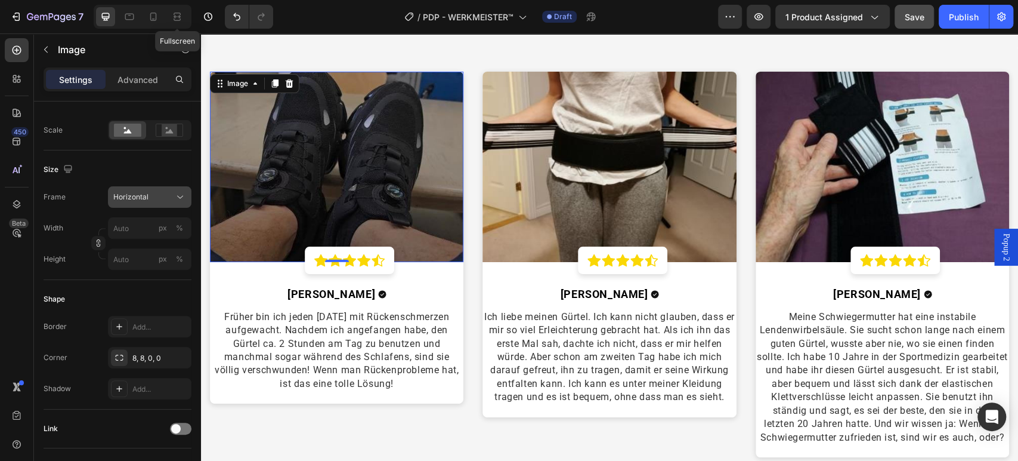
click at [172, 191] on div "Horizontal" at bounding box center [142, 196] width 58 height 11
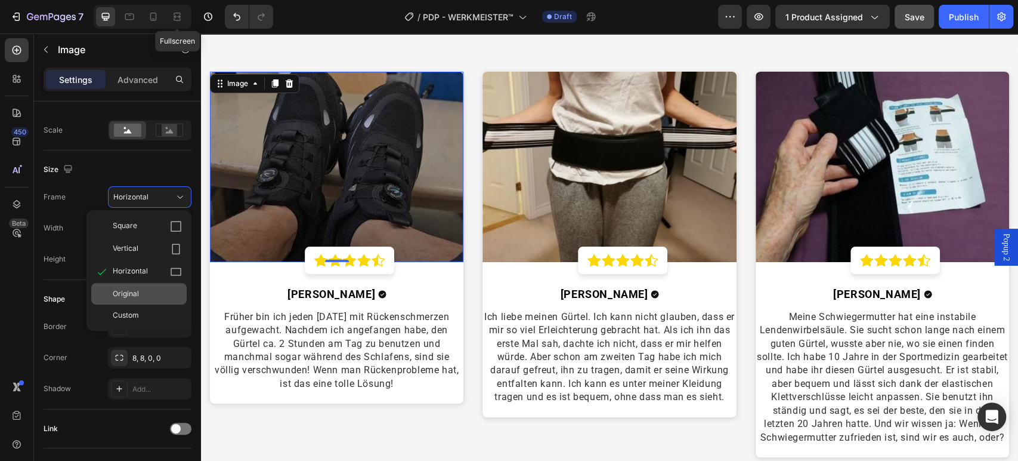
click at [159, 293] on div "Original" at bounding box center [147, 293] width 69 height 11
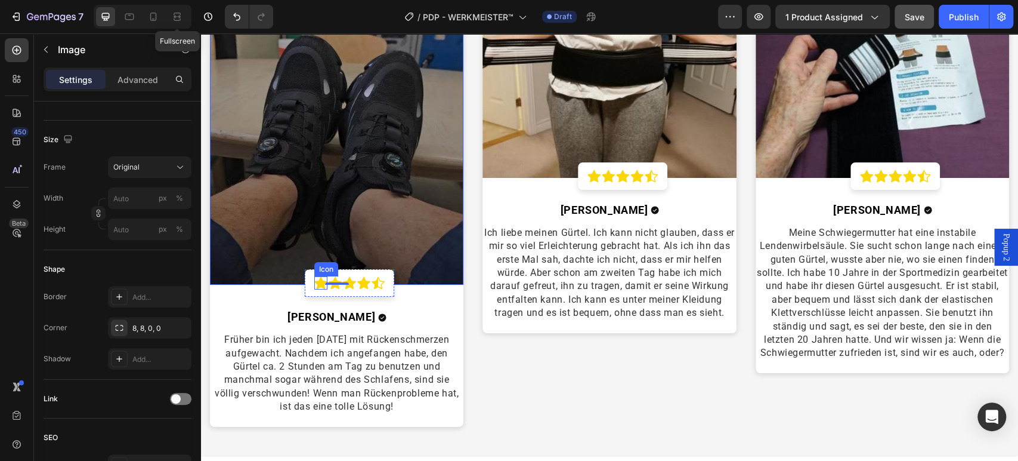
scroll to position [2616, 0]
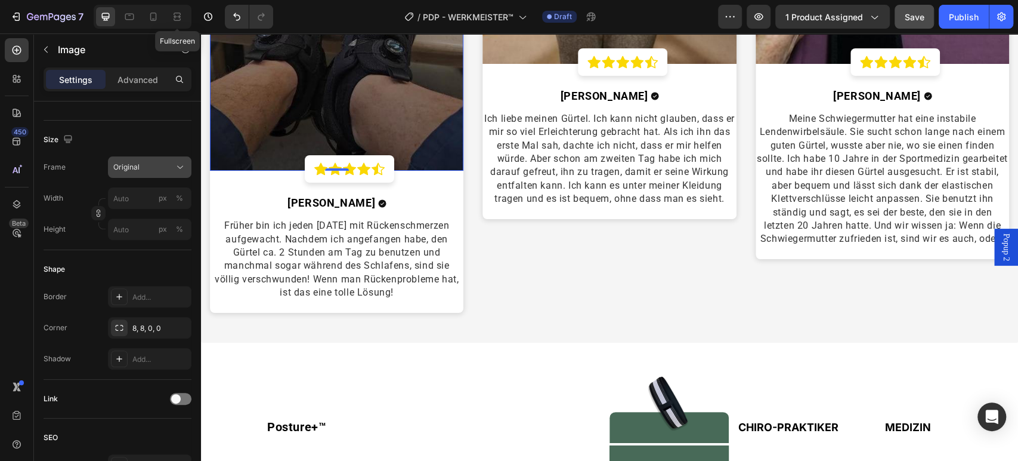
click at [157, 165] on div "Original" at bounding box center [142, 167] width 58 height 11
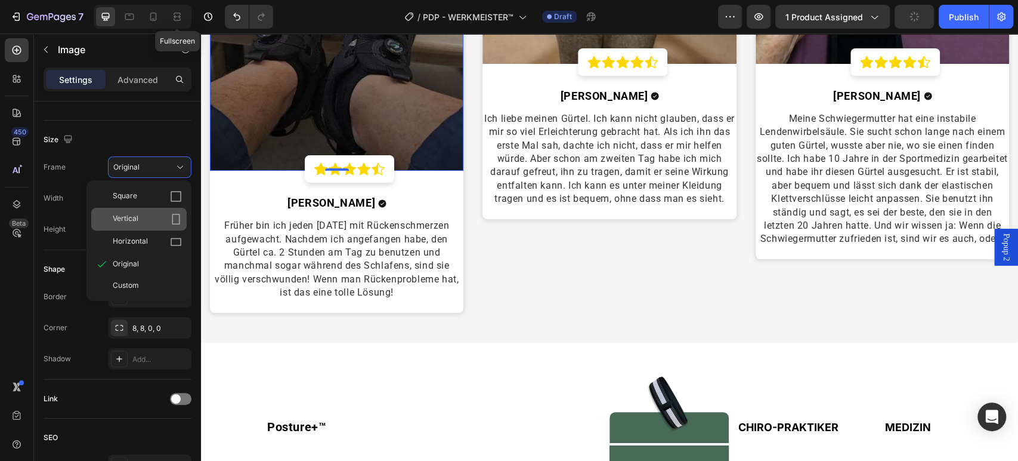
click at [168, 211] on div "Vertical" at bounding box center [138, 219] width 95 height 23
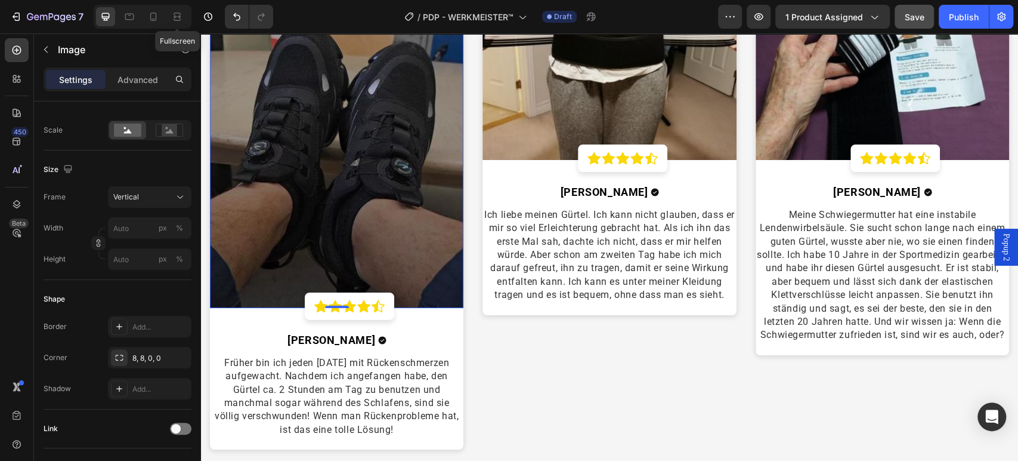
scroll to position [2550, 0]
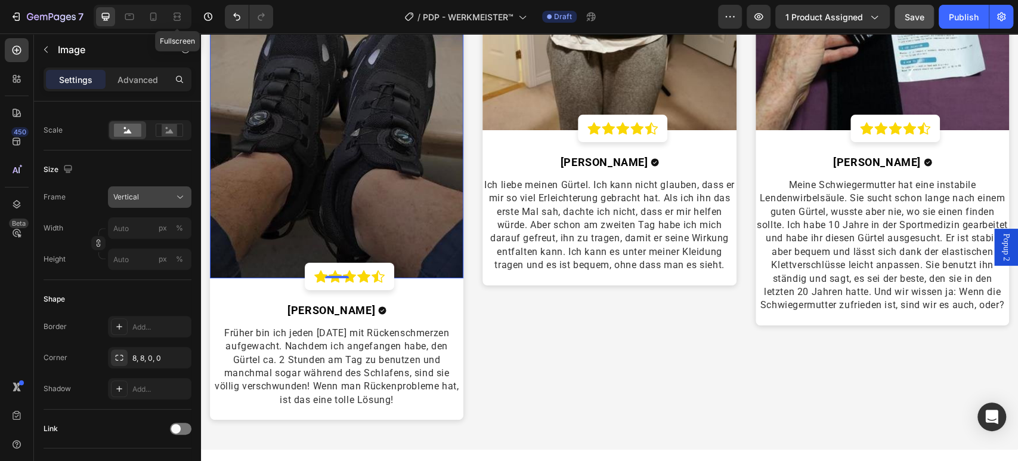
click at [156, 204] on button "Vertical" at bounding box center [150, 196] width 84 height 21
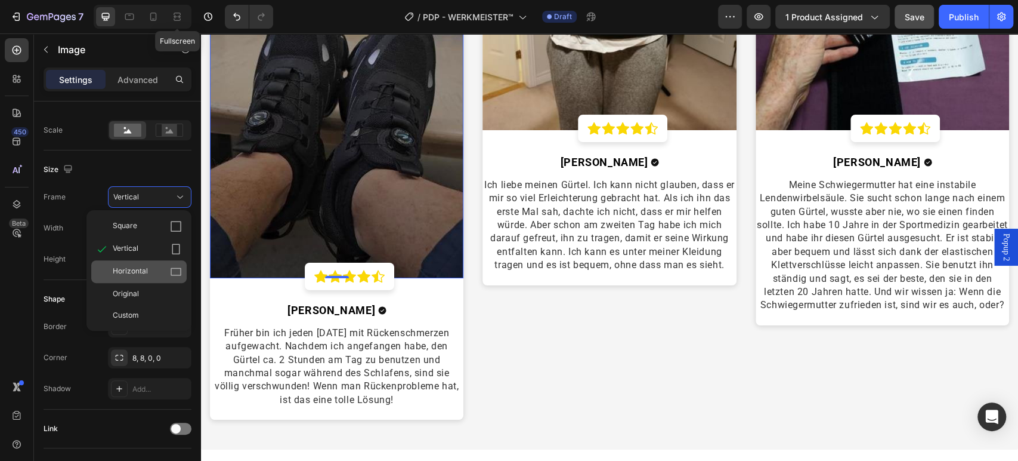
click at [166, 266] on div "Horizontal" at bounding box center [147, 271] width 69 height 12
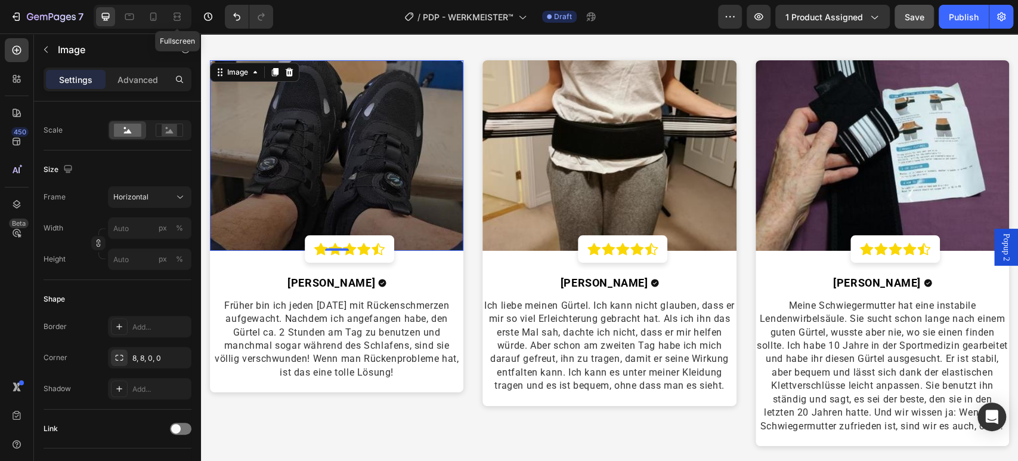
scroll to position [2351, 0]
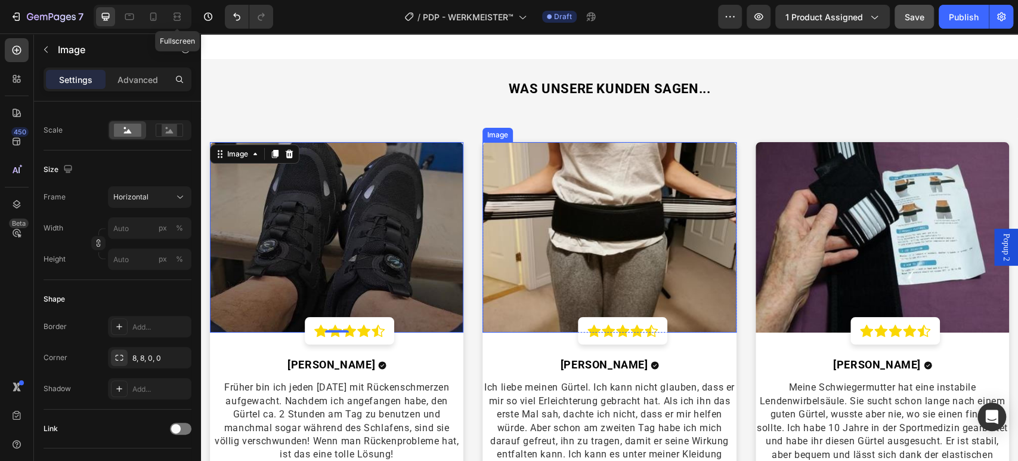
click at [543, 237] on img at bounding box center [610, 237] width 254 height 190
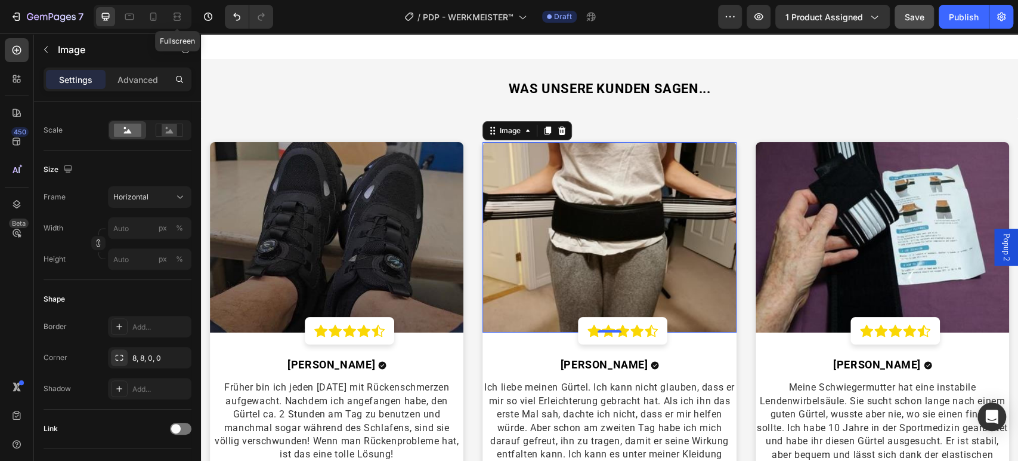
scroll to position [0, 0]
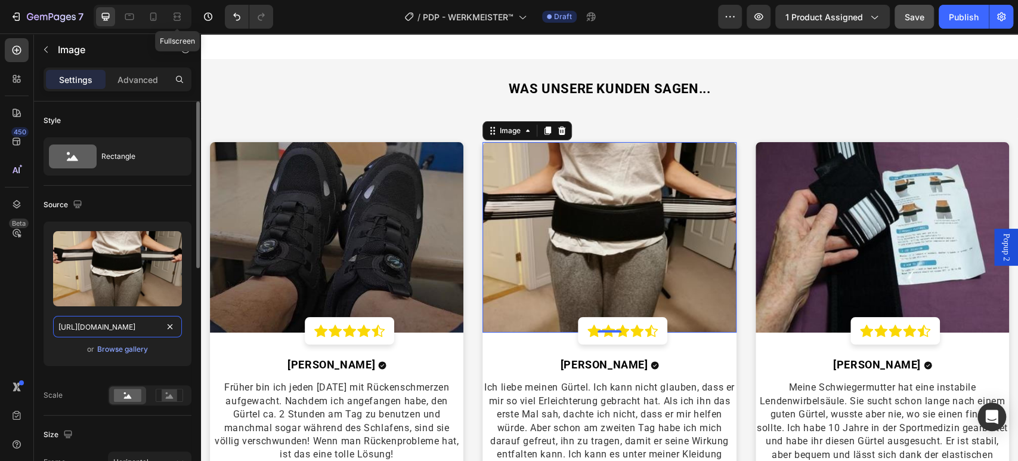
click at [124, 326] on input "[URL][DOMAIN_NAME]" at bounding box center [117, 326] width 129 height 21
paste input "149254169-1731343178.6921_540x_792c1cef-88cf-461d-9d0d-9bff6b6650a4.jpg?v=17563…"
type input "[URL][DOMAIN_NAME]"
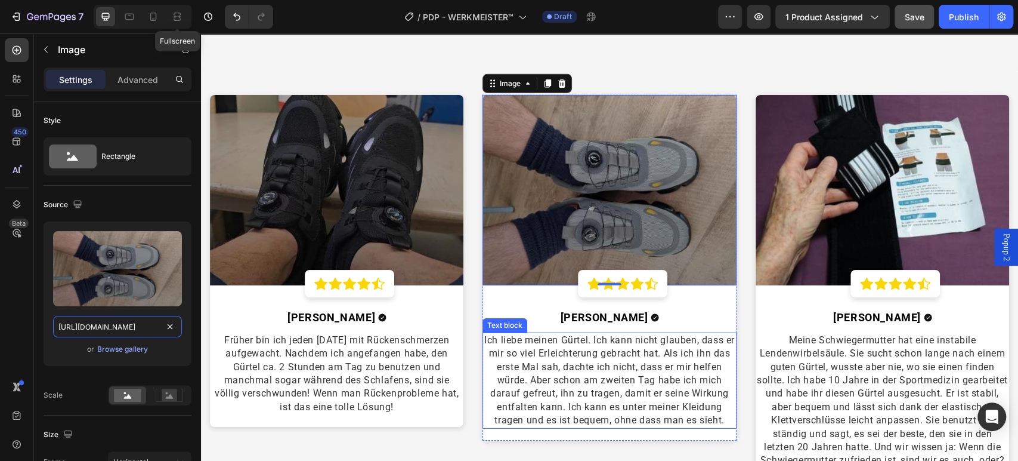
scroll to position [2483, 0]
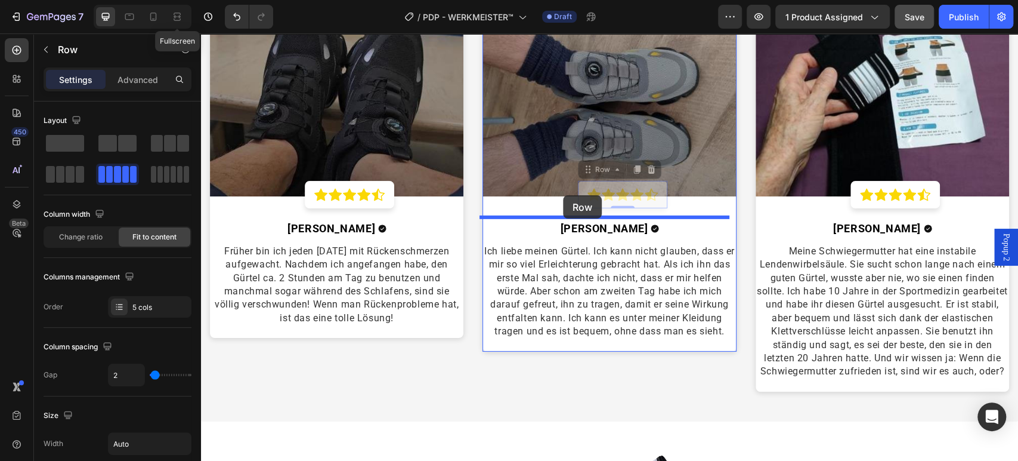
drag, startPoint x: 648, startPoint y: 201, endPoint x: 563, endPoint y: 195, distance: 84.9
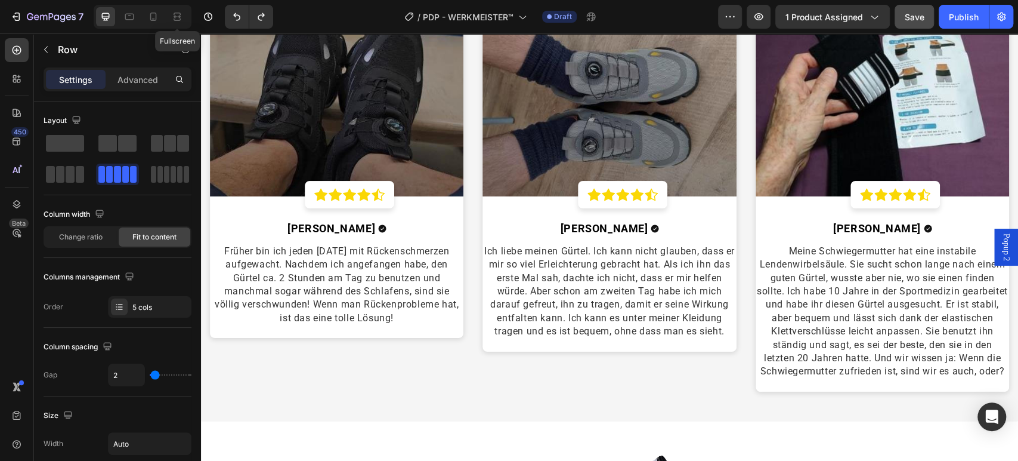
click at [578, 200] on div "Icon Icon Icon Icon Icon Row" at bounding box center [622, 194] width 89 height 27
click at [660, 197] on div "Icon Icon Icon Icon Icon Row" at bounding box center [622, 194] width 89 height 27
click at [662, 212] on div "Image Icon Icon Icon Icon Icon Row Row [PERSON_NAME] Text block Icon Row Ich li…" at bounding box center [610, 178] width 254 height 345
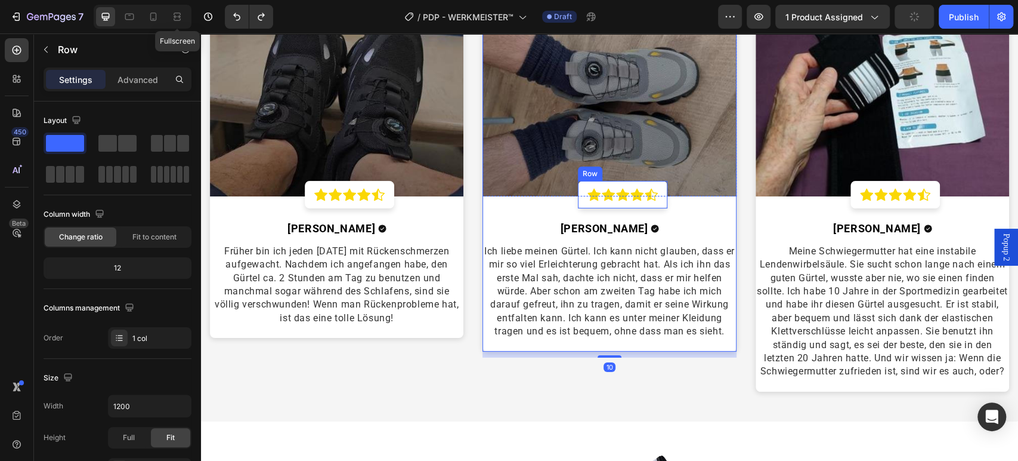
click at [656, 197] on div "Icon Icon Icon Icon Icon Row" at bounding box center [622, 194] width 89 height 27
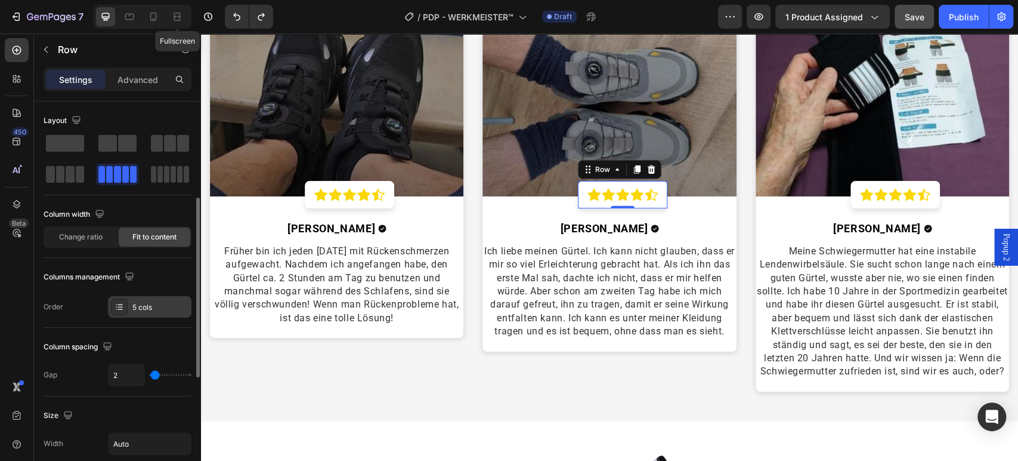
scroll to position [66, 0]
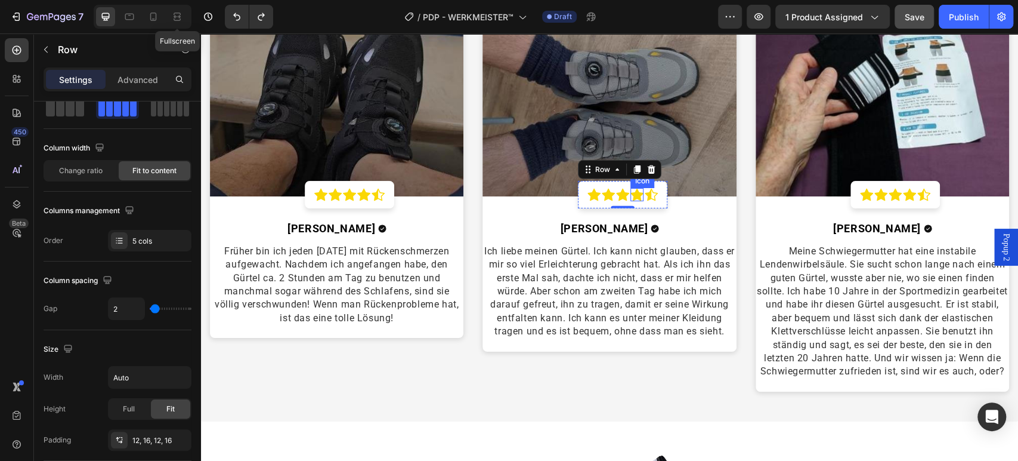
click at [631, 193] on icon at bounding box center [637, 194] width 13 height 13
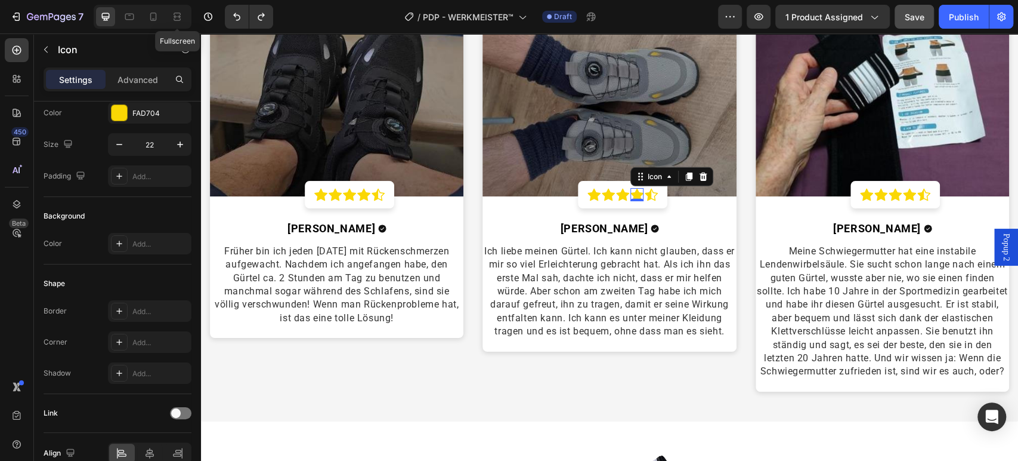
scroll to position [0, 0]
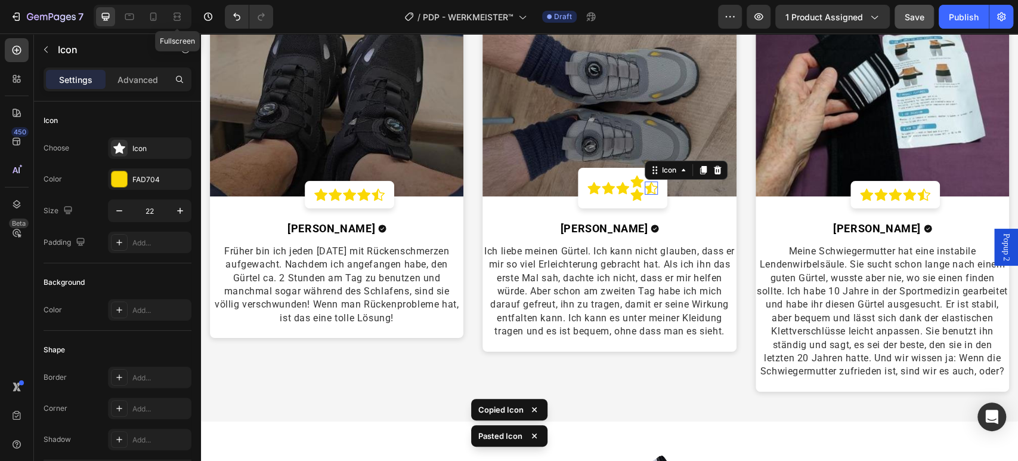
click at [651, 185] on icon at bounding box center [651, 187] width 13 height 13
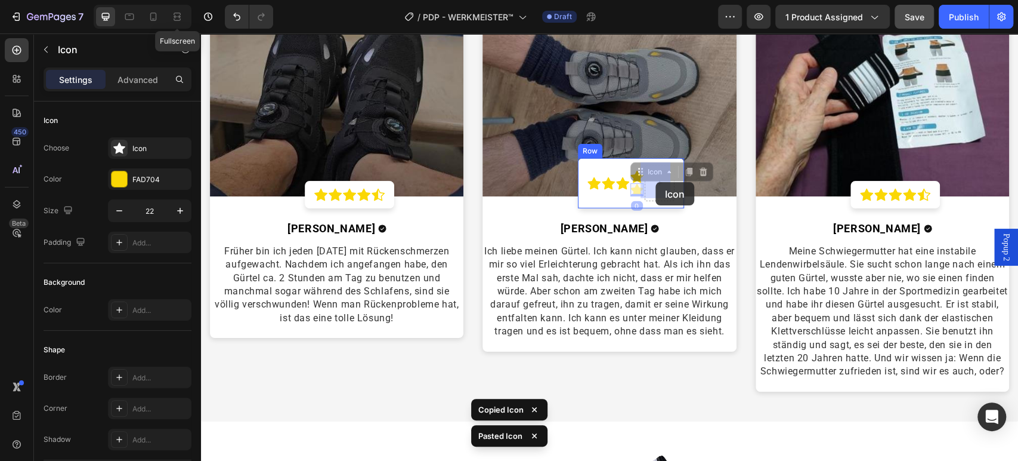
drag, startPoint x: 631, startPoint y: 191, endPoint x: 645, endPoint y: 187, distance: 14.9
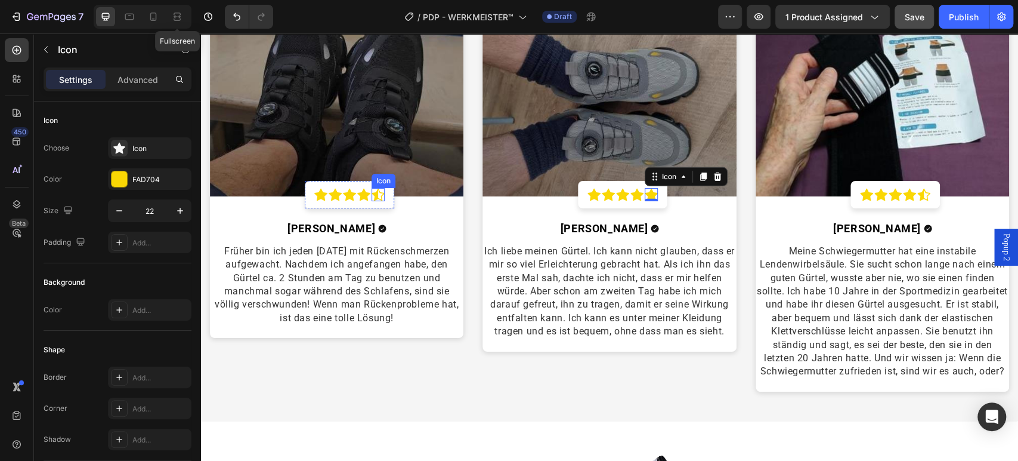
click at [380, 194] on div "Icon" at bounding box center [378, 194] width 13 height 13
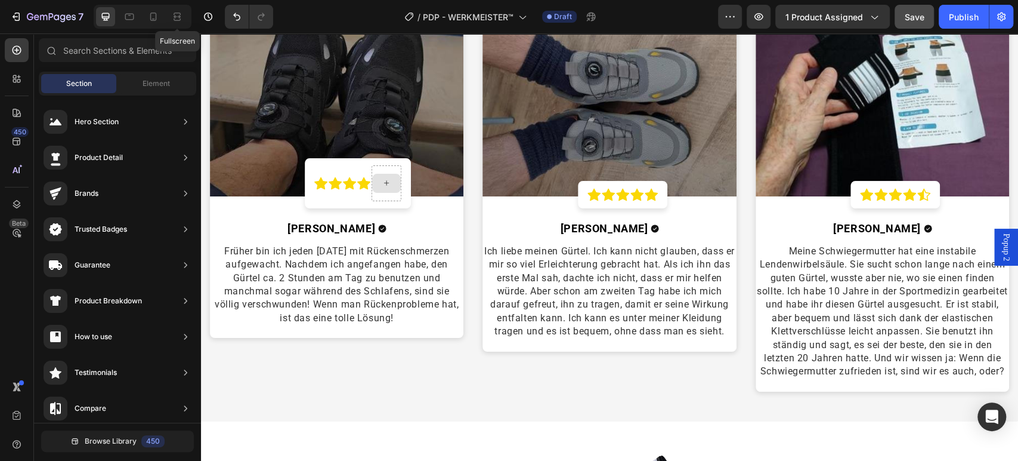
click at [379, 191] on div at bounding box center [387, 183] width 30 height 36
click at [389, 178] on icon at bounding box center [387, 183] width 10 height 10
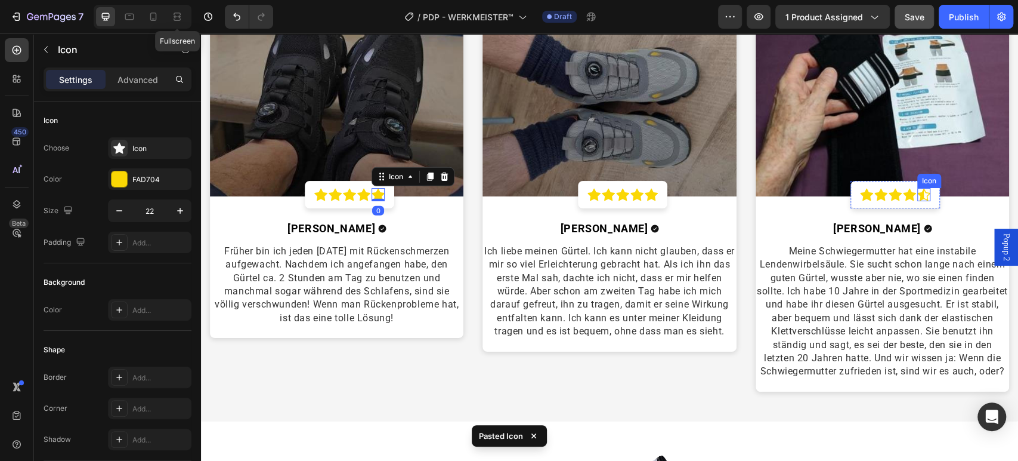
click at [917, 192] on icon at bounding box center [923, 194] width 13 height 13
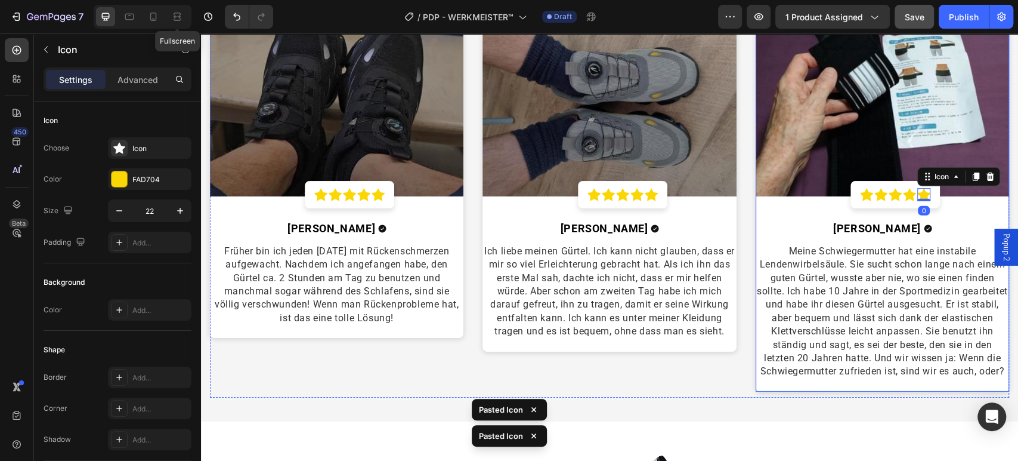
scroll to position [2351, 0]
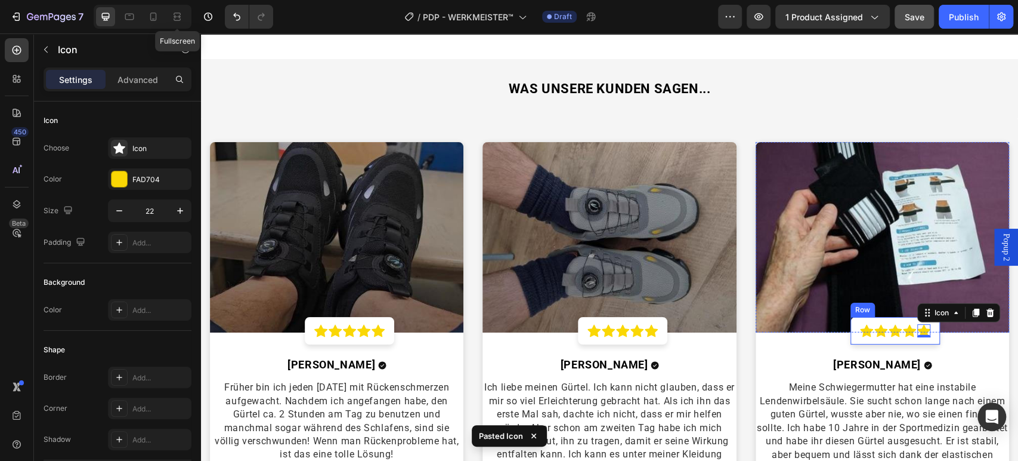
click at [853, 332] on div "Icon Icon Icon Icon Icon 0 Row" at bounding box center [895, 330] width 89 height 27
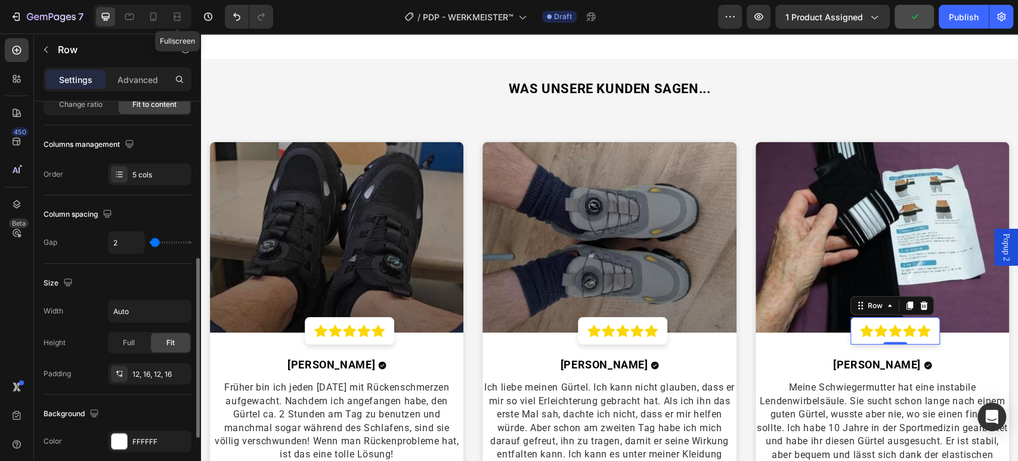
scroll to position [199, 0]
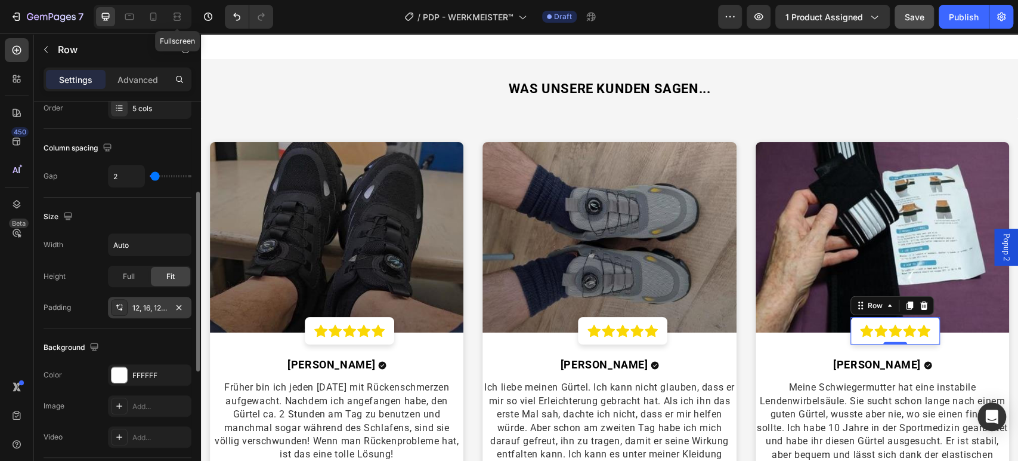
click at [132, 307] on div "12, 16, 12, 16" at bounding box center [149, 307] width 35 height 11
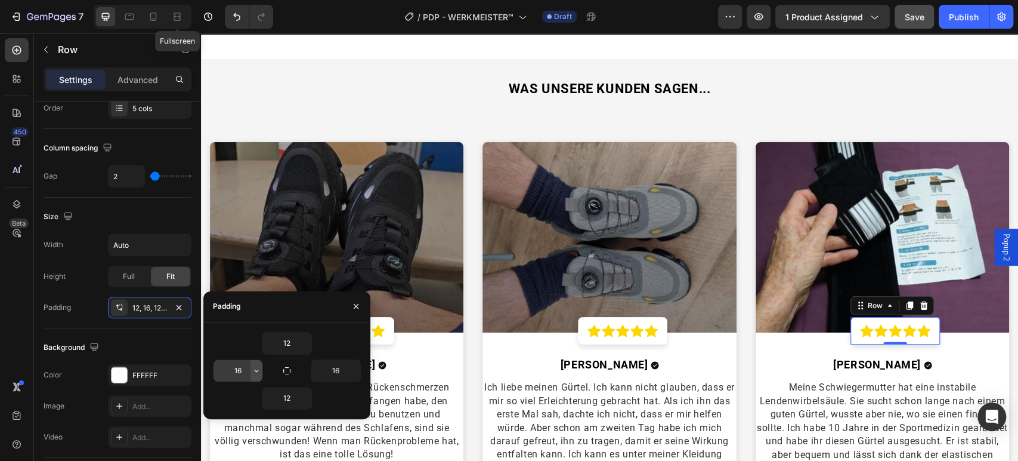
click at [257, 367] on icon "button" at bounding box center [257, 371] width 10 height 10
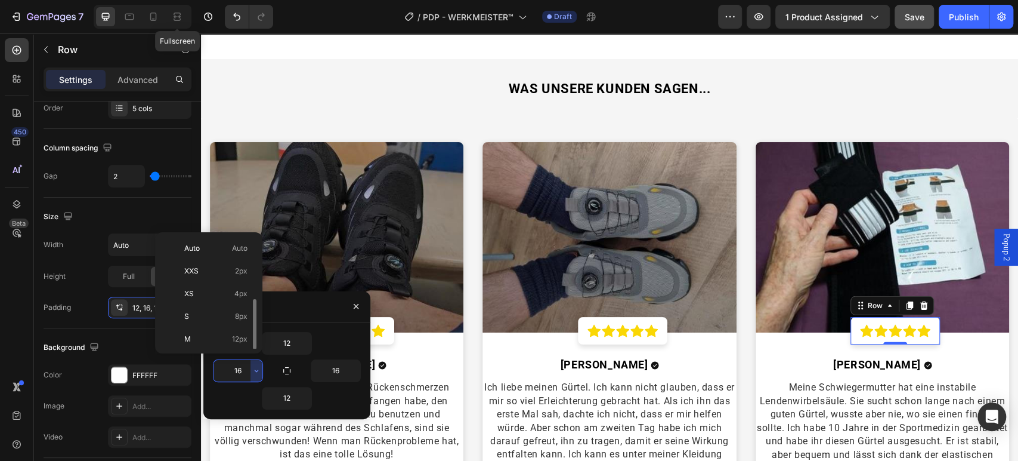
scroll to position [43, 0]
click at [230, 291] on p "M 12px" at bounding box center [215, 296] width 63 height 11
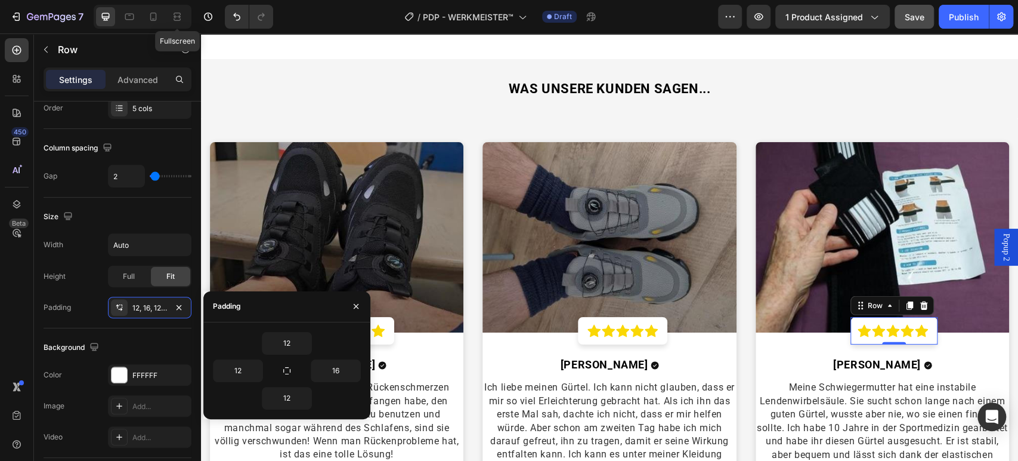
type input "16"
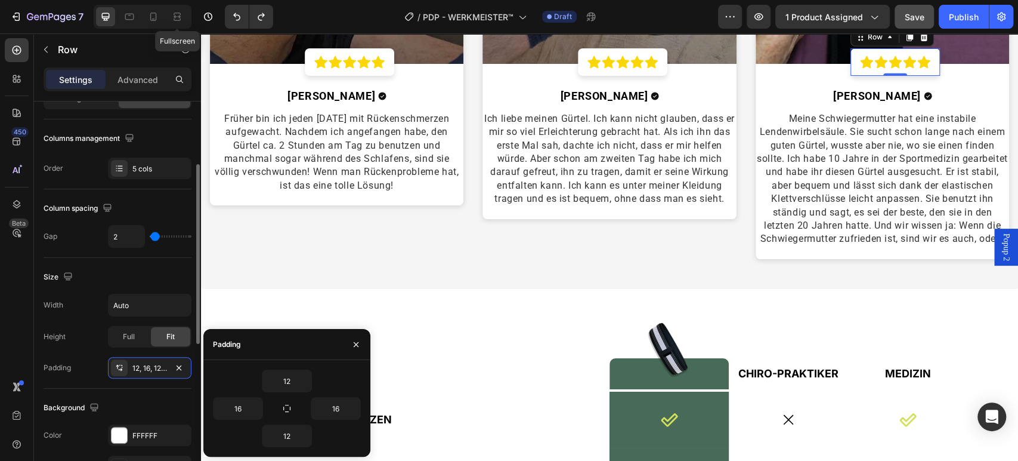
scroll to position [5, 0]
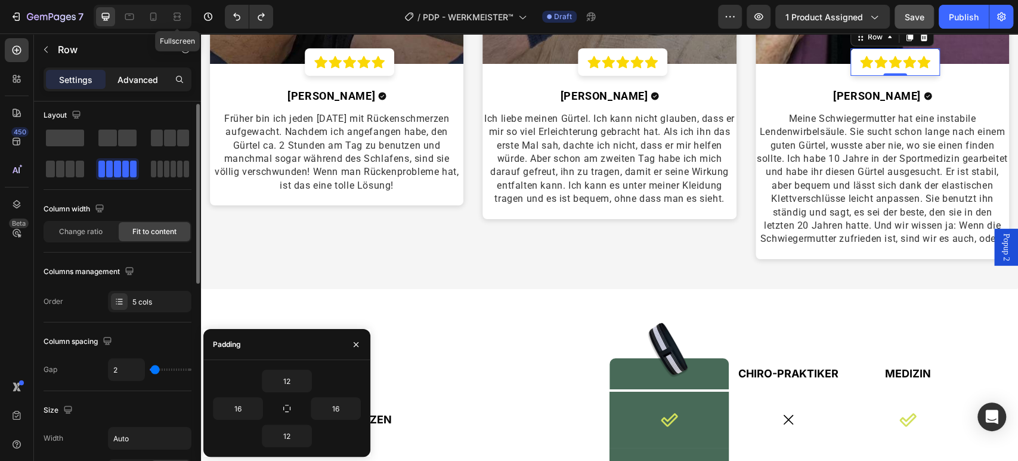
click at [128, 81] on p "Advanced" at bounding box center [138, 79] width 41 height 13
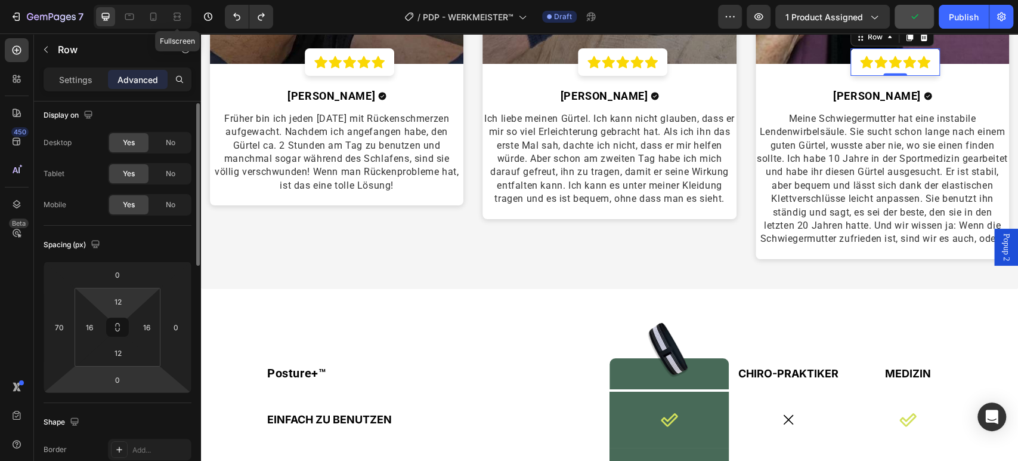
scroll to position [72, 0]
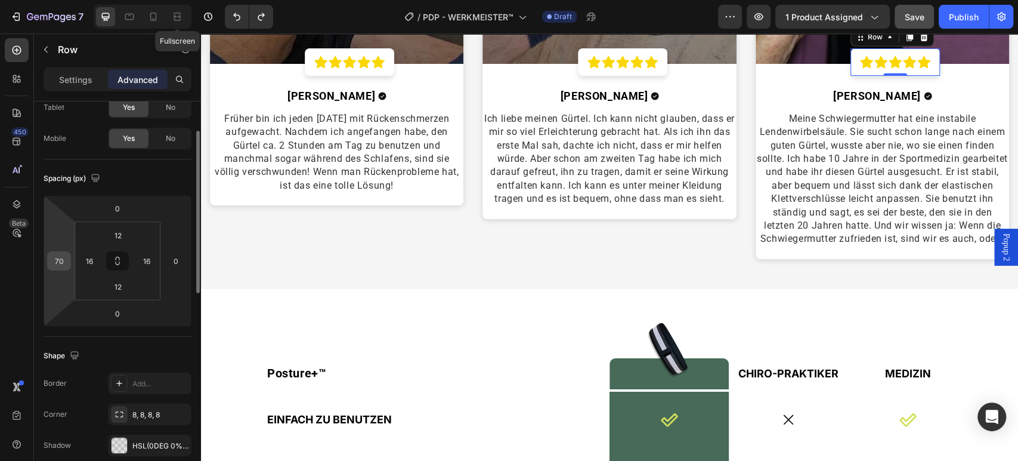
click at [60, 256] on input "70" at bounding box center [59, 261] width 18 height 18
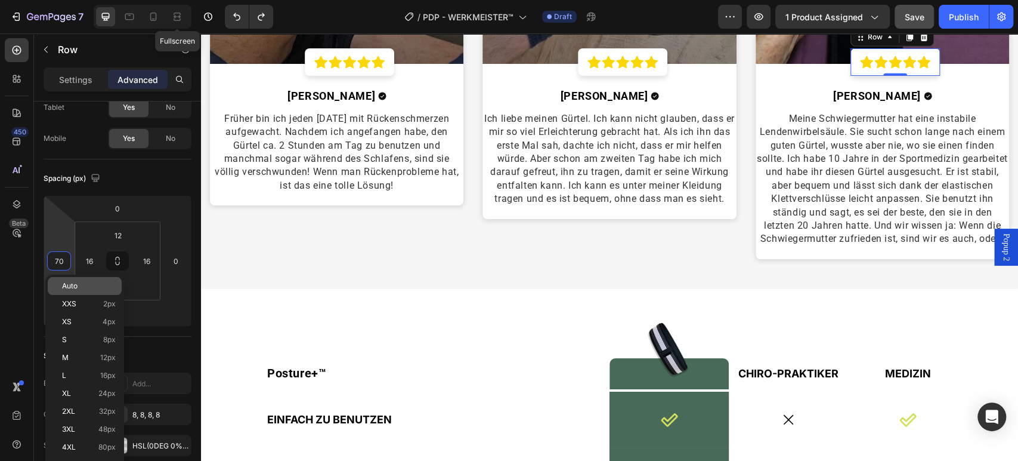
click at [58, 285] on div "Auto" at bounding box center [85, 286] width 74 height 18
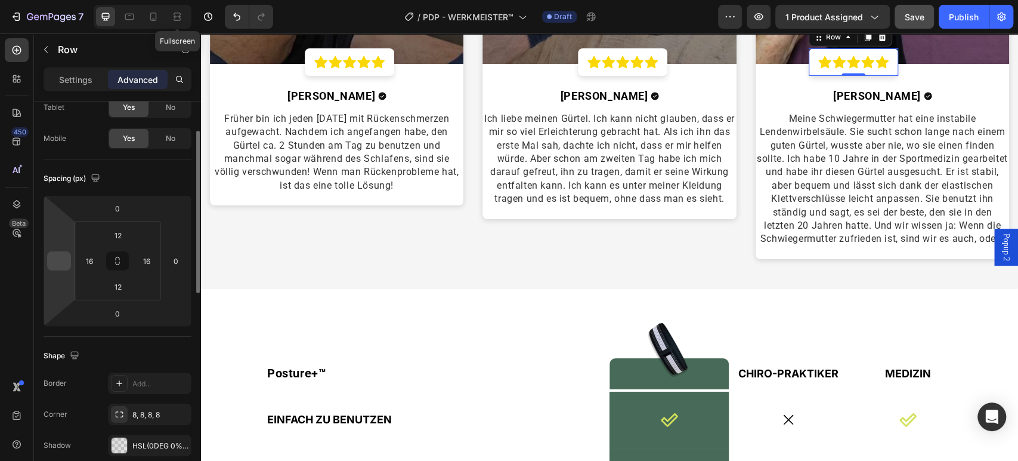
click at [60, 260] on input "number" at bounding box center [59, 261] width 18 height 18
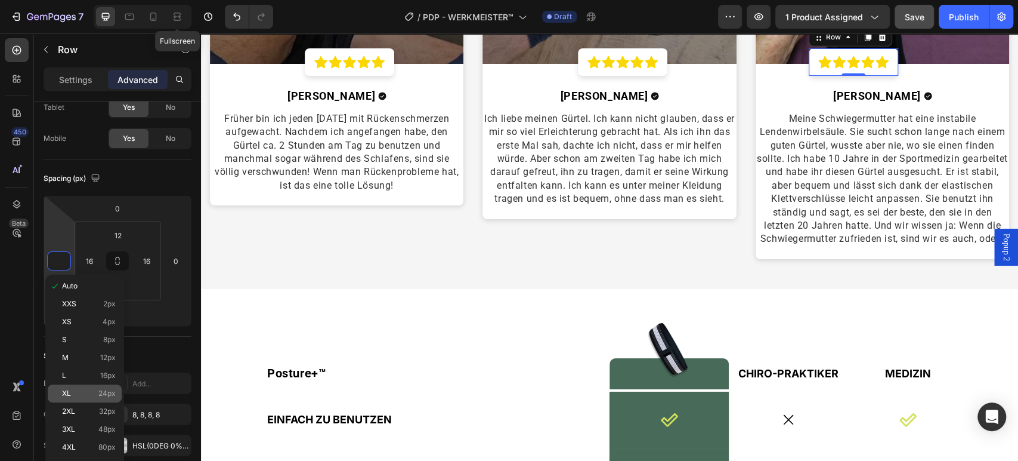
click at [75, 386] on div "XL 24px" at bounding box center [85, 393] width 74 height 18
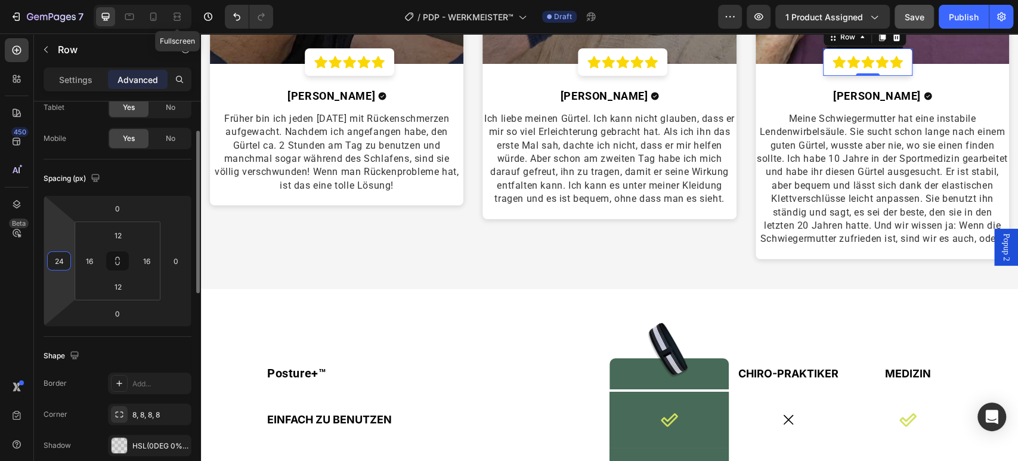
click at [66, 261] on input "24" at bounding box center [59, 261] width 18 height 18
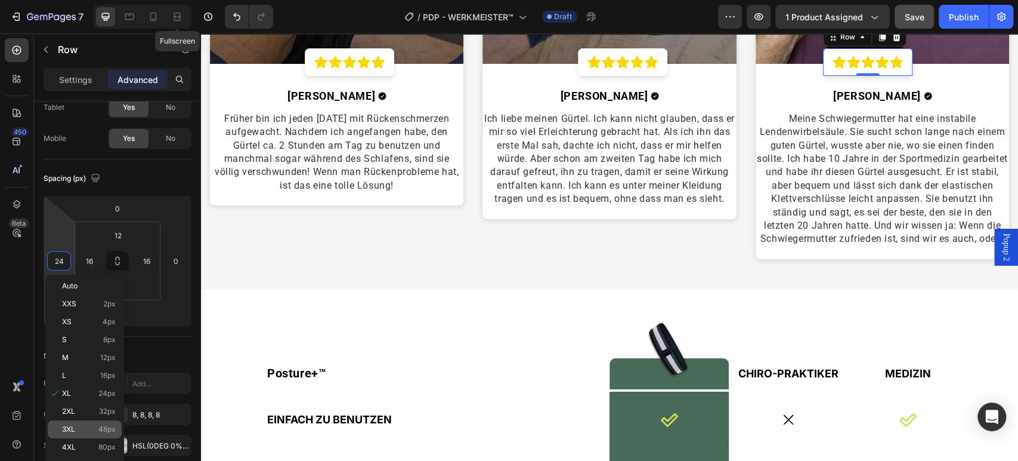
click at [79, 432] on p "3XL 48px" at bounding box center [89, 429] width 54 height 8
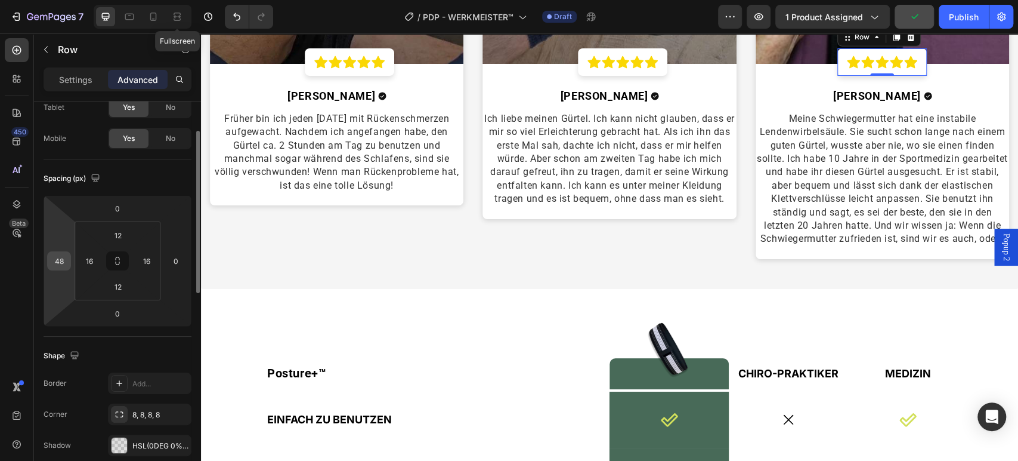
click at [62, 260] on input "48" at bounding box center [59, 261] width 18 height 18
type input "50"
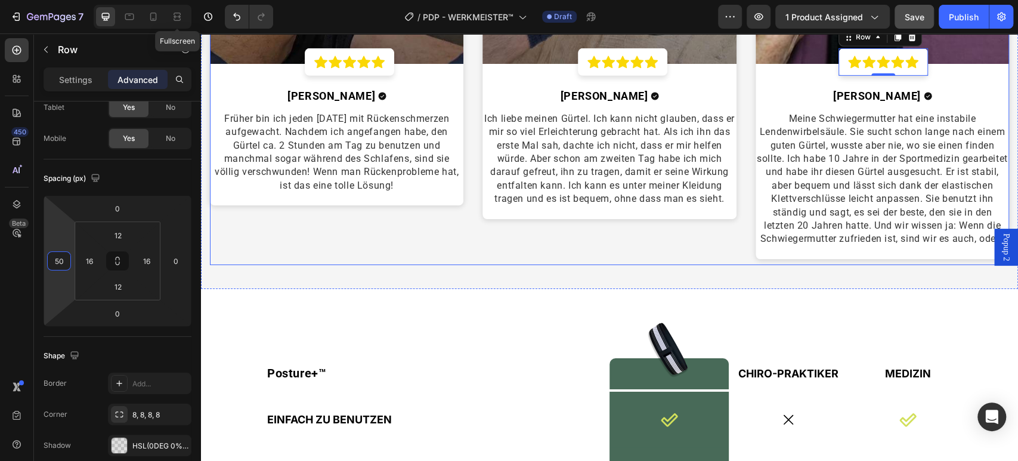
click at [406, 263] on div "Image Icon Icon Icon Icon Icon Row Row [PERSON_NAME] Text block Icon Row Früher…" at bounding box center [337, 69] width 254 height 391
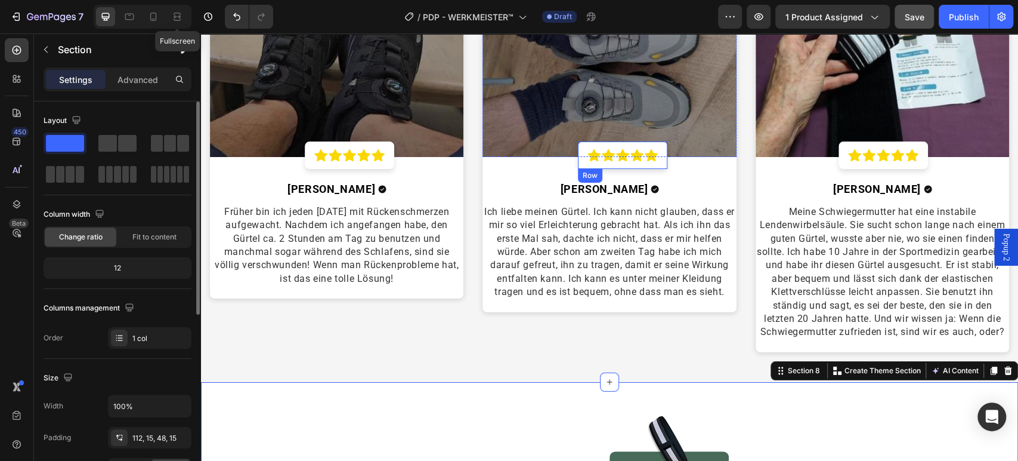
scroll to position [2483, 0]
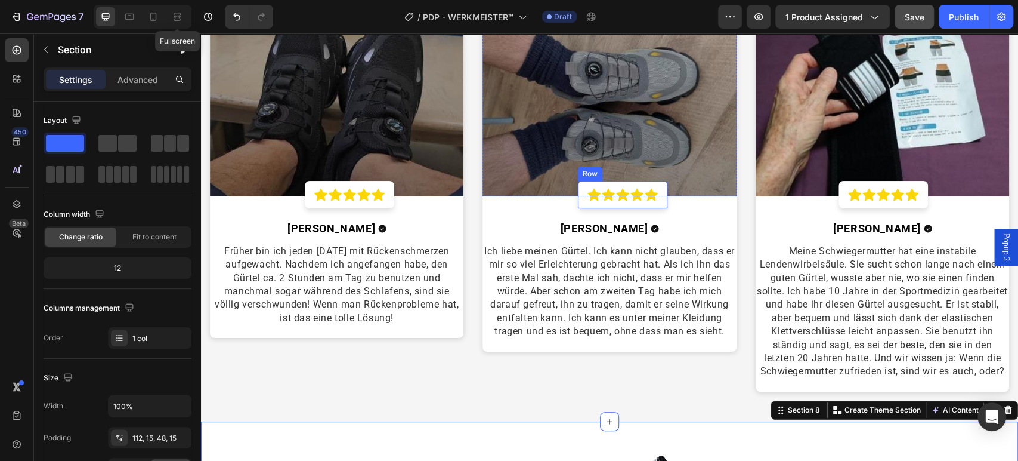
click at [578, 199] on div "Icon Icon Icon Icon Icon Row" at bounding box center [622, 194] width 89 height 27
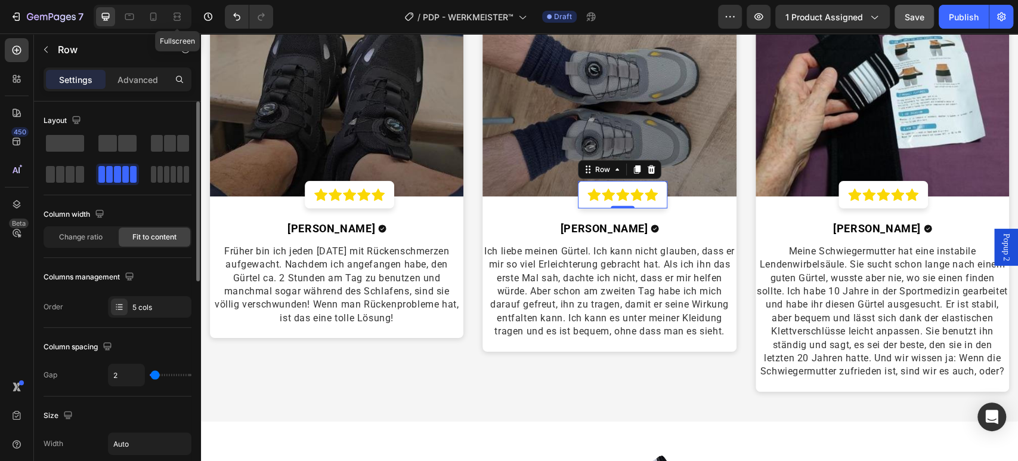
click at [149, 80] on p "Advanced" at bounding box center [138, 79] width 41 height 13
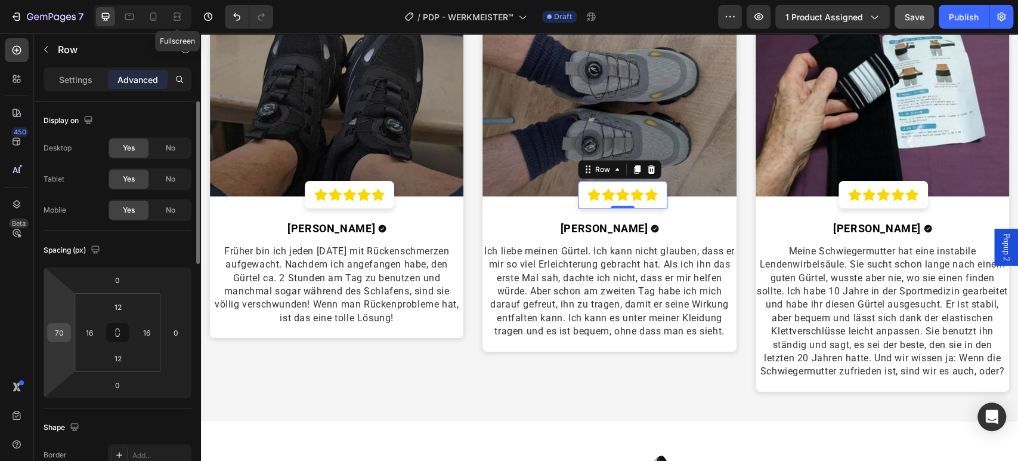
click at [61, 332] on input "70" at bounding box center [59, 332] width 18 height 18
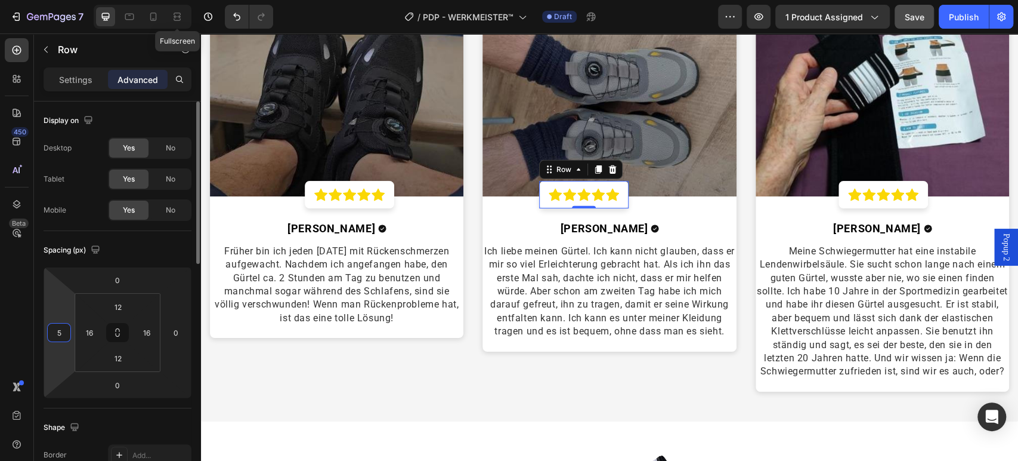
type input "50"
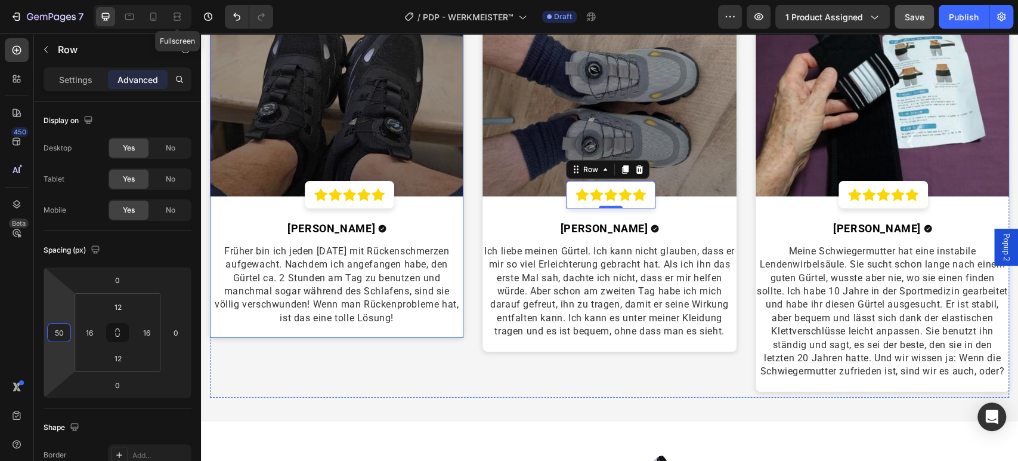
click at [308, 200] on div "Icon Icon Icon Icon Icon Row" at bounding box center [349, 194] width 89 height 27
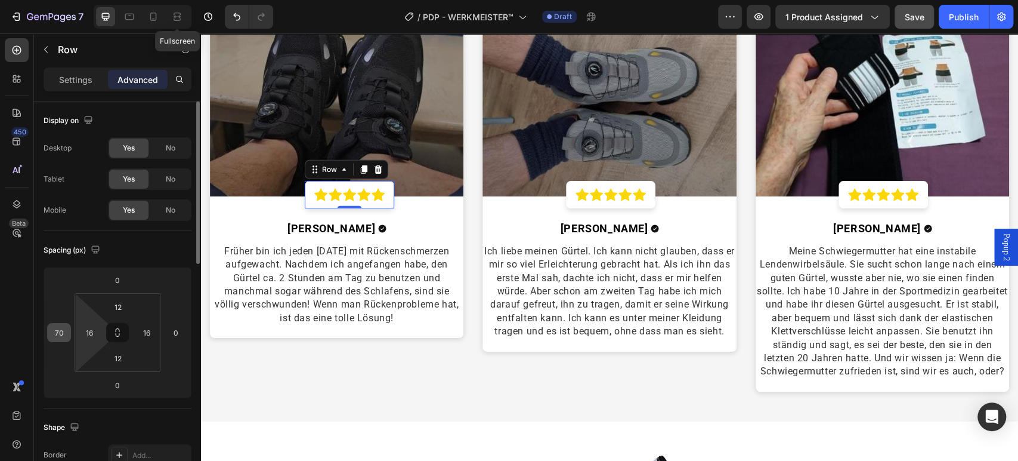
click at [63, 333] on input "70" at bounding box center [59, 332] width 18 height 18
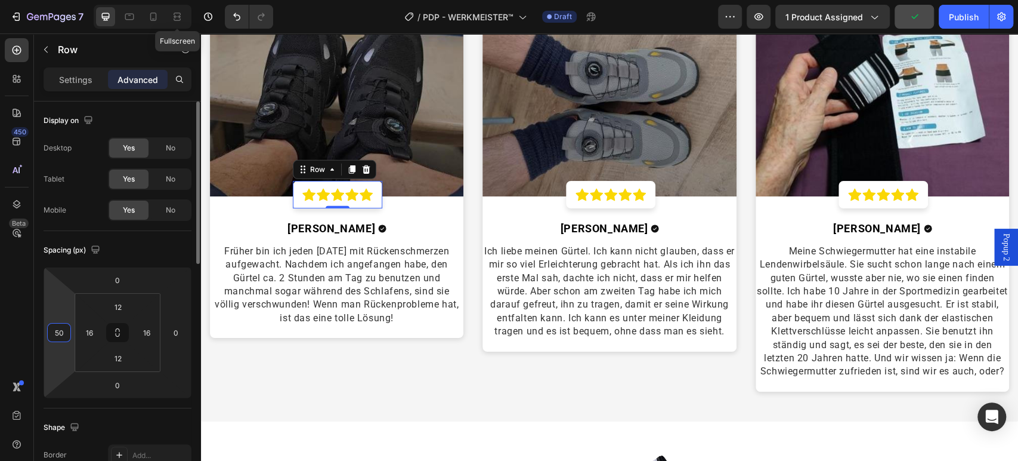
type input "50"
click at [483, 386] on div "Image Icon Icon Icon Icon Icon Row Row [PERSON_NAME] Text block Icon Row Ich li…" at bounding box center [610, 201] width 254 height 391
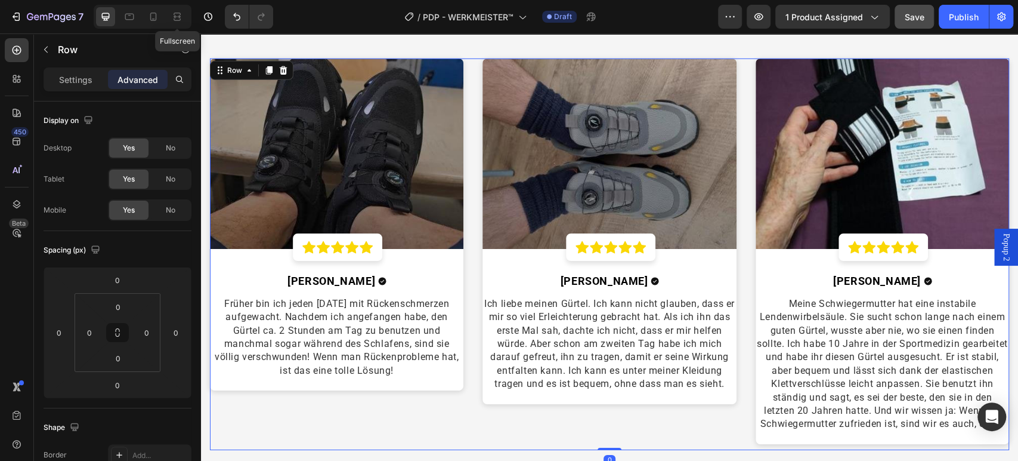
scroll to position [2285, 0]
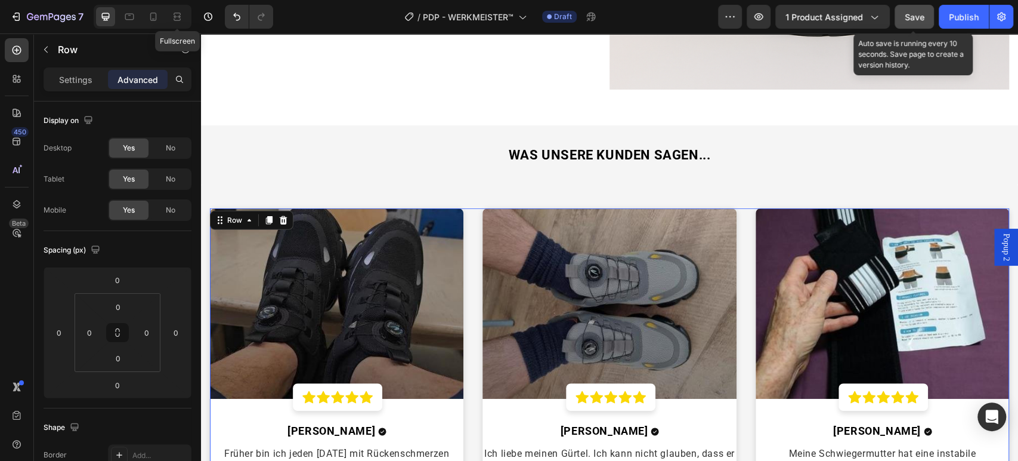
click at [907, 21] on span "Save" at bounding box center [915, 17] width 20 height 10
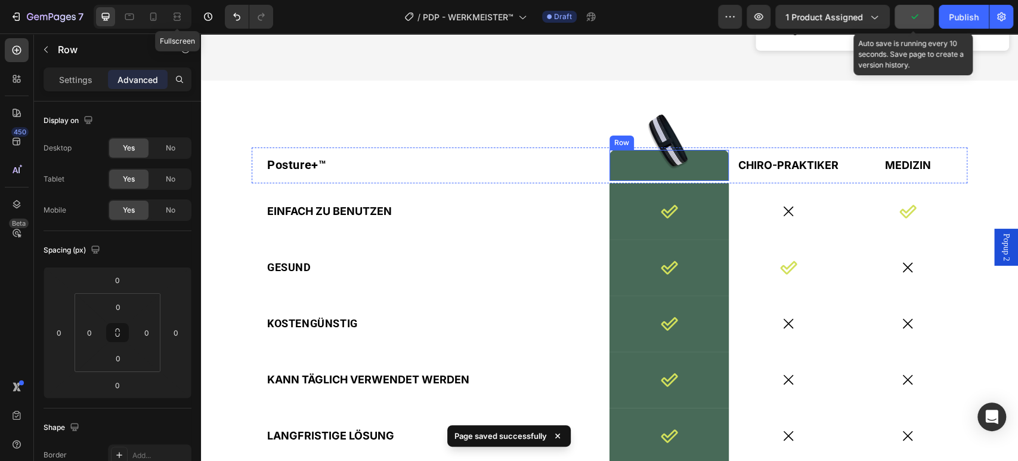
scroll to position [2815, 0]
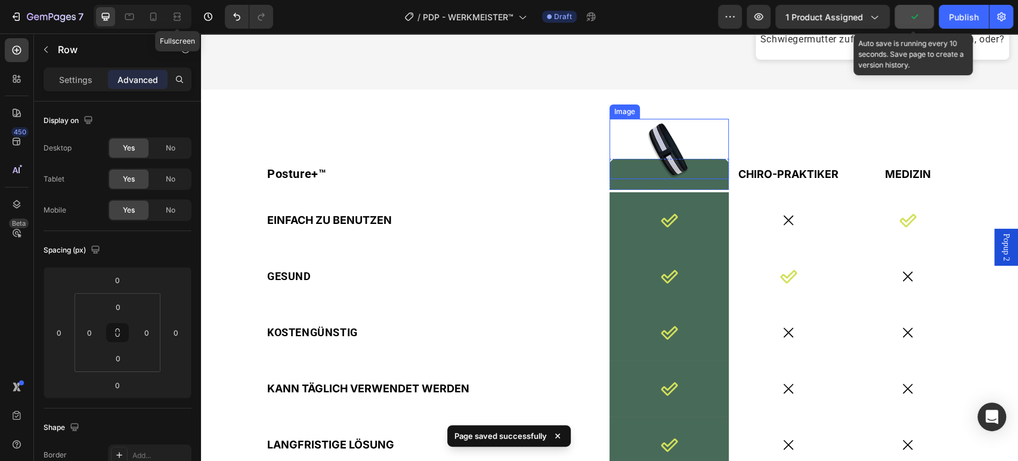
click at [659, 153] on img at bounding box center [669, 149] width 81 height 60
